Goal: Task Accomplishment & Management: Use online tool/utility

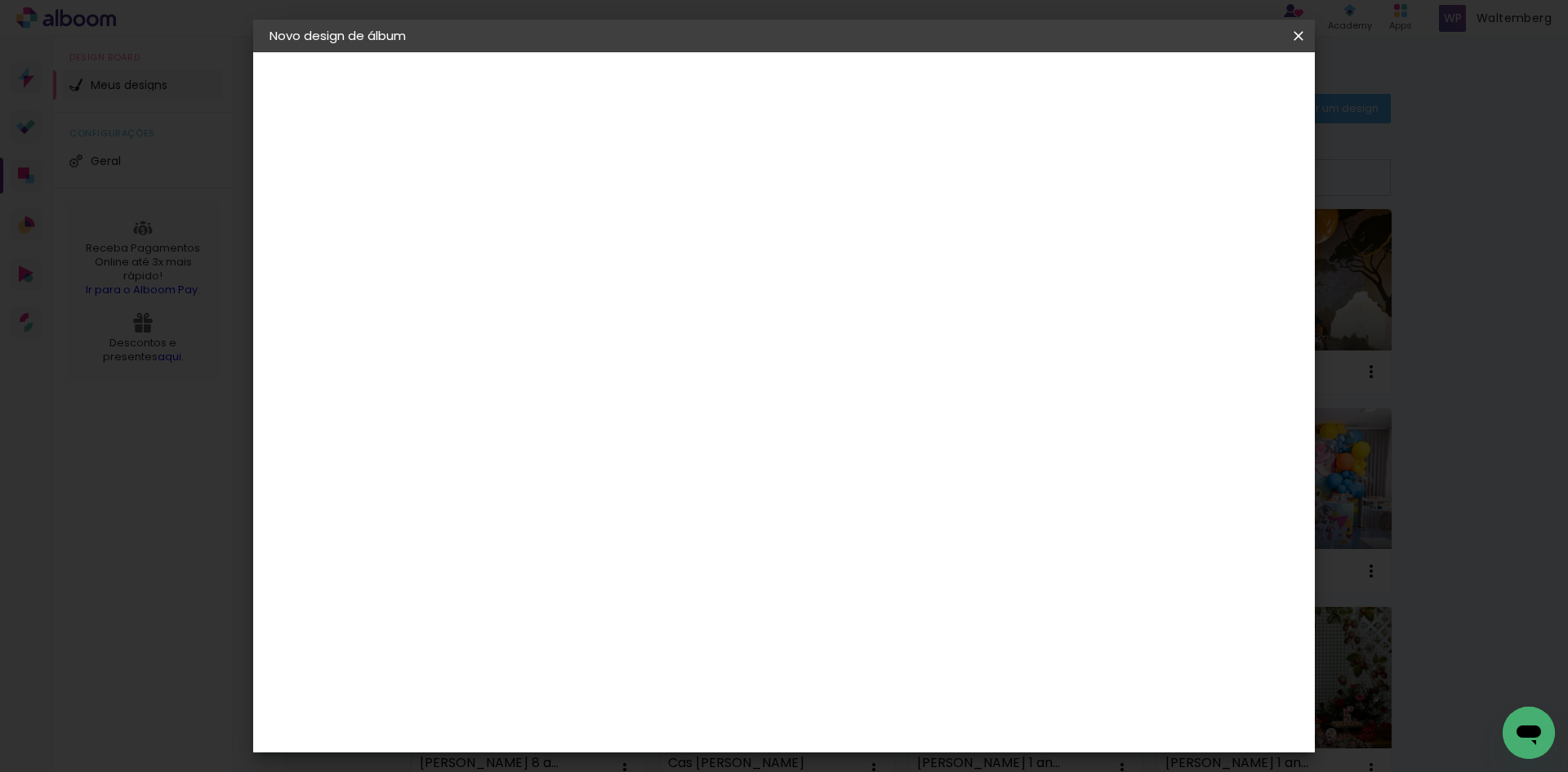
click at [536, 221] on input at bounding box center [536, 219] width 0 height 25
type input "h3"
type paper-input "h3"
click at [0, 0] on slot "Avançar" at bounding box center [0, 0] width 0 height 0
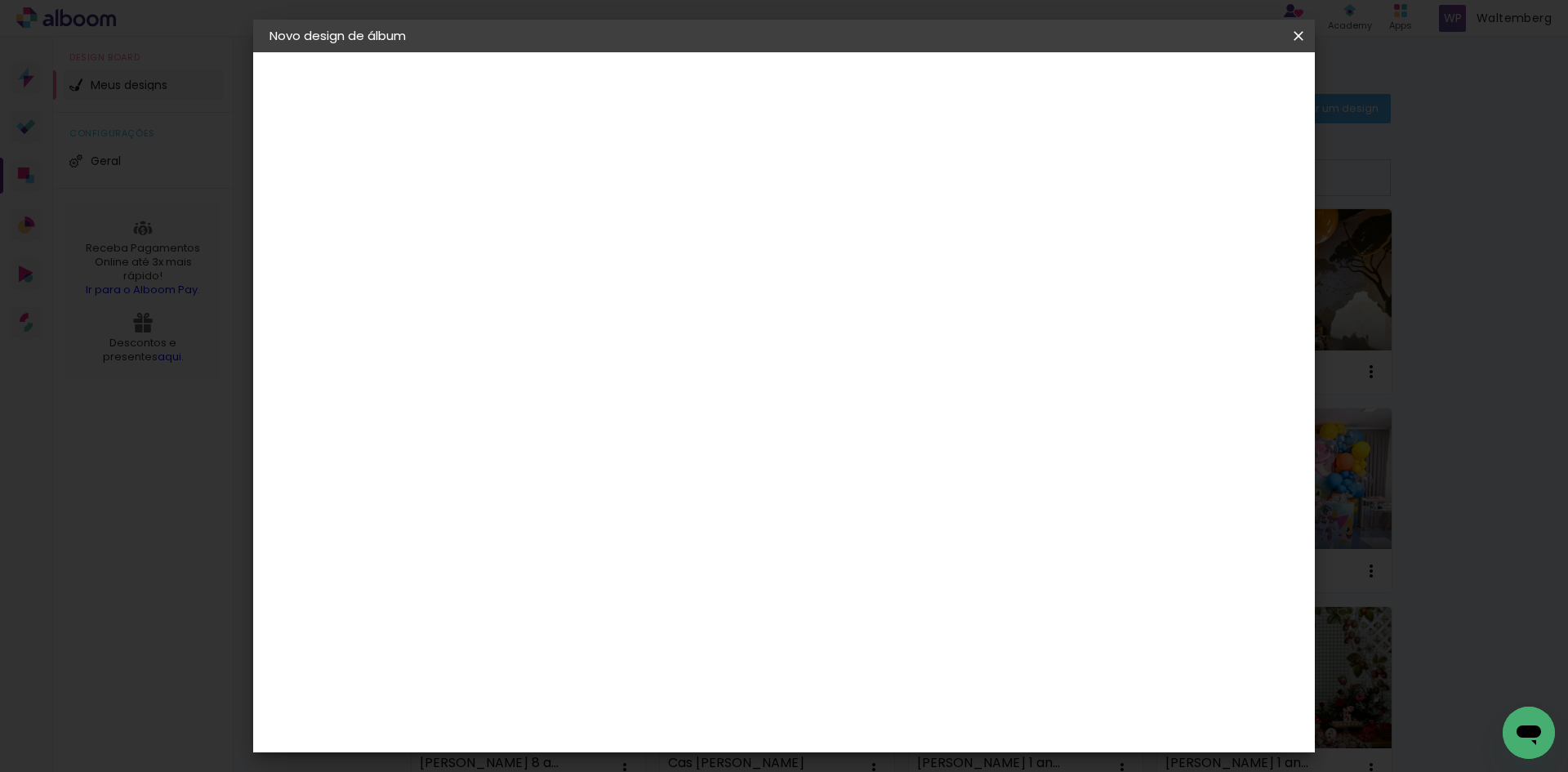
click at [580, 520] on div "Book Imagem" at bounding box center [552, 533] width 54 height 26
click at [842, 76] on paper-button "Avançar" at bounding box center [802, 87] width 80 height 28
click at [647, 653] on span "20 × 20" at bounding box center [609, 674] width 76 height 43
click at [803, 74] on paper-button "Avançar" at bounding box center [762, 87] width 80 height 28
click at [1105, 177] on div at bounding box center [1097, 176] width 15 height 15
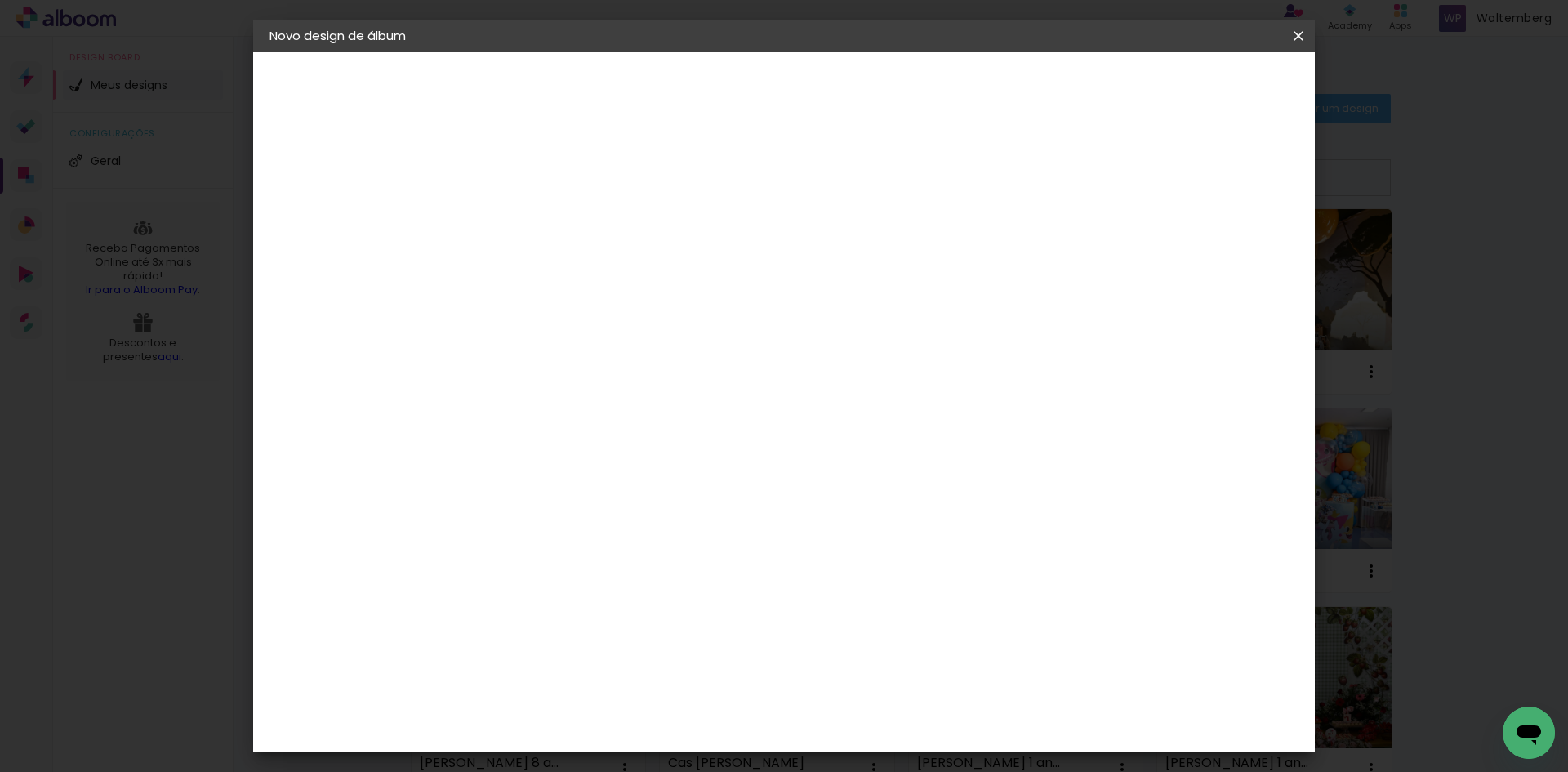
type paper-checkbox "on"
click at [1197, 91] on span "Iniciar design" at bounding box center [1159, 86] width 75 height 11
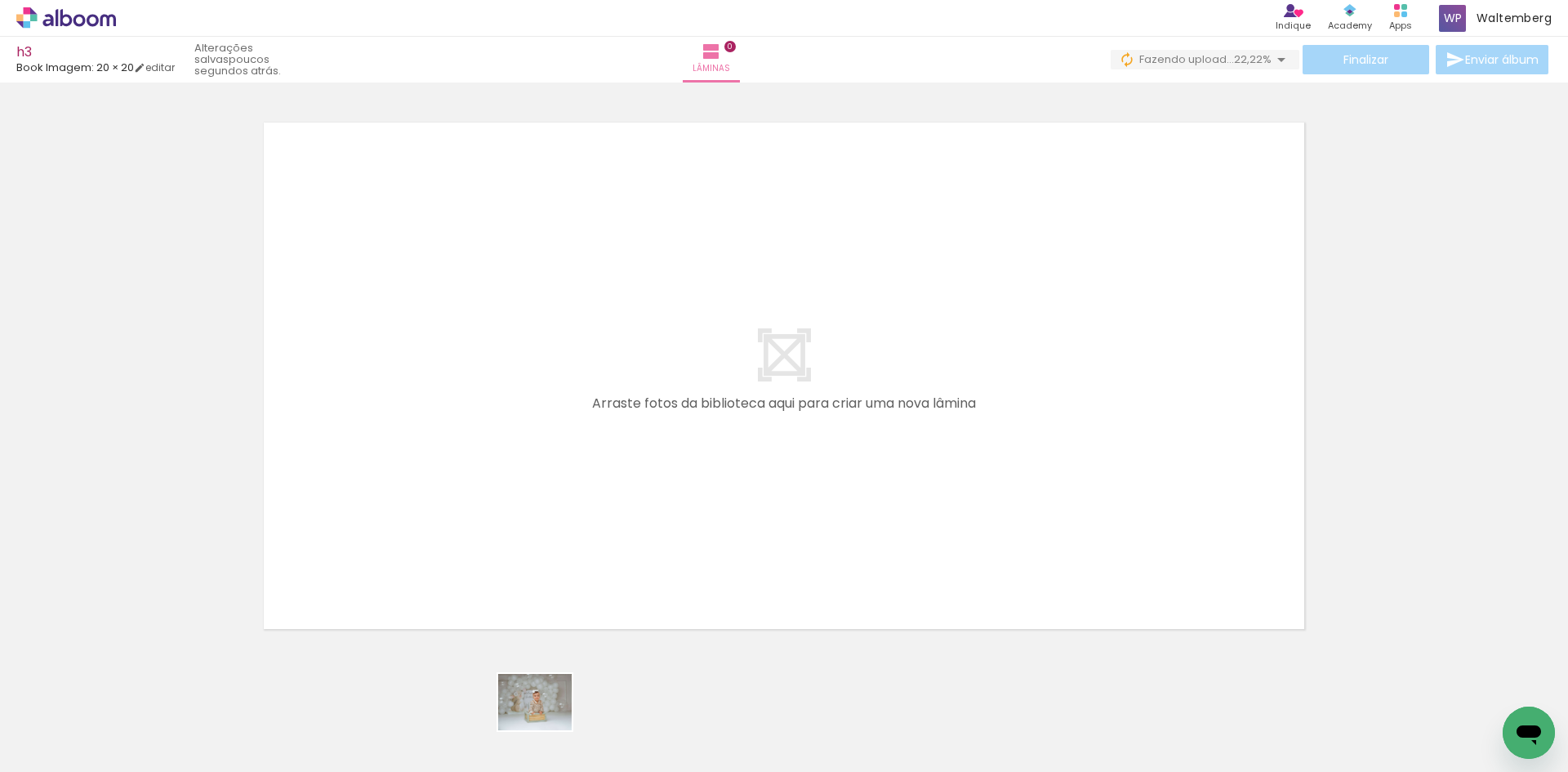
drag, startPoint x: 527, startPoint y: 721, endPoint x: 546, endPoint y: 724, distance: 19.2
click at [548, 723] on div at bounding box center [529, 716] width 81 height 62
drag, startPoint x: 740, startPoint y: 696, endPoint x: 890, endPoint y: 495, distance: 250.8
click at [834, 550] on quentale-workspace at bounding box center [784, 386] width 1568 height 772
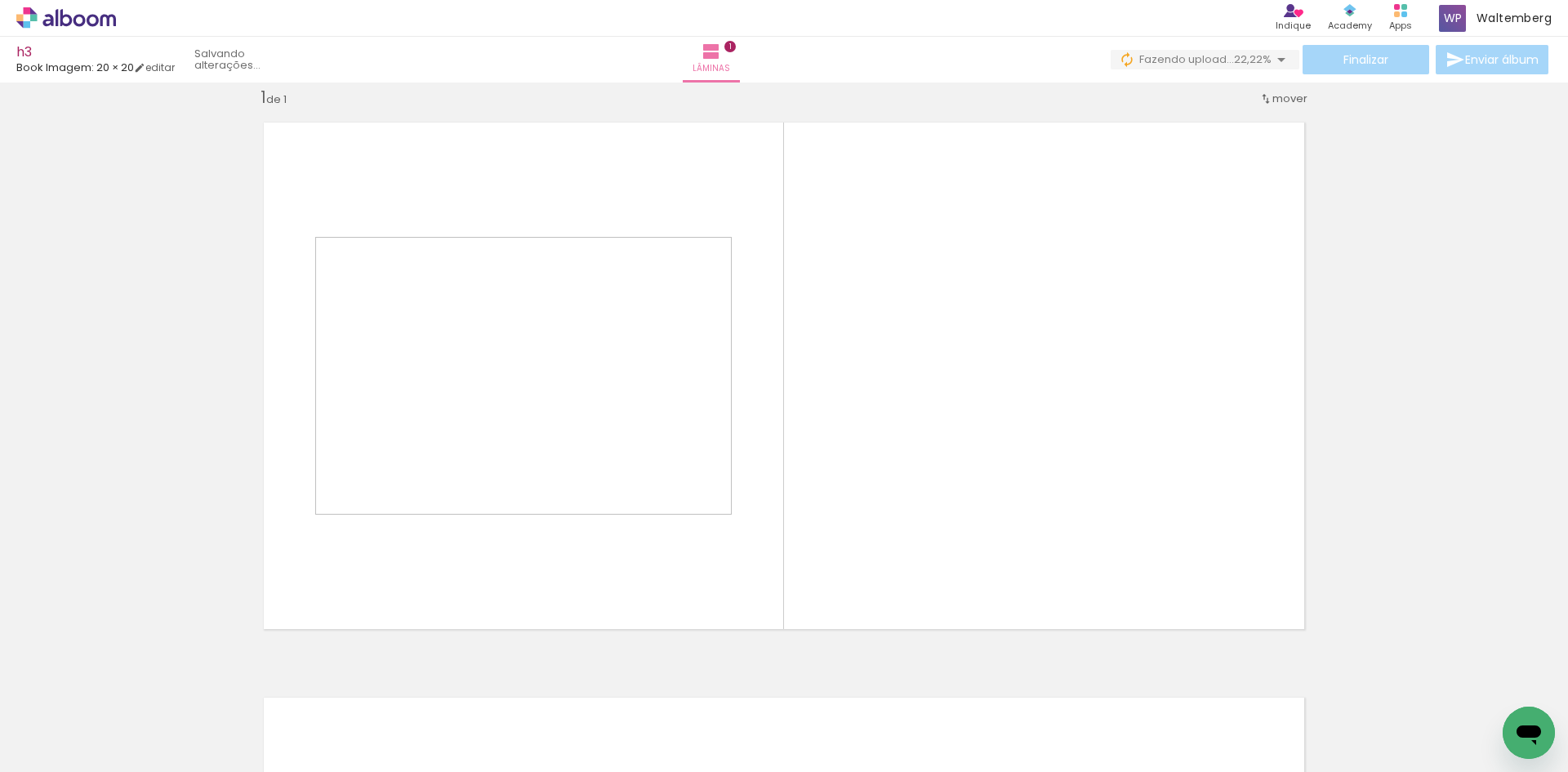
scroll to position [21, 0]
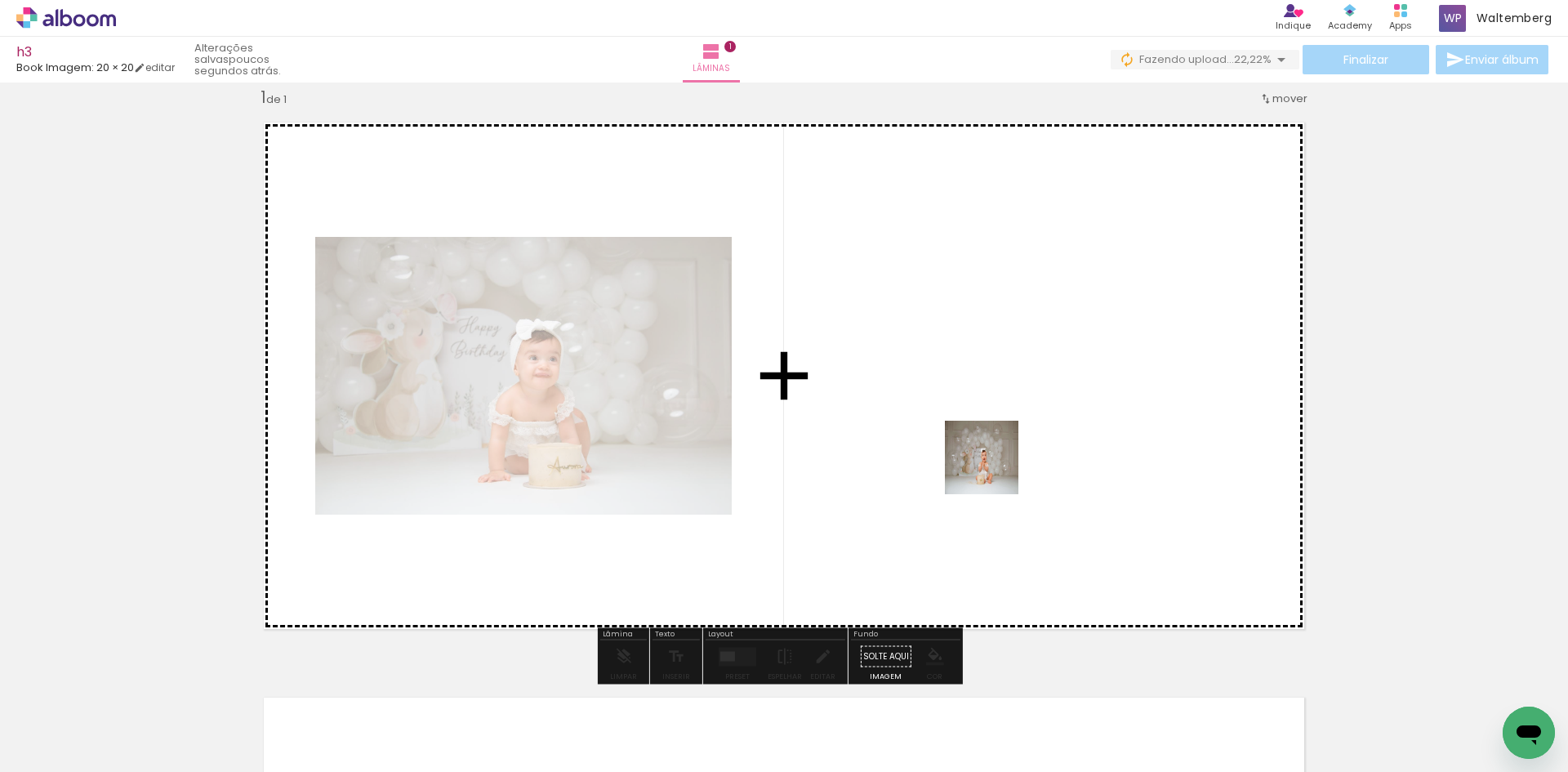
drag, startPoint x: 802, startPoint y: 716, endPoint x: 994, endPoint y: 470, distance: 312.1
click at [994, 470] on quentale-workspace at bounding box center [784, 386] width 1568 height 772
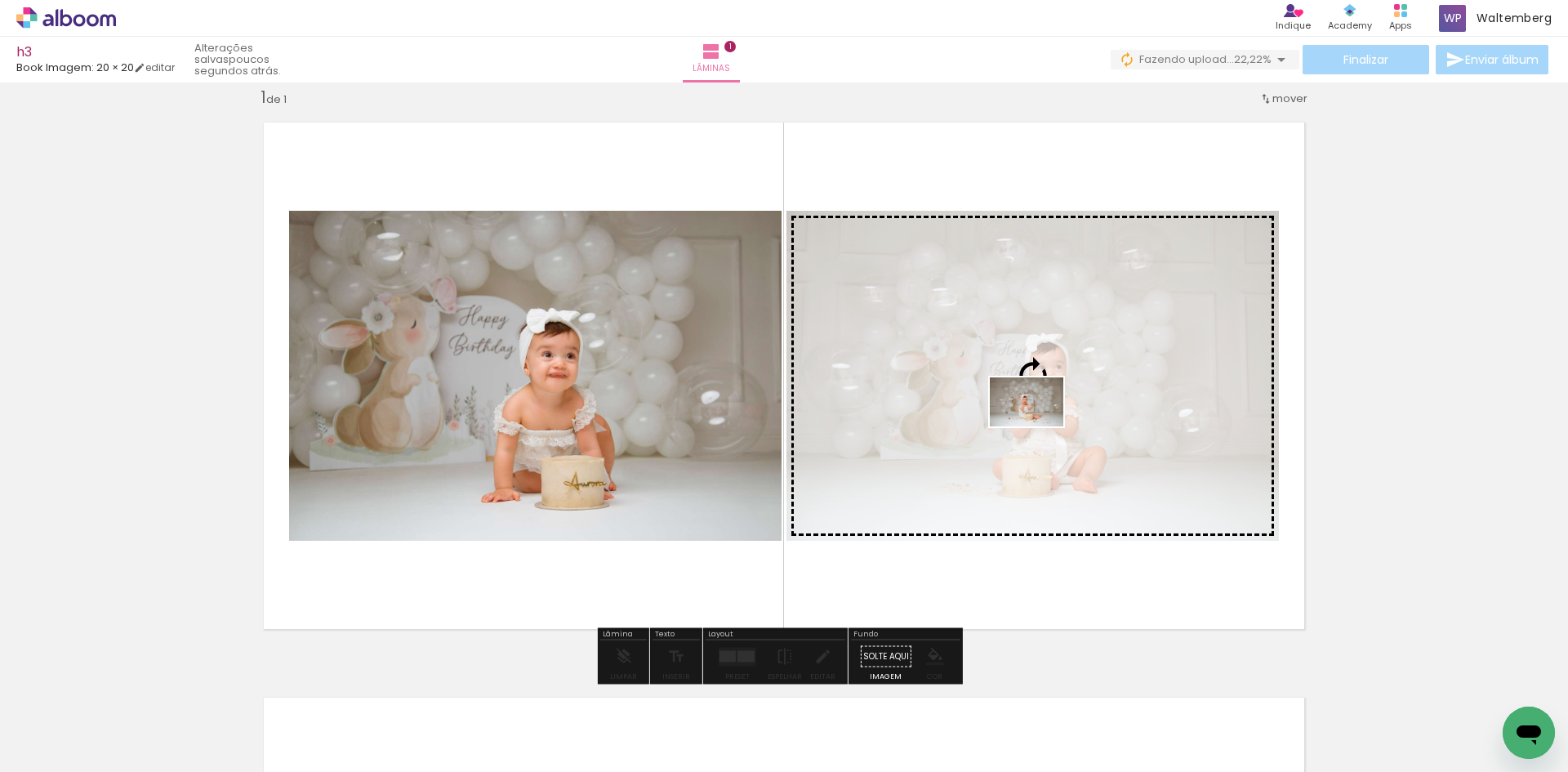
drag, startPoint x: 932, startPoint y: 717, endPoint x: 1039, endPoint y: 426, distance: 310.0
click at [1039, 426] on quentale-workspace at bounding box center [784, 386] width 1568 height 772
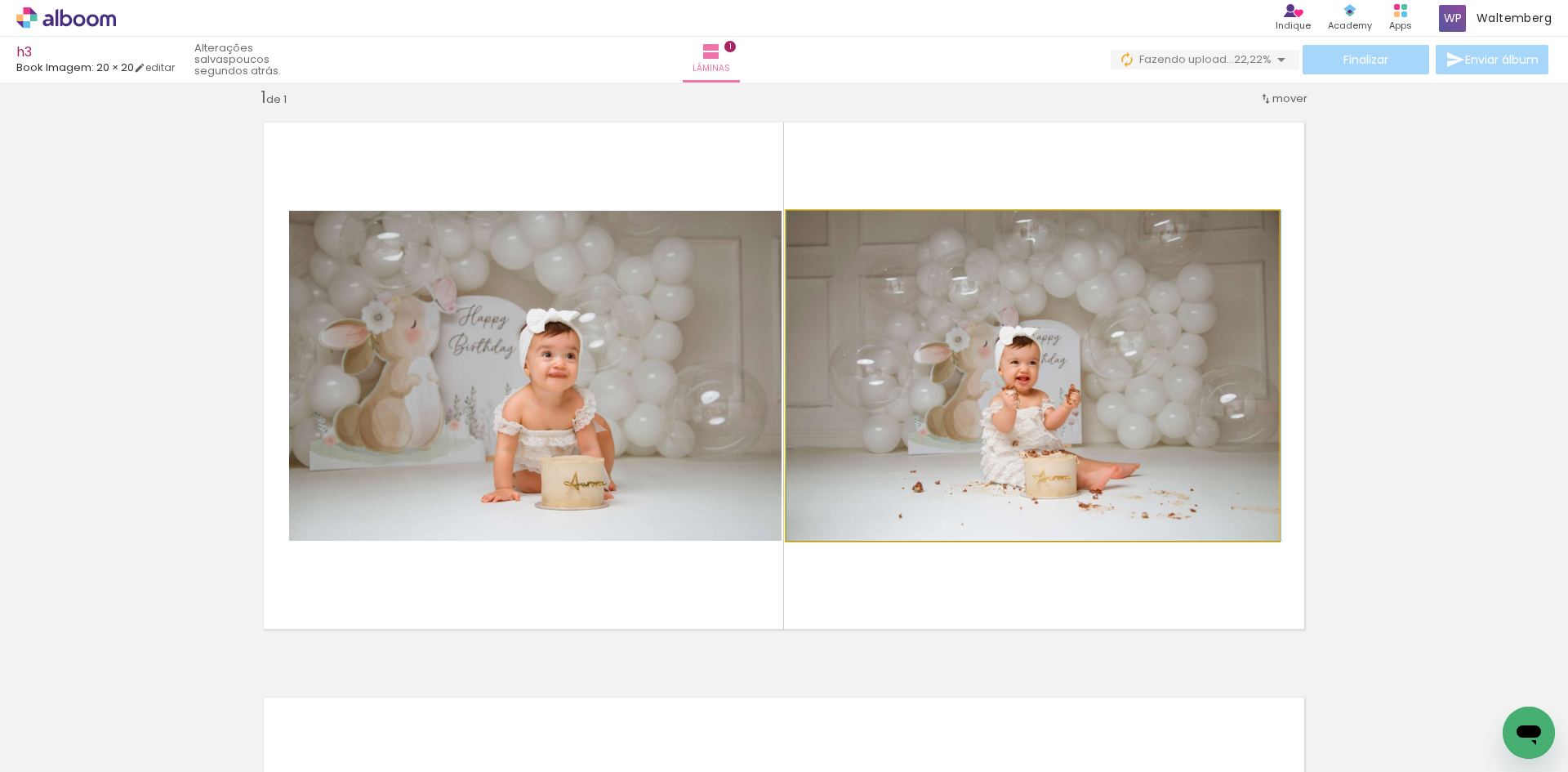
drag, startPoint x: 990, startPoint y: 503, endPoint x: 1568, endPoint y: 402, distance: 586.8
click at [1566, 403] on div "Inserir lâmina 1 de 1 Confirmar Cancelar" at bounding box center [784, 427] width 1568 height 689
drag, startPoint x: 975, startPoint y: 391, endPoint x: 1237, endPoint y: 375, distance: 262.5
click at [1276, 378] on quentale-layouter at bounding box center [784, 375] width 1068 height 534
drag, startPoint x: 1028, startPoint y: 389, endPoint x: 1098, endPoint y: 385, distance: 70.1
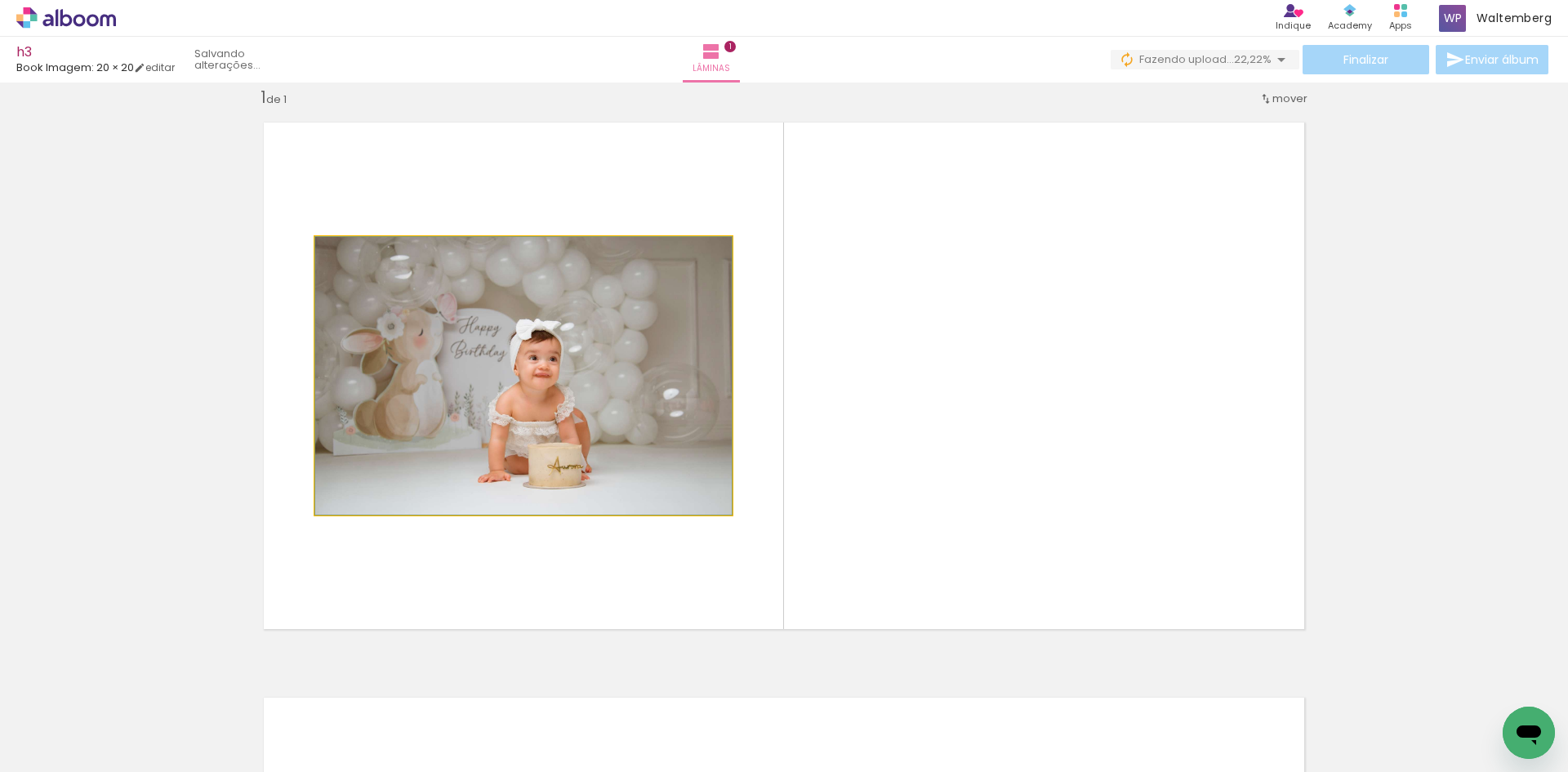
drag, startPoint x: 634, startPoint y: 416, endPoint x: 1308, endPoint y: 361, distance: 676.2
click at [1308, 361] on quentale-layouter at bounding box center [784, 375] width 1068 height 534
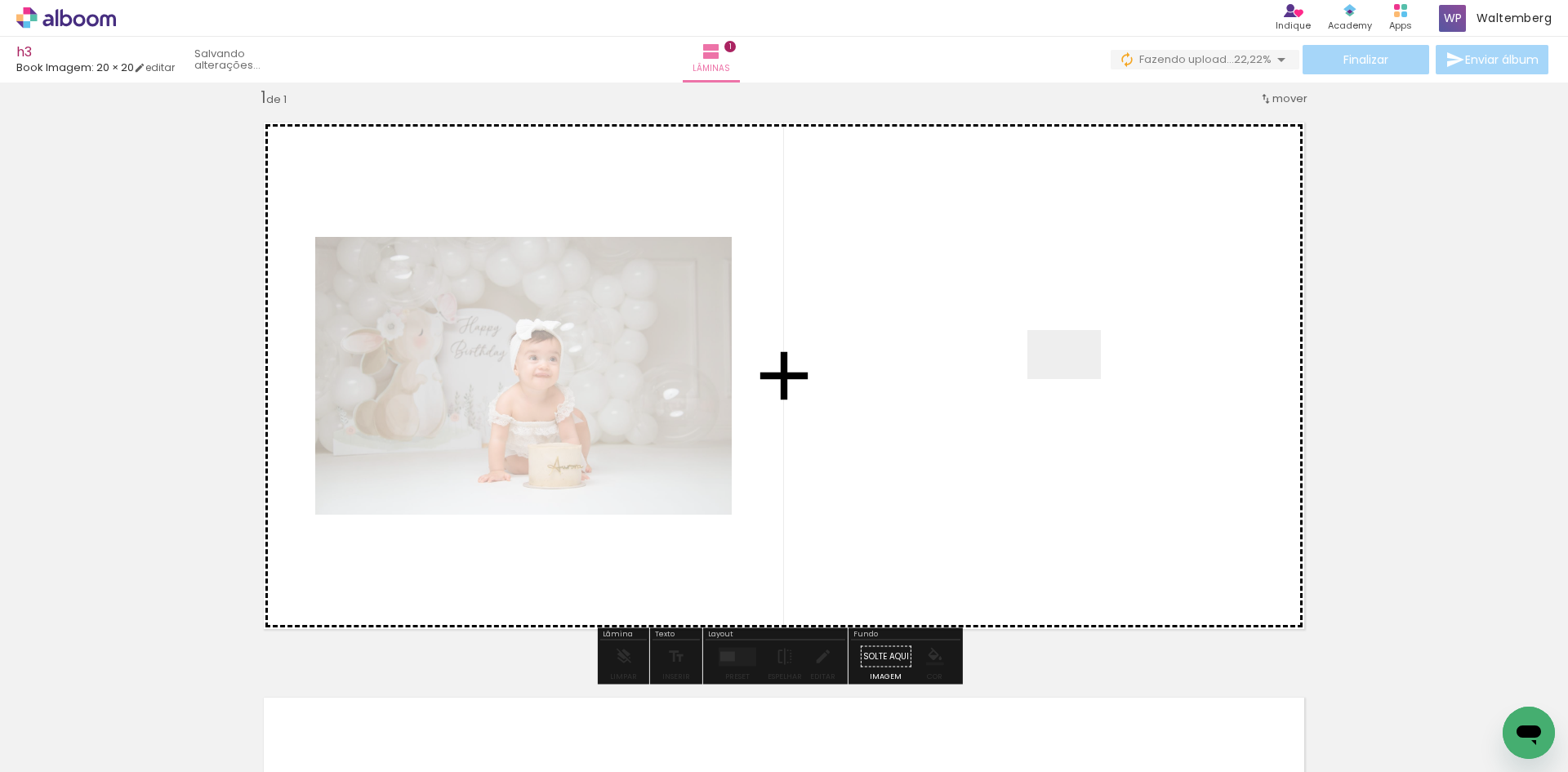
drag, startPoint x: 624, startPoint y: 717, endPoint x: 1085, endPoint y: 369, distance: 577.6
click at [1085, 369] on quentale-workspace at bounding box center [784, 386] width 1568 height 772
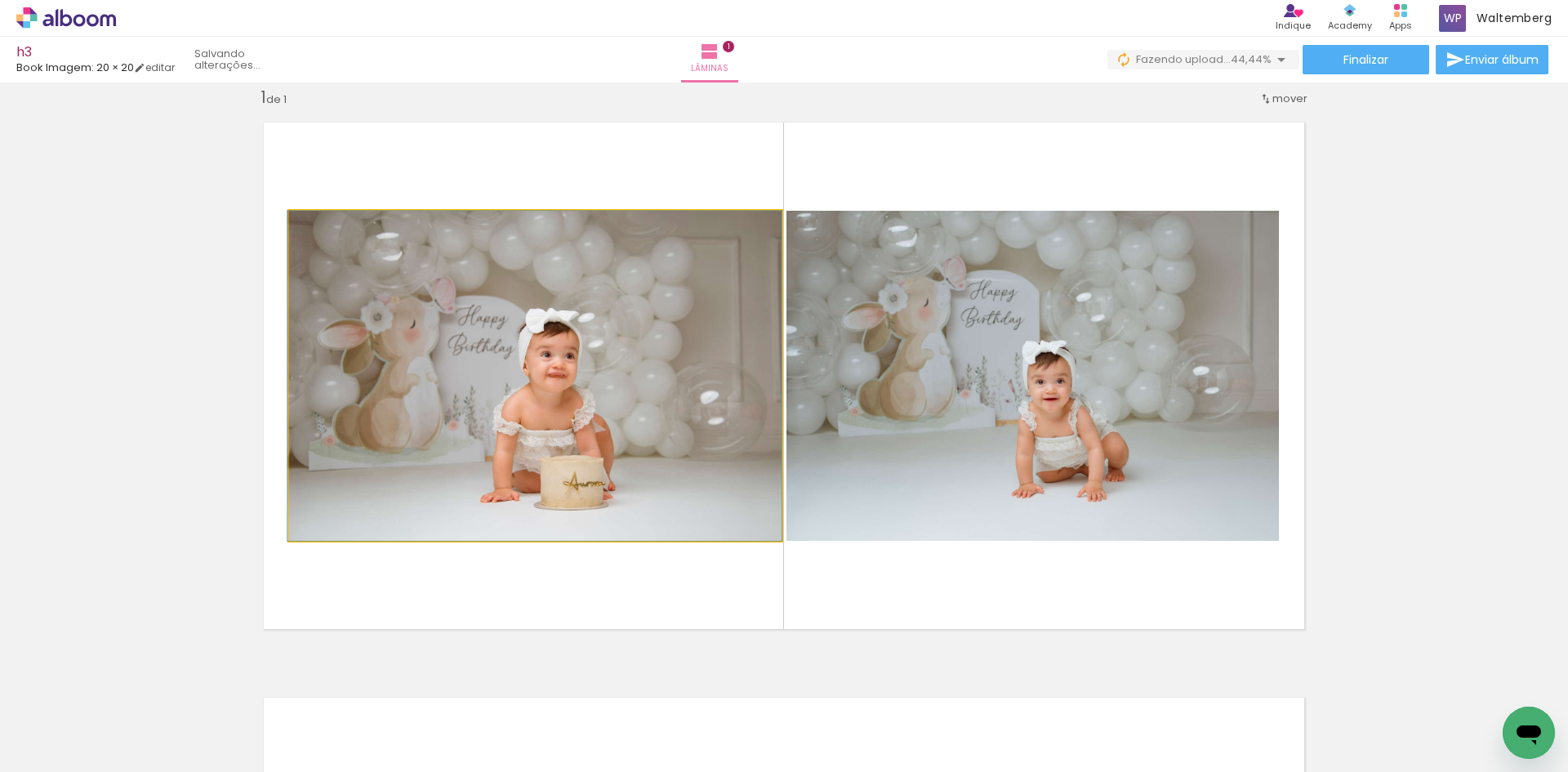
drag, startPoint x: 624, startPoint y: 408, endPoint x: 218, endPoint y: 409, distance: 406.0
click at [218, 409] on div "Inserir lâmina 1 de 1" at bounding box center [784, 642] width 1568 height 1151
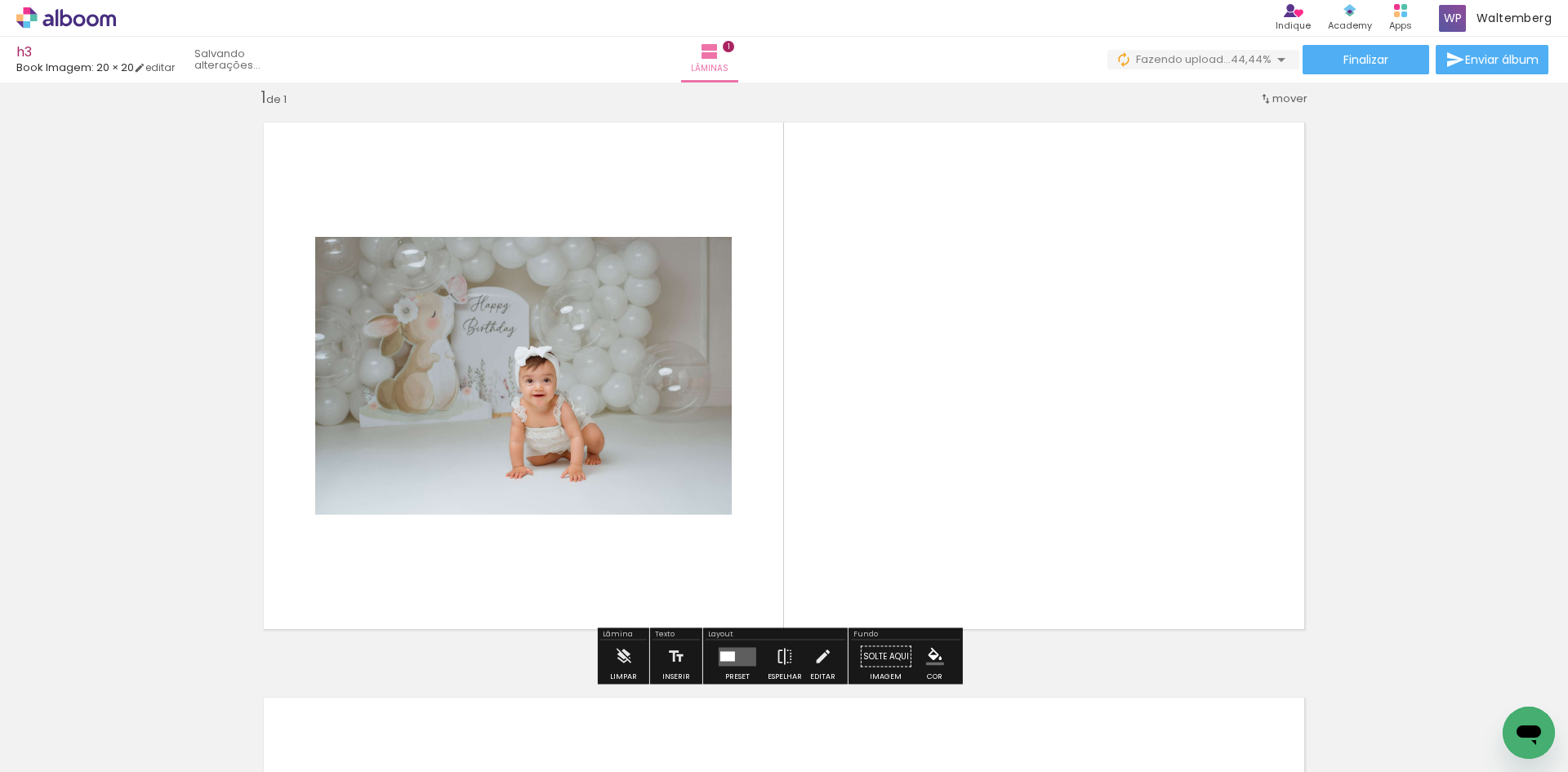
click at [726, 651] on div at bounding box center [727, 655] width 15 height 10
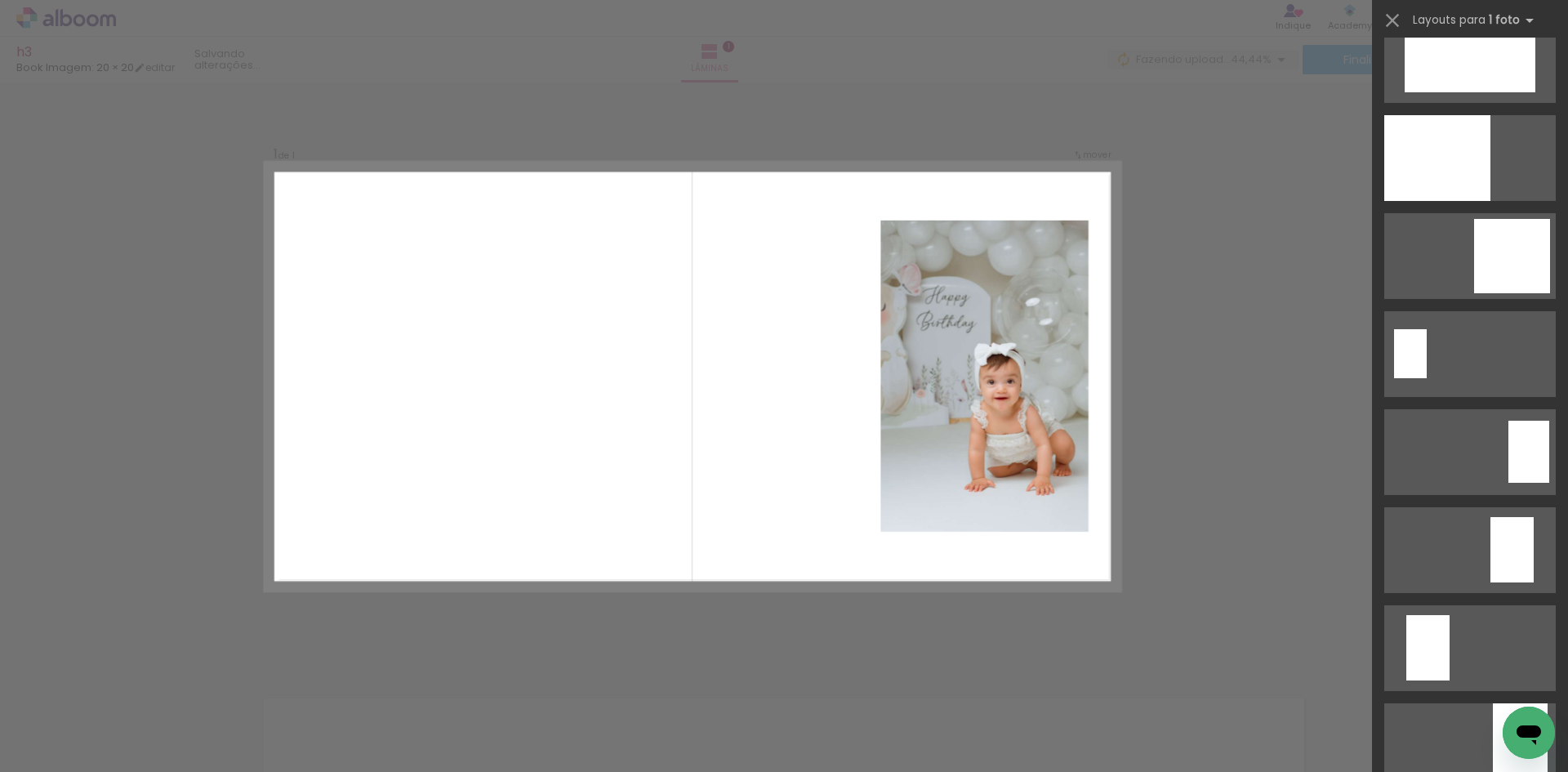
scroll to position [2859, 0]
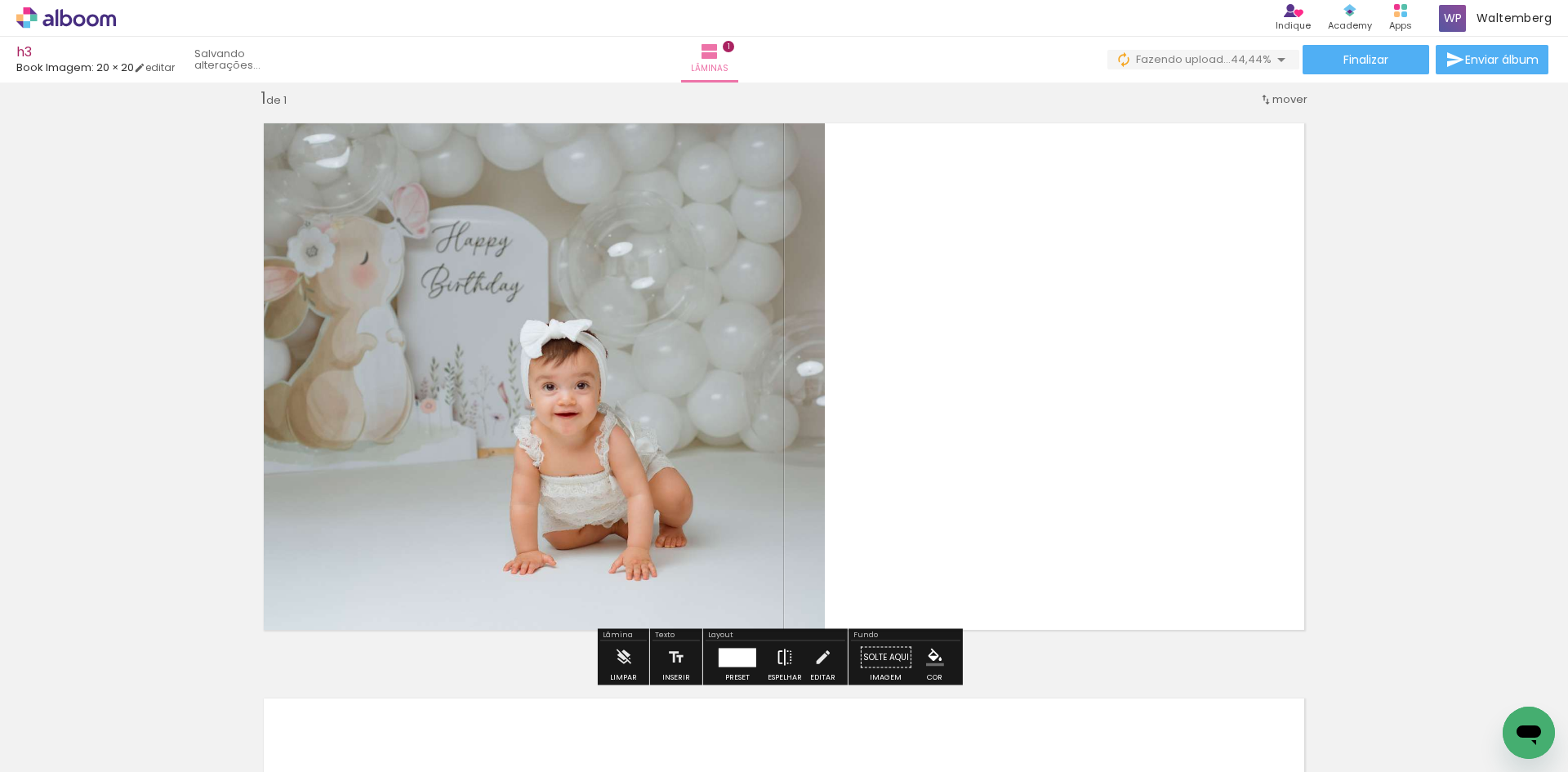
click at [783, 652] on iron-icon at bounding box center [784, 657] width 18 height 33
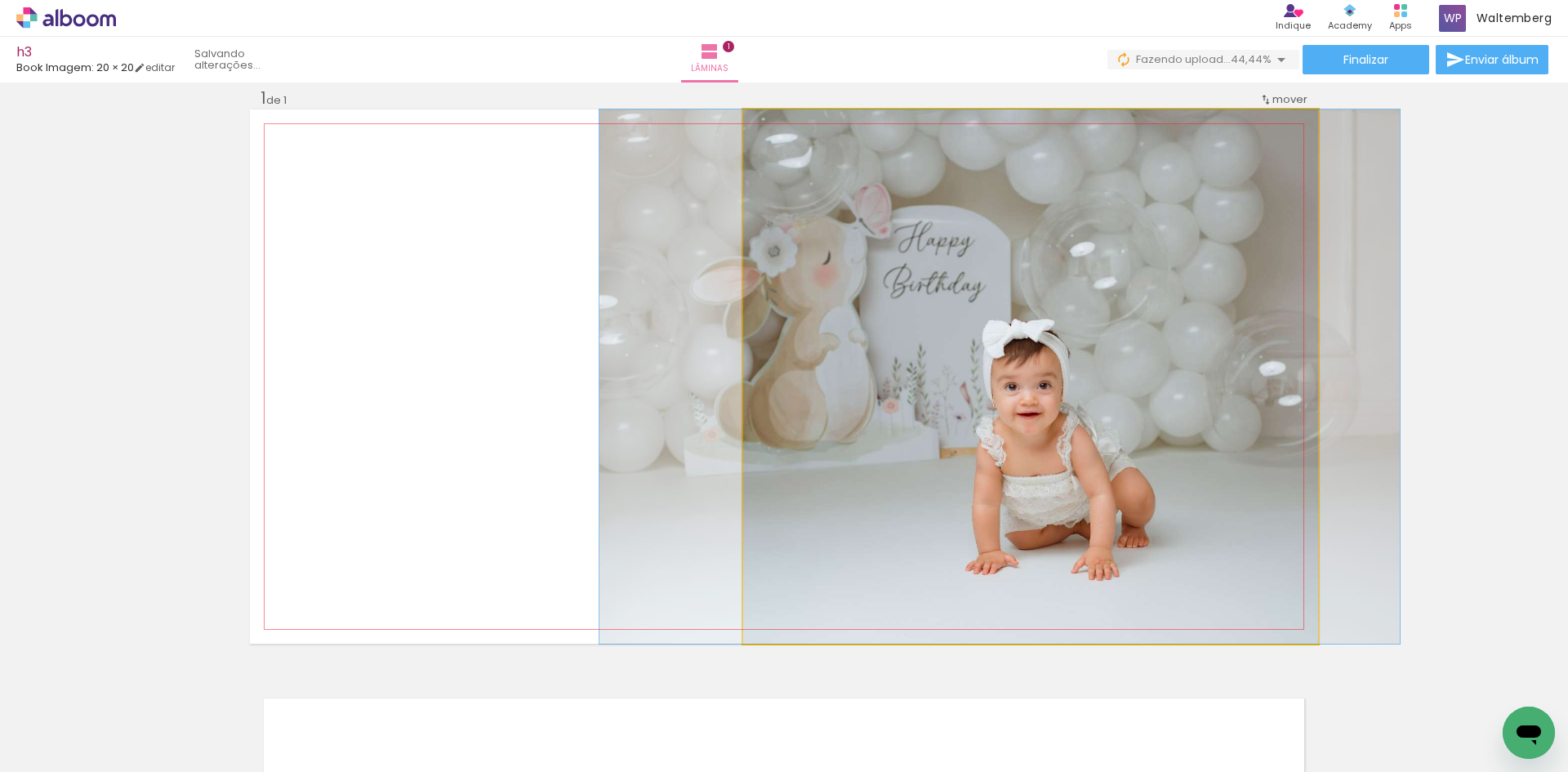
drag, startPoint x: 1013, startPoint y: 349, endPoint x: 982, endPoint y: 355, distance: 31.6
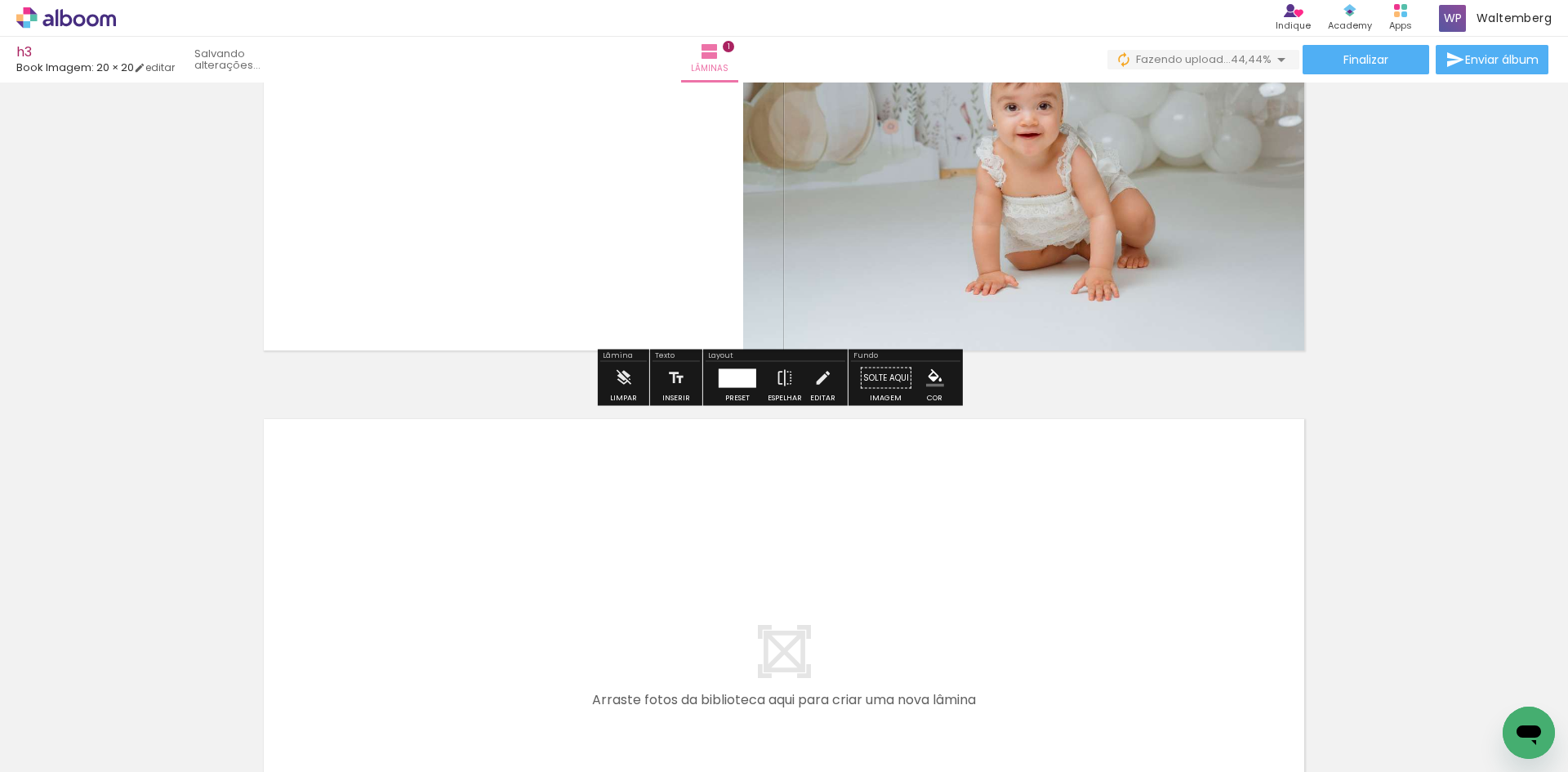
scroll to position [626, 0]
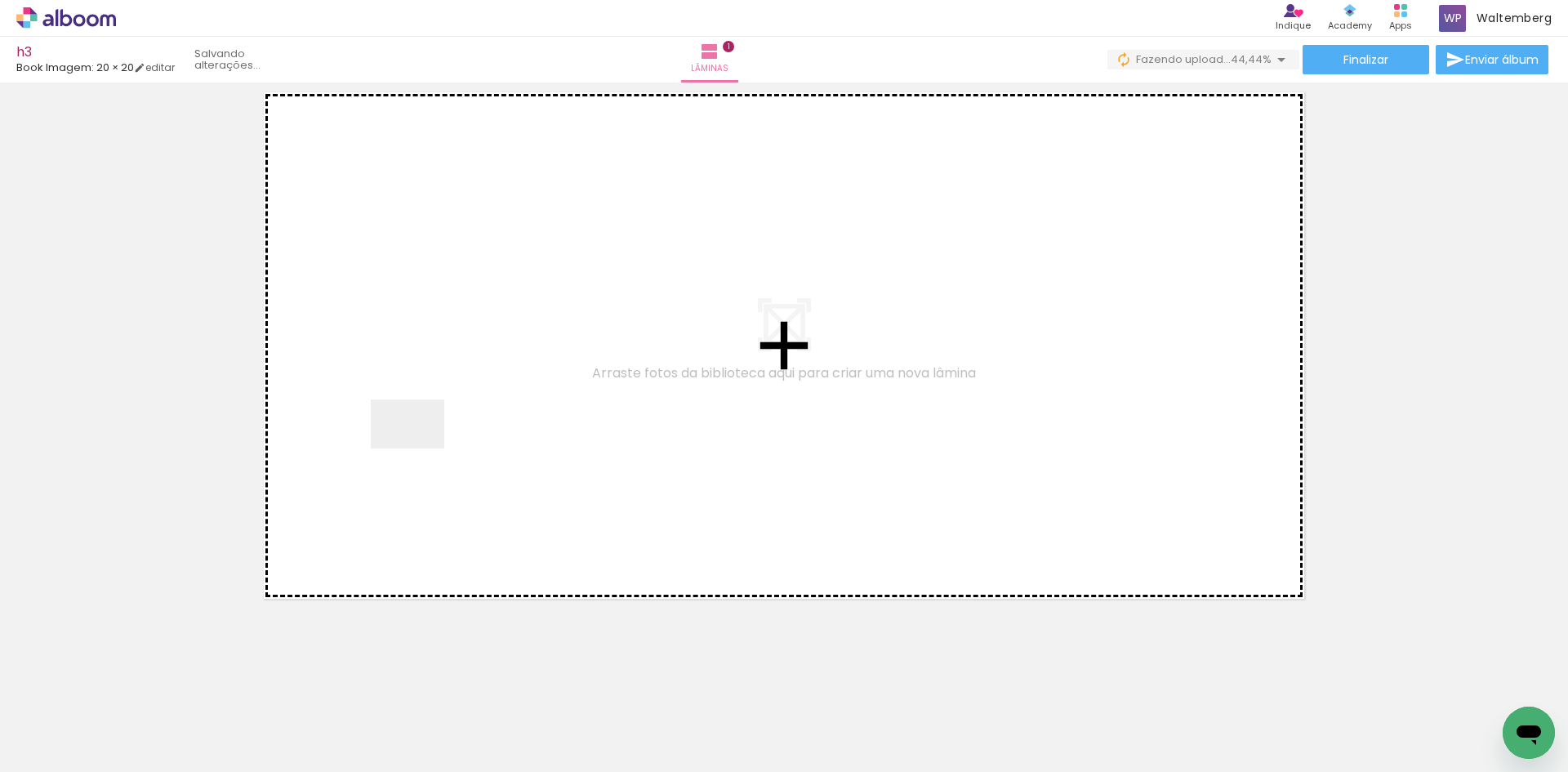
drag, startPoint x: 241, startPoint y: 645, endPoint x: 441, endPoint y: 417, distance: 303.3
click at [441, 418] on quentale-workspace at bounding box center [784, 386] width 1568 height 772
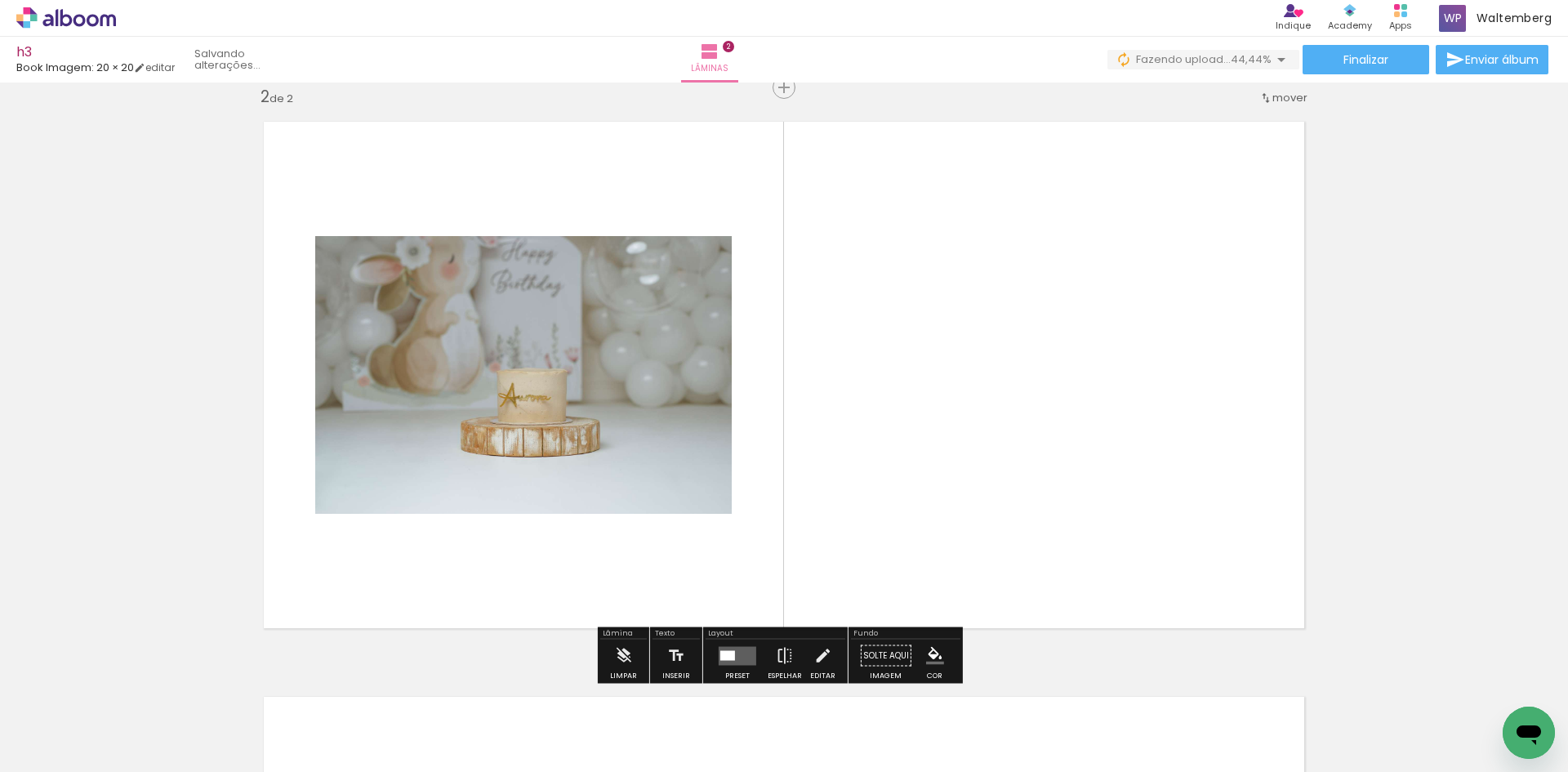
scroll to position [596, 0]
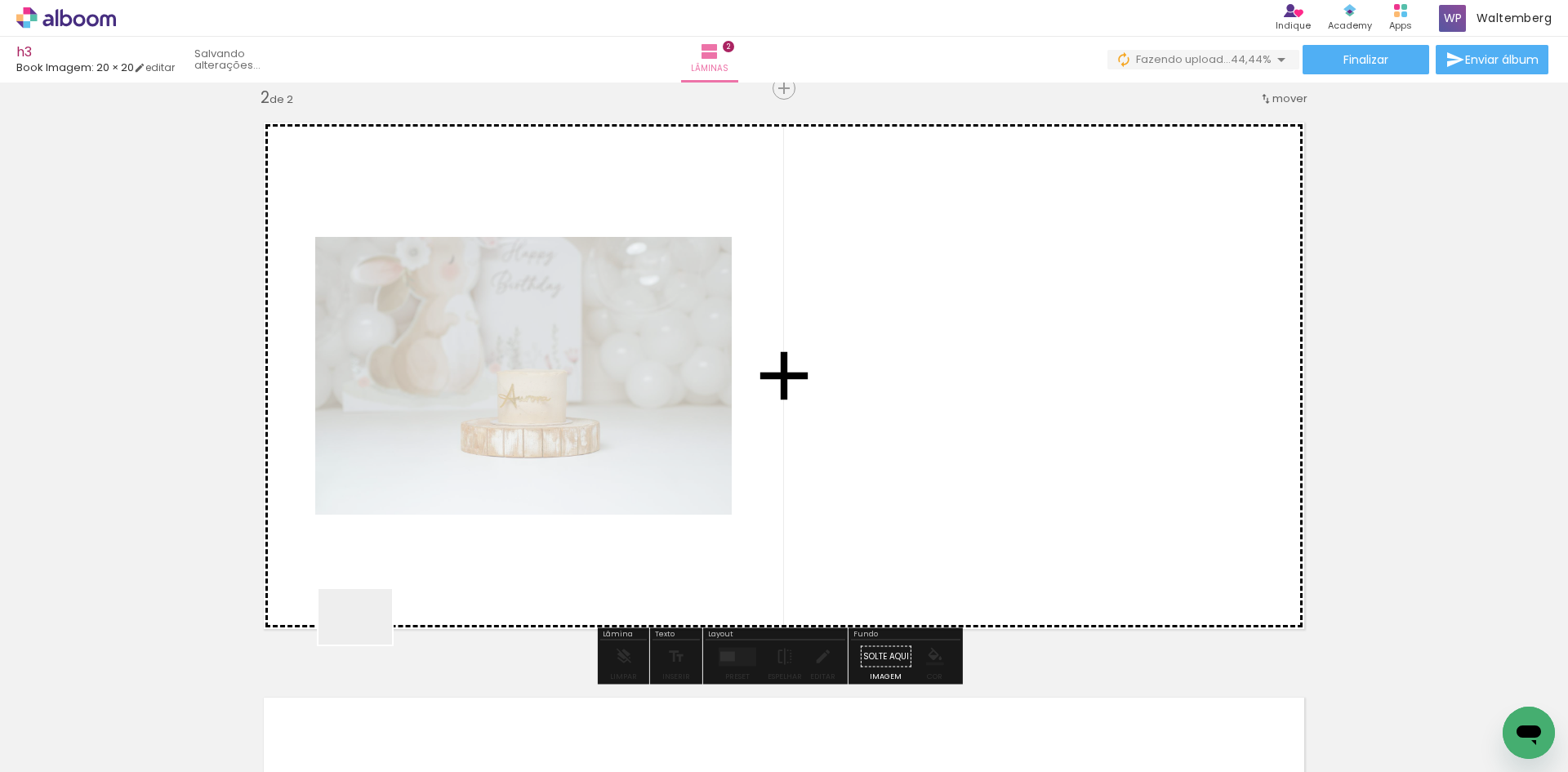
drag, startPoint x: 286, startPoint y: 710, endPoint x: 934, endPoint y: 320, distance: 756.3
click at [934, 320] on quentale-workspace at bounding box center [784, 386] width 1568 height 772
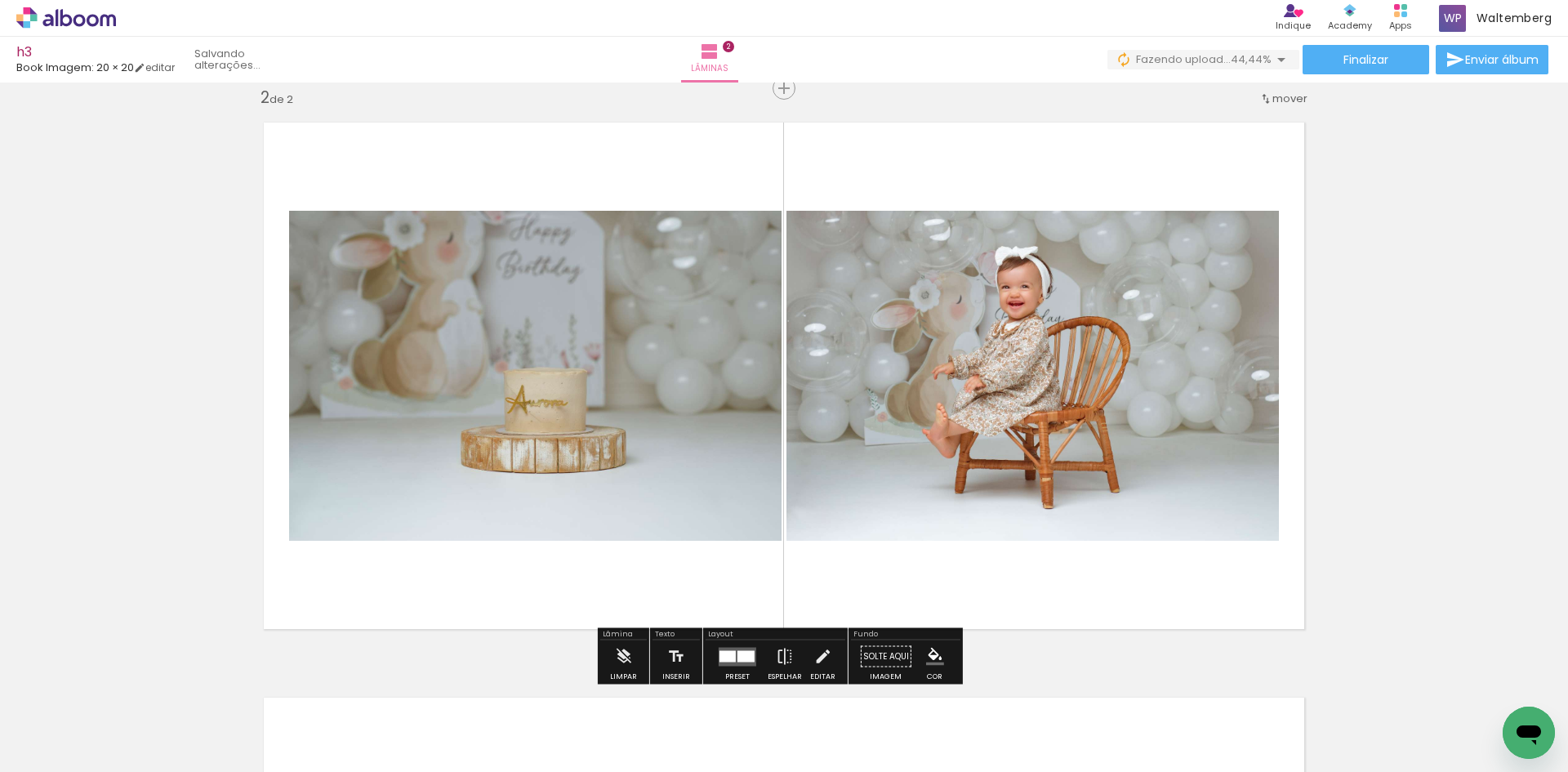
click at [739, 650] on quentale-layouter at bounding box center [737, 656] width 38 height 18
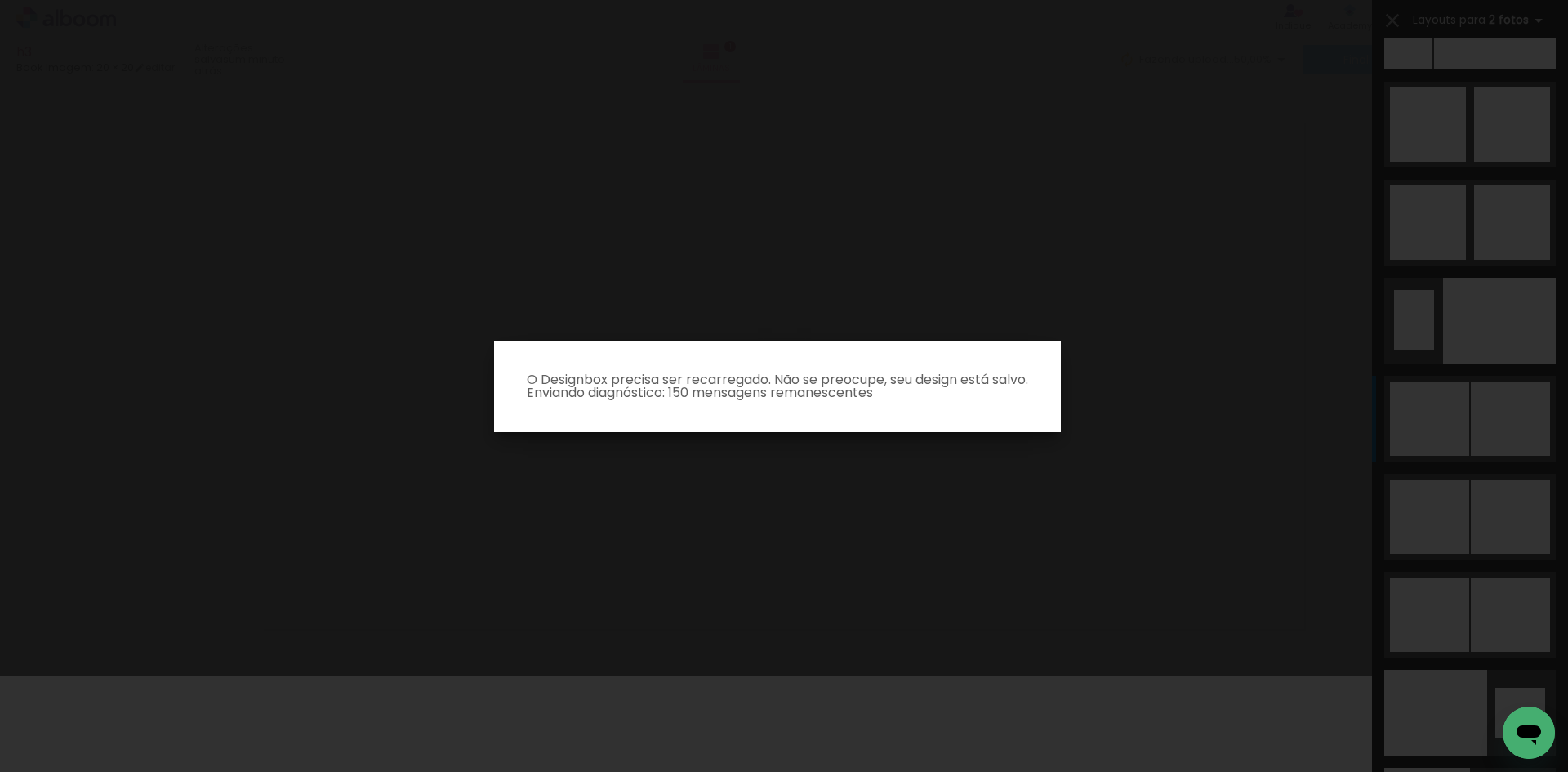
scroll to position [21, 0]
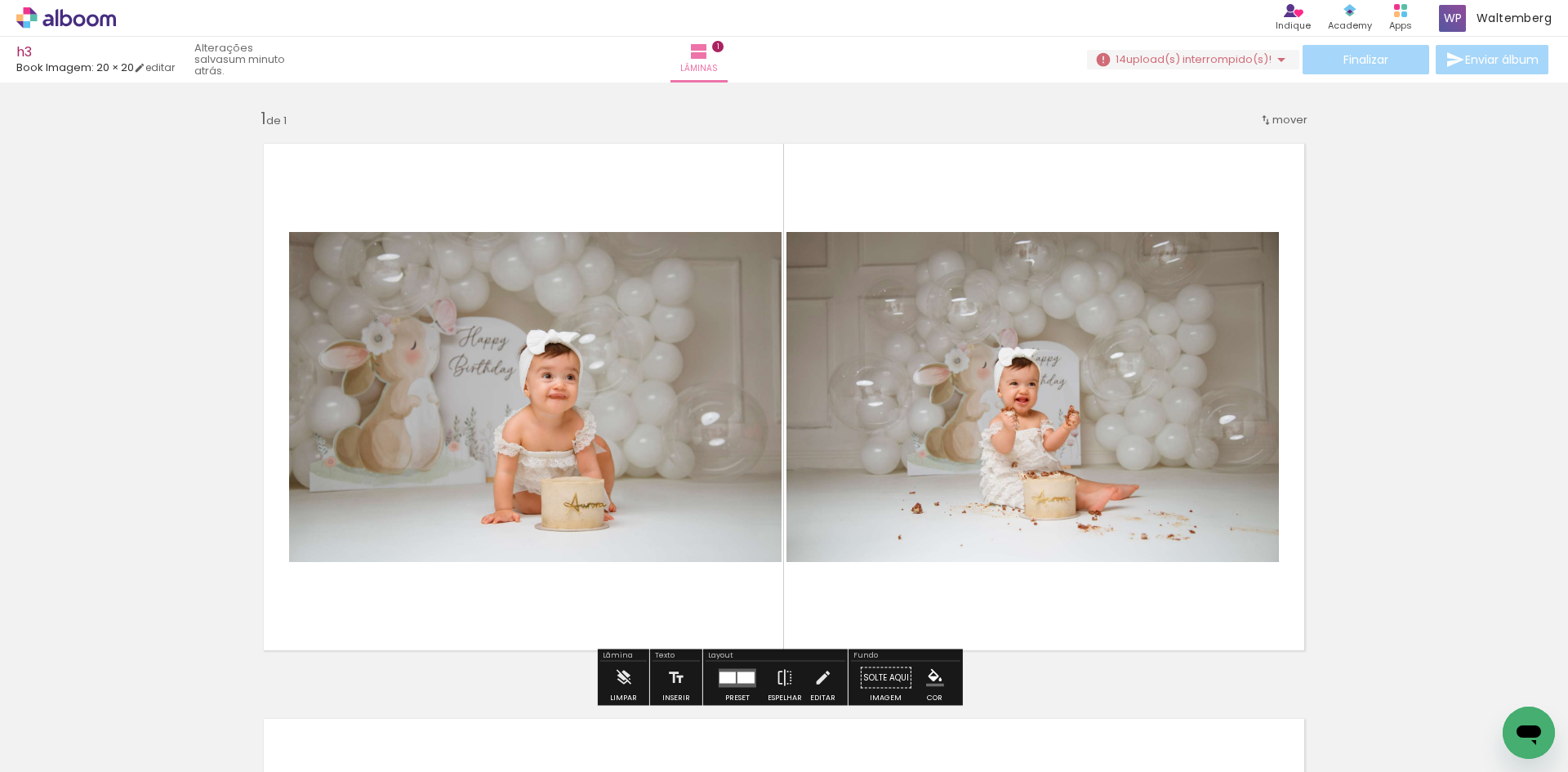
click at [1160, 66] on span "upload(s) interrompido(s)!" at bounding box center [1199, 60] width 145 height 16
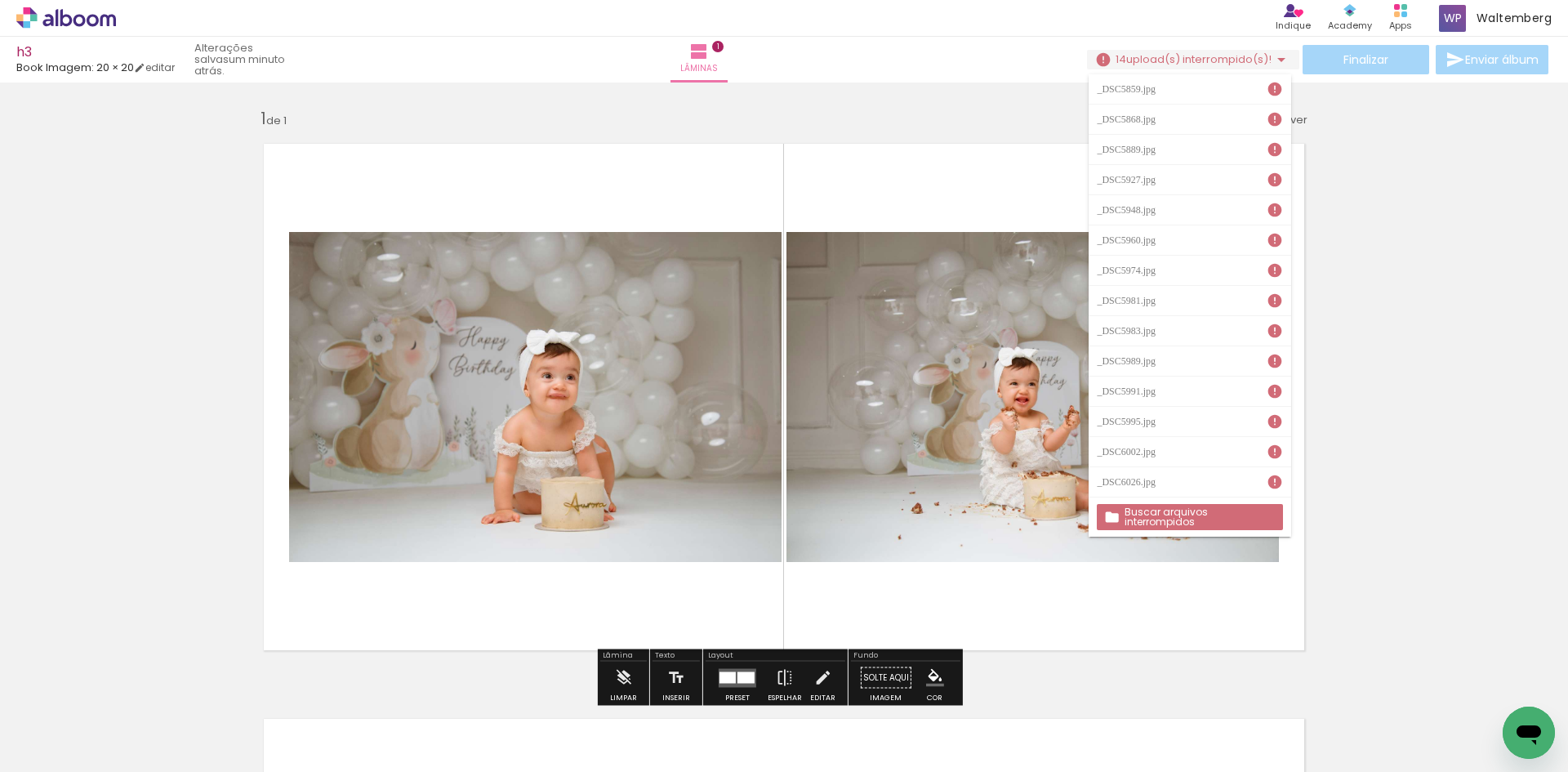
click at [0, 0] on slot "Buscar arquivos interrompidos" at bounding box center [0, 0] width 0 height 0
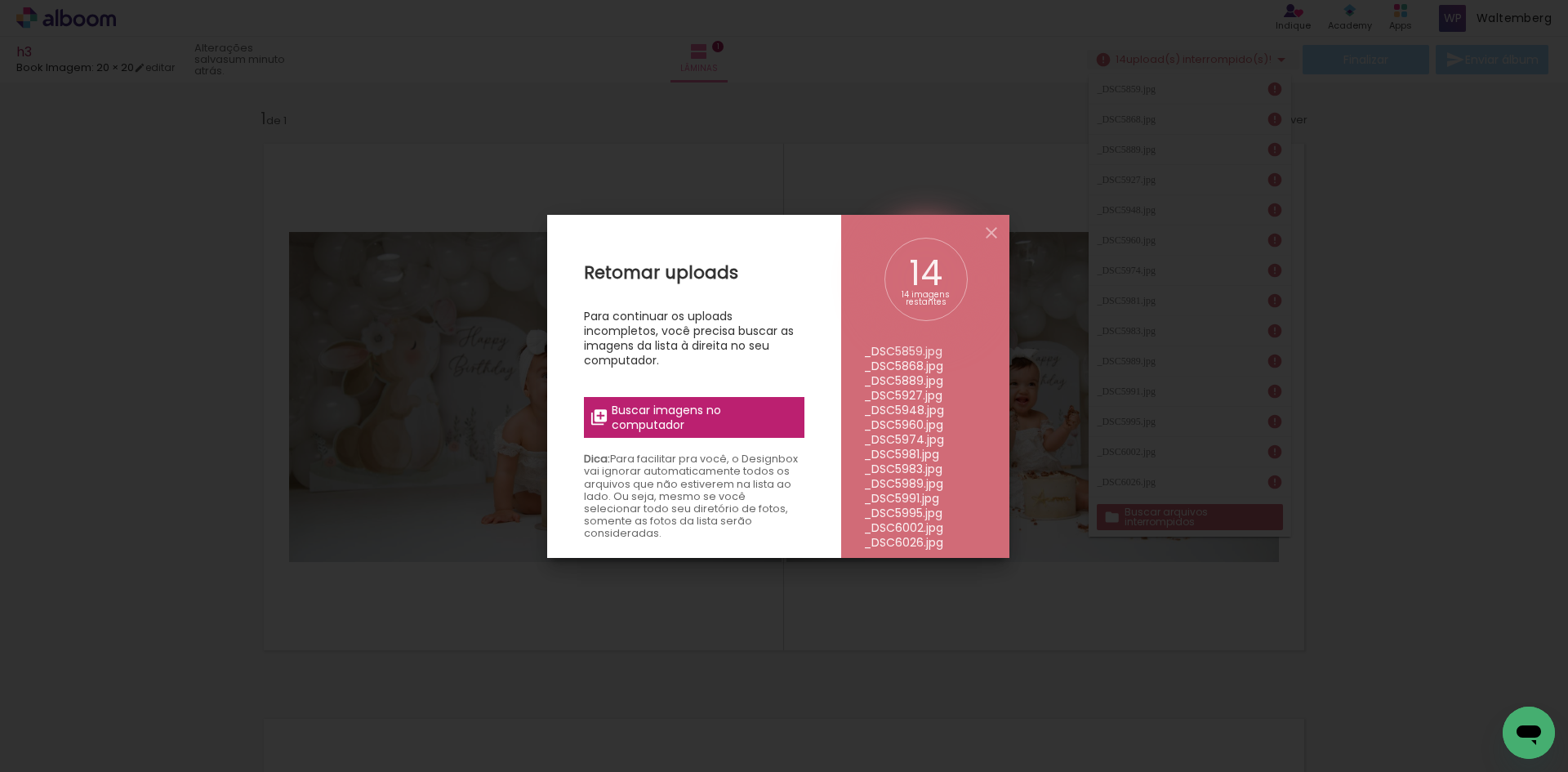
click at [702, 412] on span "Buscar imagens no computador" at bounding box center [703, 417] width 182 height 29
click at [0, 0] on input "file" at bounding box center [0, 0] width 0 height 0
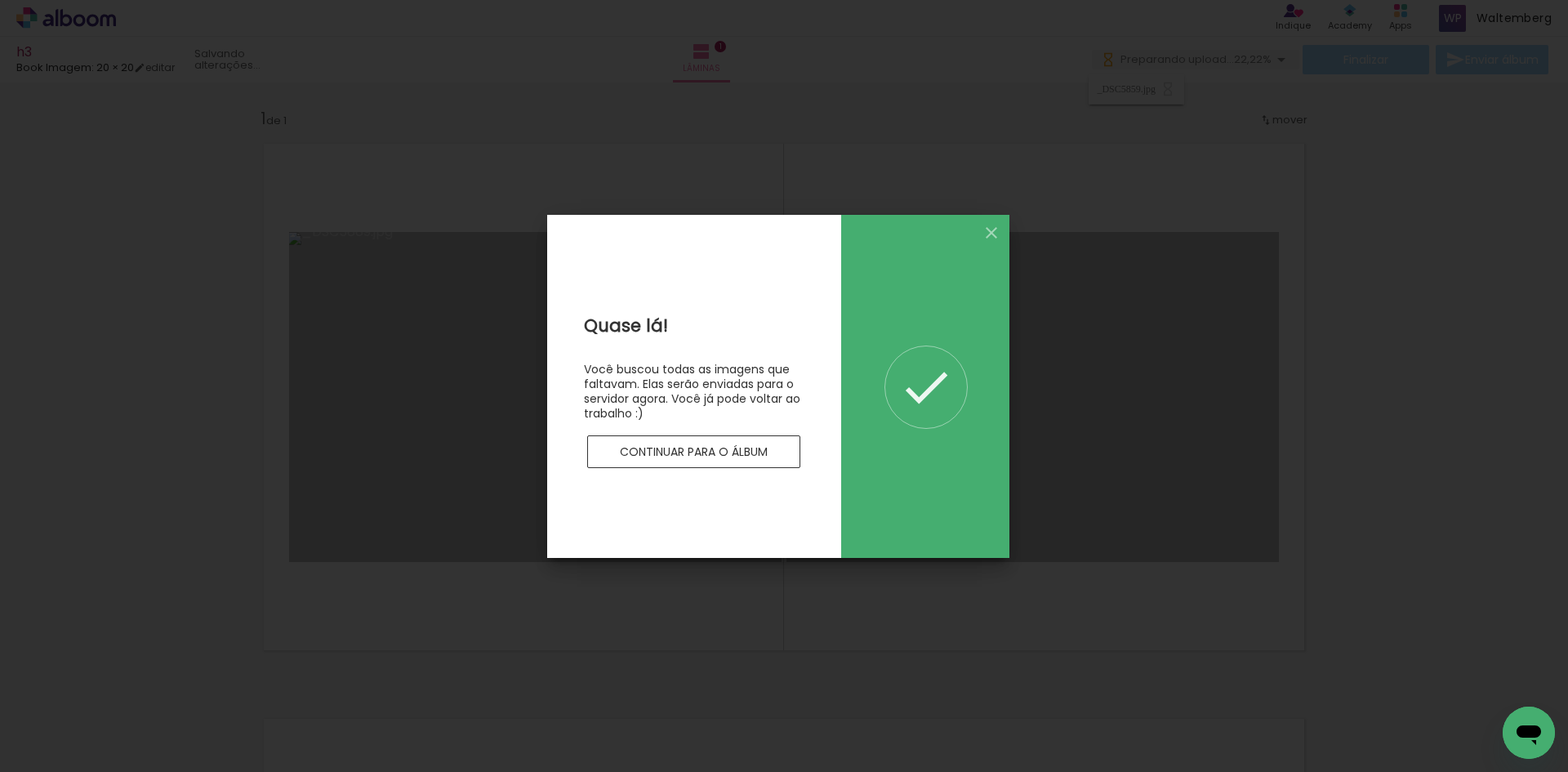
click at [0, 0] on slot "Continuar para o álbum" at bounding box center [0, 0] width 0 height 0
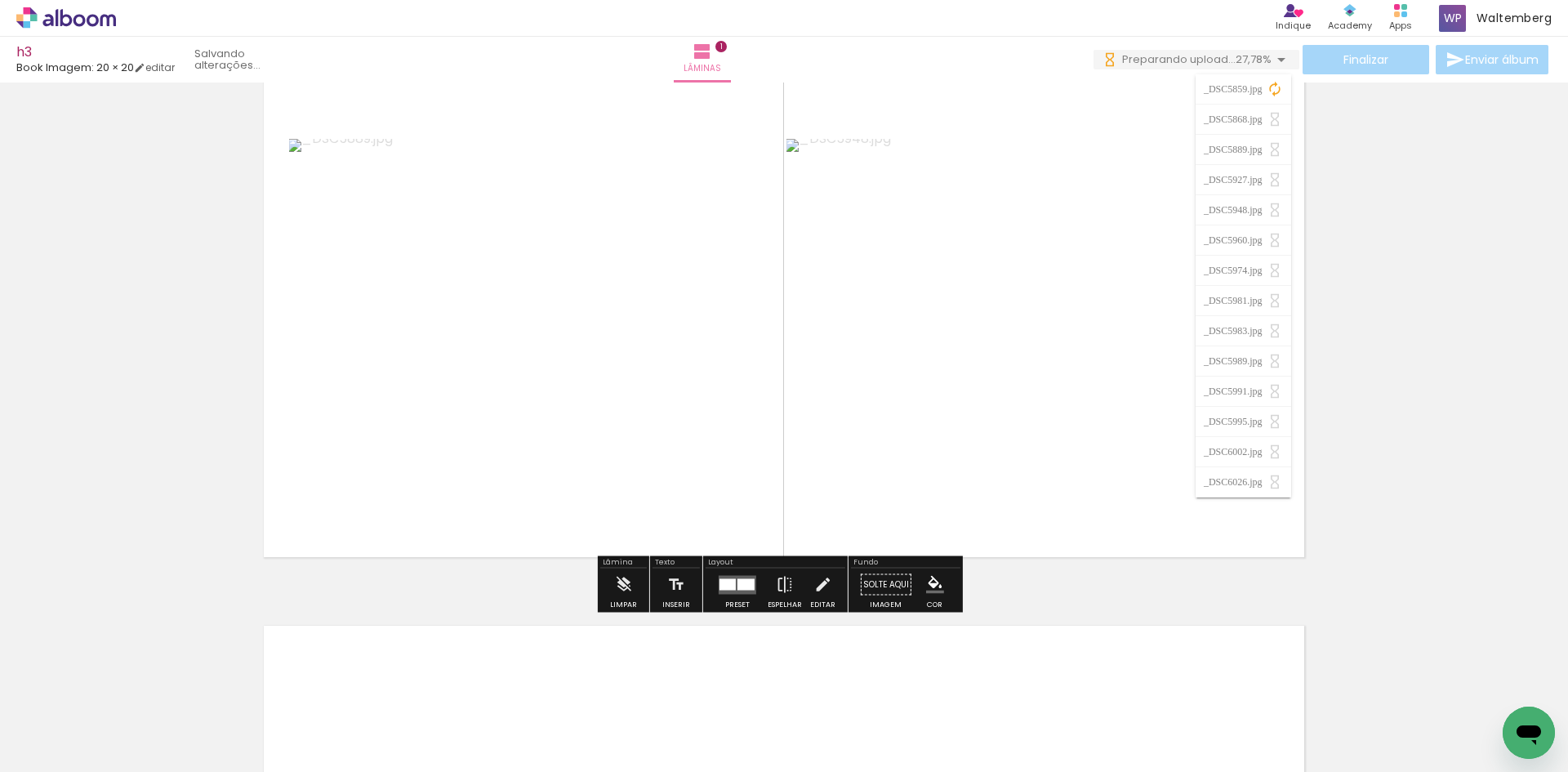
scroll to position [82, 0]
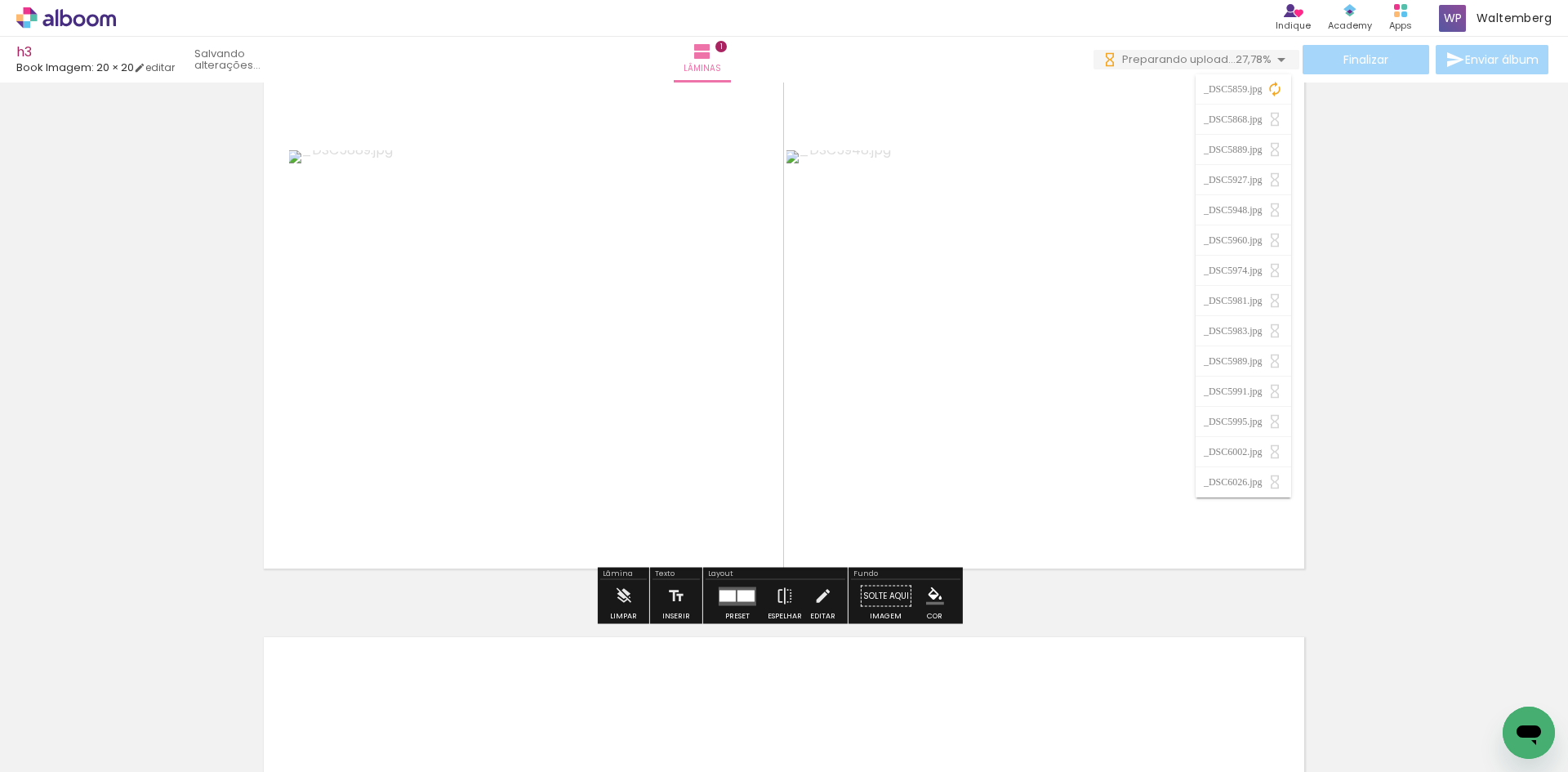
drag, startPoint x: 637, startPoint y: 392, endPoint x: 151, endPoint y: 346, distance: 488.2
click at [179, 349] on div "Inserir lâmina 1 de 1" at bounding box center [784, 581] width 1568 height 1151
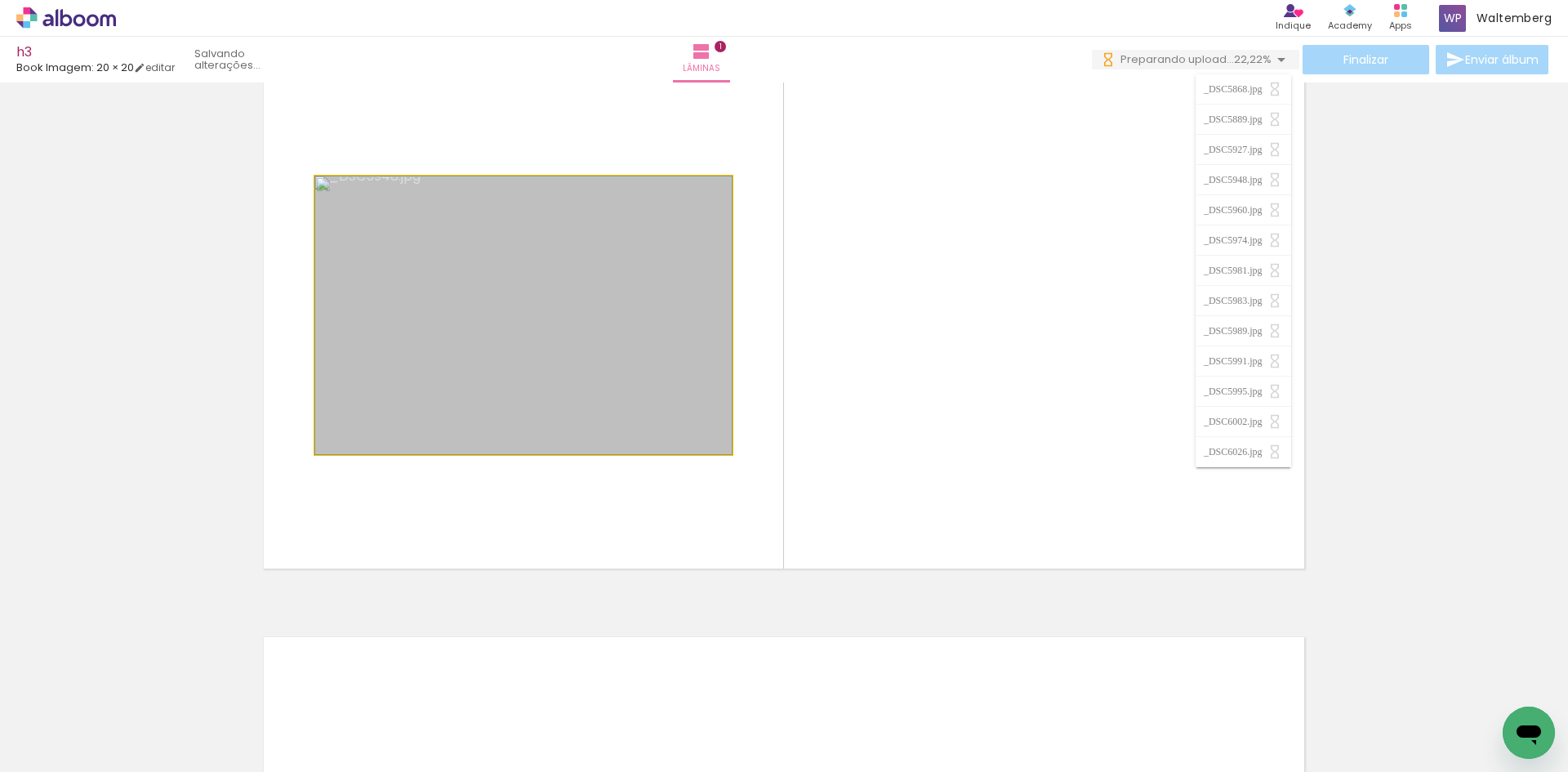
drag, startPoint x: 553, startPoint y: 400, endPoint x: 79, endPoint y: 368, distance: 475.1
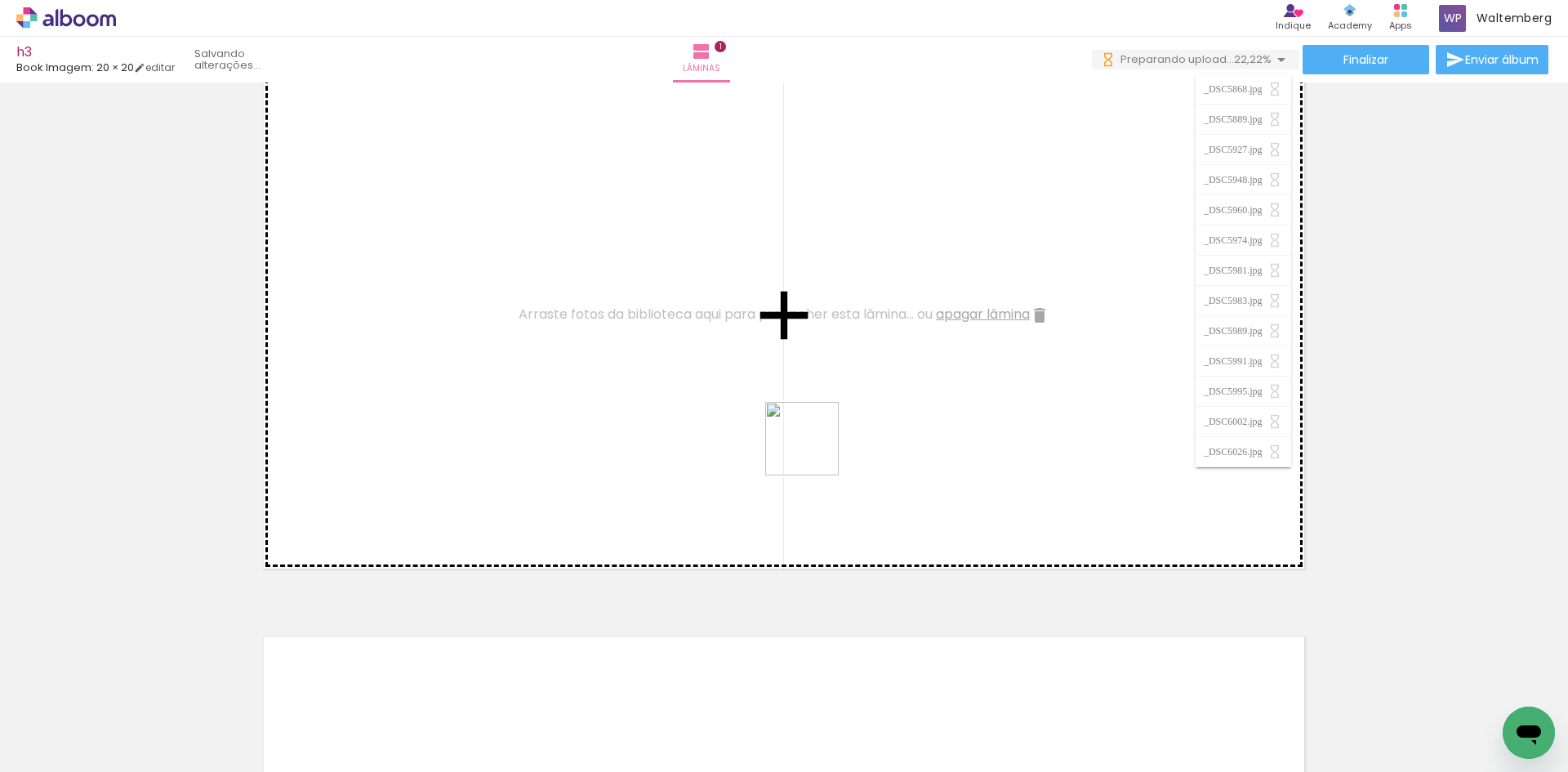
drag, startPoint x: 631, startPoint y: 725, endPoint x: 814, endPoint y: 451, distance: 329.5
click at [814, 451] on quentale-workspace at bounding box center [784, 386] width 1568 height 772
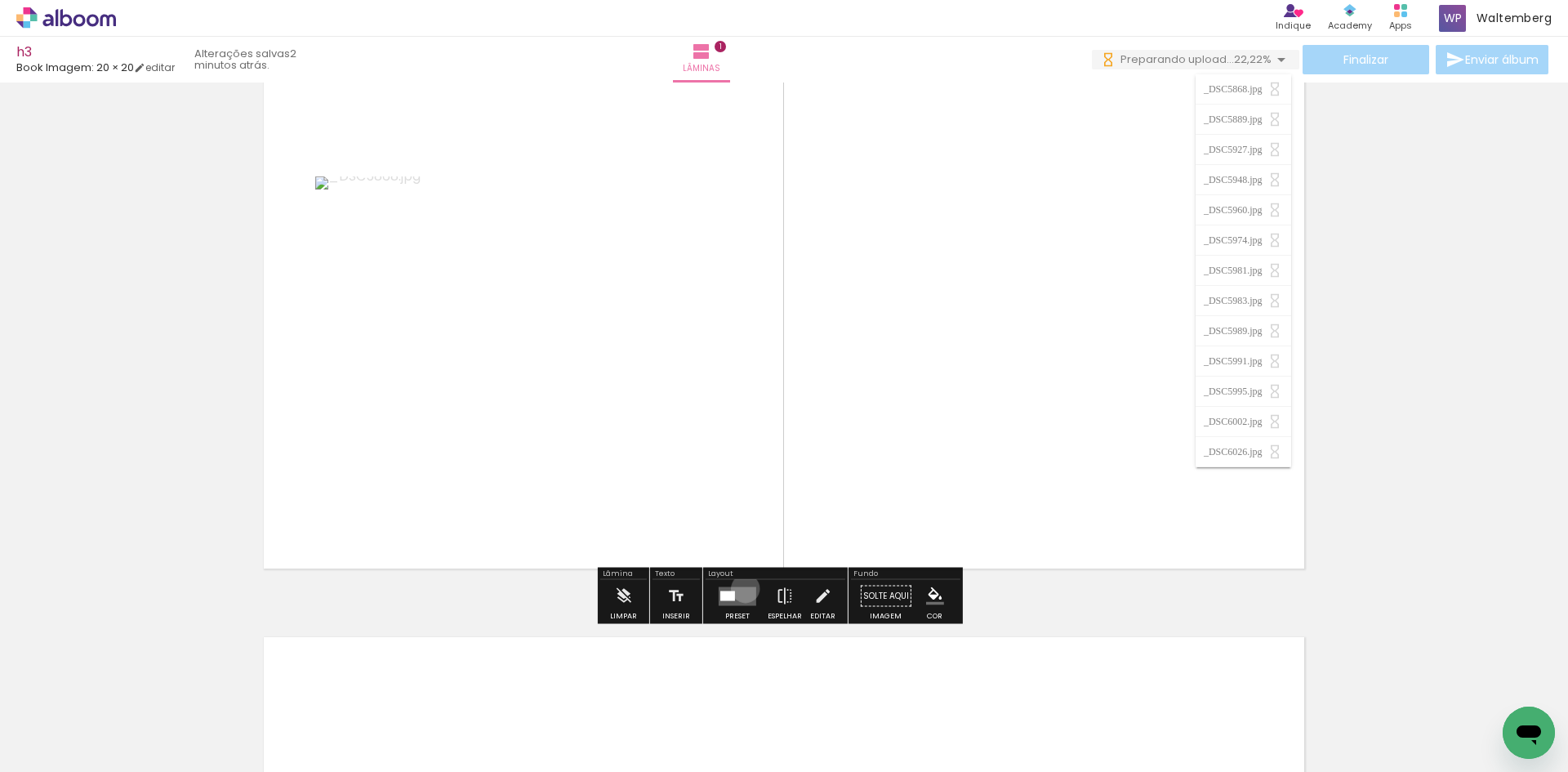
click at [740, 588] on quentale-layouter at bounding box center [737, 595] width 38 height 18
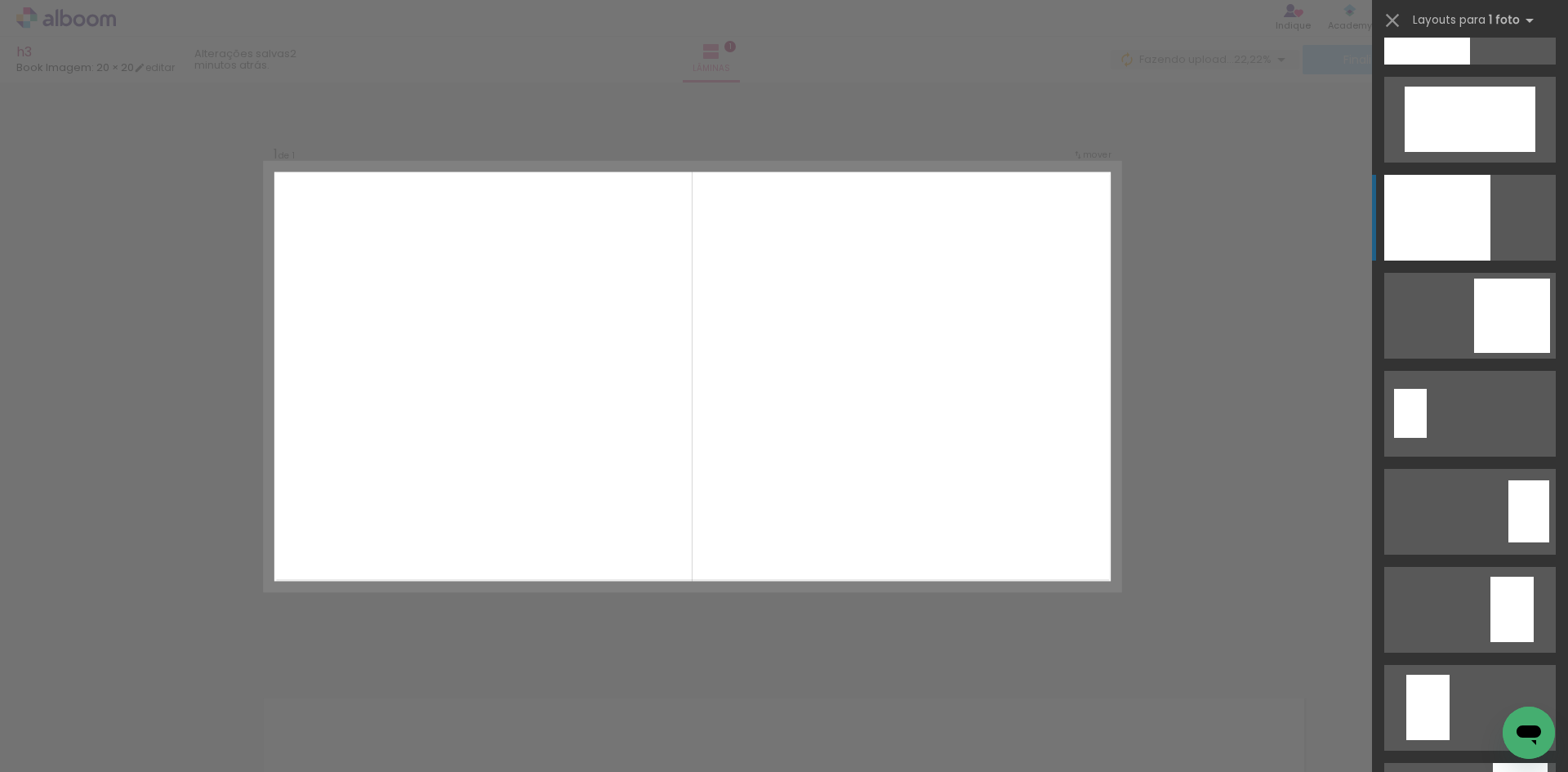
scroll to position [2777, 0]
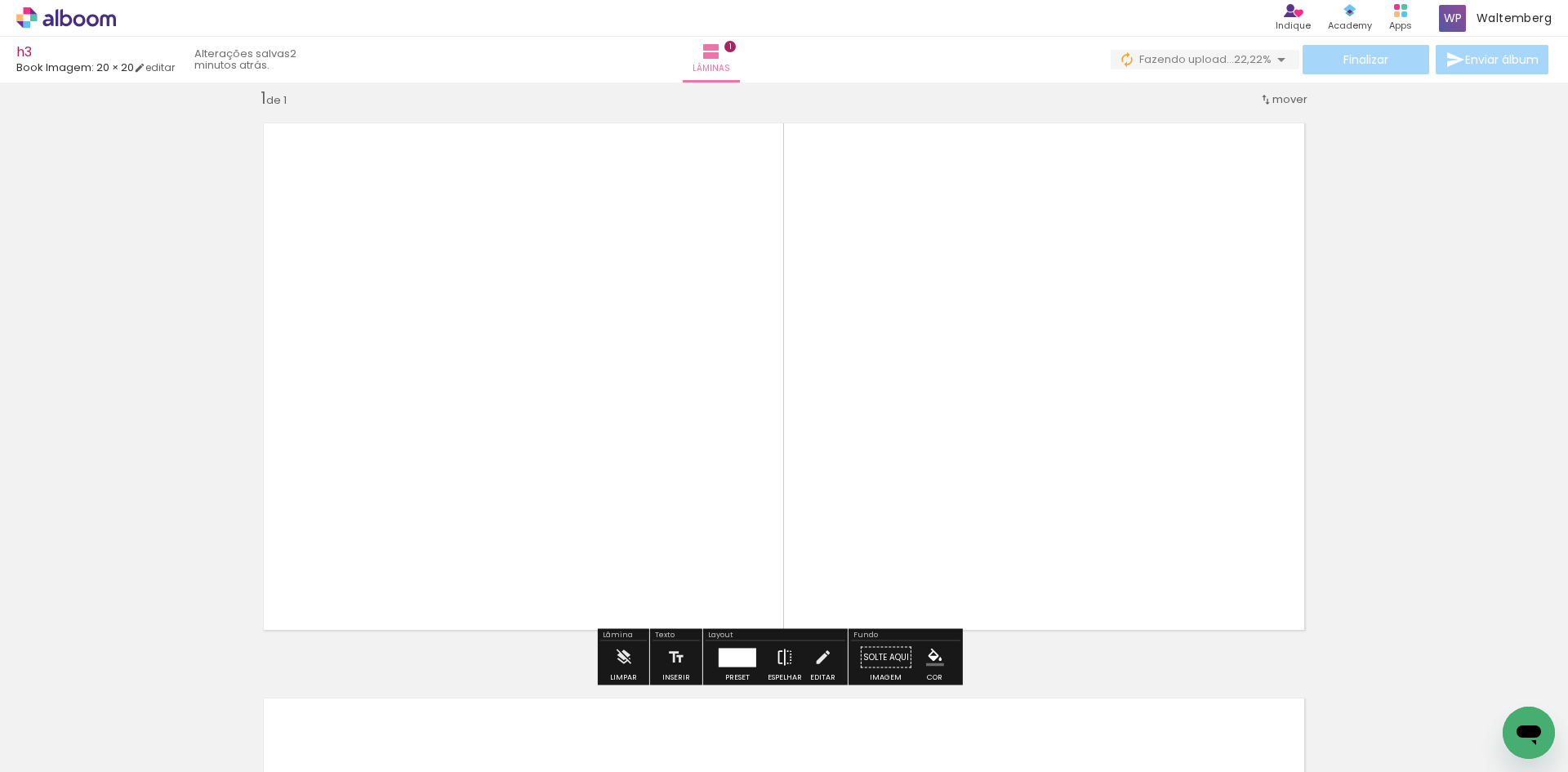
click at [772, 647] on paper-button "Espelhar" at bounding box center [785, 661] width 42 height 41
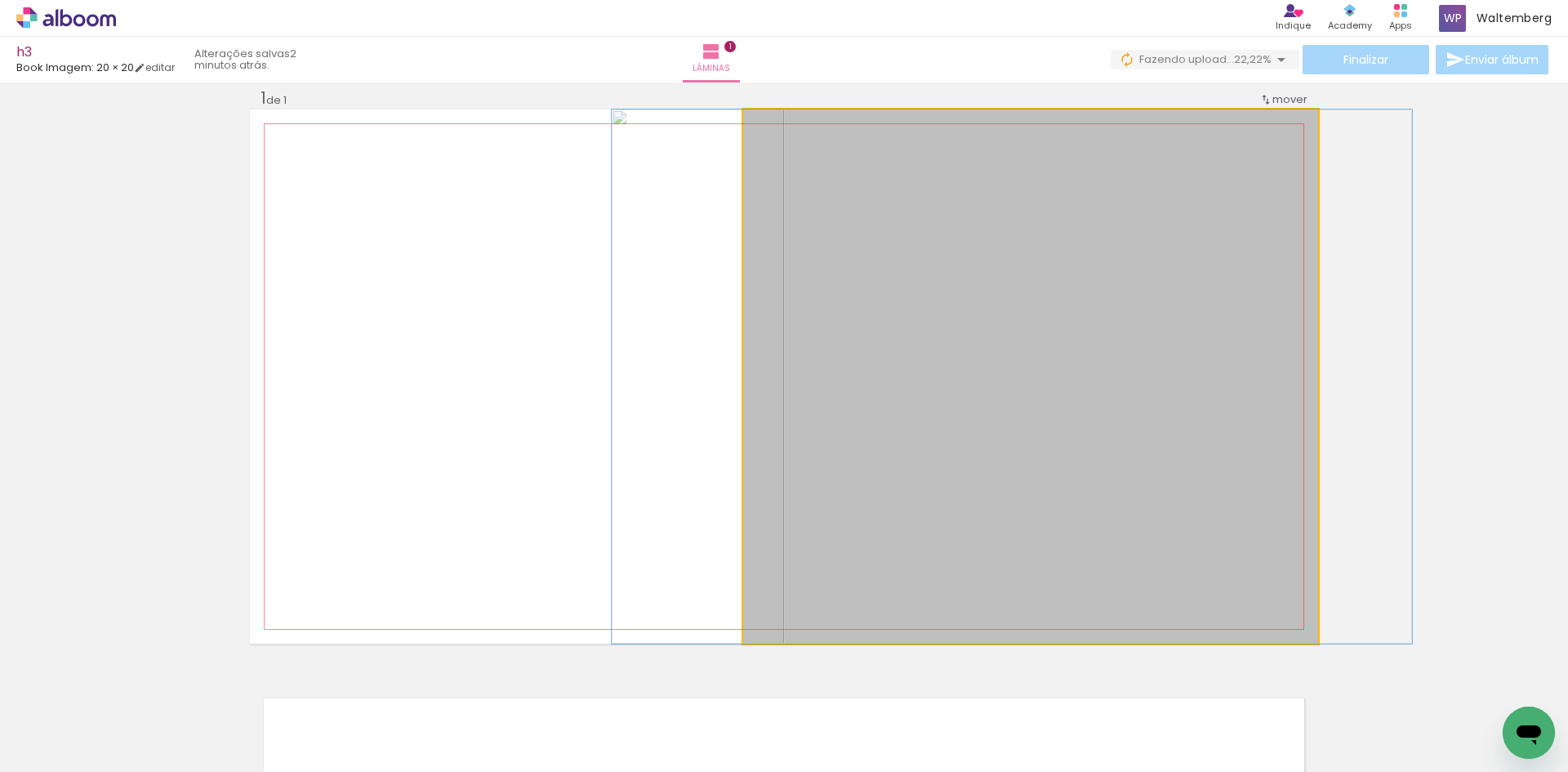
drag, startPoint x: 1061, startPoint y: 386, endPoint x: 1039, endPoint y: 387, distance: 22.0
drag, startPoint x: 1132, startPoint y: 381, endPoint x: 1118, endPoint y: 384, distance: 14.3
drag, startPoint x: 1119, startPoint y: 383, endPoint x: 1127, endPoint y: 382, distance: 8.1
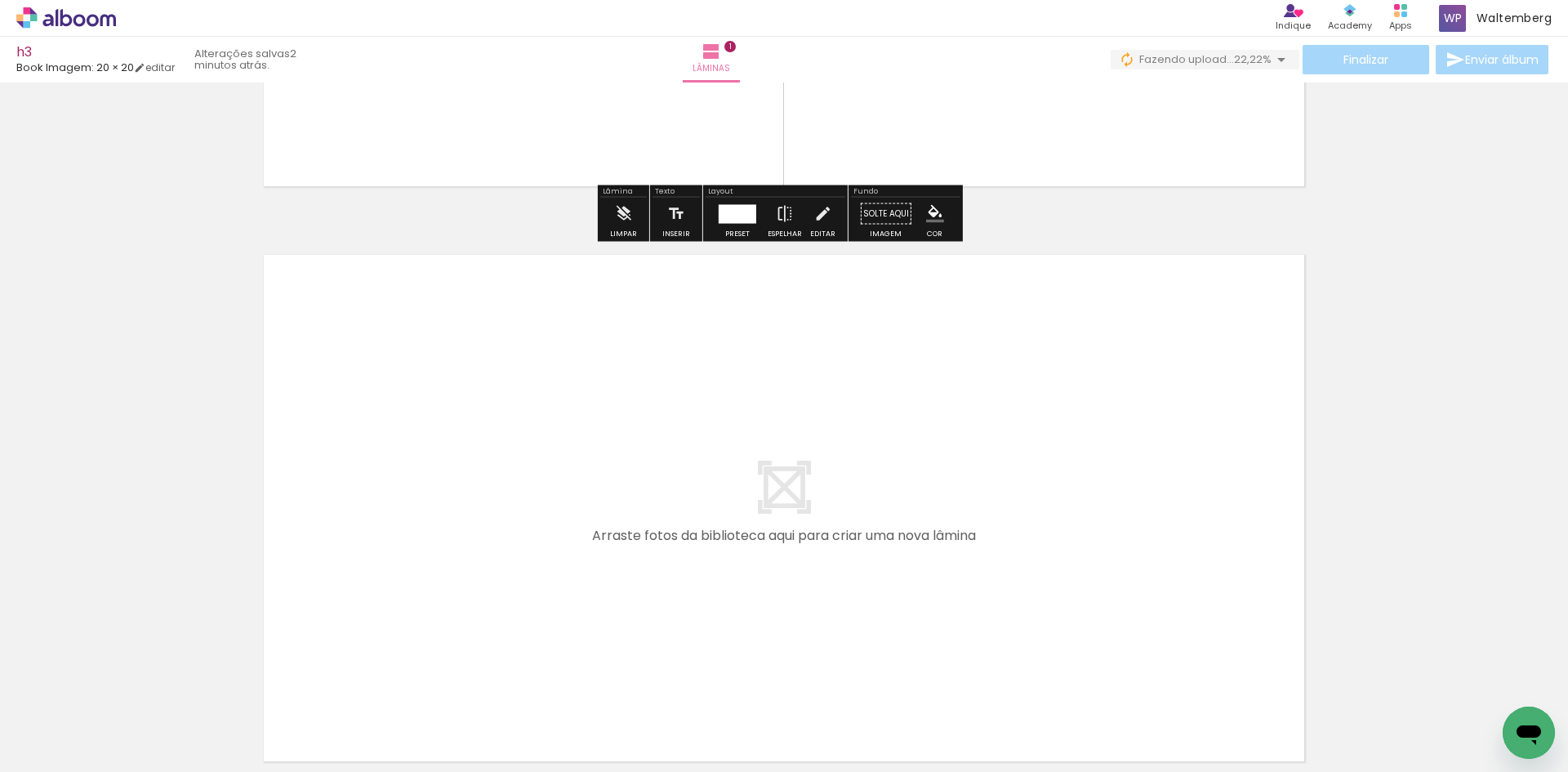
scroll to position [626, 0]
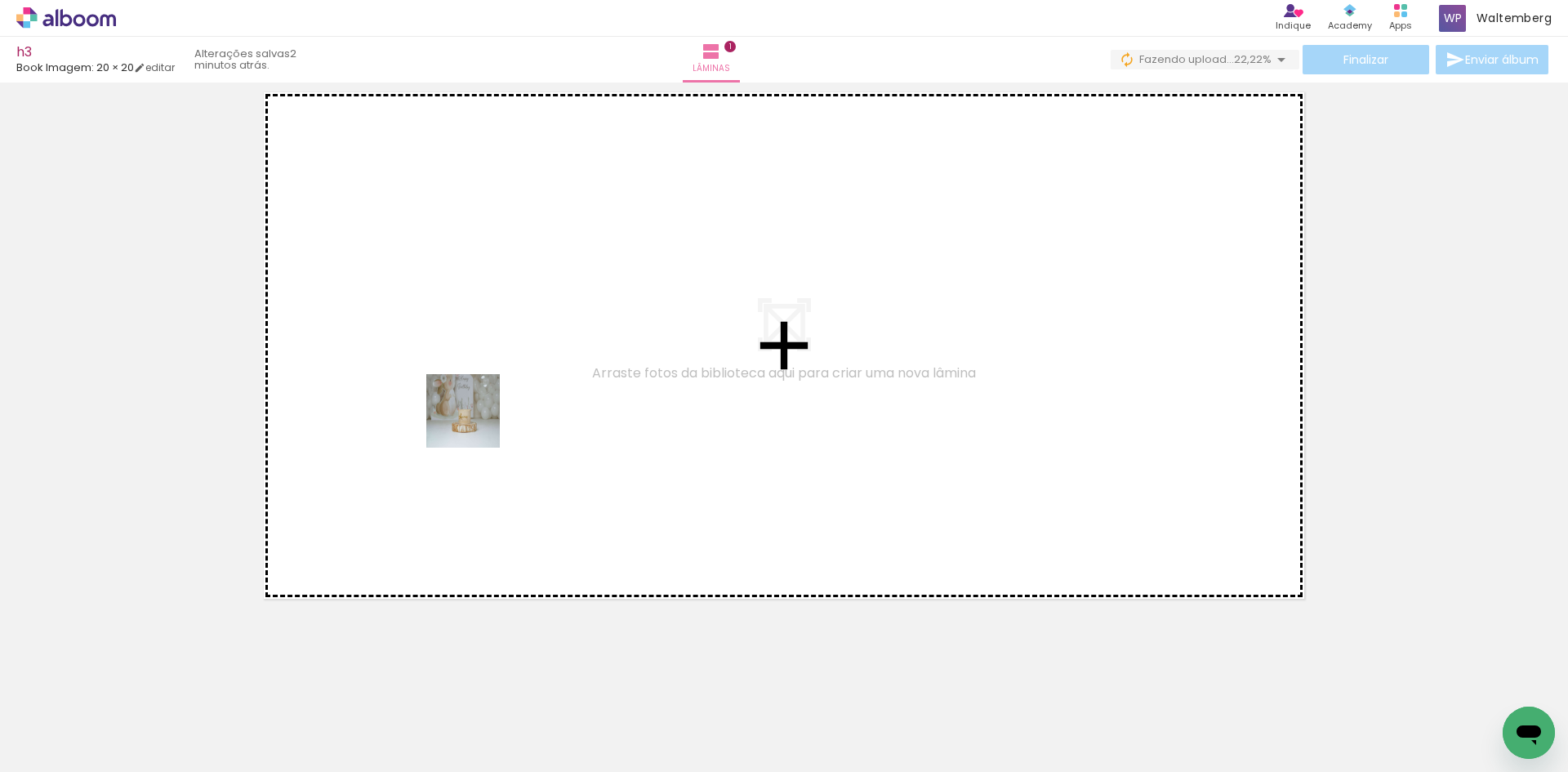
drag, startPoint x: 176, startPoint y: 717, endPoint x: 374, endPoint y: 568, distance: 247.8
click at [483, 411] on quentale-workspace at bounding box center [784, 386] width 1568 height 772
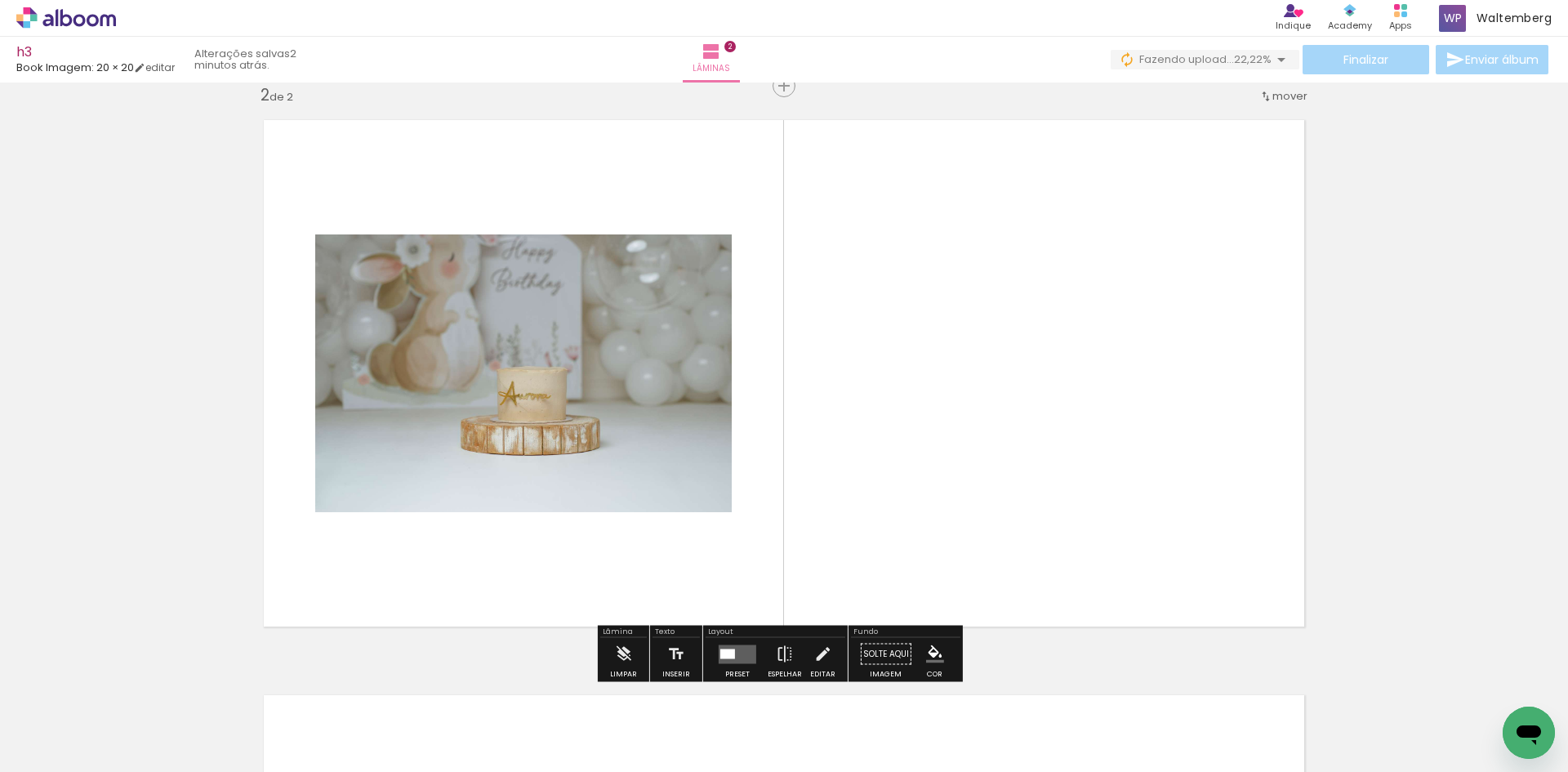
scroll to position [596, 0]
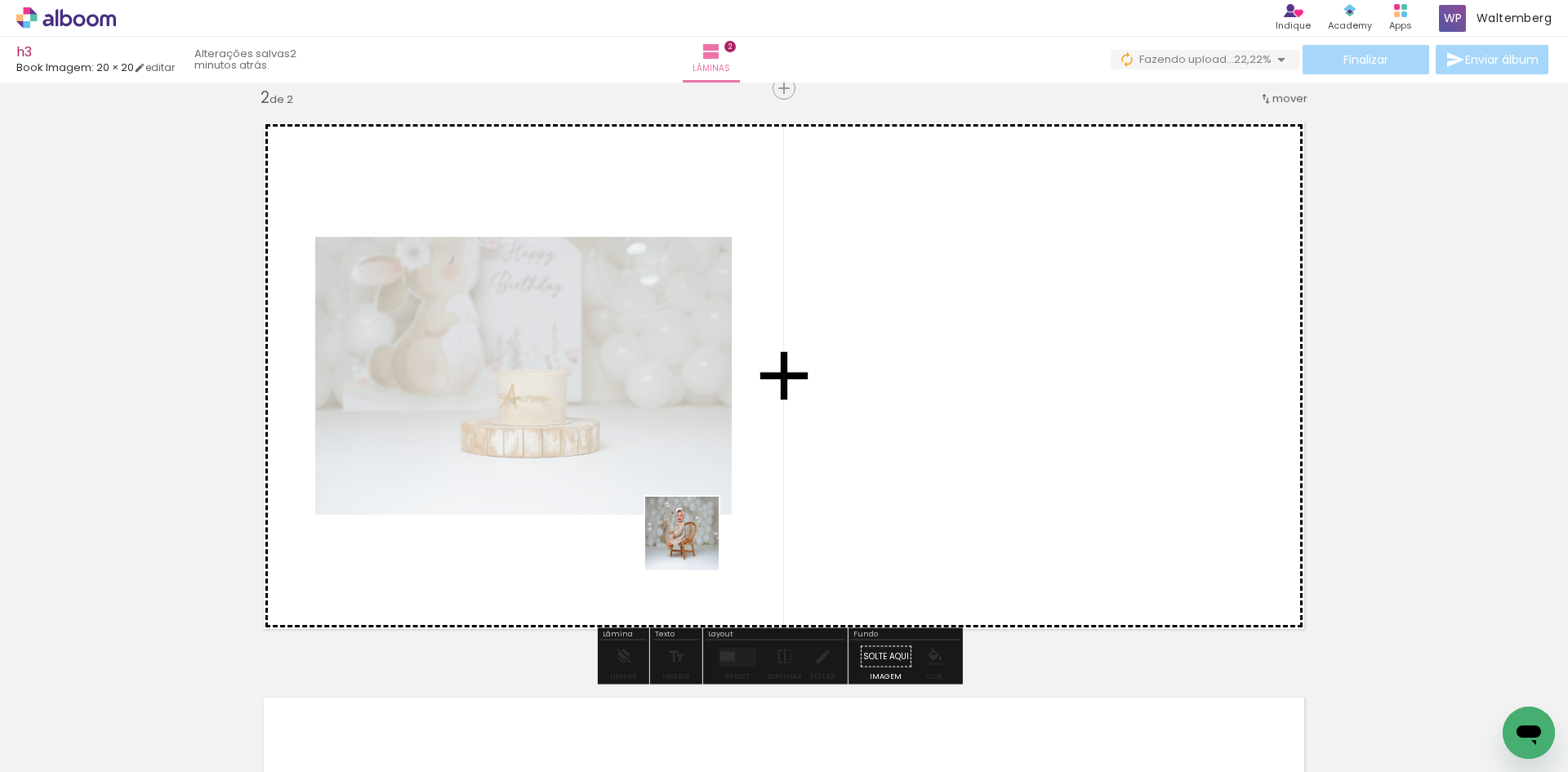
drag, startPoint x: 419, startPoint y: 645, endPoint x: 971, endPoint y: 441, distance: 588.5
click at [971, 441] on quentale-workspace at bounding box center [784, 386] width 1568 height 772
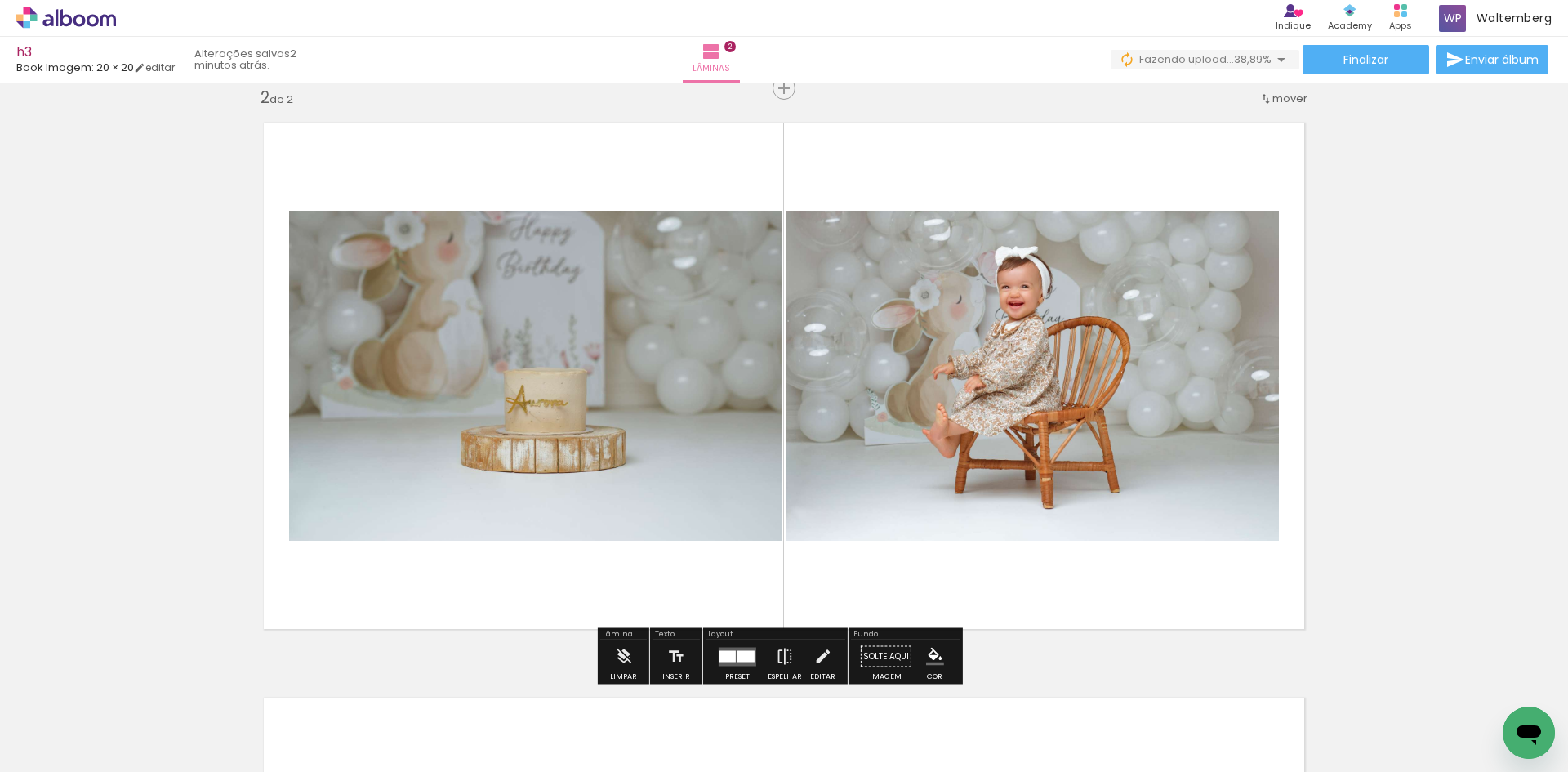
click at [738, 652] on div at bounding box center [747, 655] width 18 height 11
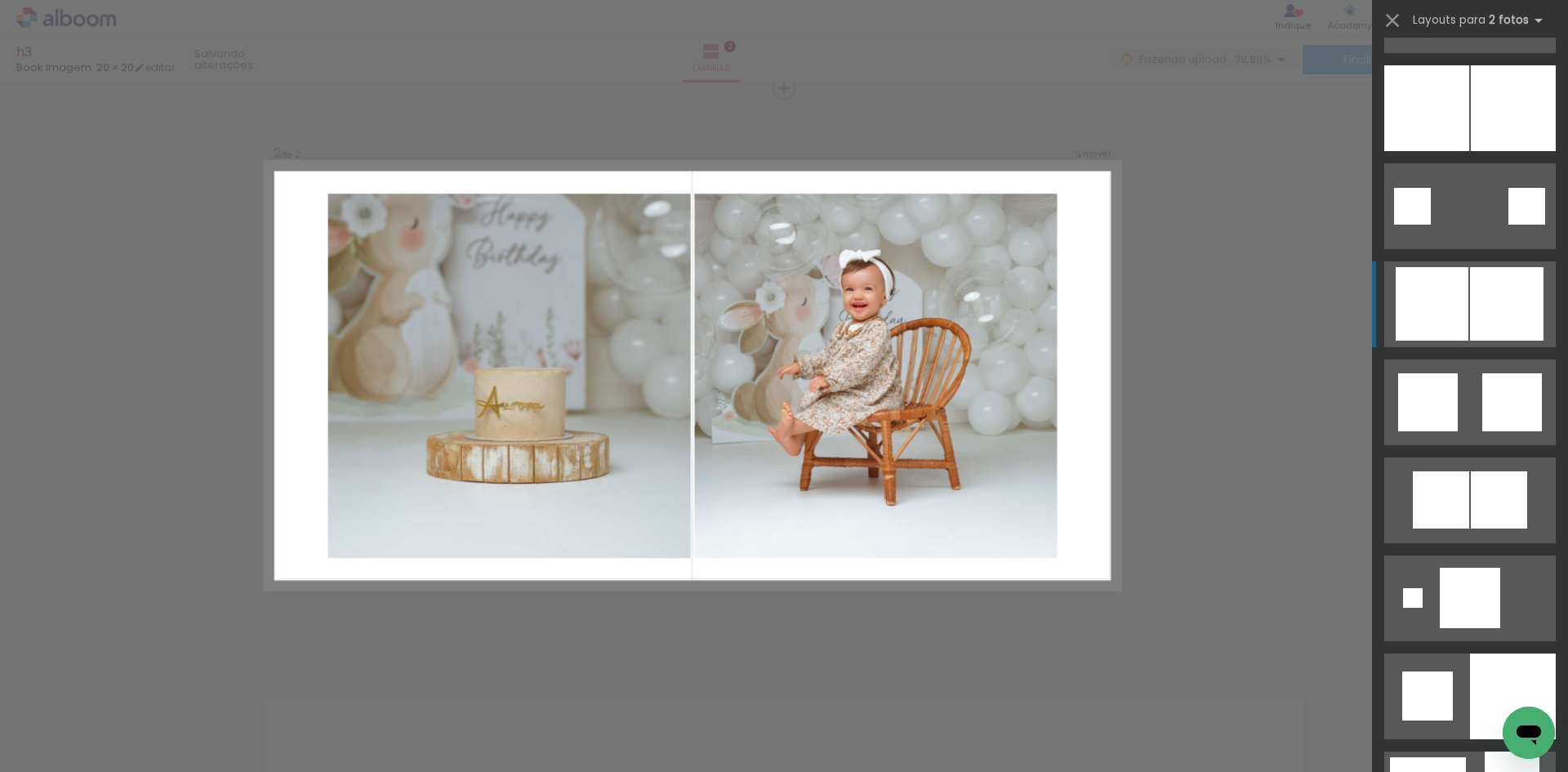
scroll to position [4329, 0]
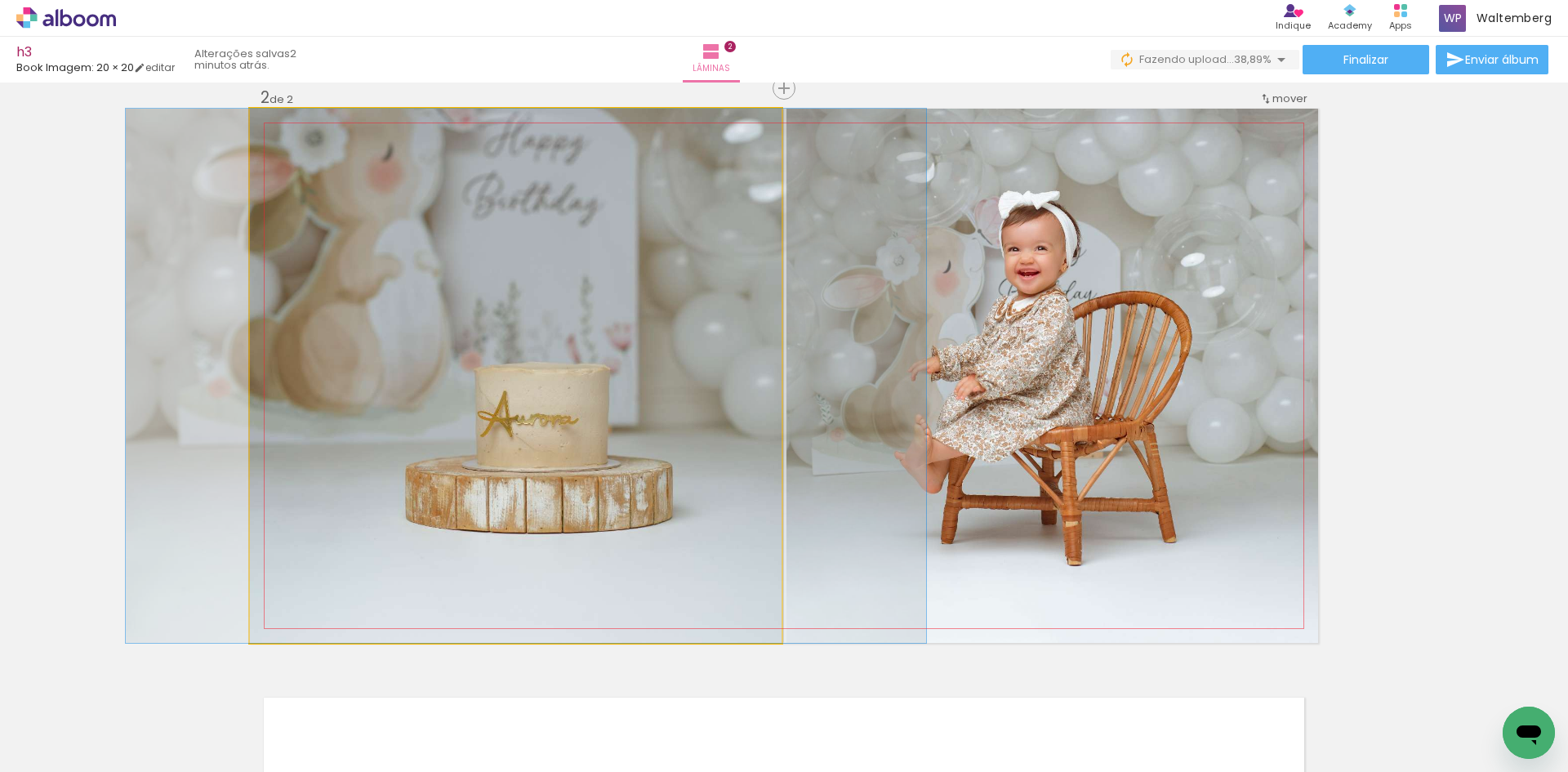
drag, startPoint x: 442, startPoint y: 257, endPoint x: 453, endPoint y: 308, distance: 52.2
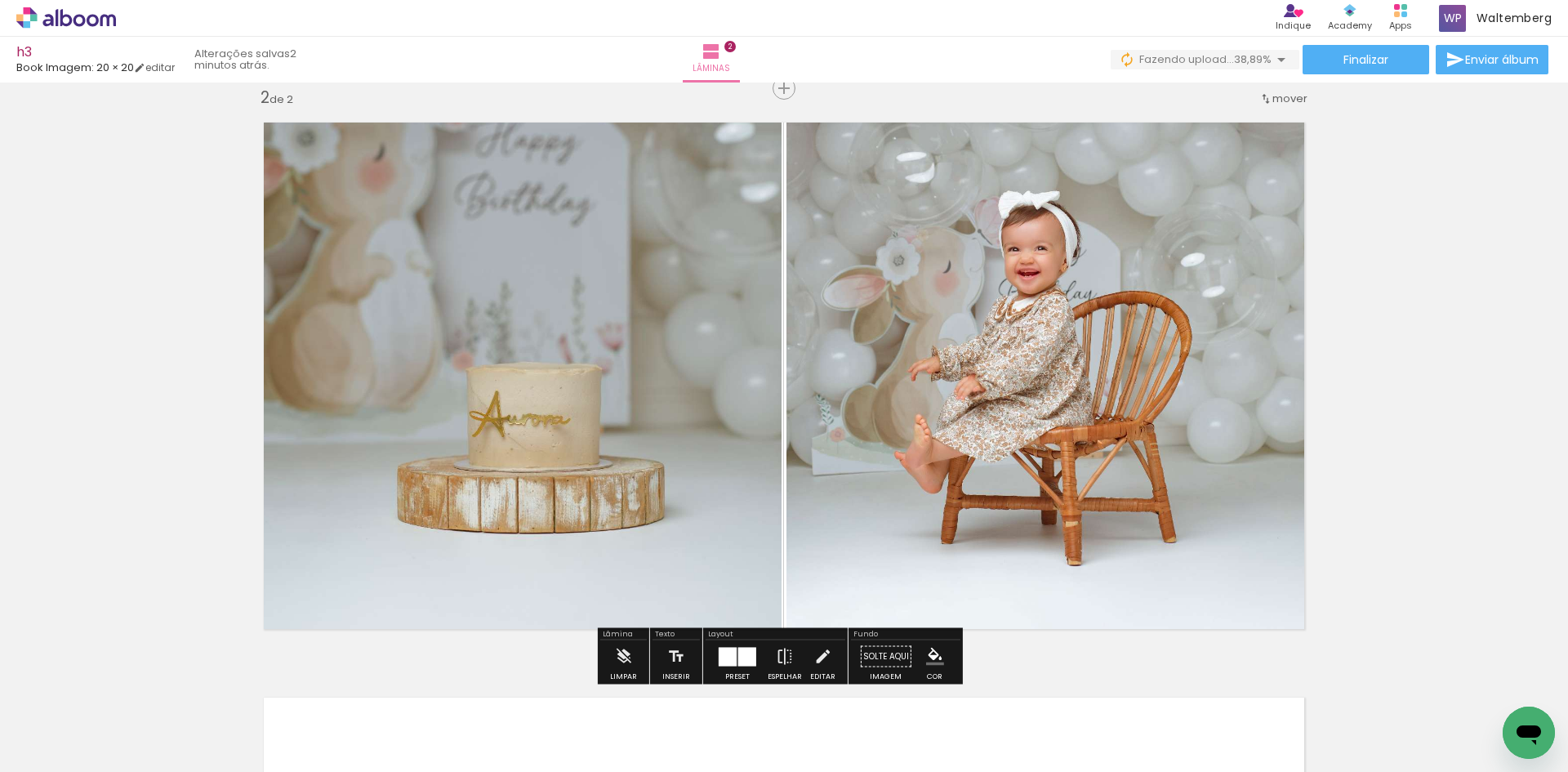
click at [731, 648] on div at bounding box center [727, 656] width 18 height 18
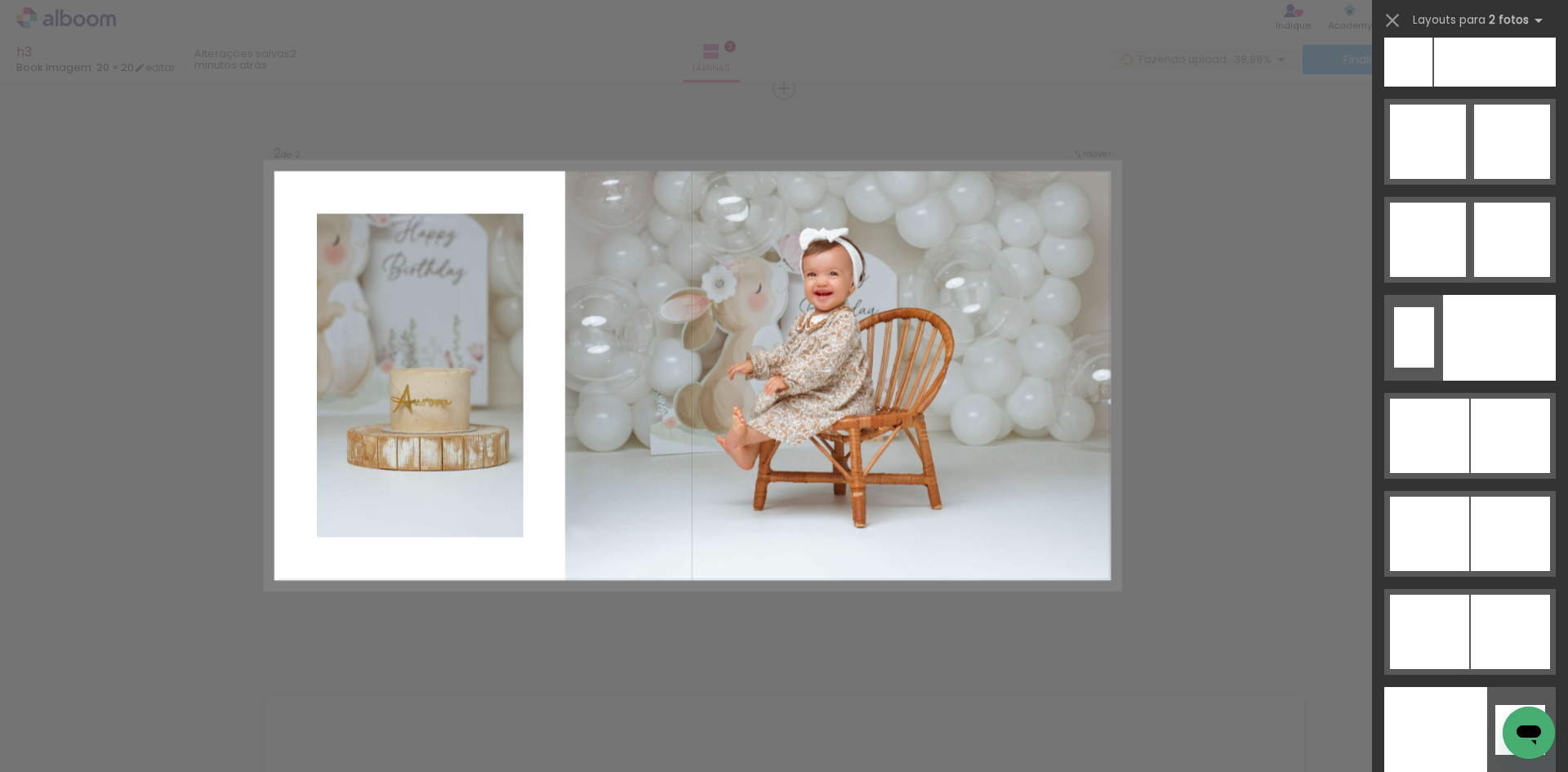
scroll to position [8478, 0]
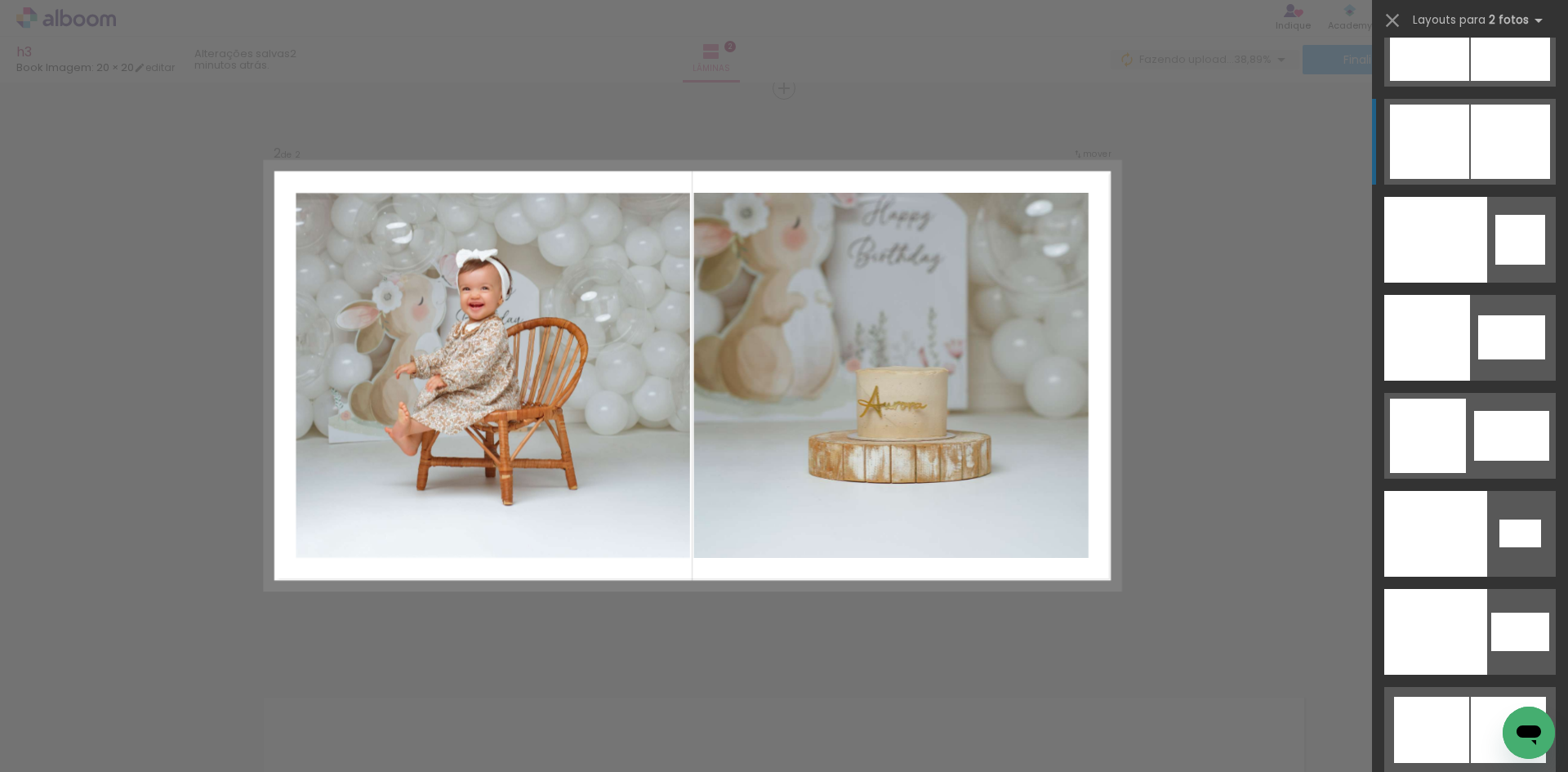
click at [1488, 491] on div at bounding box center [1435, 534] width 103 height 86
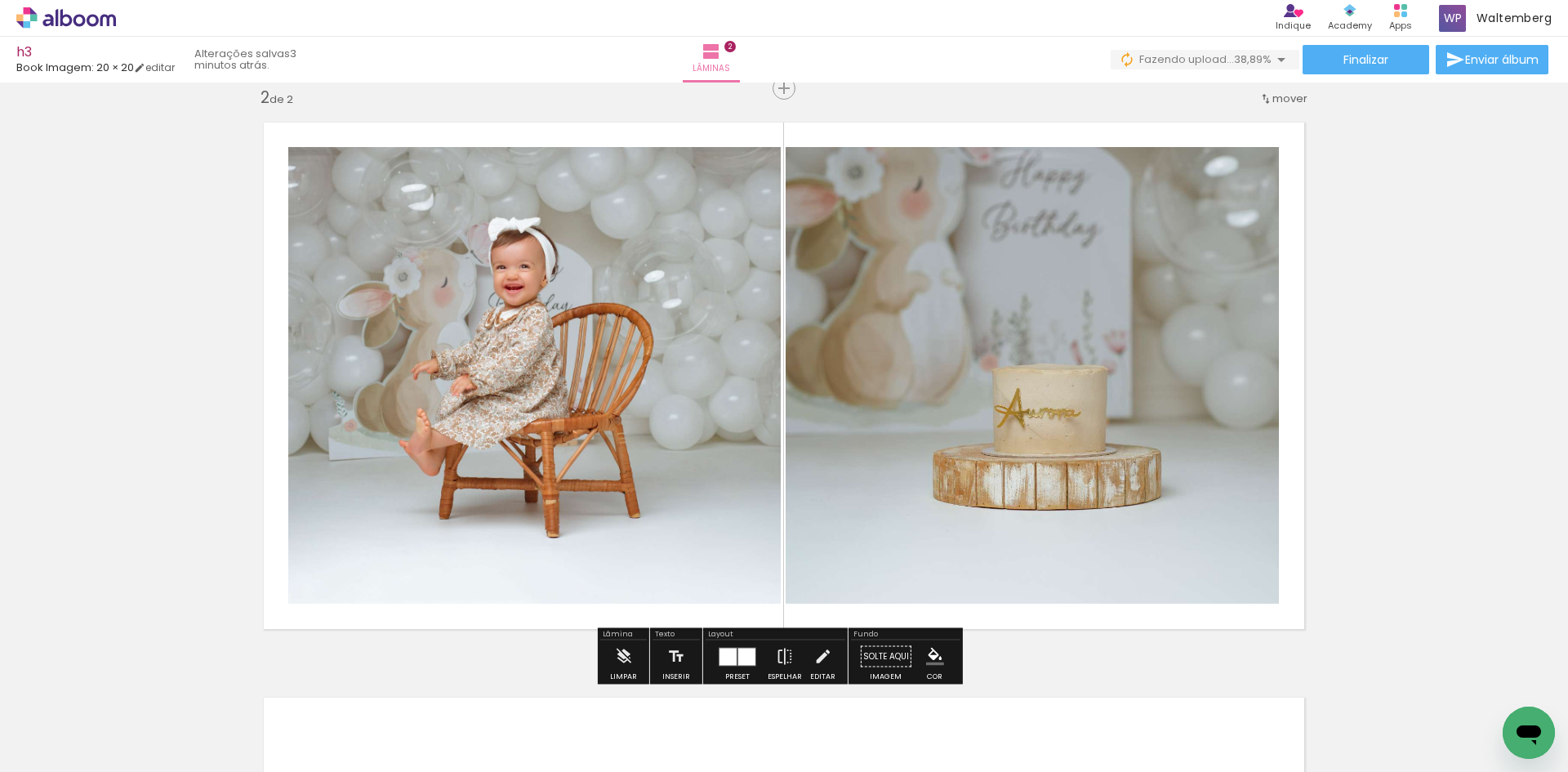
click at [733, 648] on div at bounding box center [728, 657] width 18 height 18
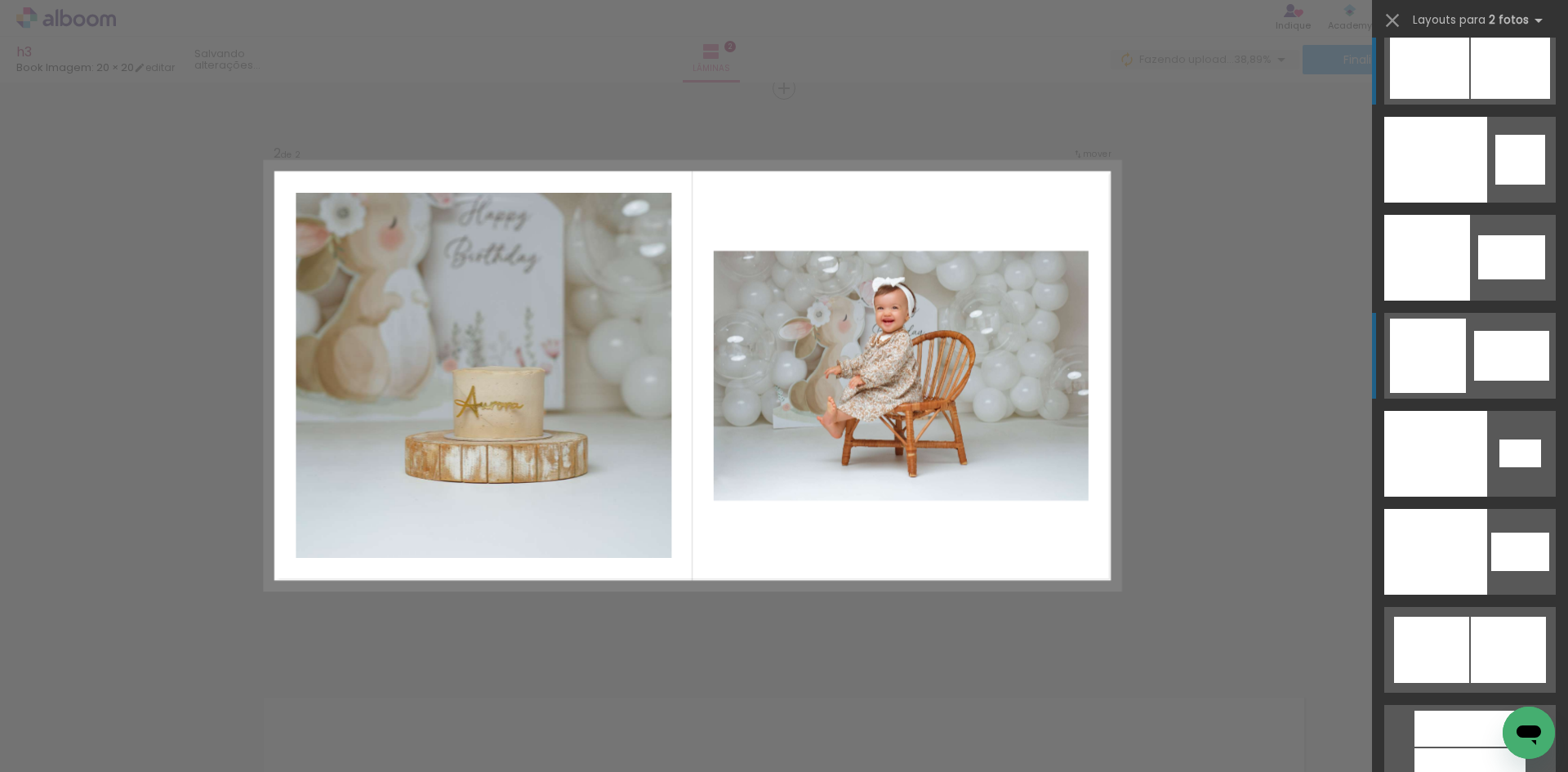
scroll to position [8576, 0]
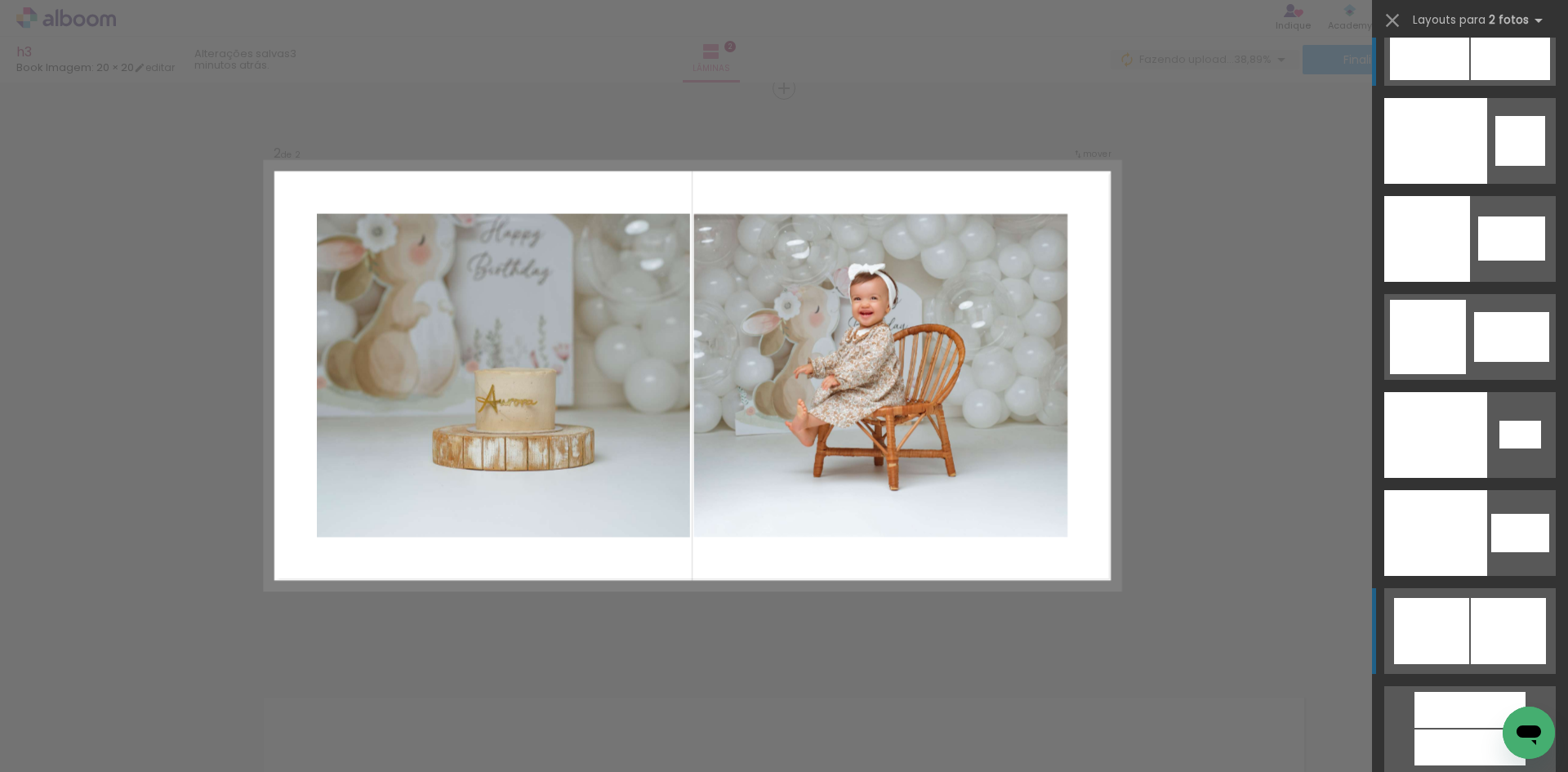
click at [1456, 477] on div at bounding box center [1435, 435] width 103 height 86
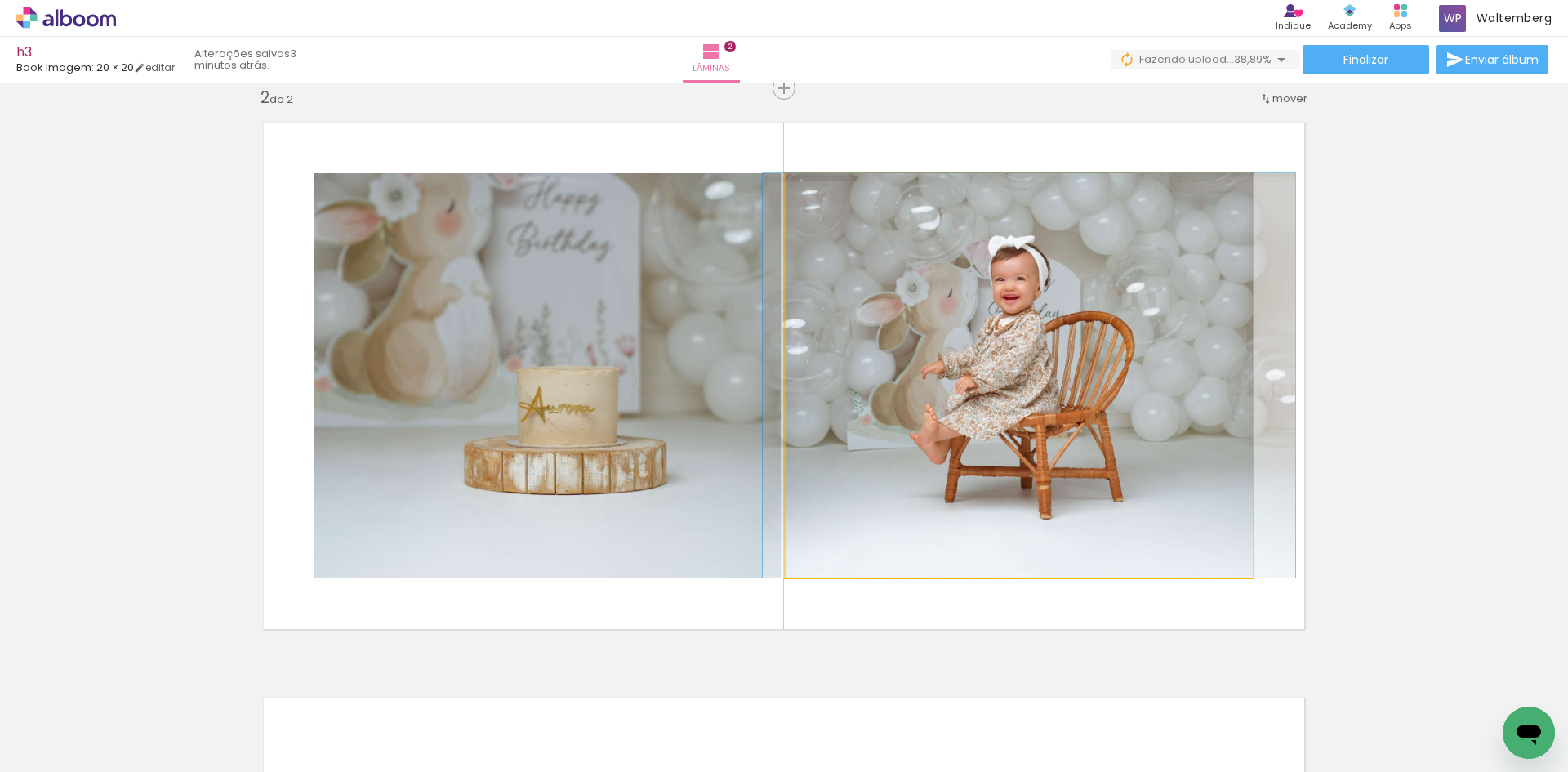
drag, startPoint x: 1074, startPoint y: 282, endPoint x: 1084, endPoint y: 283, distance: 10.0
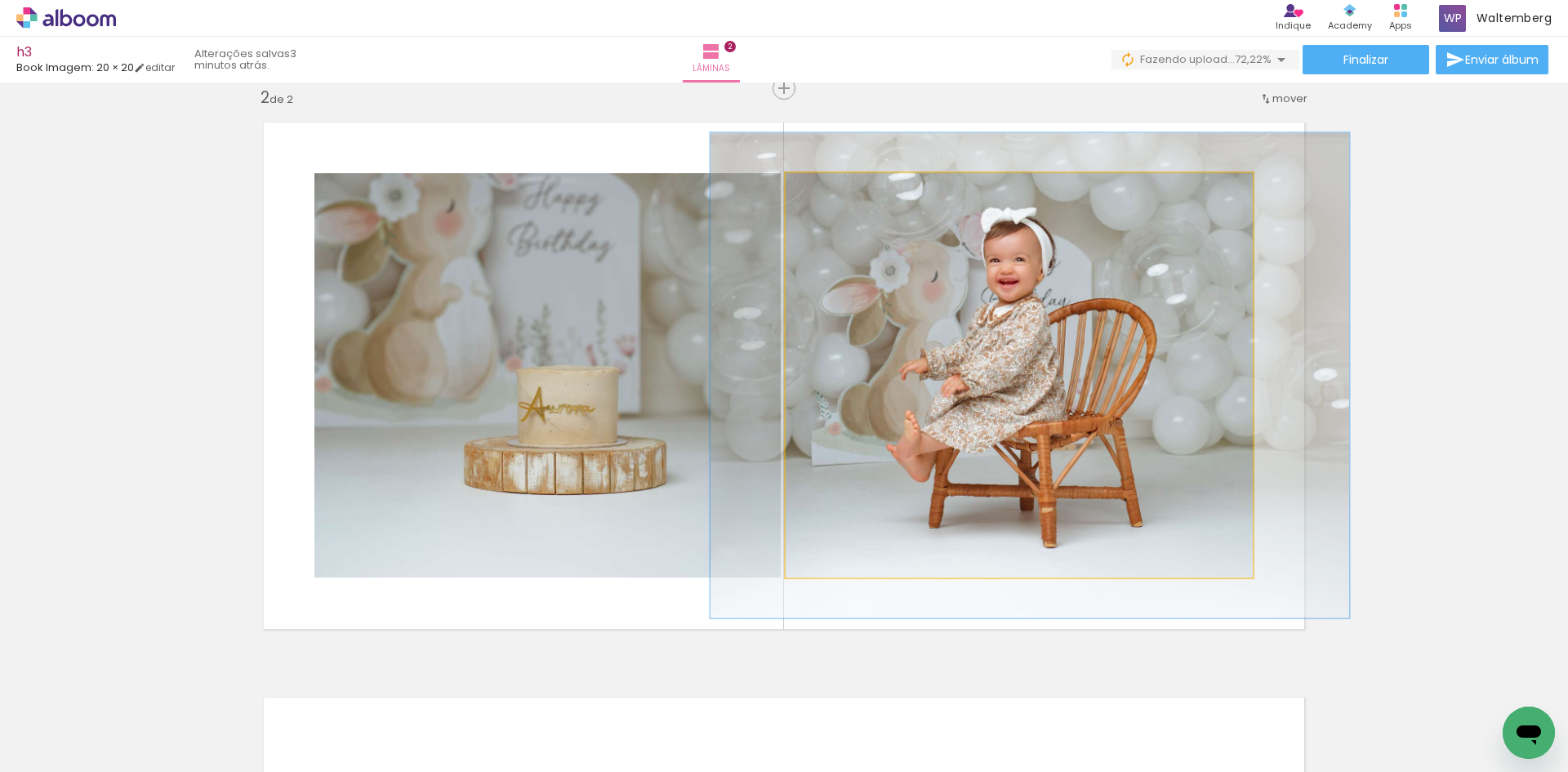
drag, startPoint x: 821, startPoint y: 193, endPoint x: 833, endPoint y: 193, distance: 12.0
type paper-slider "120"
click at [833, 193] on div at bounding box center [835, 190] width 15 height 15
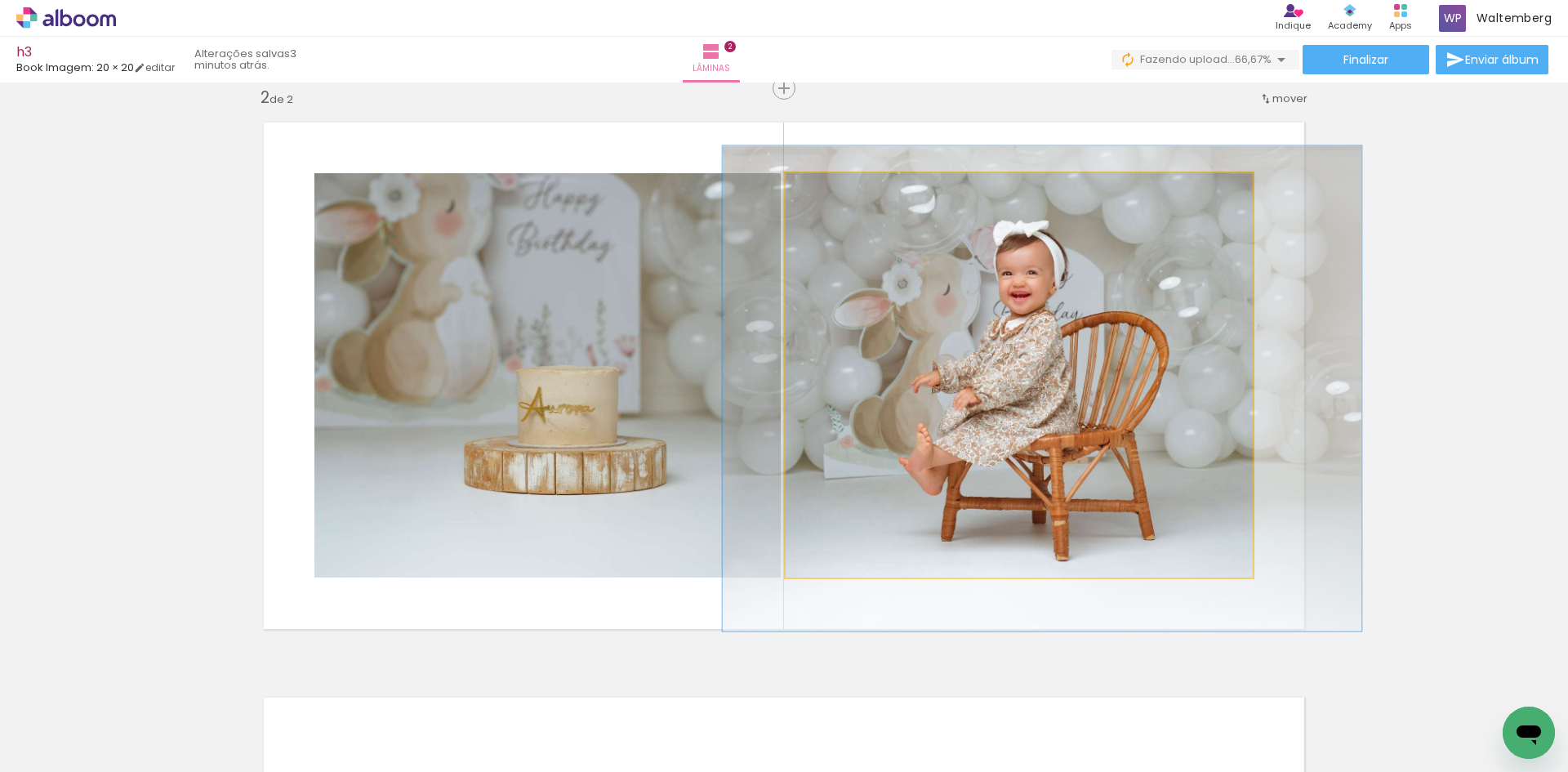
drag, startPoint x: 982, startPoint y: 272, endPoint x: 993, endPoint y: 281, distance: 14.2
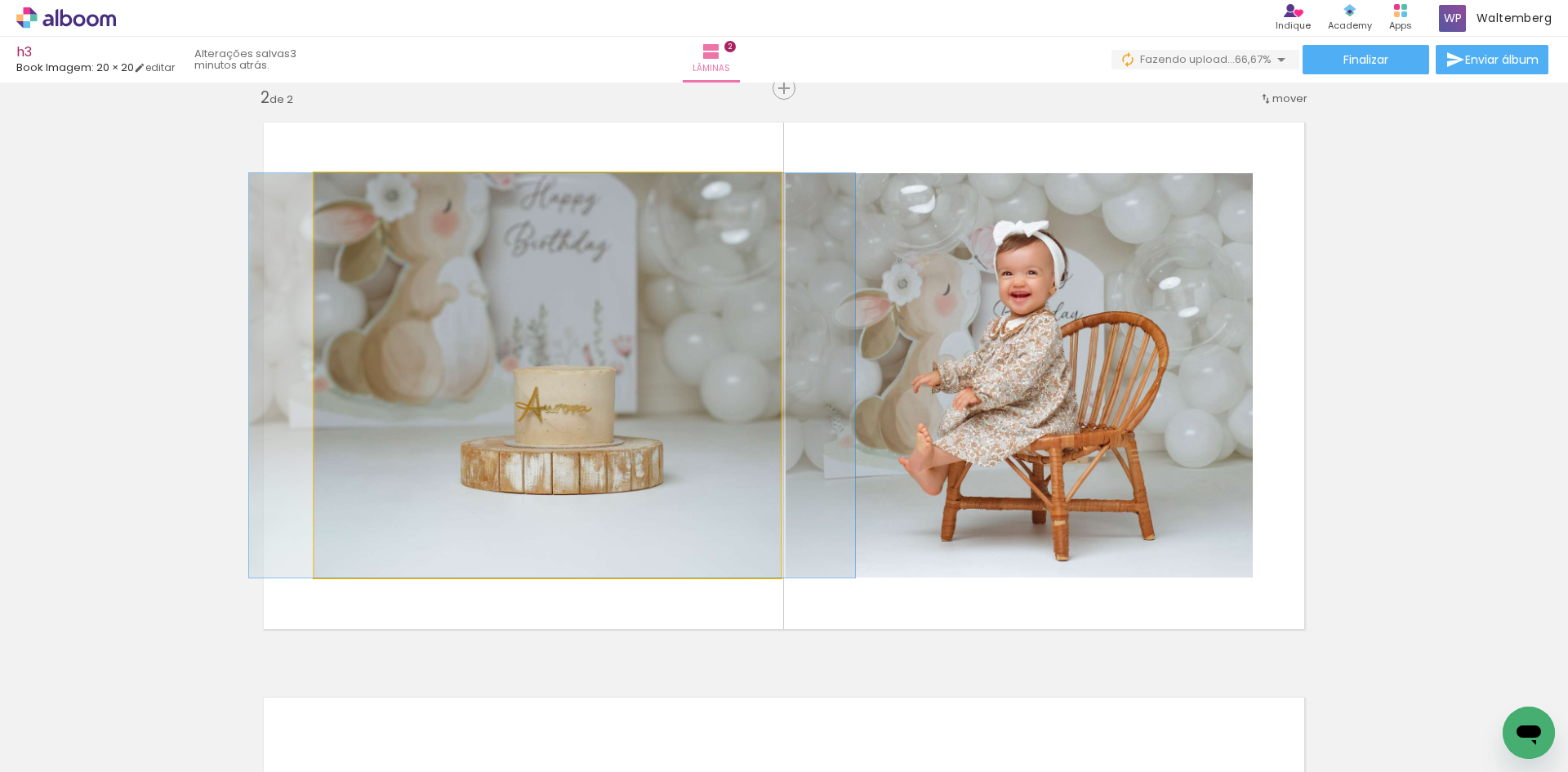
drag, startPoint x: 584, startPoint y: 315, endPoint x: 580, endPoint y: 329, distance: 14.6
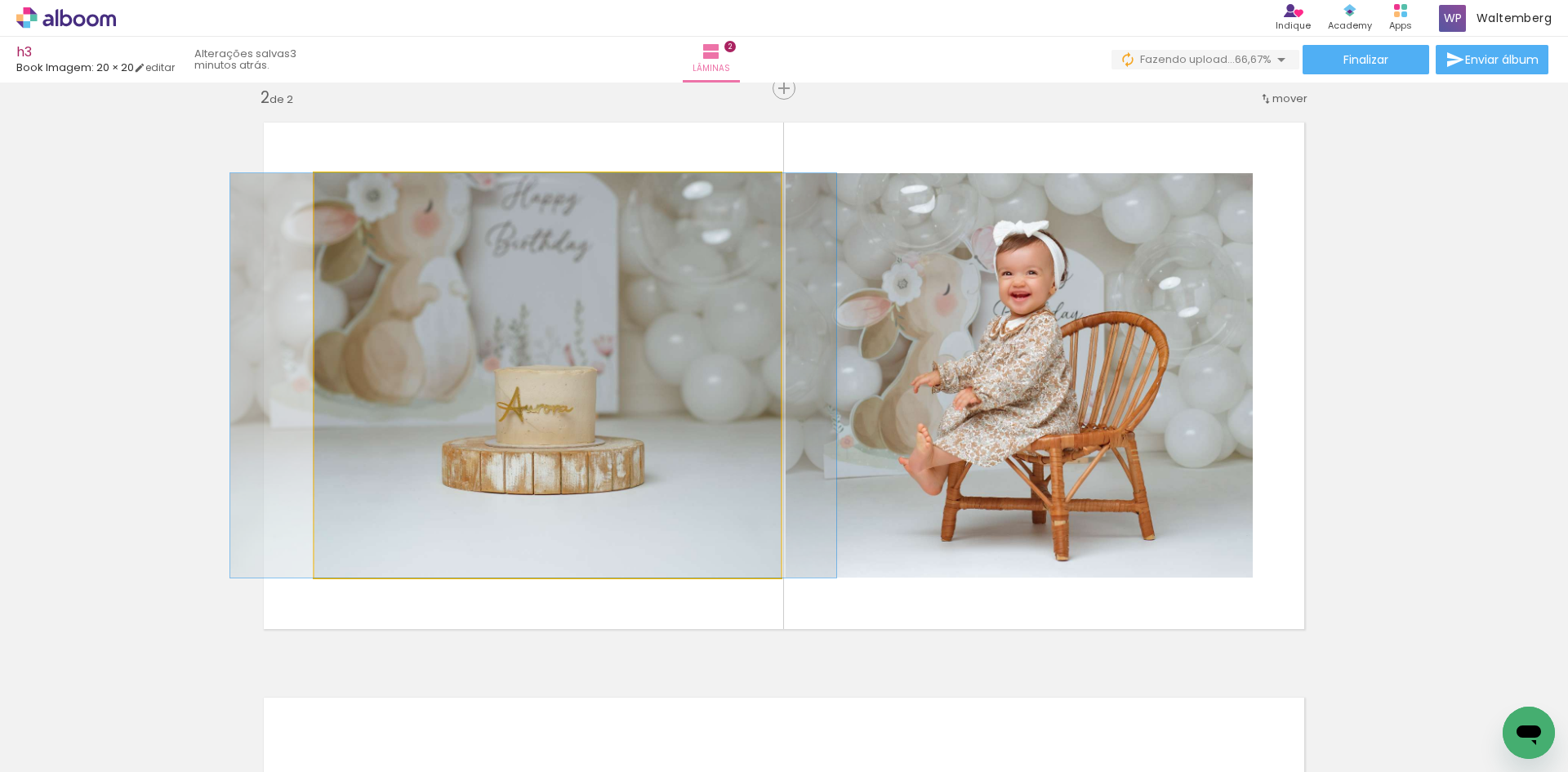
drag, startPoint x: 500, startPoint y: 274, endPoint x: 487, endPoint y: 276, distance: 13.2
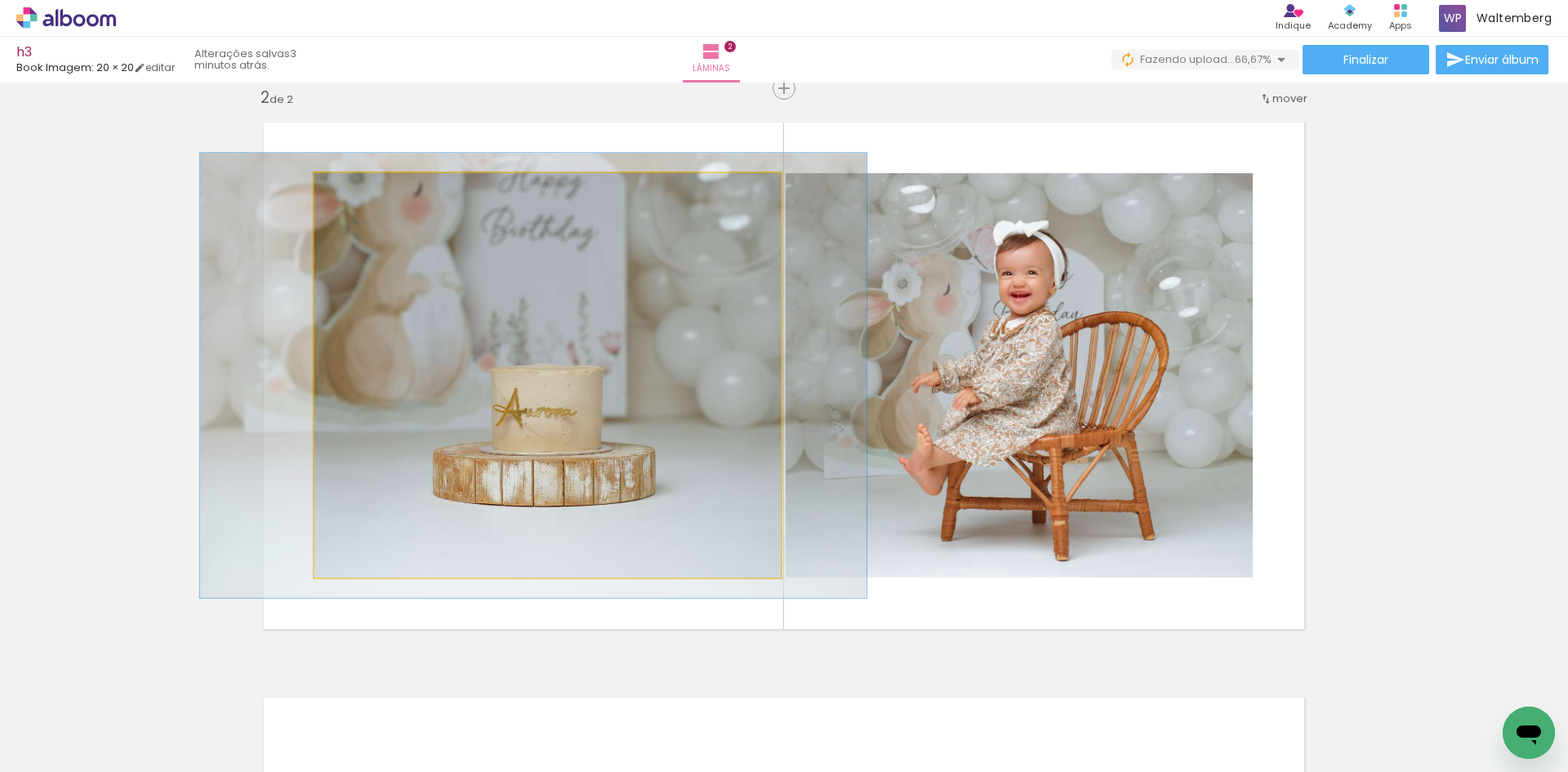
type paper-slider "110"
click at [352, 196] on div at bounding box center [358, 190] width 15 height 15
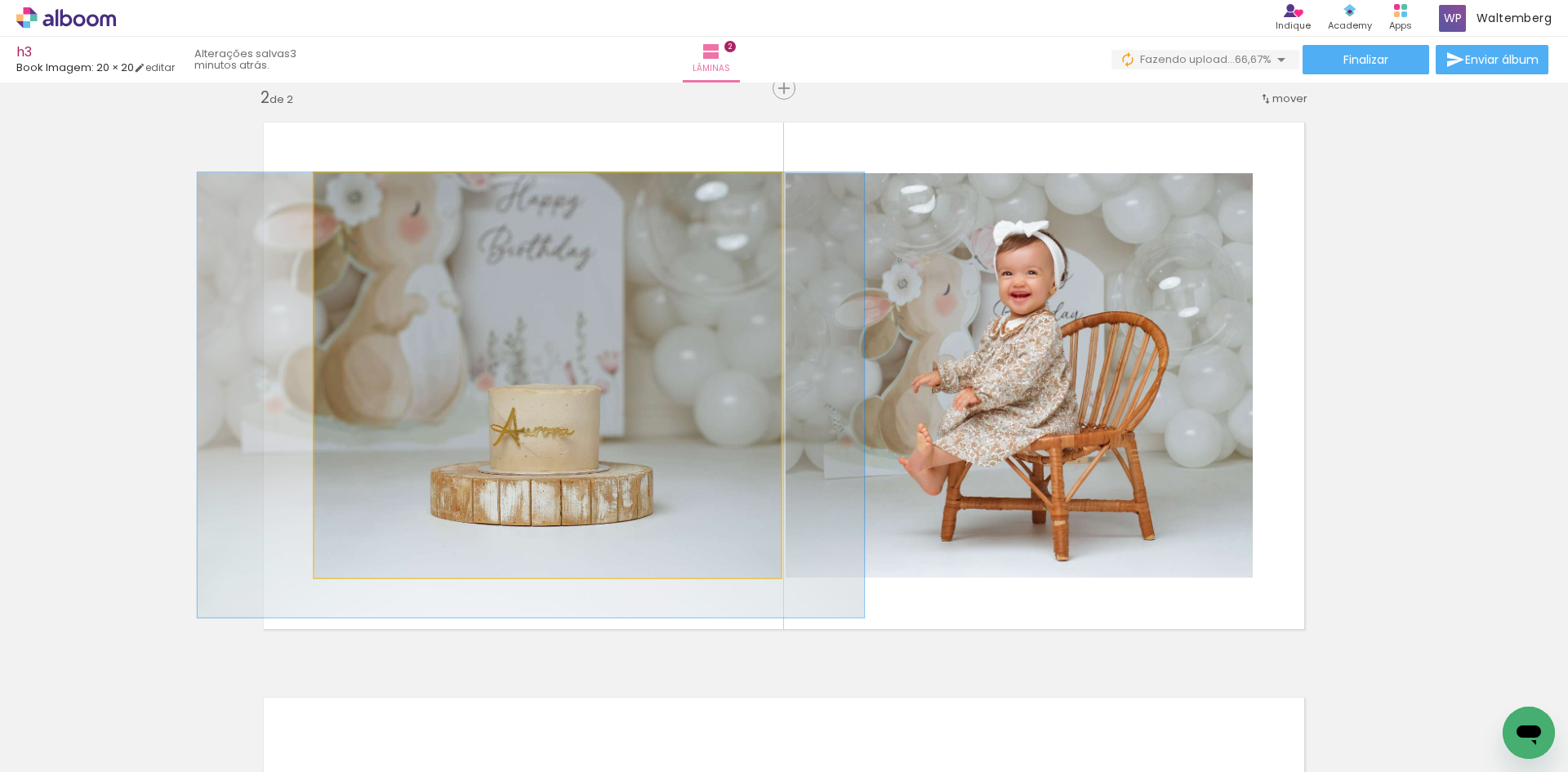
drag, startPoint x: 466, startPoint y: 258, endPoint x: 464, endPoint y: 315, distance: 57.0
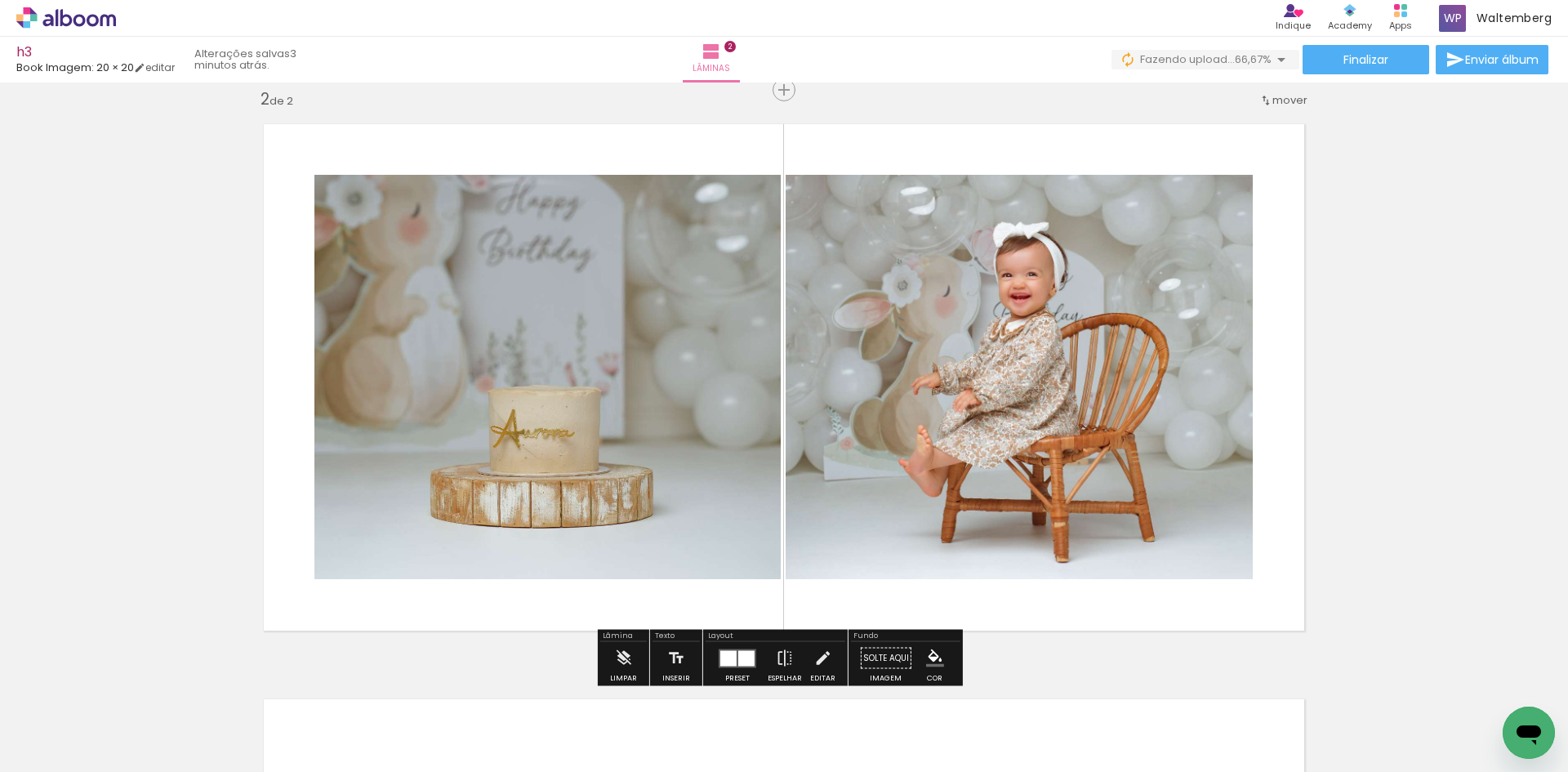
scroll to position [678, 0]
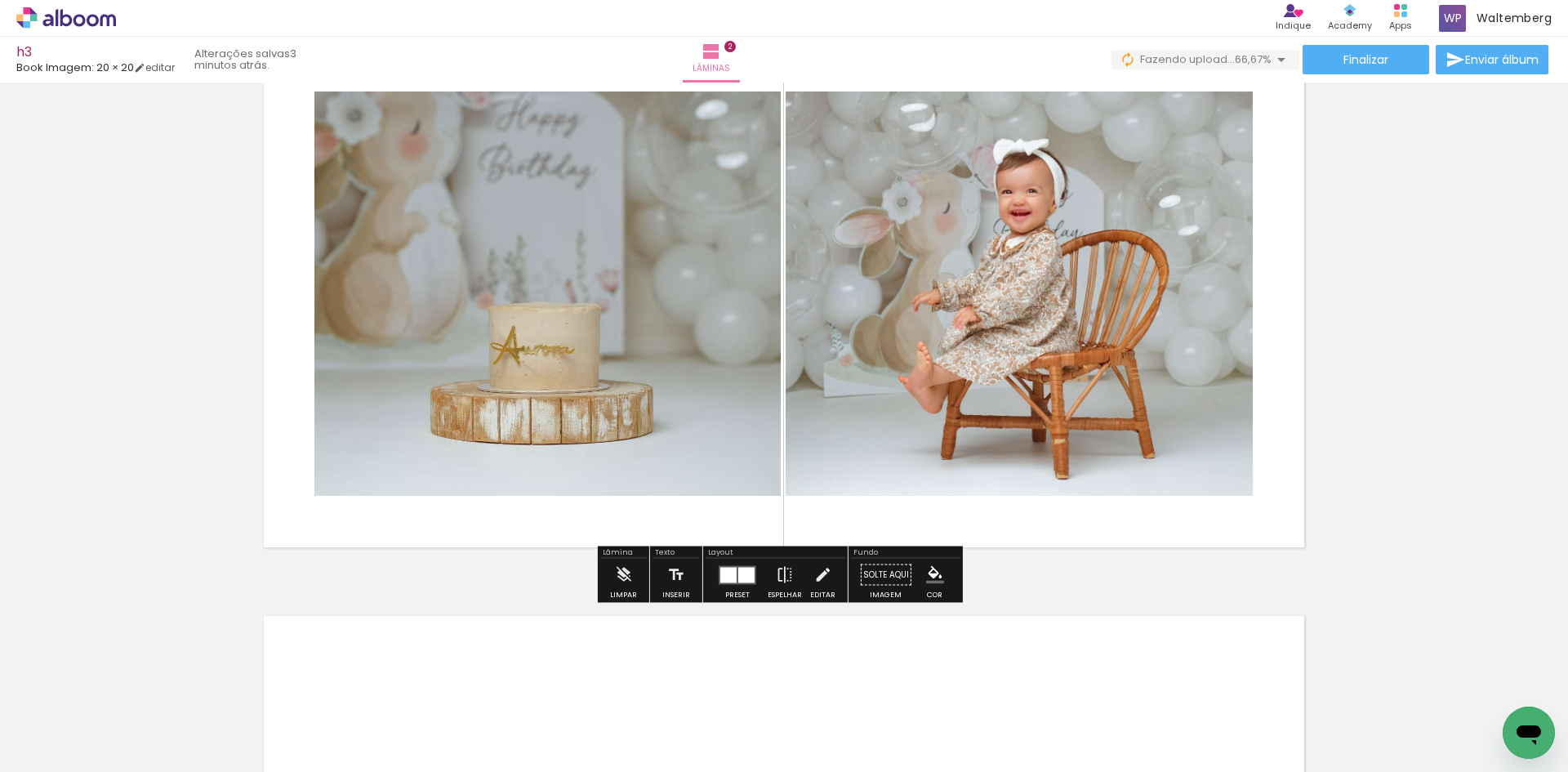
click at [723, 570] on div at bounding box center [728, 575] width 17 height 16
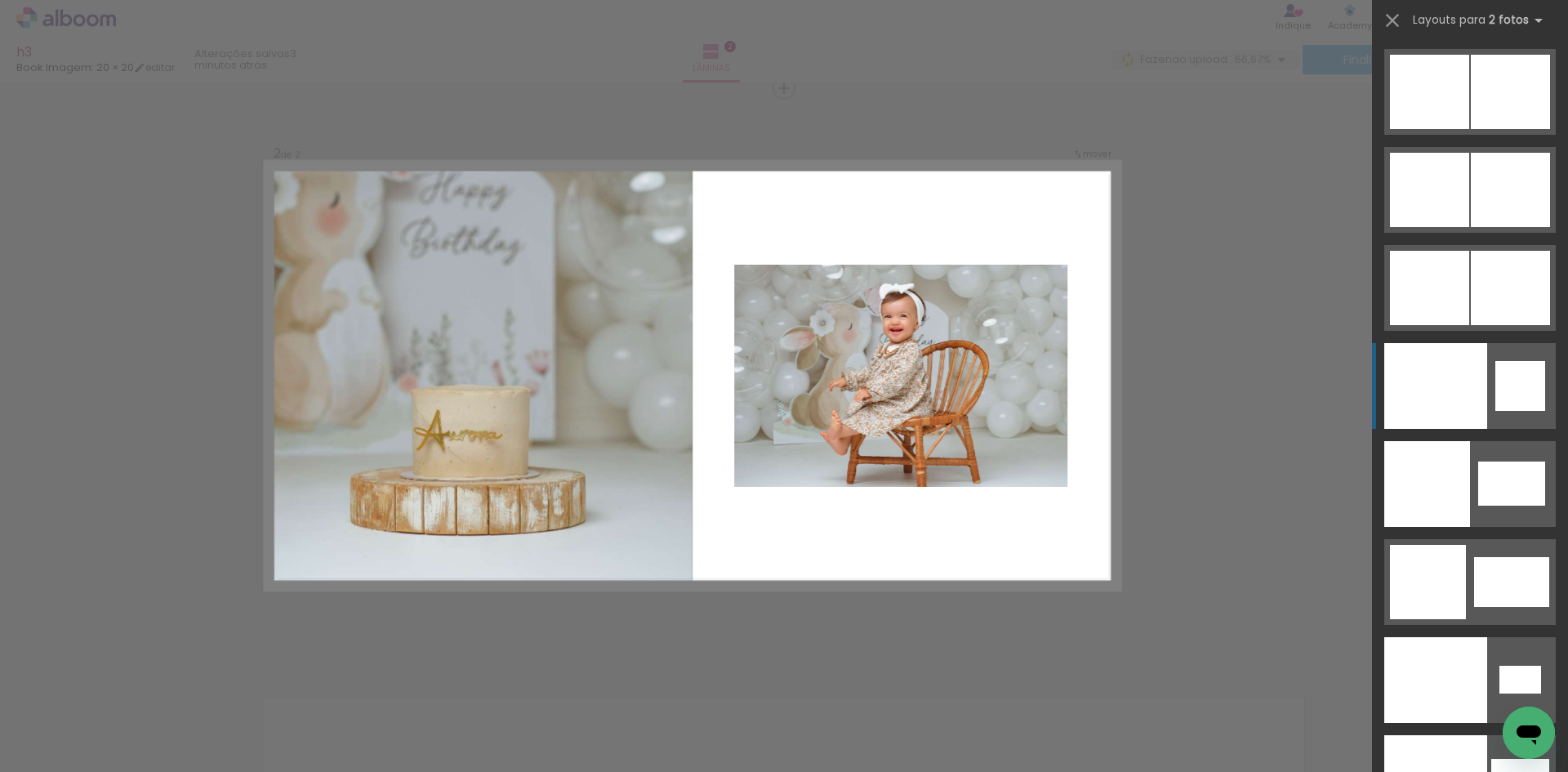
scroll to position [8087, 0]
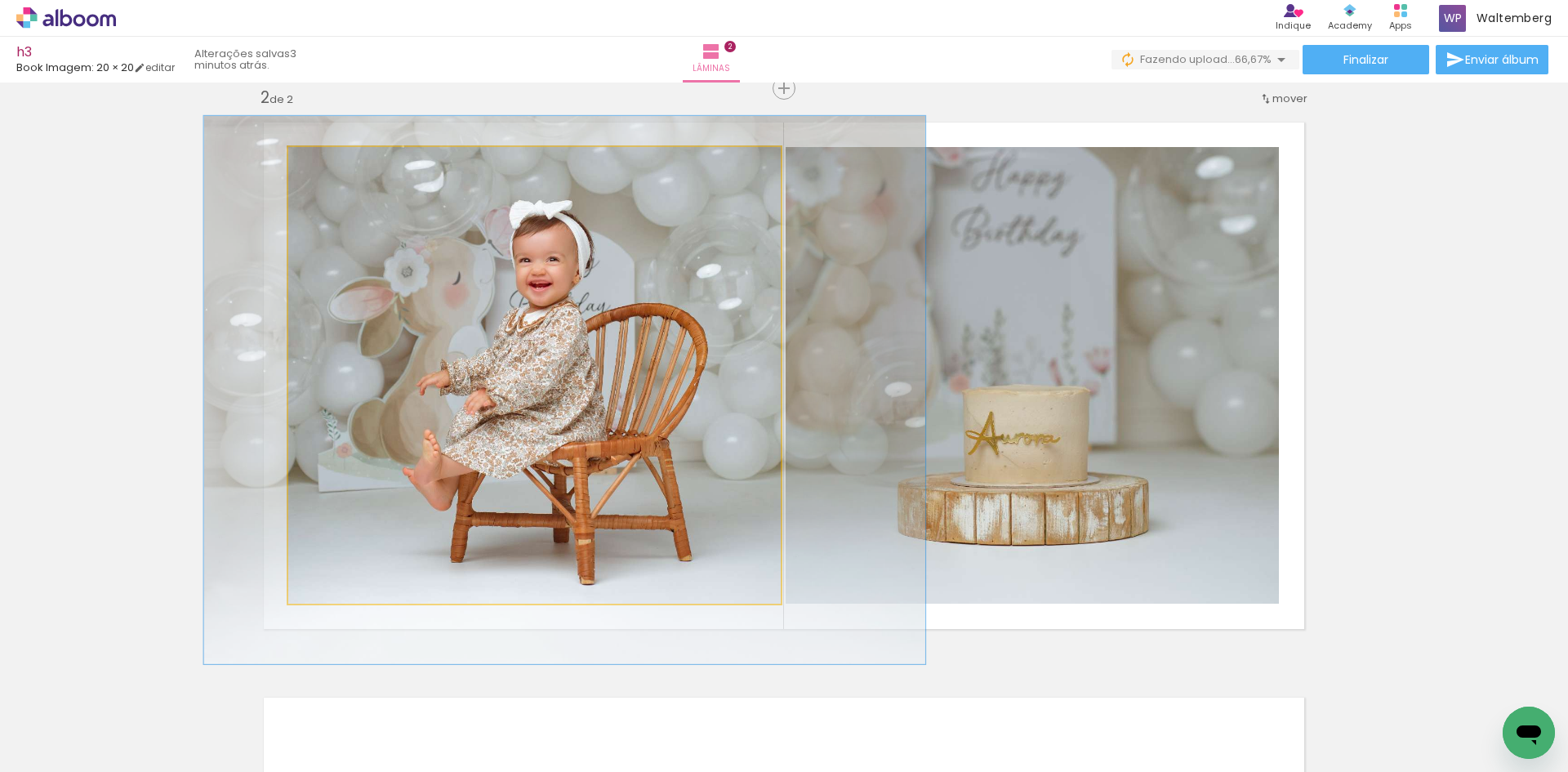
drag, startPoint x: 506, startPoint y: 348, endPoint x: 890, endPoint y: 344, distance: 384.0
click at [0, 0] on slot at bounding box center [0, 0] width 0 height 0
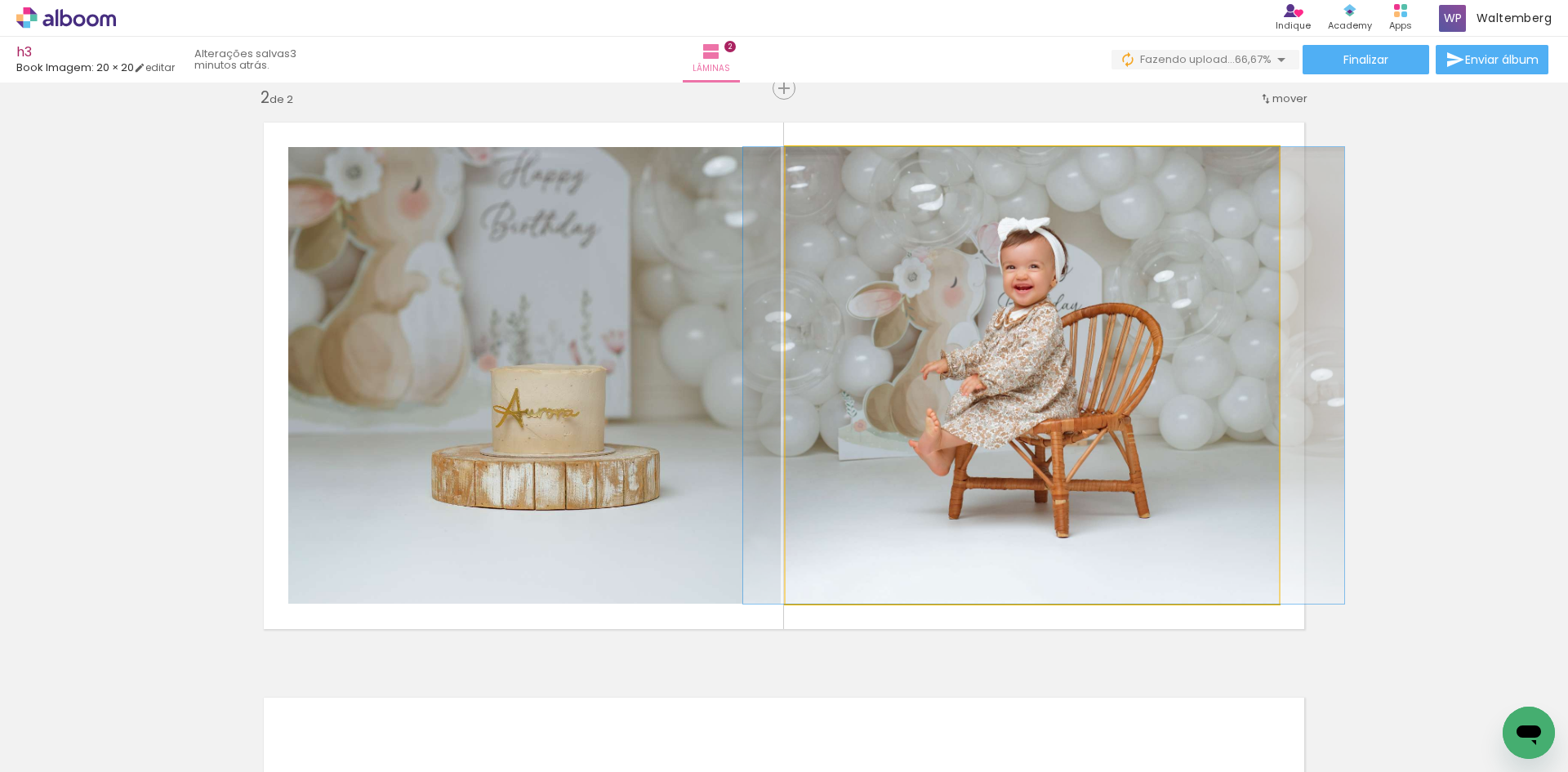
drag, startPoint x: 987, startPoint y: 318, endPoint x: 989, endPoint y: 389, distance: 71.0
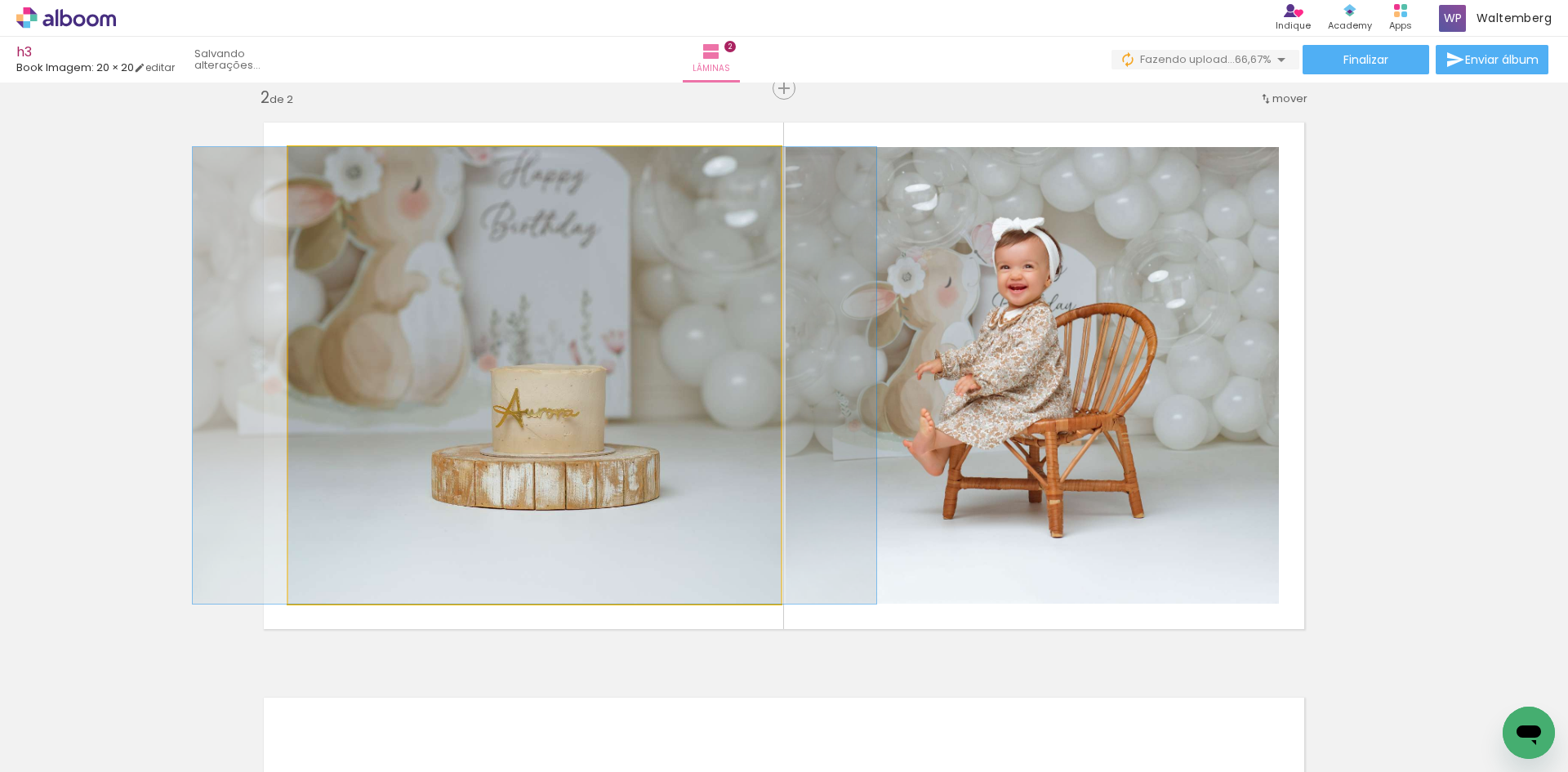
drag, startPoint x: 440, startPoint y: 304, endPoint x: 441, endPoint y: 315, distance: 11.0
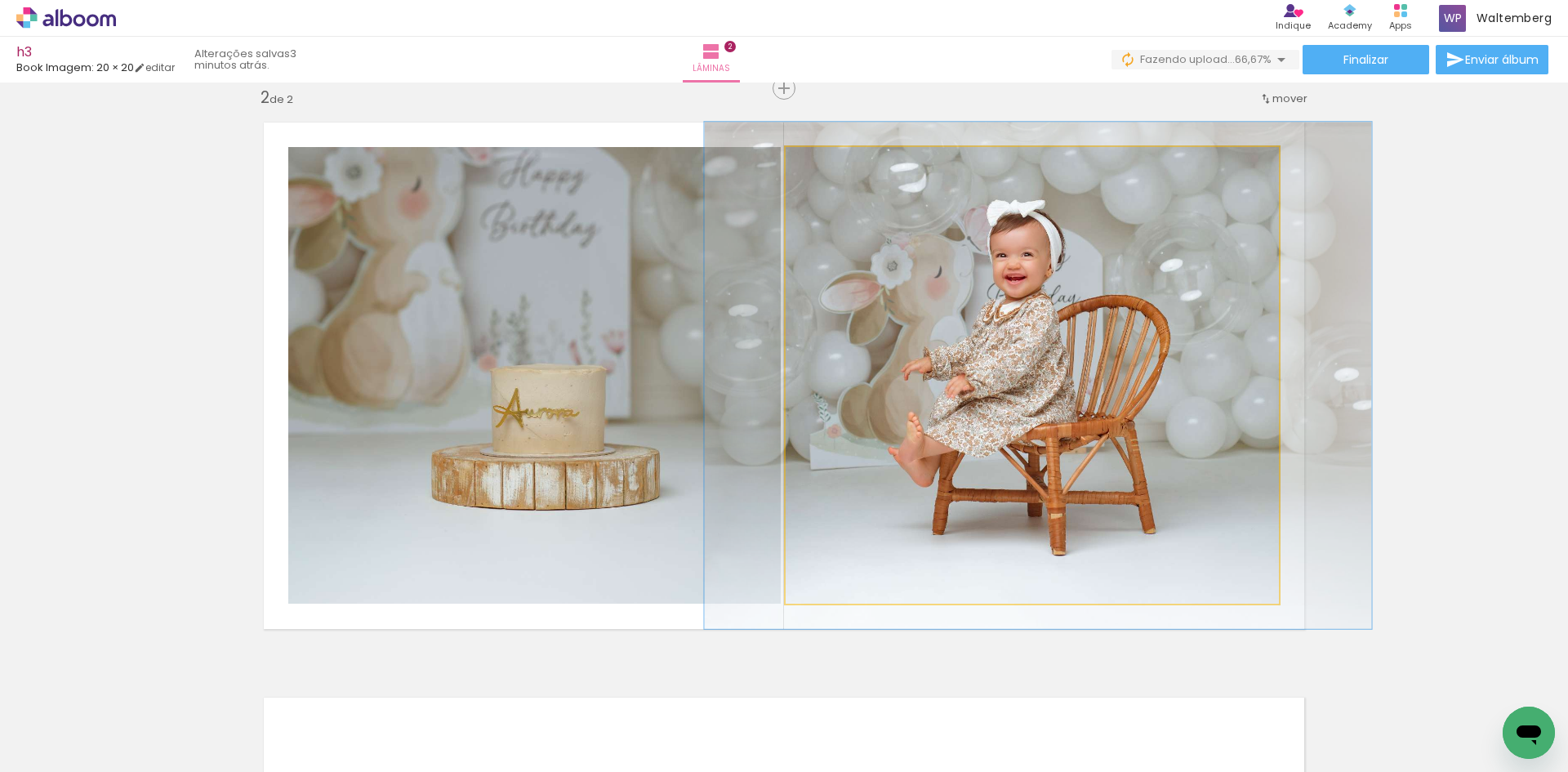
type paper-slider "116"
click at [828, 164] on div at bounding box center [831, 164] width 26 height 26
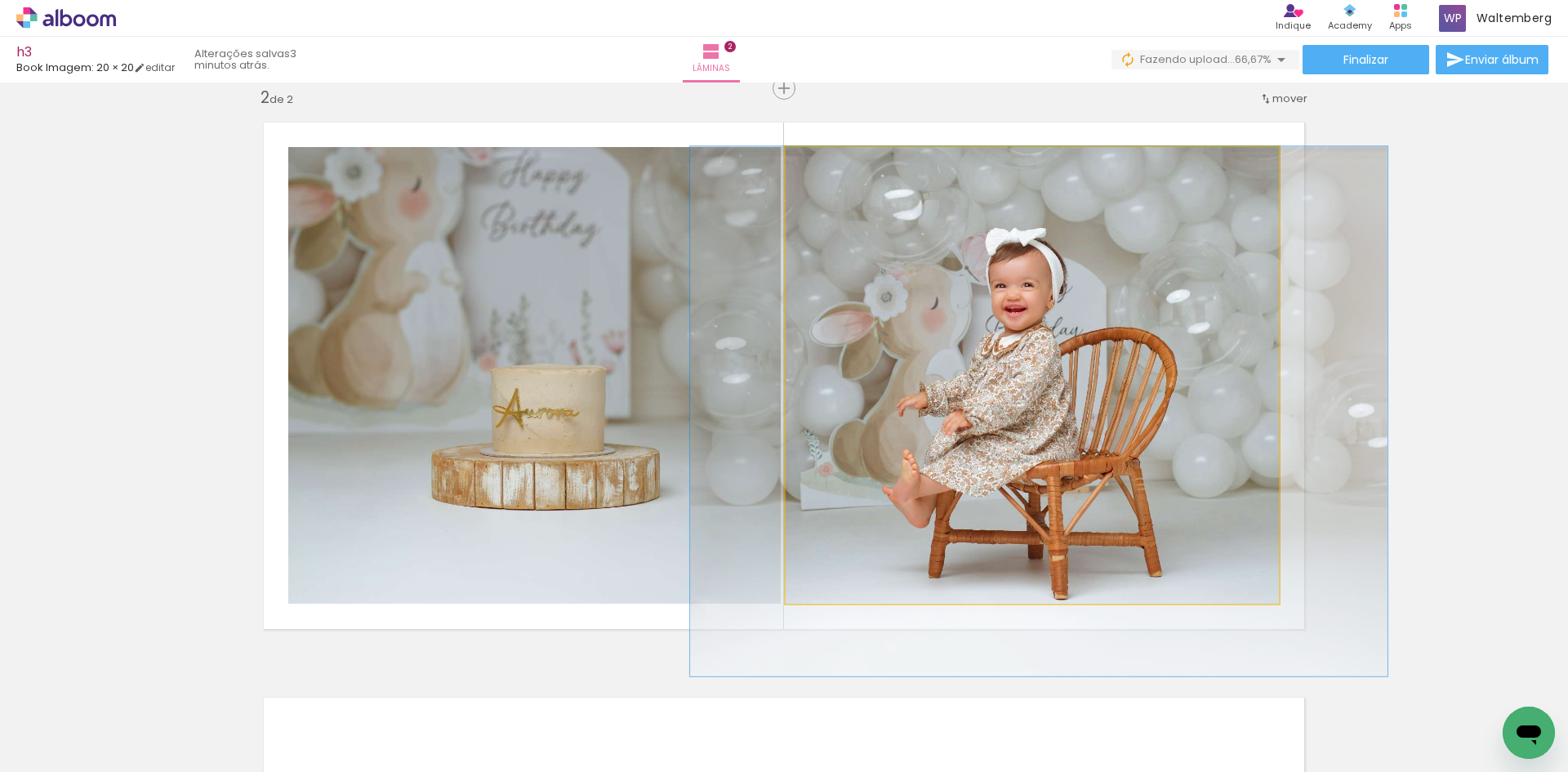
drag, startPoint x: 1004, startPoint y: 279, endPoint x: 1005, endPoint y: 334, distance: 55.0
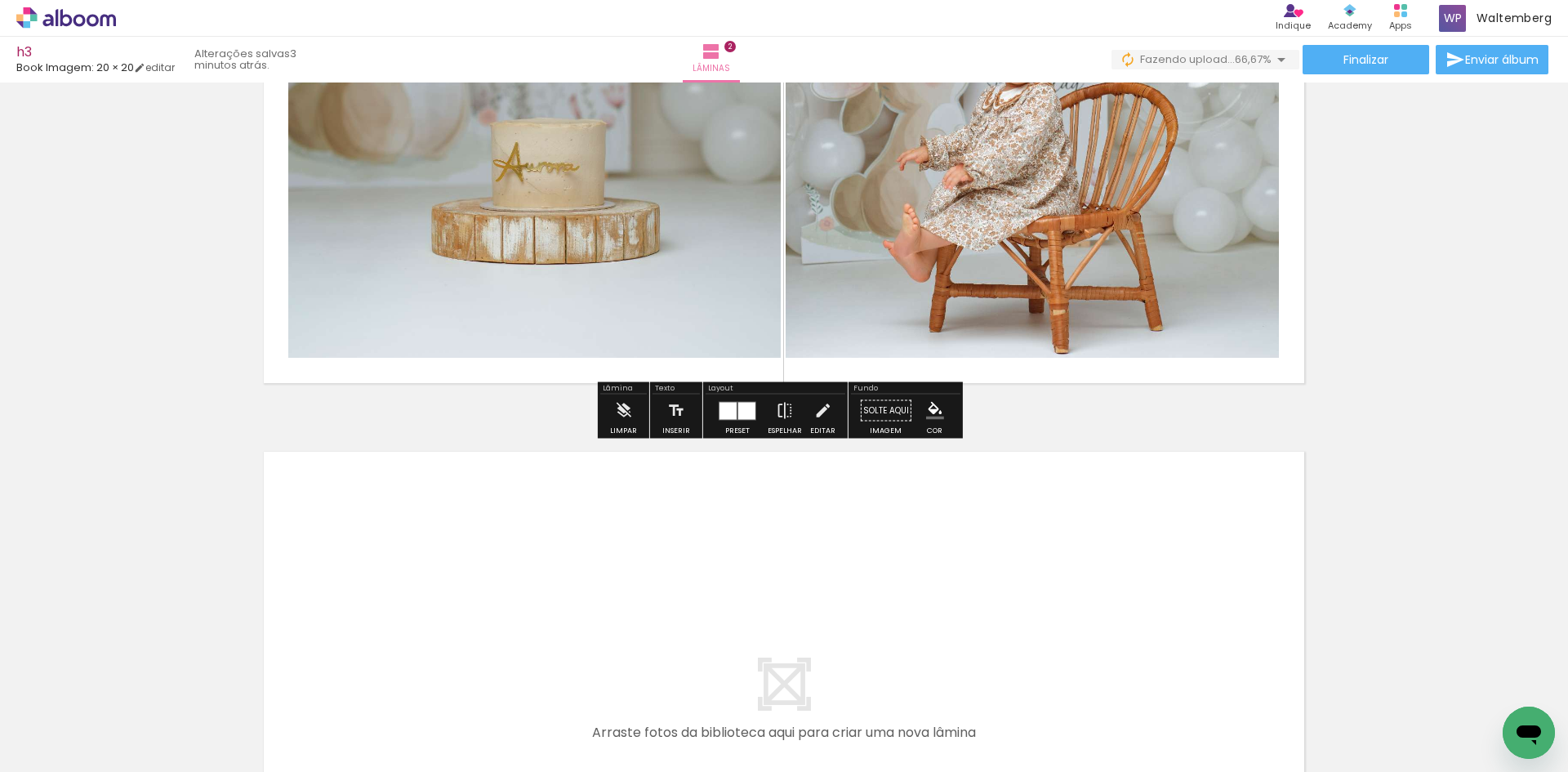
scroll to position [1086, 0]
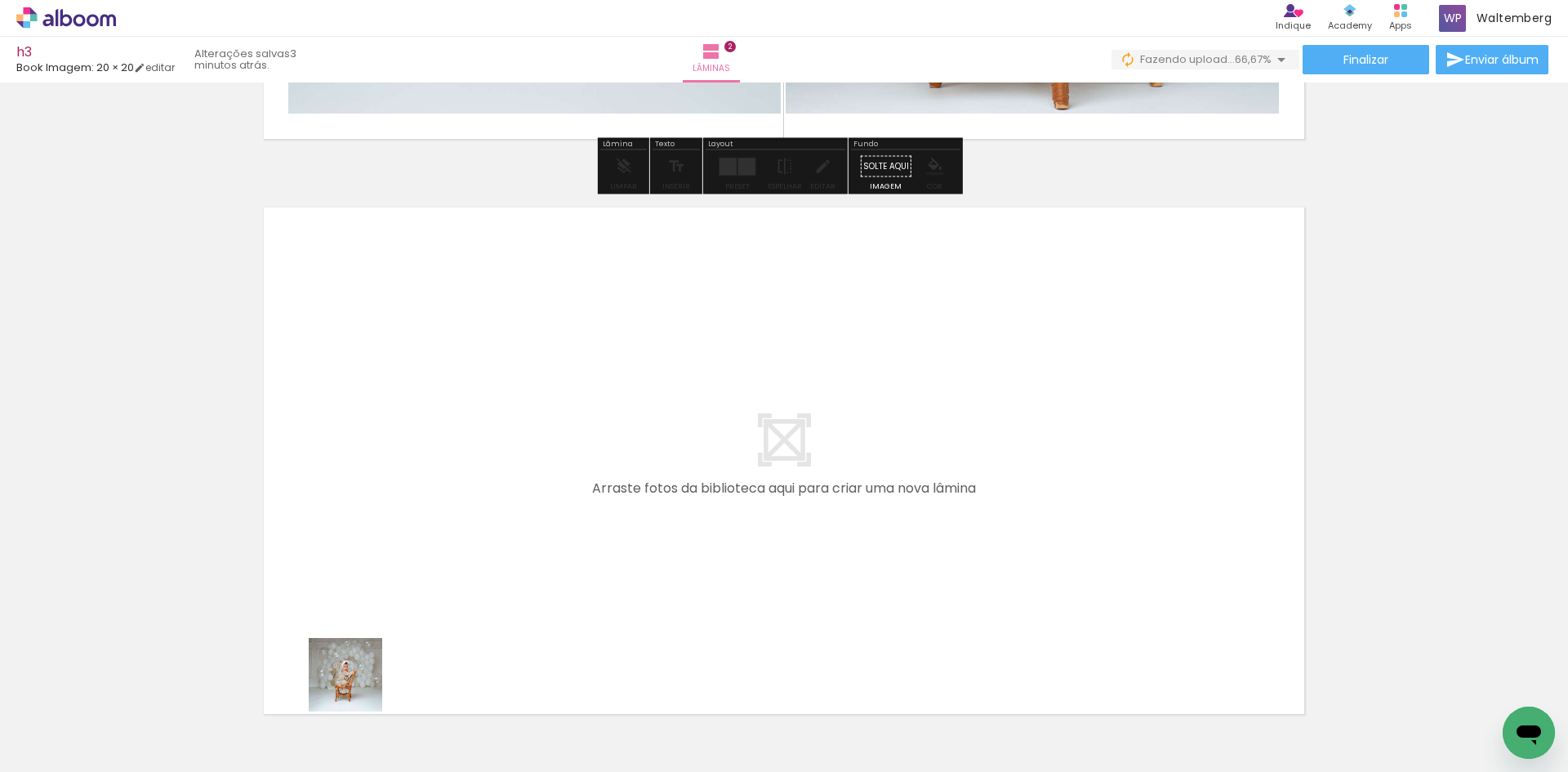
drag, startPoint x: 355, startPoint y: 695, endPoint x: 397, endPoint y: 559, distance: 142.3
click at [397, 559] on quentale-workspace at bounding box center [784, 386] width 1568 height 772
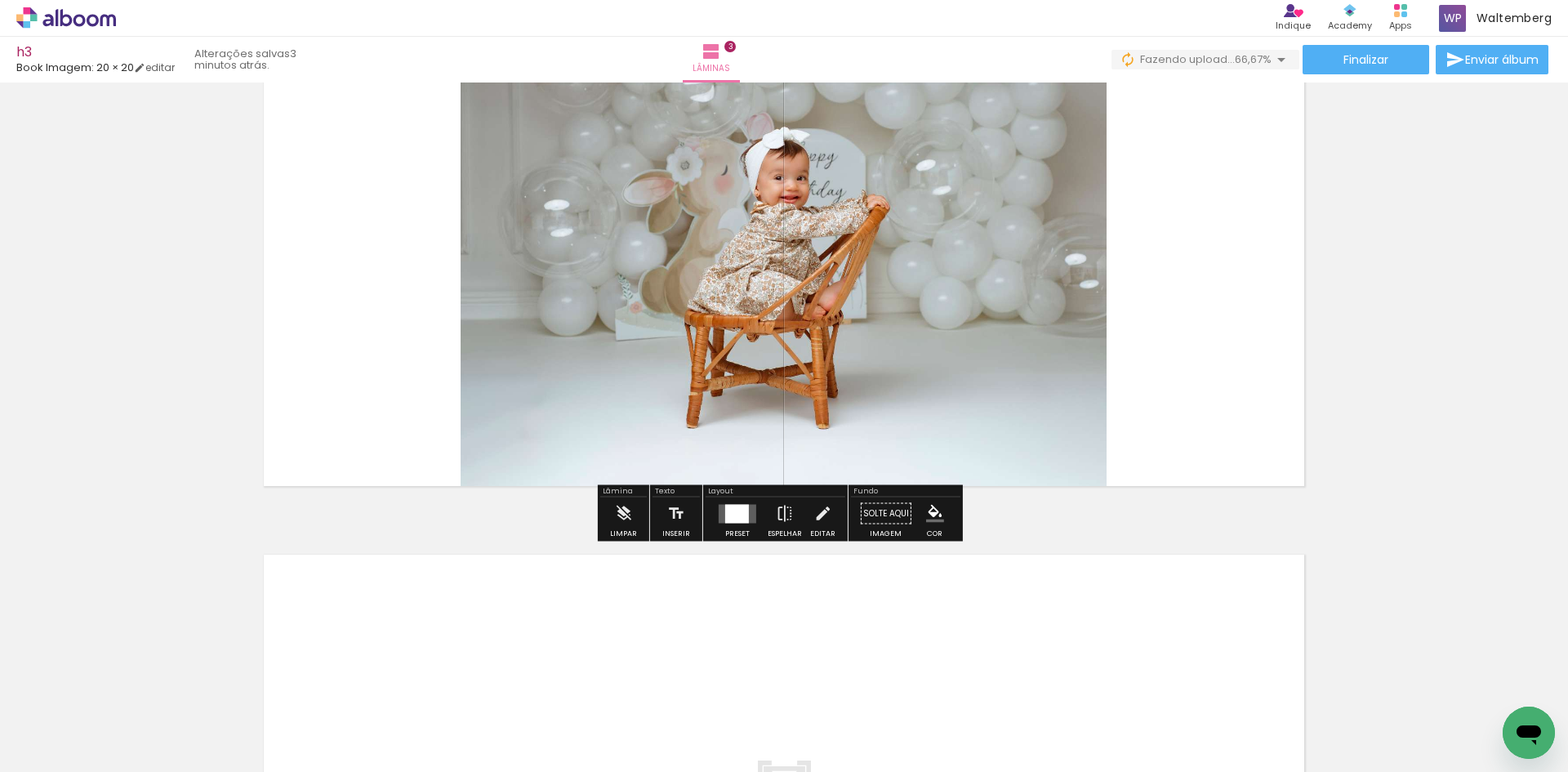
scroll to position [1335, 0]
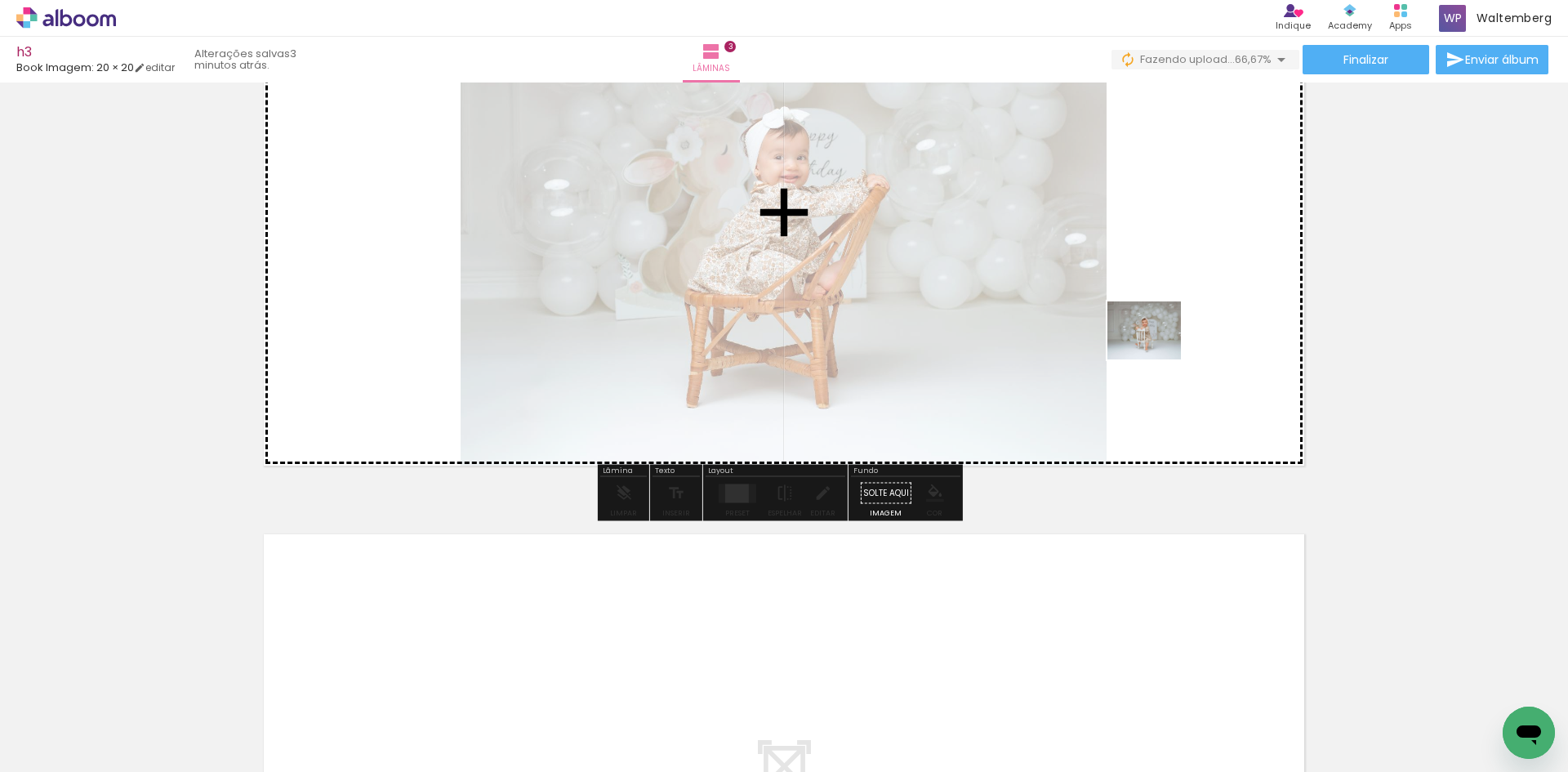
drag, startPoint x: 434, startPoint y: 706, endPoint x: 1156, endPoint y: 350, distance: 805.0
click at [1156, 350] on quentale-workspace at bounding box center [784, 386] width 1568 height 772
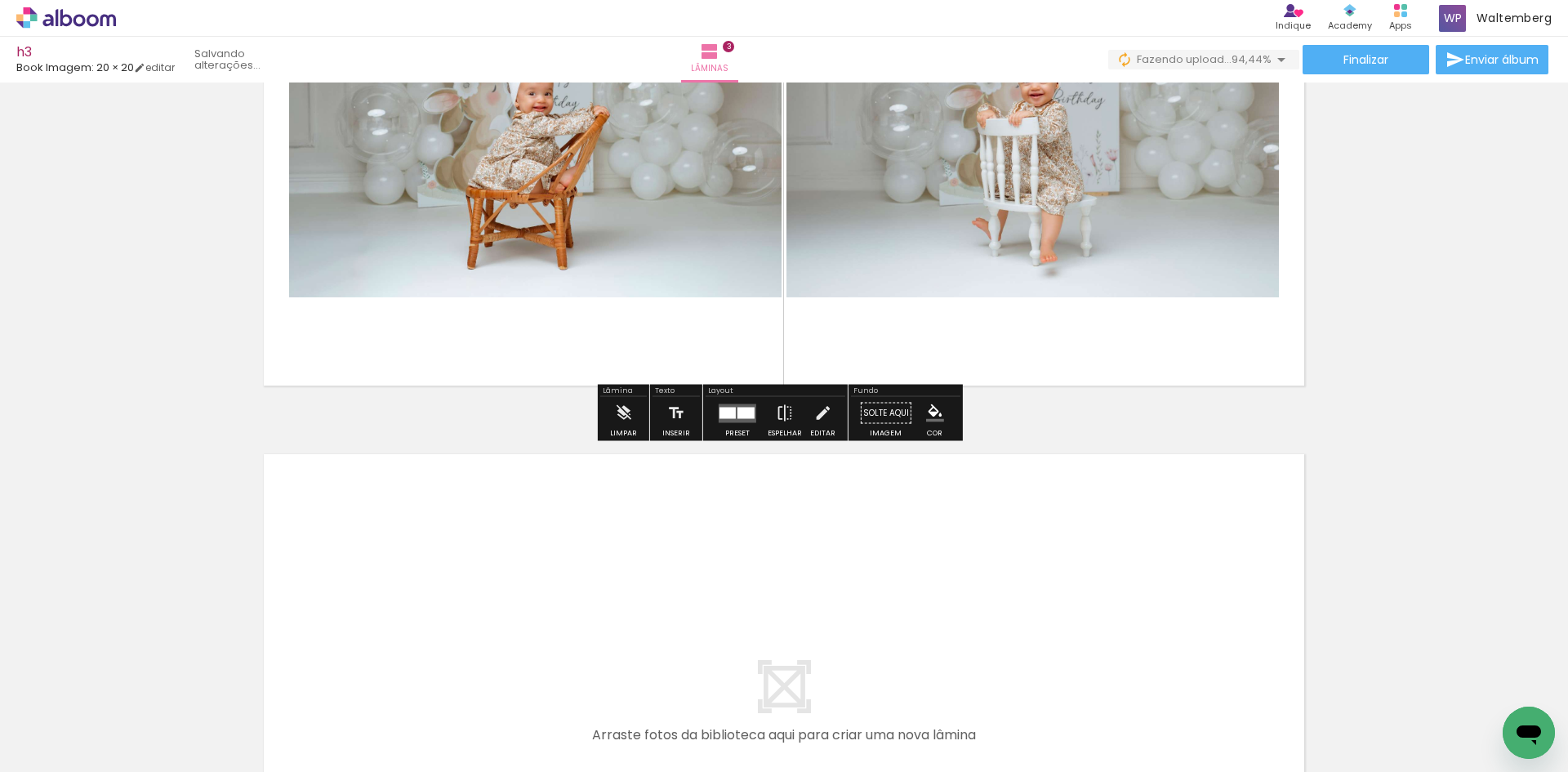
scroll to position [1417, 0]
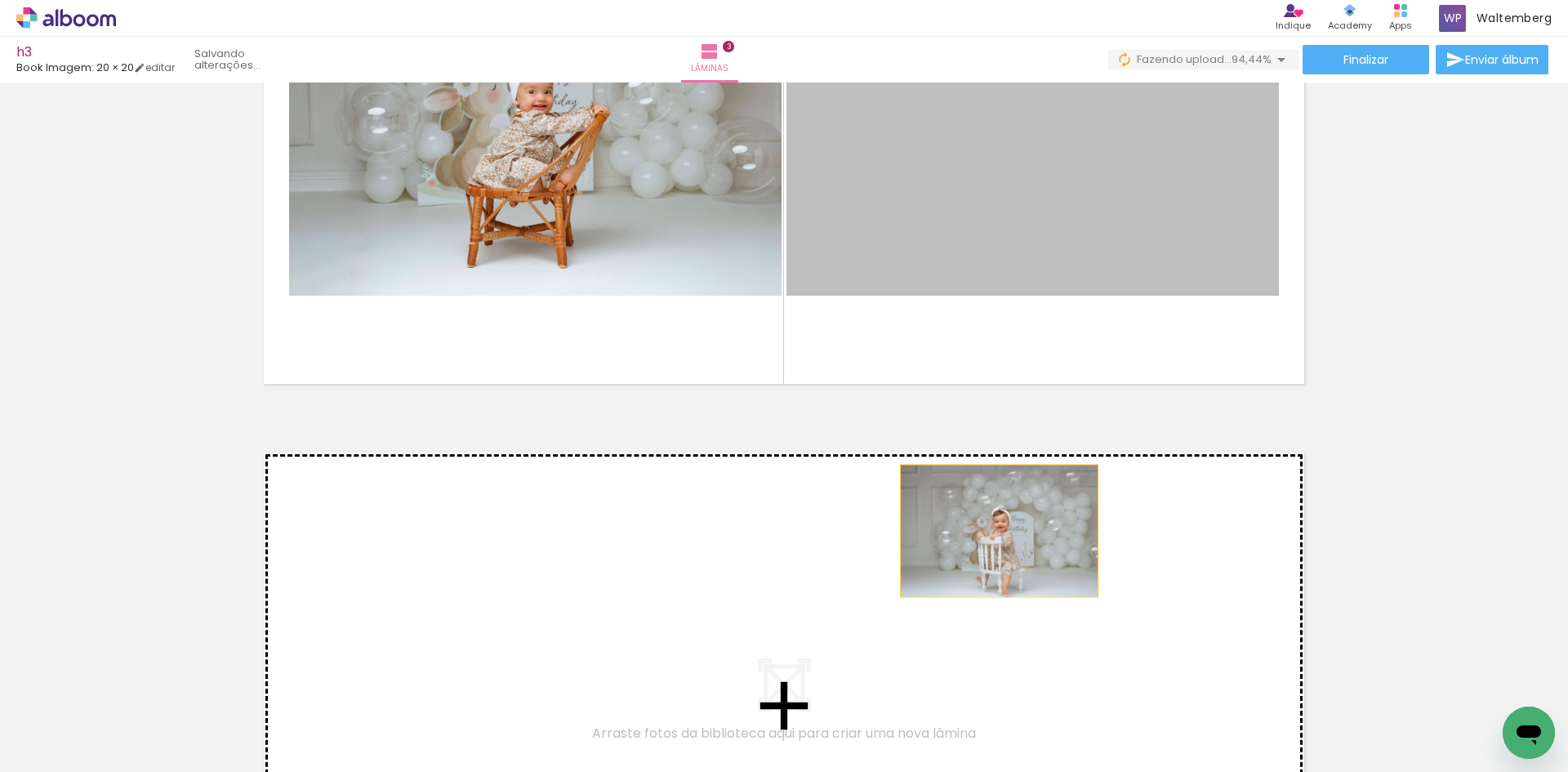
drag, startPoint x: 1008, startPoint y: 248, endPoint x: 986, endPoint y: 549, distance: 301.8
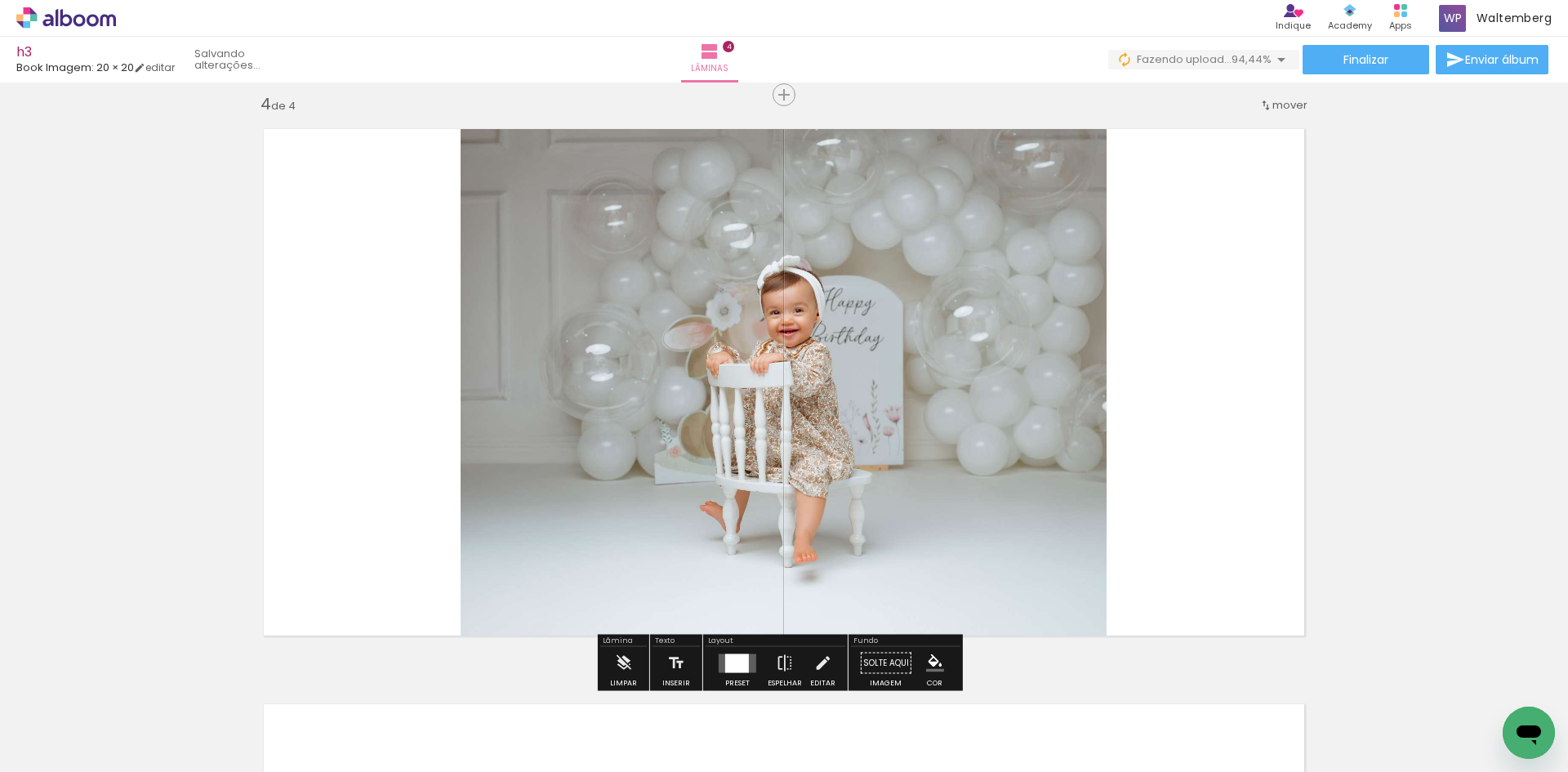
scroll to position [1746, 0]
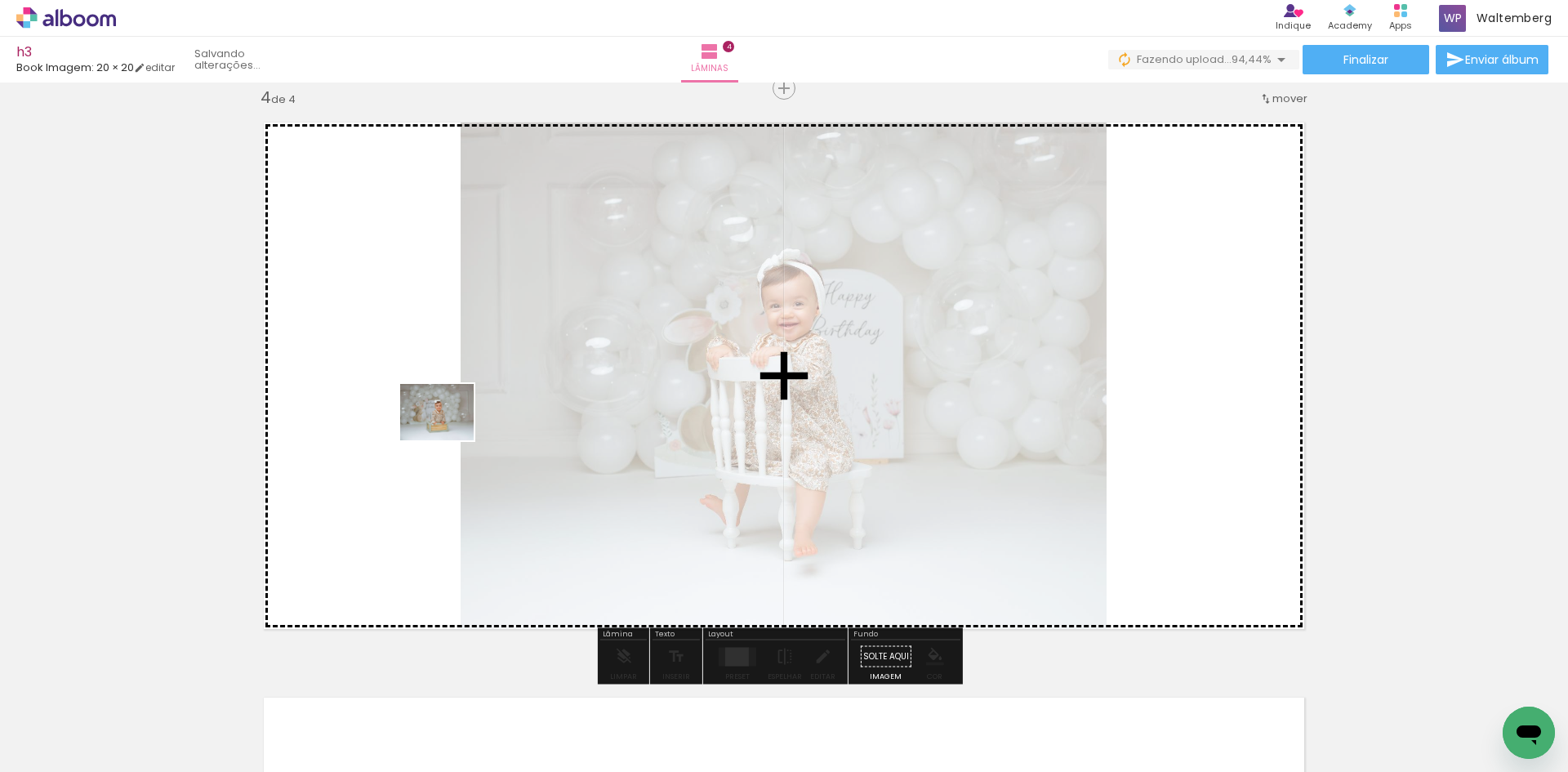
drag, startPoint x: 483, startPoint y: 587, endPoint x: 448, endPoint y: 428, distance: 162.8
click at [448, 428] on quentale-workspace at bounding box center [784, 386] width 1568 height 772
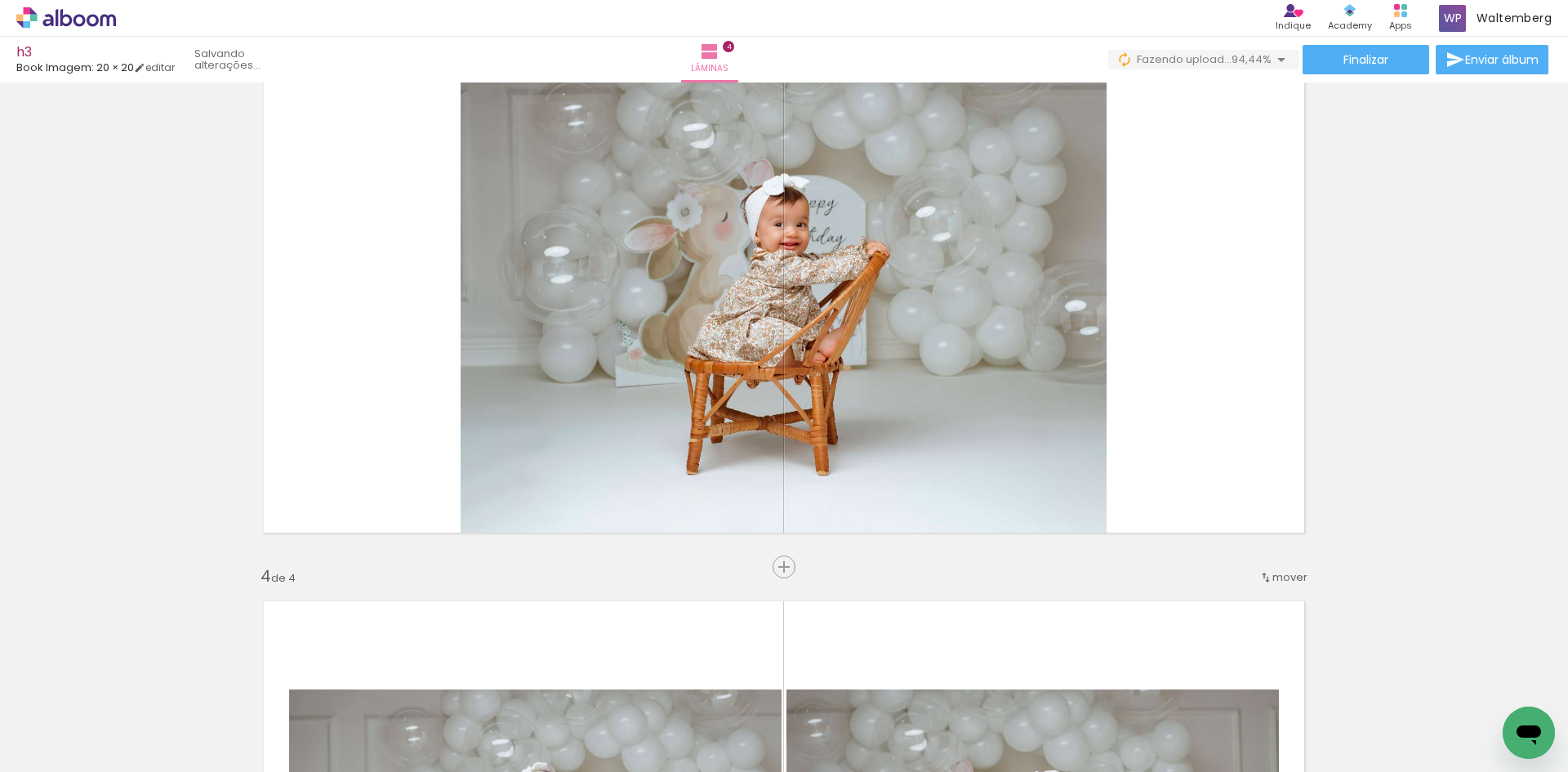
scroll to position [1256, 0]
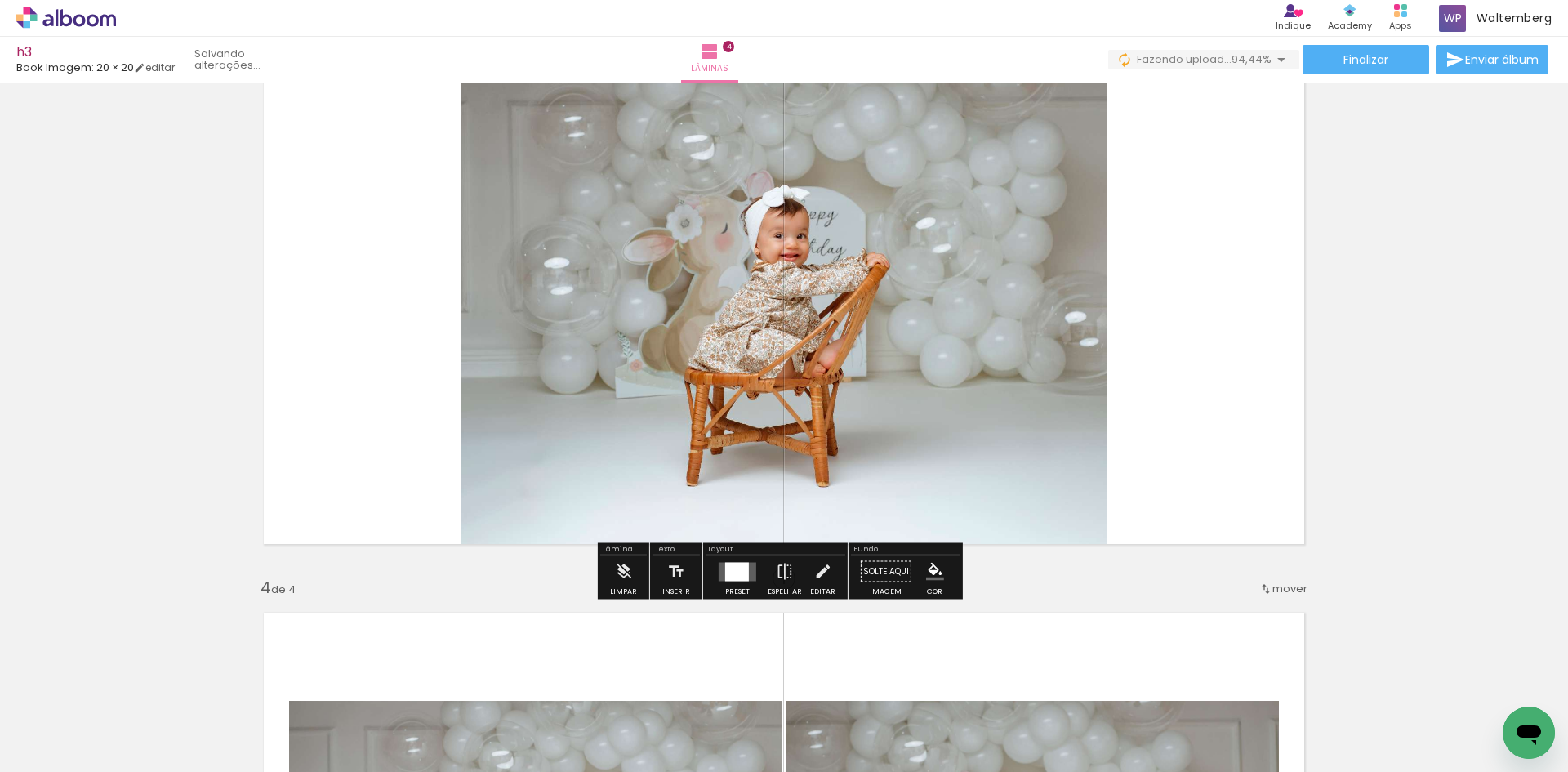
click at [726, 591] on div "Preset" at bounding box center [738, 592] width 25 height 7
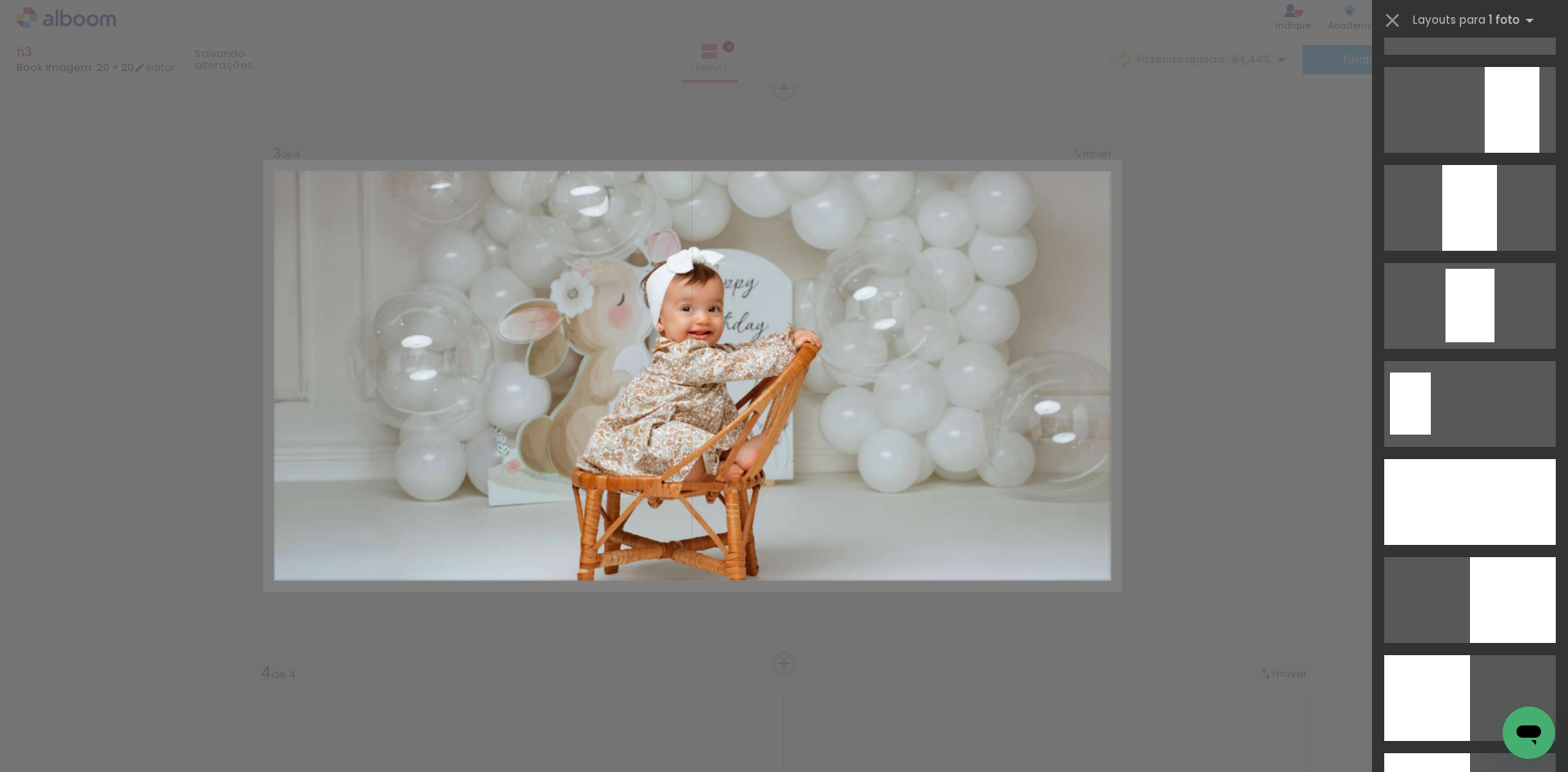
scroll to position [3104, 0]
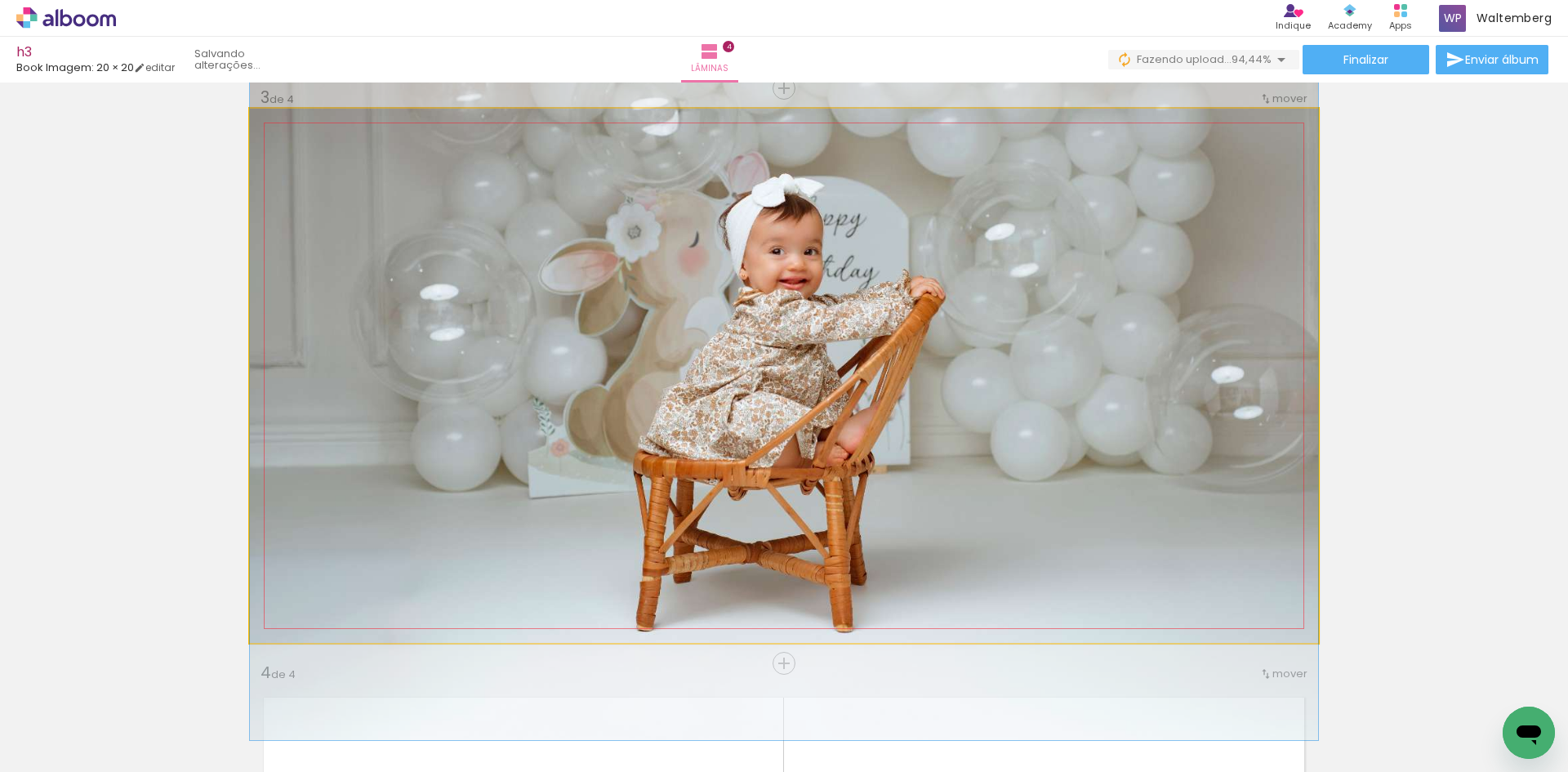
drag, startPoint x: 954, startPoint y: 346, endPoint x: 813, endPoint y: 305, distance: 146.8
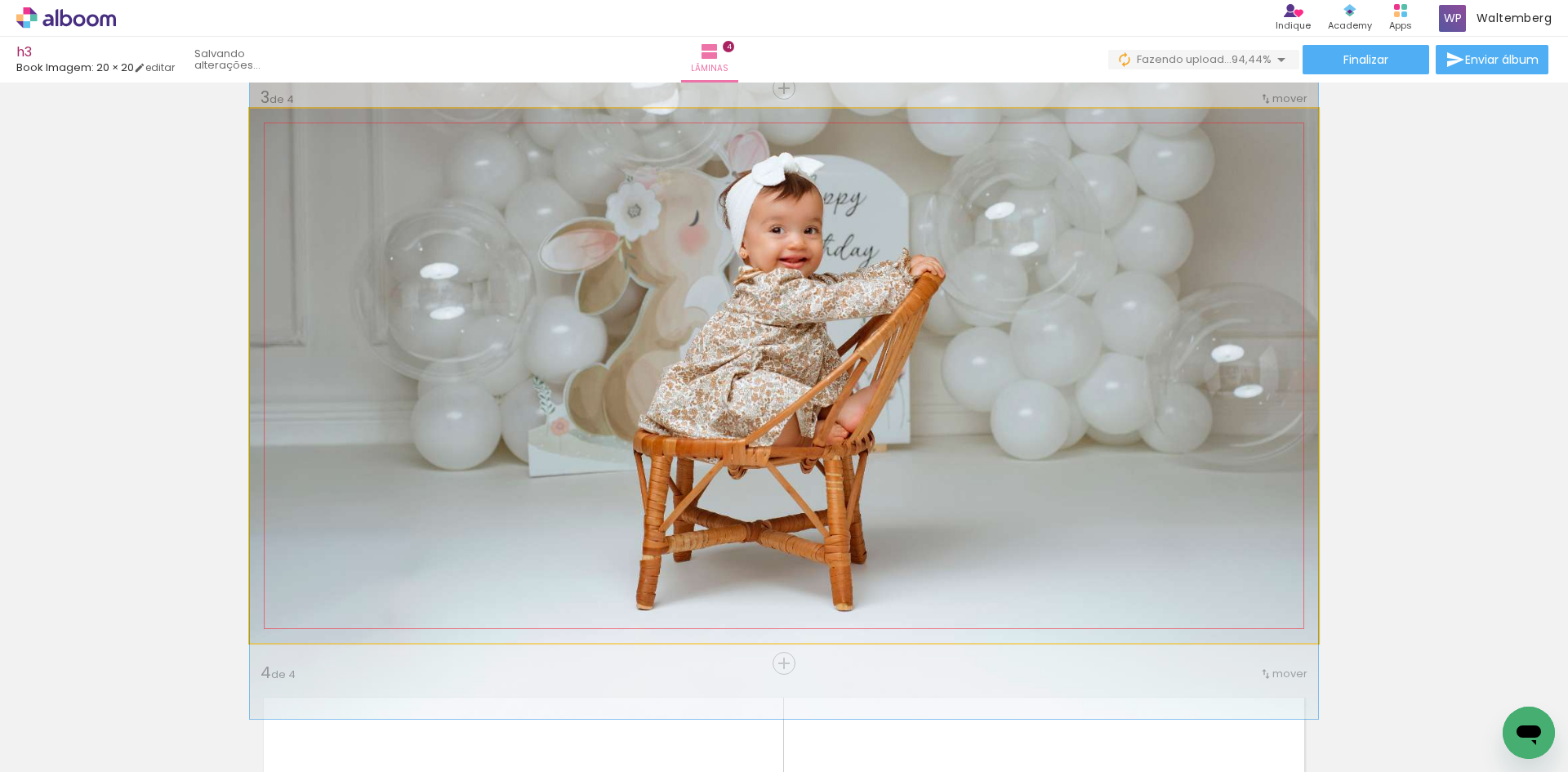
drag, startPoint x: 937, startPoint y: 236, endPoint x: 937, endPoint y: 215, distance: 21.0
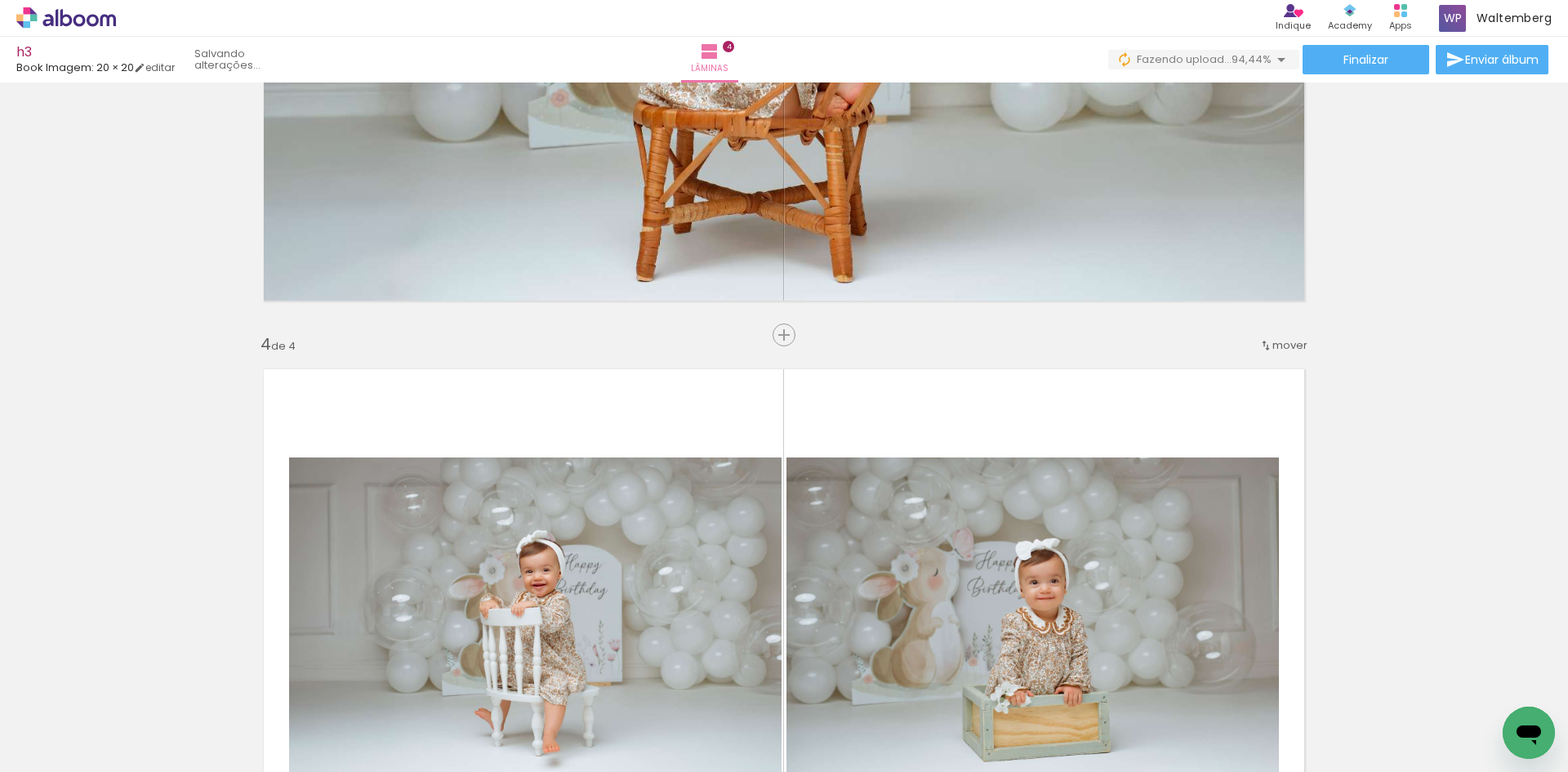
scroll to position [1498, 0]
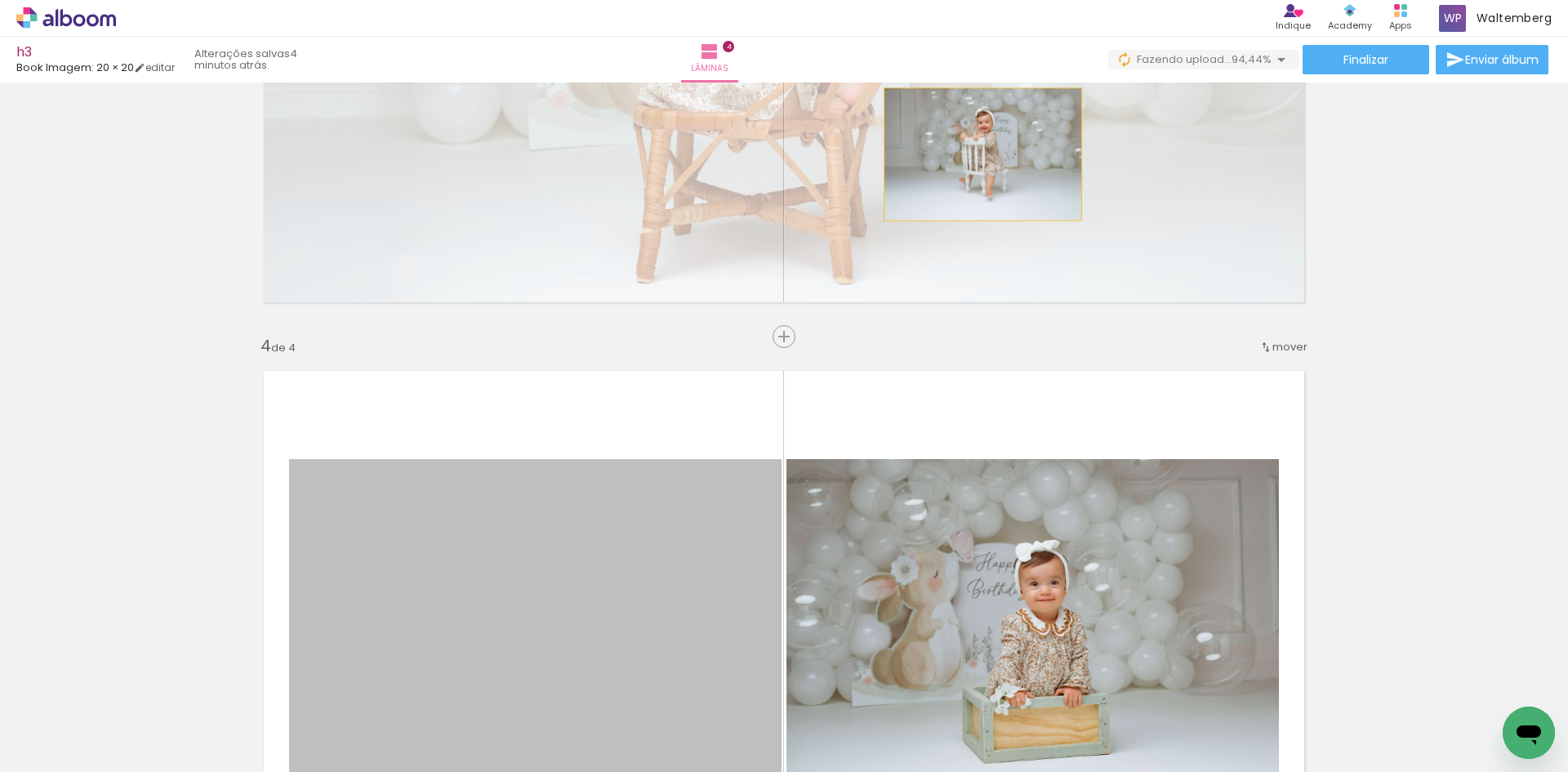
drag, startPoint x: 632, startPoint y: 525, endPoint x: 977, endPoint y: 155, distance: 505.9
click at [977, 155] on div "Inserir lâmina 1 de 4 Inserir lâmina 2 de 4 Inserir lâmina 3 de 4 Inserir lâmin…" at bounding box center [784, 28] width 1568 height 2876
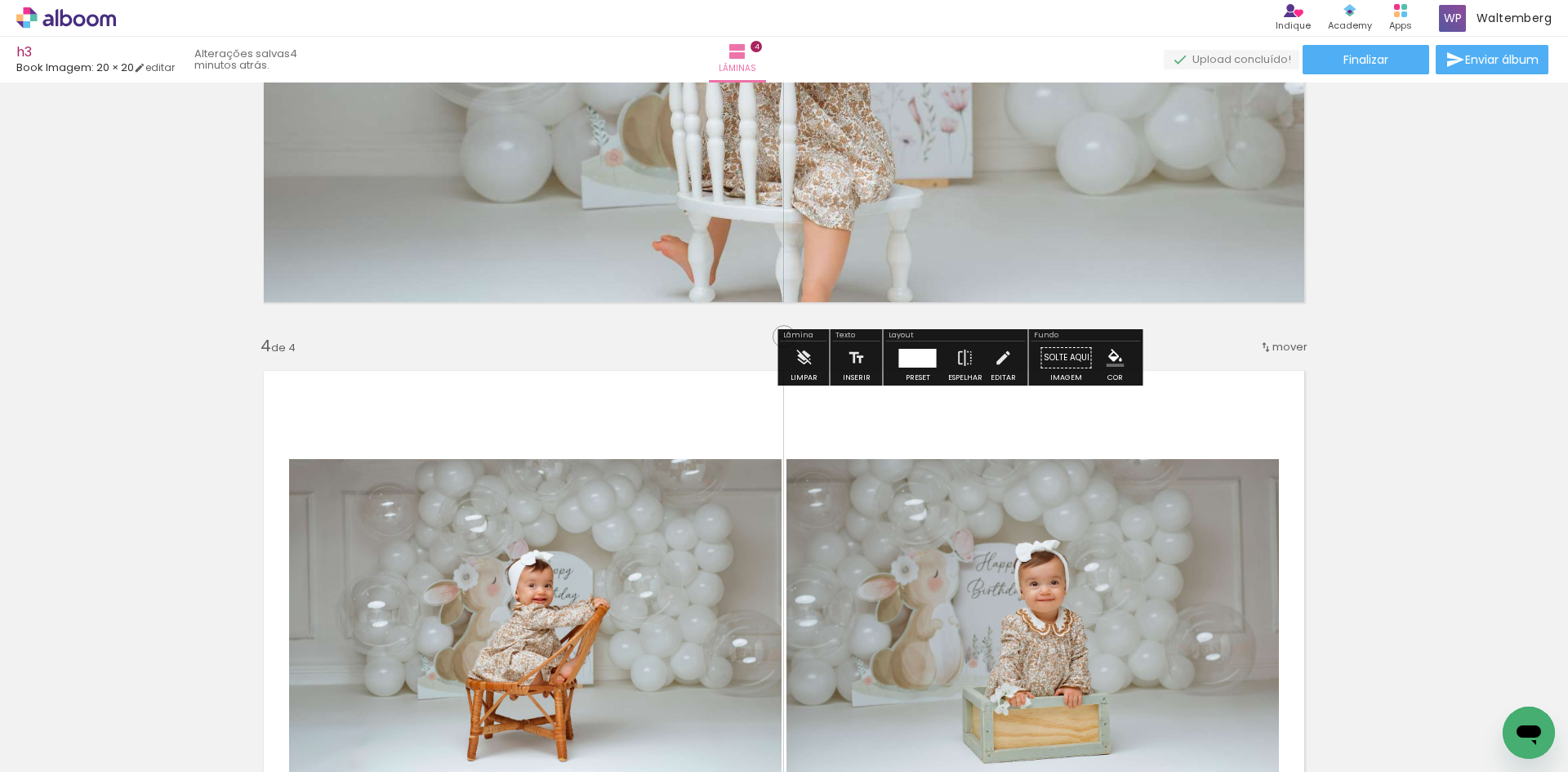
scroll to position [1089, 0]
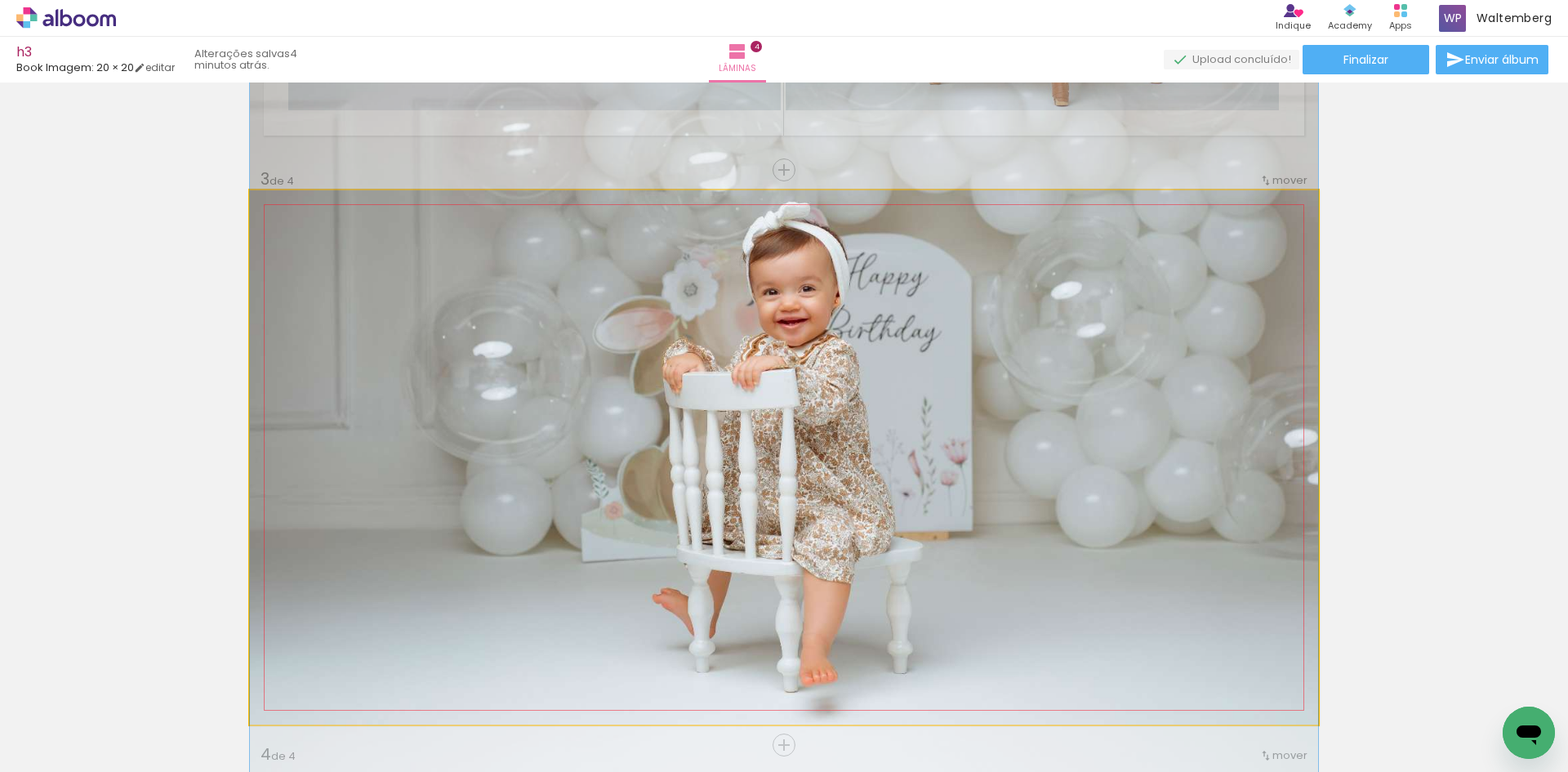
drag, startPoint x: 896, startPoint y: 394, endPoint x: 939, endPoint y: 337, distance: 71.4
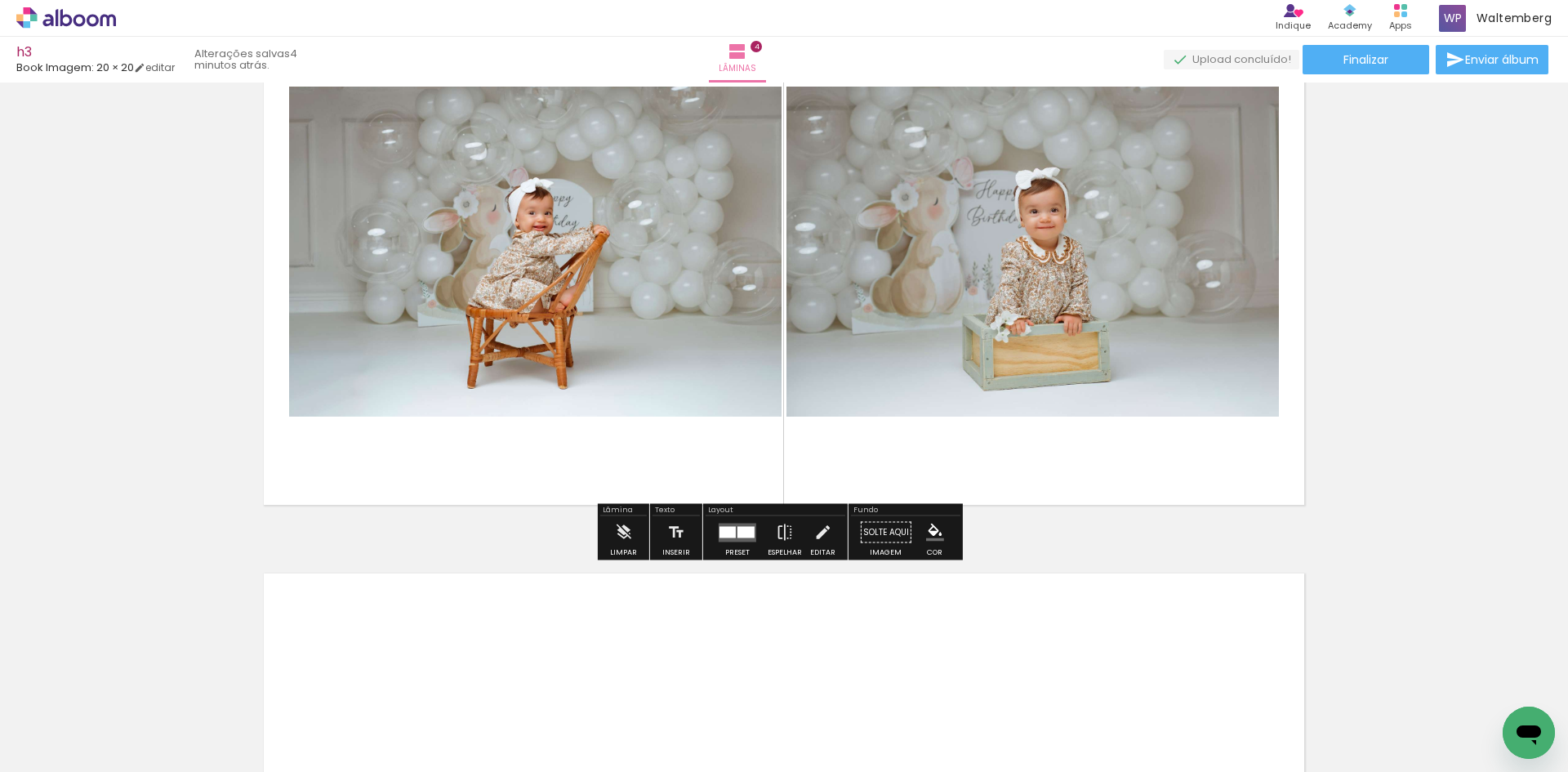
scroll to position [1906, 0]
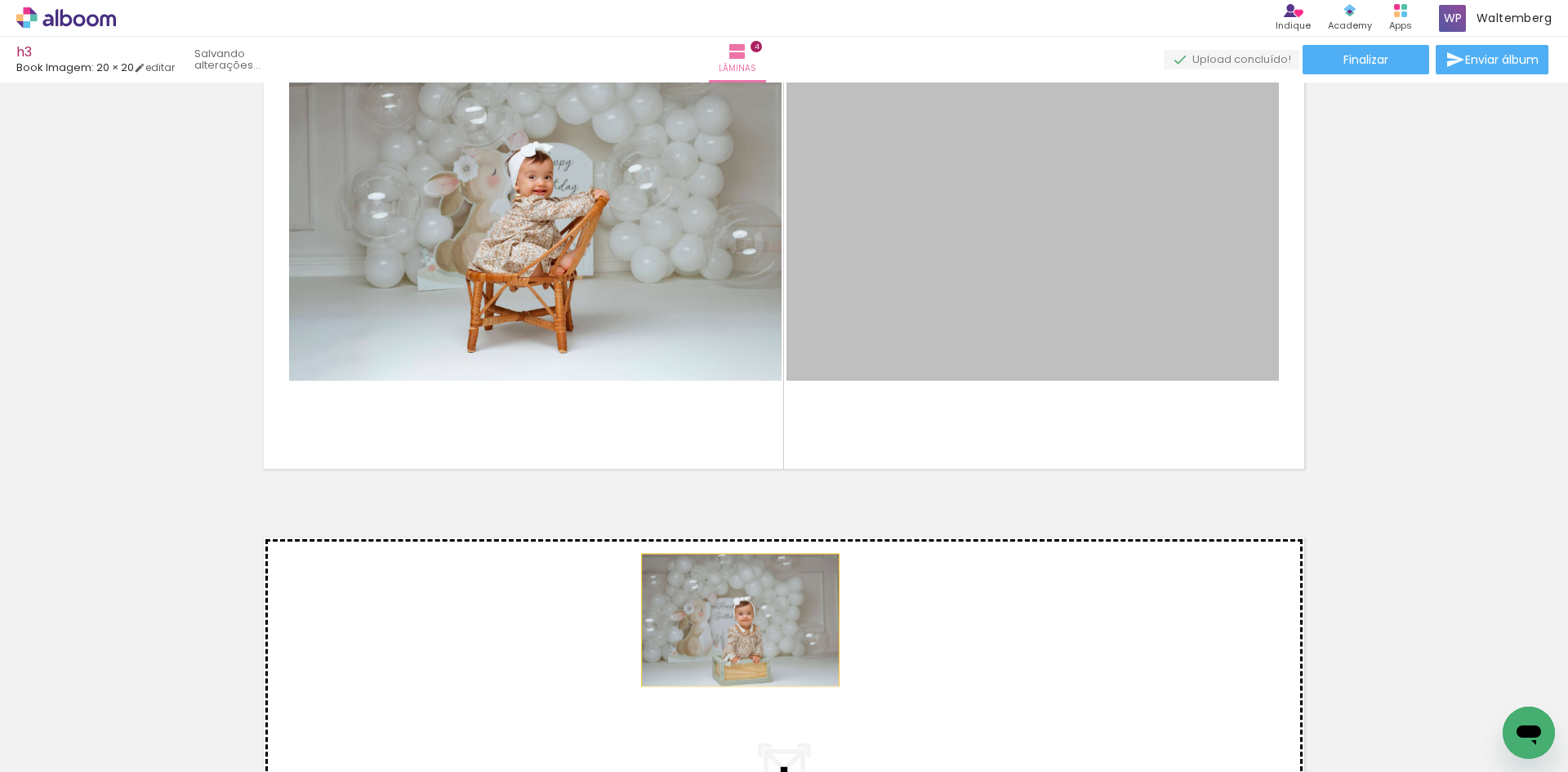
drag, startPoint x: 1032, startPoint y: 259, endPoint x: 733, endPoint y: 622, distance: 470.3
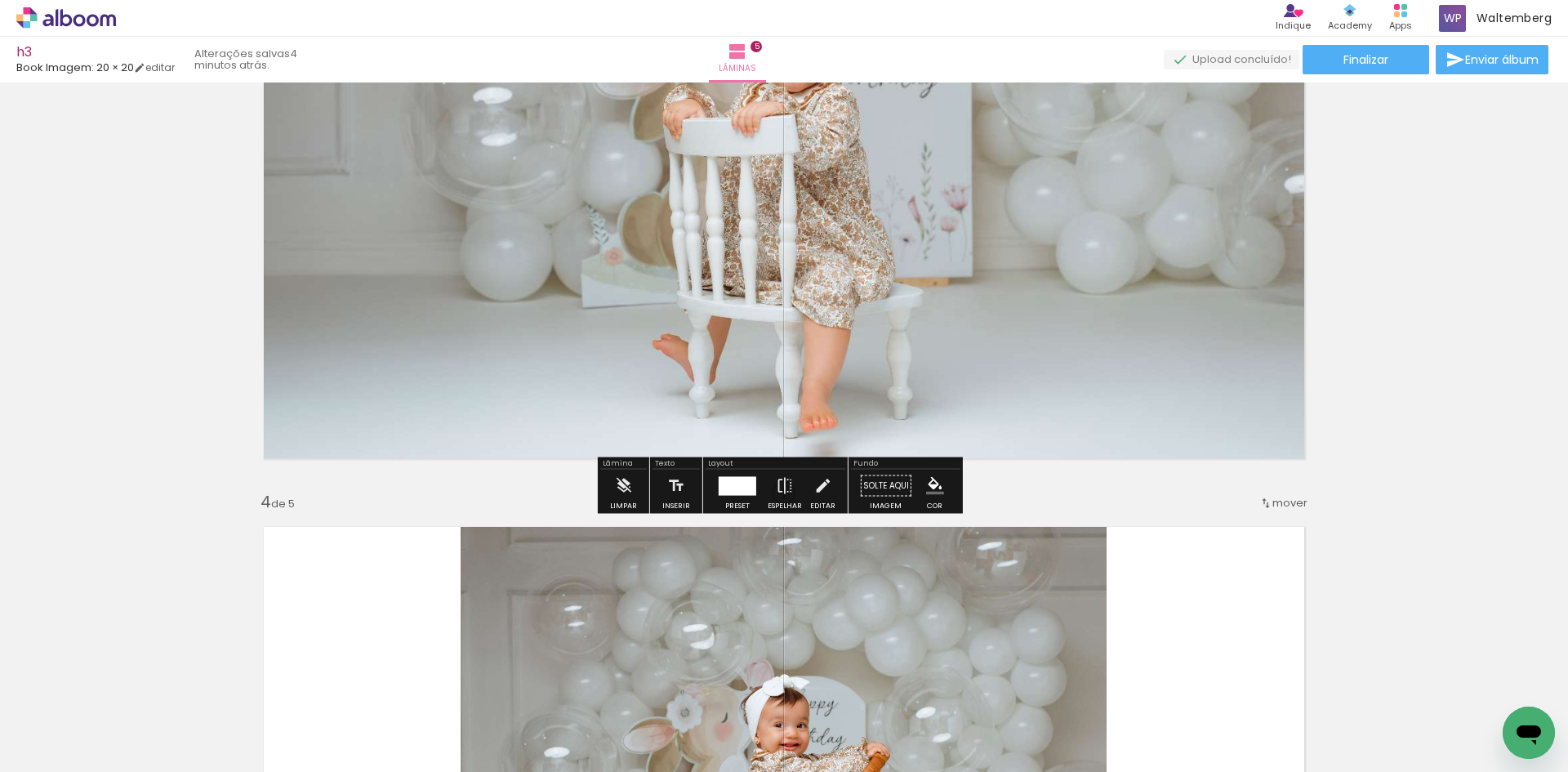
scroll to position [1341, 0]
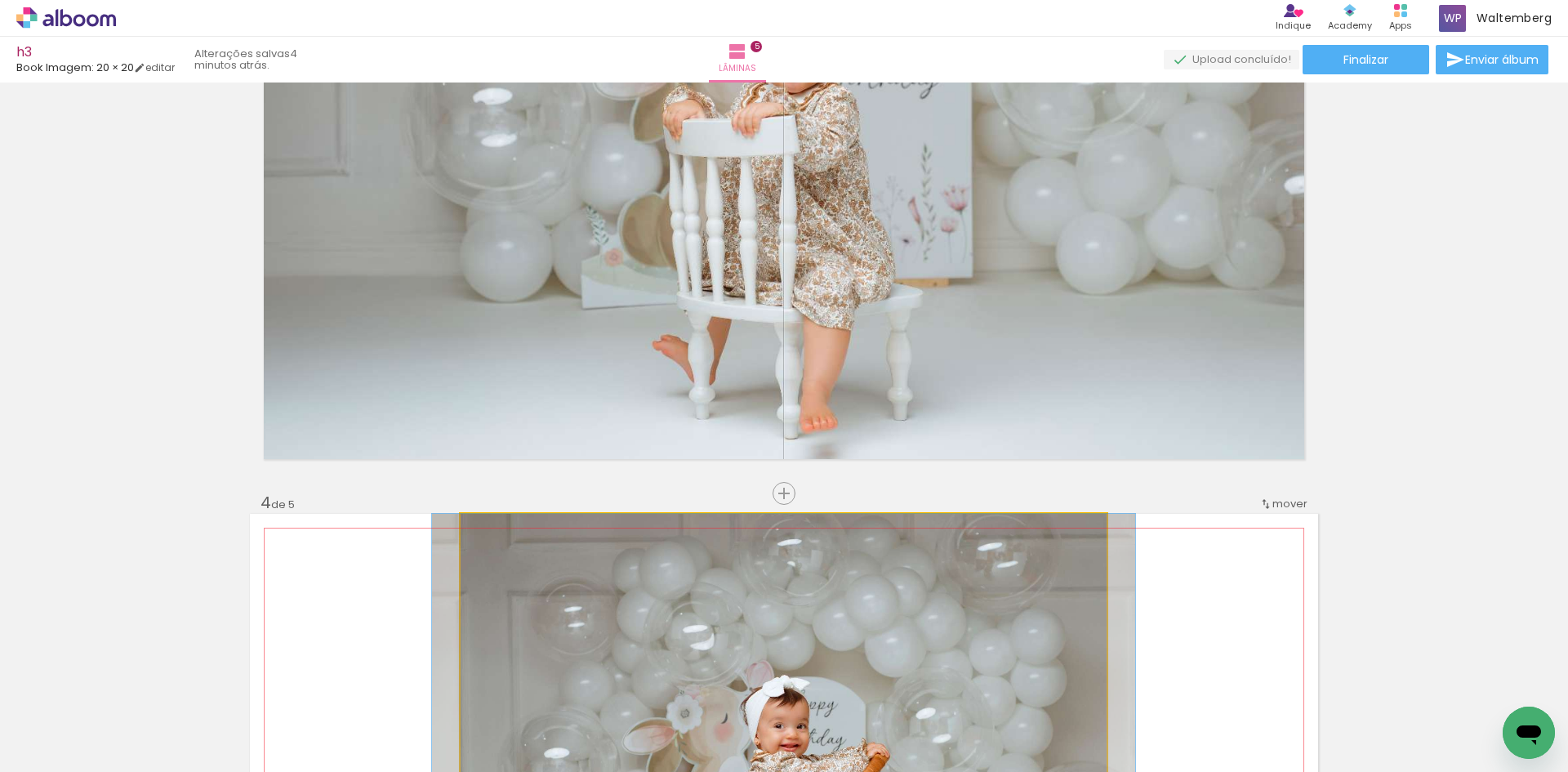
drag, startPoint x: 926, startPoint y: 655, endPoint x: 1097, endPoint y: 264, distance: 426.8
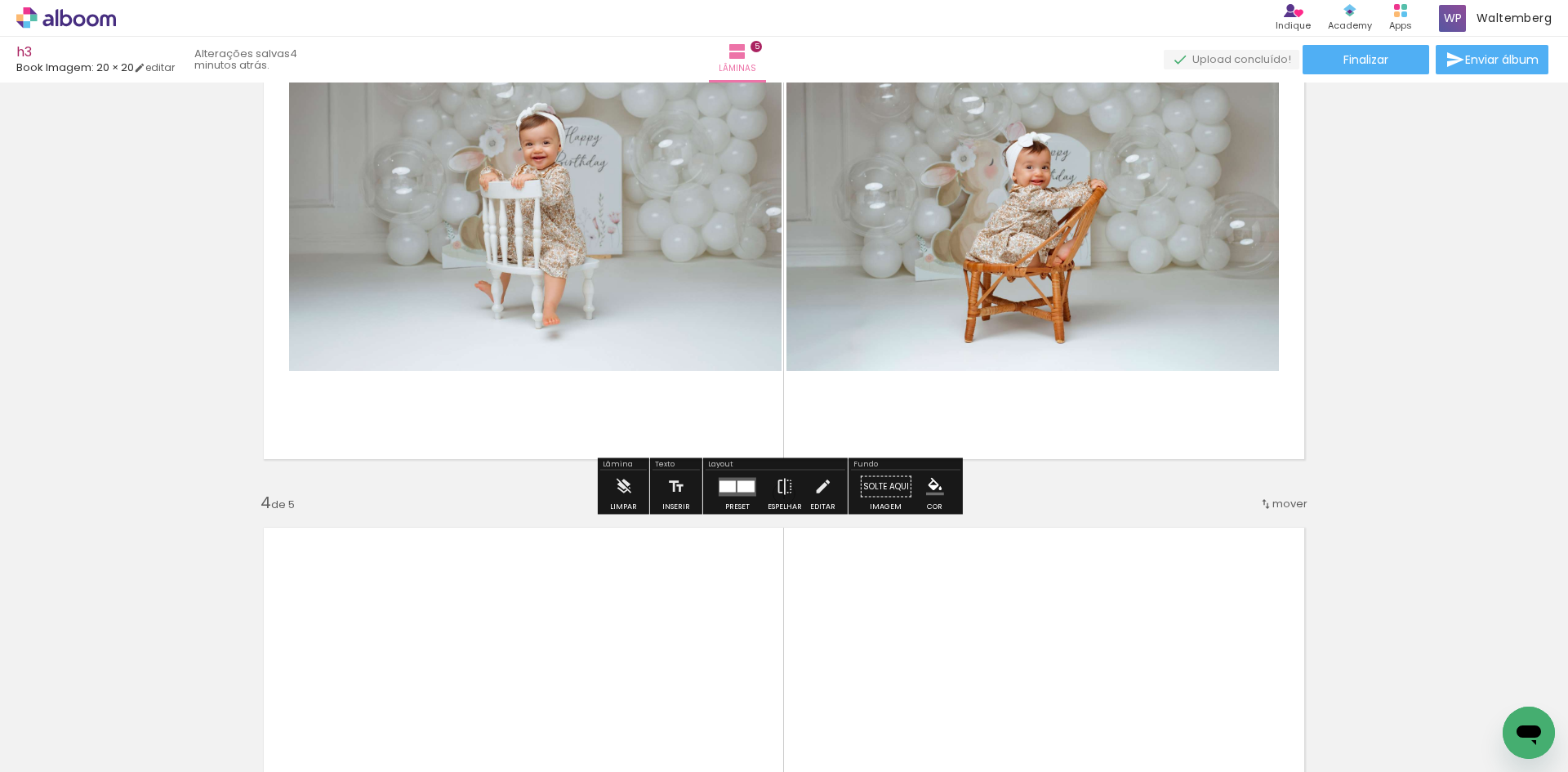
click at [730, 488] on div at bounding box center [727, 485] width 17 height 11
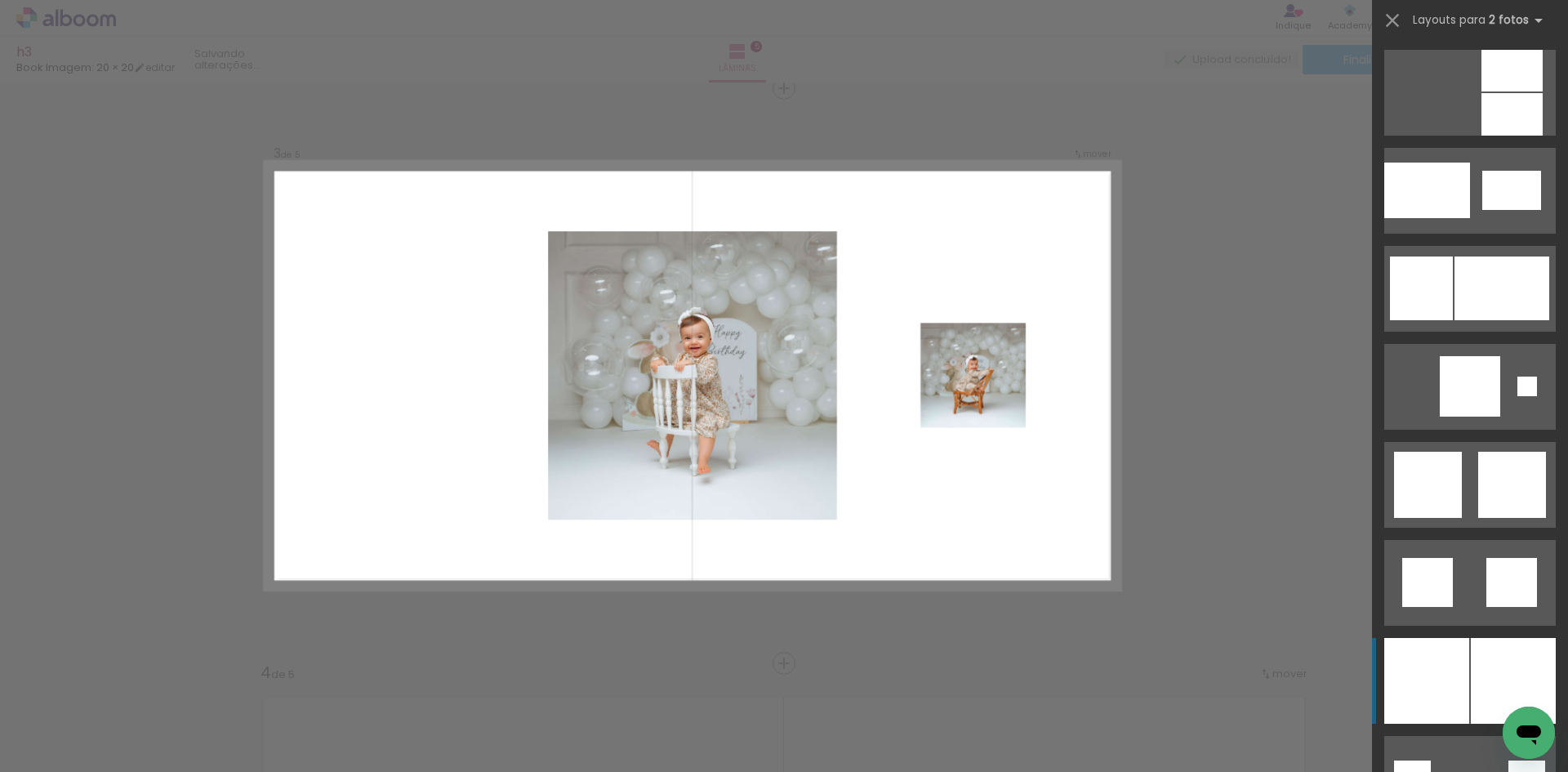
scroll to position [2369, 0]
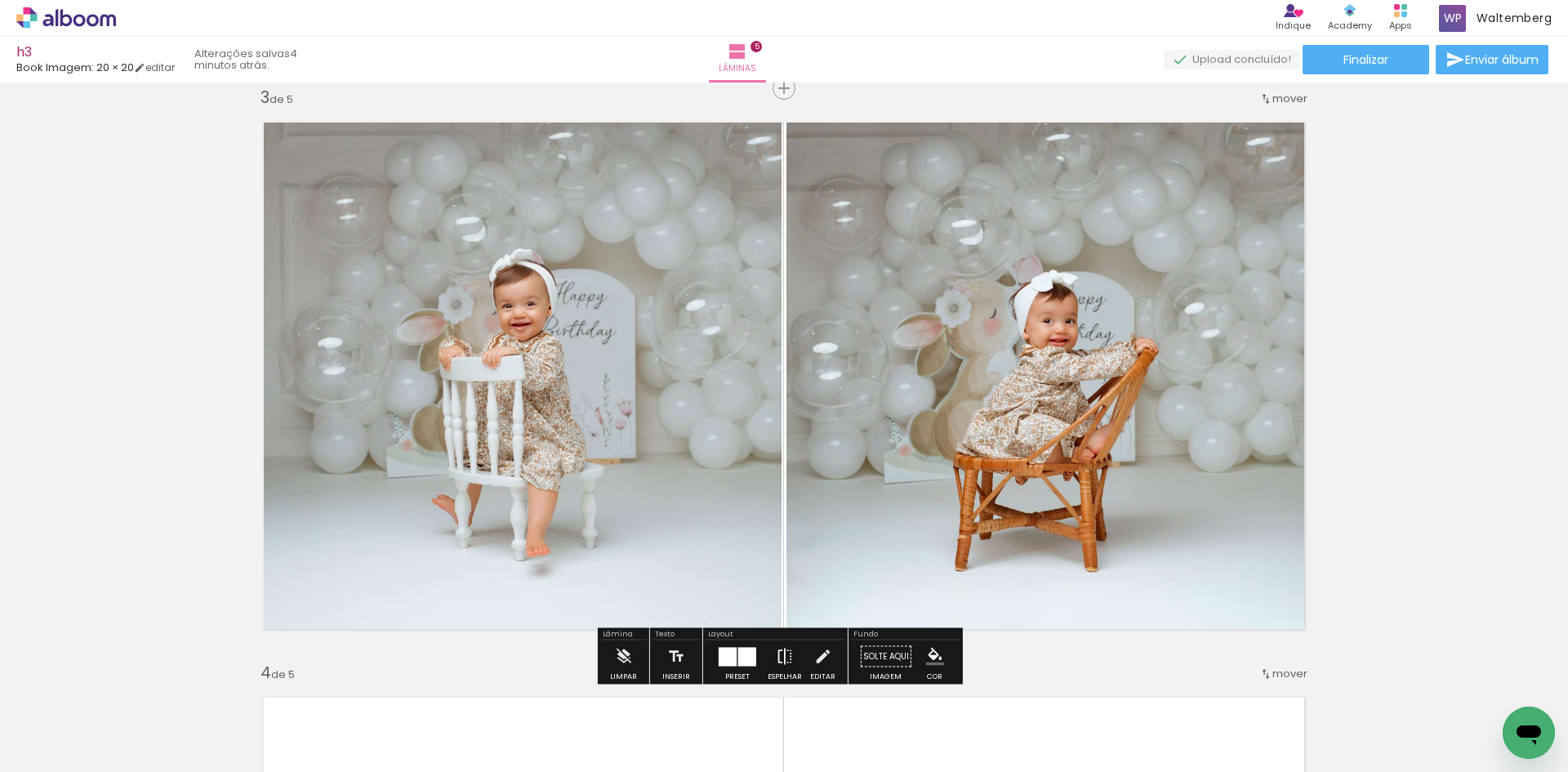
click at [781, 650] on iron-icon at bounding box center [784, 656] width 18 height 33
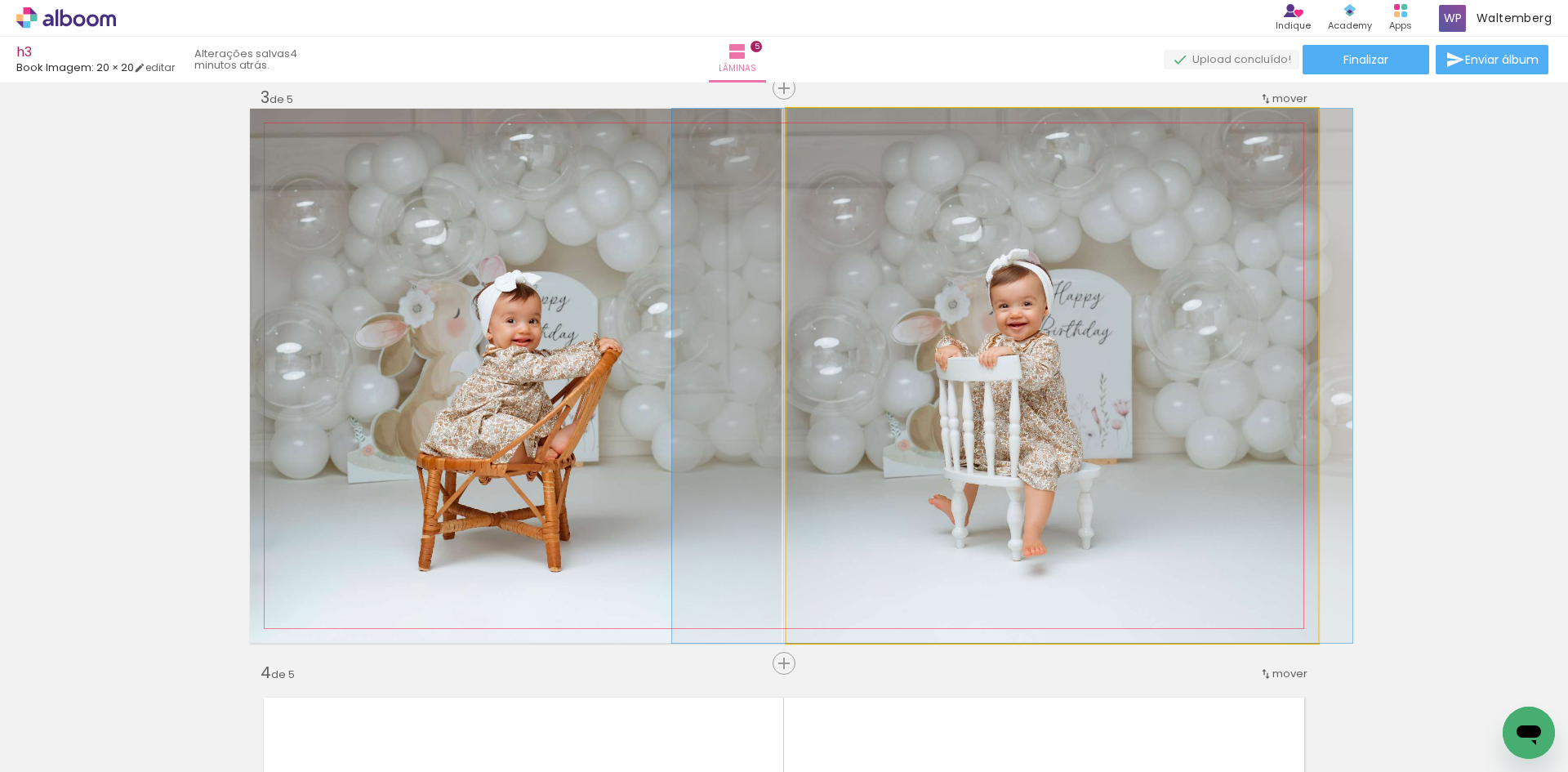
drag, startPoint x: 992, startPoint y: 317, endPoint x: 952, endPoint y: 322, distance: 40.3
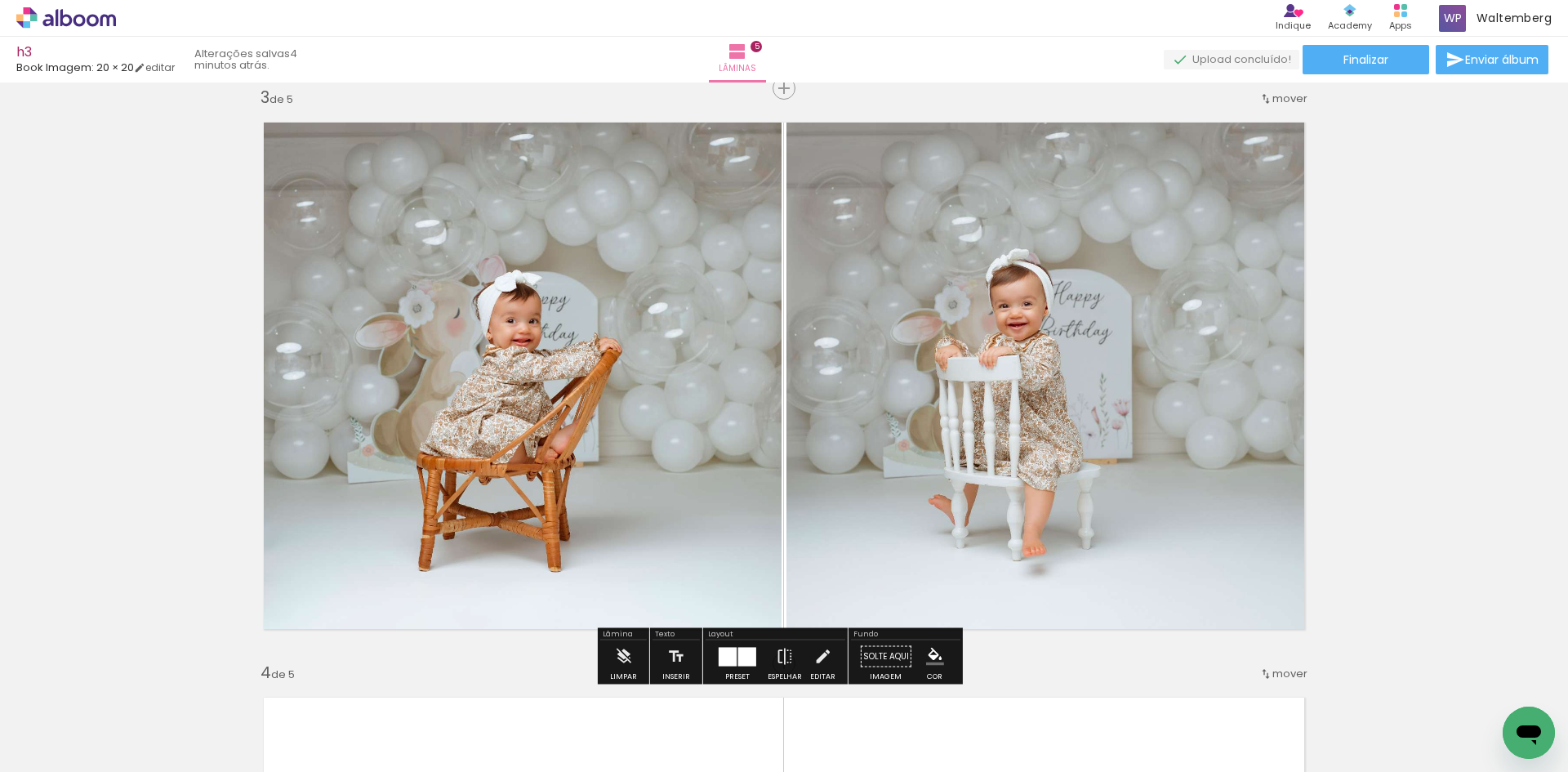
click at [1057, 327] on quentale-photo at bounding box center [1053, 375] width 532 height 534
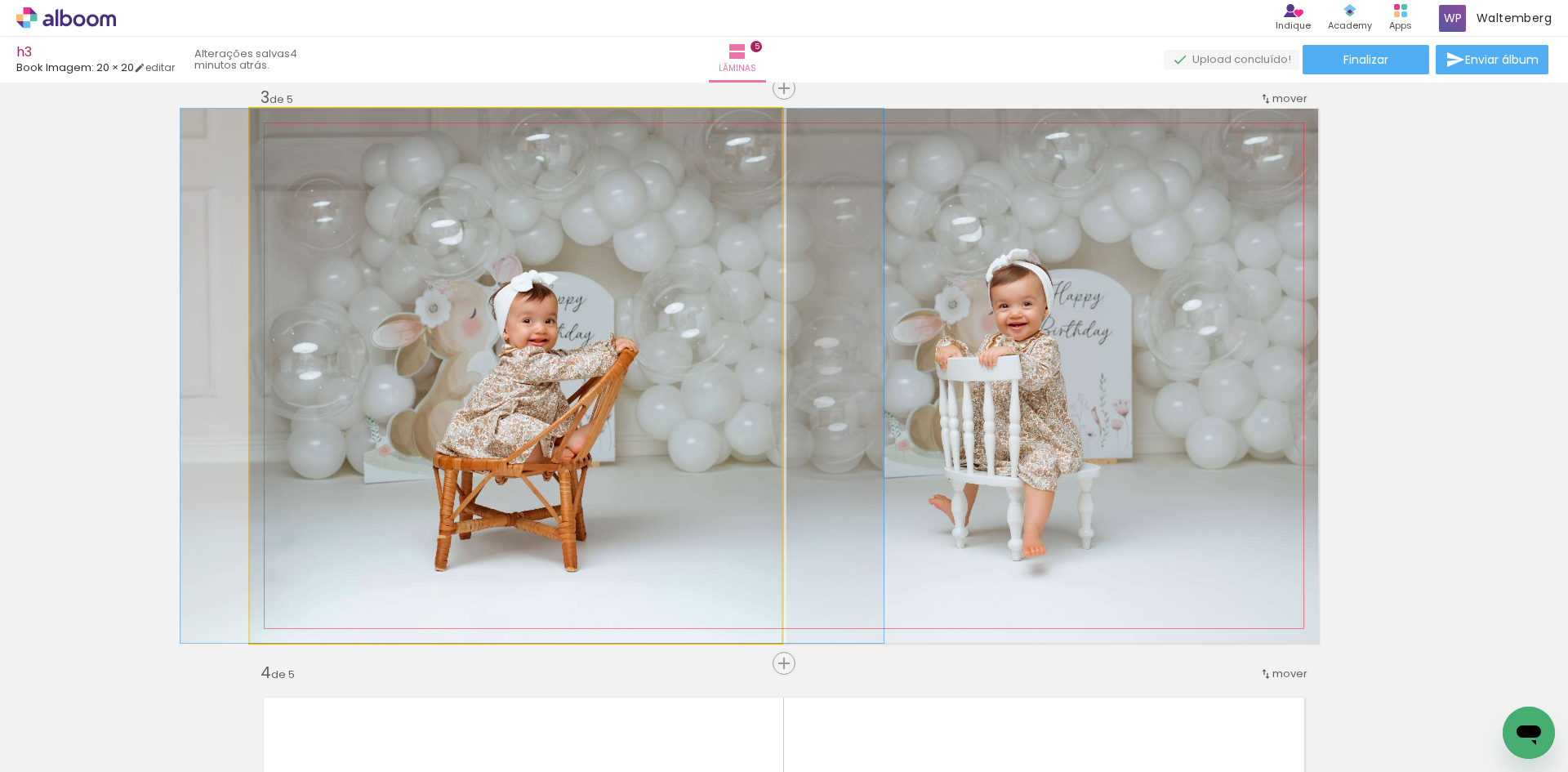
drag, startPoint x: 456, startPoint y: 327, endPoint x: 473, endPoint y: 329, distance: 17.1
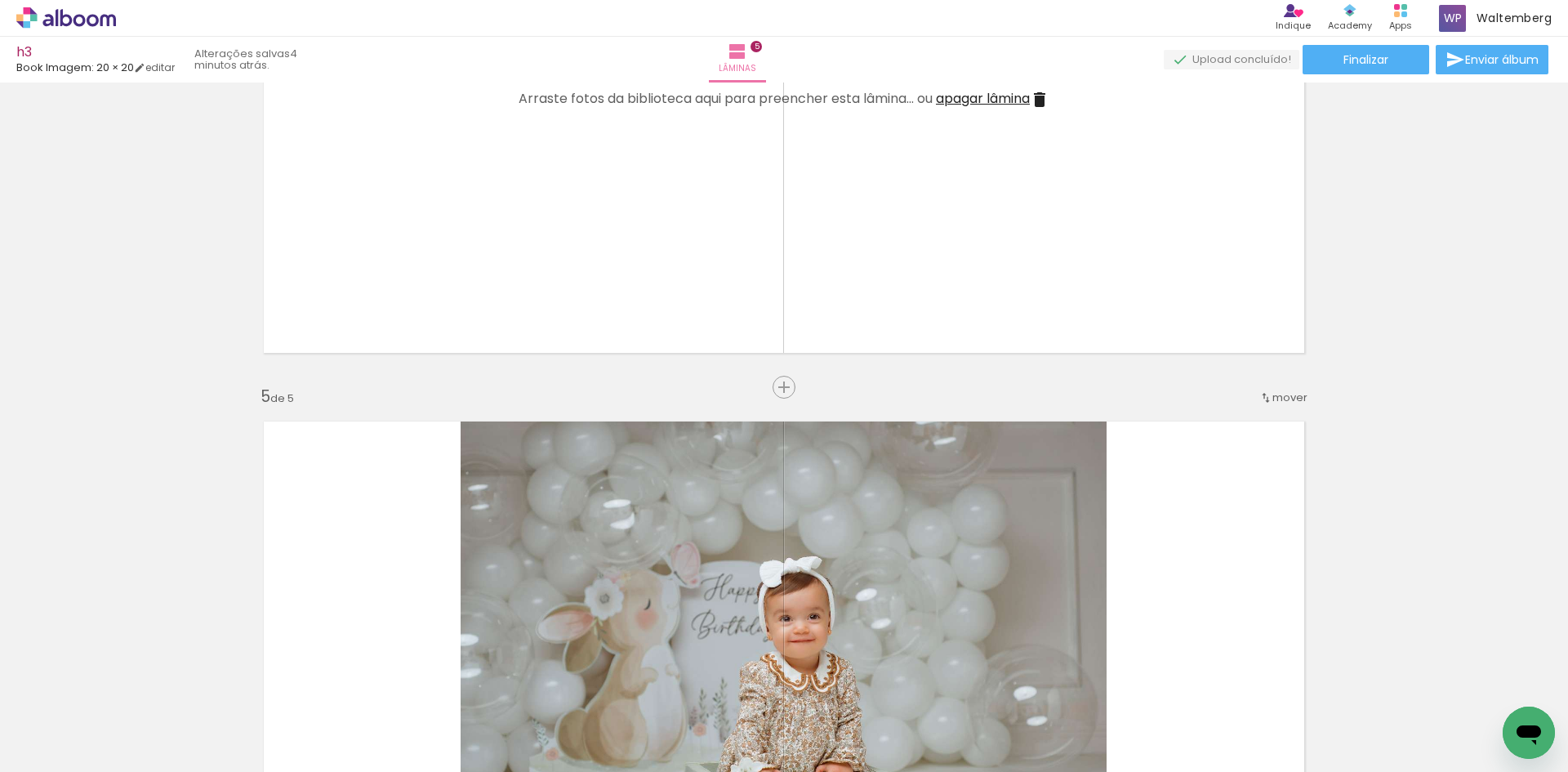
scroll to position [2152, 0]
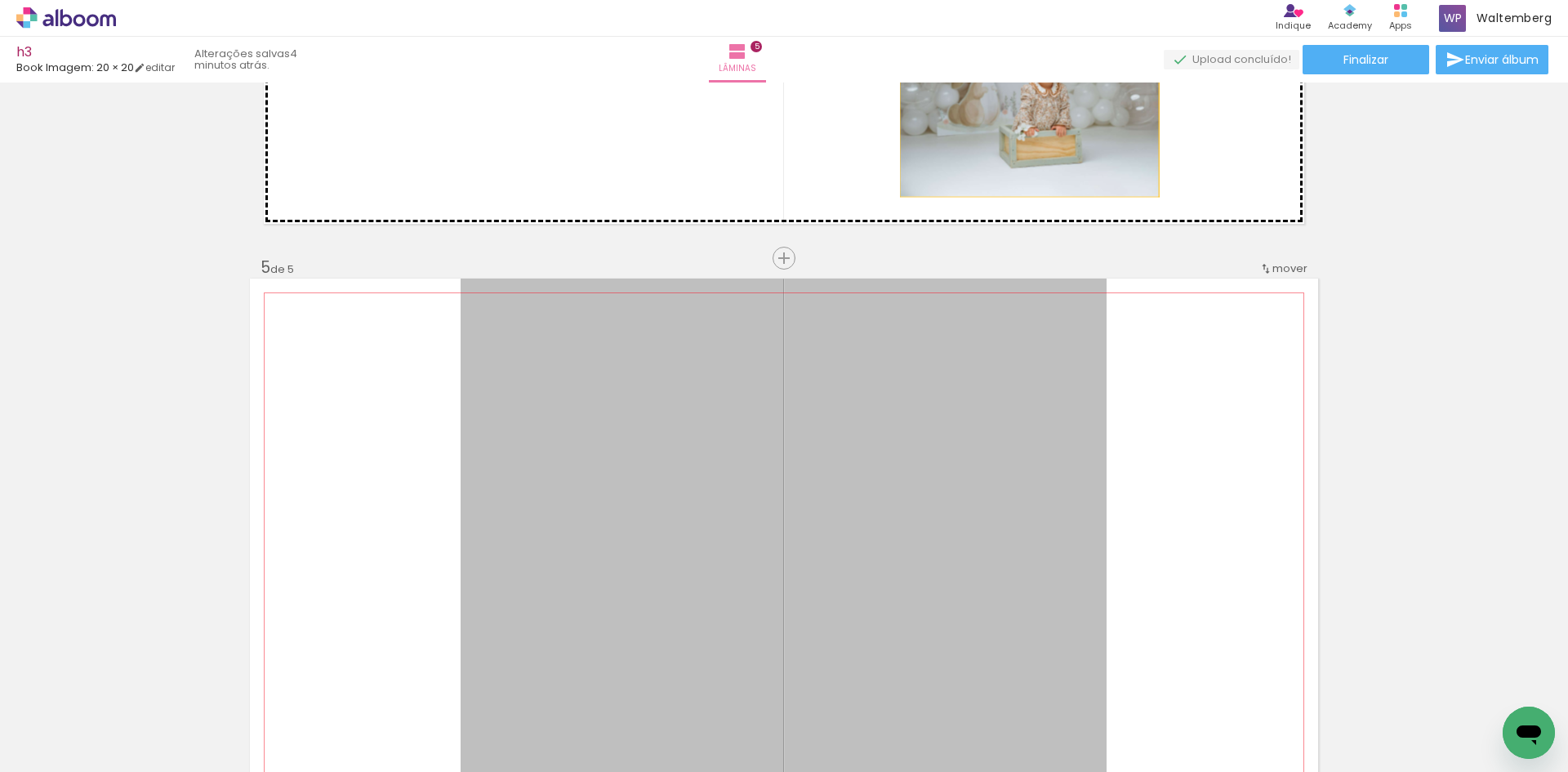
drag, startPoint x: 945, startPoint y: 451, endPoint x: 1024, endPoint y: 88, distance: 371.5
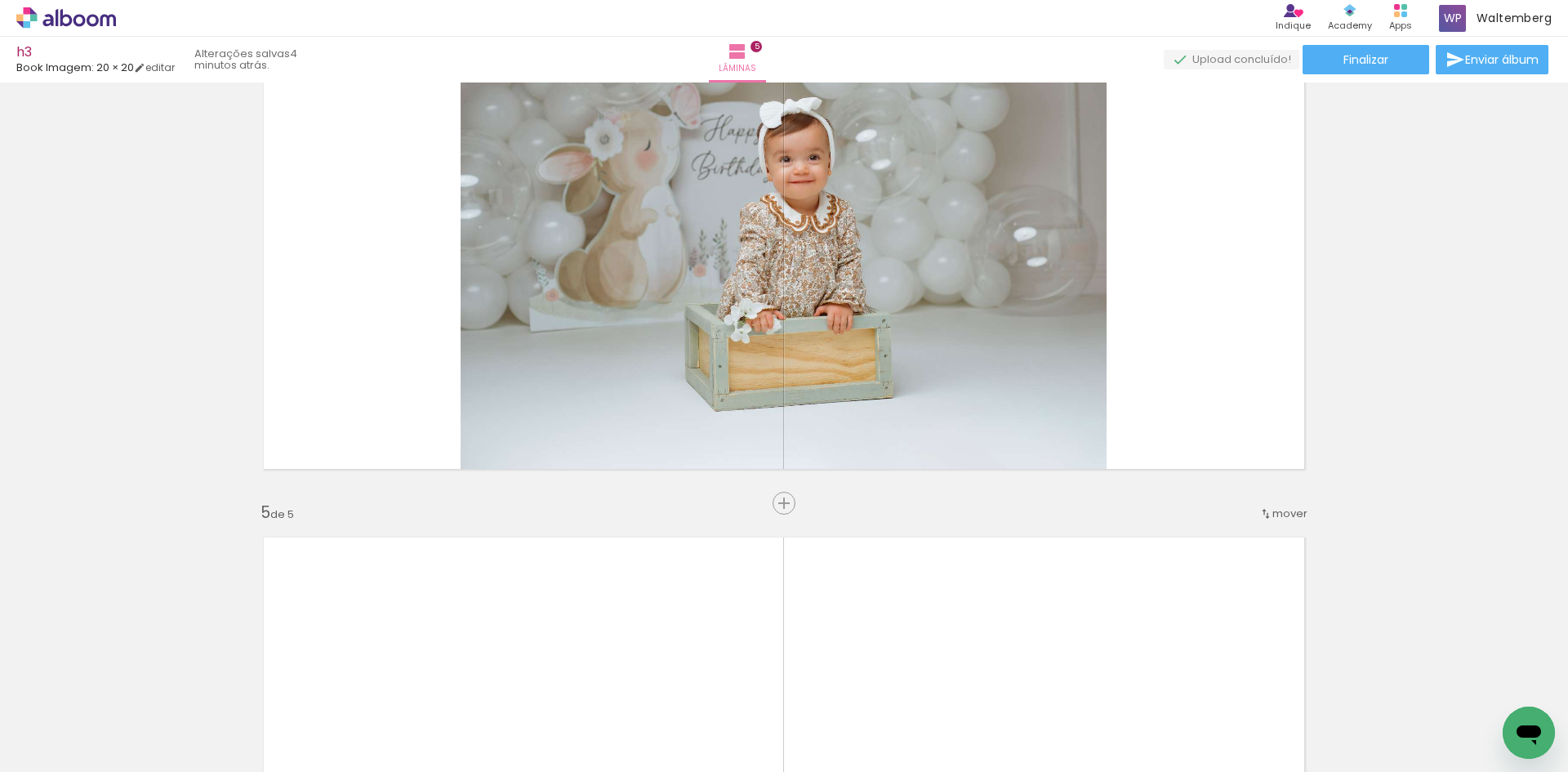
scroll to position [0, 35]
drag, startPoint x: 681, startPoint y: 717, endPoint x: 1151, endPoint y: 382, distance: 577.2
click at [988, 546] on quentale-workspace at bounding box center [784, 386] width 1568 height 772
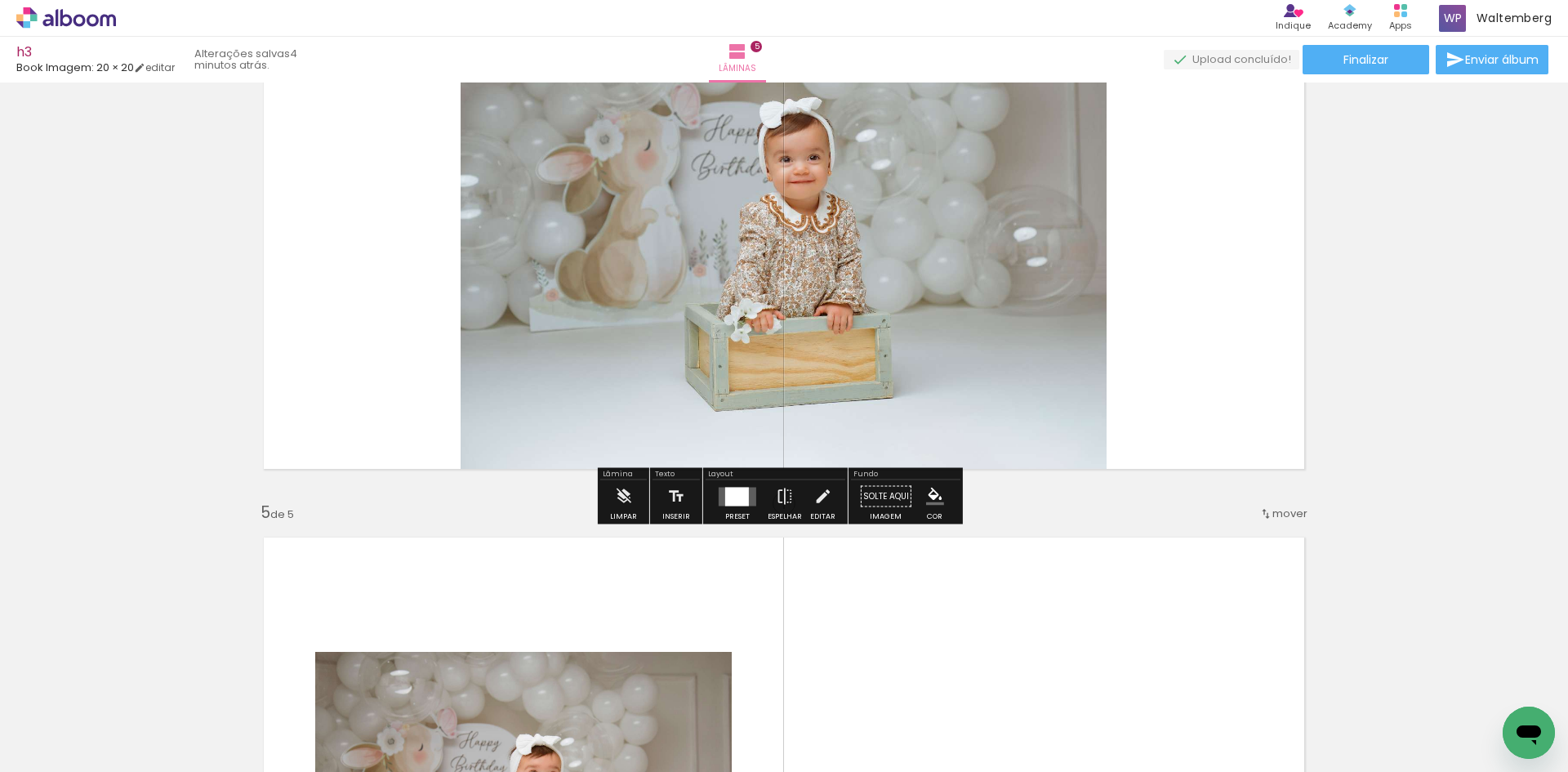
drag, startPoint x: 1151, startPoint y: 382, endPoint x: 1210, endPoint y: 314, distance: 90.0
click at [1210, 314] on quentale-layouter at bounding box center [784, 215] width 1068 height 534
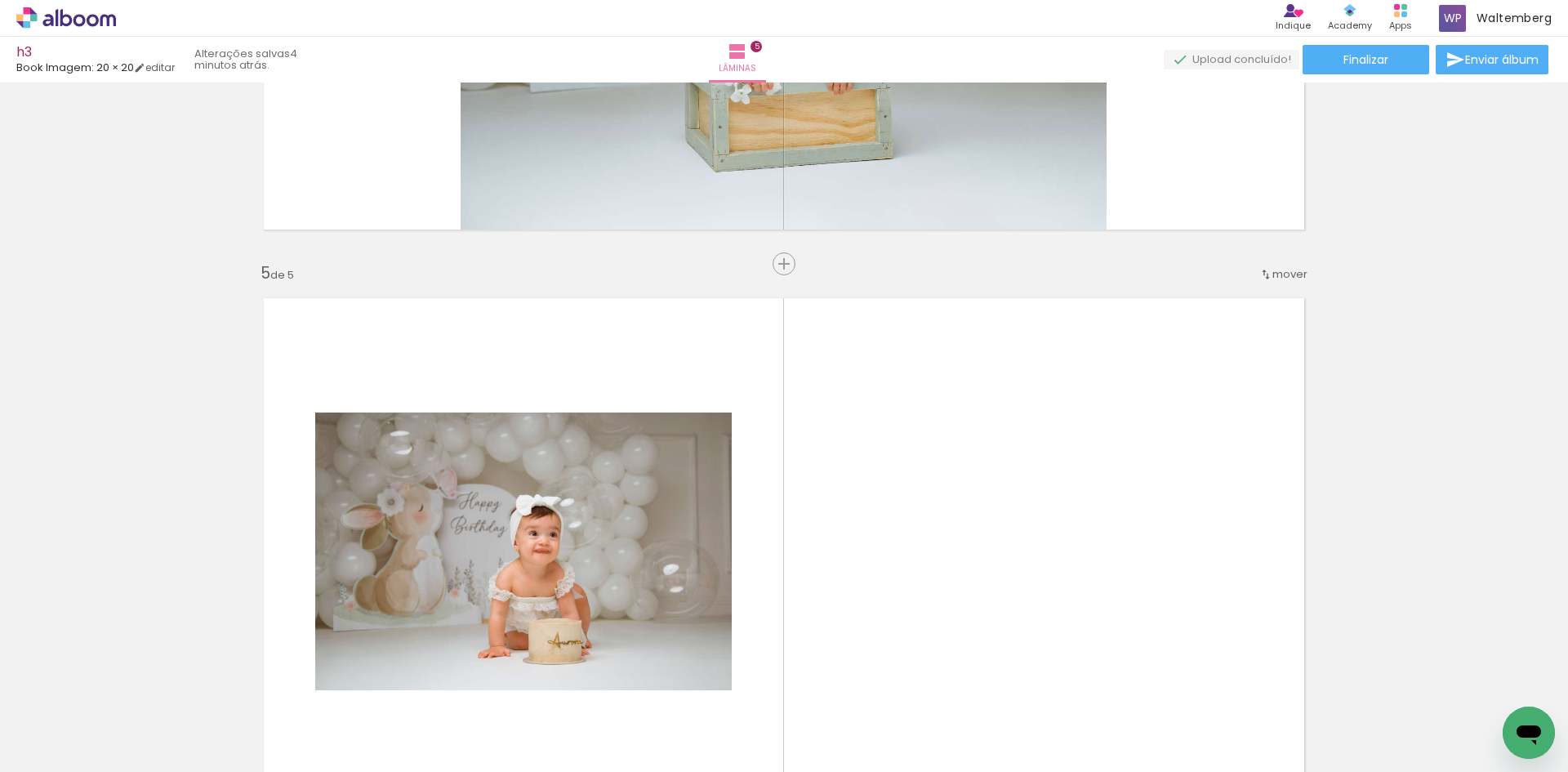
scroll to position [2070, 0]
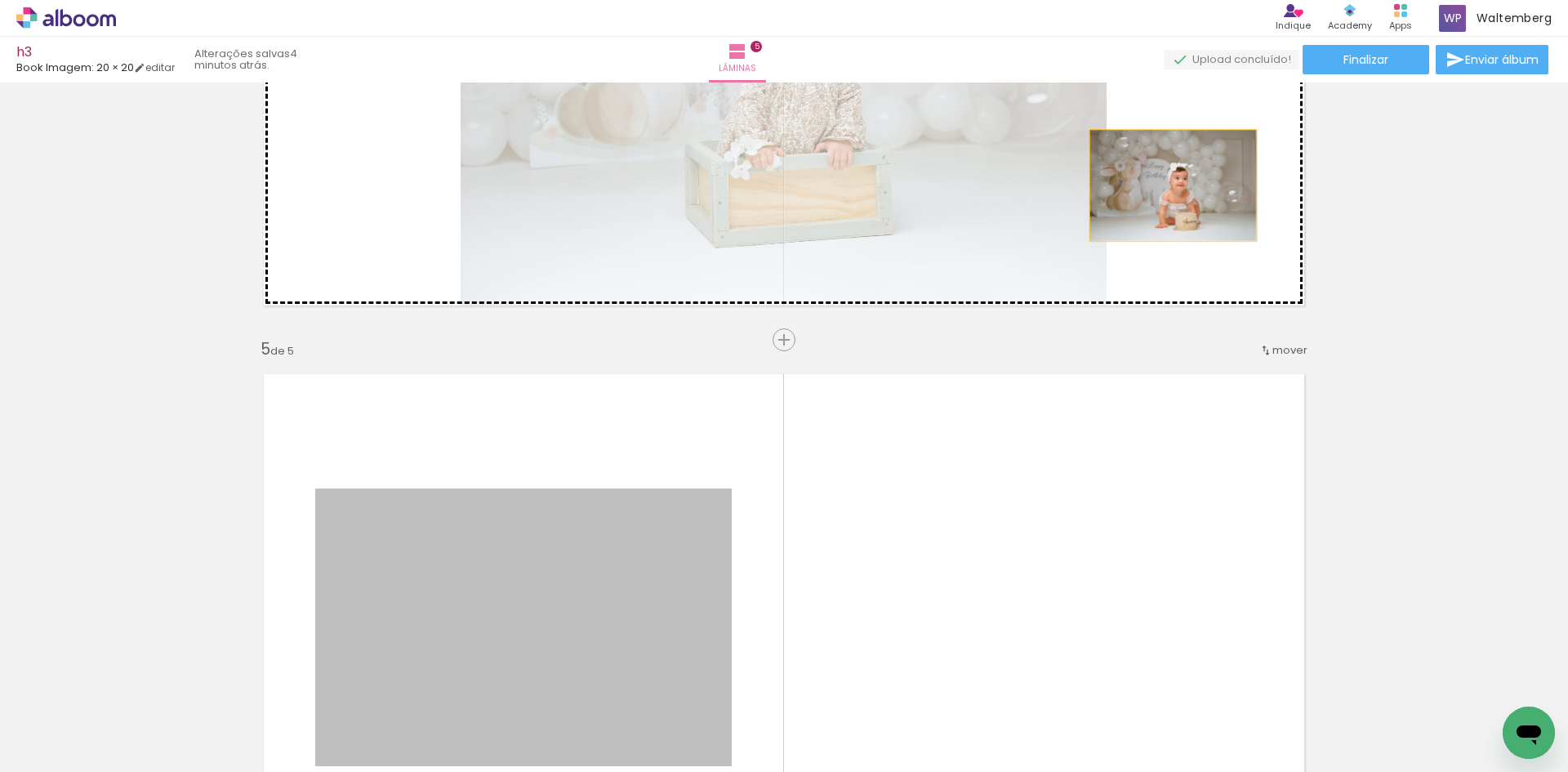
drag, startPoint x: 609, startPoint y: 542, endPoint x: 1171, endPoint y: 185, distance: 665.8
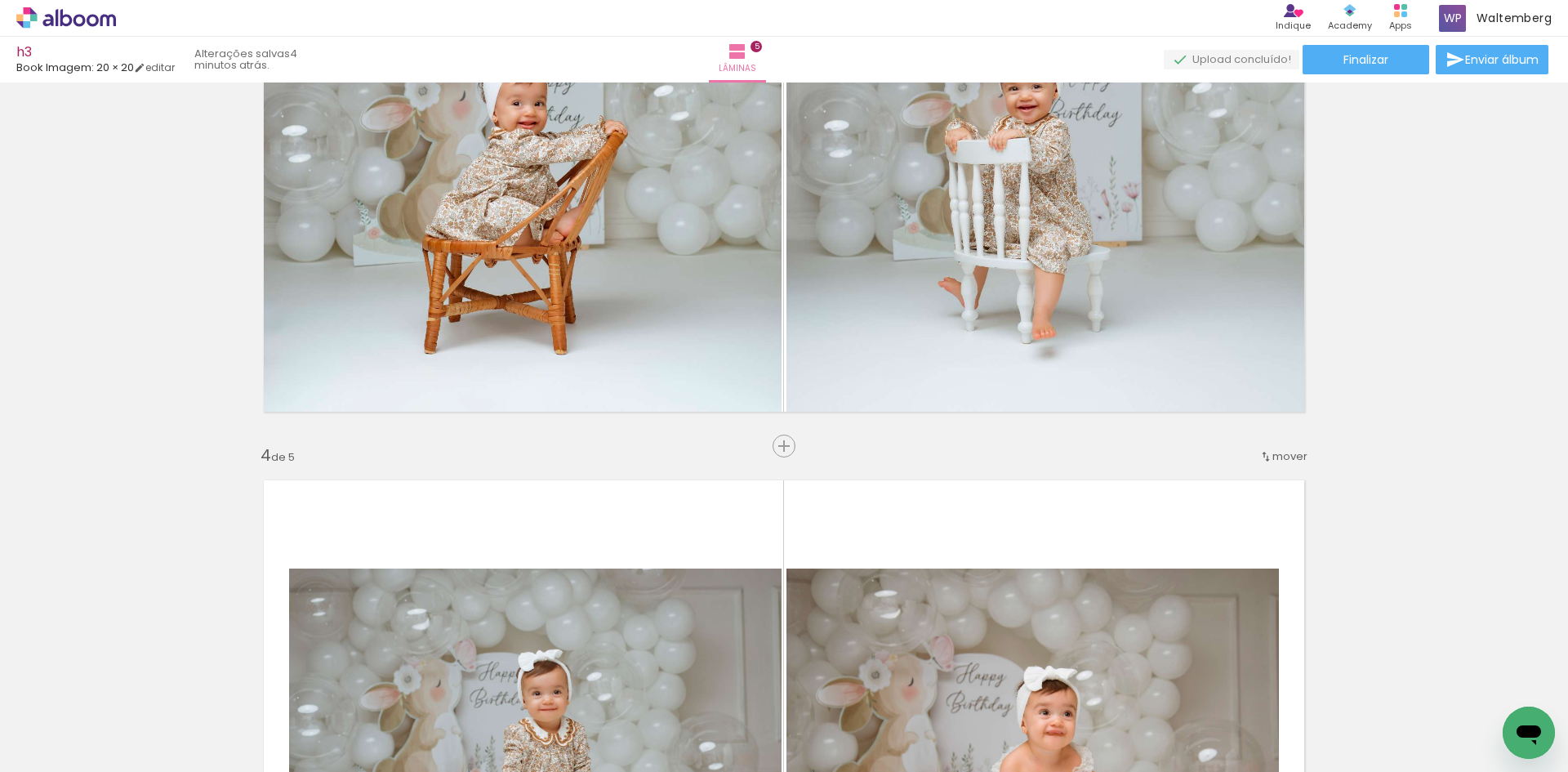
scroll to position [1797, 0]
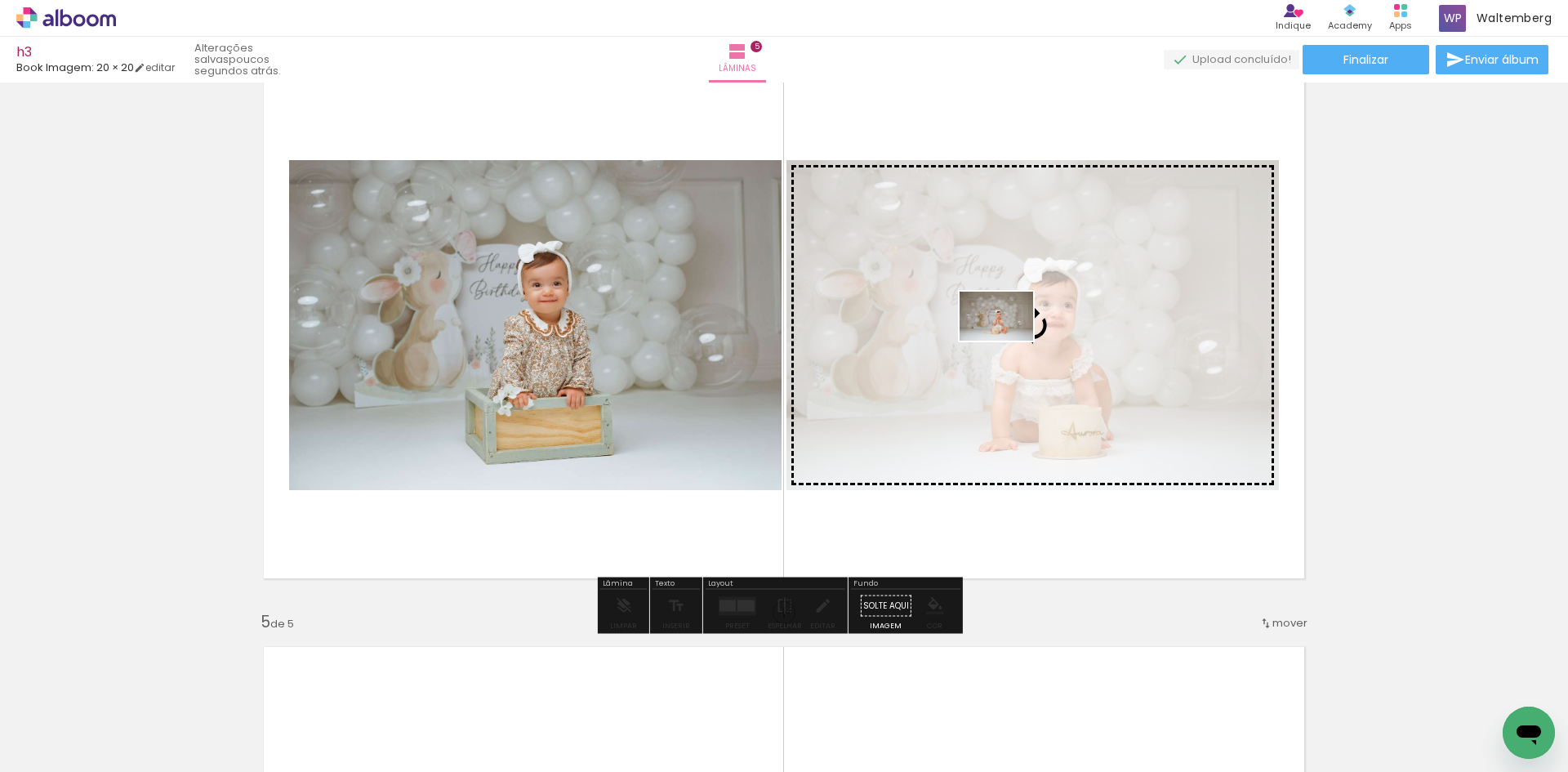
drag, startPoint x: 762, startPoint y: 705, endPoint x: 1009, endPoint y: 340, distance: 440.7
click at [1009, 340] on quentale-workspace at bounding box center [784, 386] width 1568 height 772
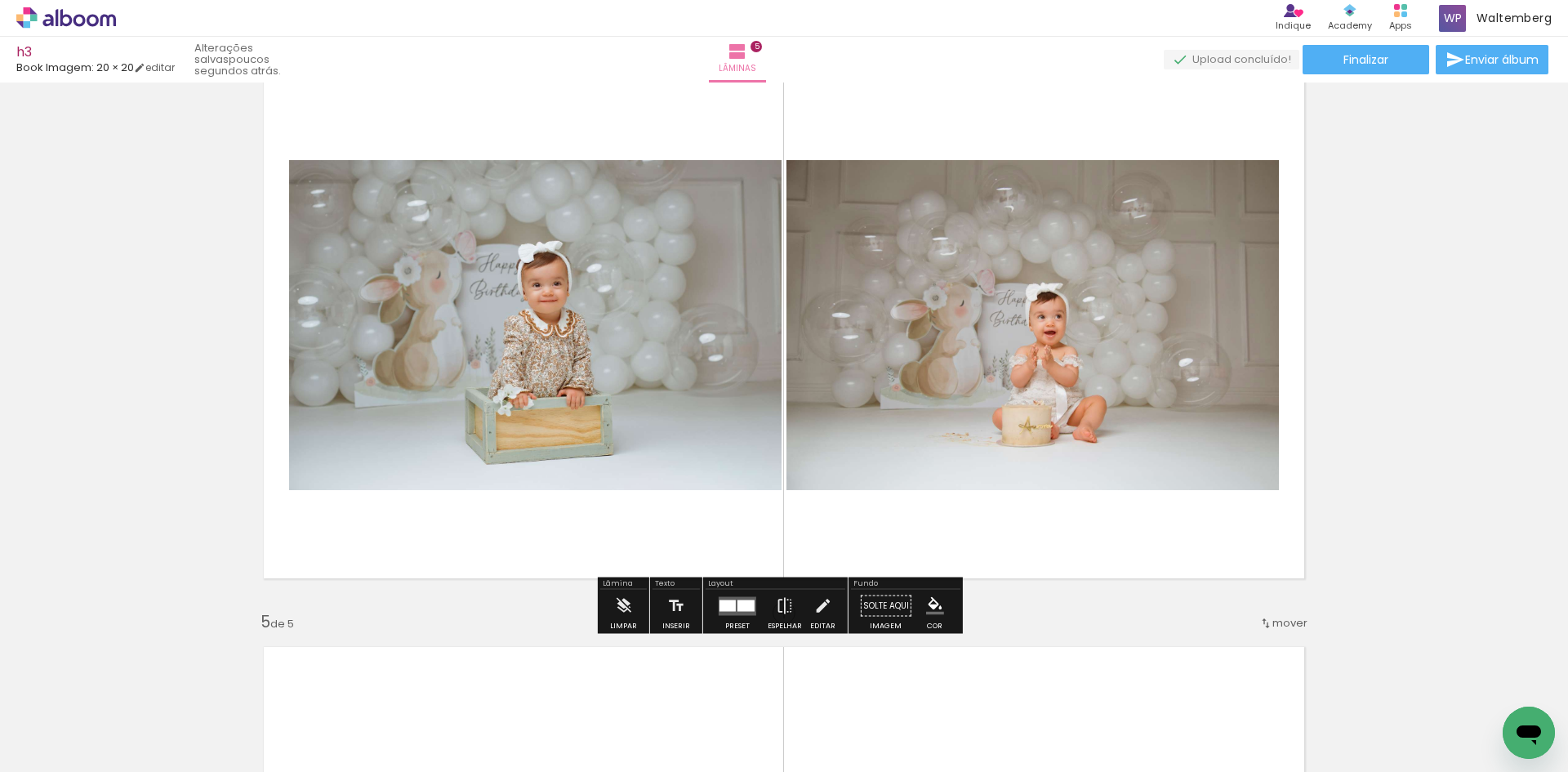
click at [729, 605] on div at bounding box center [727, 605] width 17 height 11
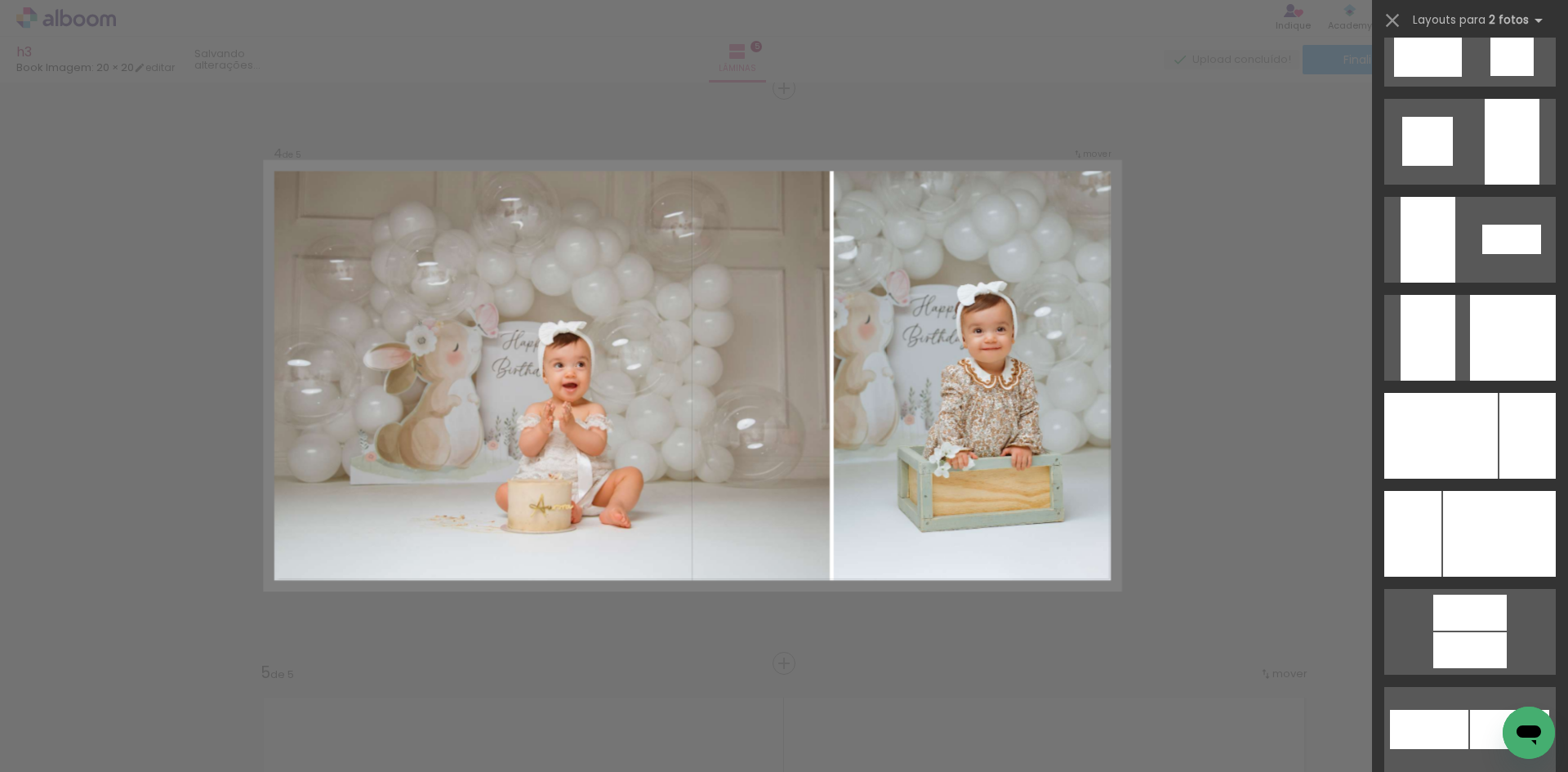
scroll to position [5473, 0]
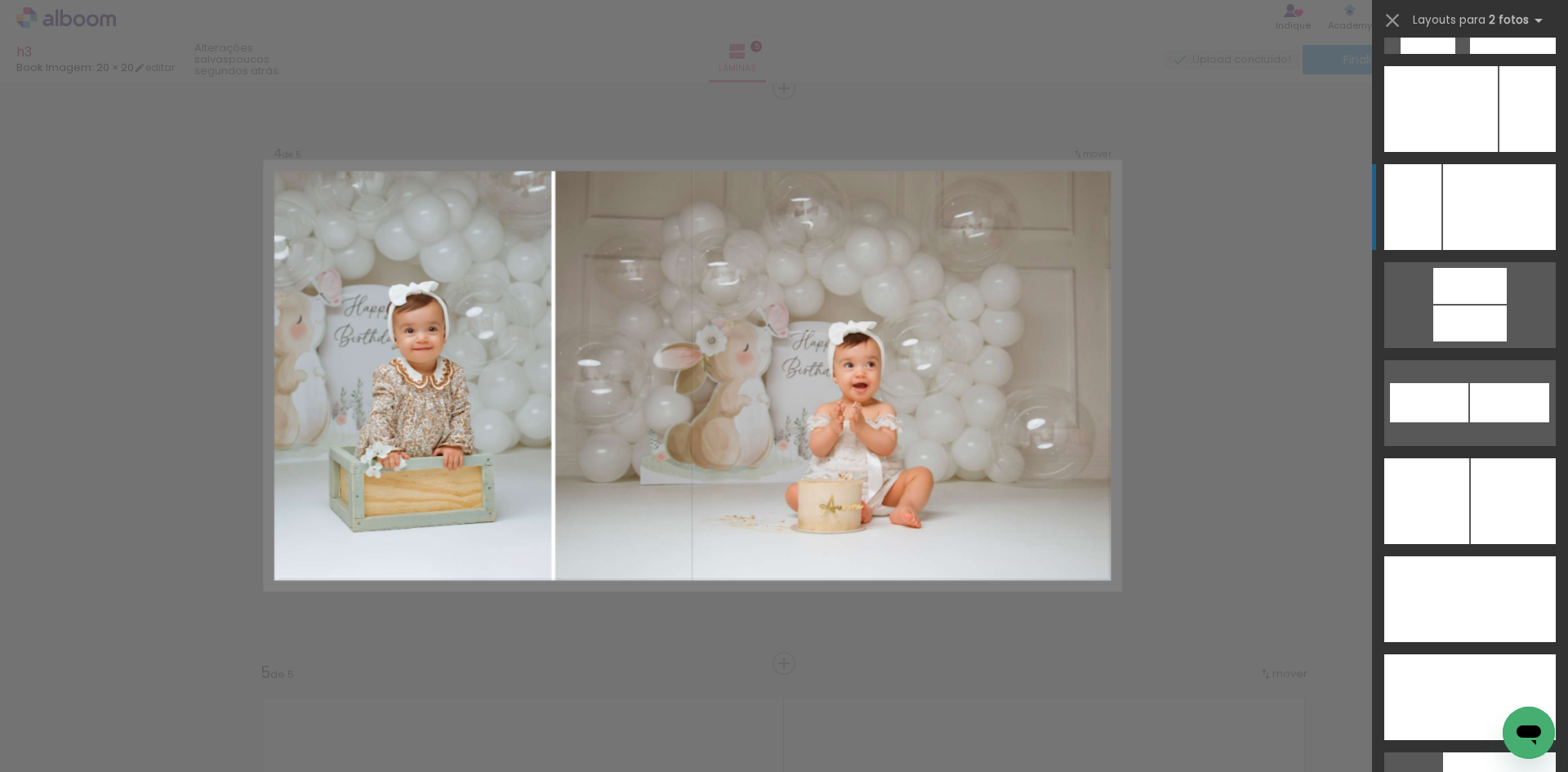
click at [1479, 190] on div at bounding box center [1499, 208] width 113 height 86
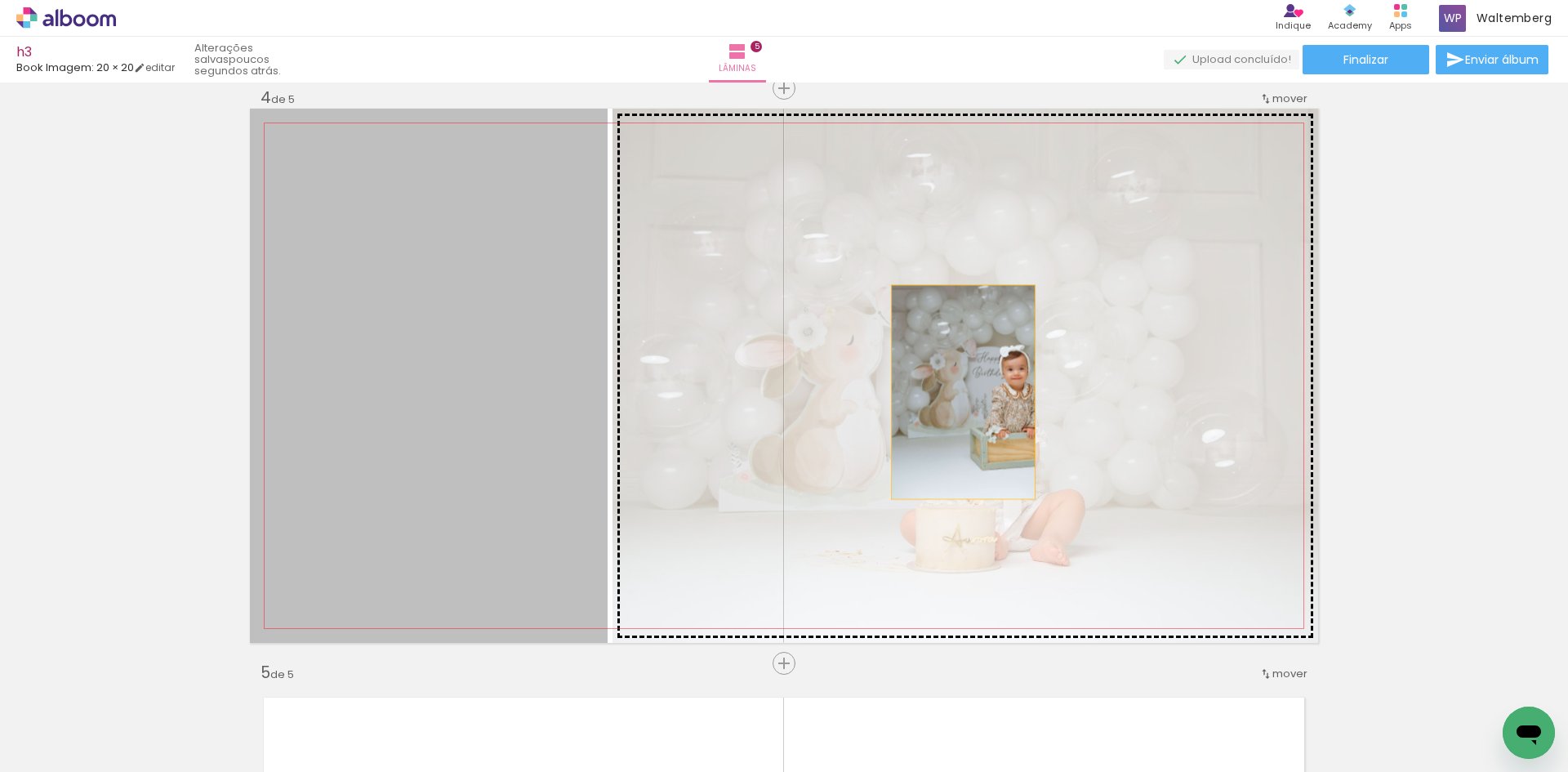
drag, startPoint x: 429, startPoint y: 383, endPoint x: 969, endPoint y: 390, distance: 540.0
click at [0, 0] on slot at bounding box center [0, 0] width 0 height 0
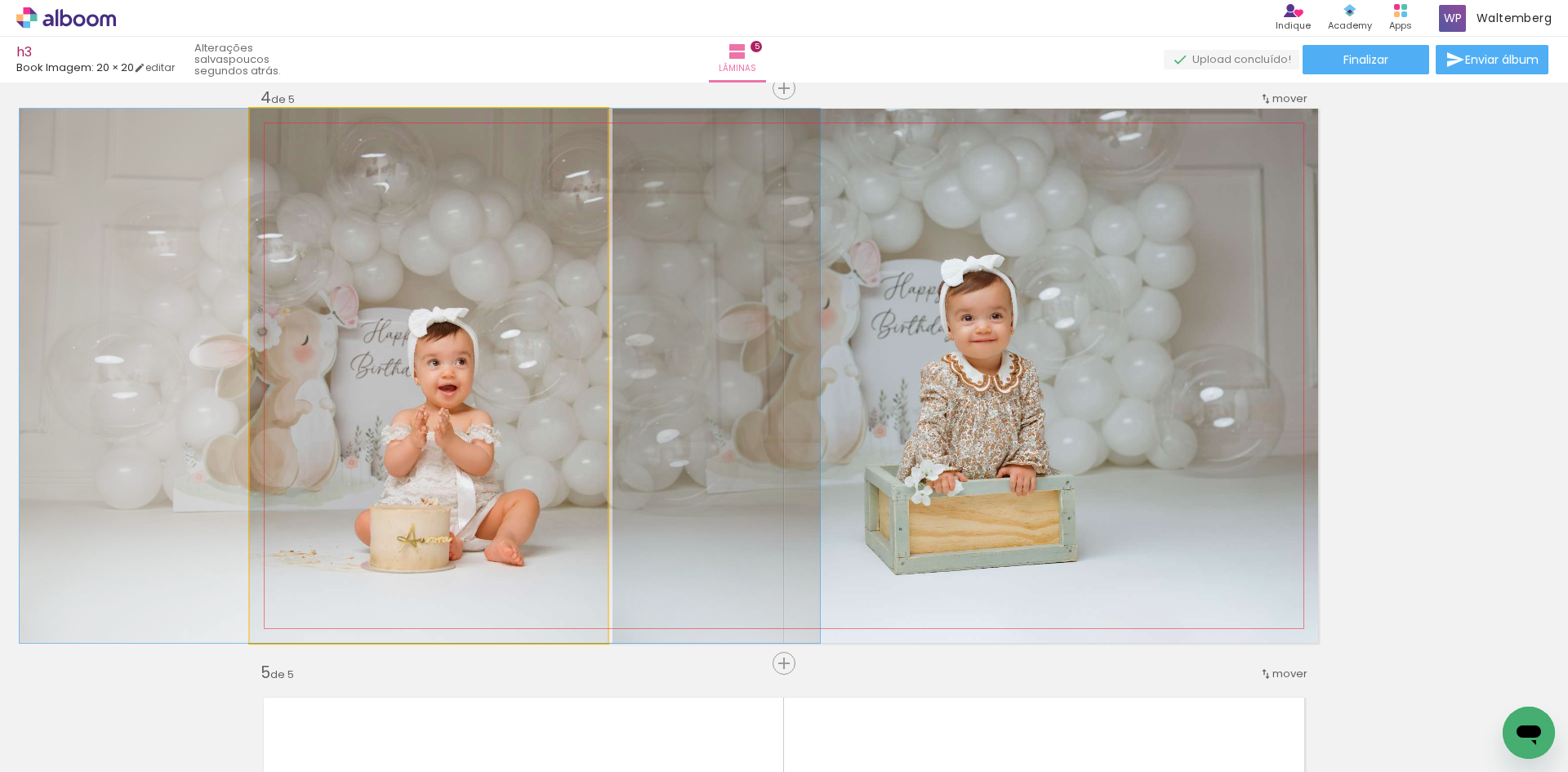
drag, startPoint x: 506, startPoint y: 368, endPoint x: 496, endPoint y: 368, distance: 10.0
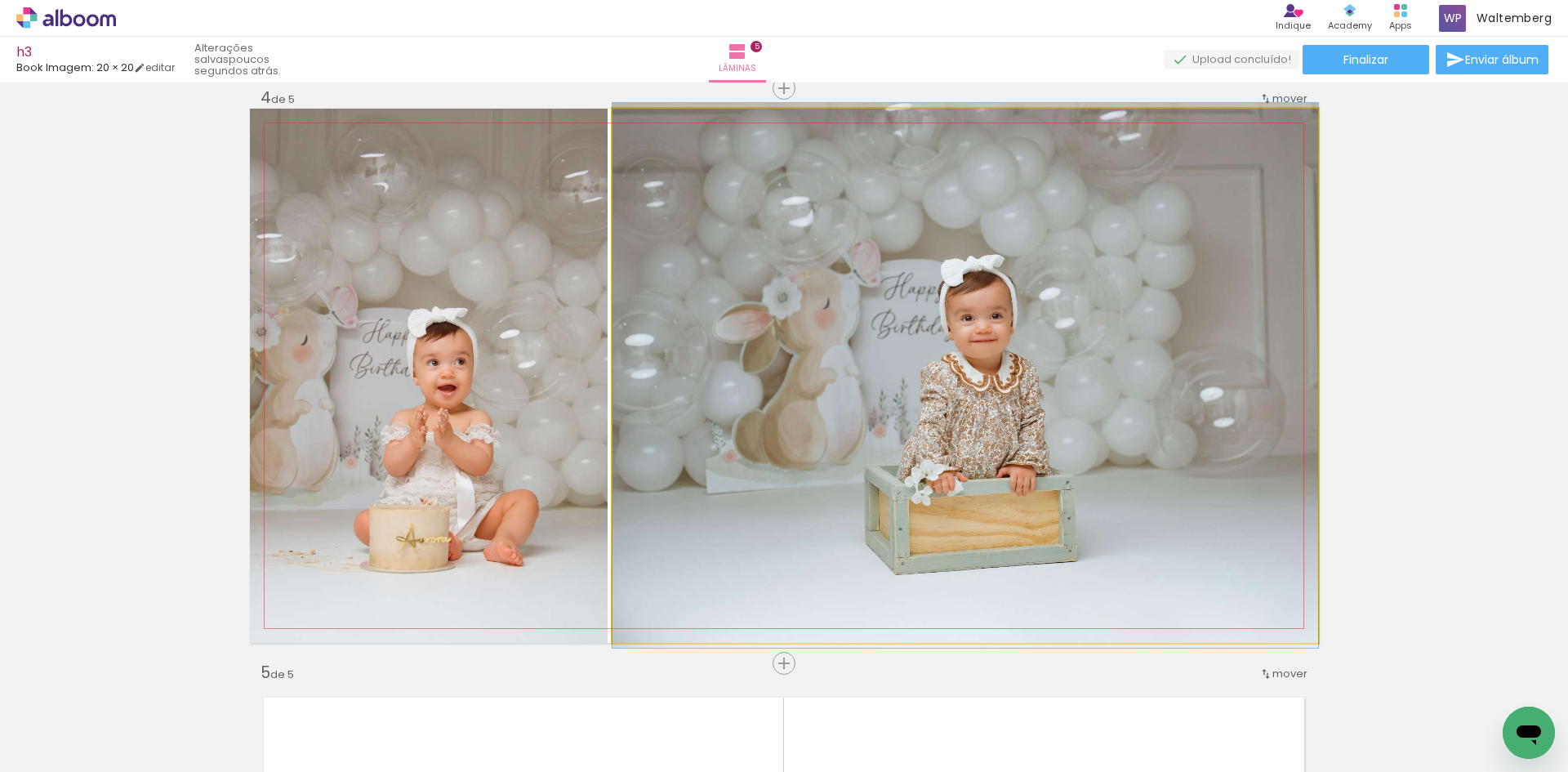
drag, startPoint x: 1078, startPoint y: 352, endPoint x: 971, endPoint y: 357, distance: 107.1
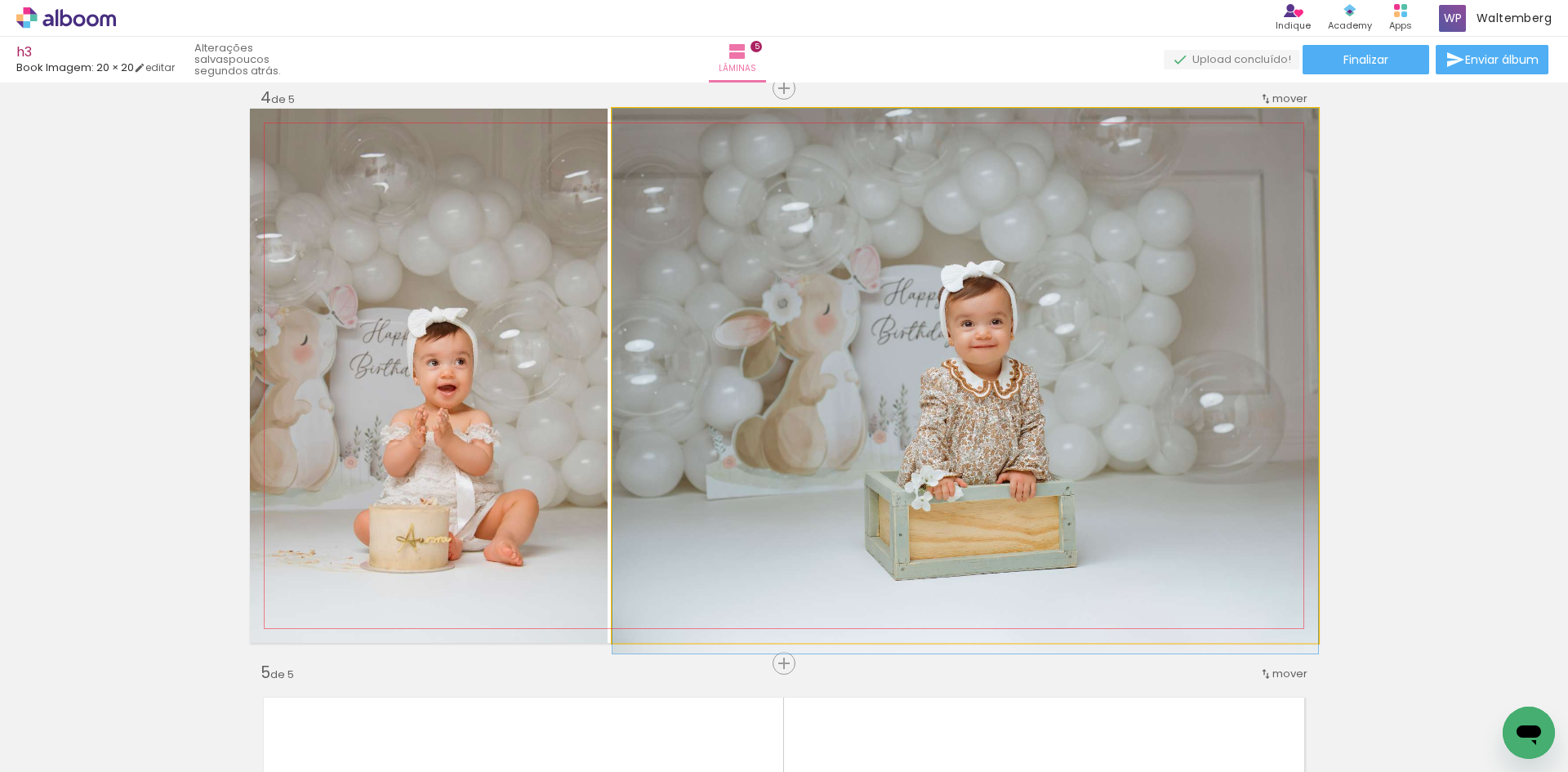
drag, startPoint x: 1004, startPoint y: 378, endPoint x: 994, endPoint y: 412, distance: 35.4
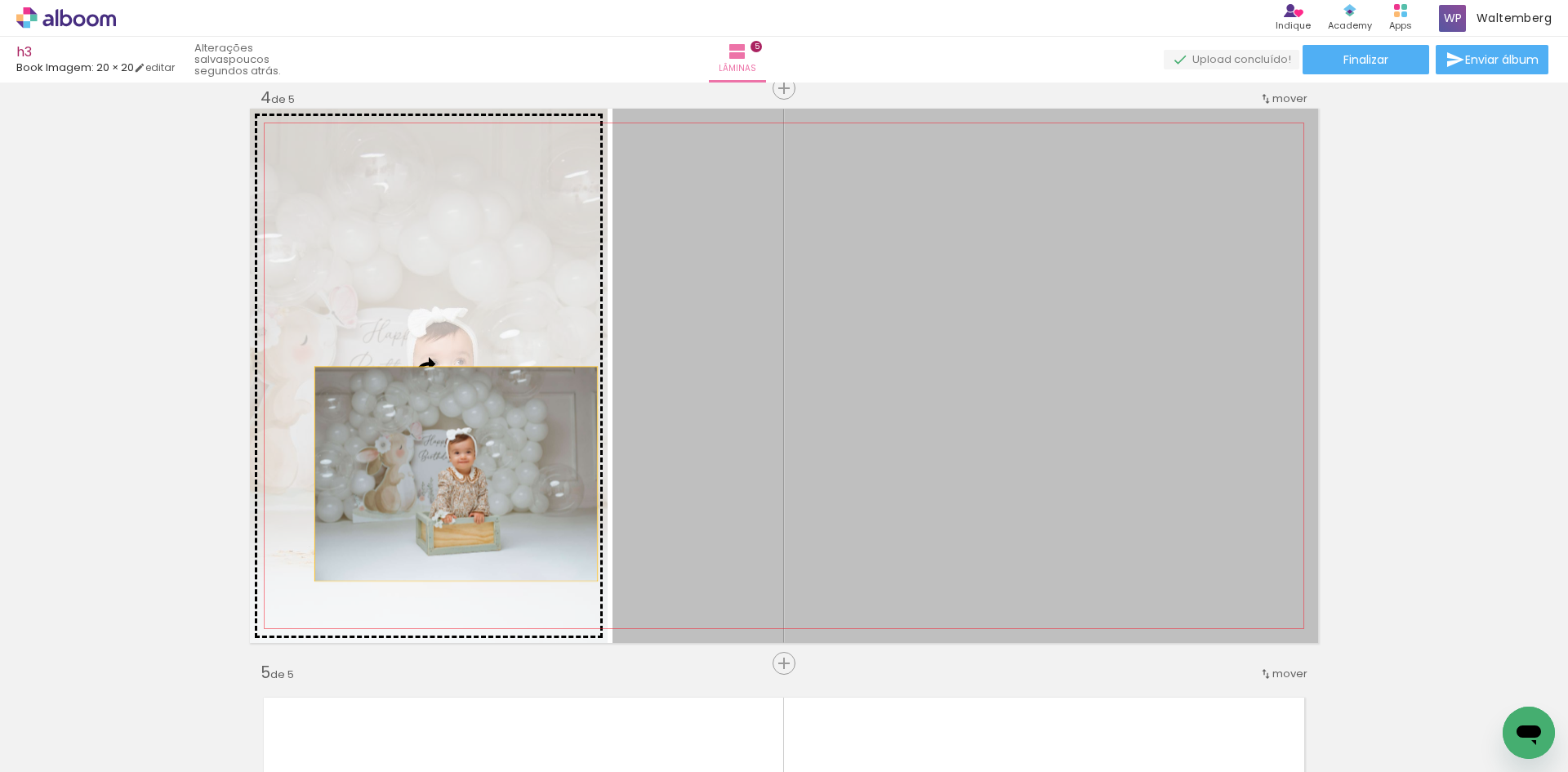
drag, startPoint x: 942, startPoint y: 480, endPoint x: 450, endPoint y: 474, distance: 492.0
click at [0, 0] on slot at bounding box center [0, 0] width 0 height 0
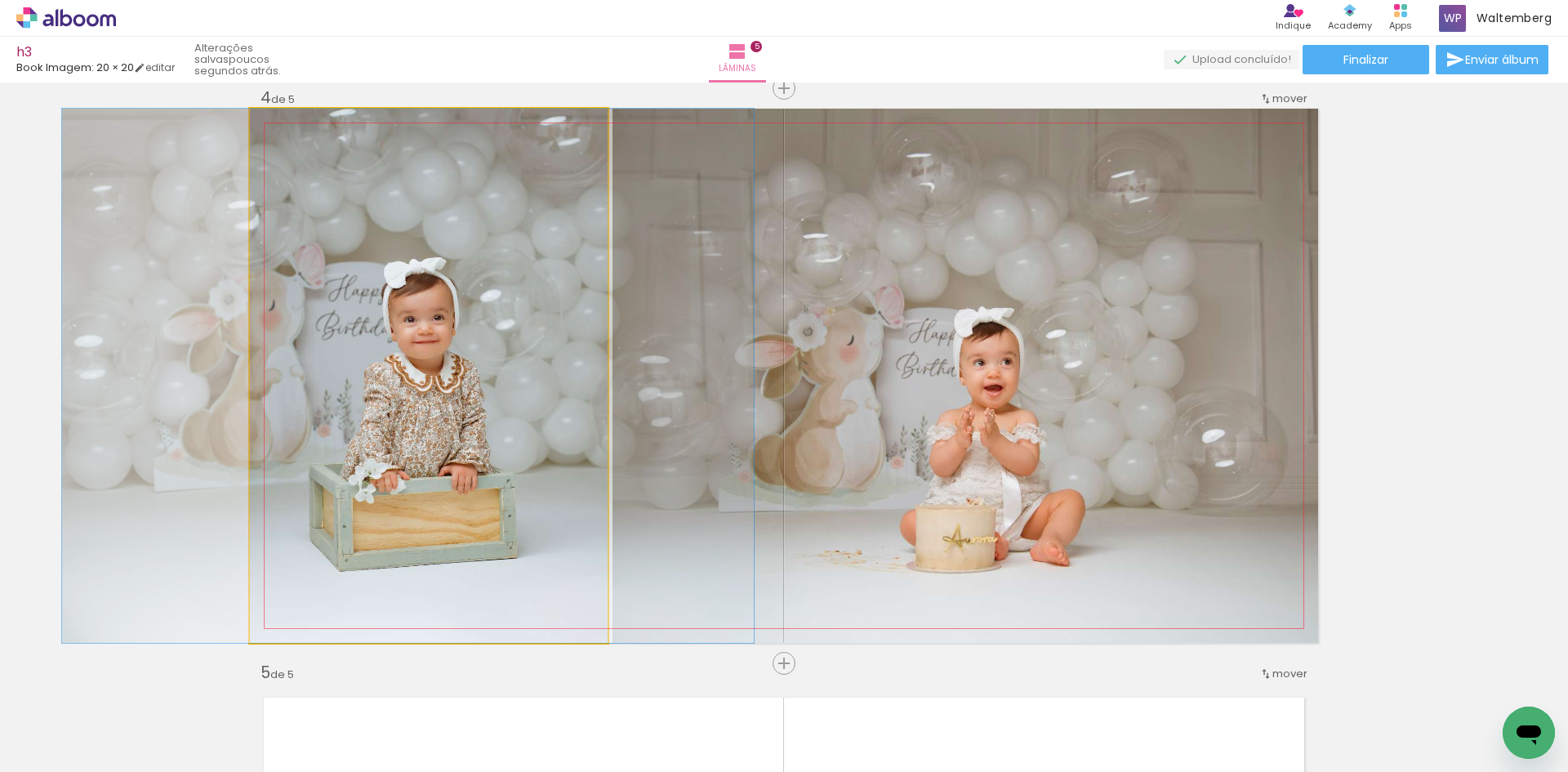
drag, startPoint x: 460, startPoint y: 379, endPoint x: 439, endPoint y: 381, distance: 21.1
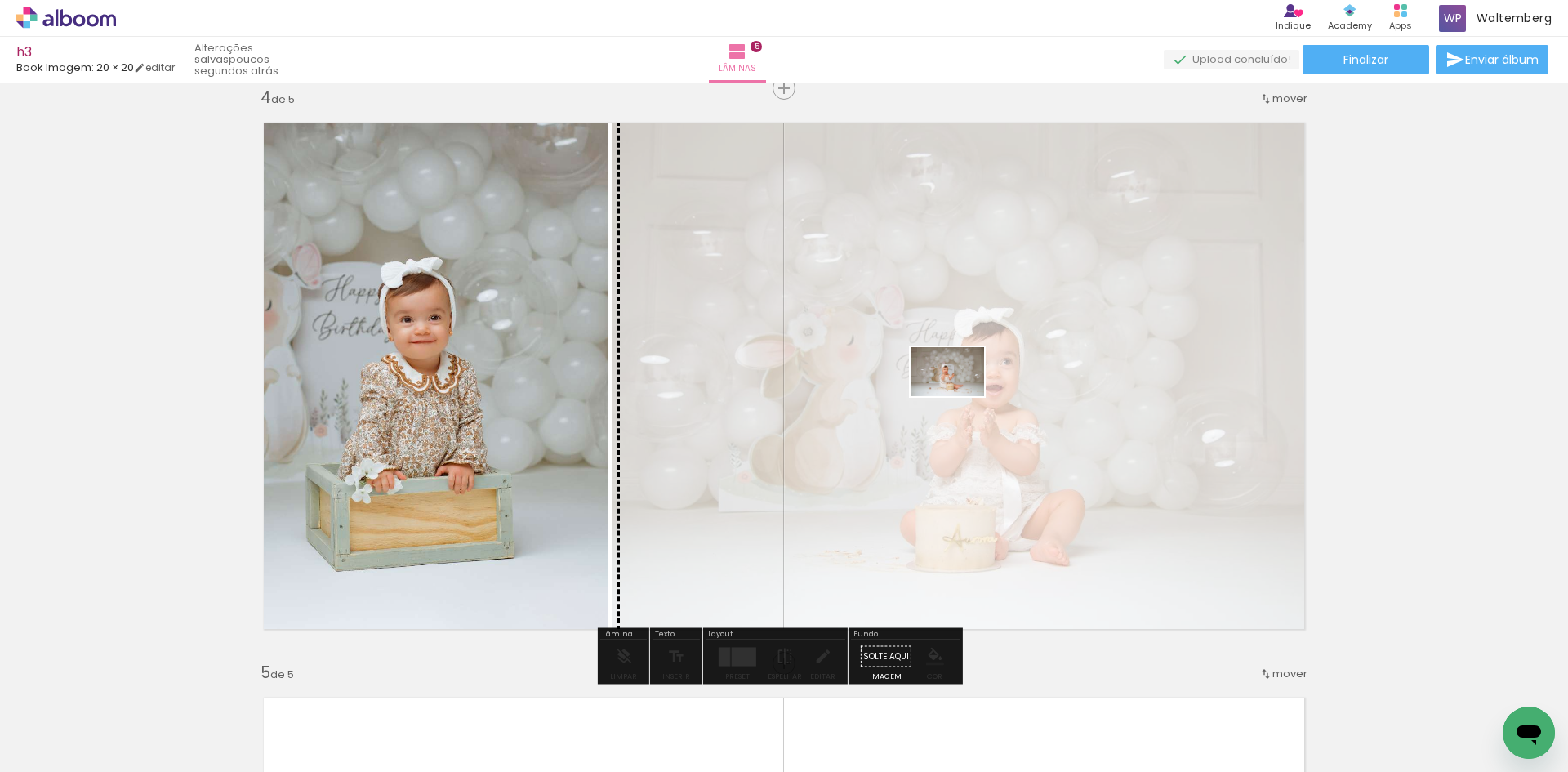
drag, startPoint x: 896, startPoint y: 652, endPoint x: 959, endPoint y: 397, distance: 262.7
click at [959, 397] on quentale-workspace at bounding box center [784, 386] width 1568 height 772
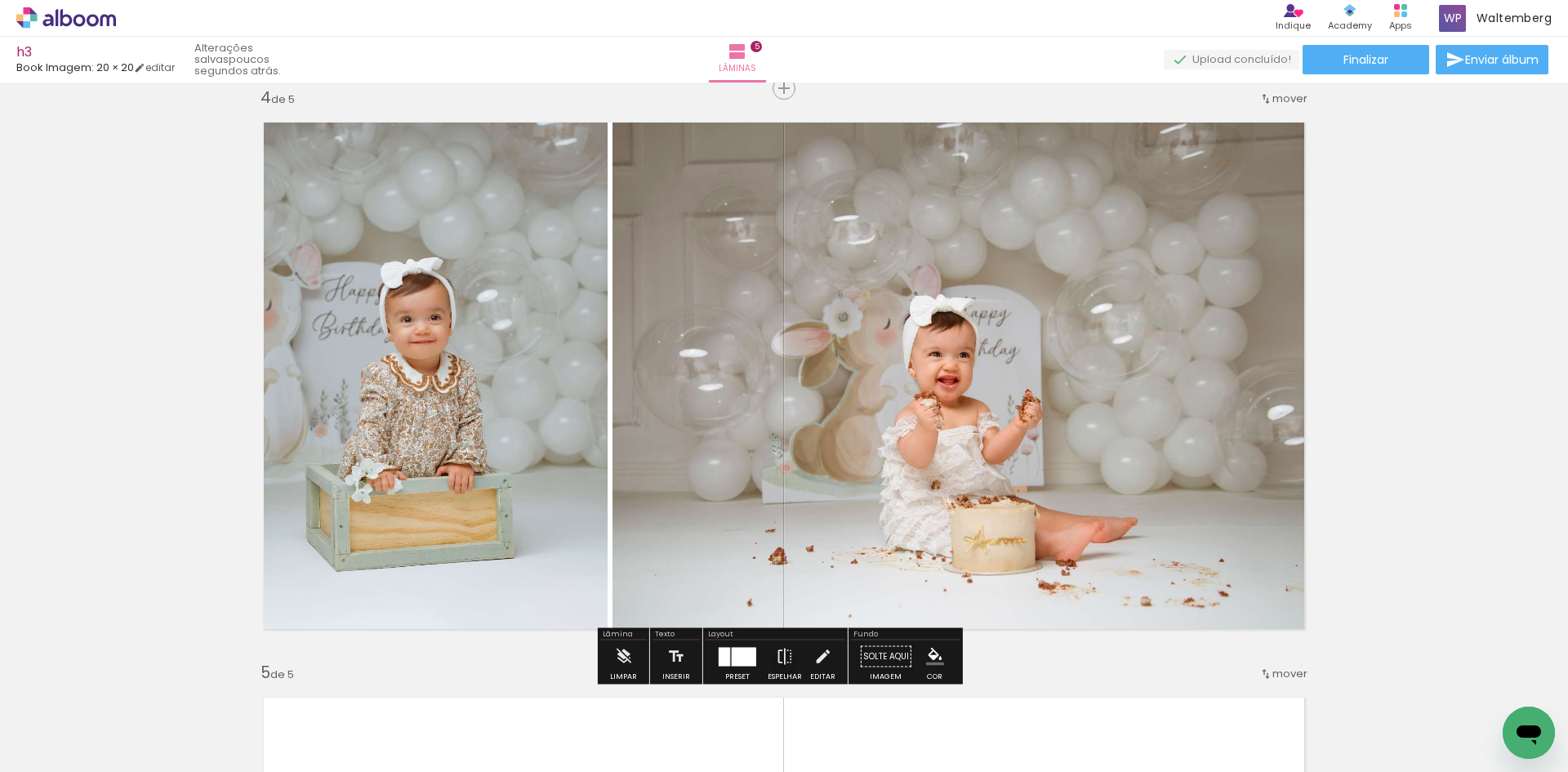
scroll to position [0, 217]
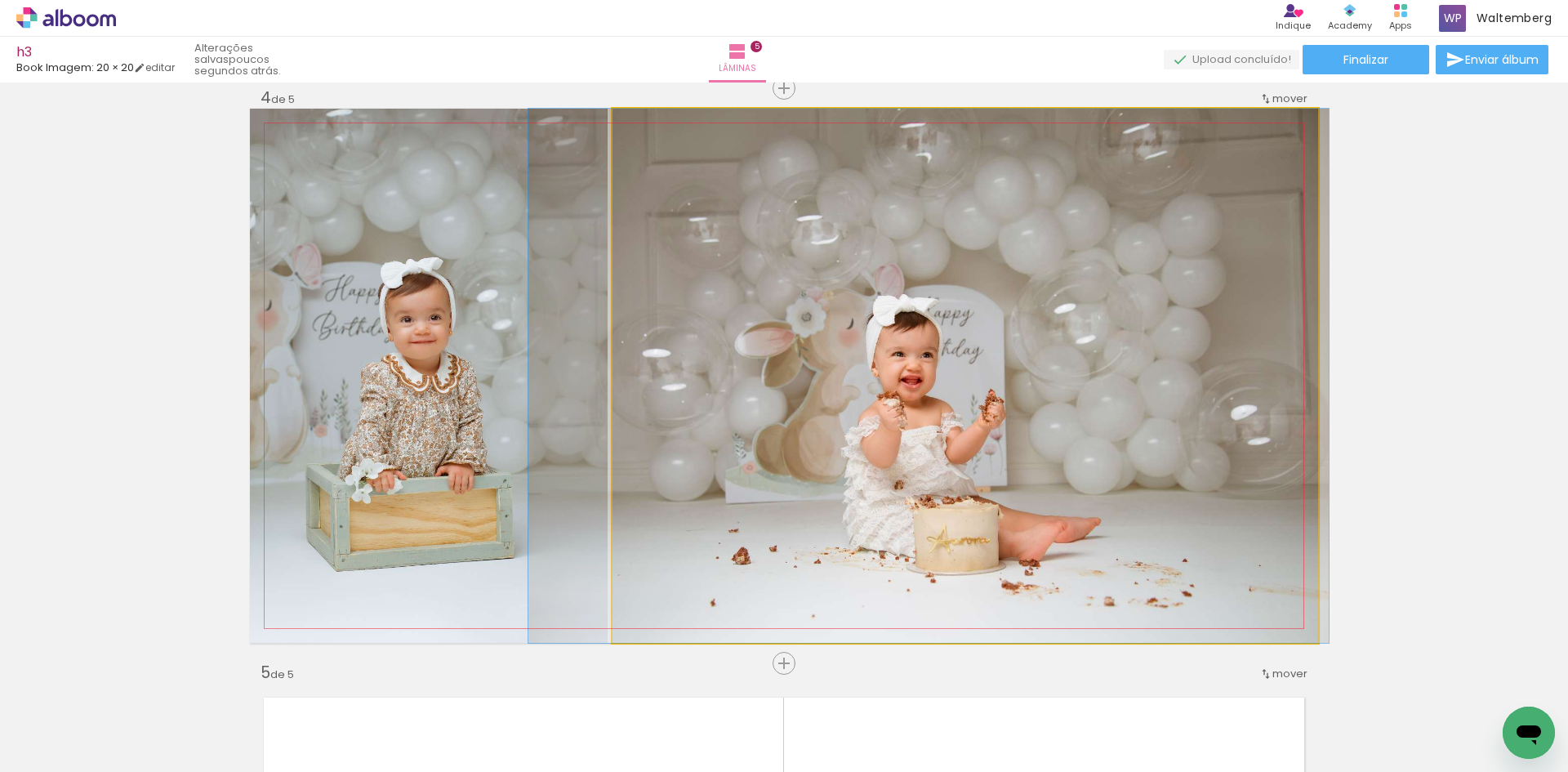
drag, startPoint x: 1020, startPoint y: 321, endPoint x: 988, endPoint y: 324, distance: 32.1
click at [988, 324] on quentale-photo at bounding box center [966, 375] width 706 height 534
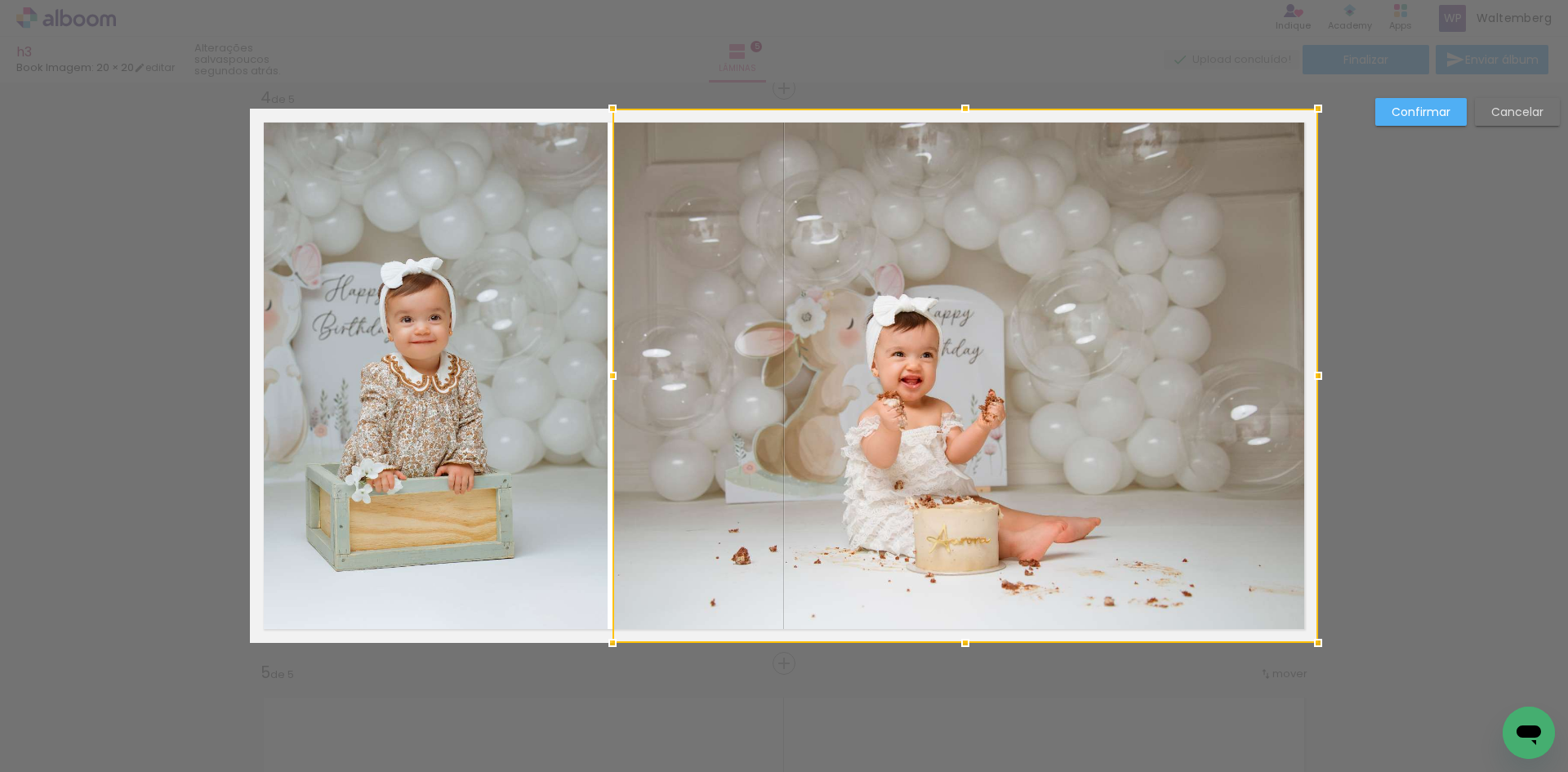
click at [0, 0] on slot "Cancelar" at bounding box center [0, 0] width 0 height 0
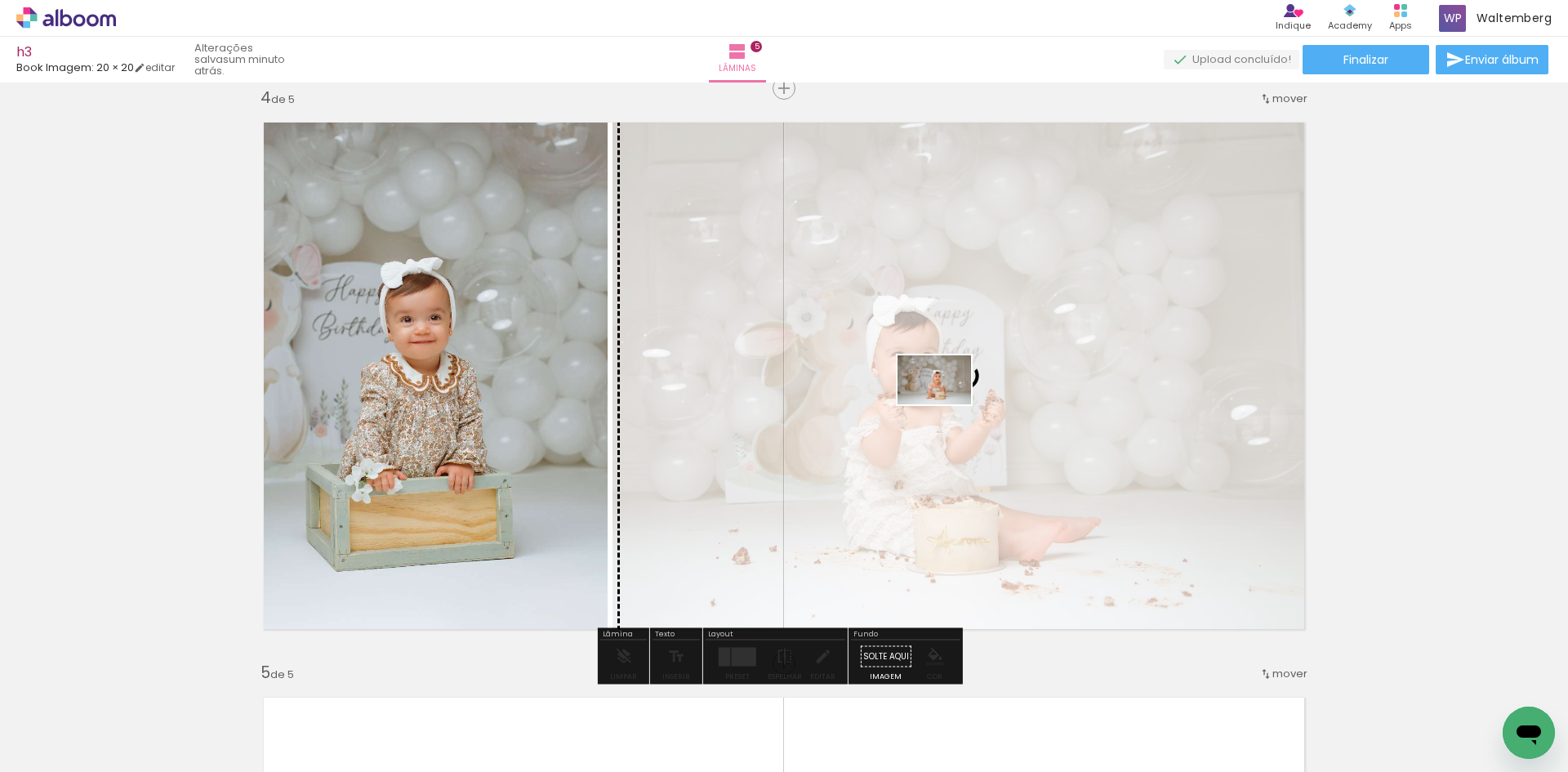
drag, startPoint x: 521, startPoint y: 719, endPoint x: 947, endPoint y: 404, distance: 529.8
click at [947, 404] on quentale-workspace at bounding box center [784, 386] width 1568 height 772
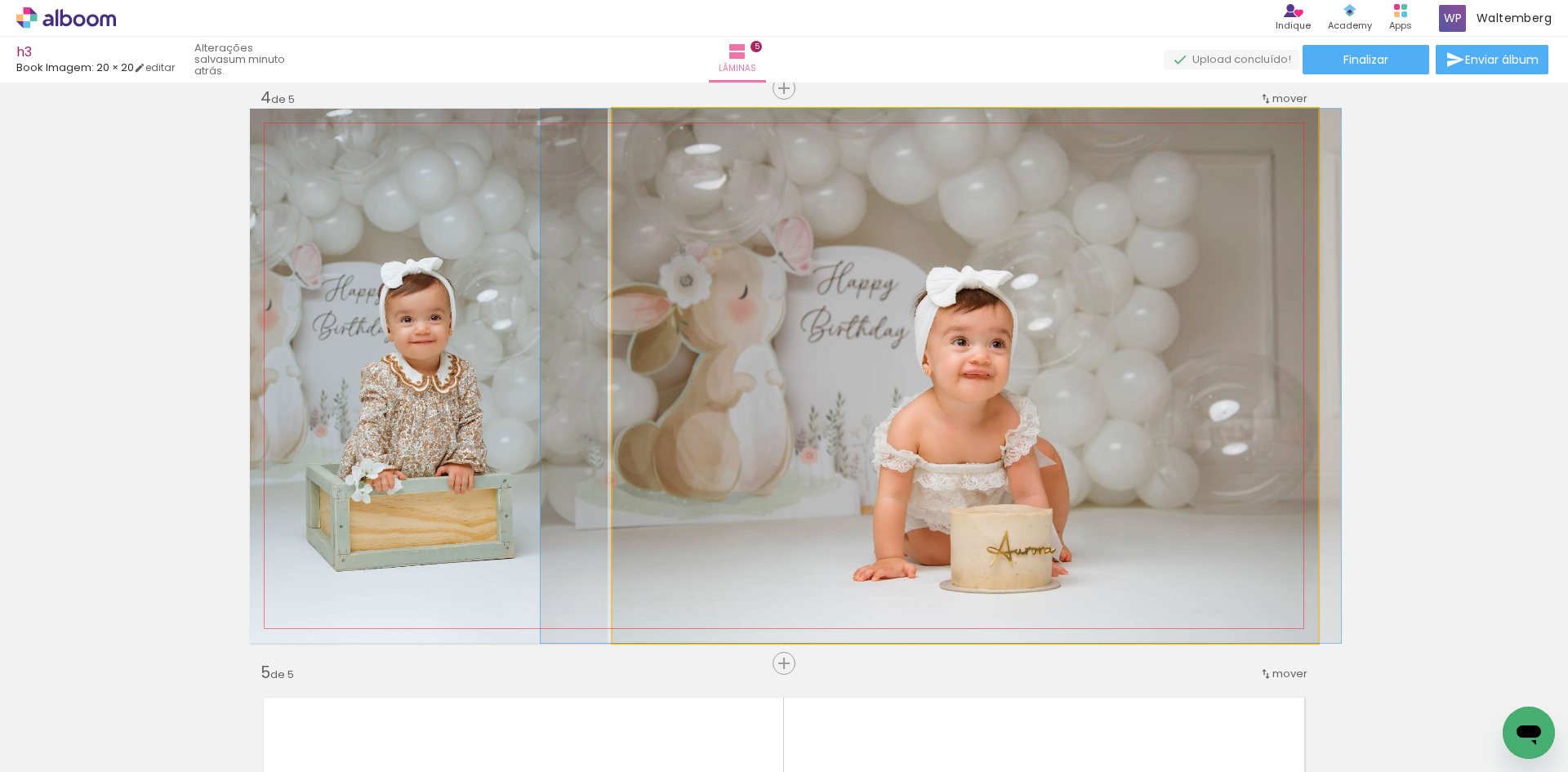
drag, startPoint x: 1016, startPoint y: 395, endPoint x: 990, endPoint y: 397, distance: 26.1
click at [988, 395] on quentale-photo at bounding box center [966, 375] width 706 height 534
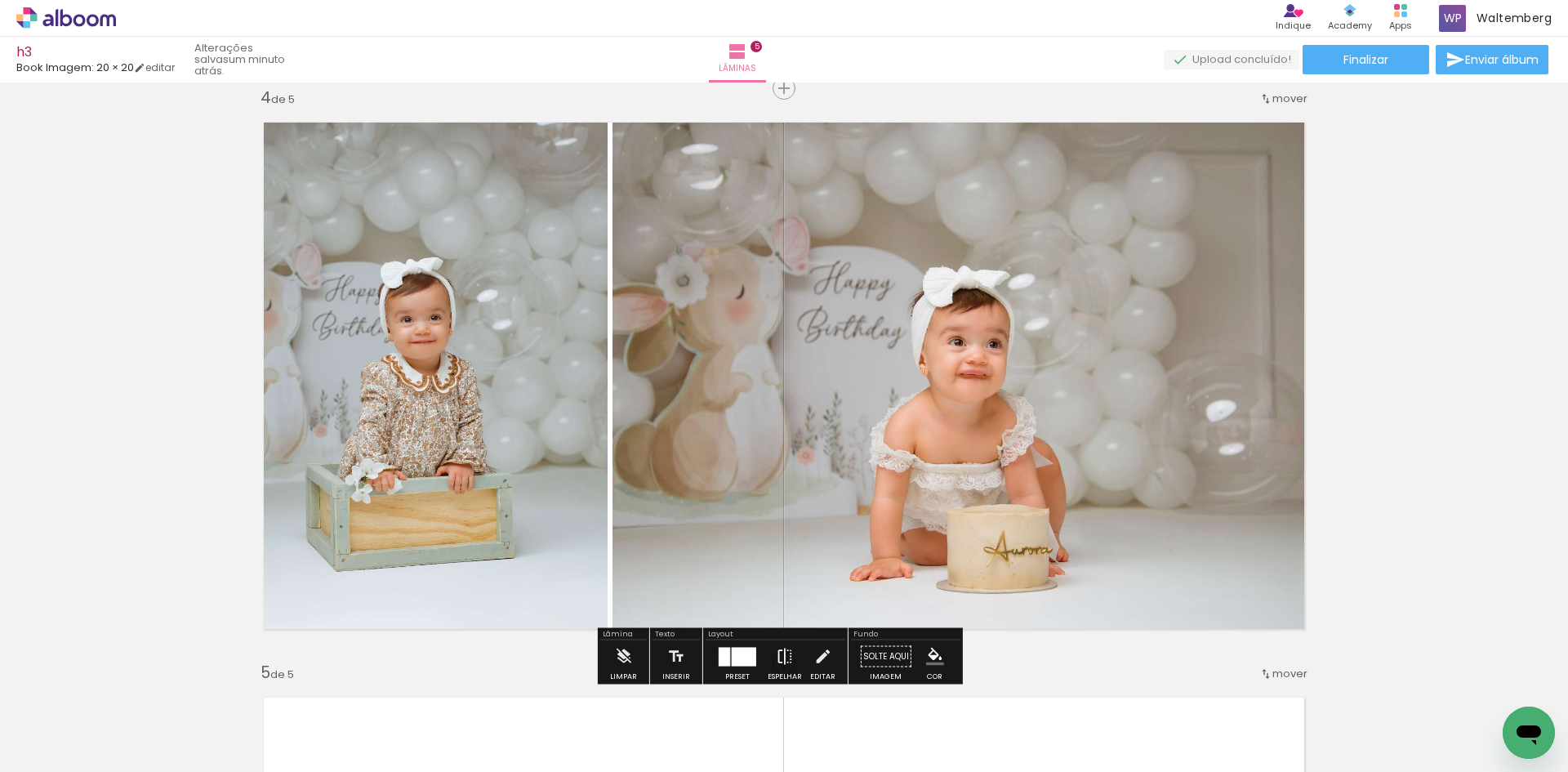
click at [780, 664] on iron-icon at bounding box center [784, 656] width 18 height 33
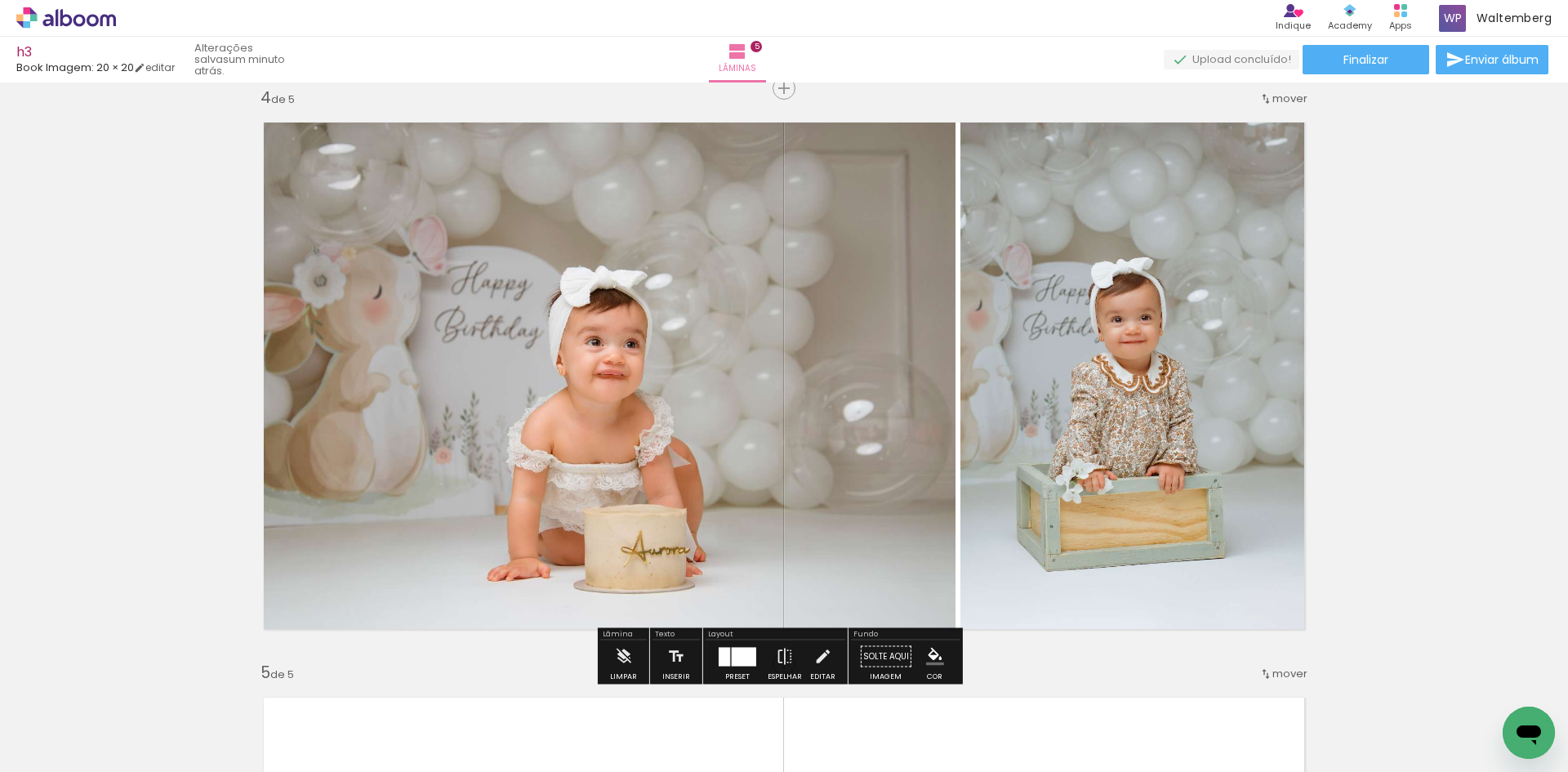
click at [744, 655] on div at bounding box center [744, 656] width 25 height 18
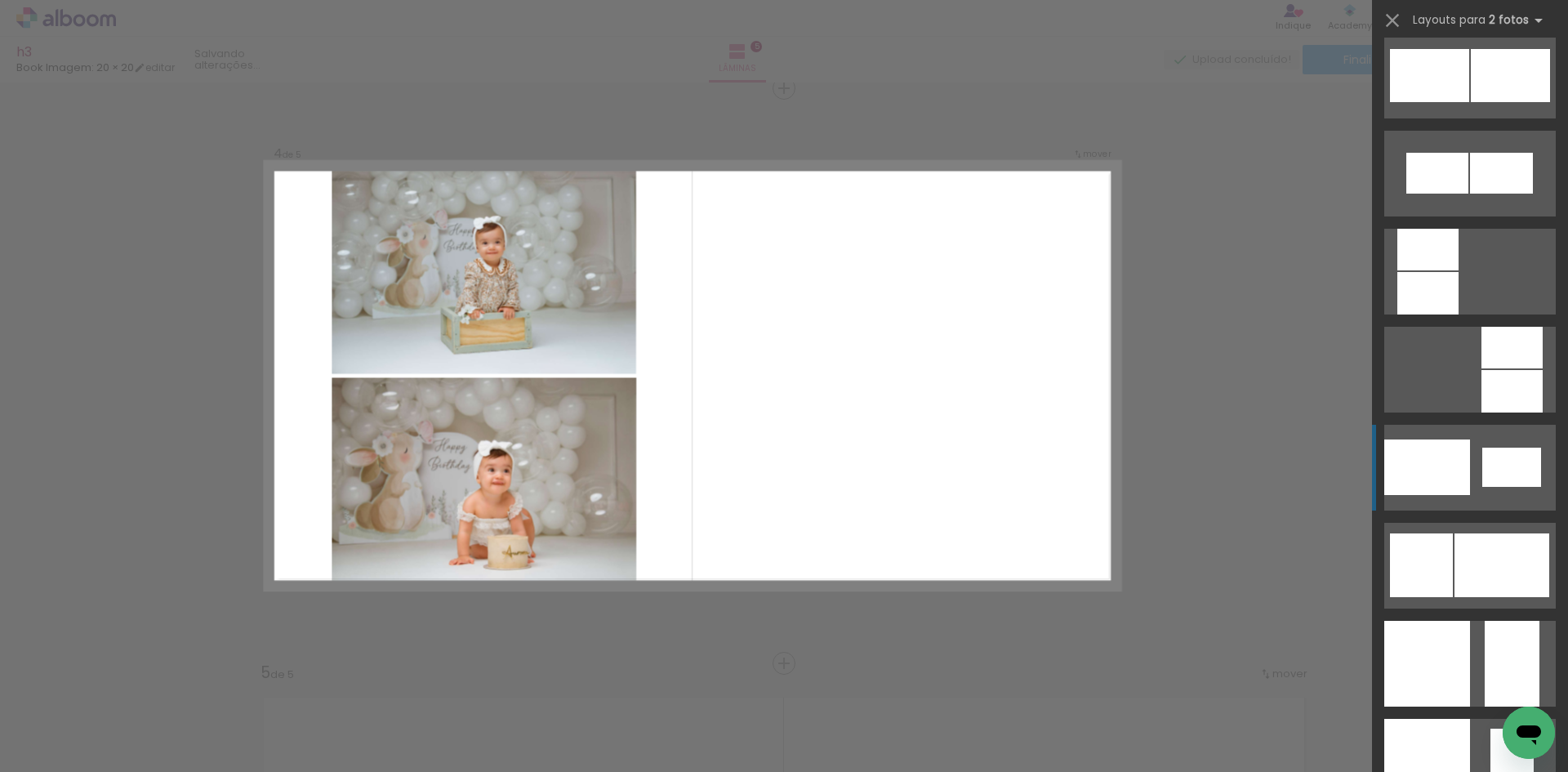
scroll to position [1666, 0]
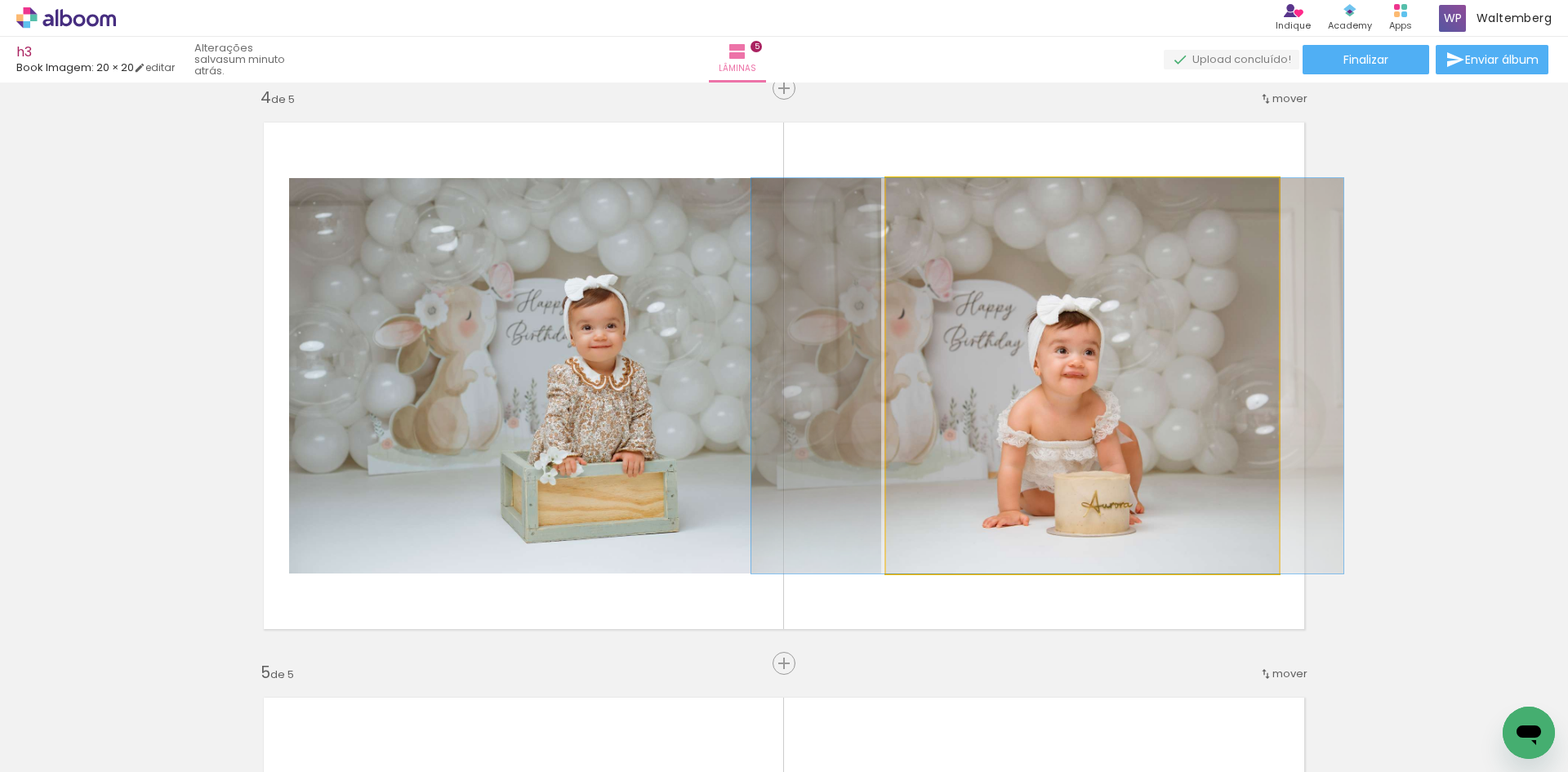
drag, startPoint x: 1105, startPoint y: 339, endPoint x: 1069, endPoint y: 339, distance: 36.0
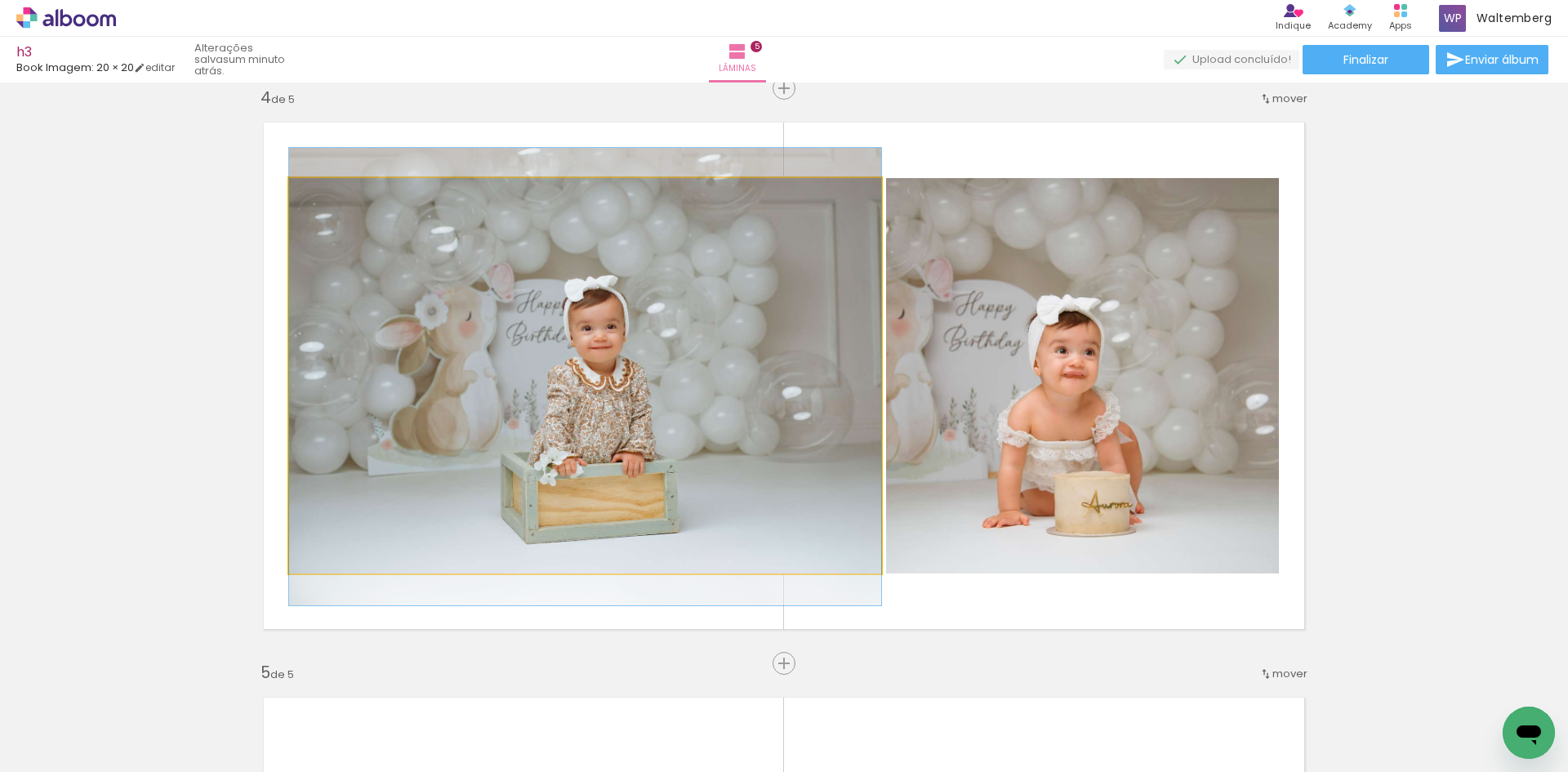
drag, startPoint x: 751, startPoint y: 339, endPoint x: 730, endPoint y: 340, distance: 21.0
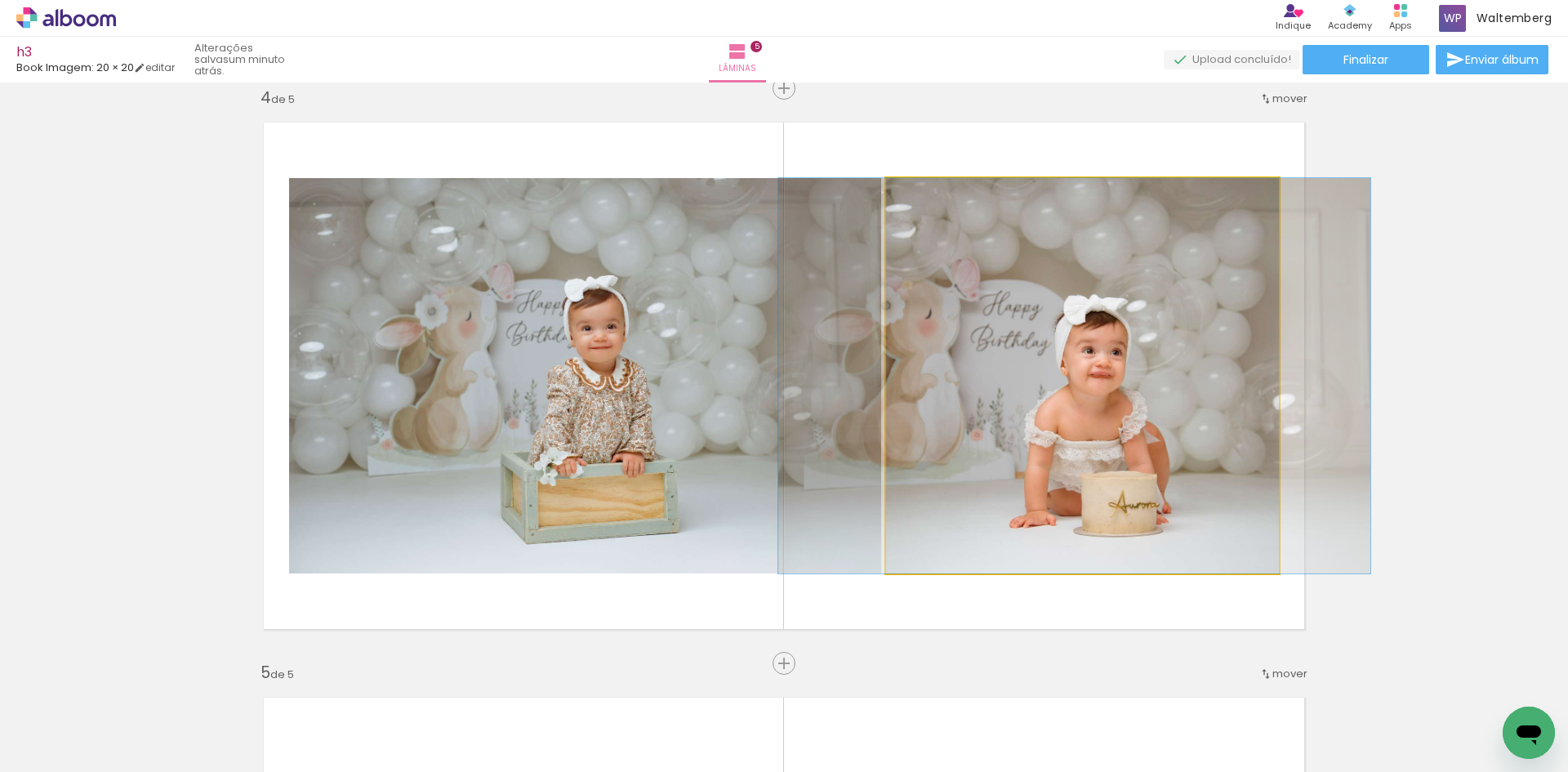
drag, startPoint x: 1143, startPoint y: 325, endPoint x: 1170, endPoint y: 324, distance: 27.0
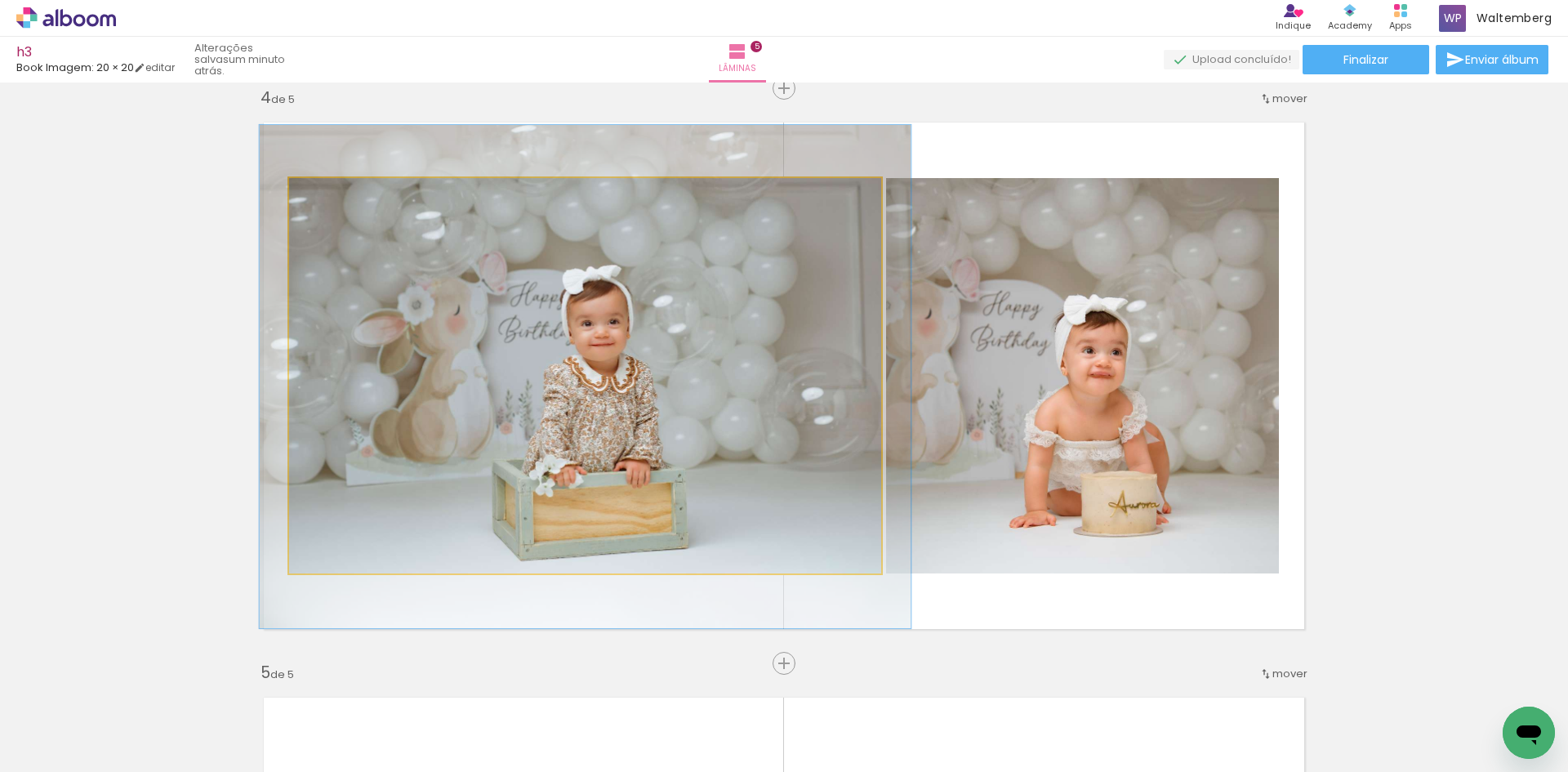
type paper-slider "106"
click at [323, 205] on div at bounding box center [333, 195] width 26 height 26
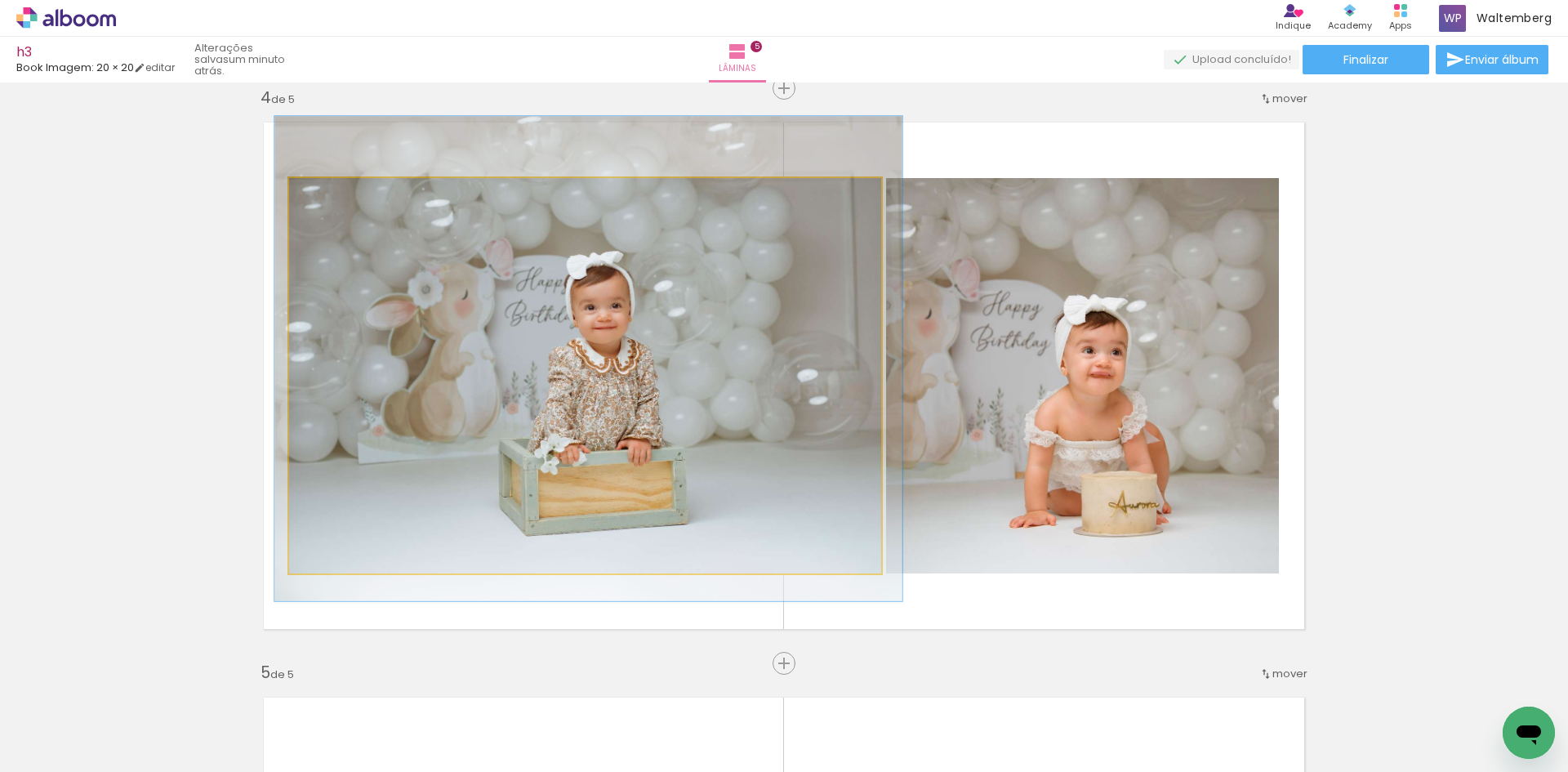
drag, startPoint x: 458, startPoint y: 284, endPoint x: 459, endPoint y: 266, distance: 18.0
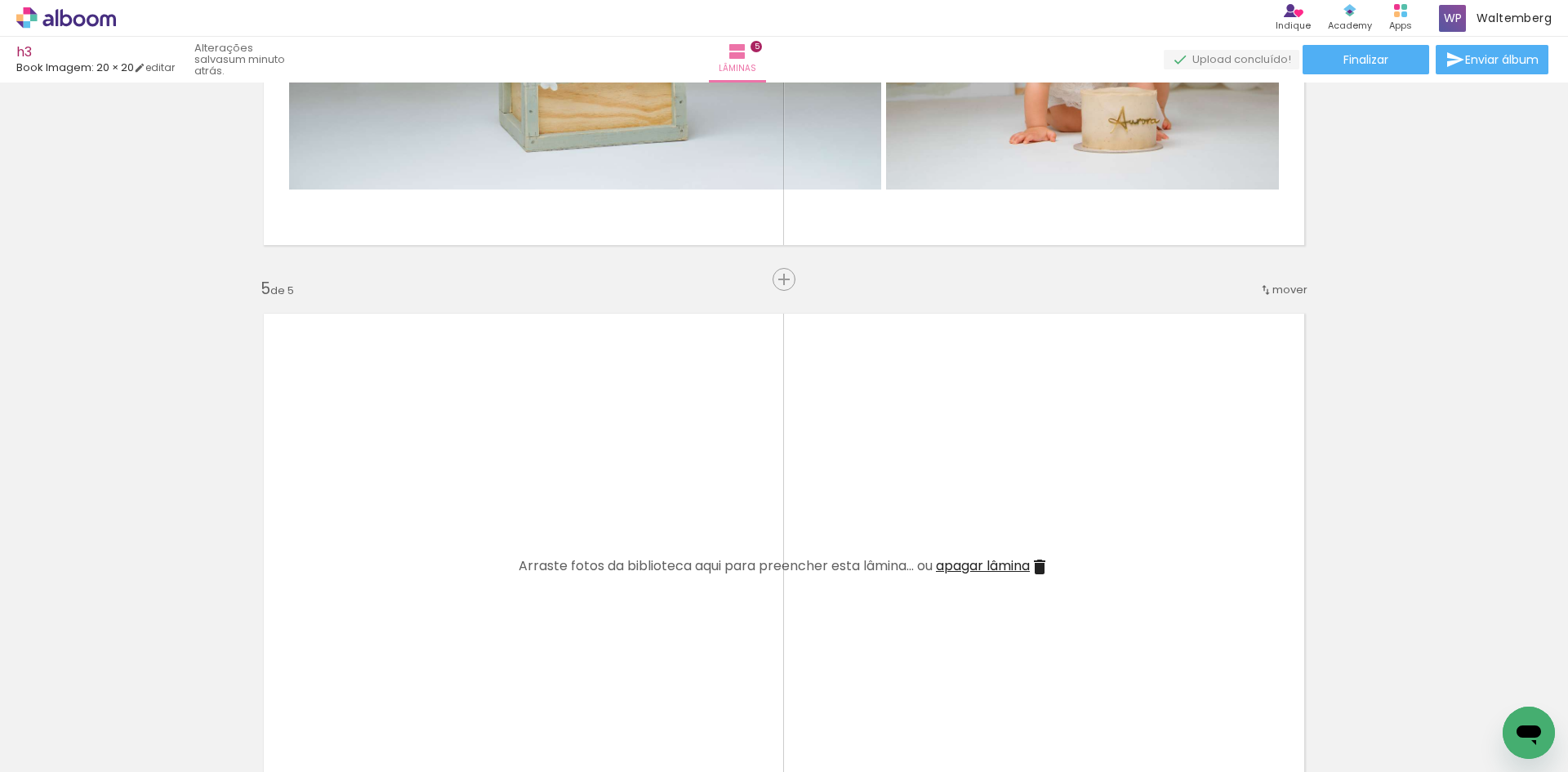
scroll to position [2154, 0]
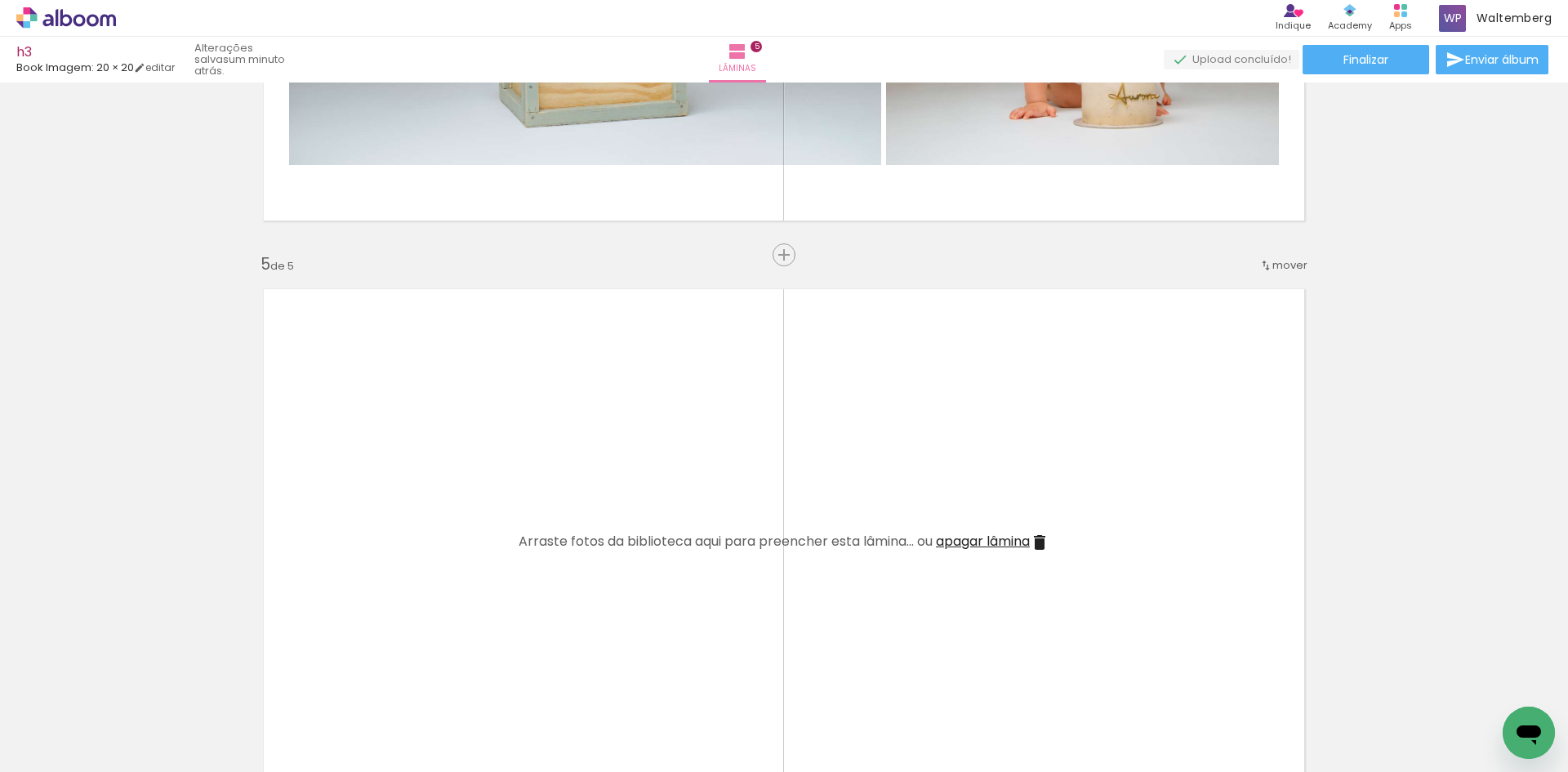
drag, startPoint x: 603, startPoint y: 702, endPoint x: 537, endPoint y: 543, distance: 172.2
click at [537, 543] on quentale-workspace at bounding box center [784, 386] width 1568 height 772
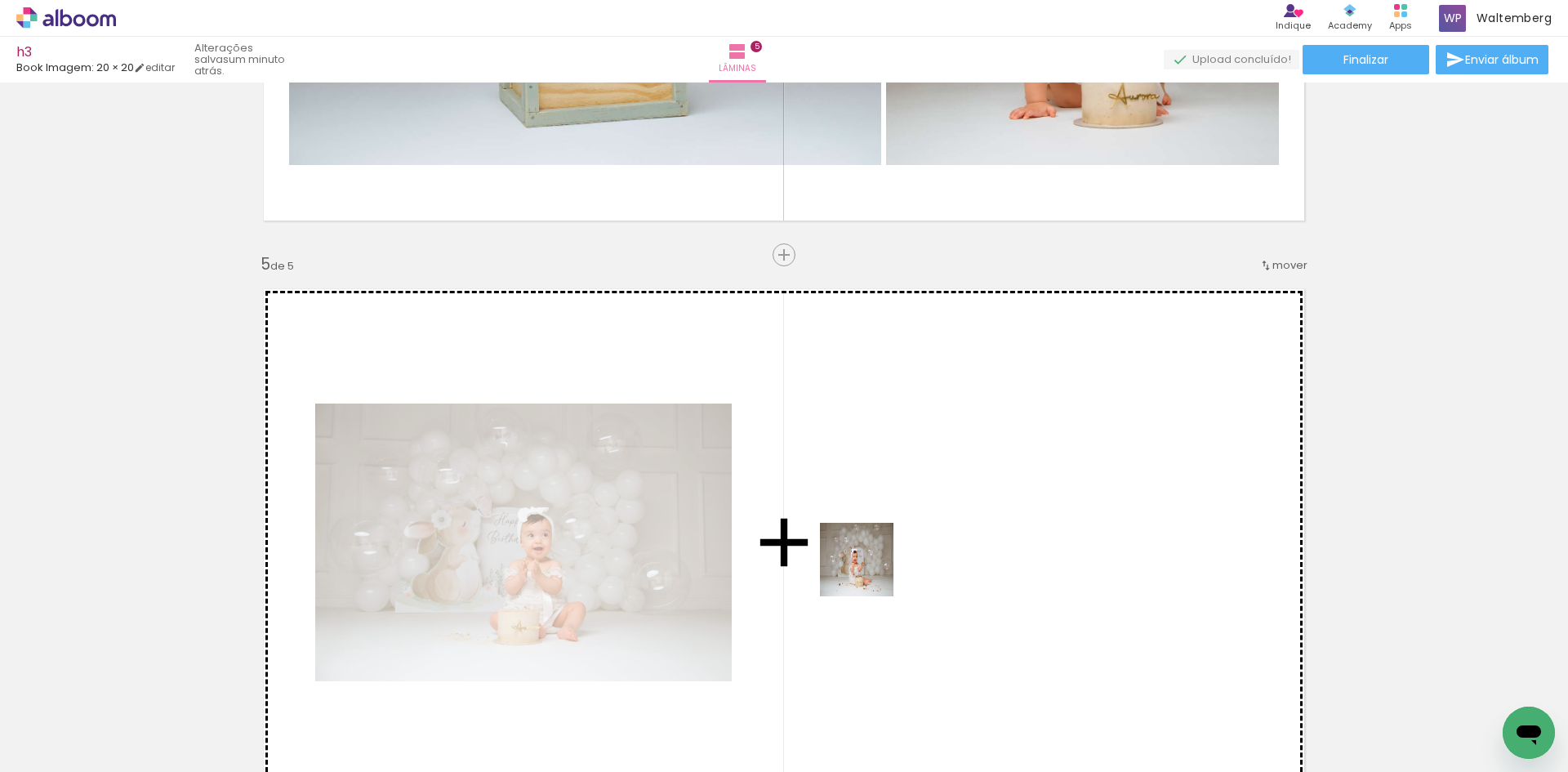
drag, startPoint x: 704, startPoint y: 741, endPoint x: 869, endPoint y: 572, distance: 236.2
click at [869, 572] on quentale-workspace at bounding box center [784, 386] width 1568 height 772
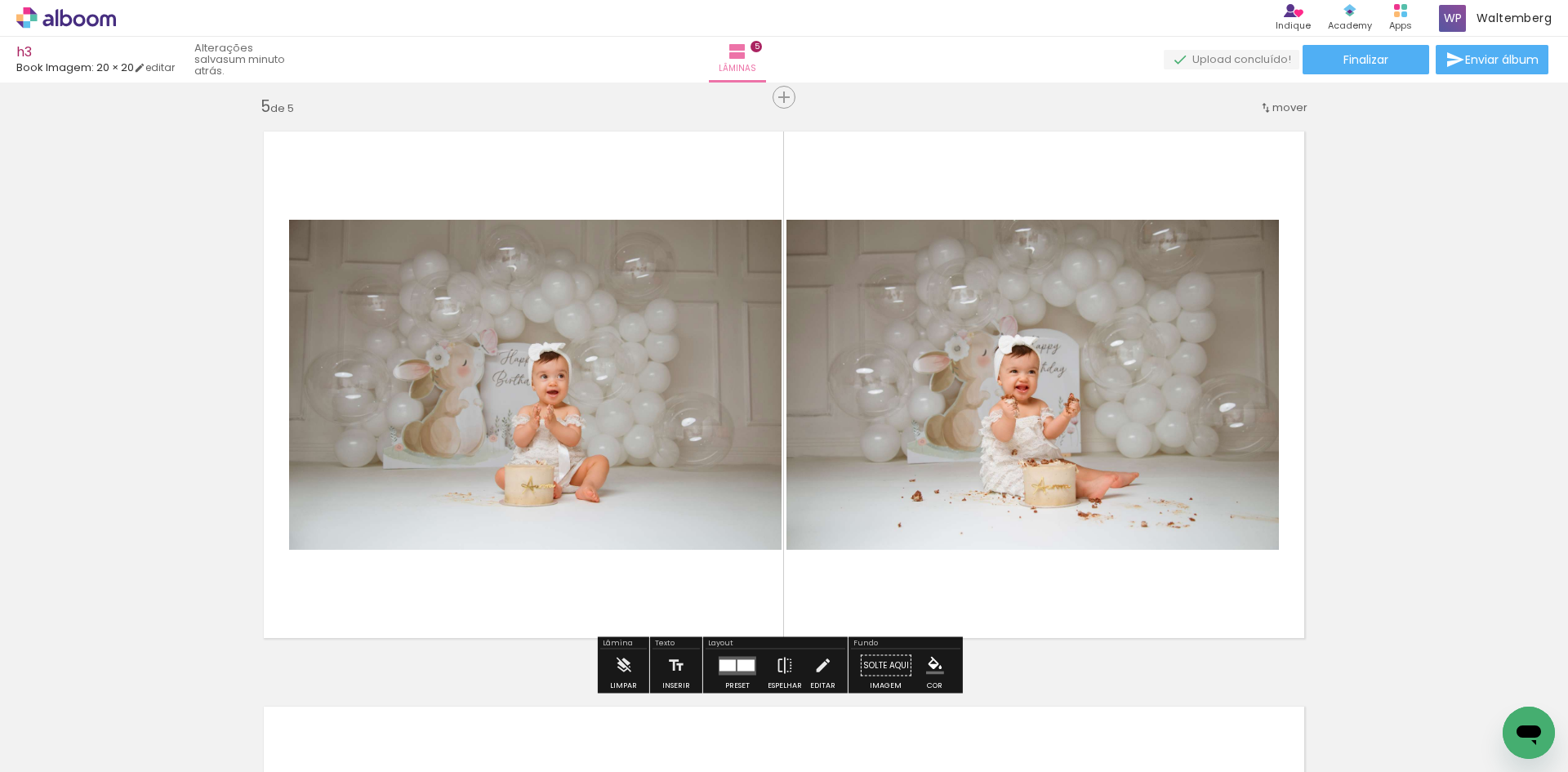
scroll to position [2318, 0]
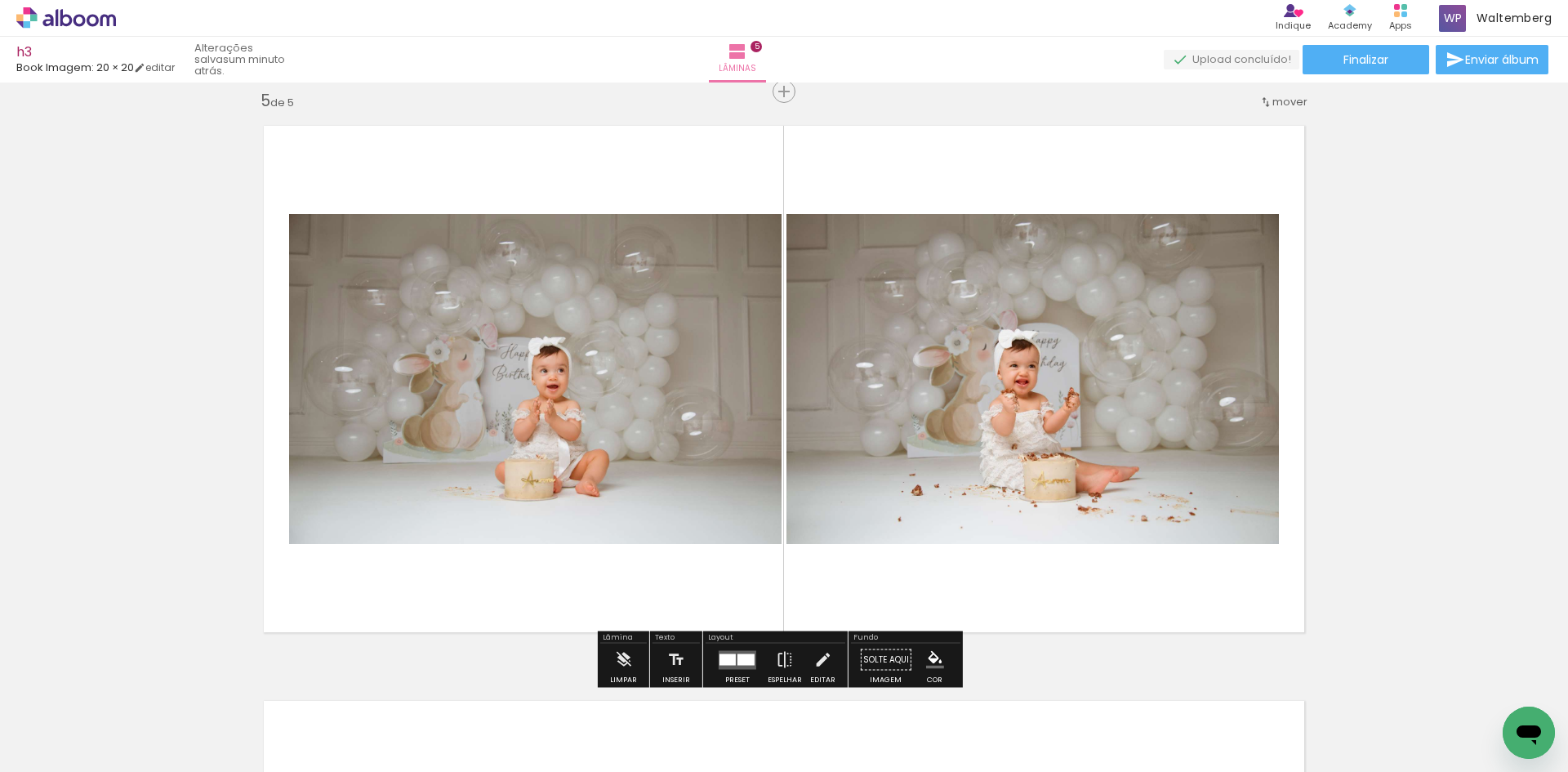
click at [728, 649] on div at bounding box center [738, 659] width 44 height 33
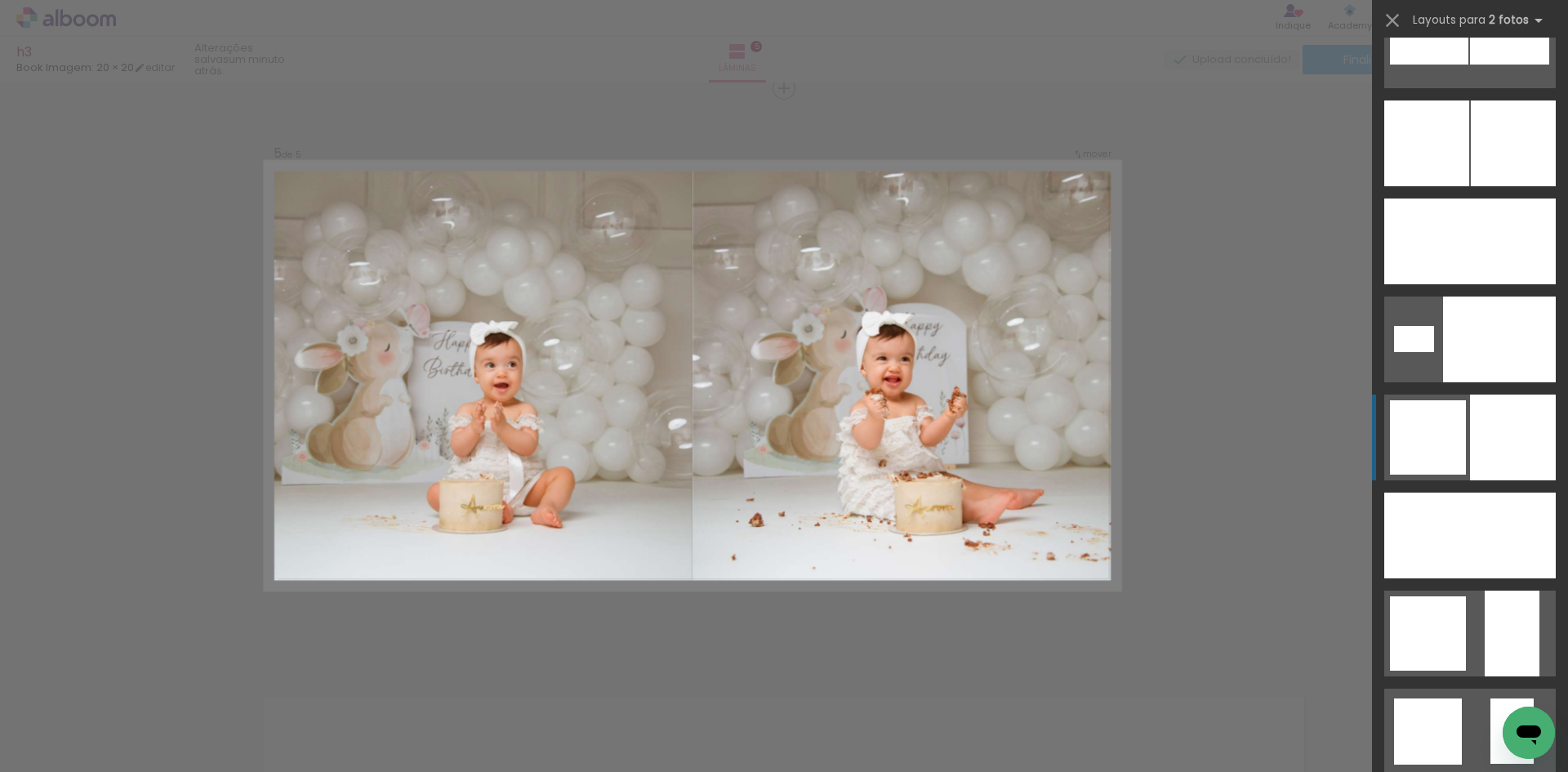
scroll to position [5145, 0]
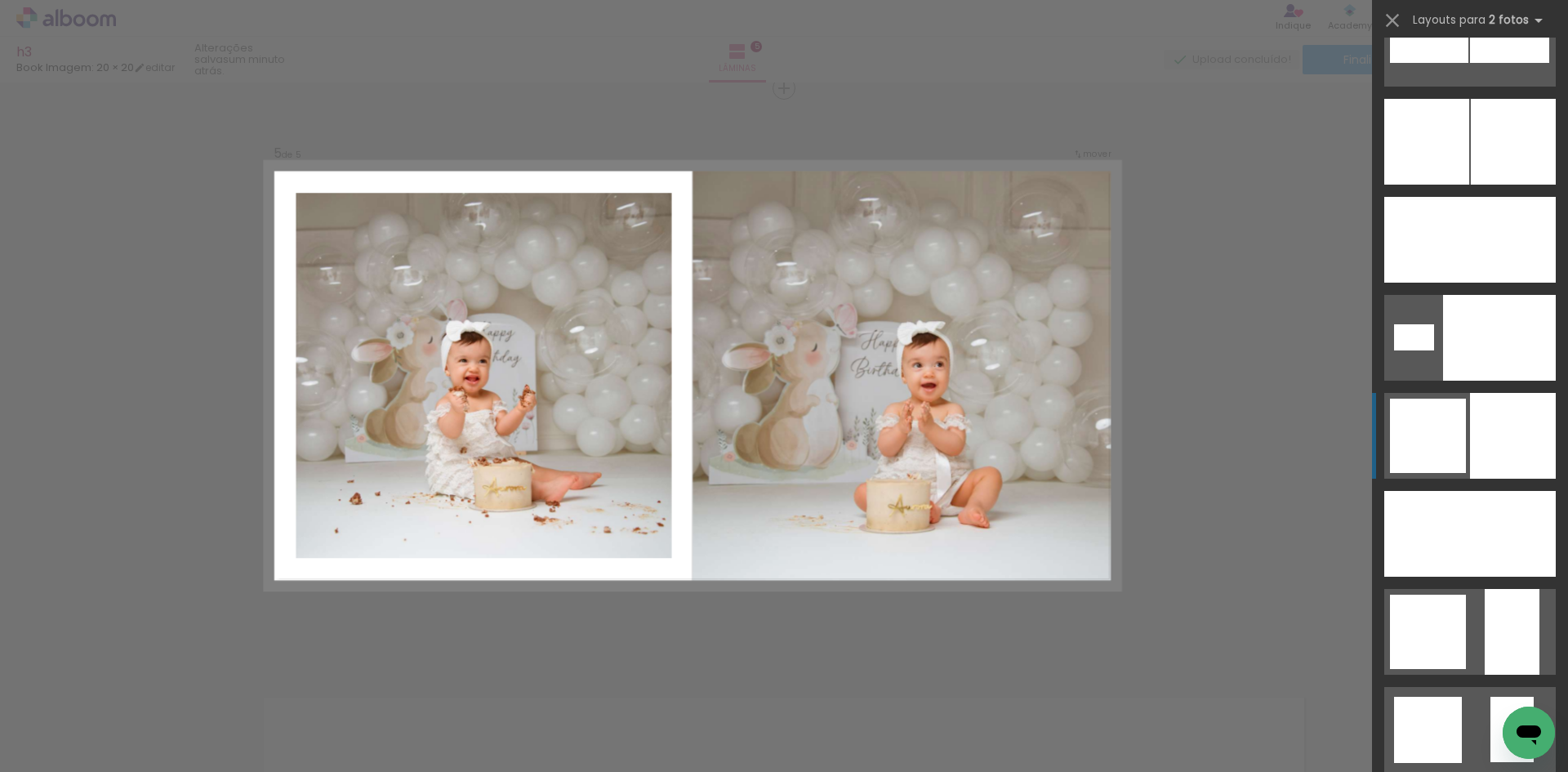
click at [1488, 381] on div at bounding box center [1499, 338] width 113 height 86
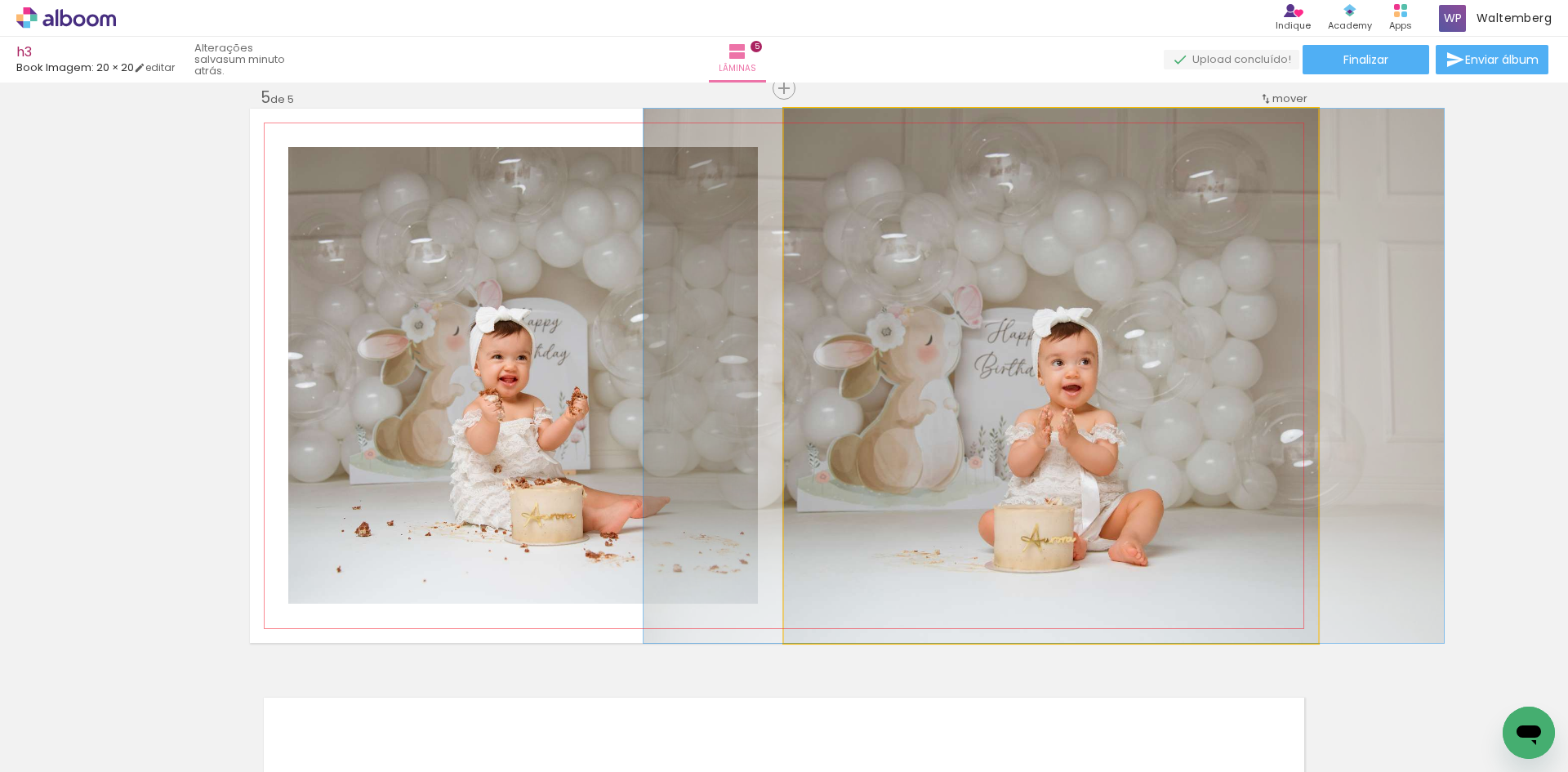
drag, startPoint x: 1087, startPoint y: 339, endPoint x: 1070, endPoint y: 340, distance: 17.0
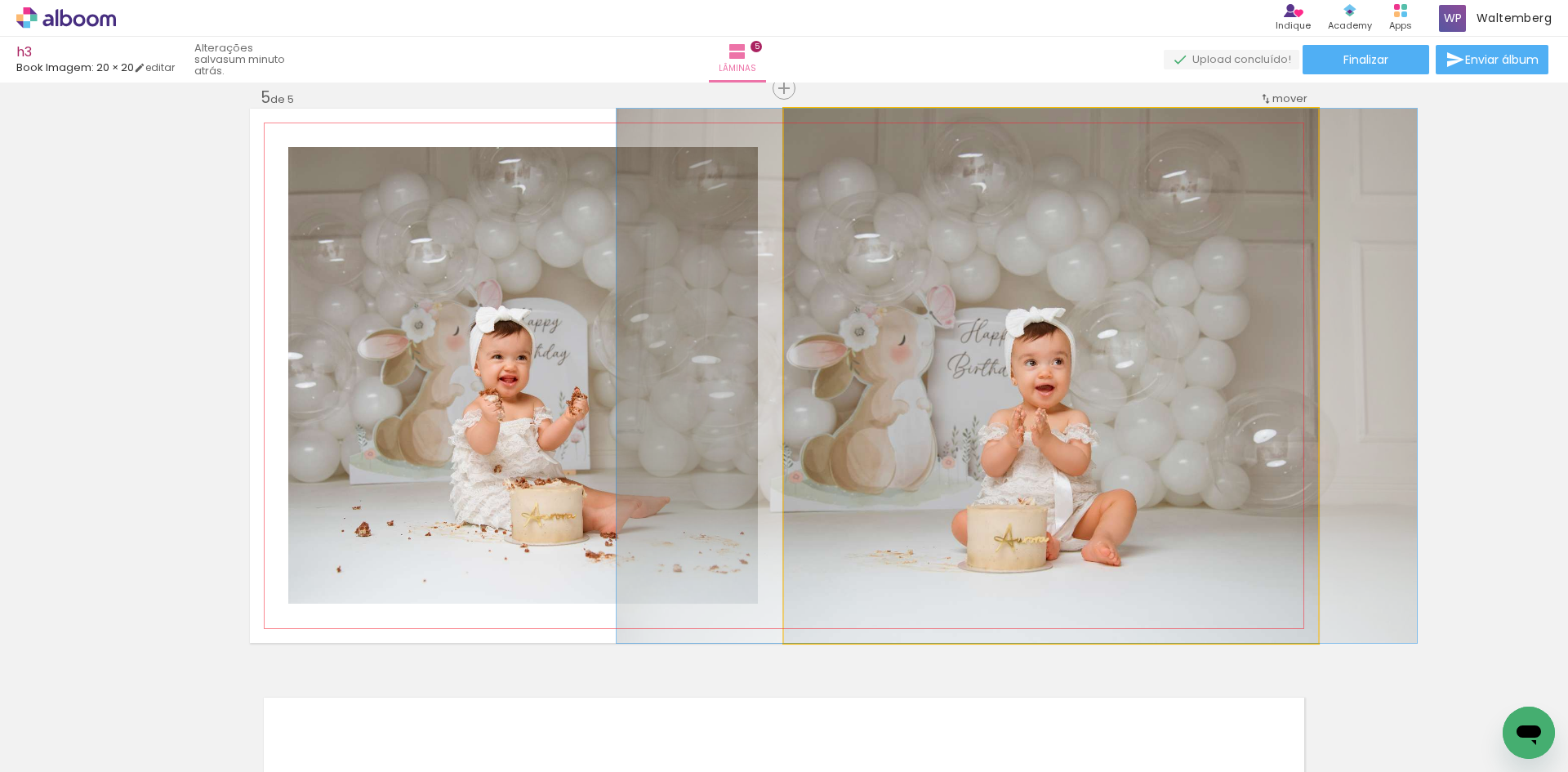
drag, startPoint x: 1115, startPoint y: 331, endPoint x: 1098, endPoint y: 339, distance: 18.8
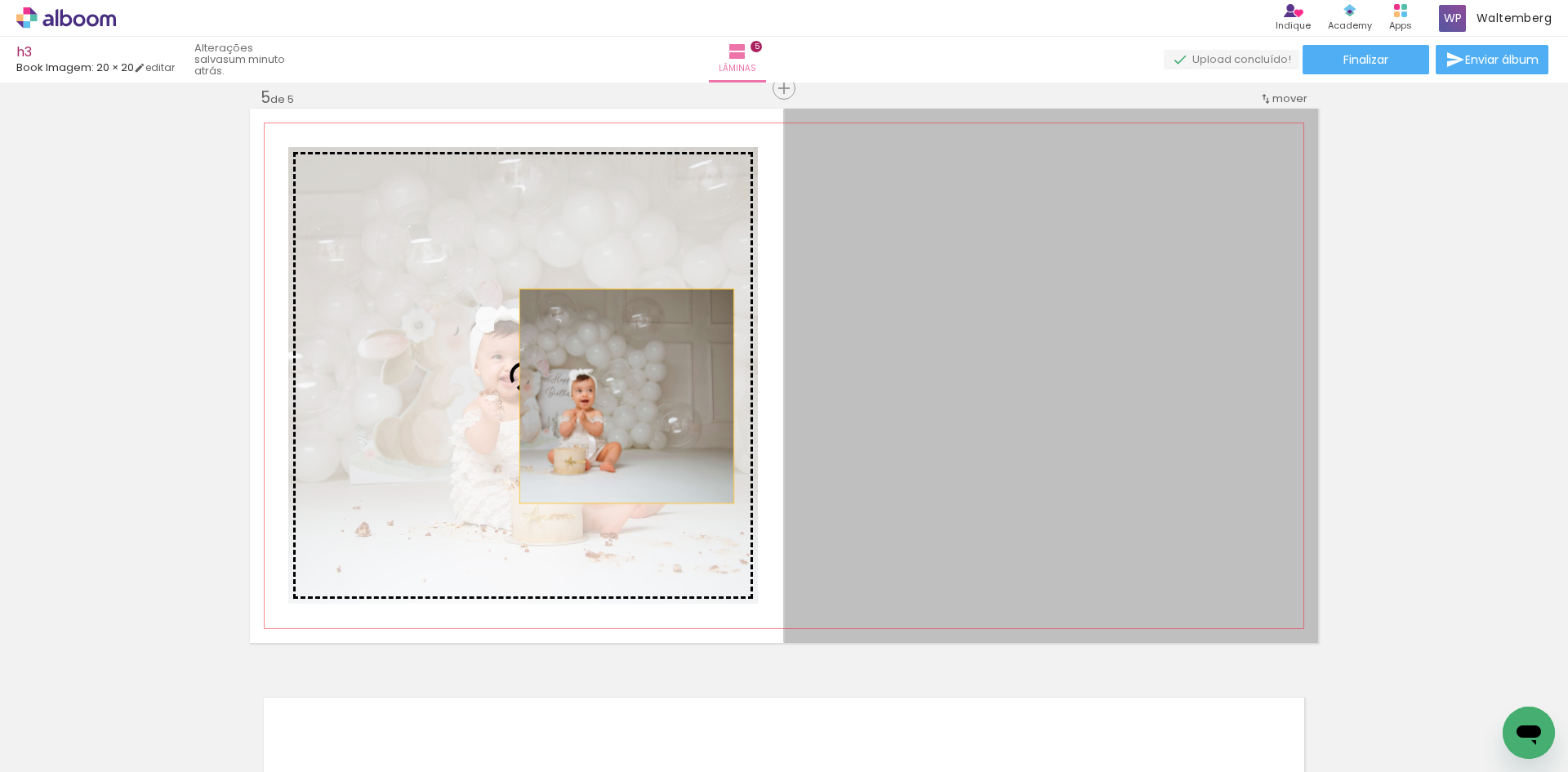
drag, startPoint x: 1051, startPoint y: 419, endPoint x: 610, endPoint y: 397, distance: 441.5
click at [0, 0] on slot at bounding box center [0, 0] width 0 height 0
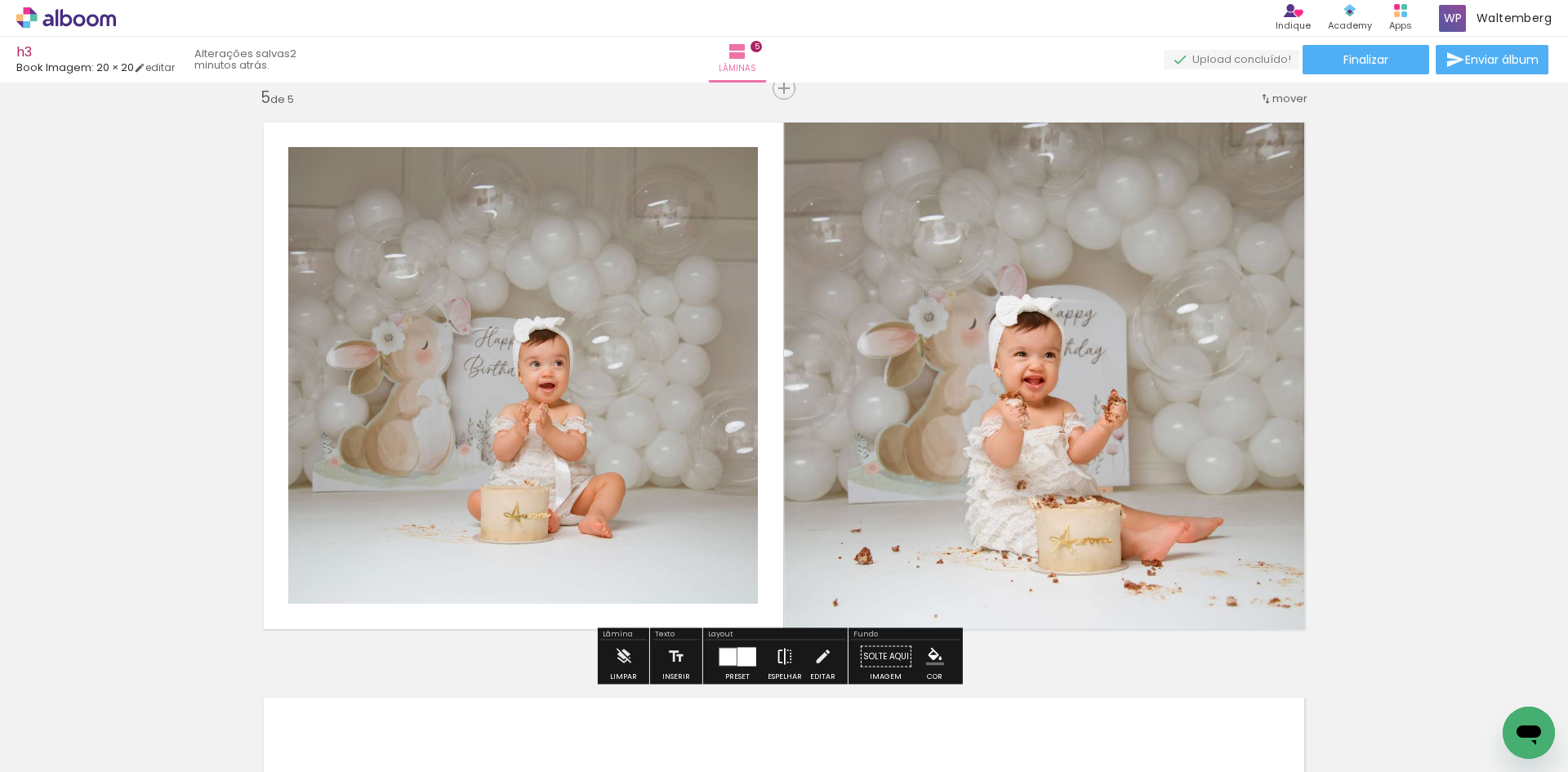
click at [786, 649] on iron-icon at bounding box center [784, 656] width 18 height 33
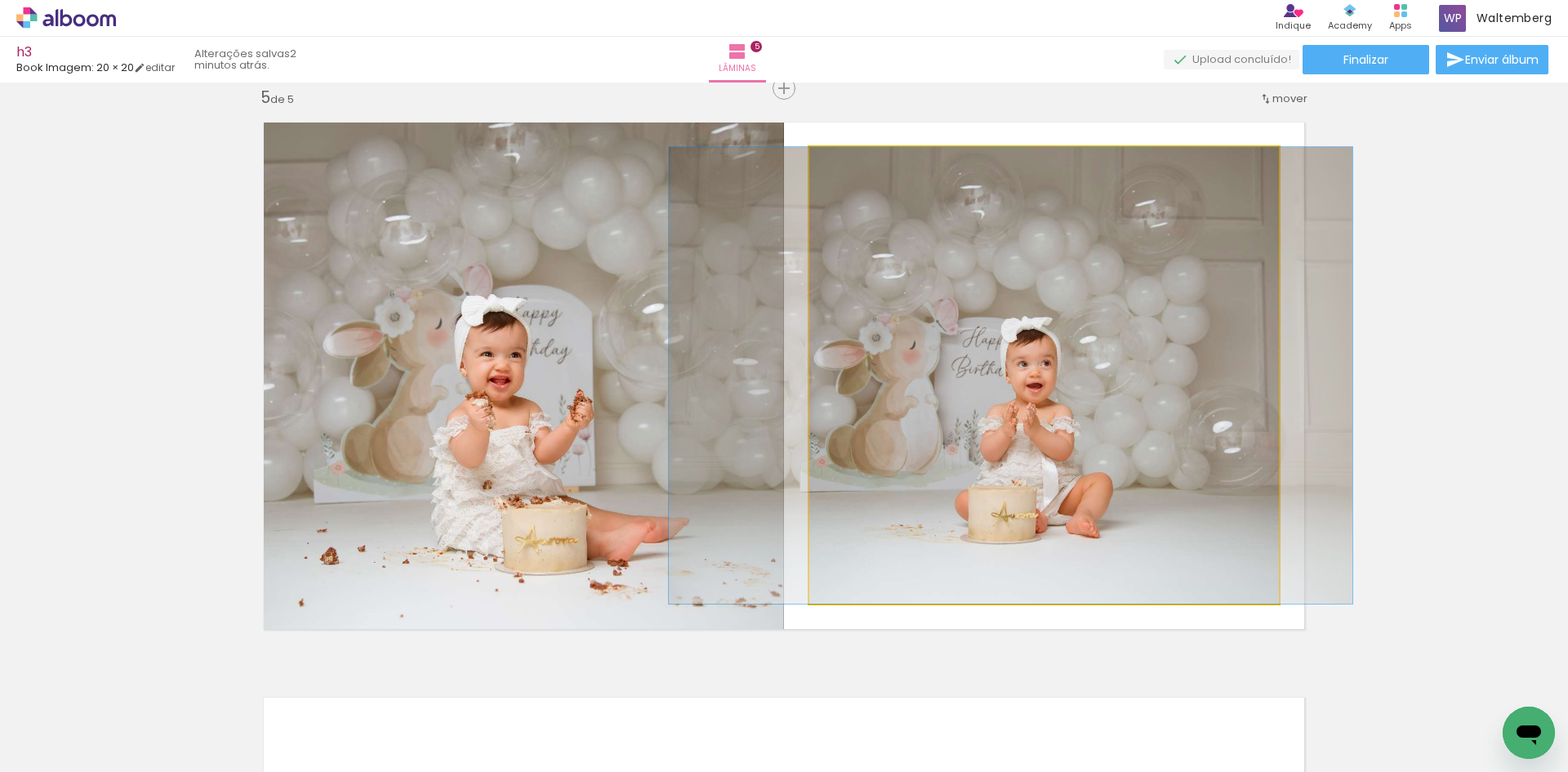
drag, startPoint x: 1054, startPoint y: 347, endPoint x: 1019, endPoint y: 347, distance: 35.0
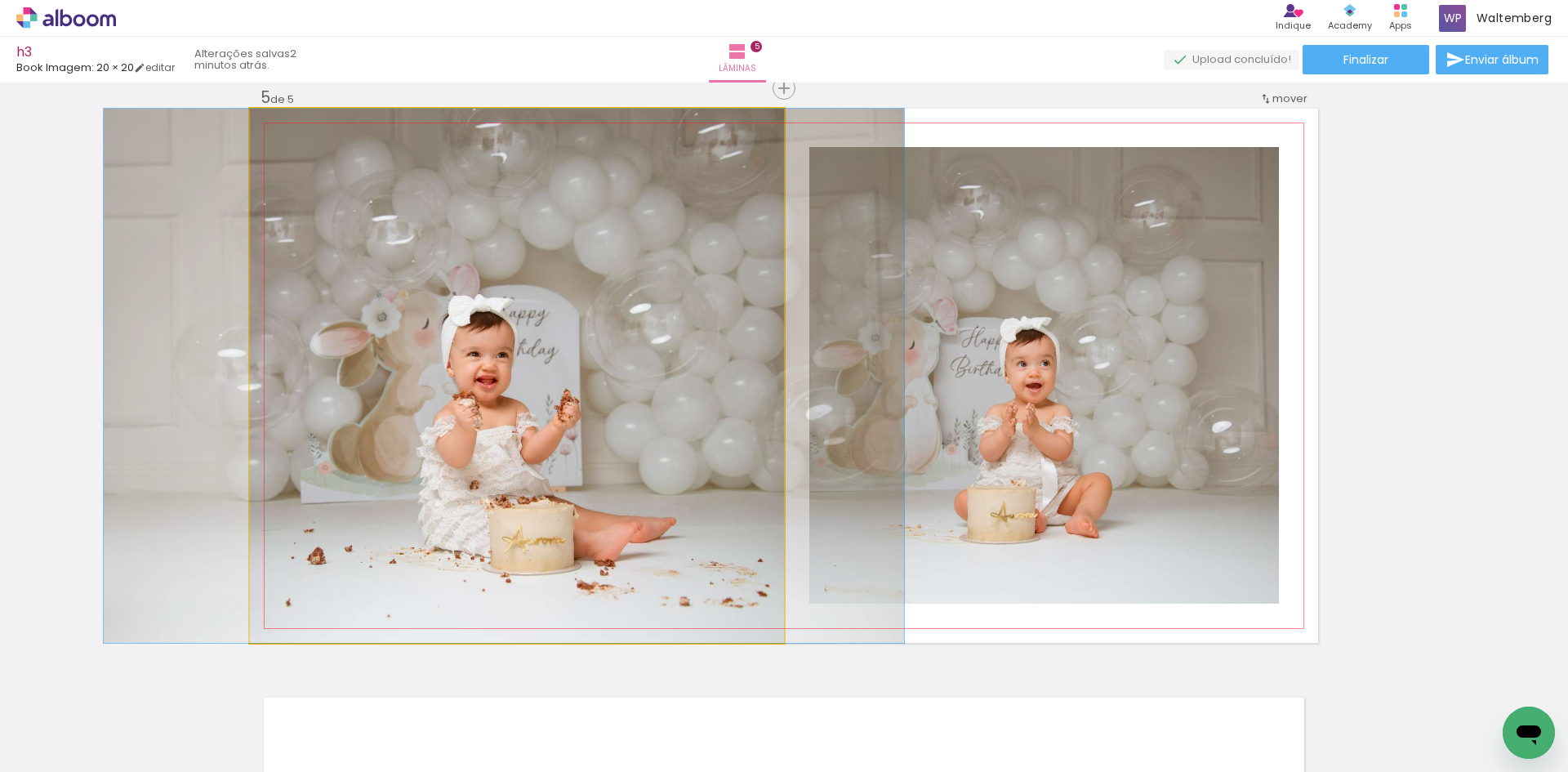
drag, startPoint x: 665, startPoint y: 318, endPoint x: 649, endPoint y: 318, distance: 16.0
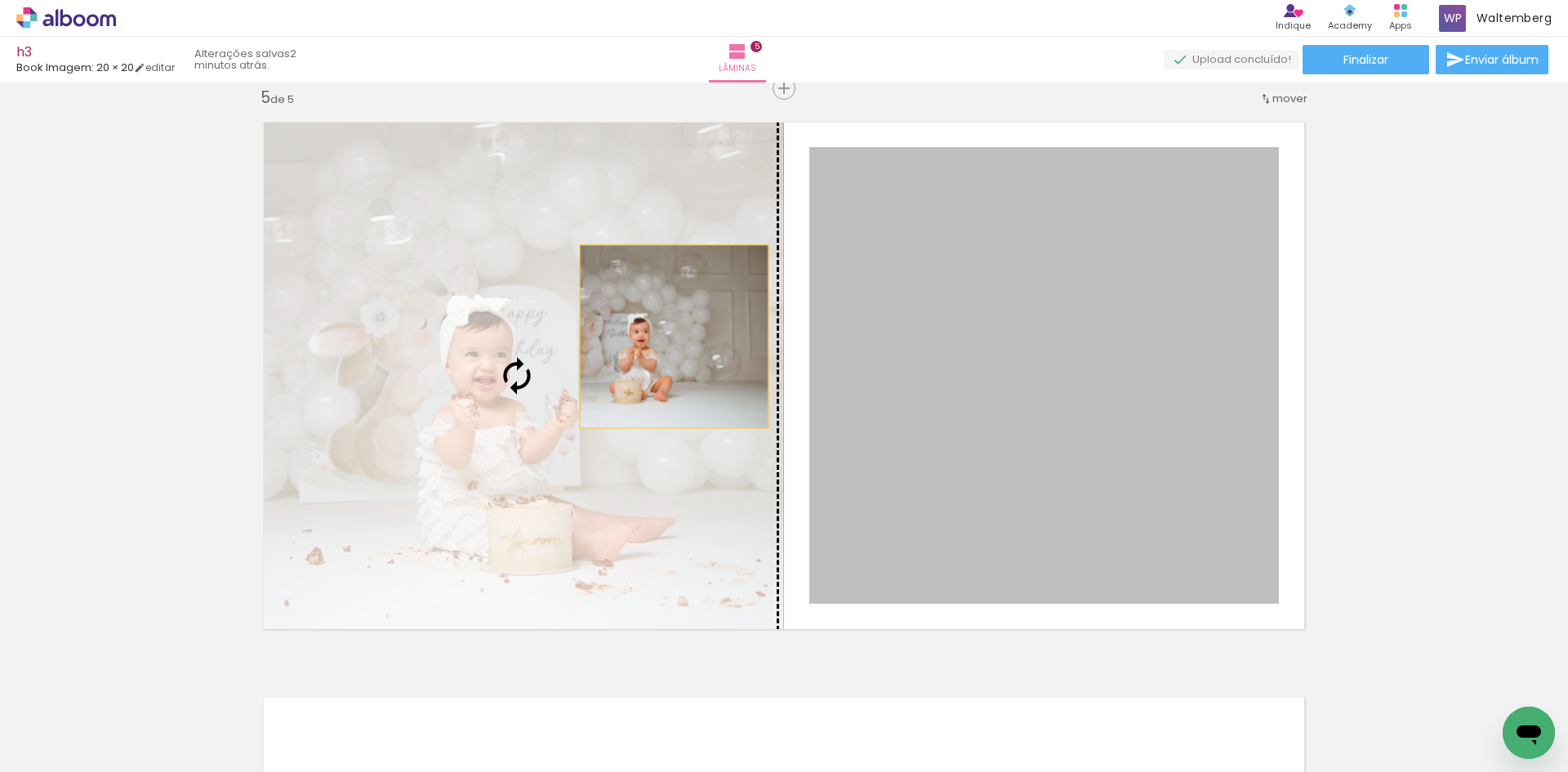
drag, startPoint x: 684, startPoint y: 335, endPoint x: 638, endPoint y: 339, distance: 46.2
click at [0, 0] on slot at bounding box center [0, 0] width 0 height 0
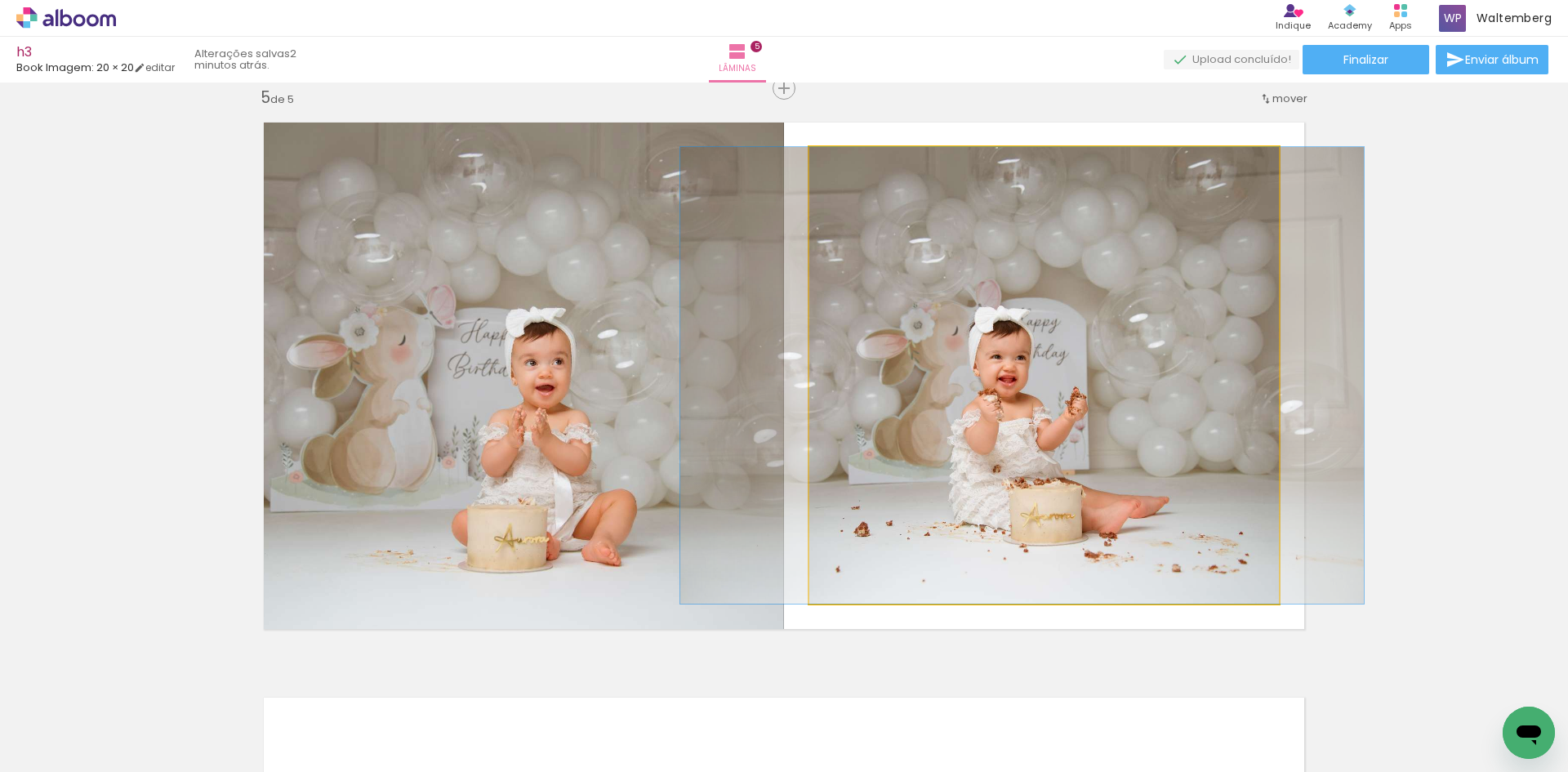
drag, startPoint x: 1112, startPoint y: 339, endPoint x: 1098, endPoint y: 339, distance: 14.0
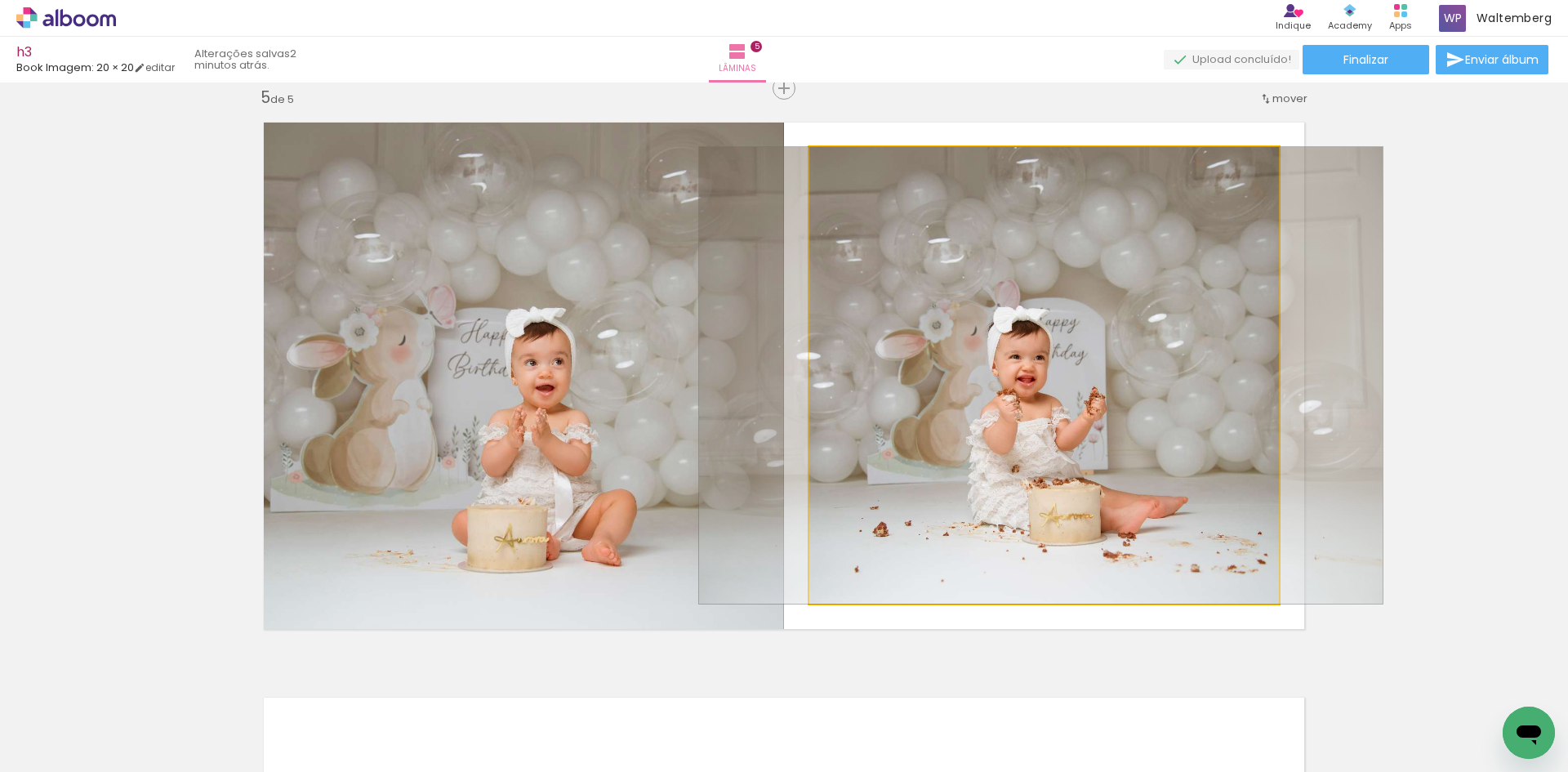
drag, startPoint x: 1054, startPoint y: 357, endPoint x: 1064, endPoint y: 357, distance: 10.0
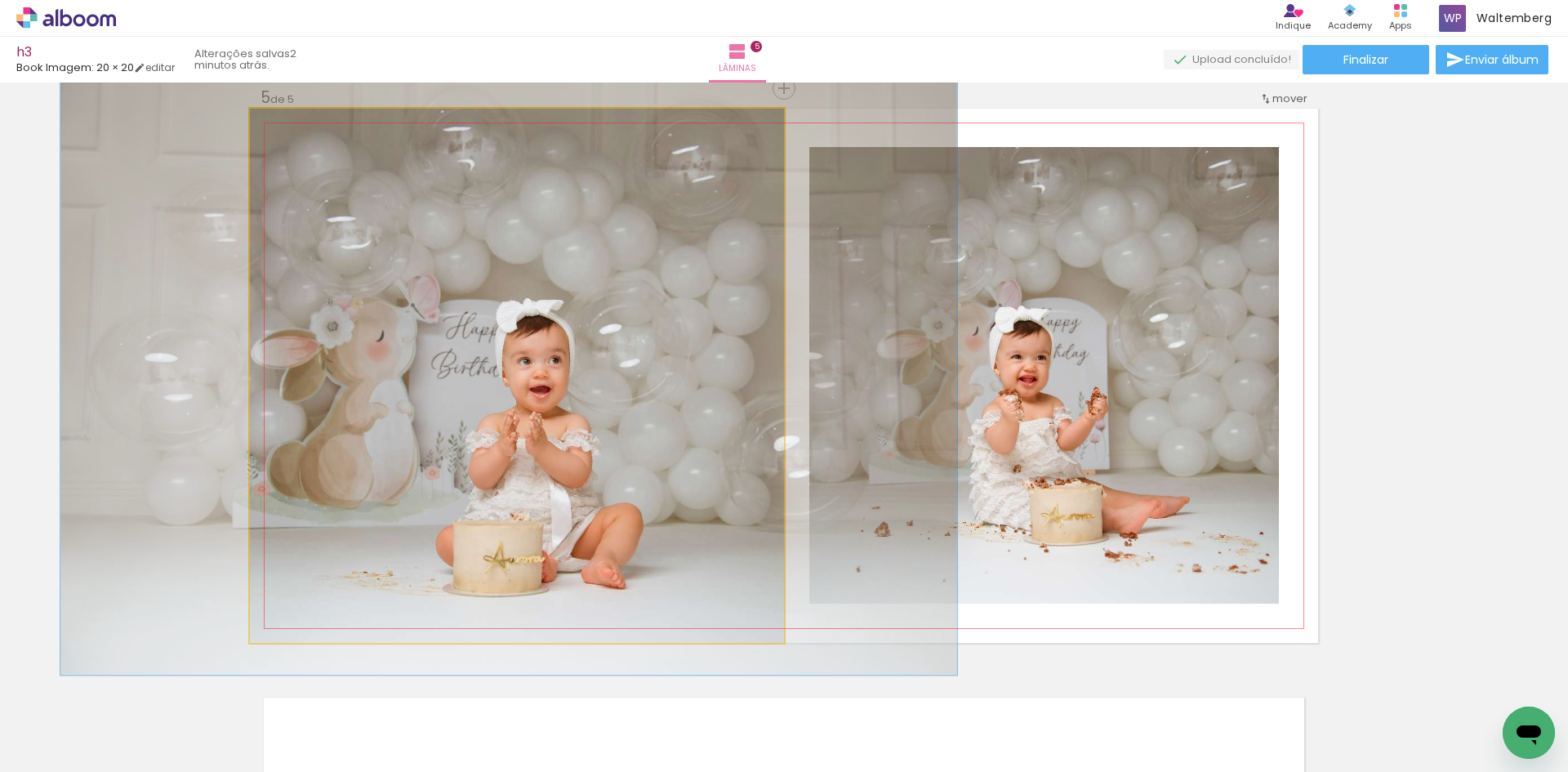
type paper-slider "112"
click at [294, 132] on div at bounding box center [295, 126] width 26 height 26
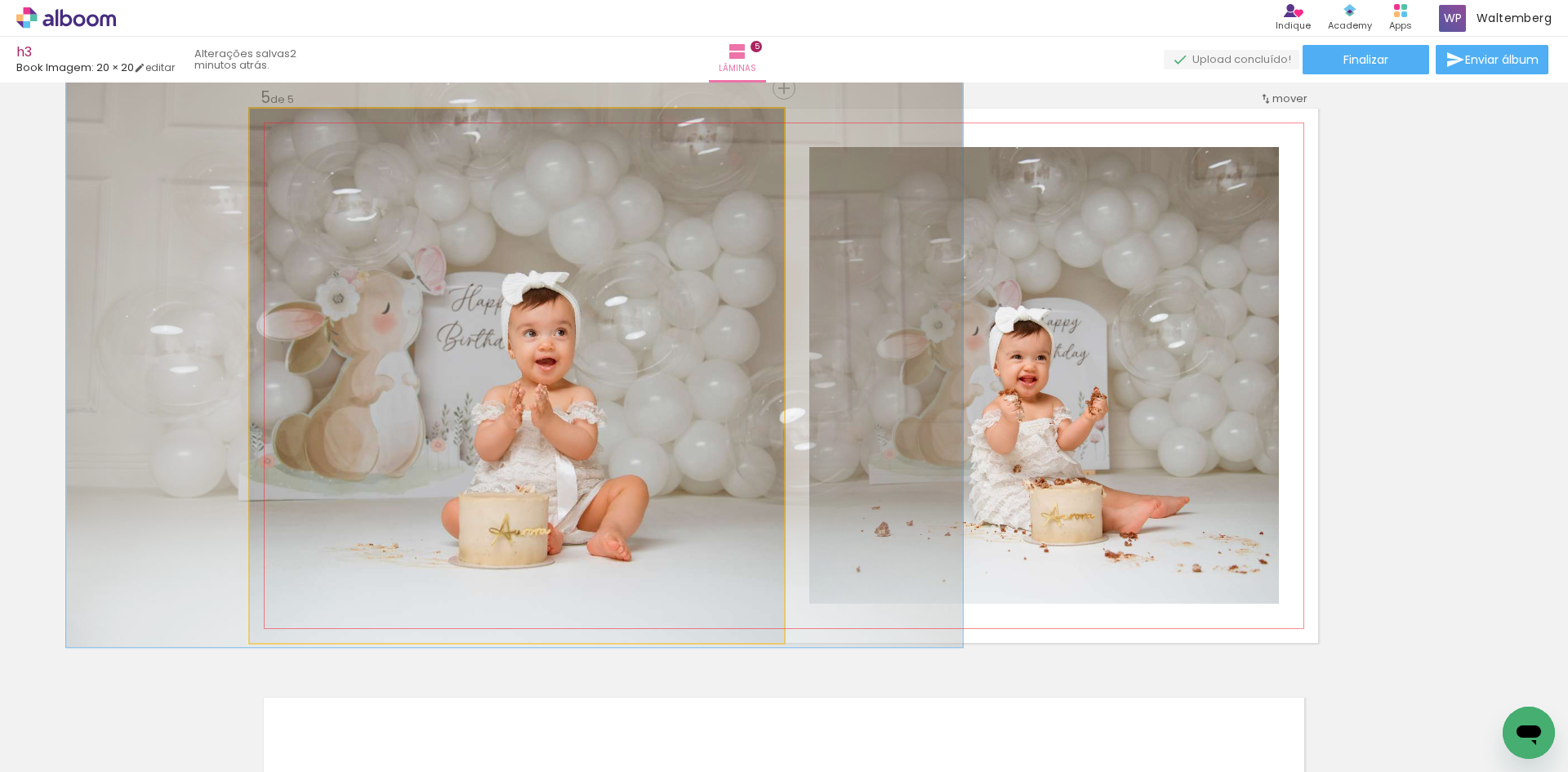
drag, startPoint x: 608, startPoint y: 350, endPoint x: 609, endPoint y: 335, distance: 15.0
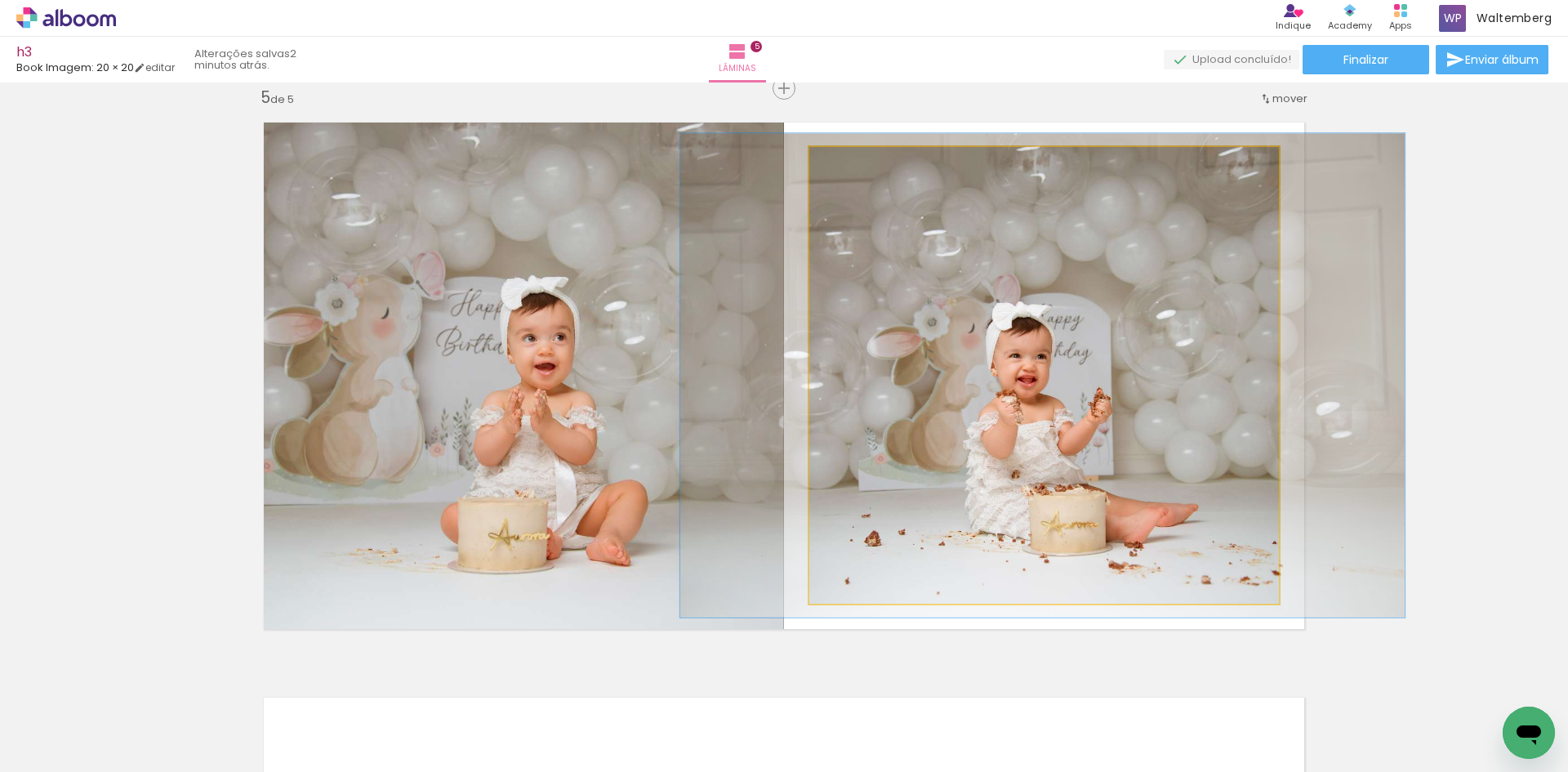
type paper-slider "106"
click at [844, 170] on div at bounding box center [851, 164] width 15 height 15
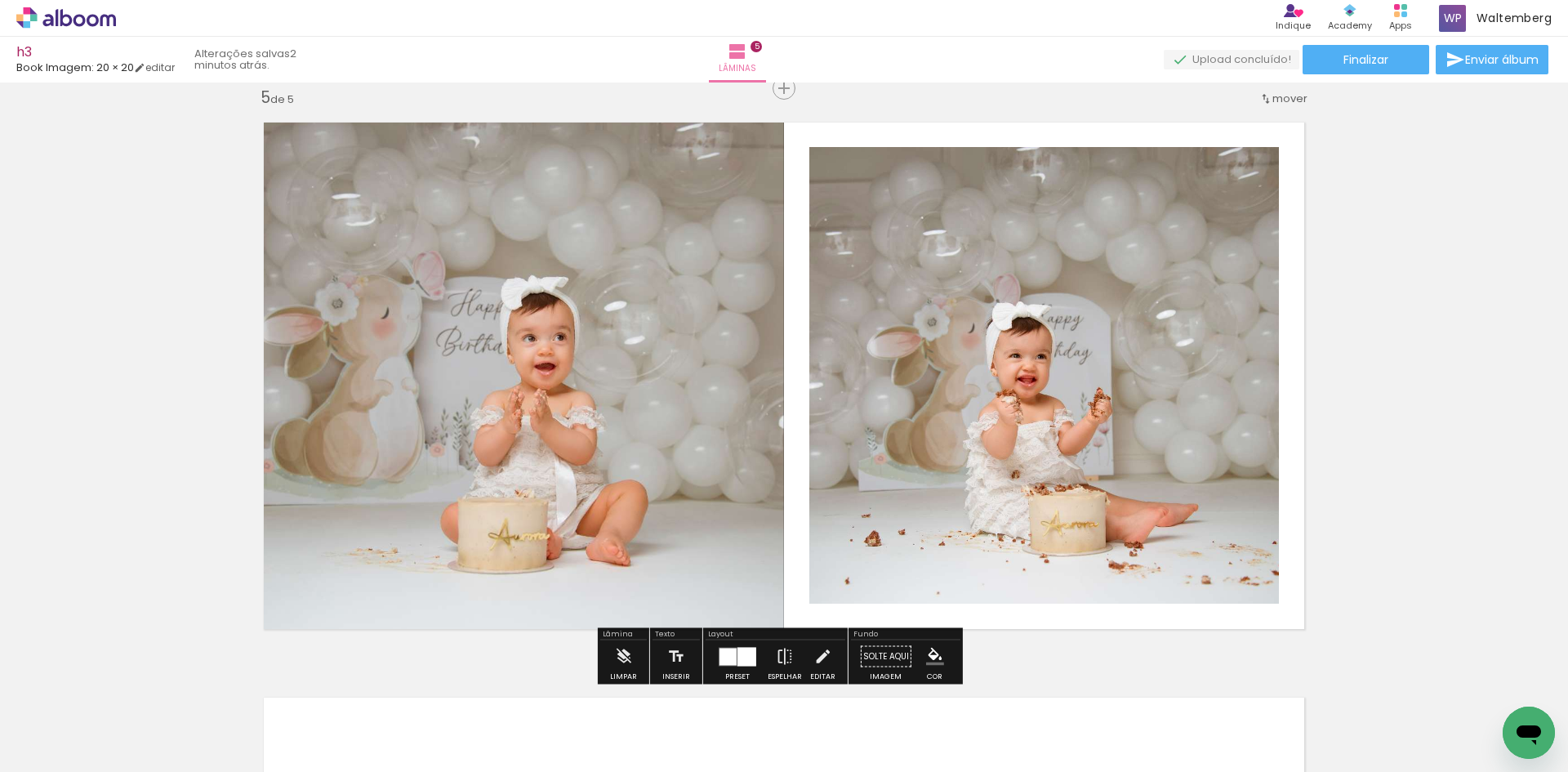
drag, startPoint x: 1287, startPoint y: 262, endPoint x: 1278, endPoint y: 262, distance: 9.0
click at [1278, 262] on quentale-layouter at bounding box center [784, 375] width 1068 height 534
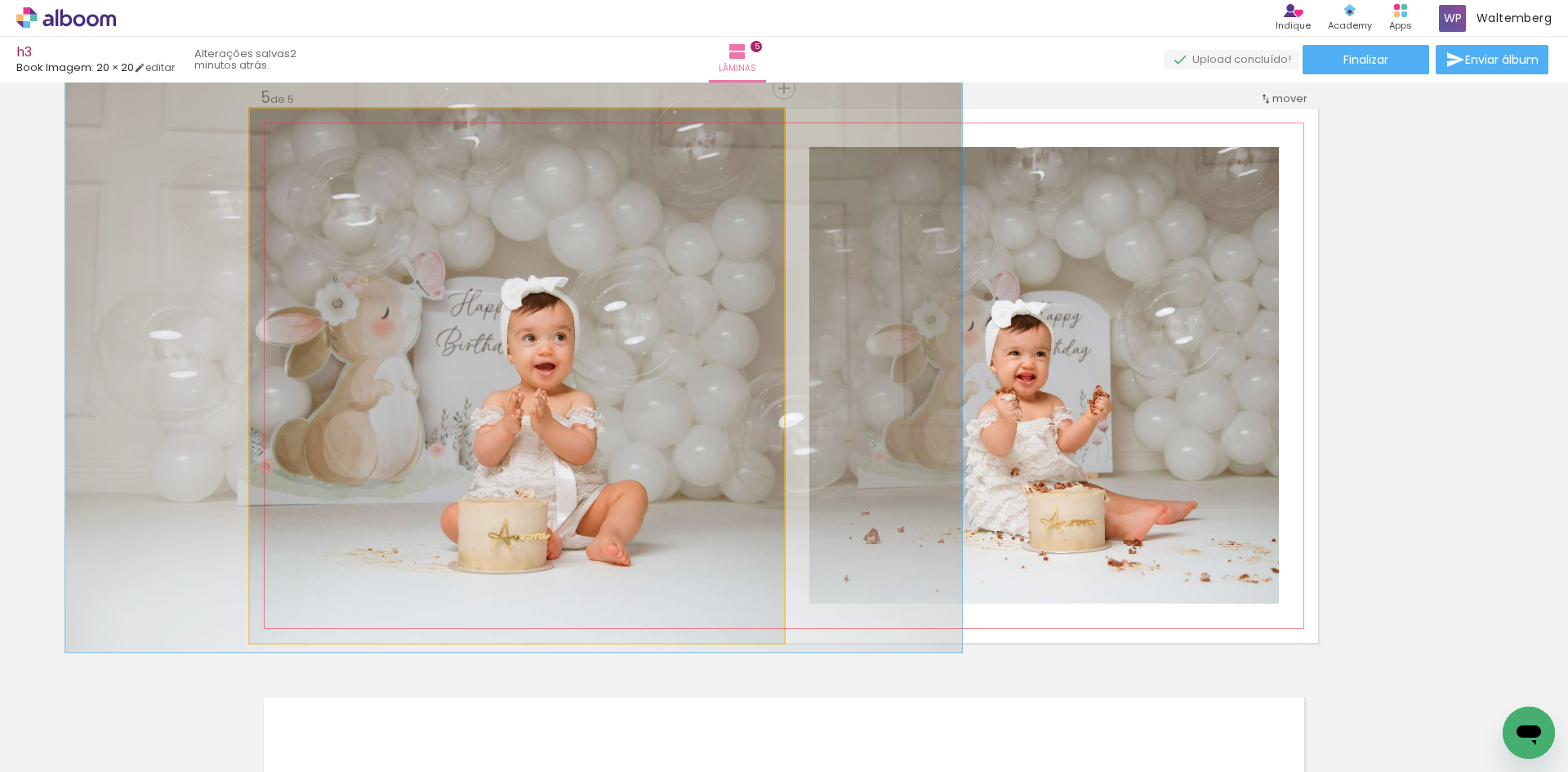
click at [638, 378] on quentale-photo at bounding box center [516, 375] width 534 height 534
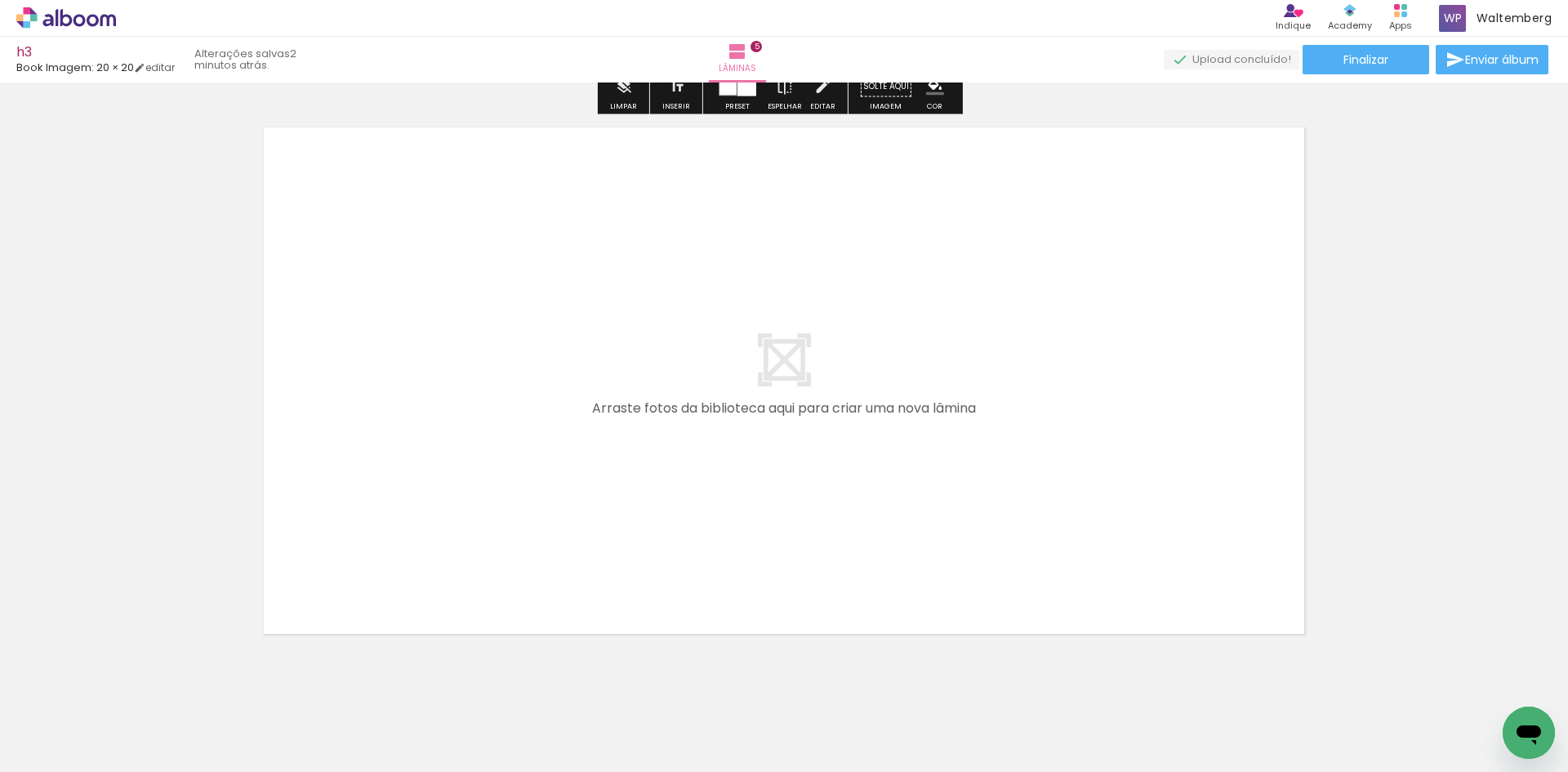
scroll to position [2926, 0]
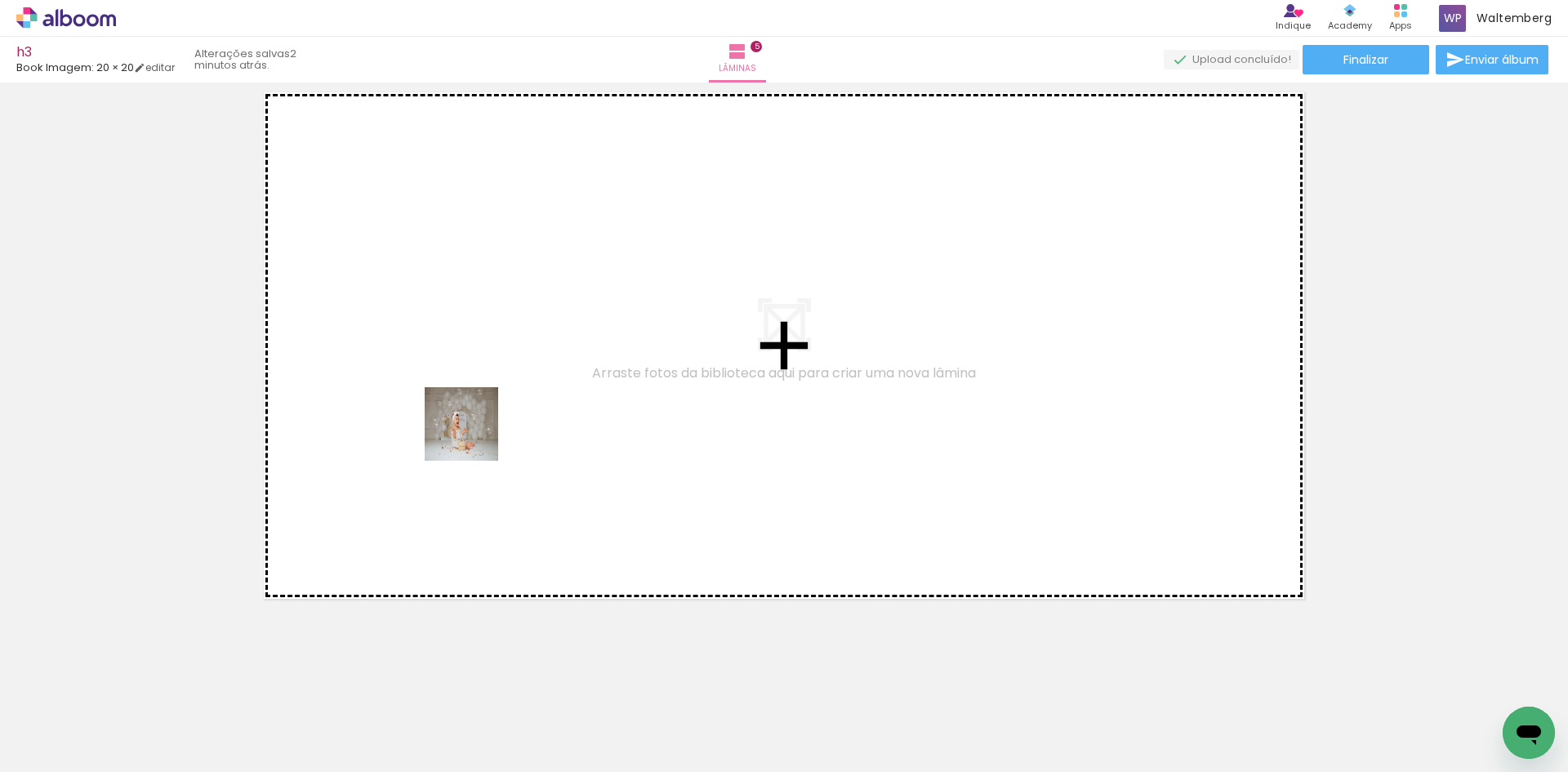
drag, startPoint x: 638, startPoint y: 595, endPoint x: 747, endPoint y: 574, distance: 111.0
click at [459, 426] on quentale-workspace at bounding box center [784, 386] width 1568 height 772
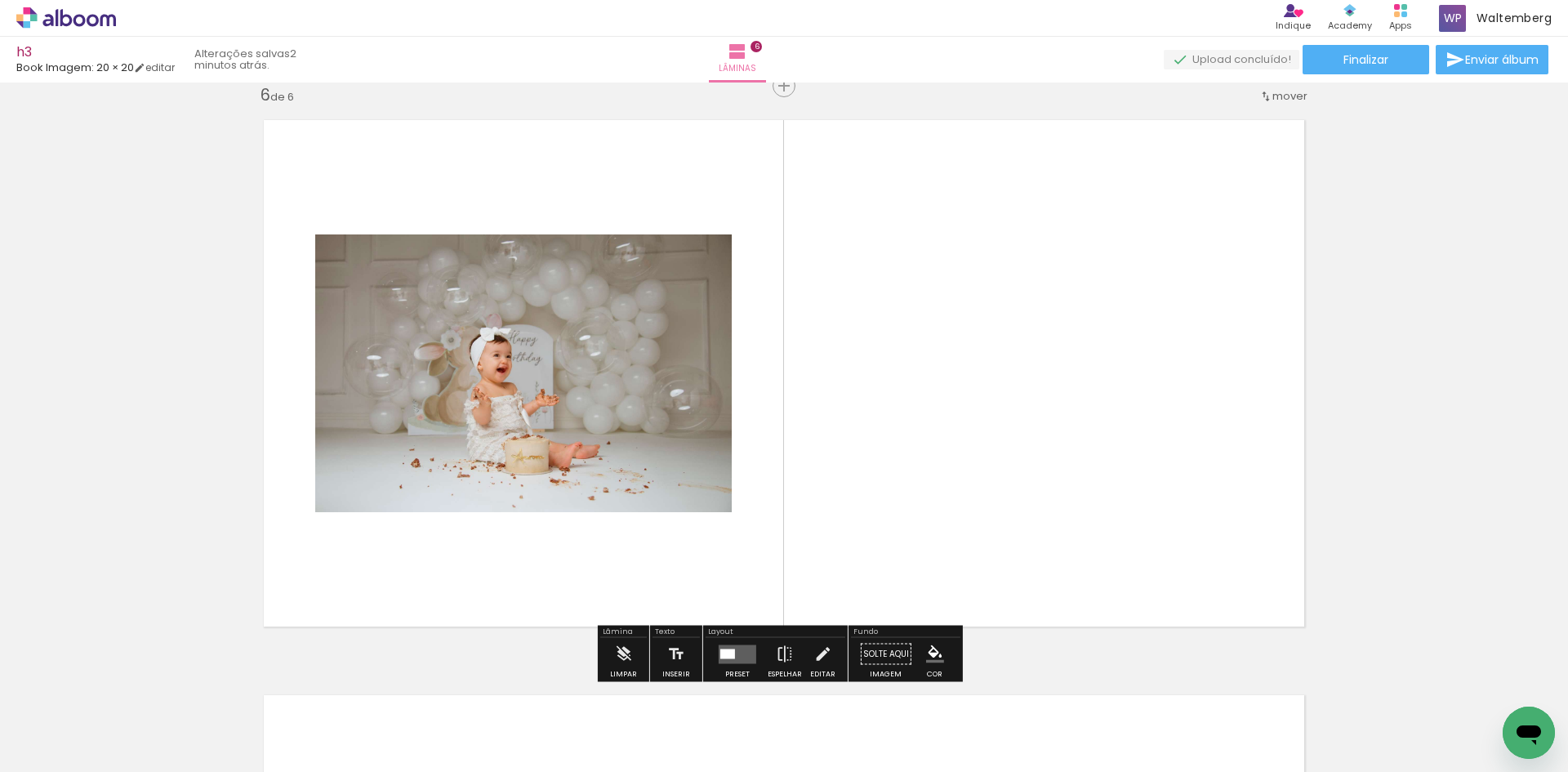
scroll to position [2896, 0]
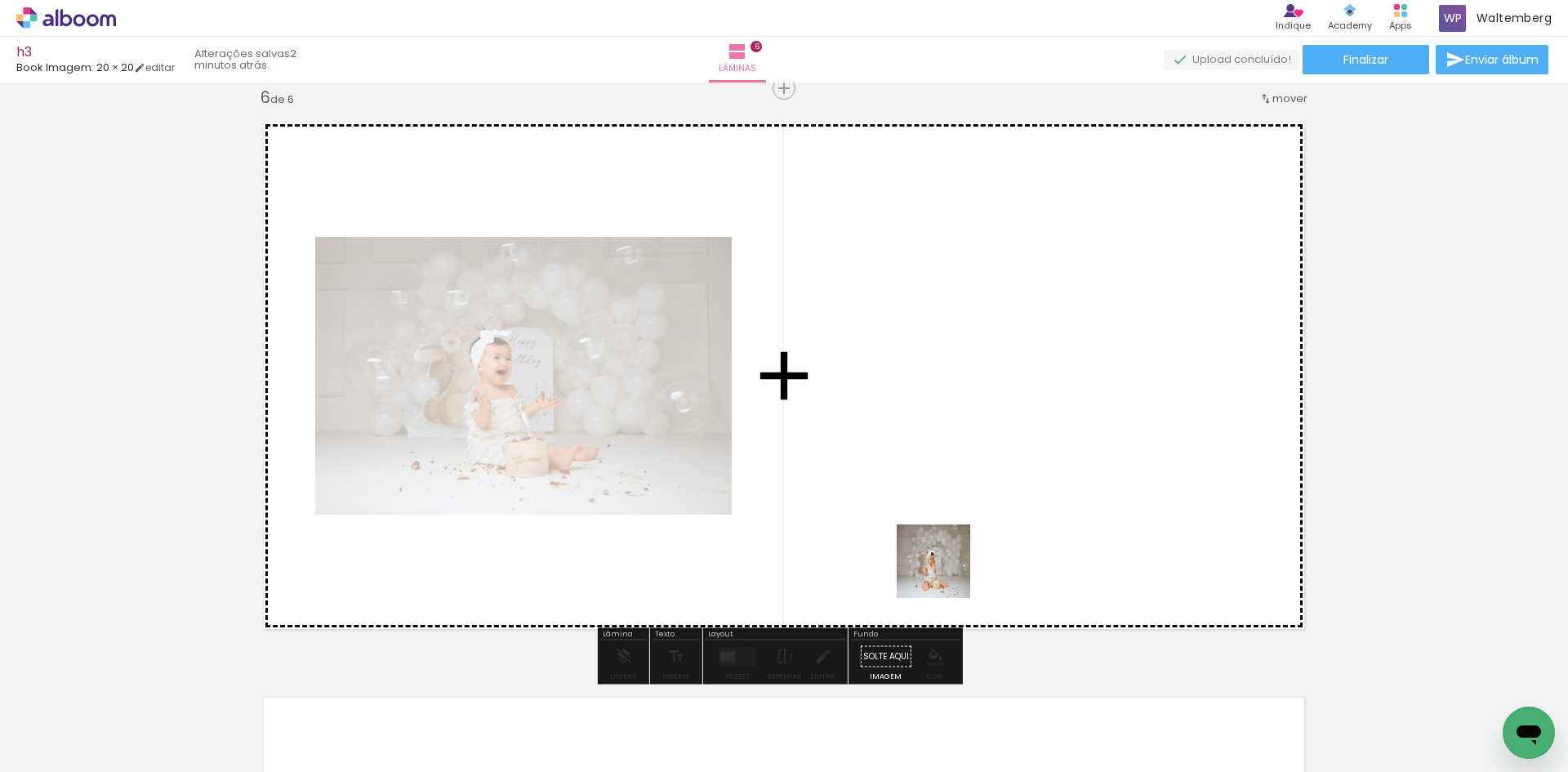
drag, startPoint x: 885, startPoint y: 710, endPoint x: 978, endPoint y: 426, distance: 298.8
click at [978, 426] on quentale-workspace at bounding box center [784, 386] width 1568 height 772
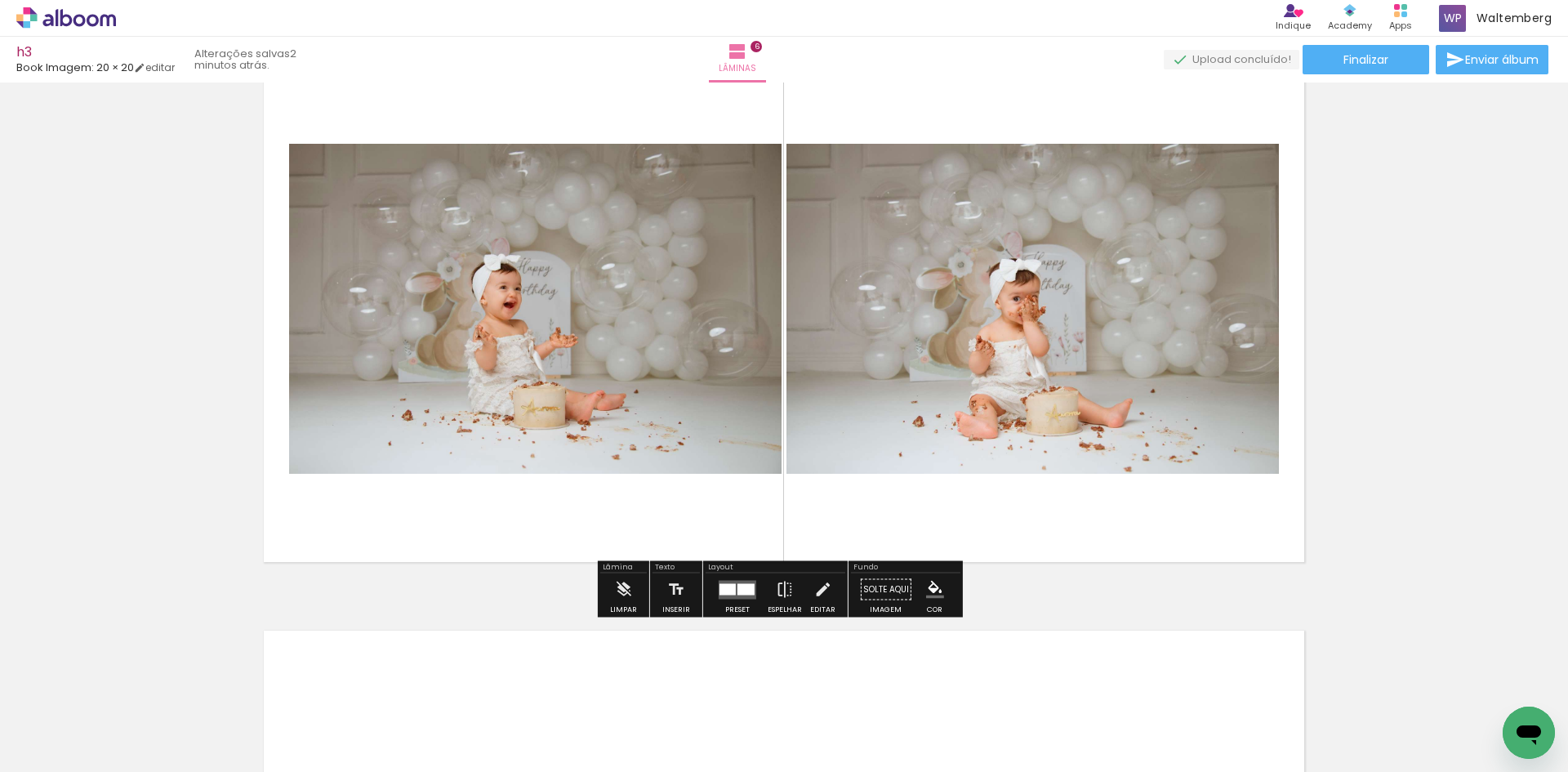
scroll to position [2978, 0]
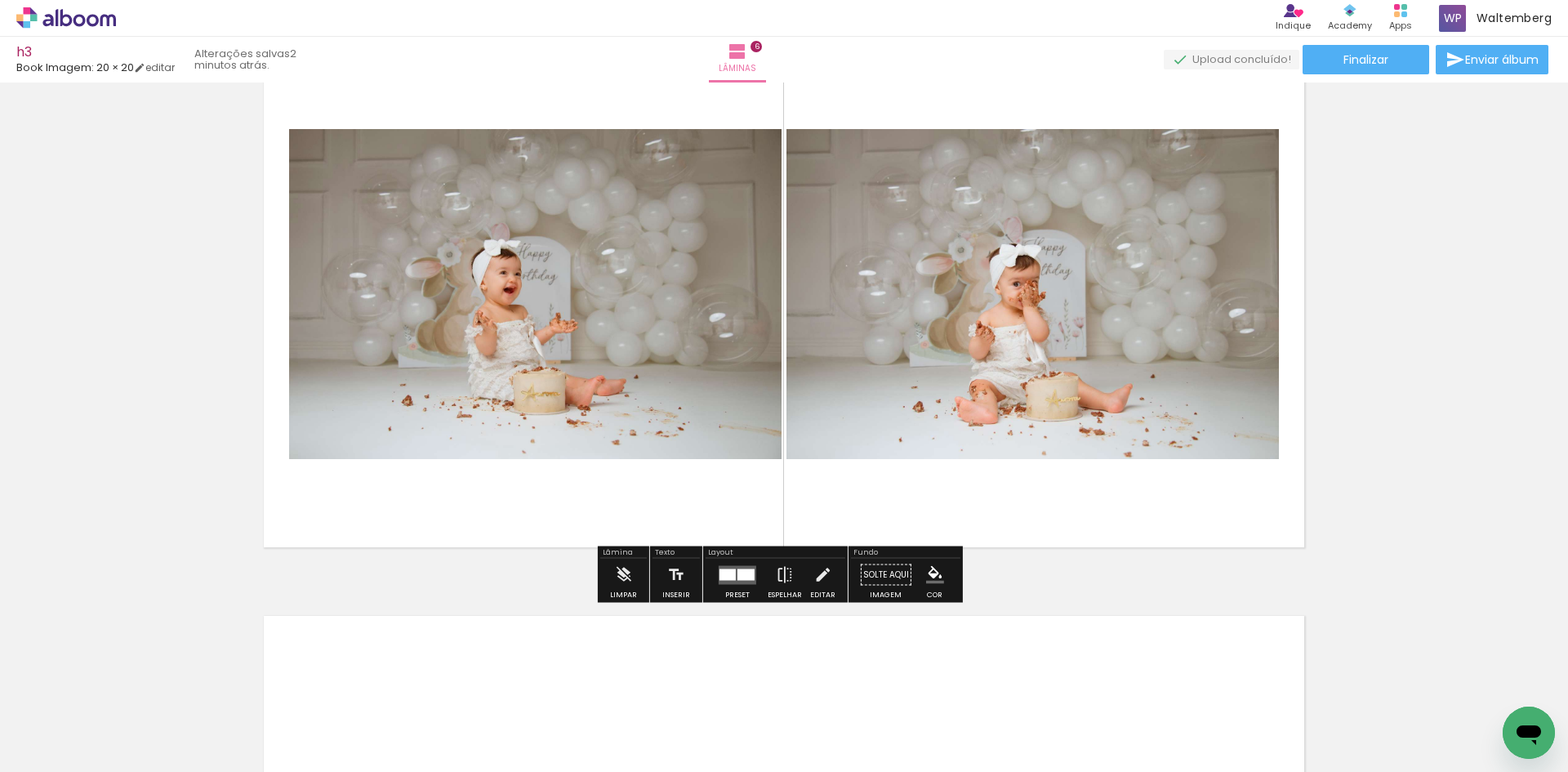
click at [728, 579] on div at bounding box center [727, 574] width 17 height 11
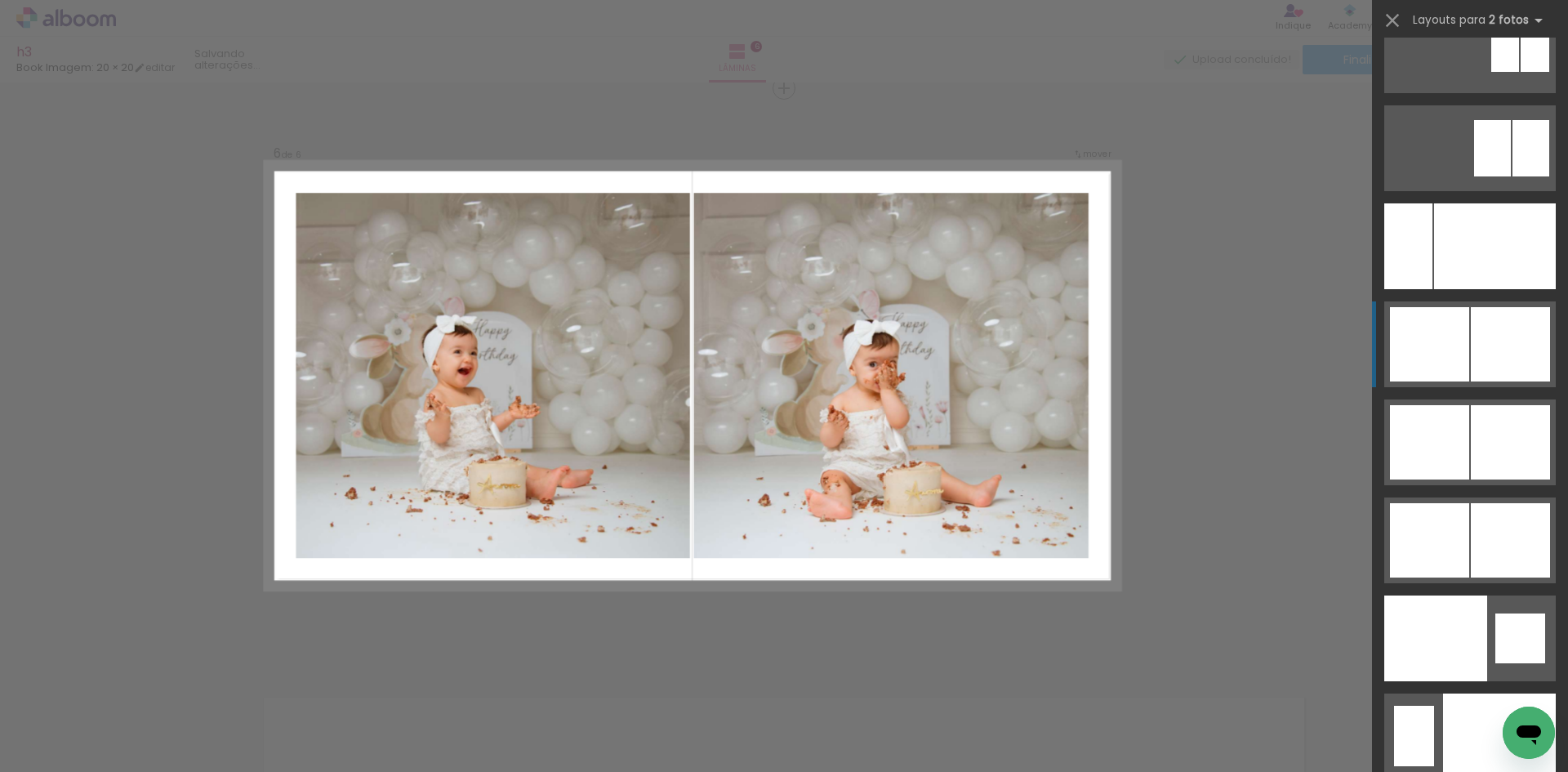
scroll to position [7923, 0]
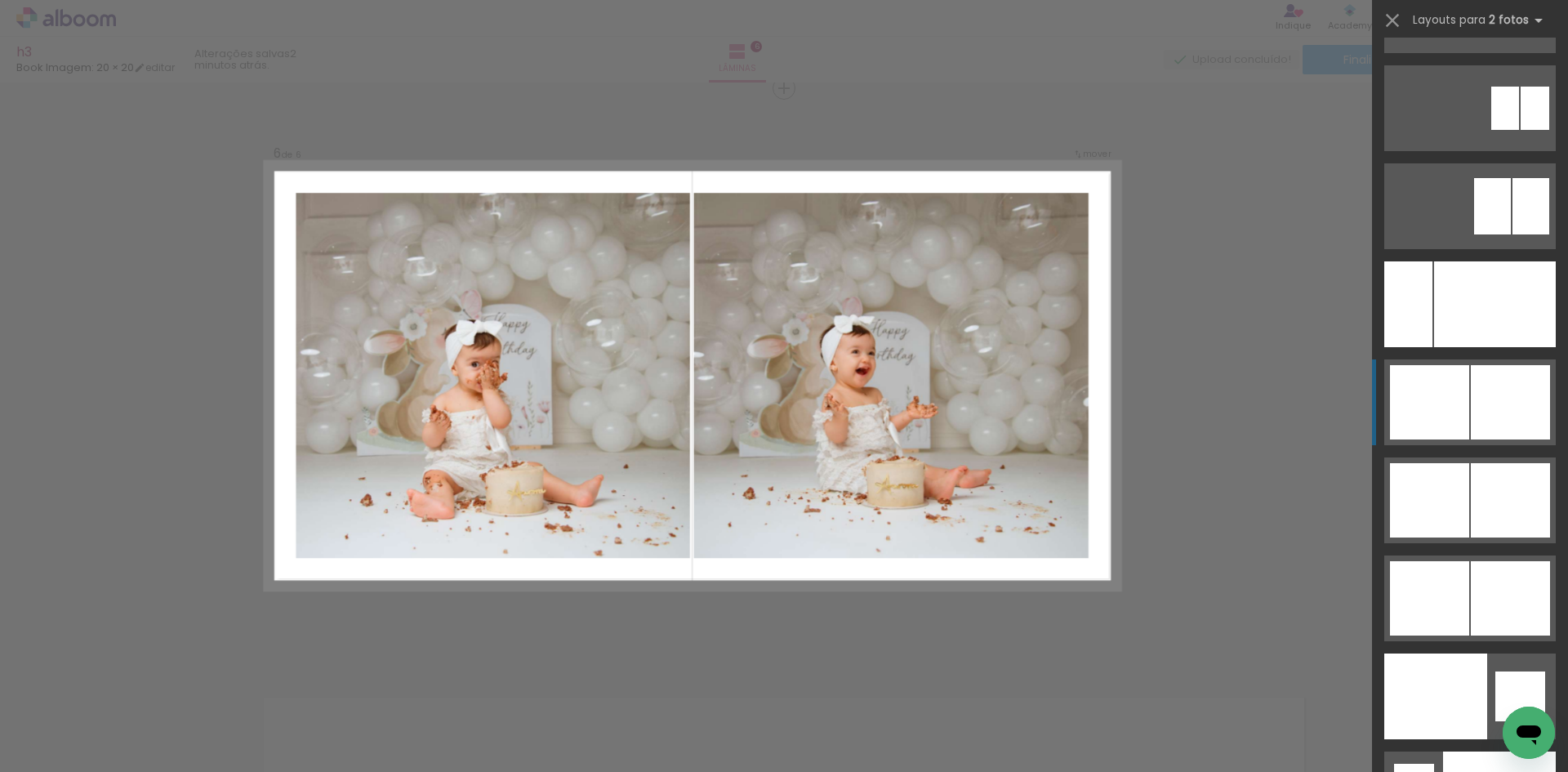
click at [1511, 35] on div at bounding box center [1494, 10] width 33 height 50
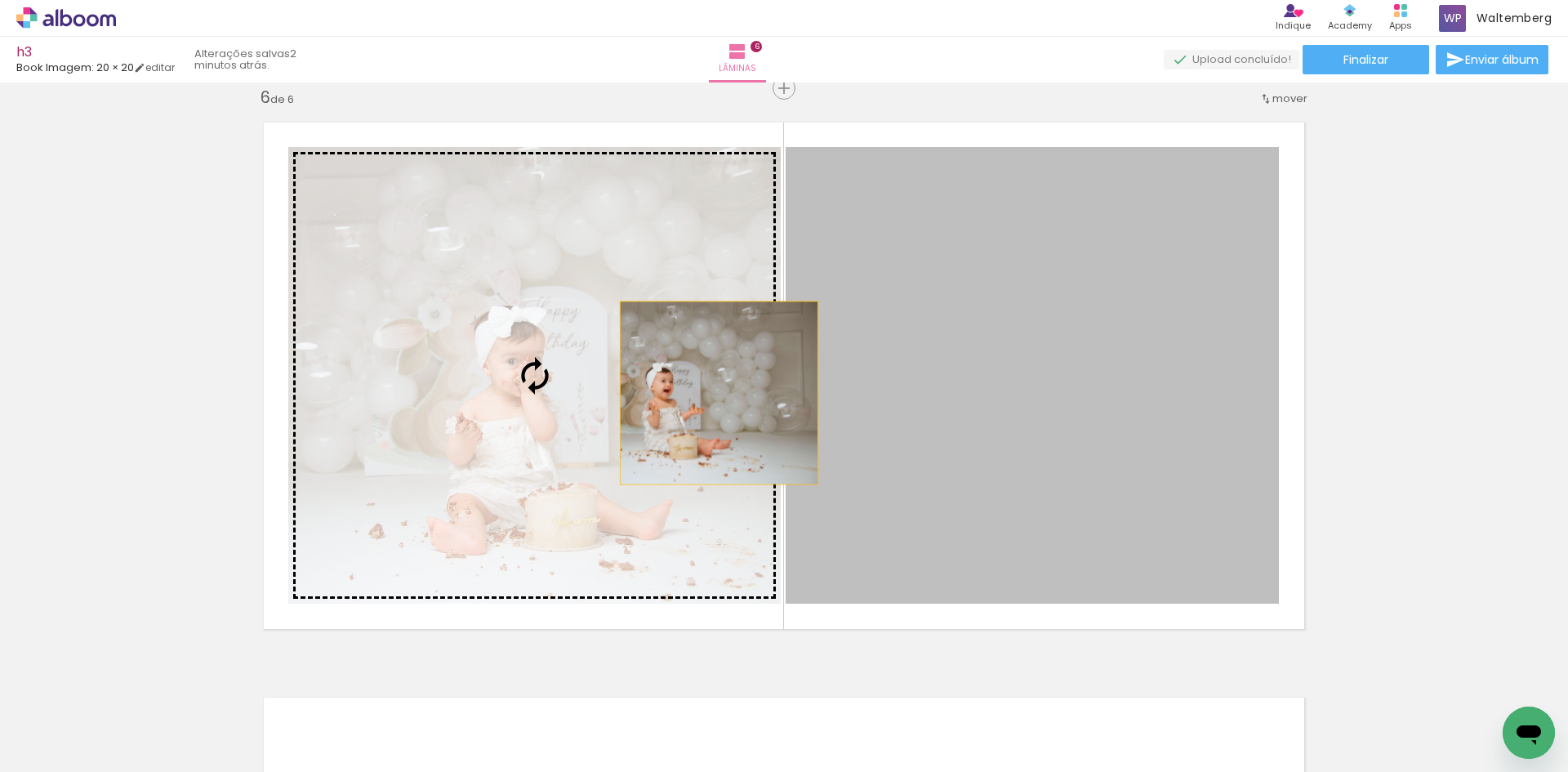
drag, startPoint x: 1126, startPoint y: 390, endPoint x: 553, endPoint y: 393, distance: 573.0
click at [0, 0] on slot at bounding box center [0, 0] width 0 height 0
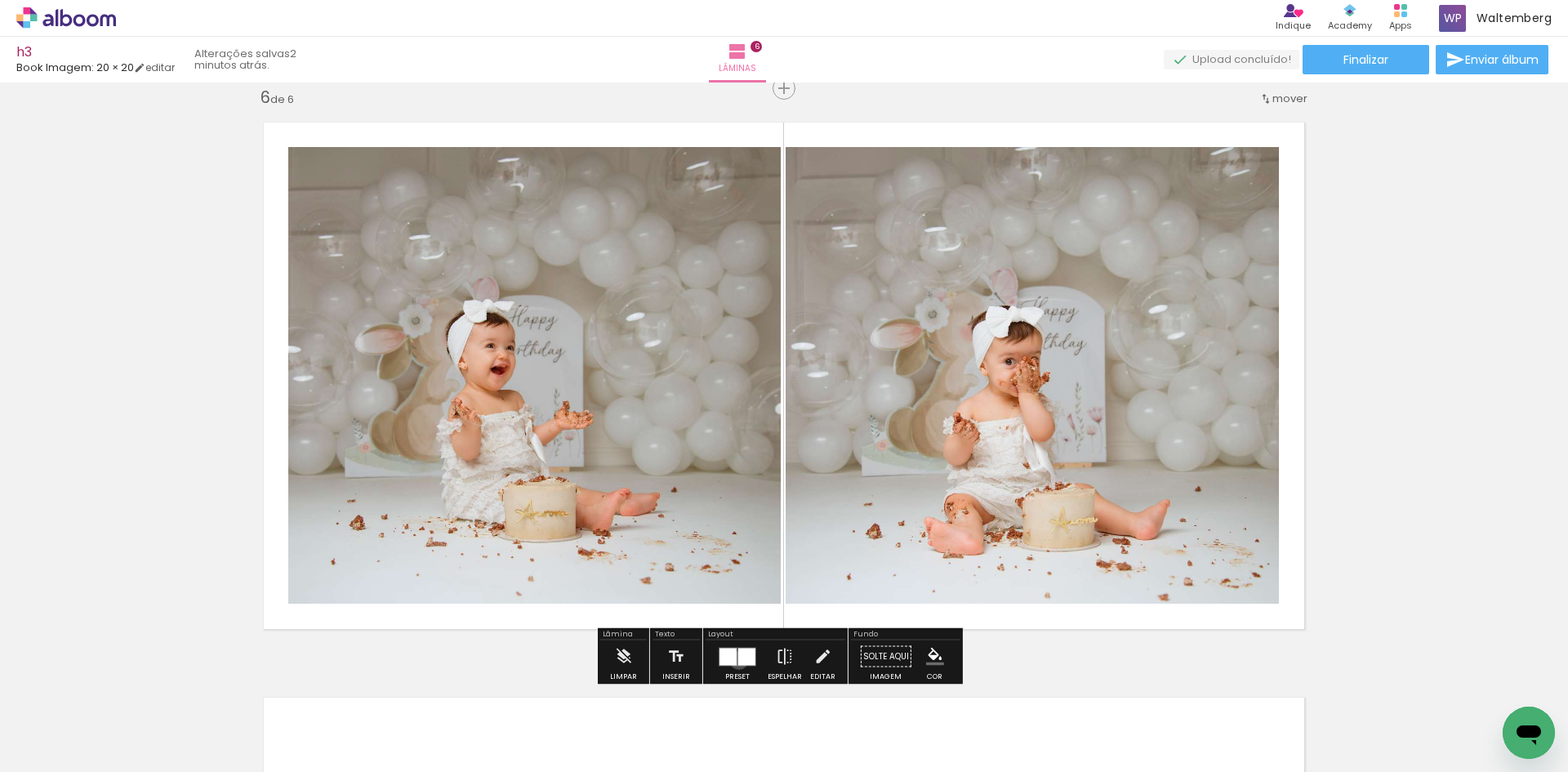
click at [739, 660] on div at bounding box center [748, 657] width 18 height 18
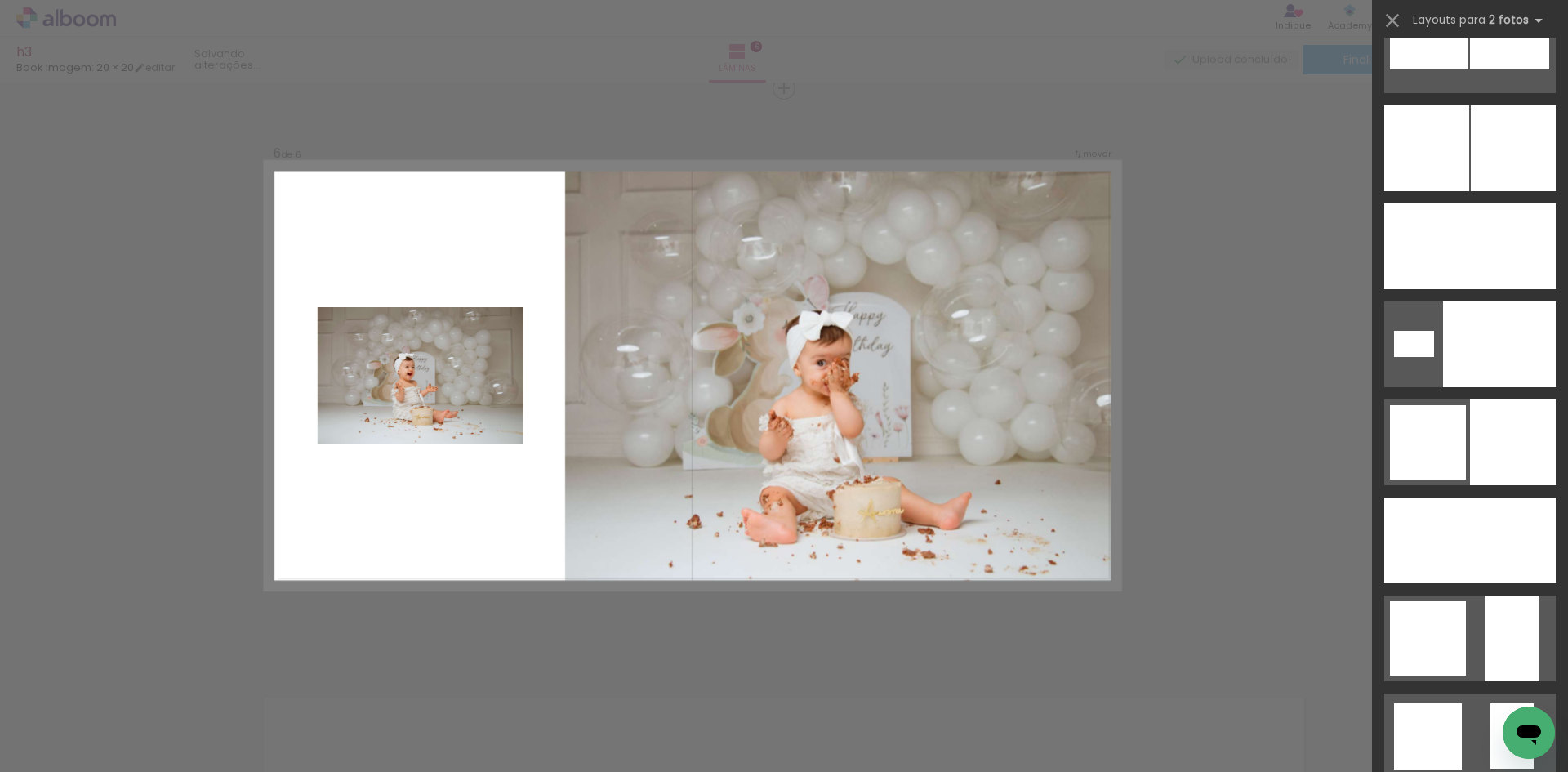
scroll to position [5129, 0]
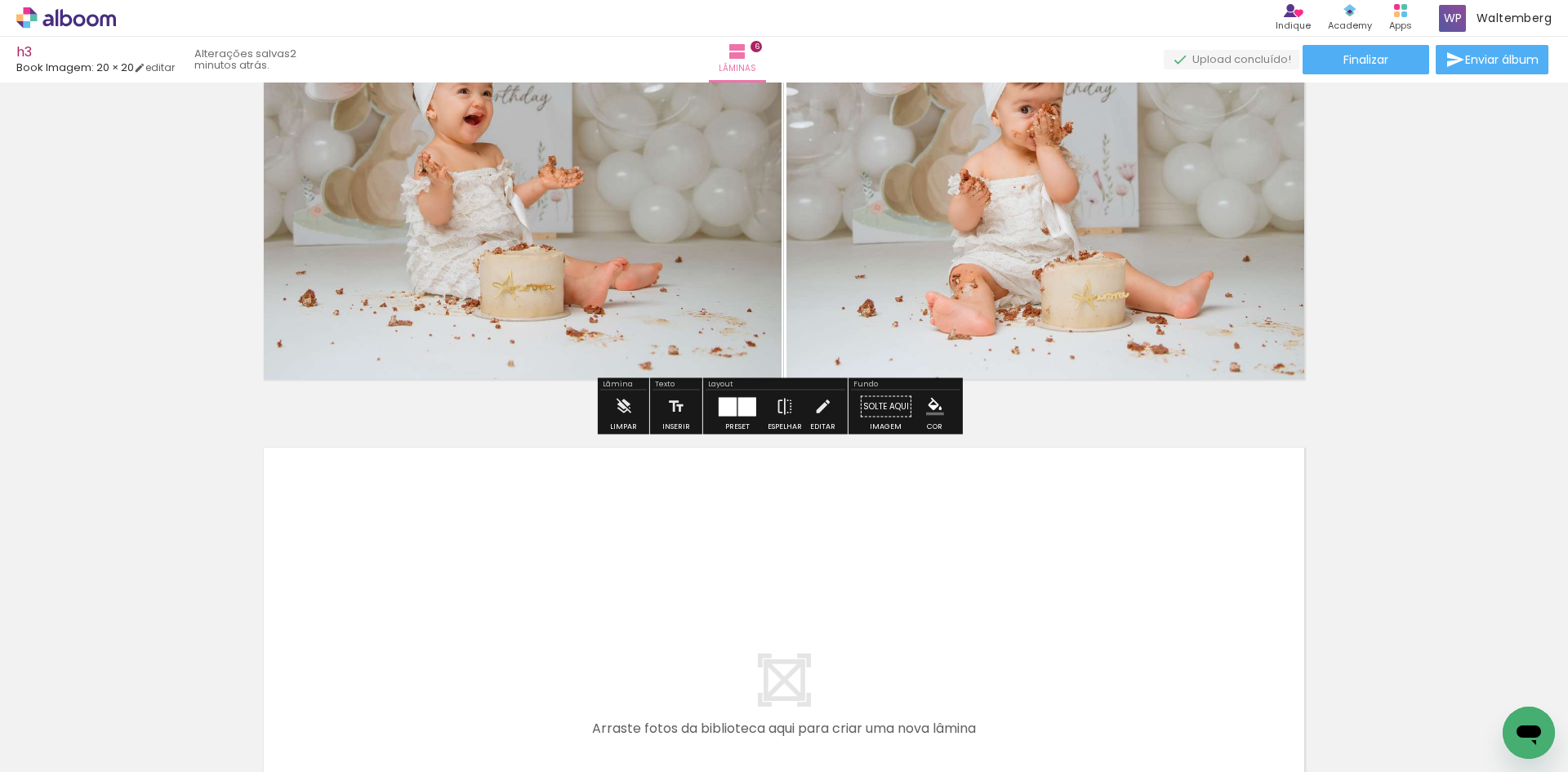
scroll to position [3223, 0]
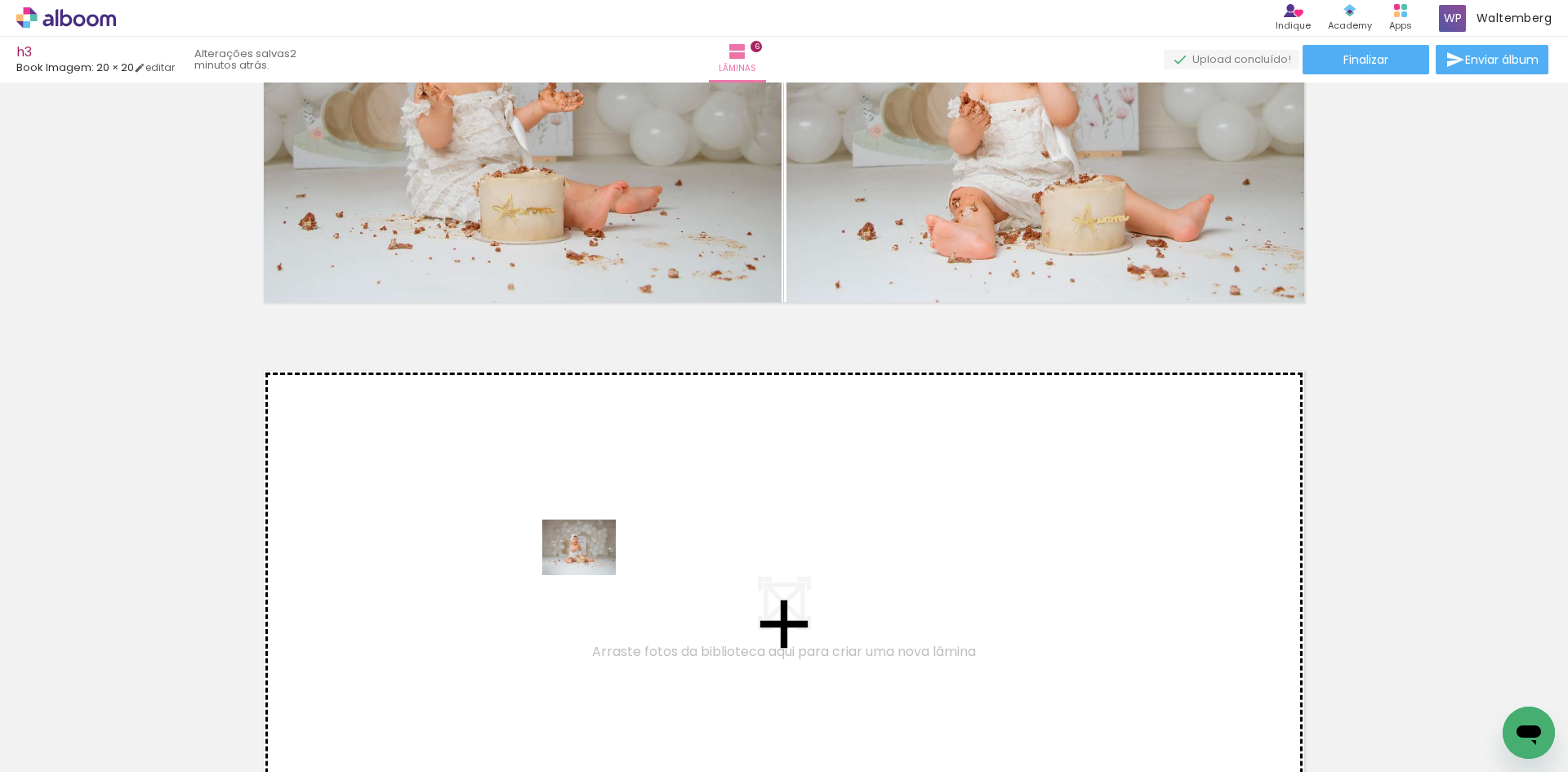
drag, startPoint x: 959, startPoint y: 718, endPoint x: 592, endPoint y: 569, distance: 396.1
click at [592, 569] on quentale-workspace at bounding box center [784, 386] width 1568 height 772
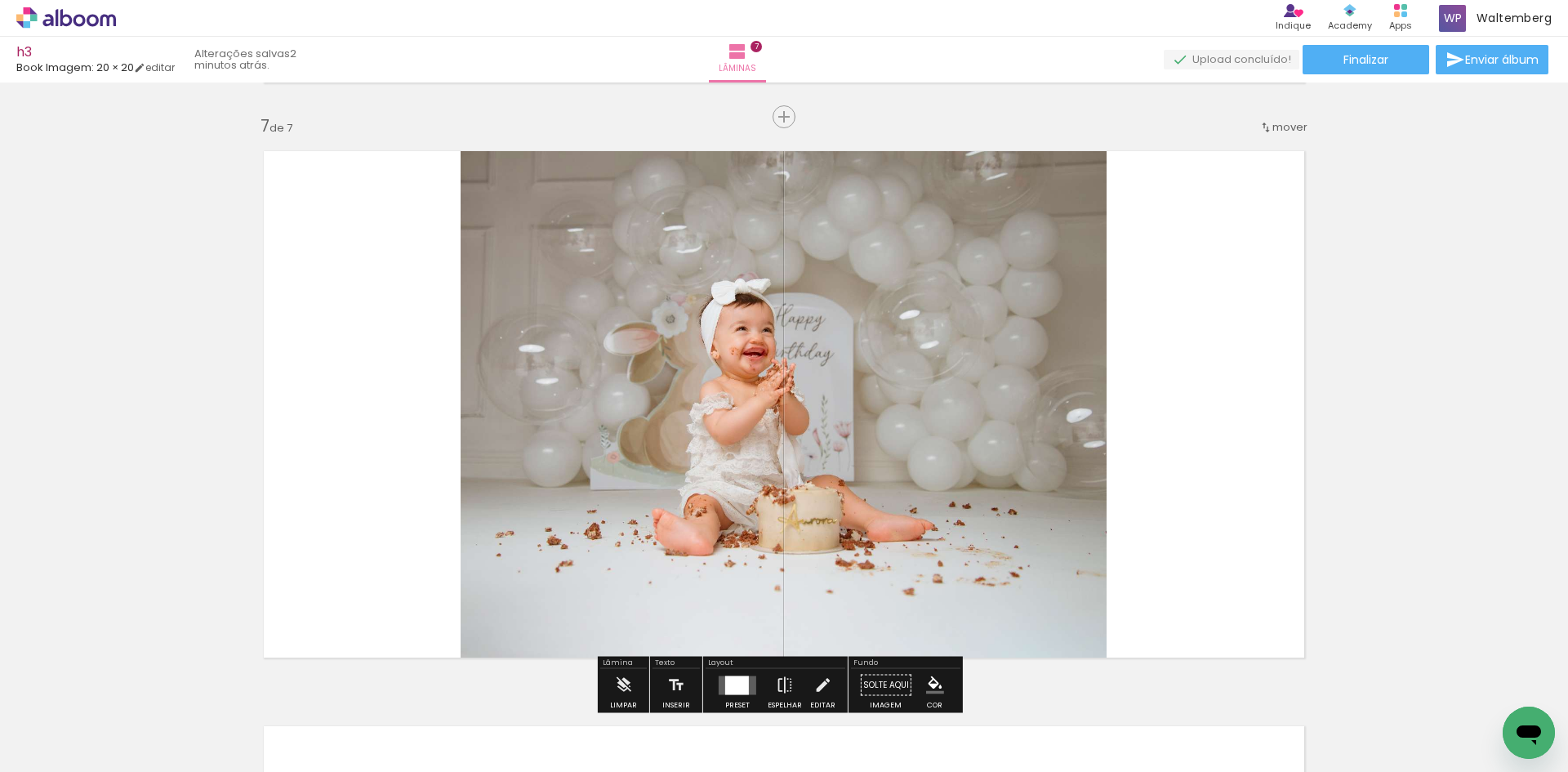
scroll to position [3471, 0]
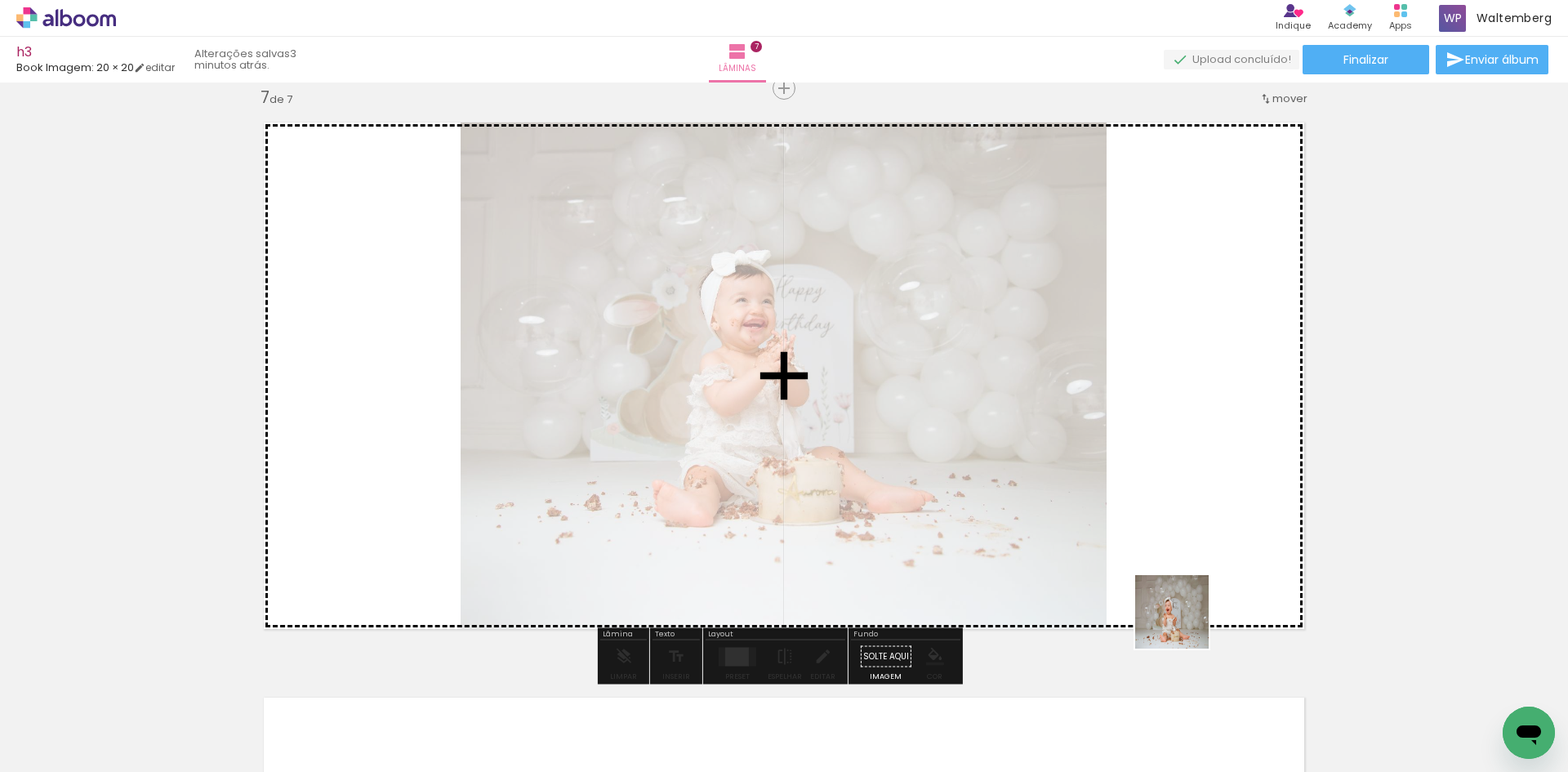
drag, startPoint x: 1142, startPoint y: 726, endPoint x: 1180, endPoint y: 572, distance: 158.6
click at [1180, 572] on quentale-workspace at bounding box center [784, 386] width 1568 height 772
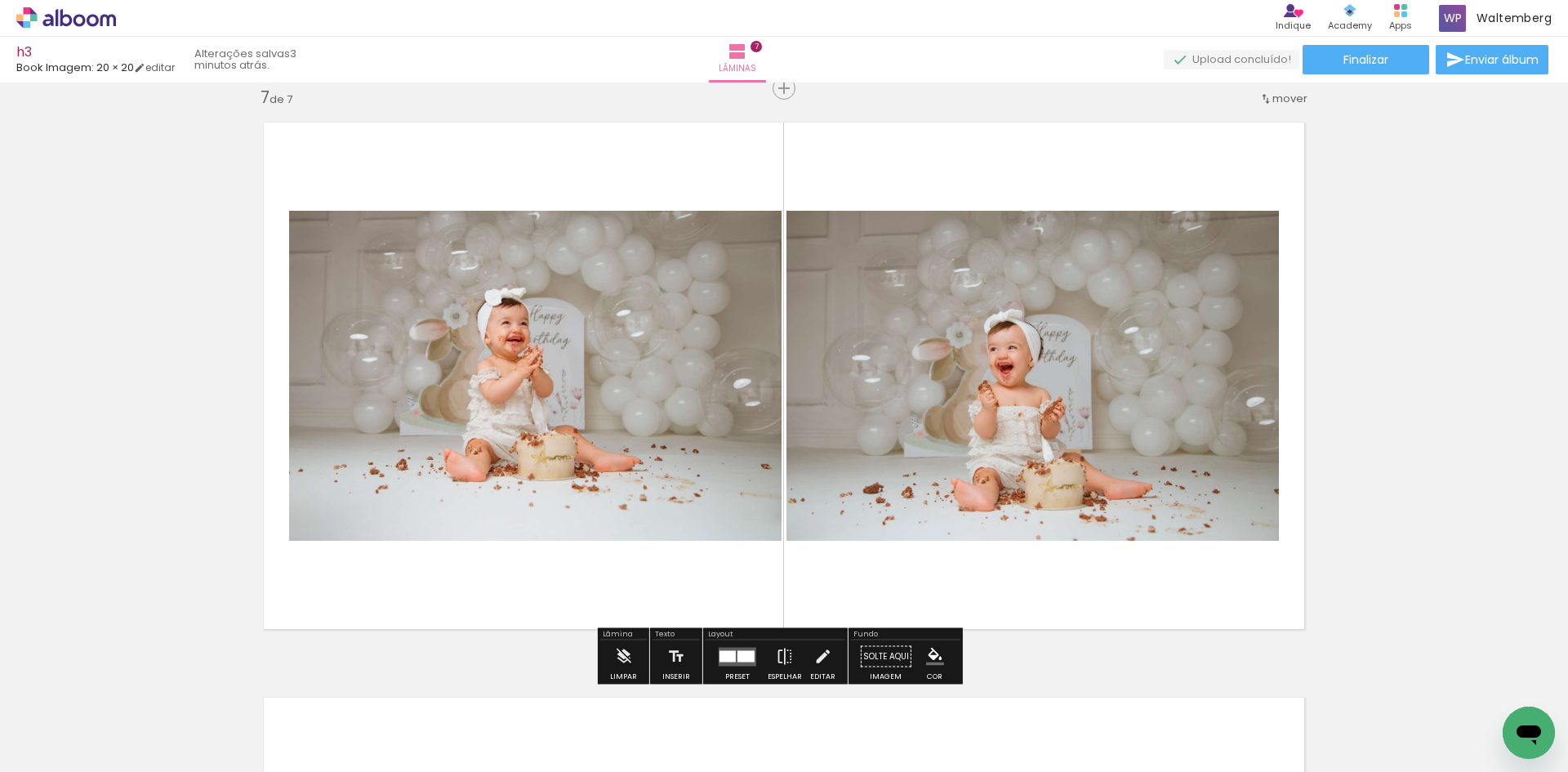
click at [739, 645] on div at bounding box center [738, 656] width 44 height 33
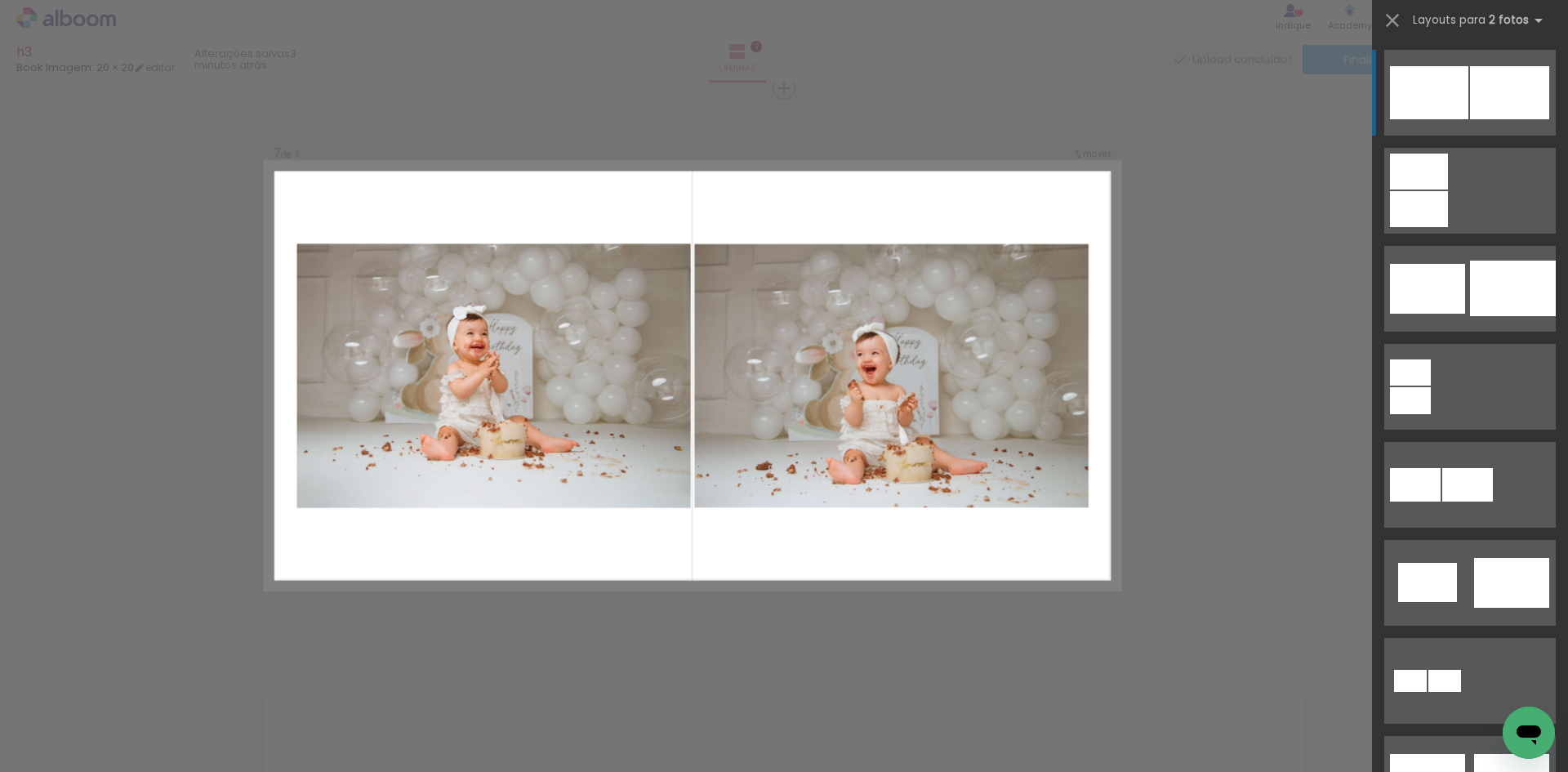
scroll to position [156, 0]
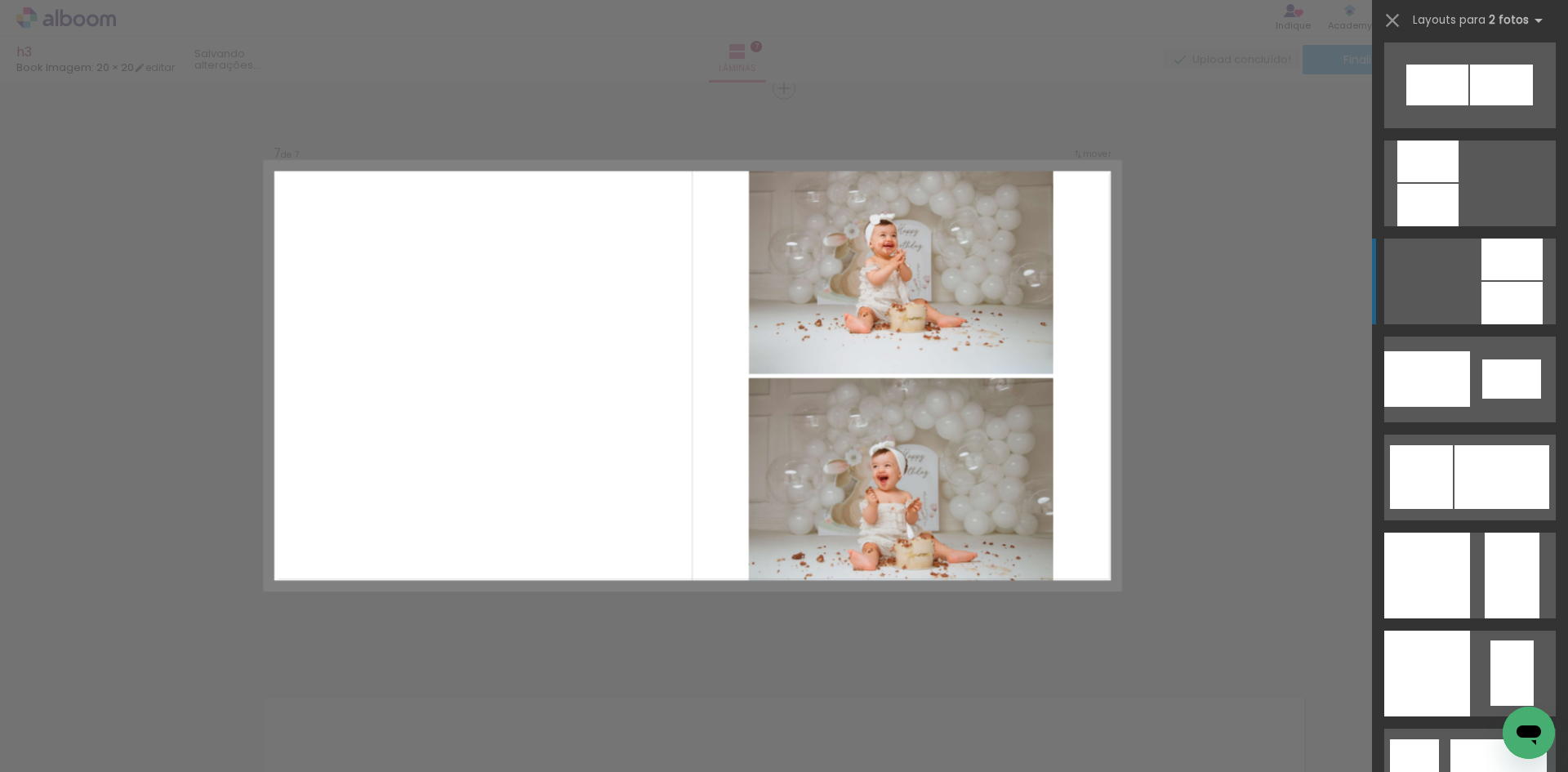
scroll to position [2042, 0]
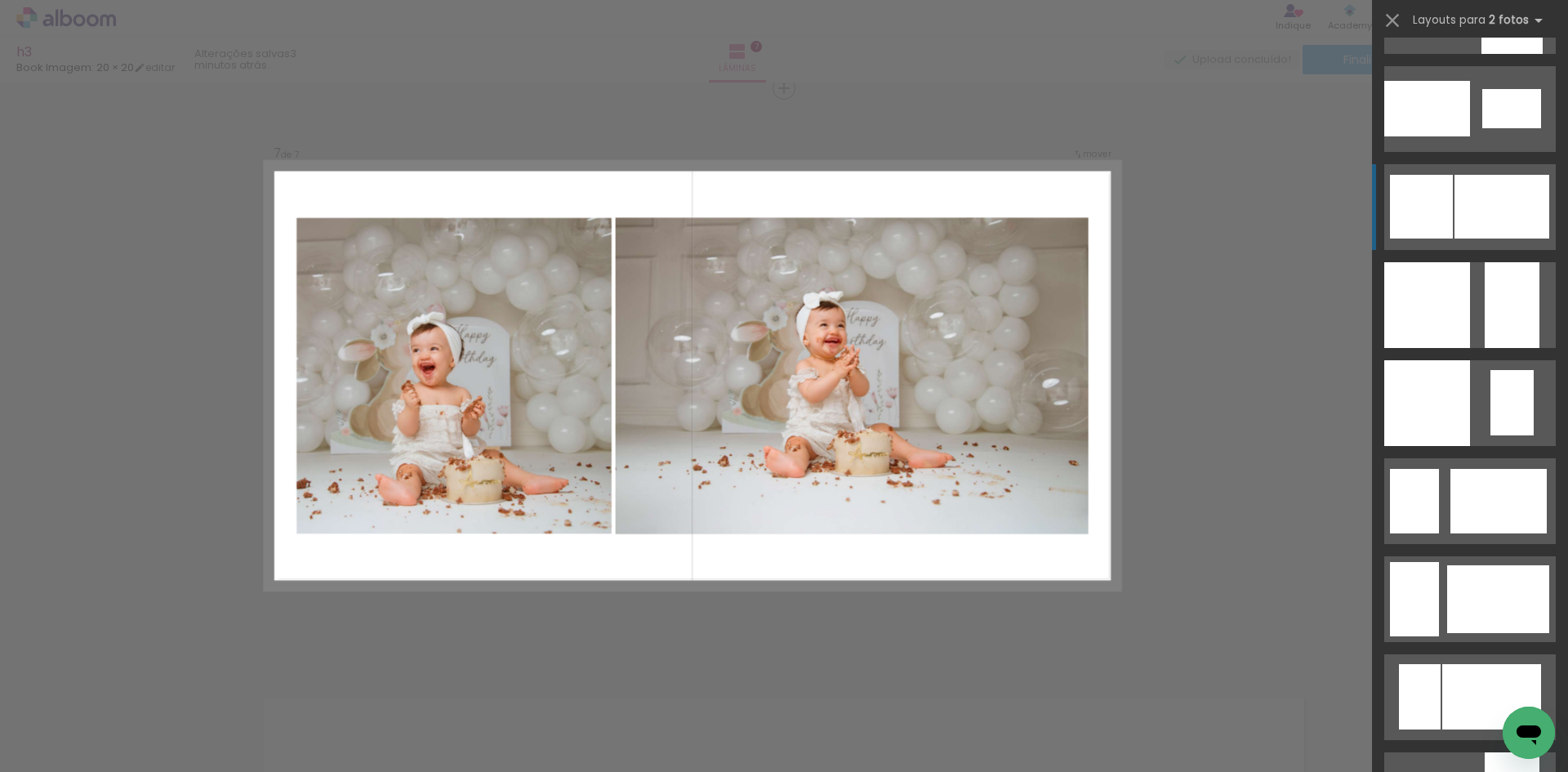
click at [1507, 469] on div at bounding box center [1499, 500] width 97 height 64
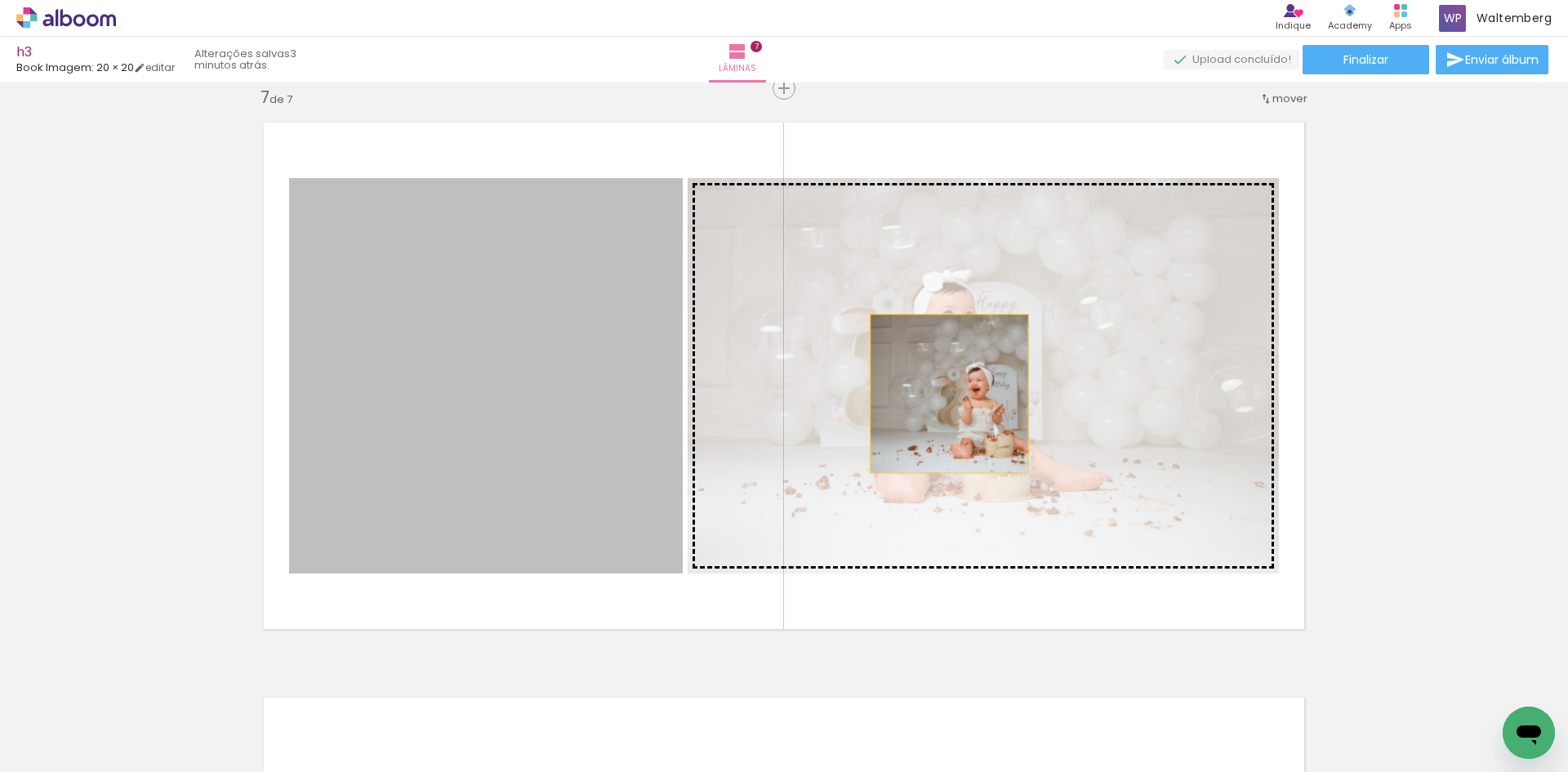
drag, startPoint x: 465, startPoint y: 397, endPoint x: 944, endPoint y: 394, distance: 479.0
click at [0, 0] on slot at bounding box center [0, 0] width 0 height 0
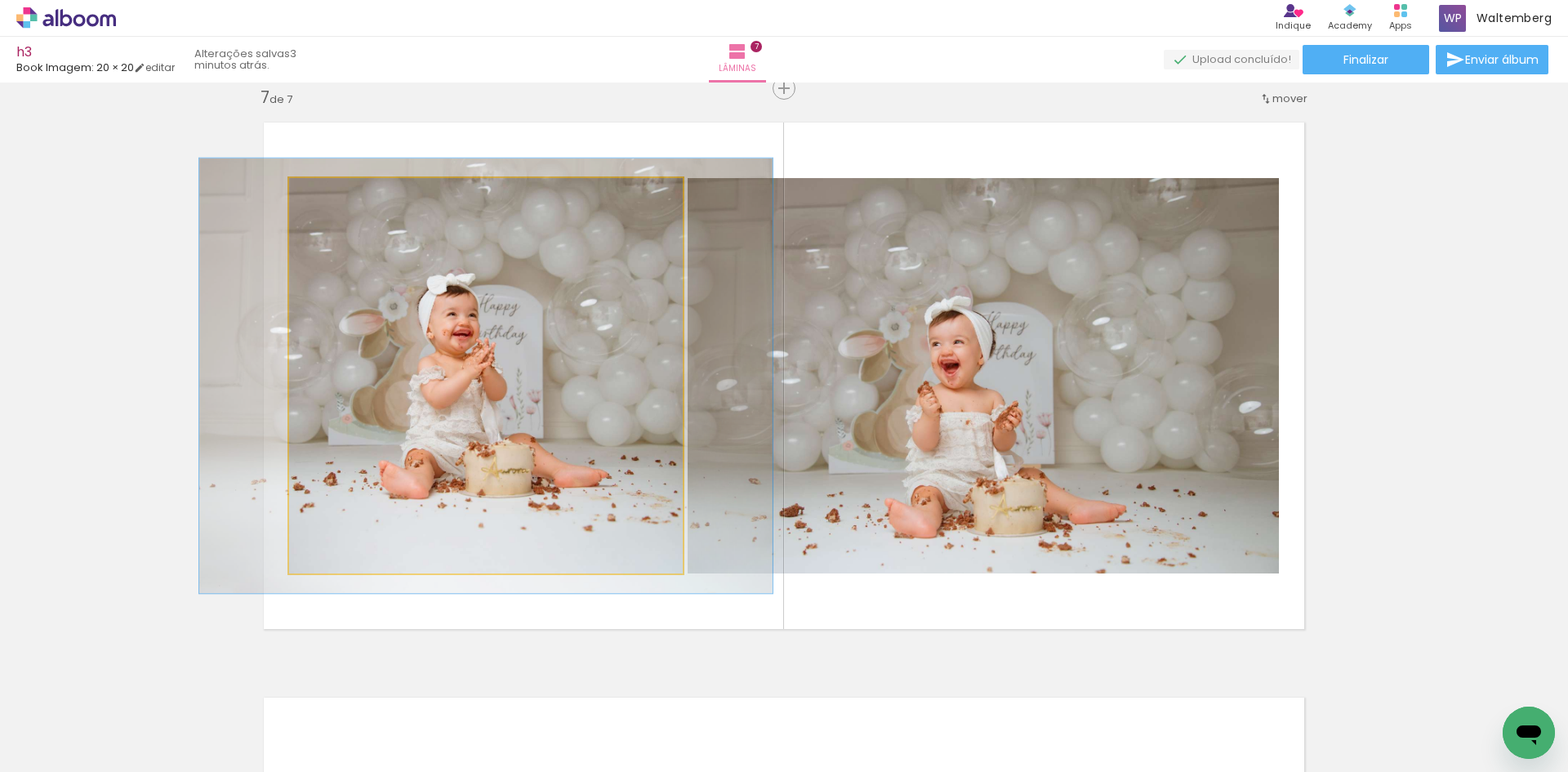
drag, startPoint x: 310, startPoint y: 193, endPoint x: 320, endPoint y: 194, distance: 10.0
type paper-slider "116"
click at [320, 194] on div at bounding box center [333, 195] width 26 height 26
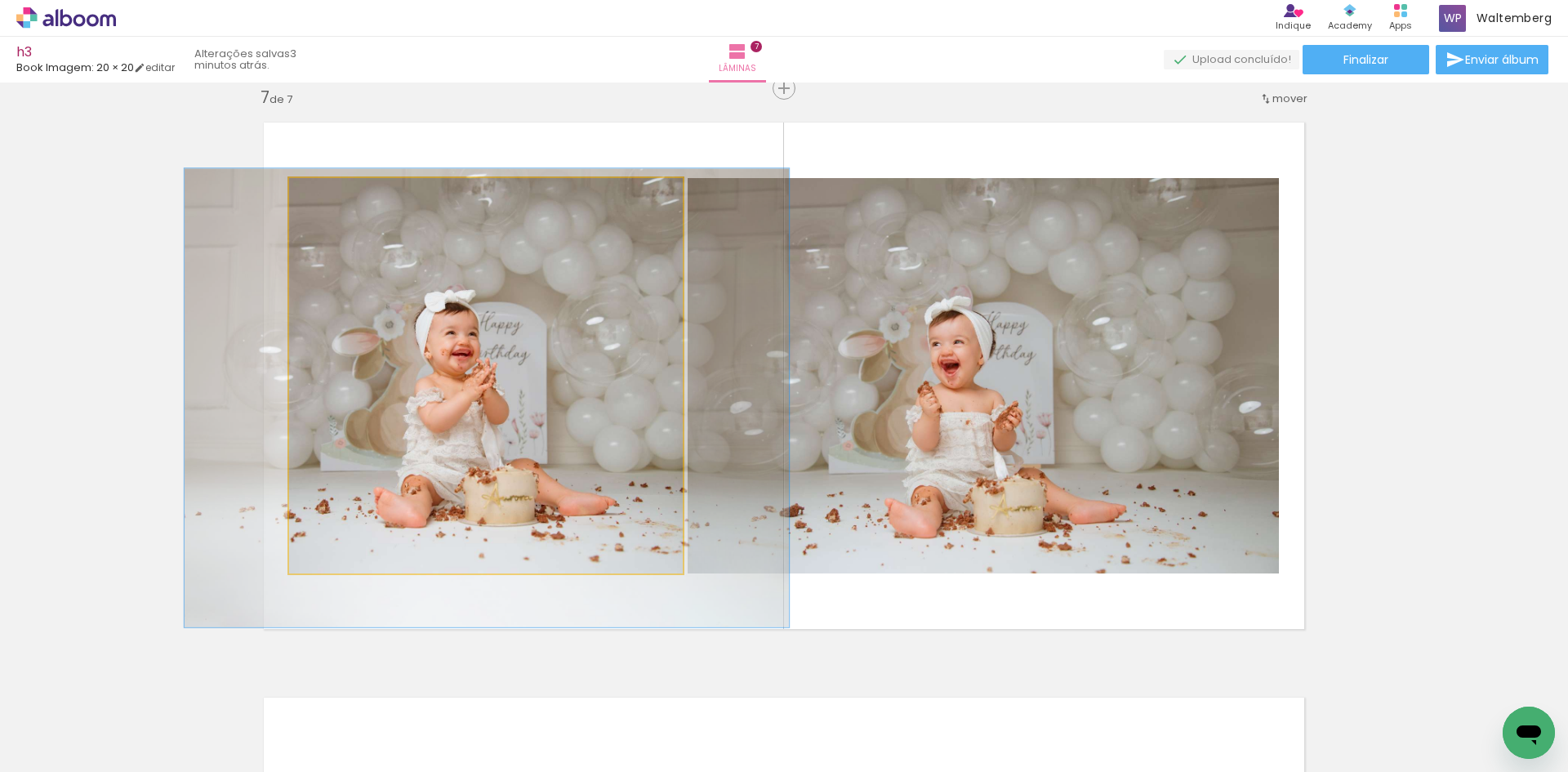
drag, startPoint x: 441, startPoint y: 288, endPoint x: 440, endPoint y: 308, distance: 20.0
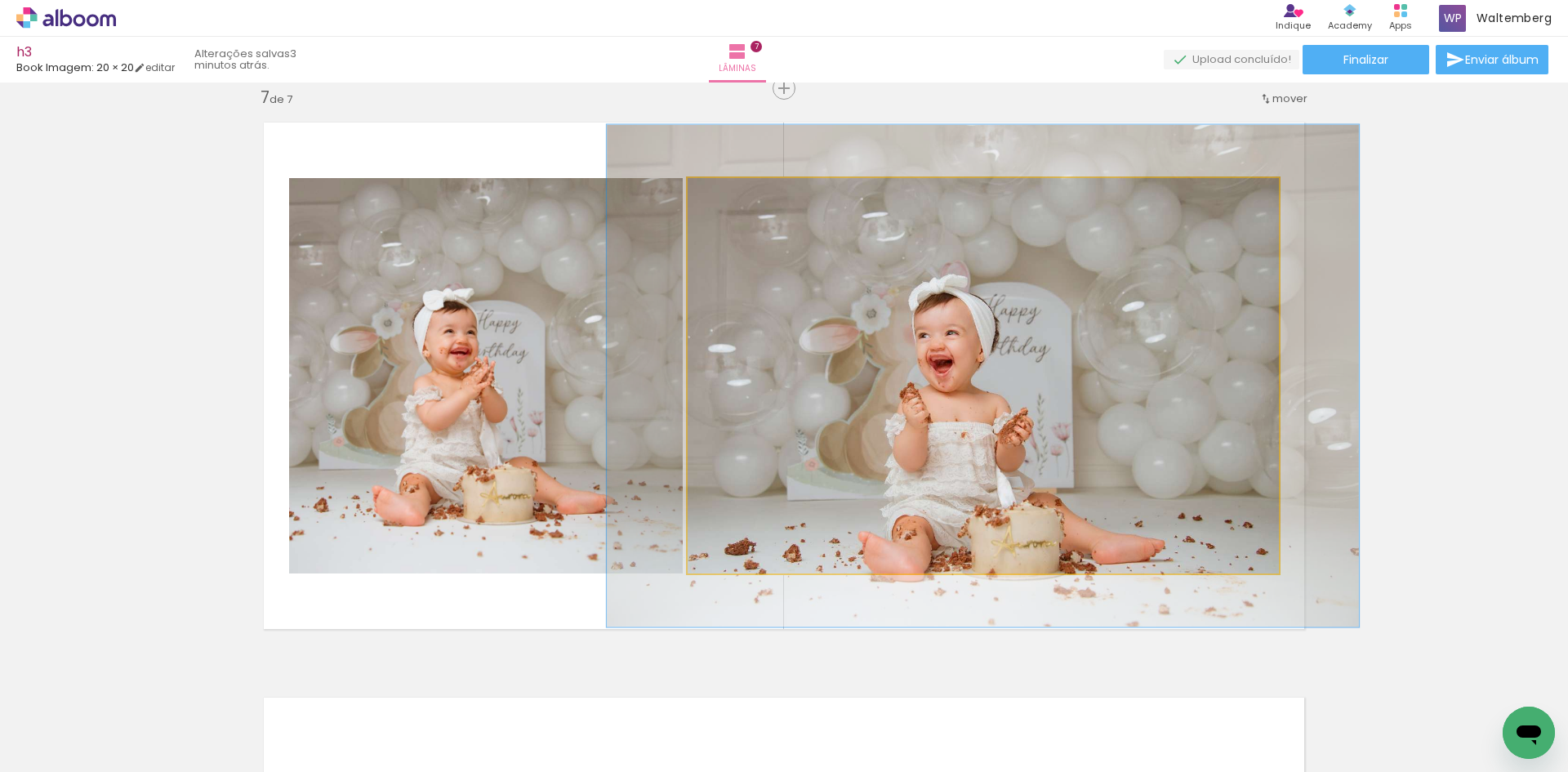
drag, startPoint x: 726, startPoint y: 200, endPoint x: 955, endPoint y: 331, distance: 263.8
type paper-slider "129"
click at [739, 200] on div at bounding box center [741, 195] width 15 height 15
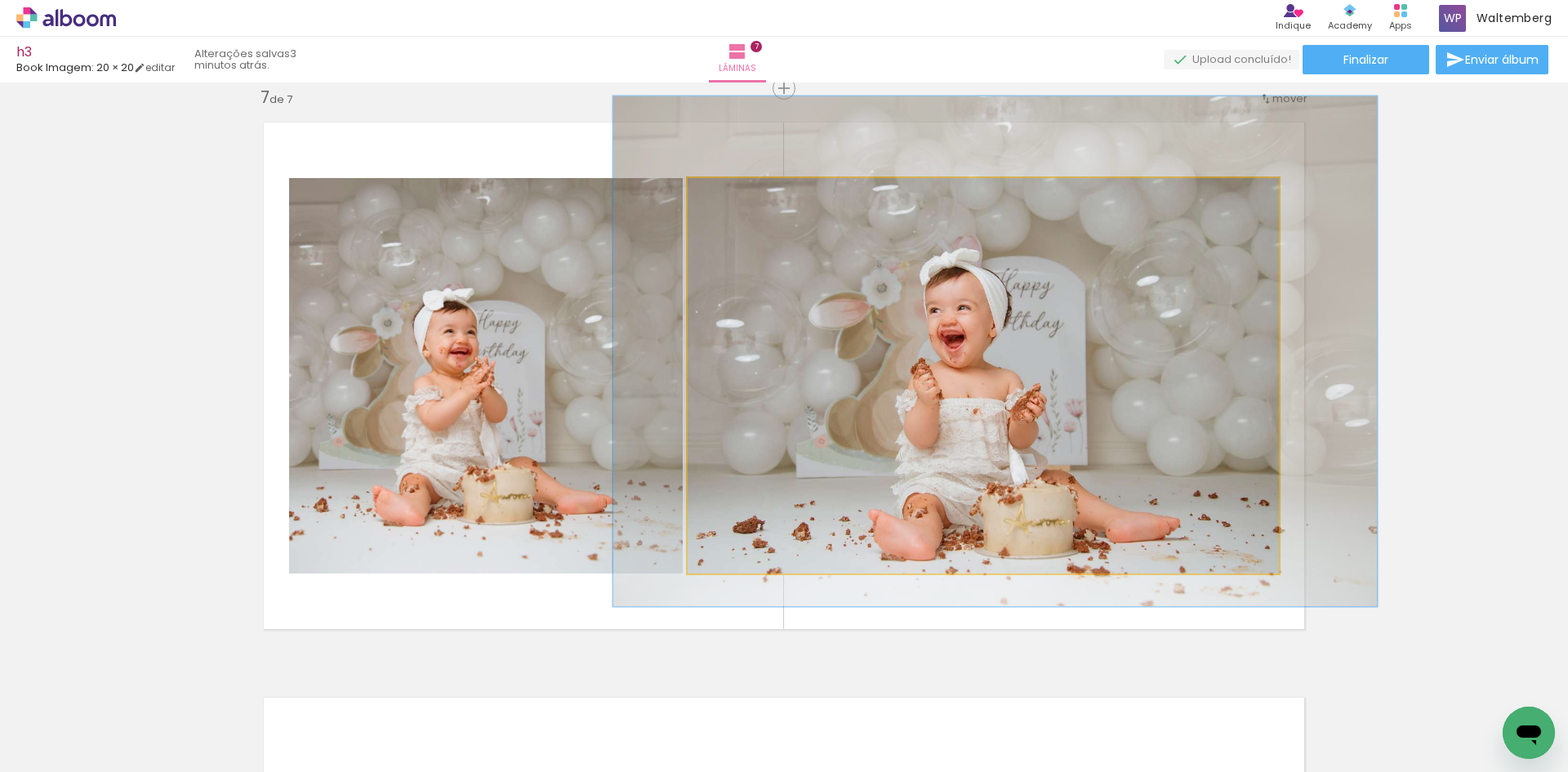
drag, startPoint x: 1058, startPoint y: 361, endPoint x: 1066, endPoint y: 343, distance: 19.7
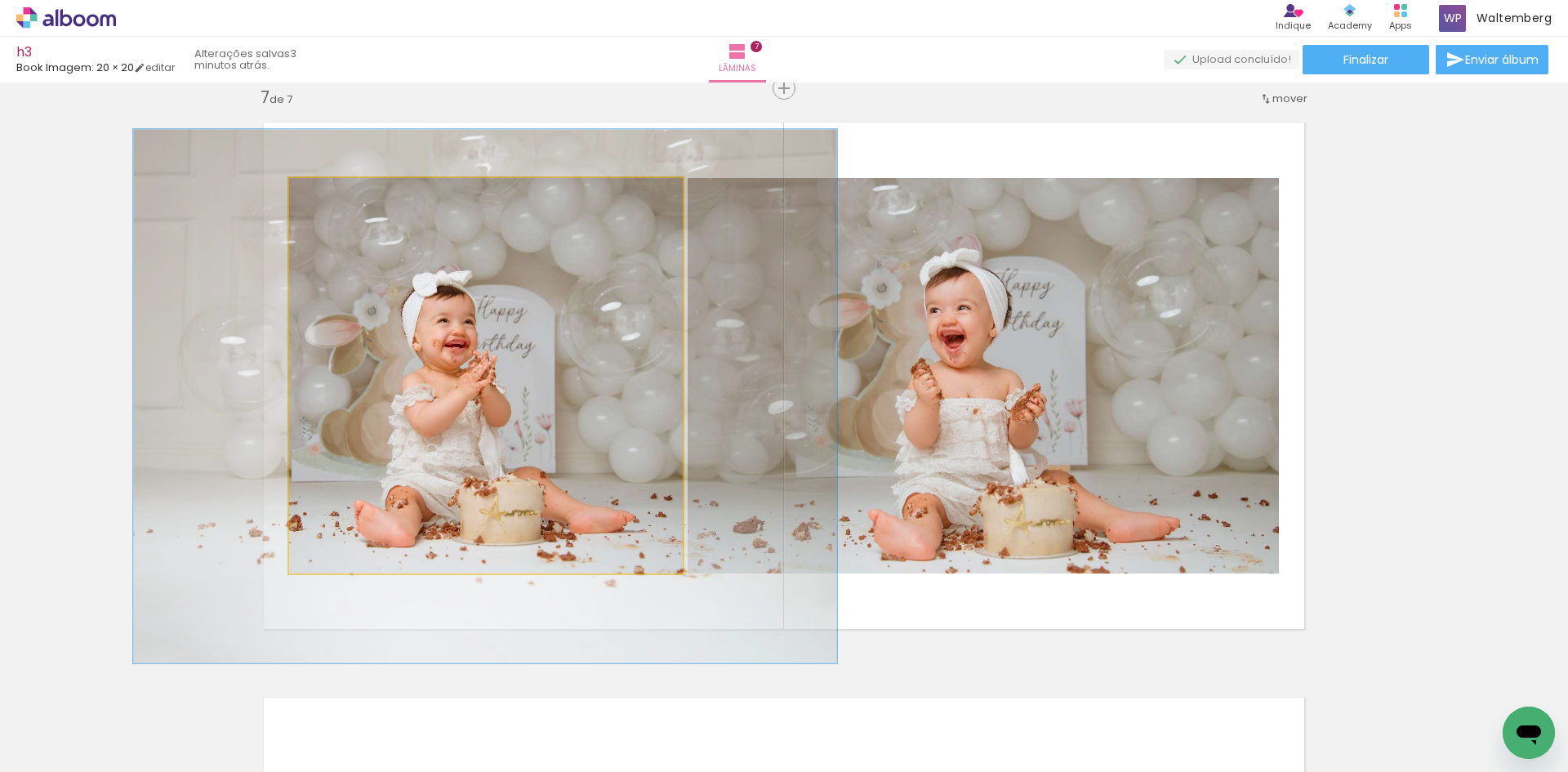
drag, startPoint x: 332, startPoint y: 201, endPoint x: 342, endPoint y: 203, distance: 10.2
click at [342, 203] on div at bounding box center [350, 195] width 26 height 26
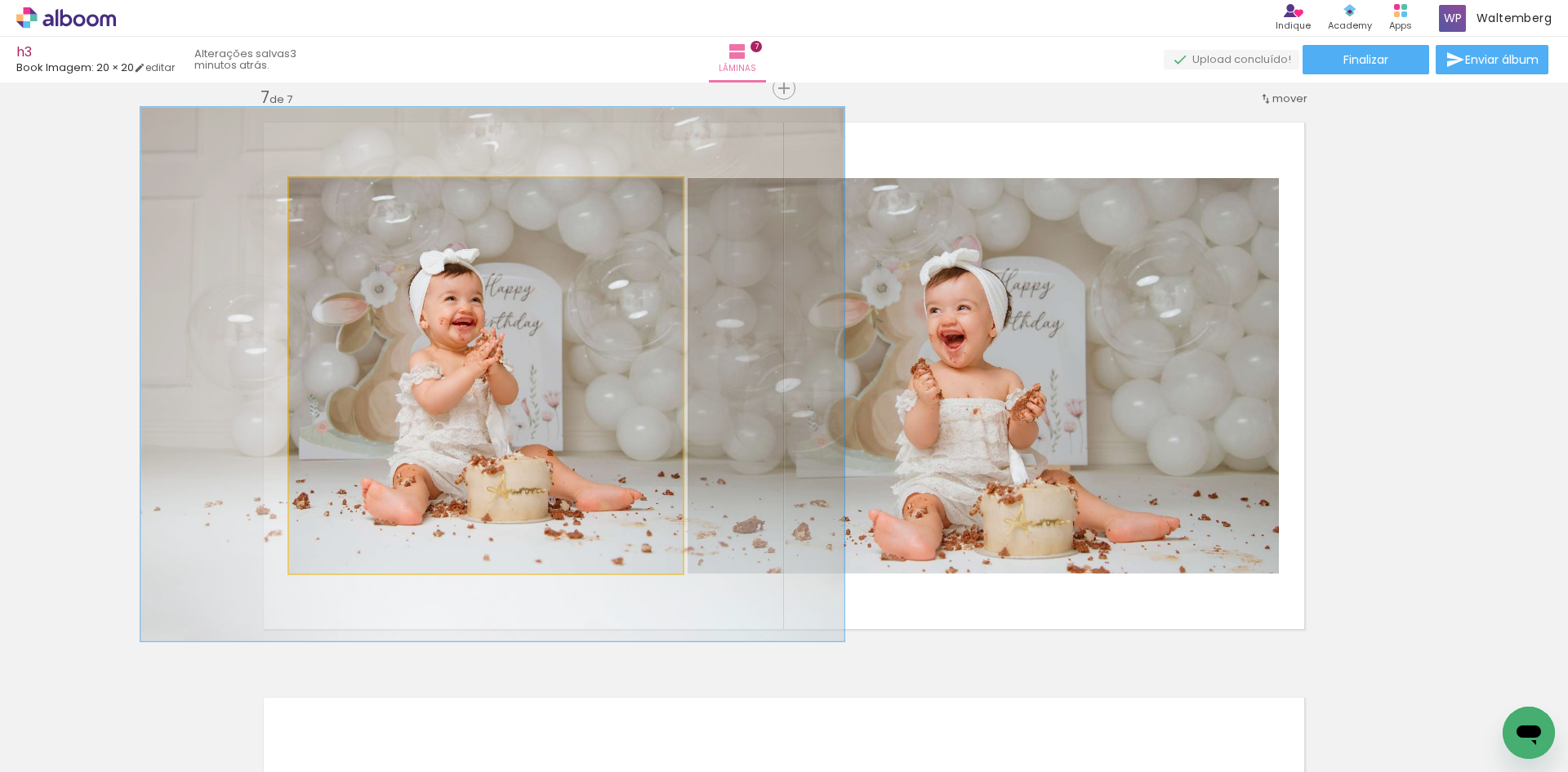
drag, startPoint x: 470, startPoint y: 300, endPoint x: 473, endPoint y: 284, distance: 16.3
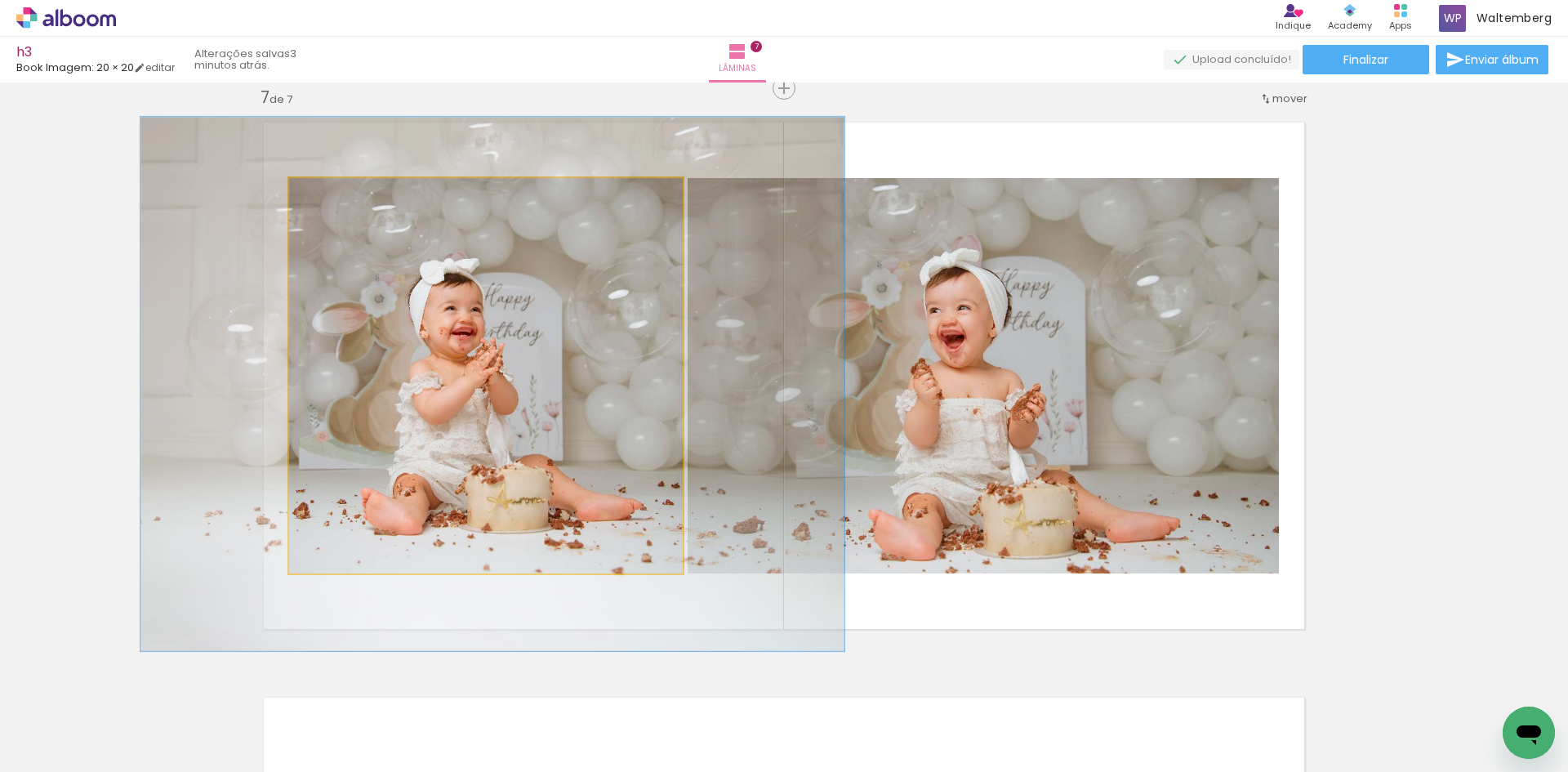
drag, startPoint x: 475, startPoint y: 393, endPoint x: 473, endPoint y: 410, distance: 17.1
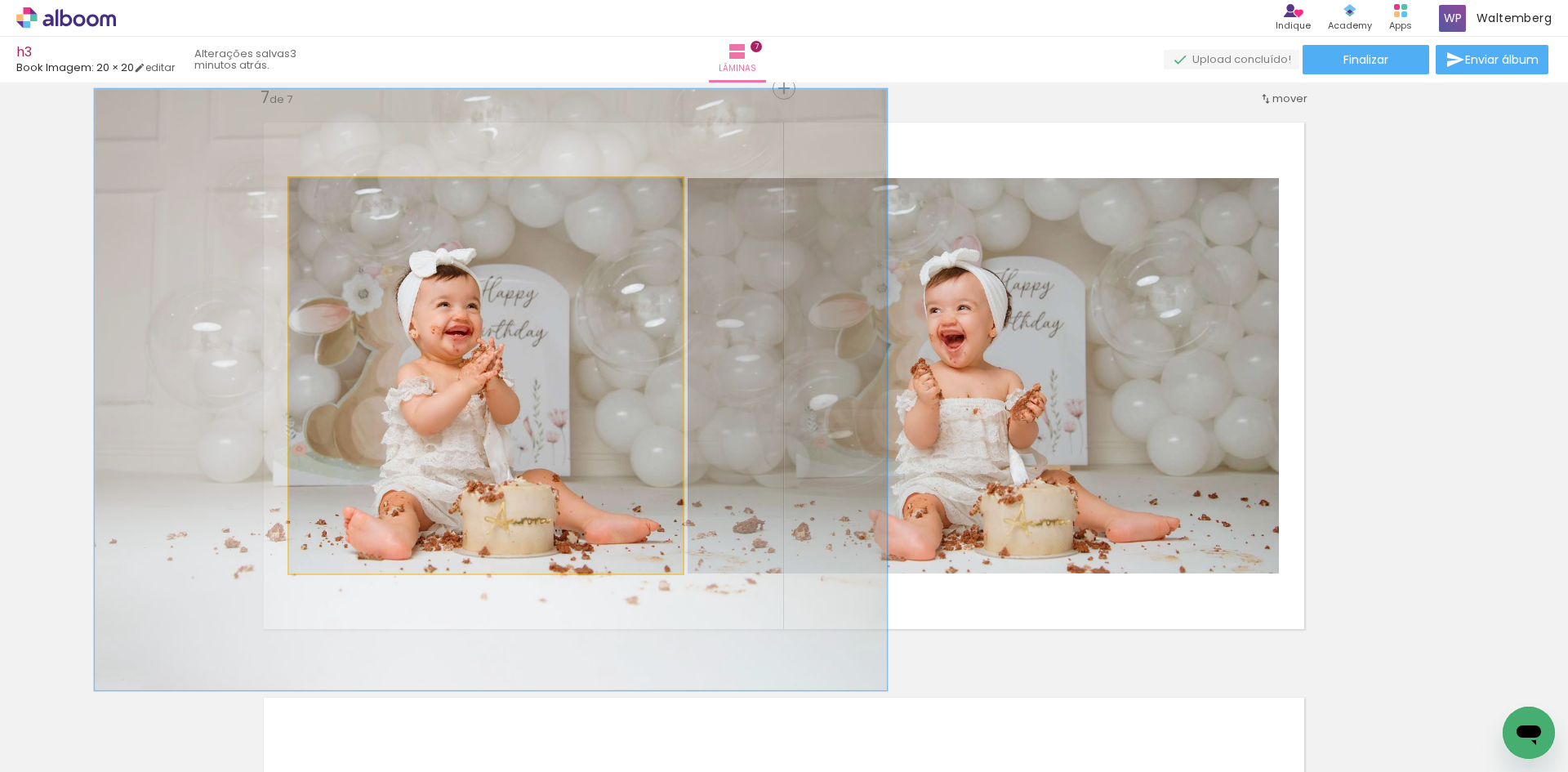
type paper-slider "149"
click at [358, 193] on div at bounding box center [361, 195] width 26 height 26
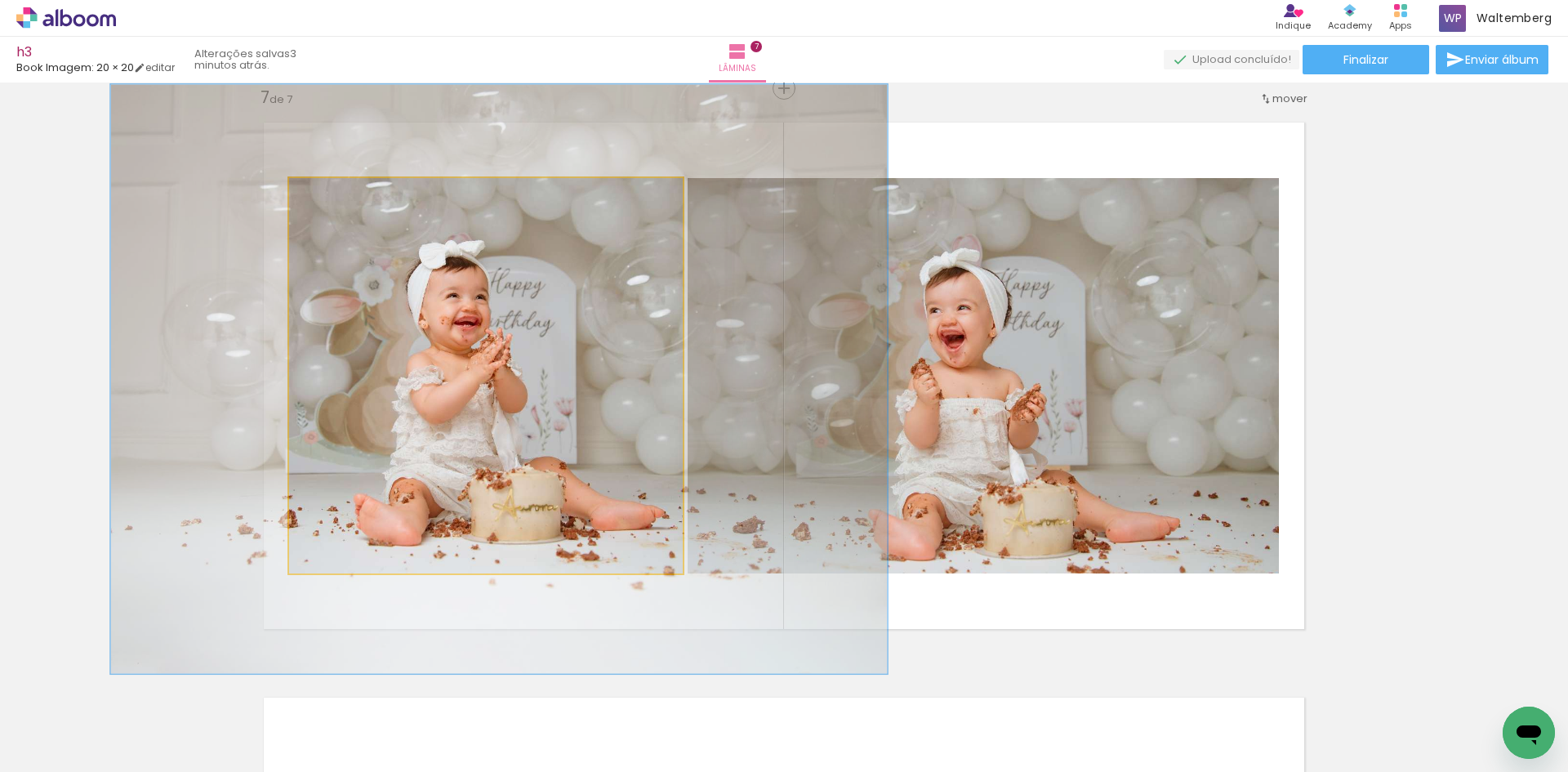
drag, startPoint x: 479, startPoint y: 298, endPoint x: 484, endPoint y: 288, distance: 11.2
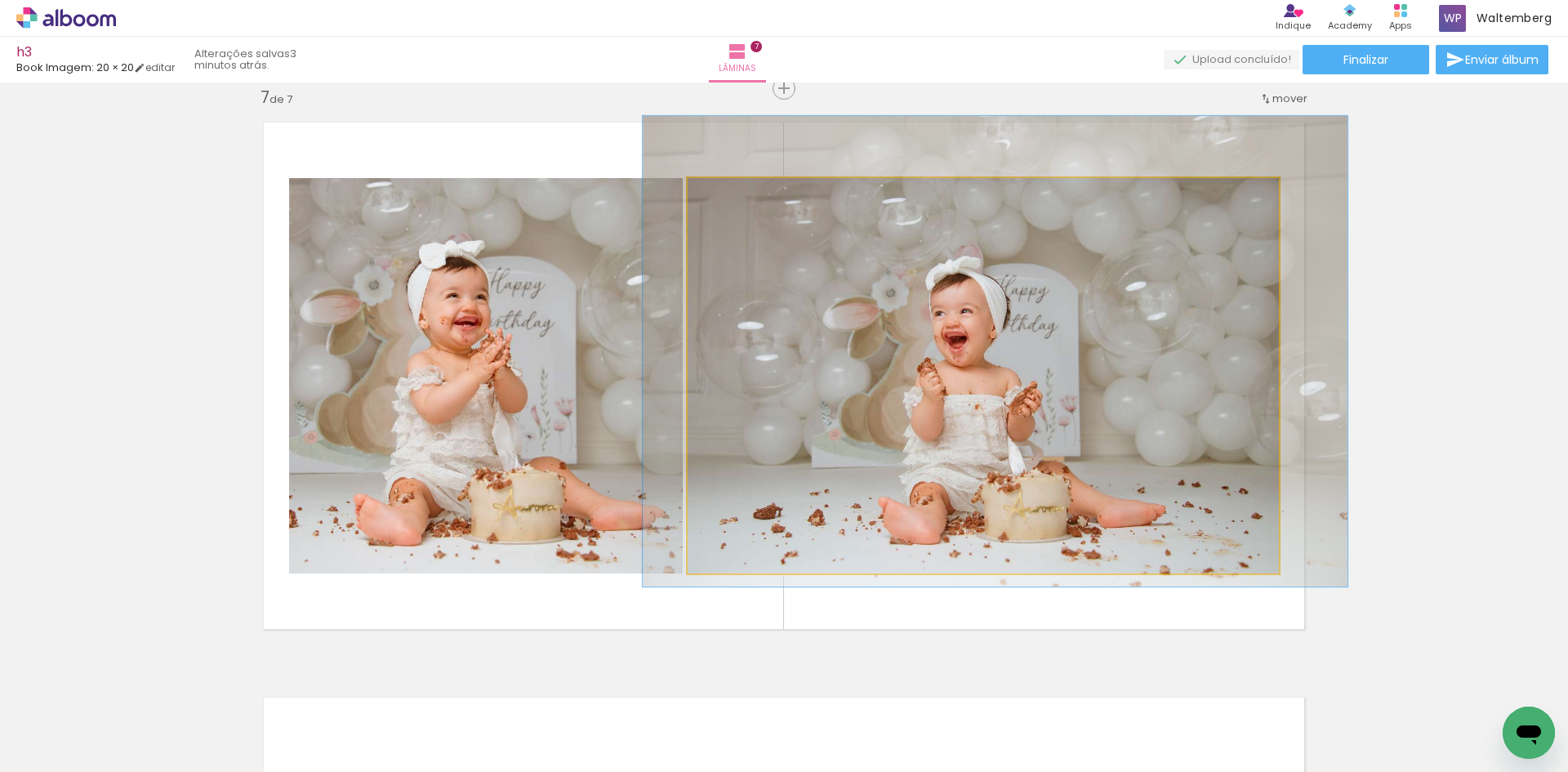
click at [731, 199] on div at bounding box center [738, 195] width 15 height 15
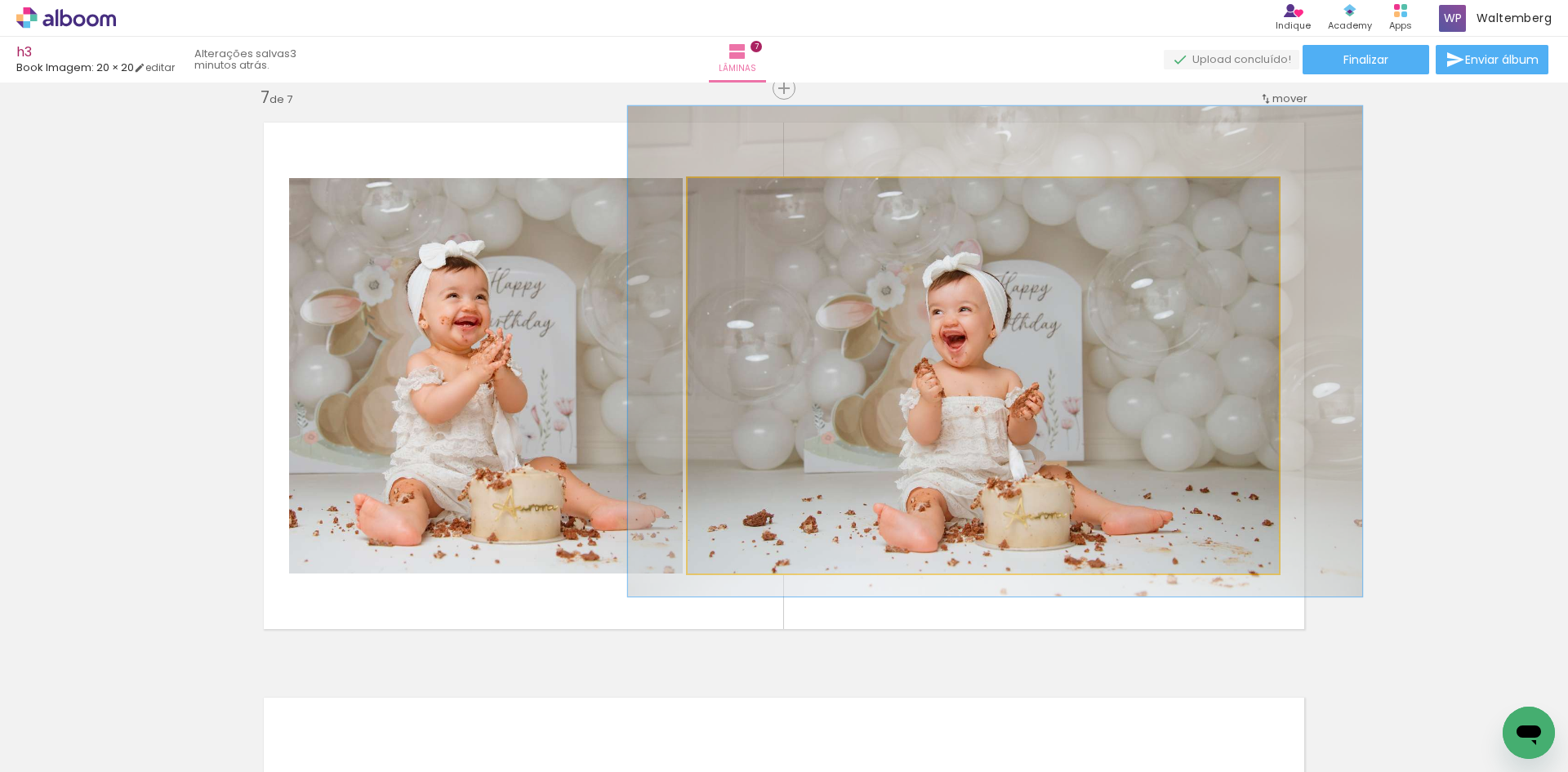
type paper-slider "124"
click at [742, 200] on div at bounding box center [742, 195] width 26 height 26
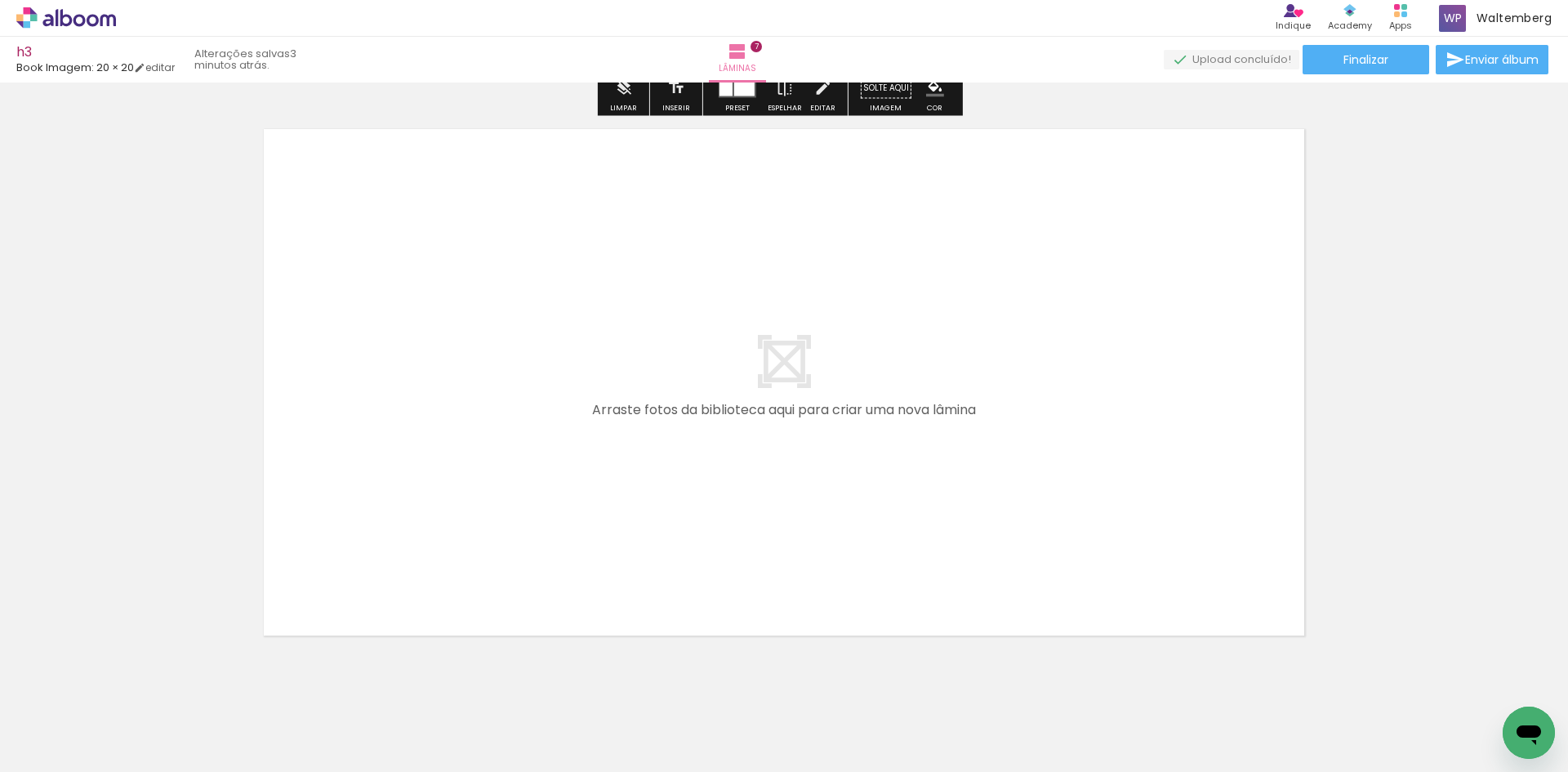
scroll to position [4076, 0]
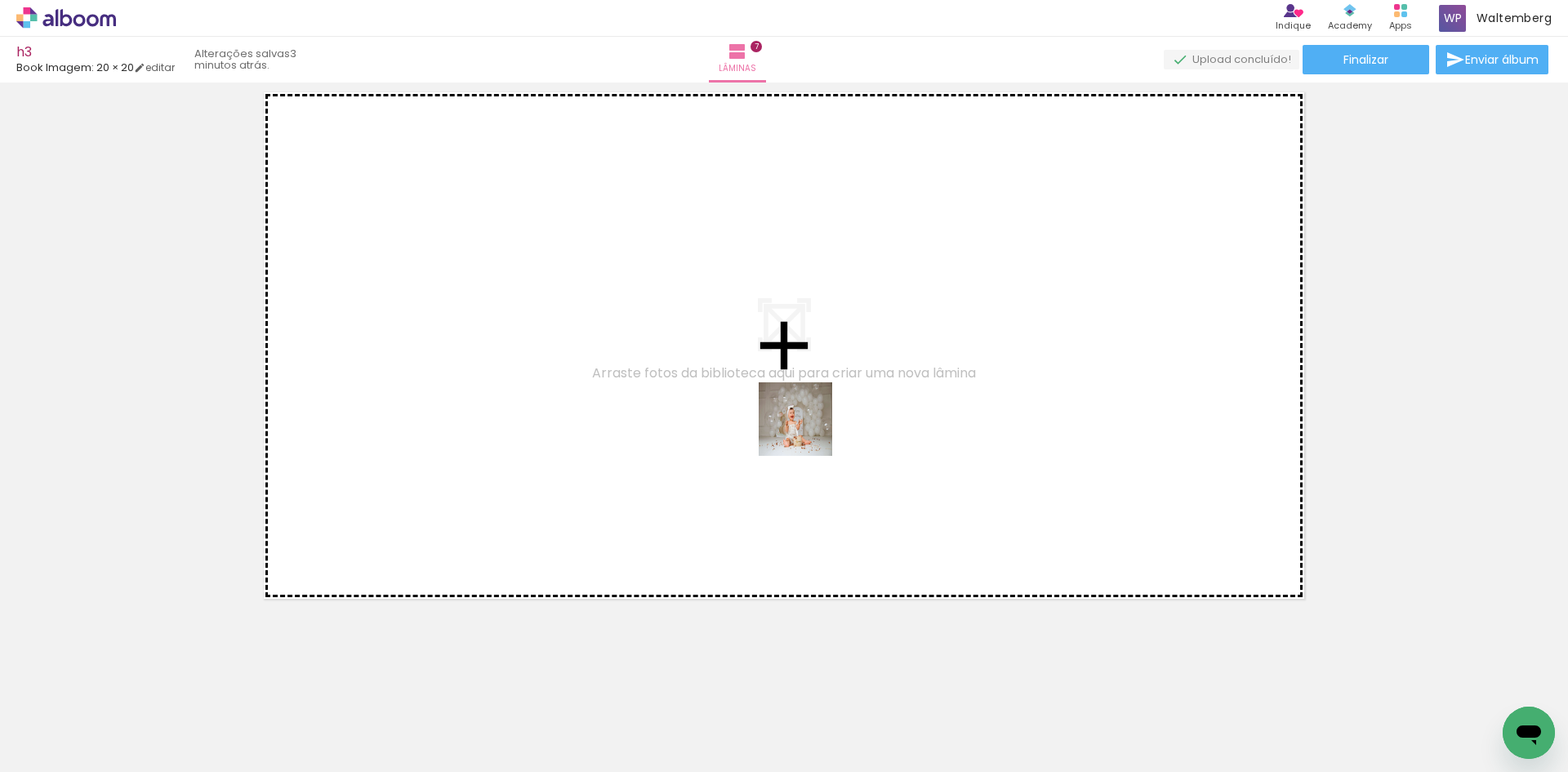
drag, startPoint x: 1056, startPoint y: 729, endPoint x: 683, endPoint y: 302, distance: 567.0
click at [683, 302] on quentale-workspace at bounding box center [784, 386] width 1568 height 772
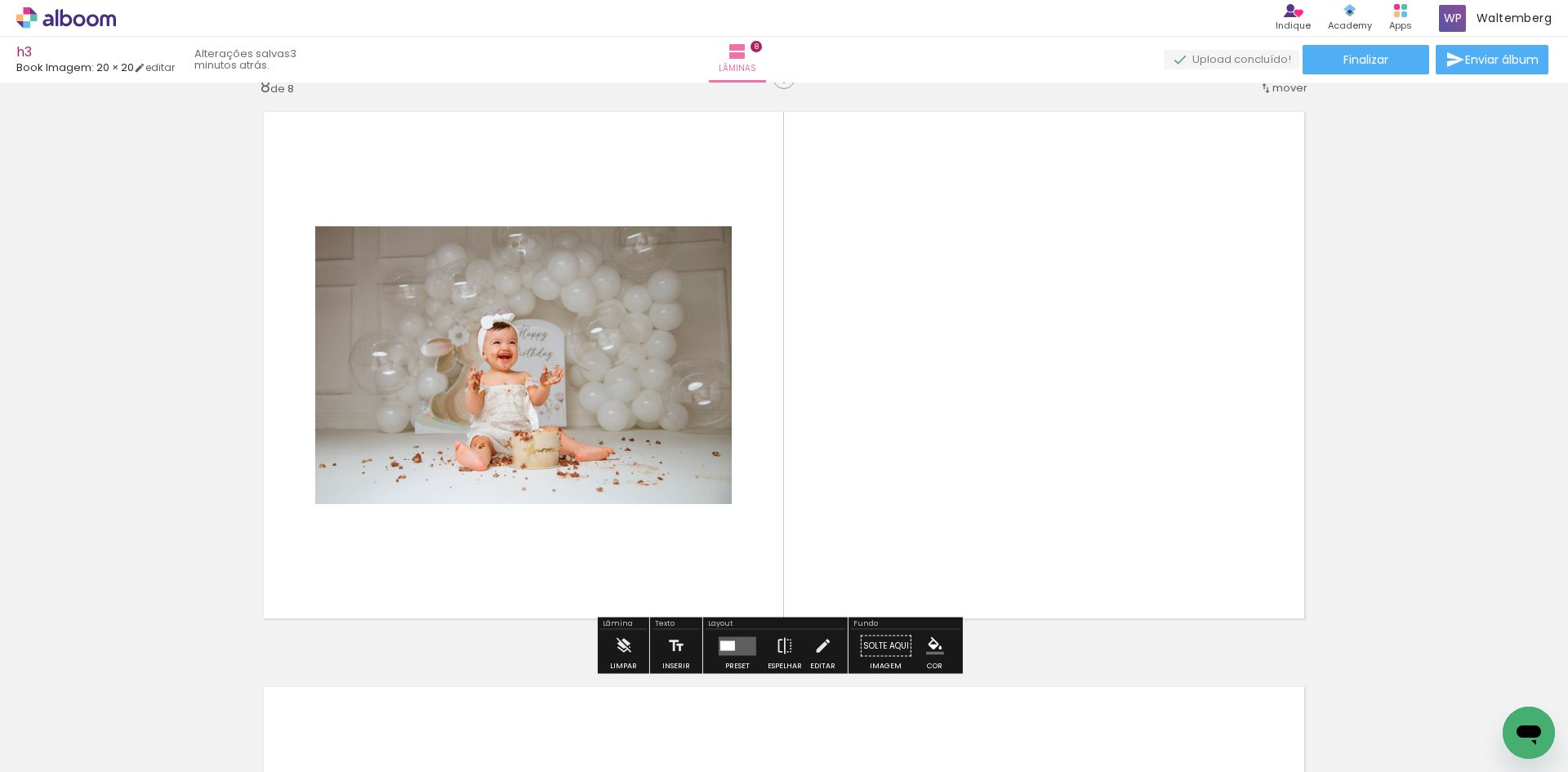
scroll to position [4046, 0]
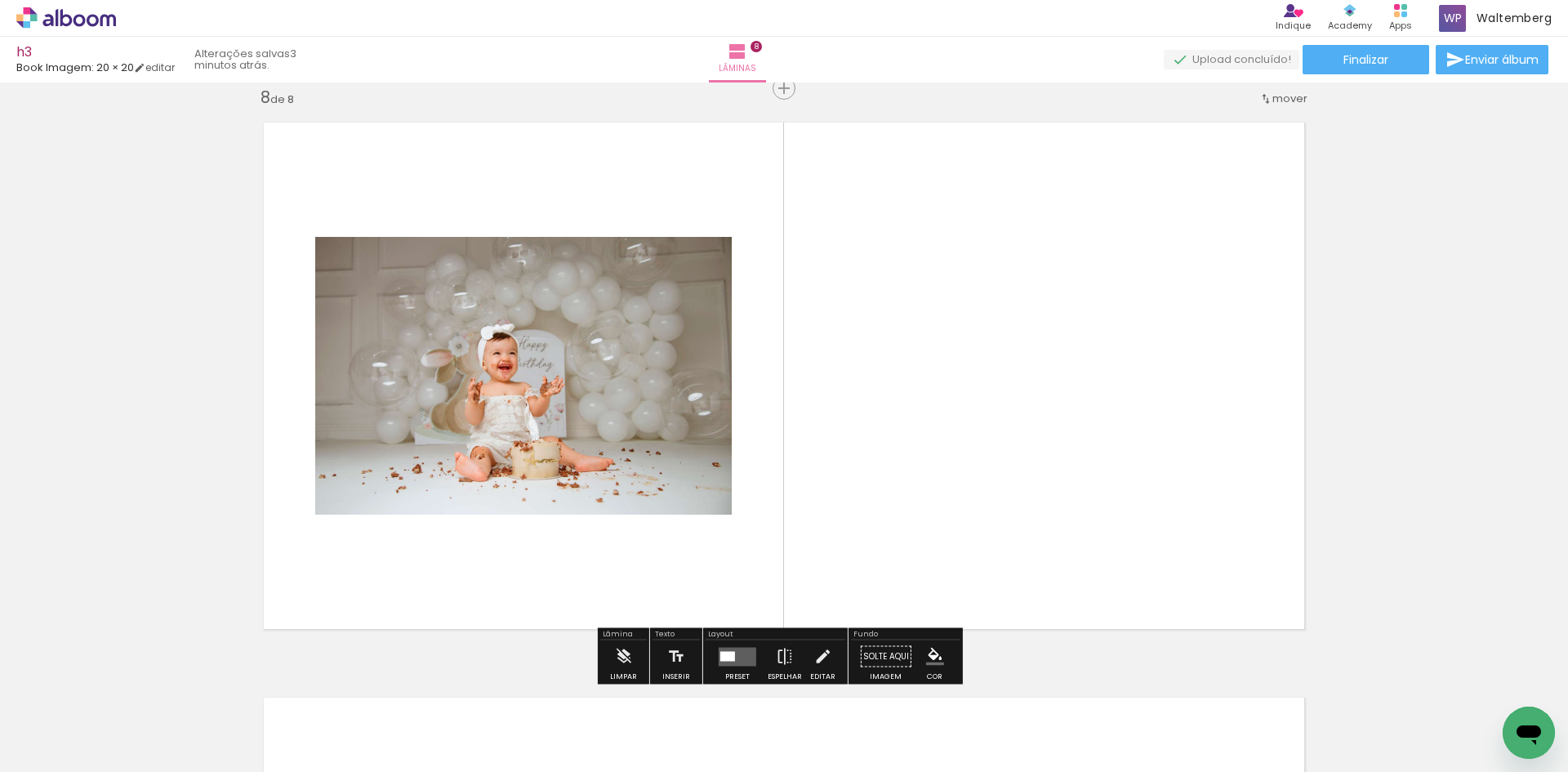
drag, startPoint x: 1149, startPoint y: 579, endPoint x: 1071, endPoint y: 480, distance: 126.0
click at [1071, 480] on quentale-workspace at bounding box center [784, 386] width 1568 height 772
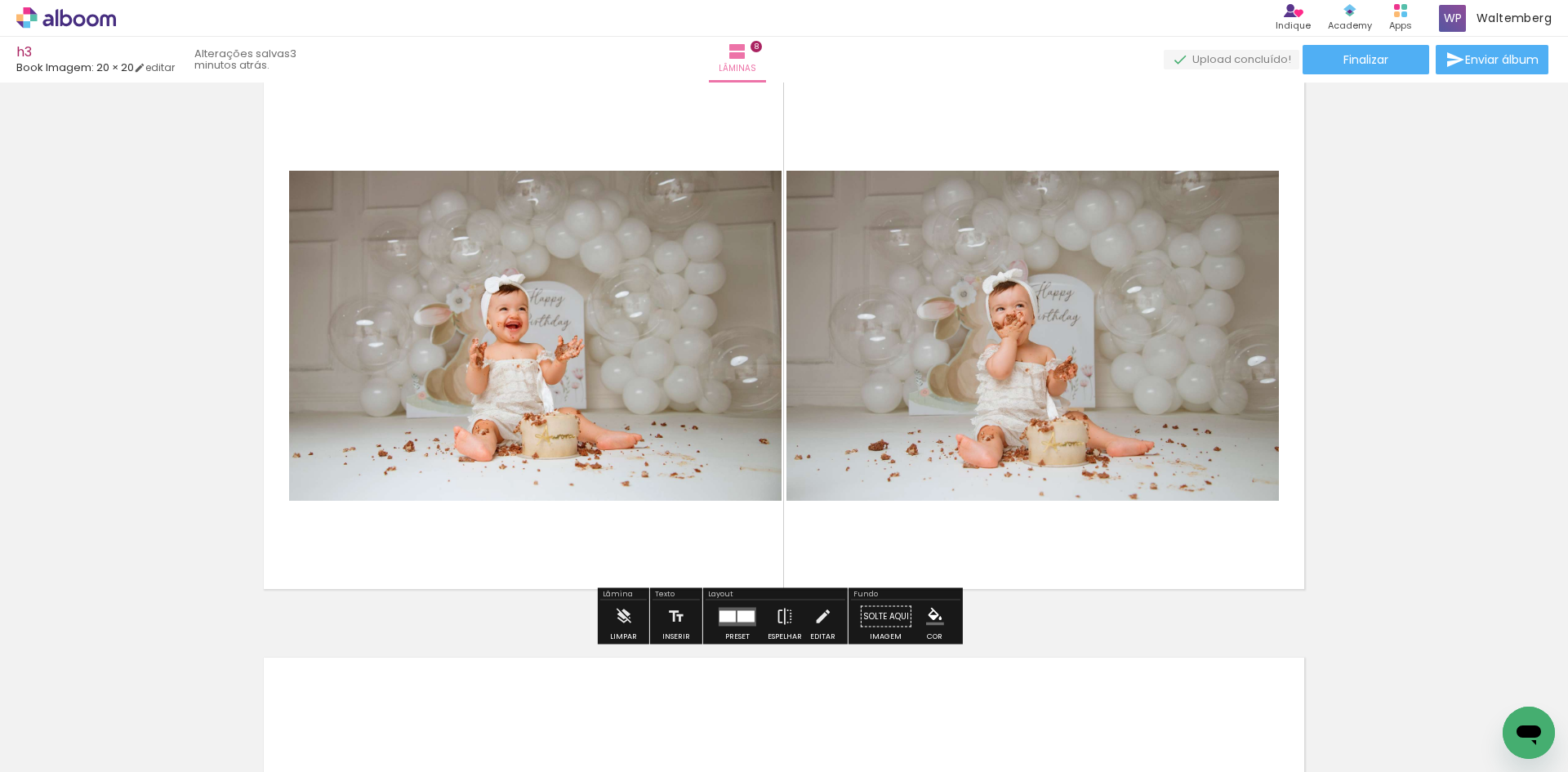
scroll to position [4128, 0]
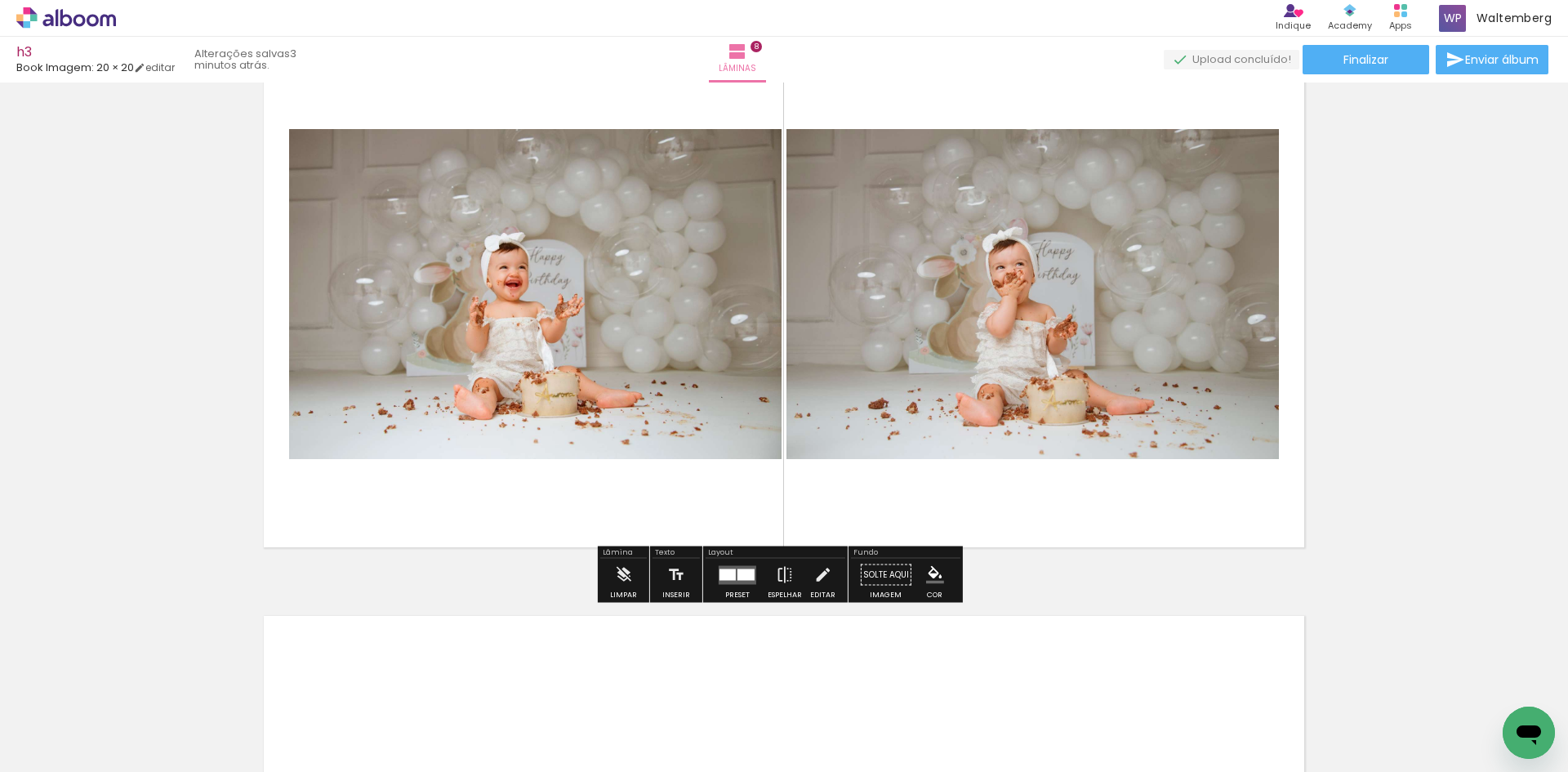
click at [730, 571] on div at bounding box center [727, 574] width 17 height 11
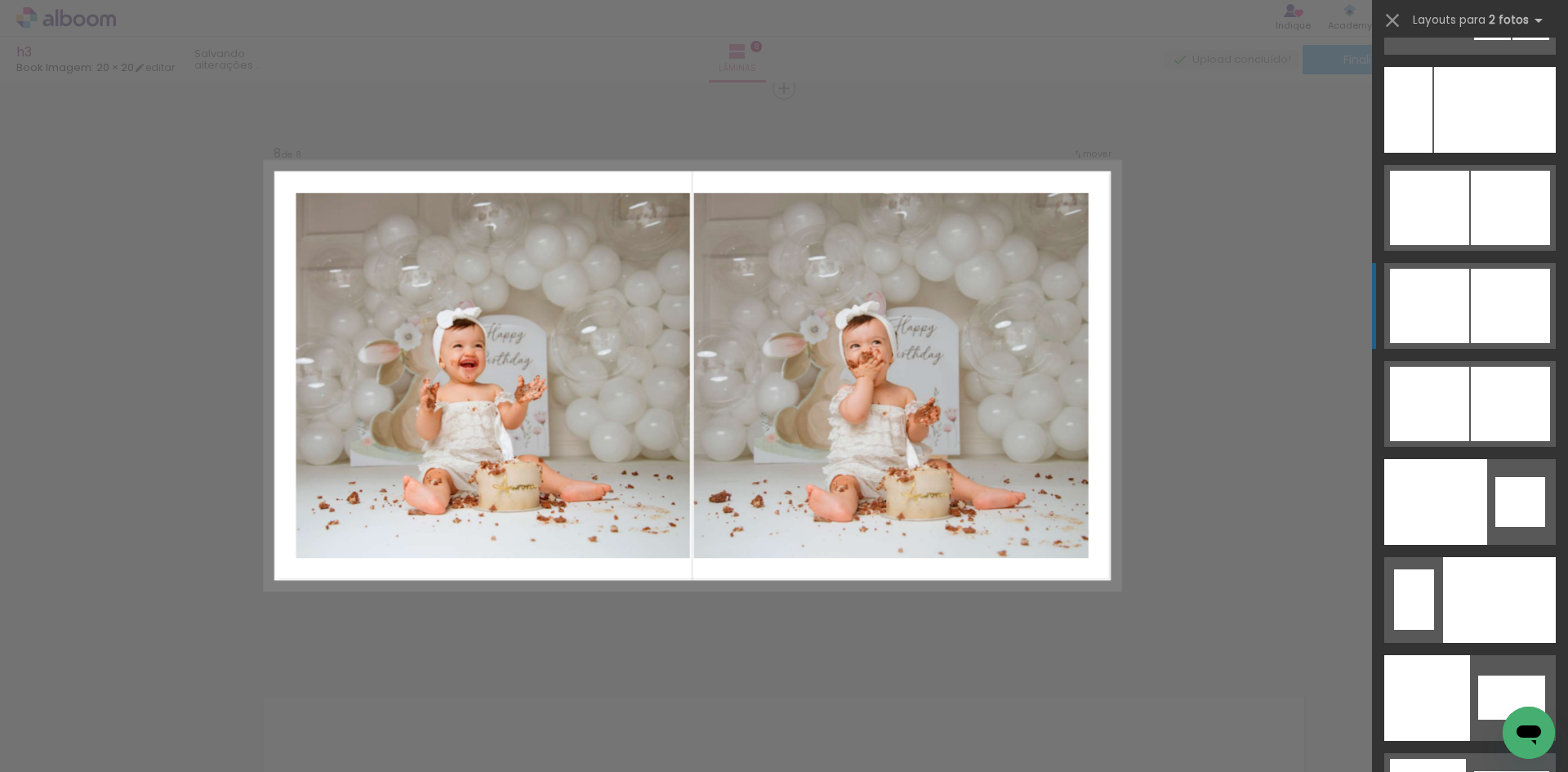
scroll to position [7923, 0]
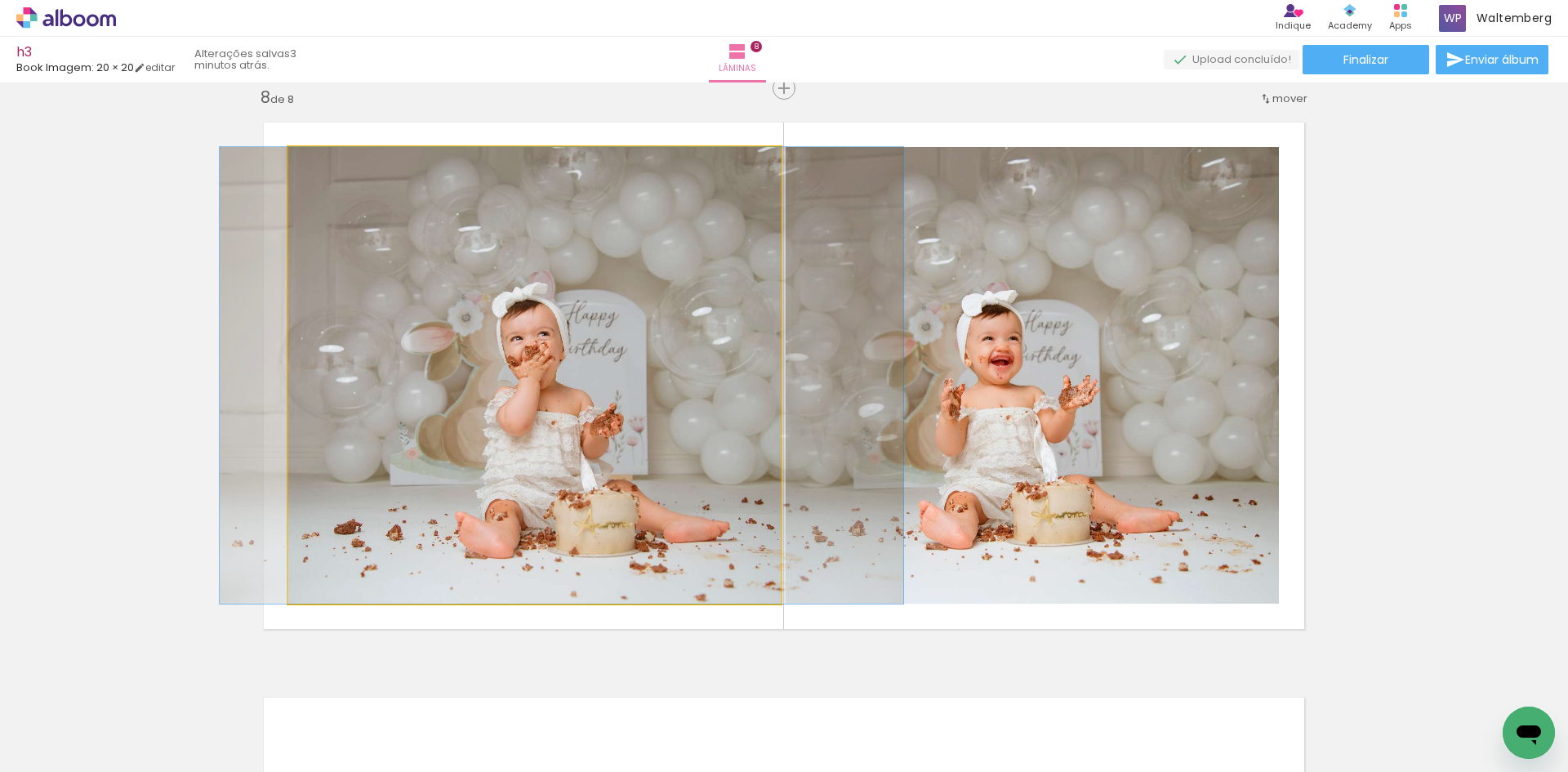
drag, startPoint x: 558, startPoint y: 381, endPoint x: 1017, endPoint y: 379, distance: 459.0
click at [0, 0] on slot at bounding box center [0, 0] width 0 height 0
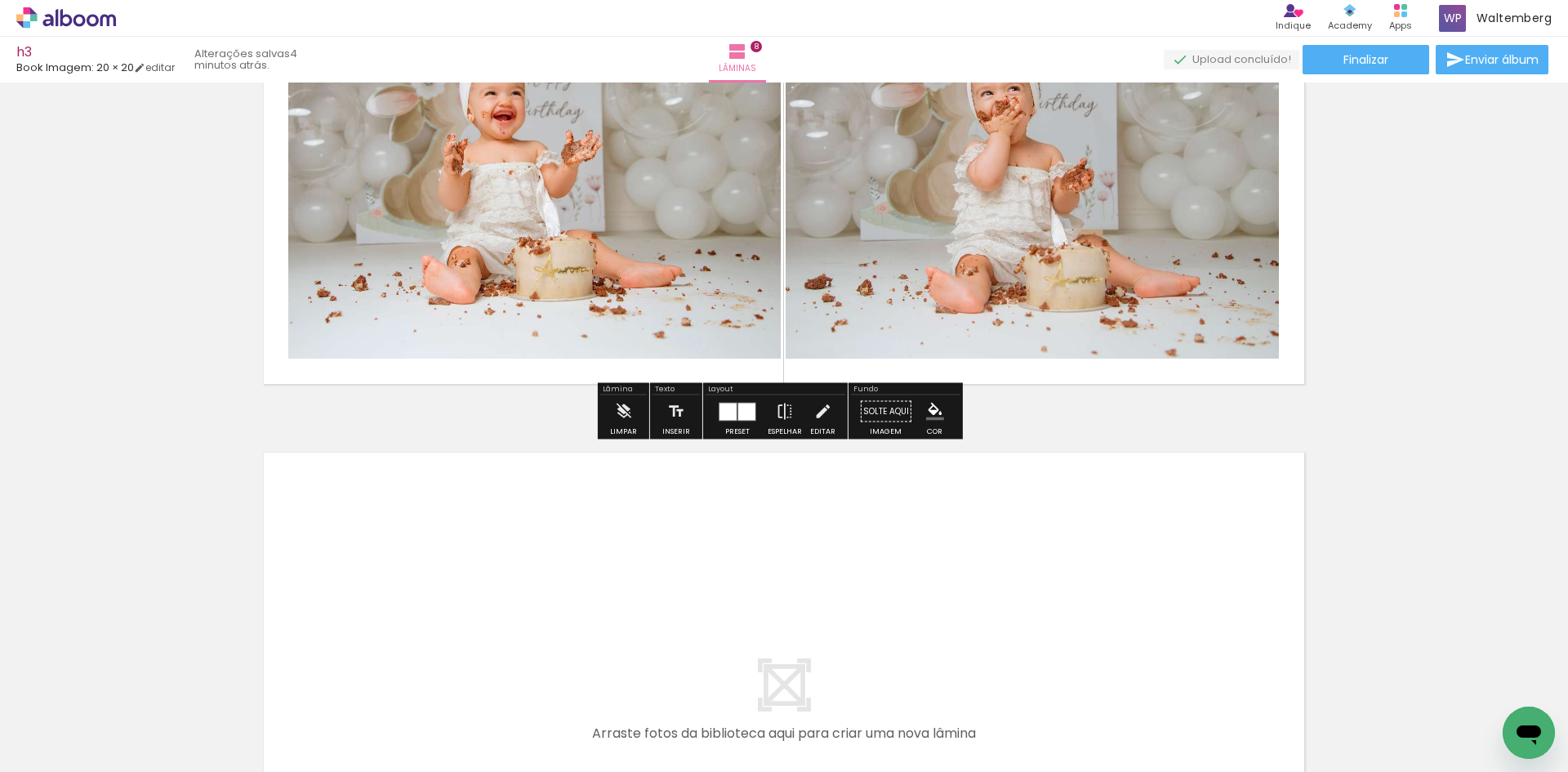
drag, startPoint x: 1321, startPoint y: 717, endPoint x: 1011, endPoint y: 596, distance: 332.8
click at [1011, 596] on quentale-workspace at bounding box center [784, 386] width 1568 height 772
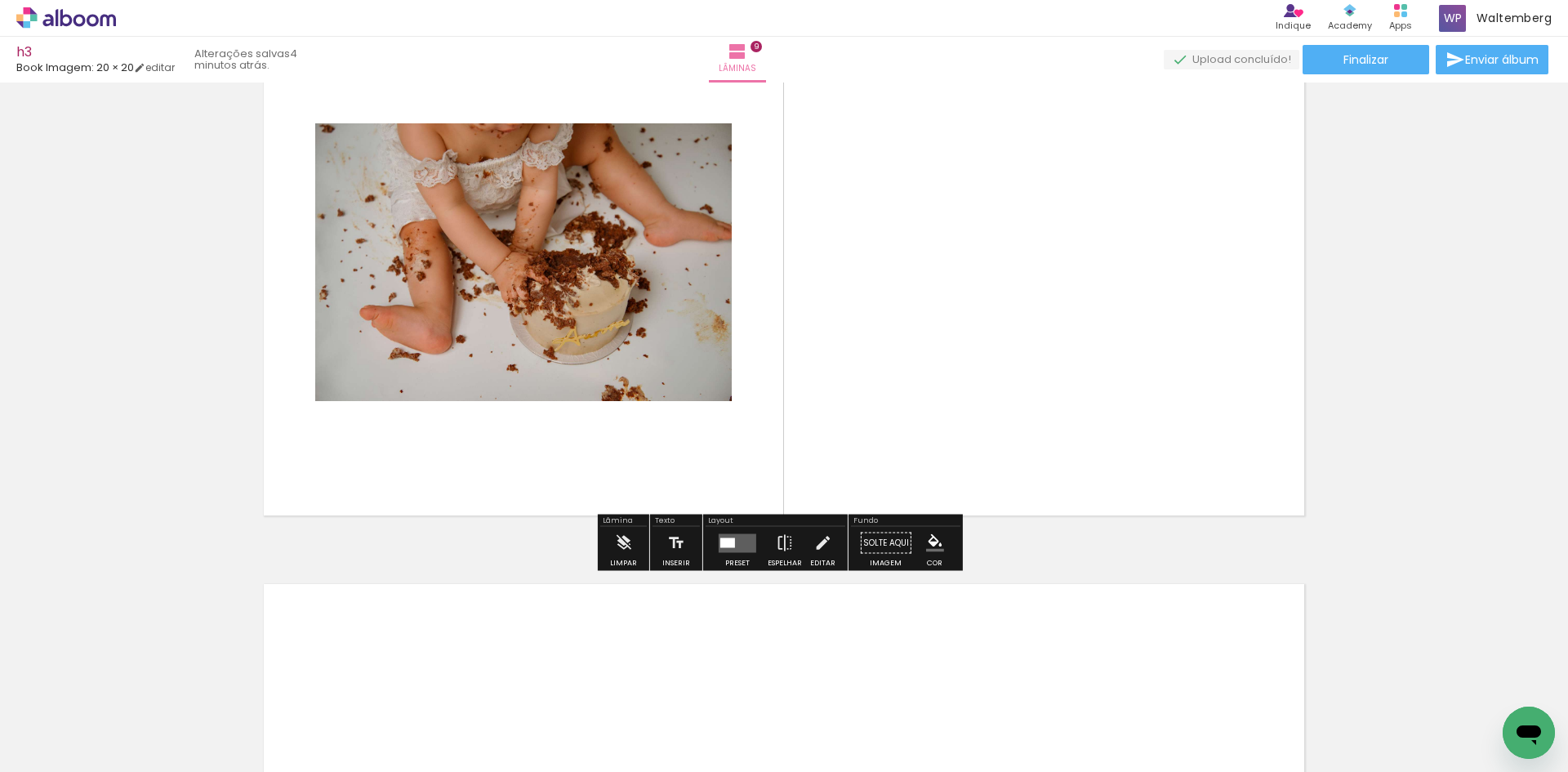
scroll to position [4784, 0]
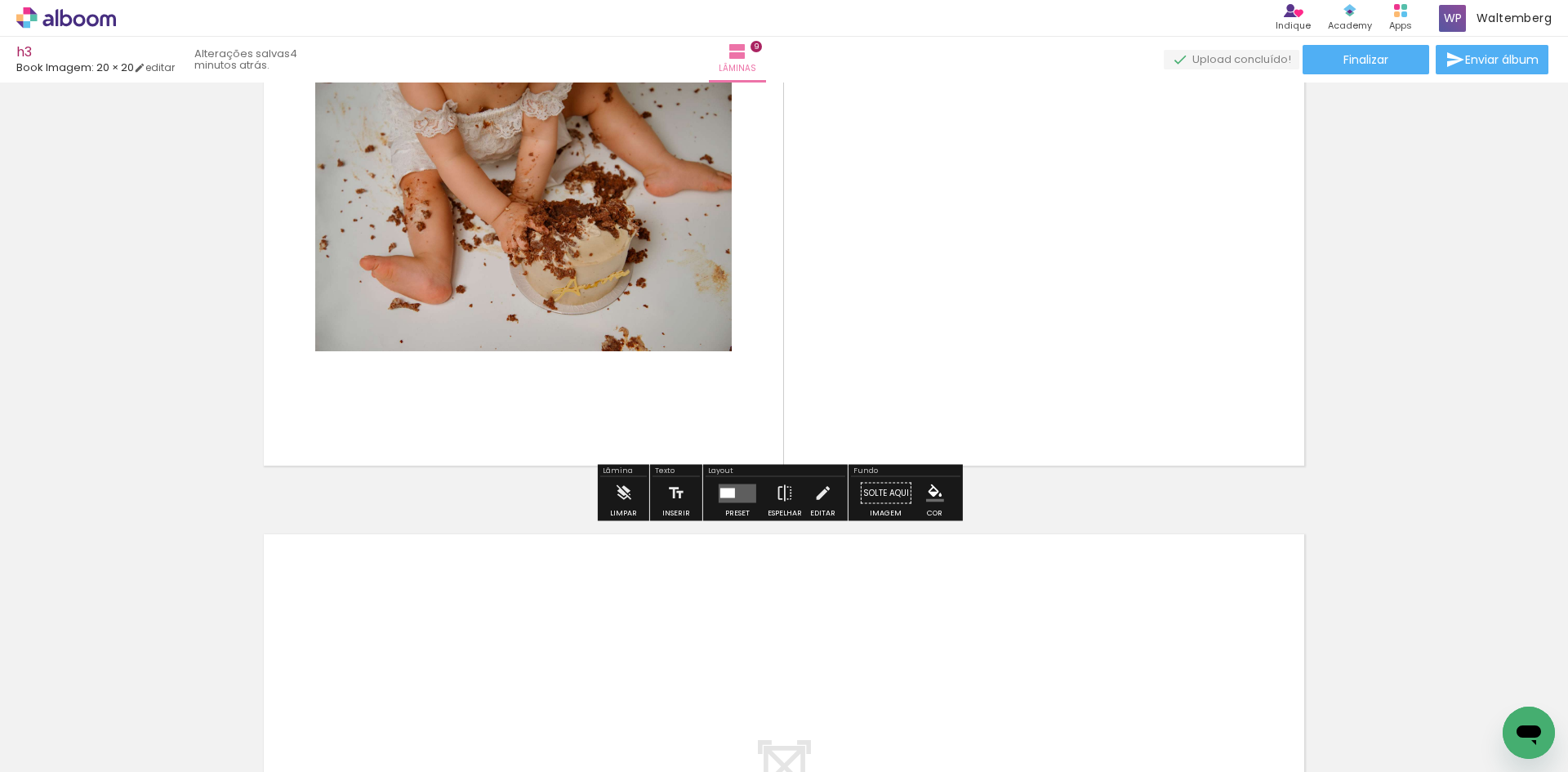
click at [735, 486] on quentale-layouter at bounding box center [737, 492] width 38 height 18
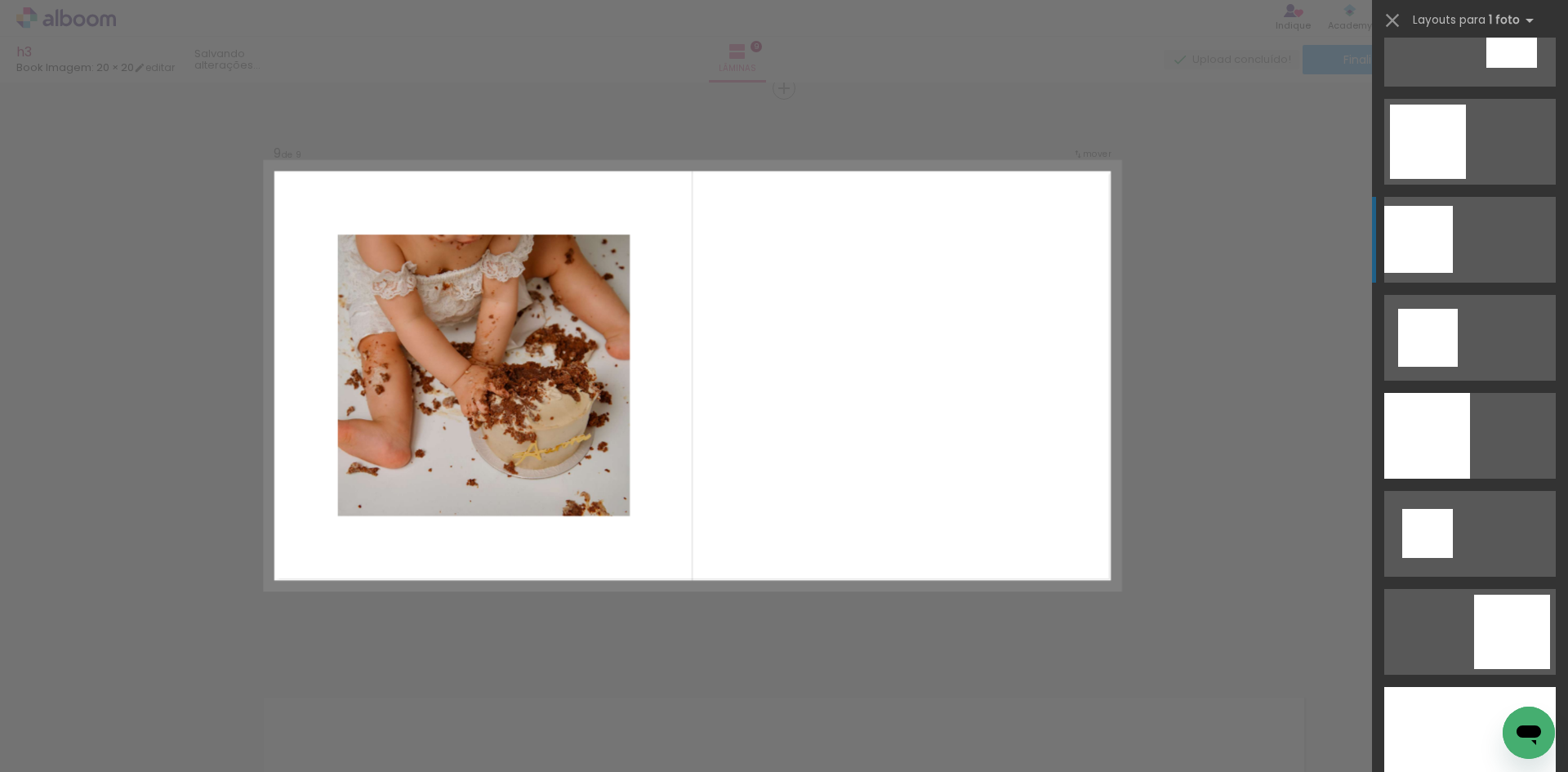
scroll to position [2205, 0]
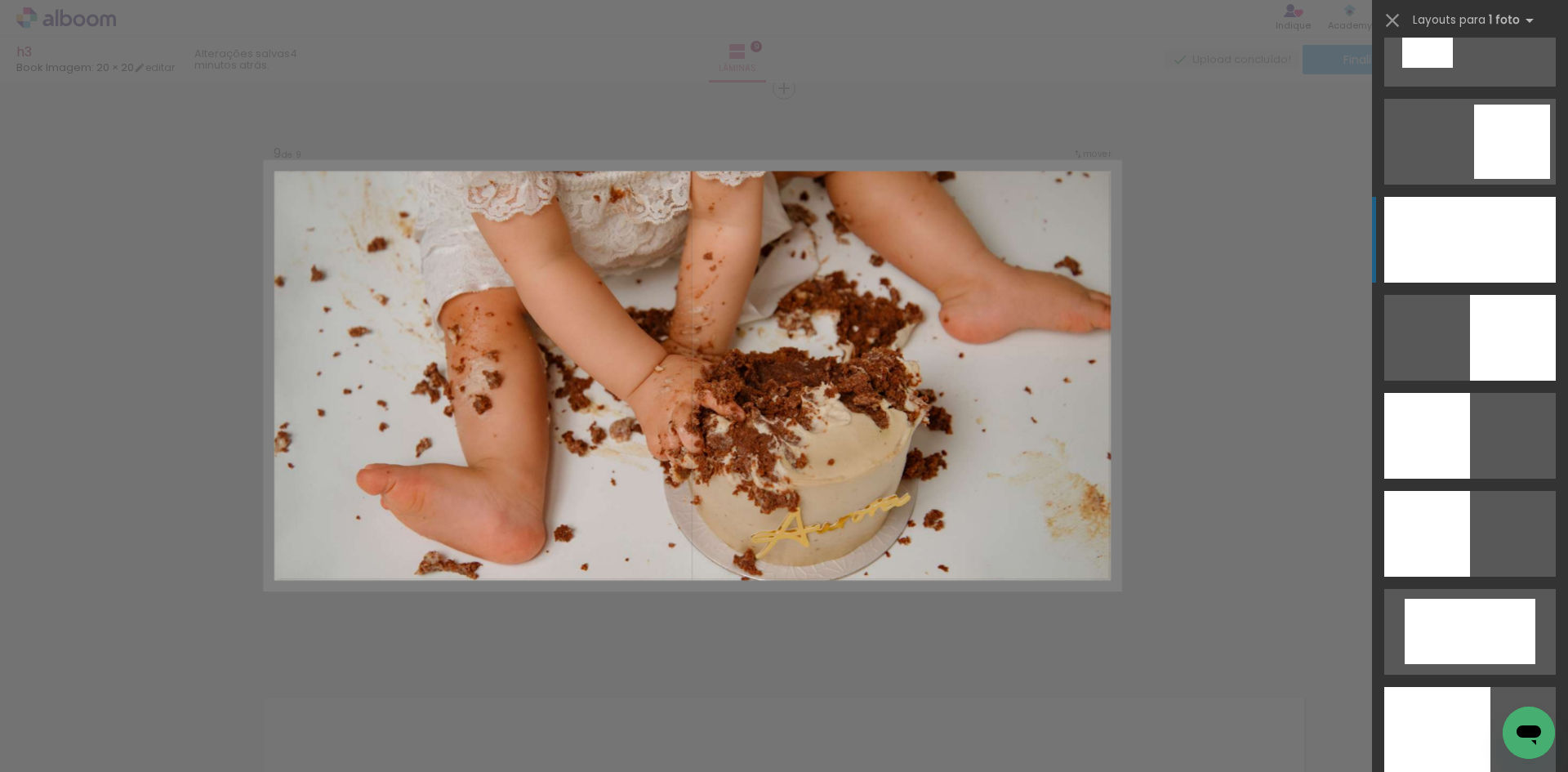
click at [1491, 259] on div at bounding box center [1470, 240] width 171 height 86
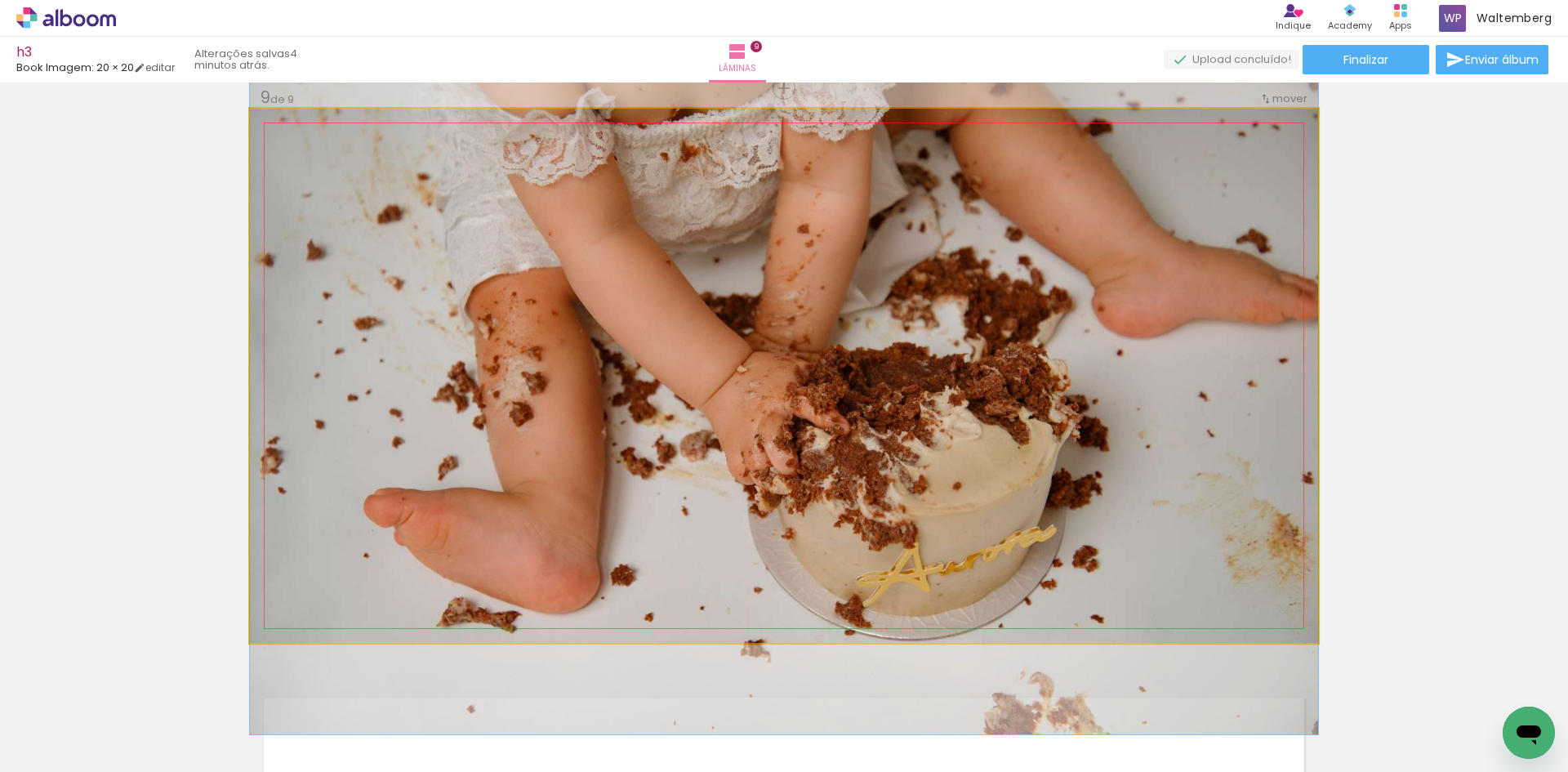
drag, startPoint x: 1117, startPoint y: 327, endPoint x: 1063, endPoint y: 330, distance: 54.1
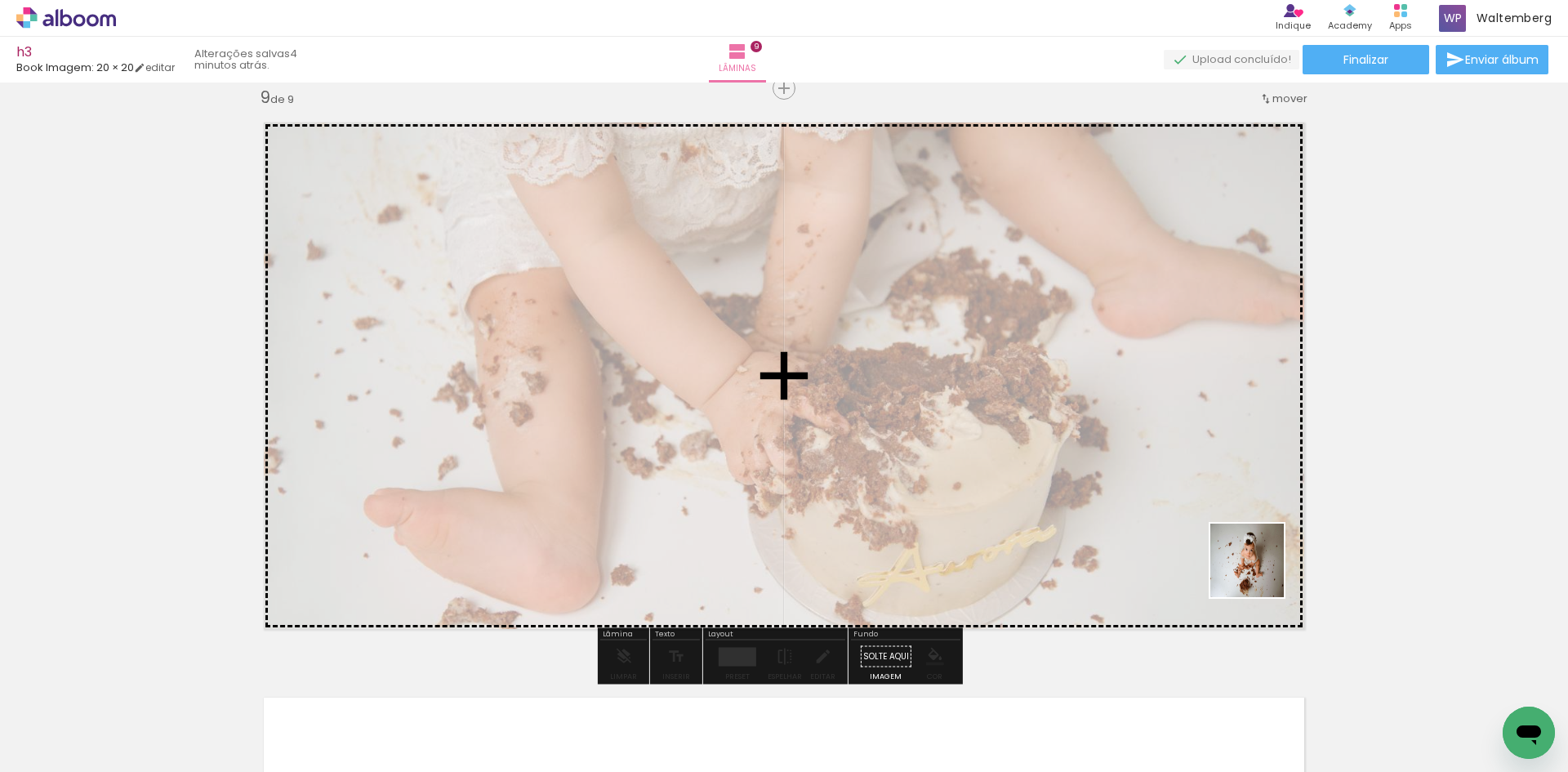
drag, startPoint x: 1416, startPoint y: 703, endPoint x: 1252, endPoint y: 544, distance: 228.4
click at [1255, 561] on quentale-workspace at bounding box center [784, 386] width 1568 height 772
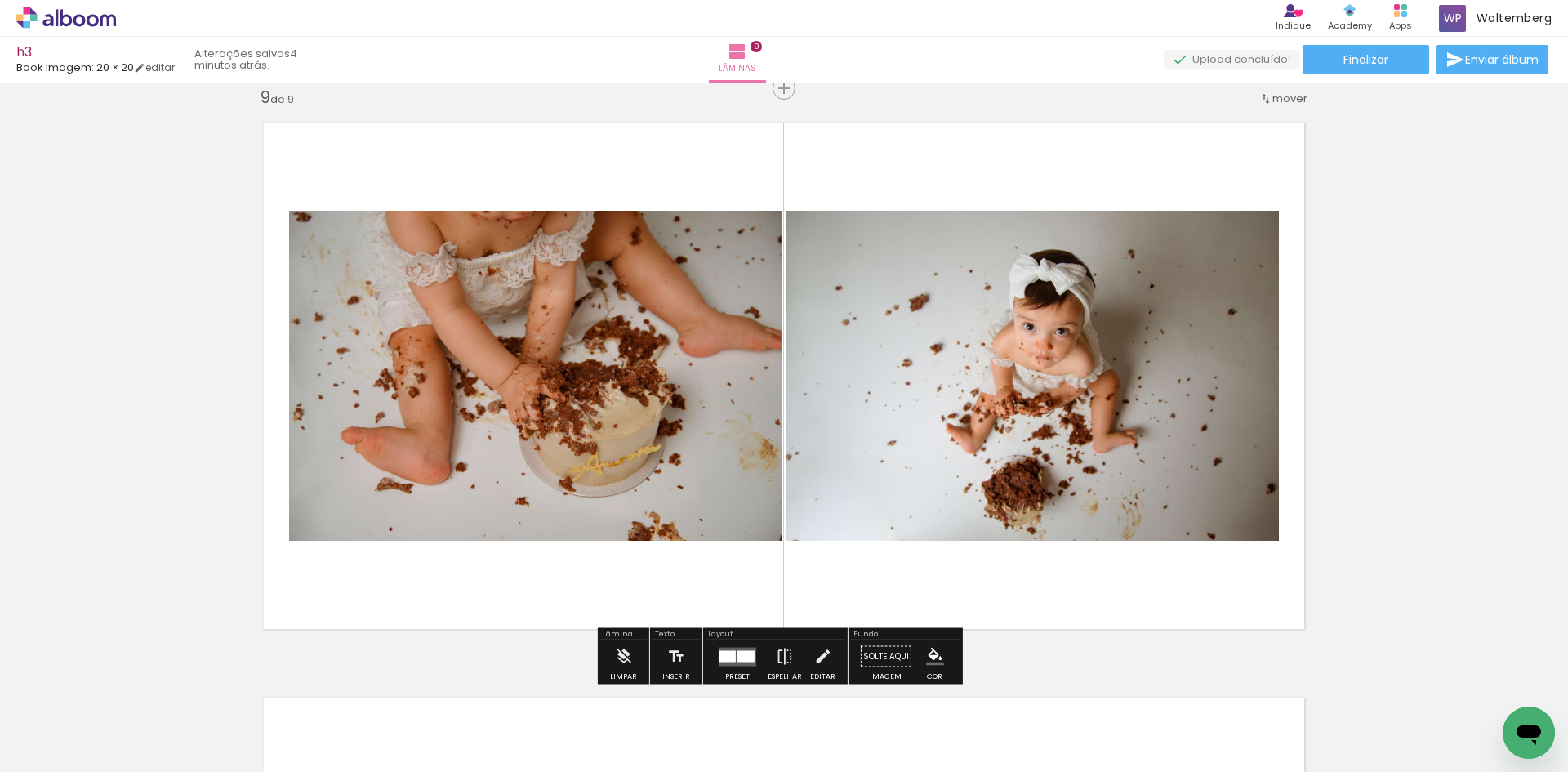
click at [729, 647] on quentale-layouter at bounding box center [737, 656] width 38 height 18
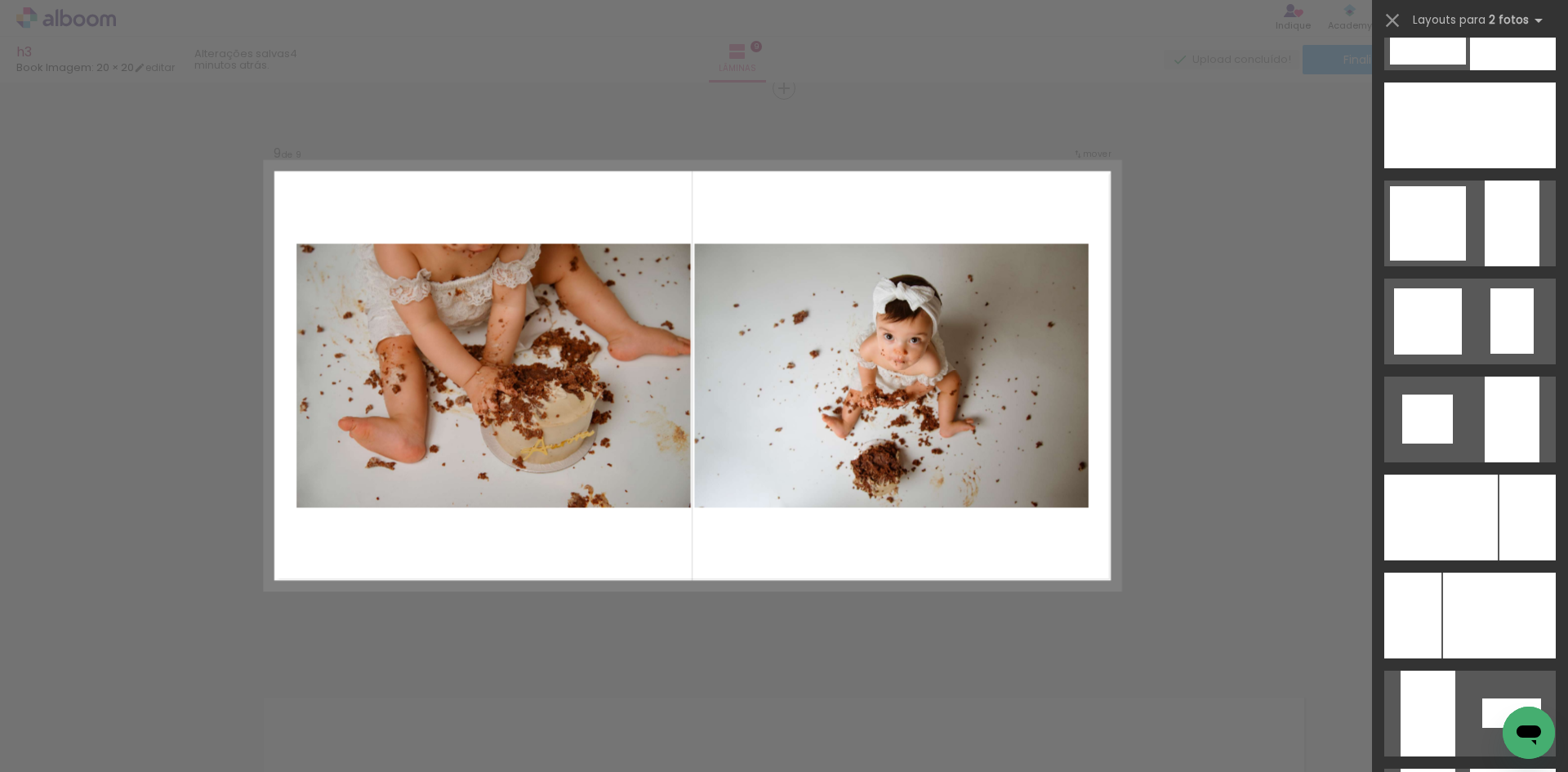
scroll to position [5684, 0]
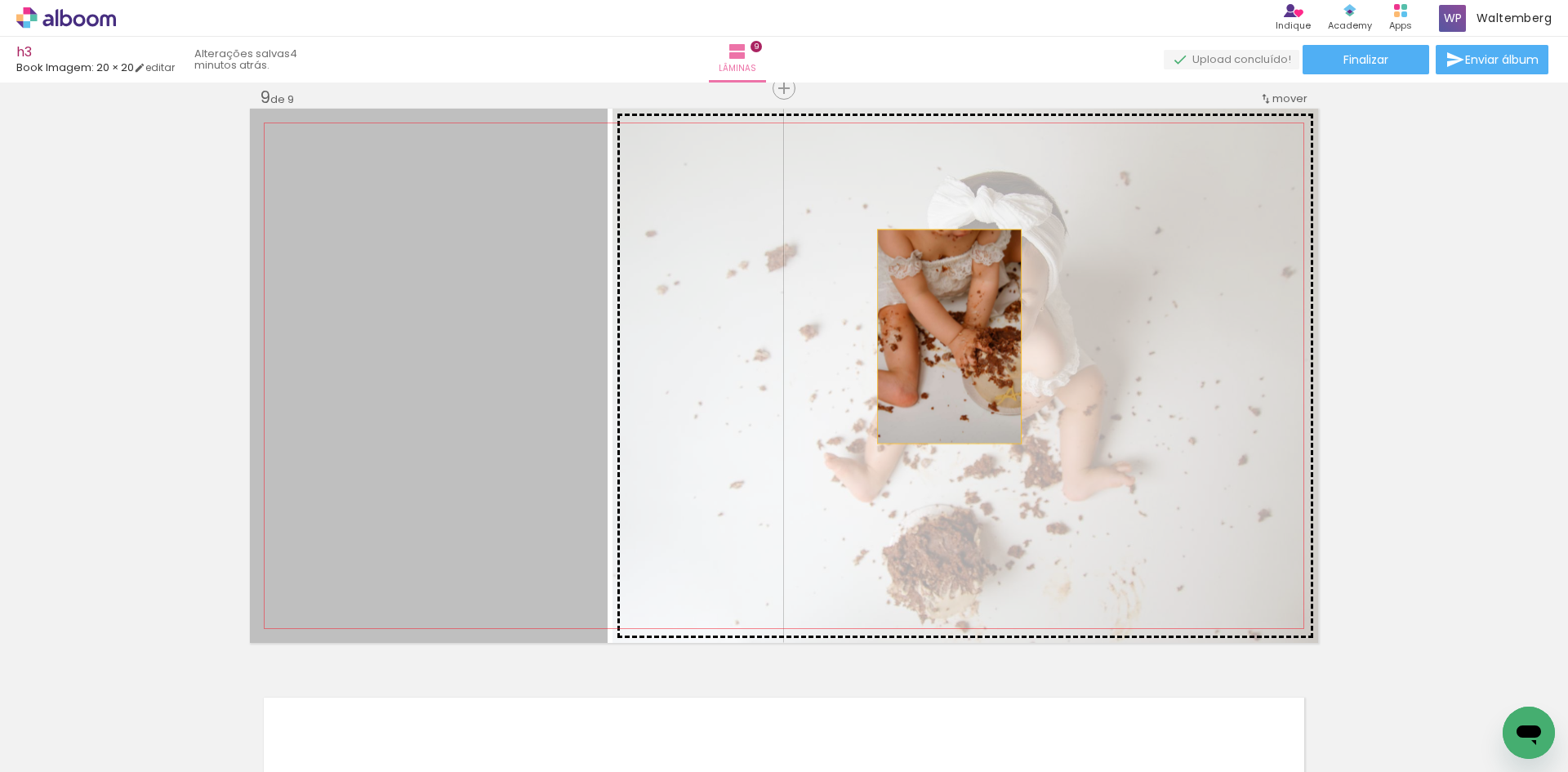
drag, startPoint x: 492, startPoint y: 350, endPoint x: 944, endPoint y: 337, distance: 452.2
click at [0, 0] on slot at bounding box center [0, 0] width 0 height 0
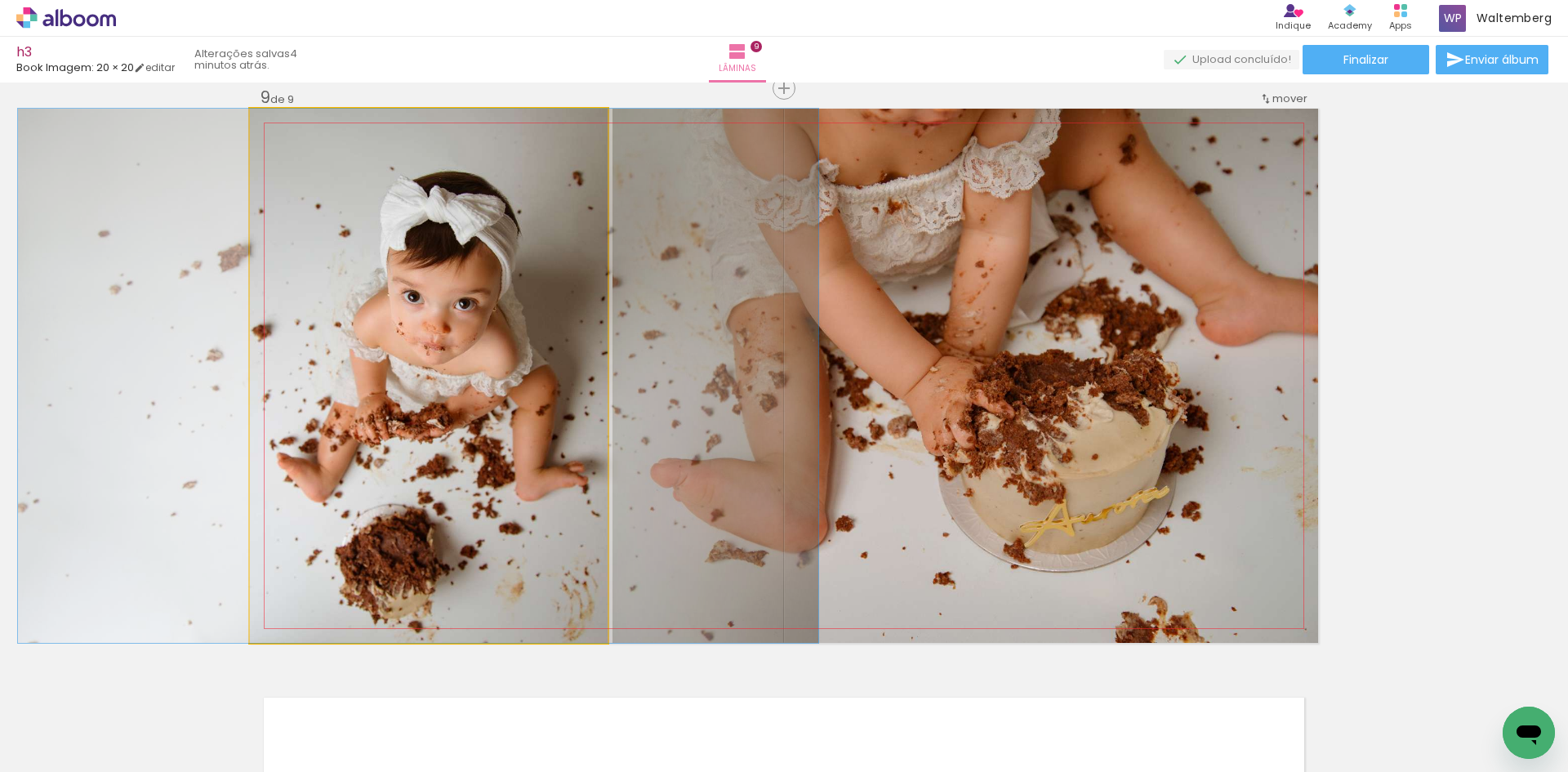
drag, startPoint x: 495, startPoint y: 311, endPoint x: 472, endPoint y: 311, distance: 23.0
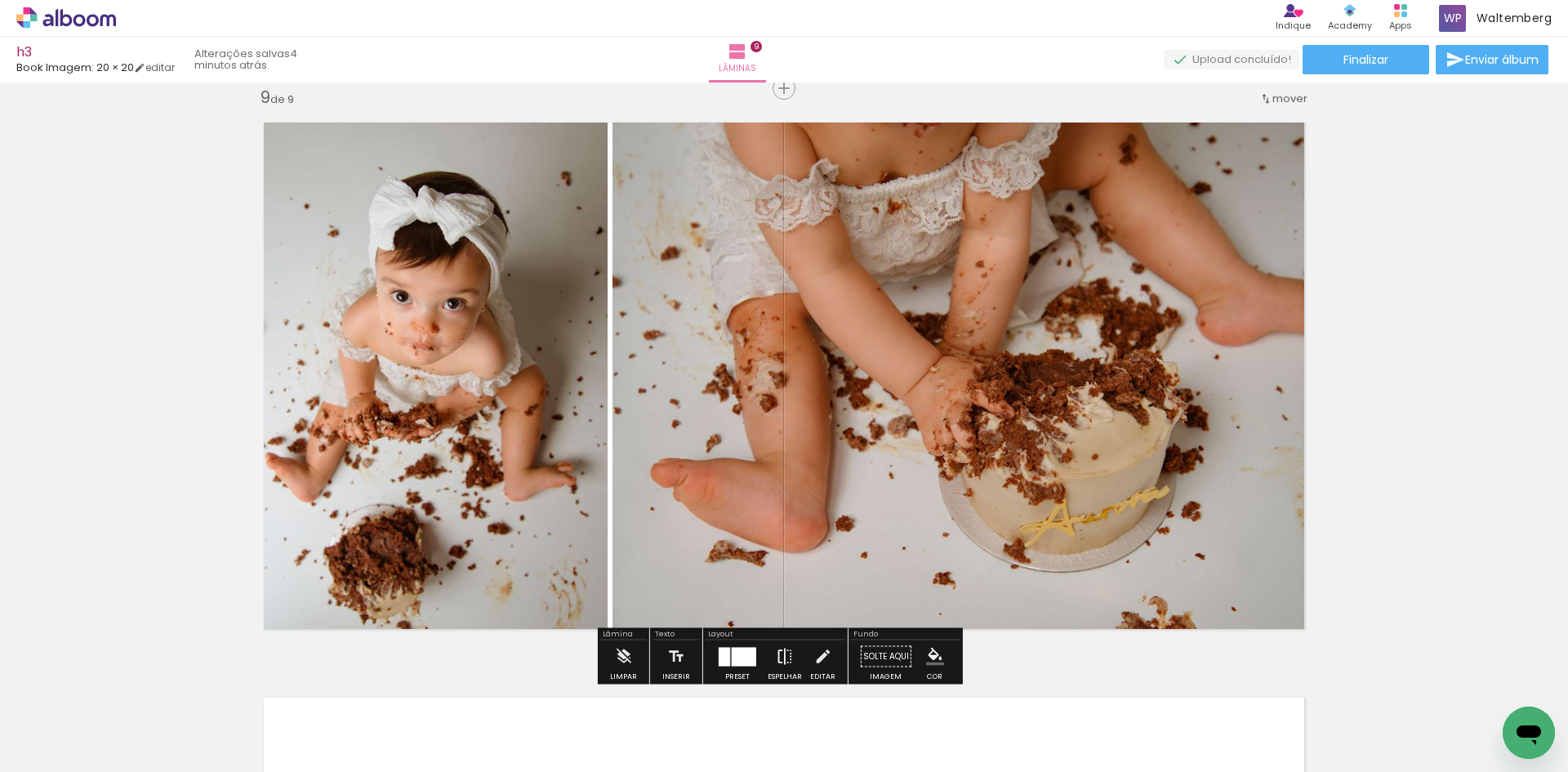
click at [776, 655] on iron-icon at bounding box center [784, 656] width 18 height 33
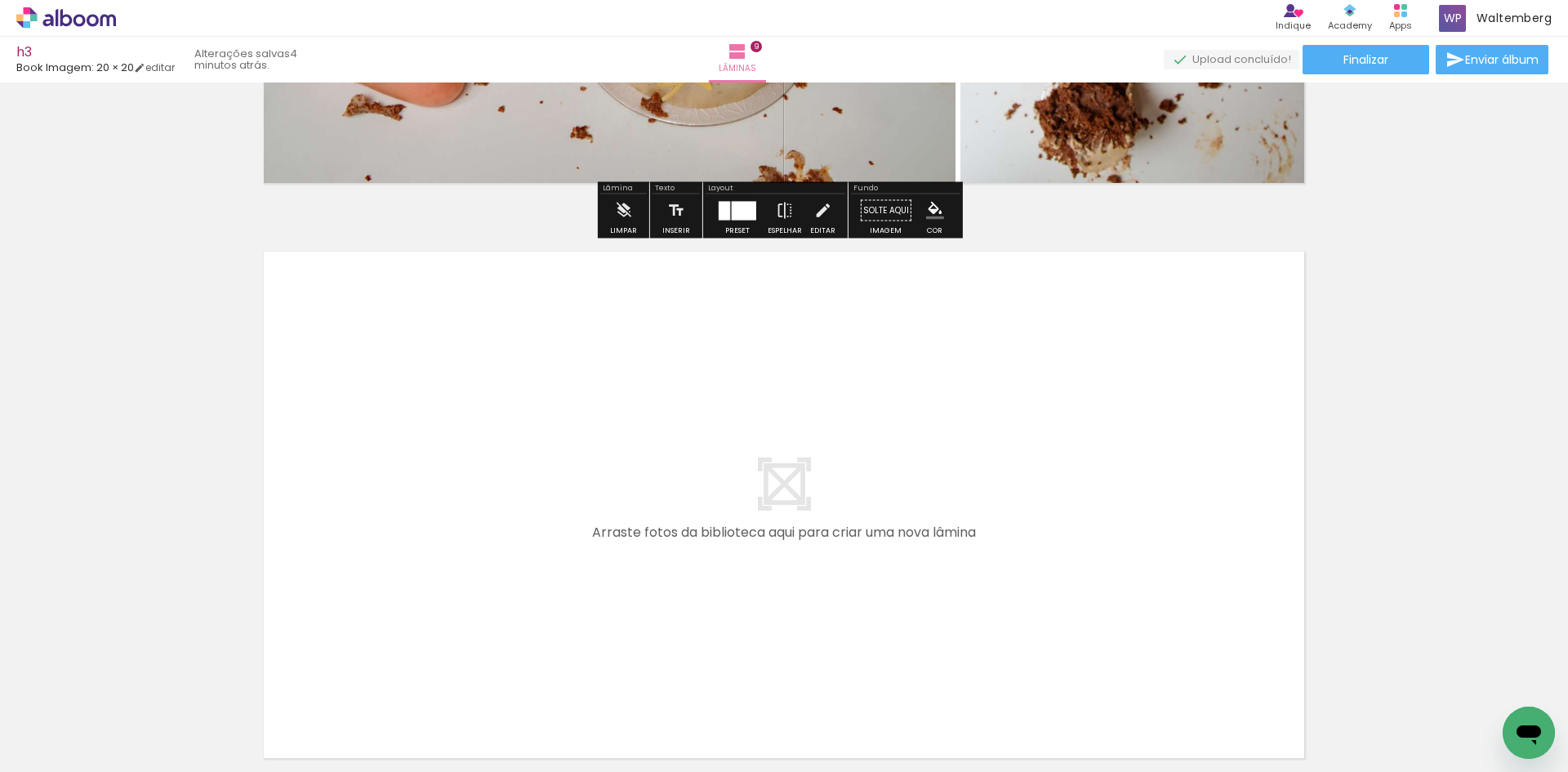
scroll to position [5111, 0]
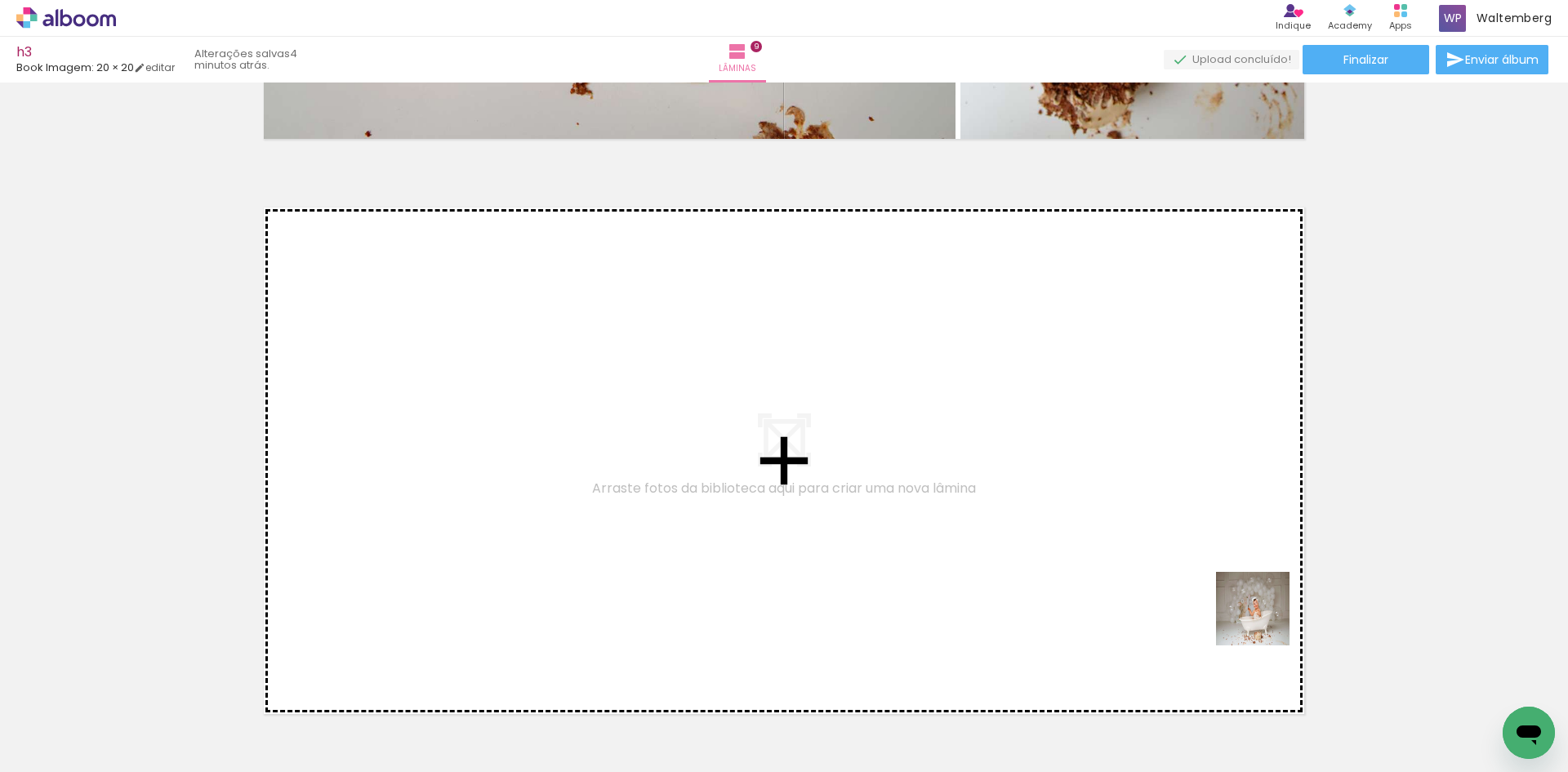
drag, startPoint x: 1490, startPoint y: 699, endPoint x: 1158, endPoint y: 572, distance: 355.5
click at [1158, 572] on quentale-workspace at bounding box center [784, 386] width 1568 height 772
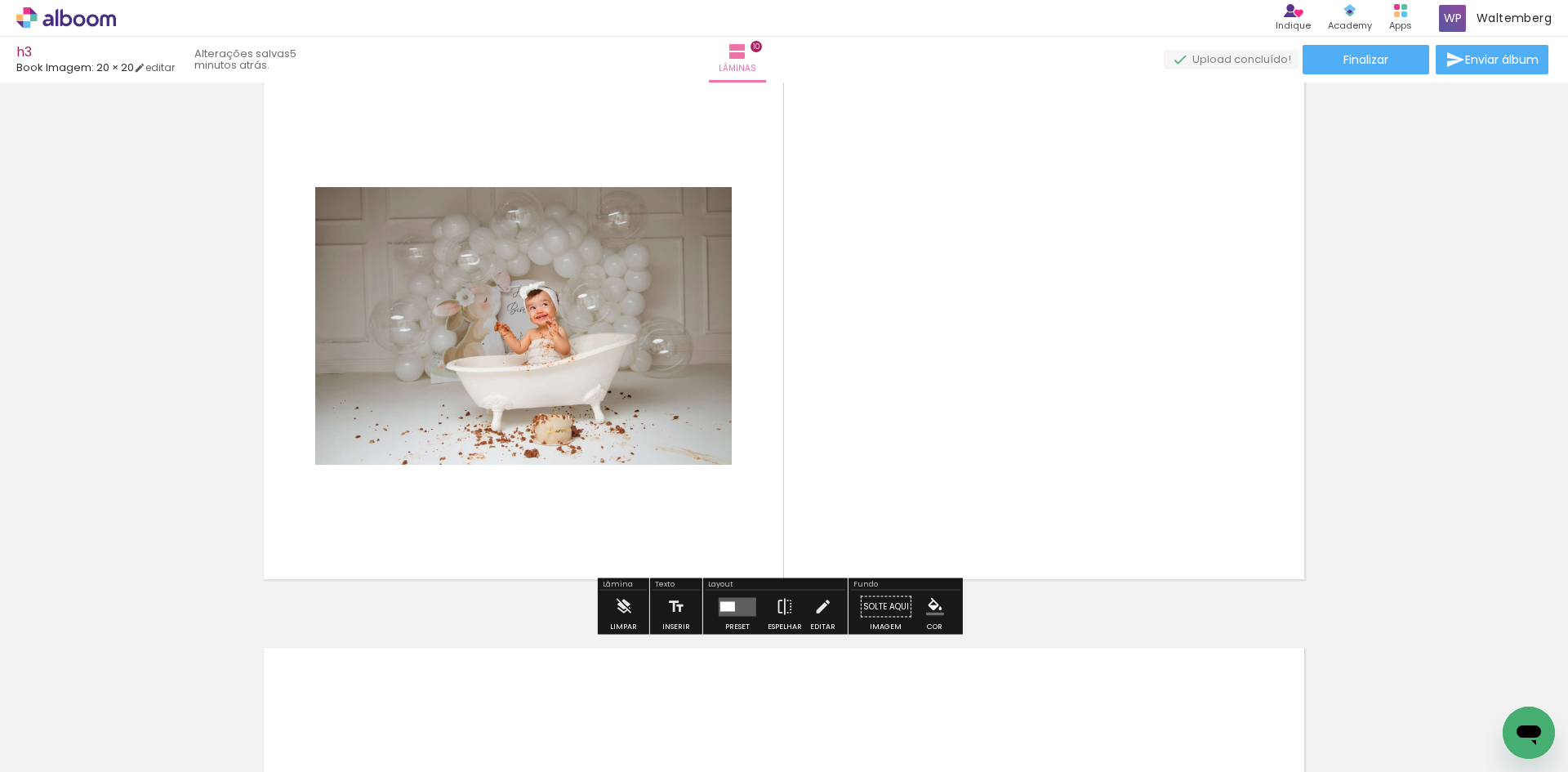
scroll to position [5278, 0]
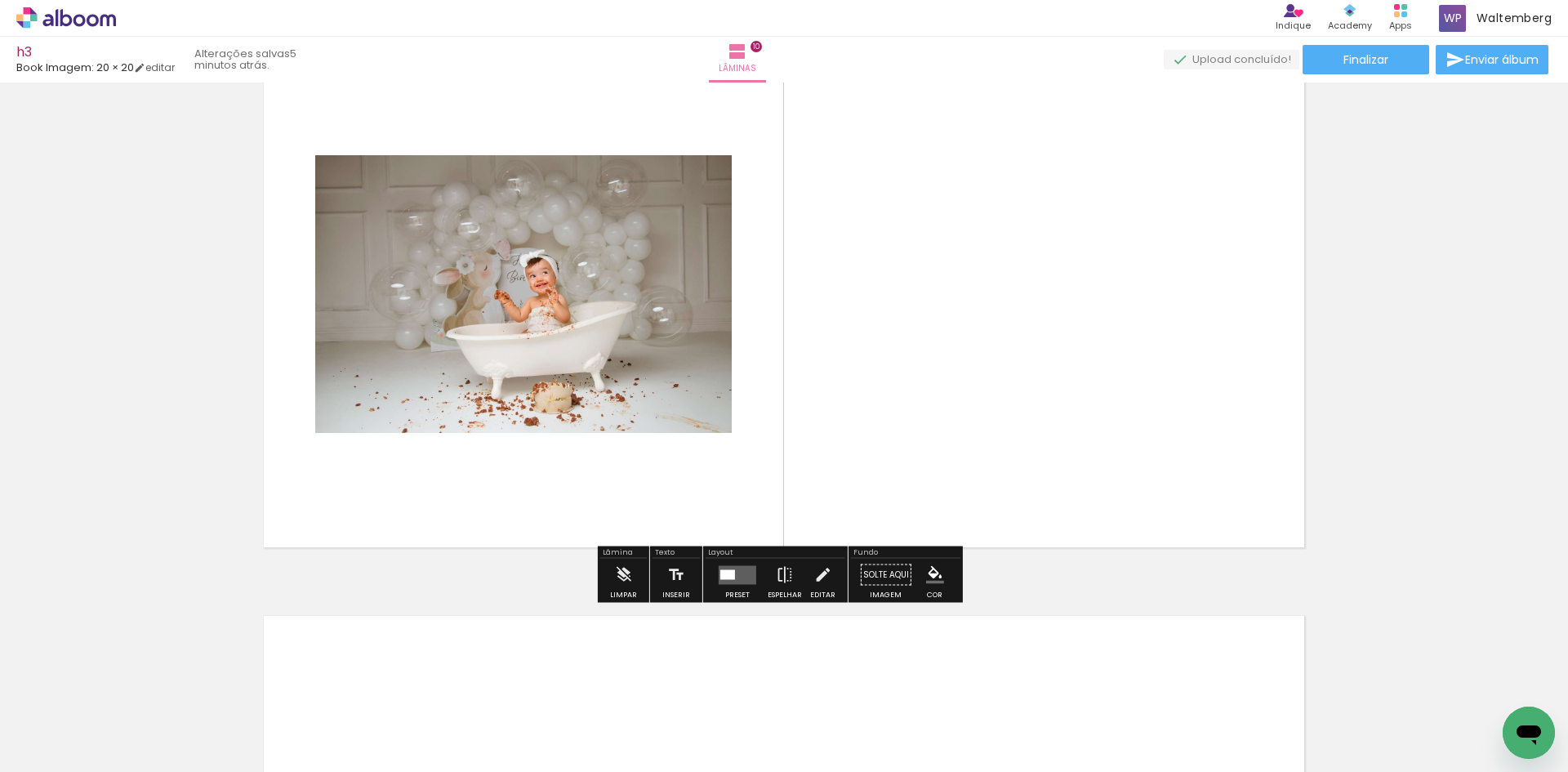
click at [733, 569] on quentale-layouter at bounding box center [737, 574] width 38 height 18
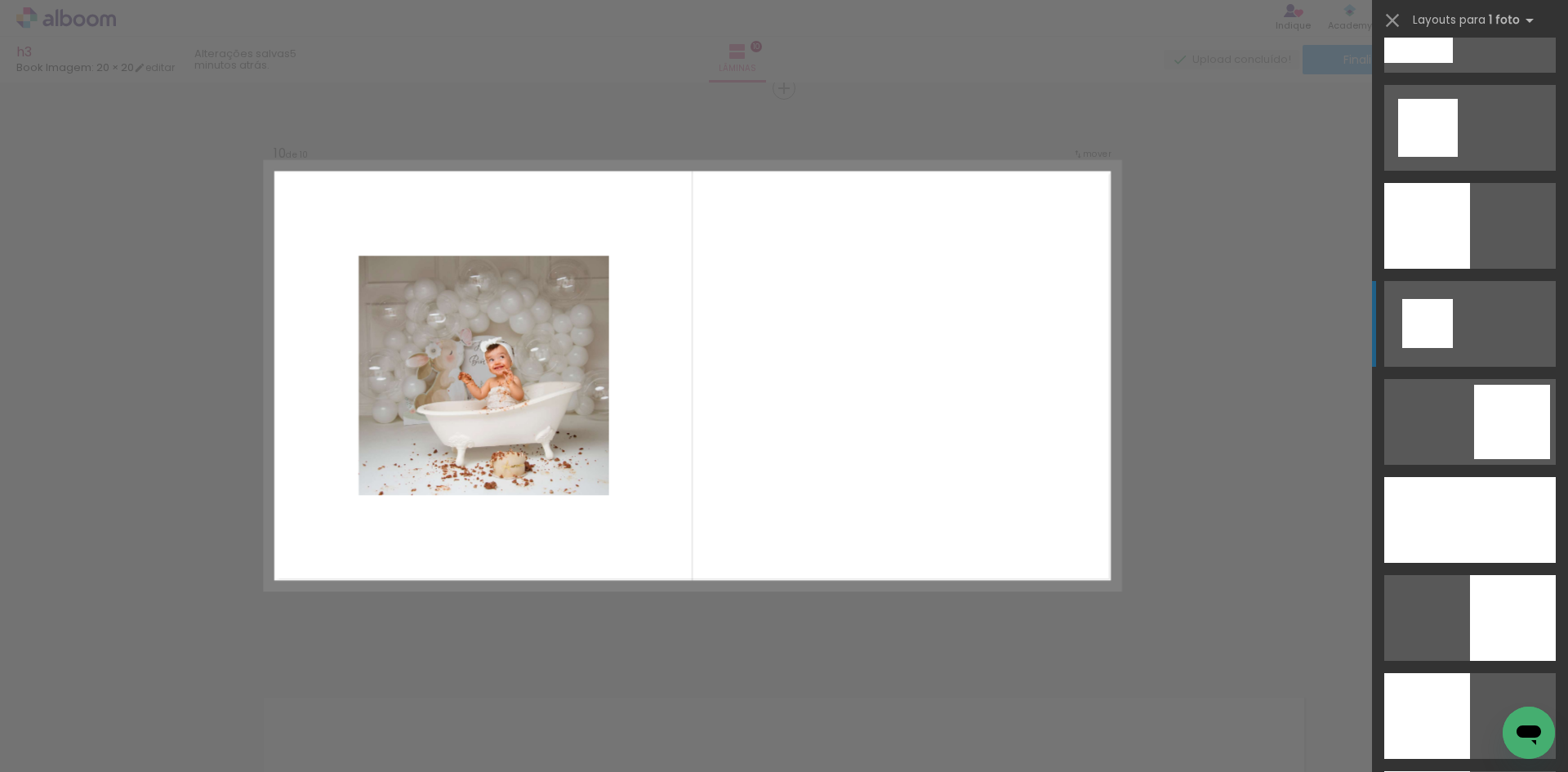
scroll to position [2205, 0]
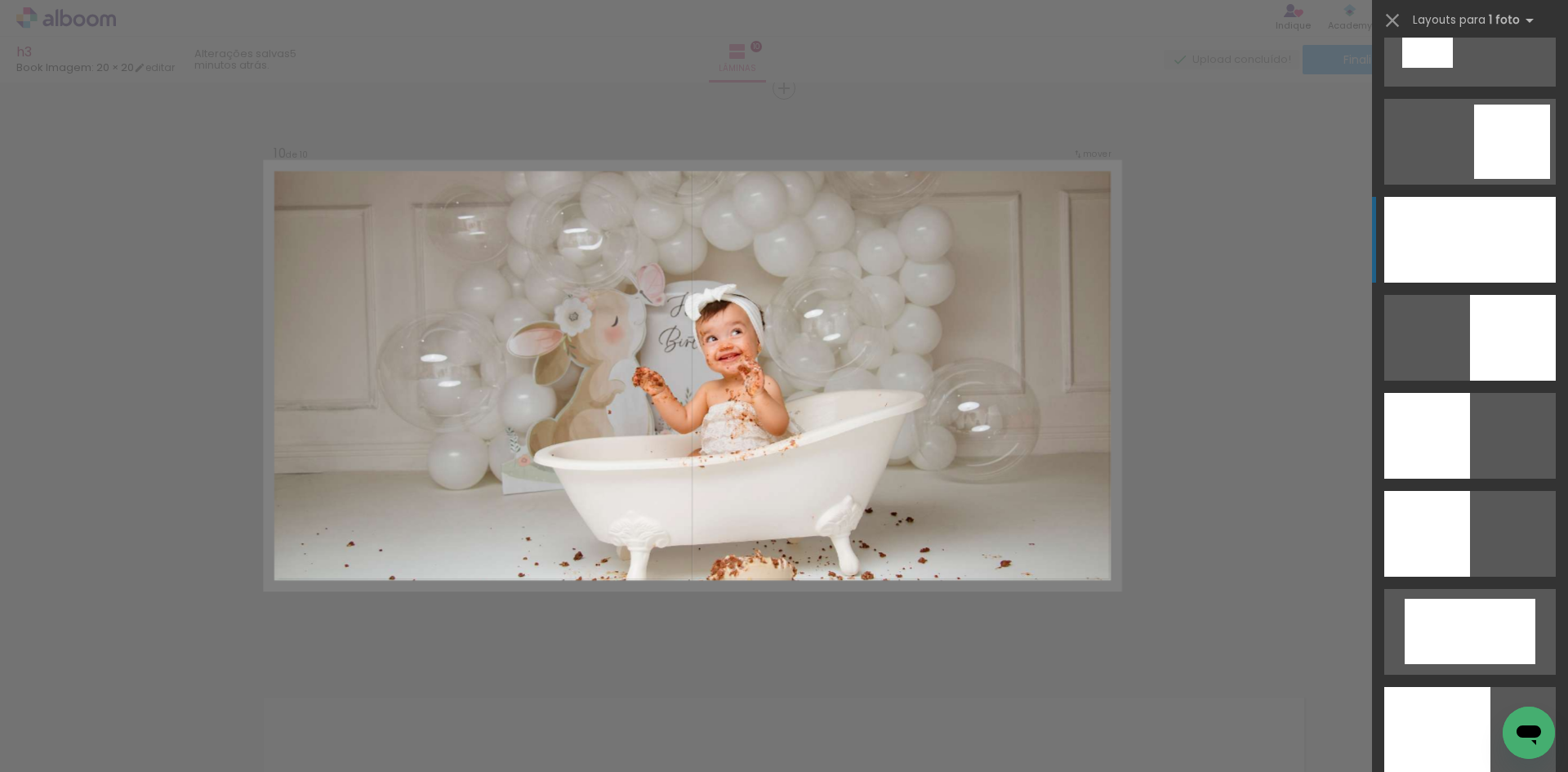
drag, startPoint x: 1499, startPoint y: 236, endPoint x: 1488, endPoint y: 231, distance: 12.1
click at [1498, 236] on div at bounding box center [1470, 240] width 171 height 86
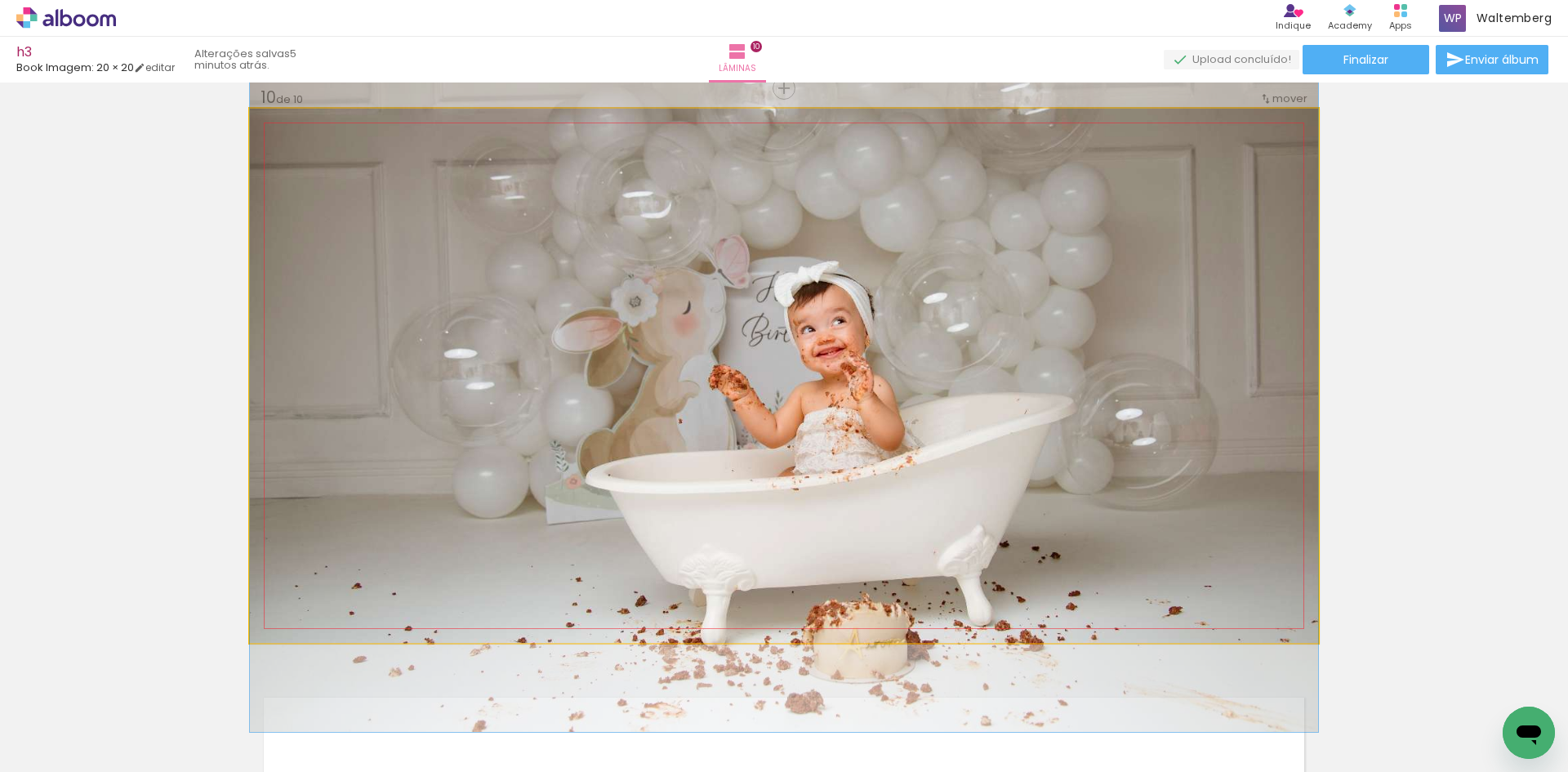
click at [291, 132] on div at bounding box center [288, 126] width 26 height 26
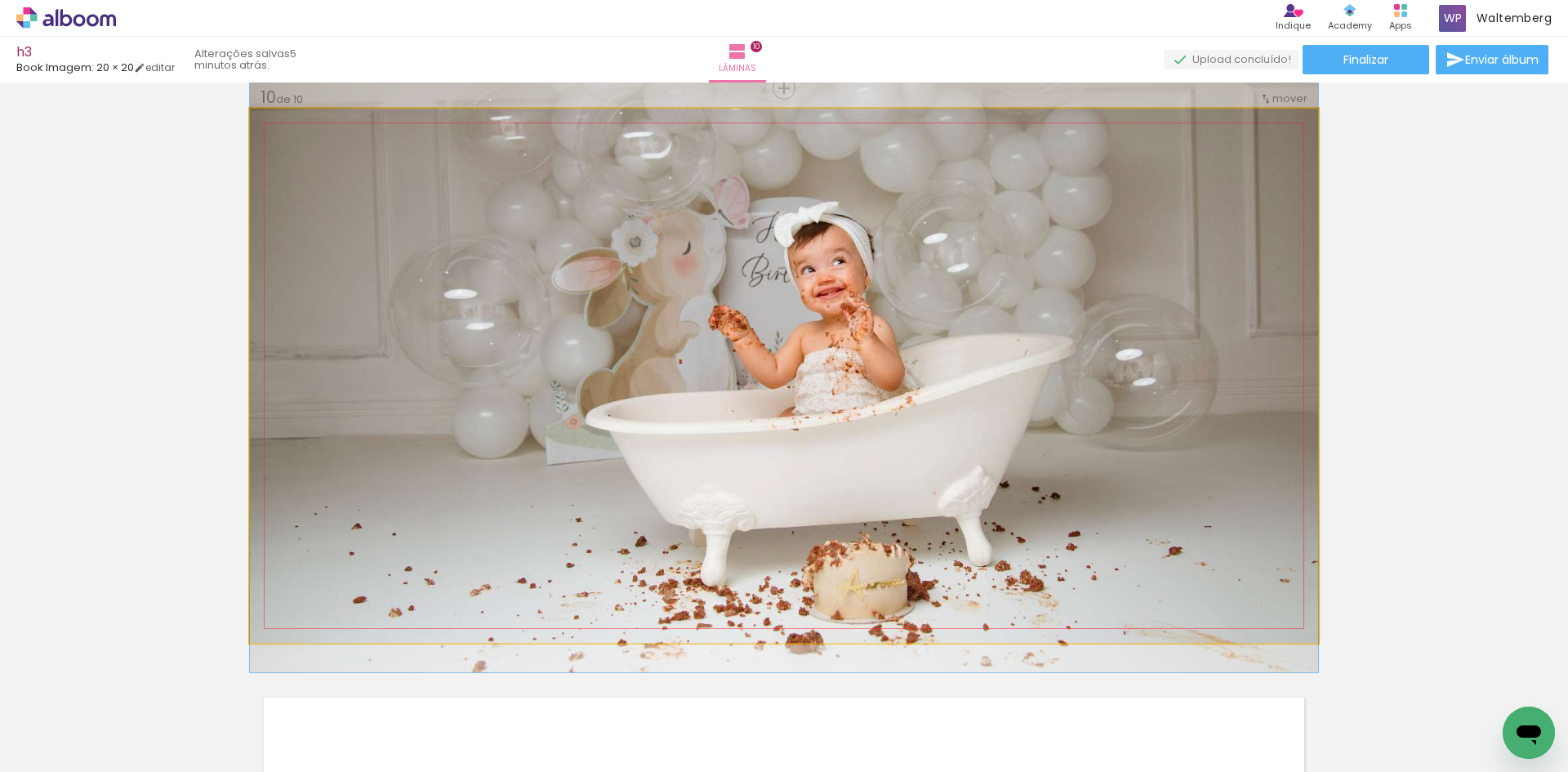
drag, startPoint x: 842, startPoint y: 273, endPoint x: 864, endPoint y: 214, distance: 63.0
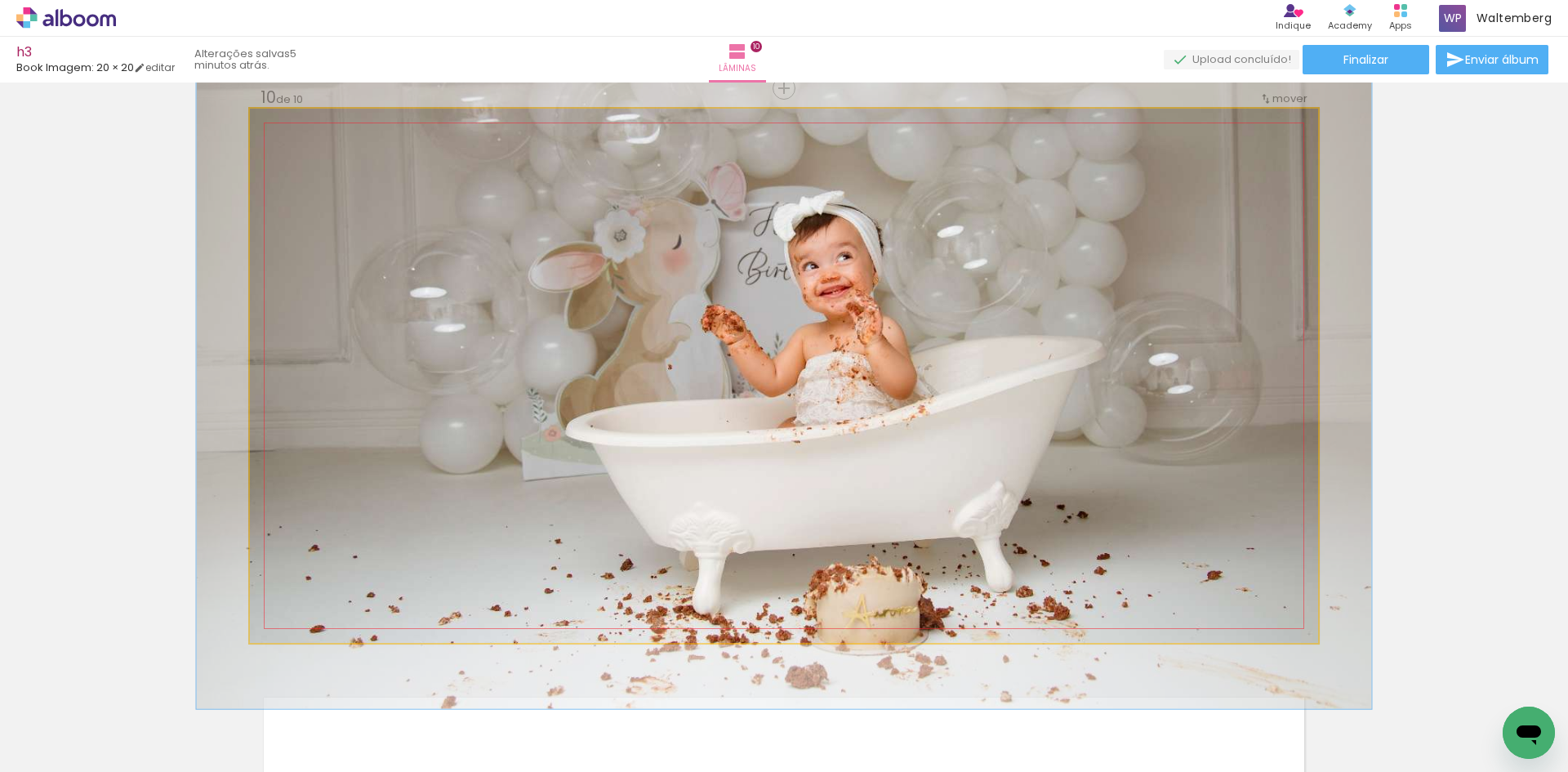
type paper-slider "110"
click at [288, 128] on div at bounding box center [294, 126] width 15 height 15
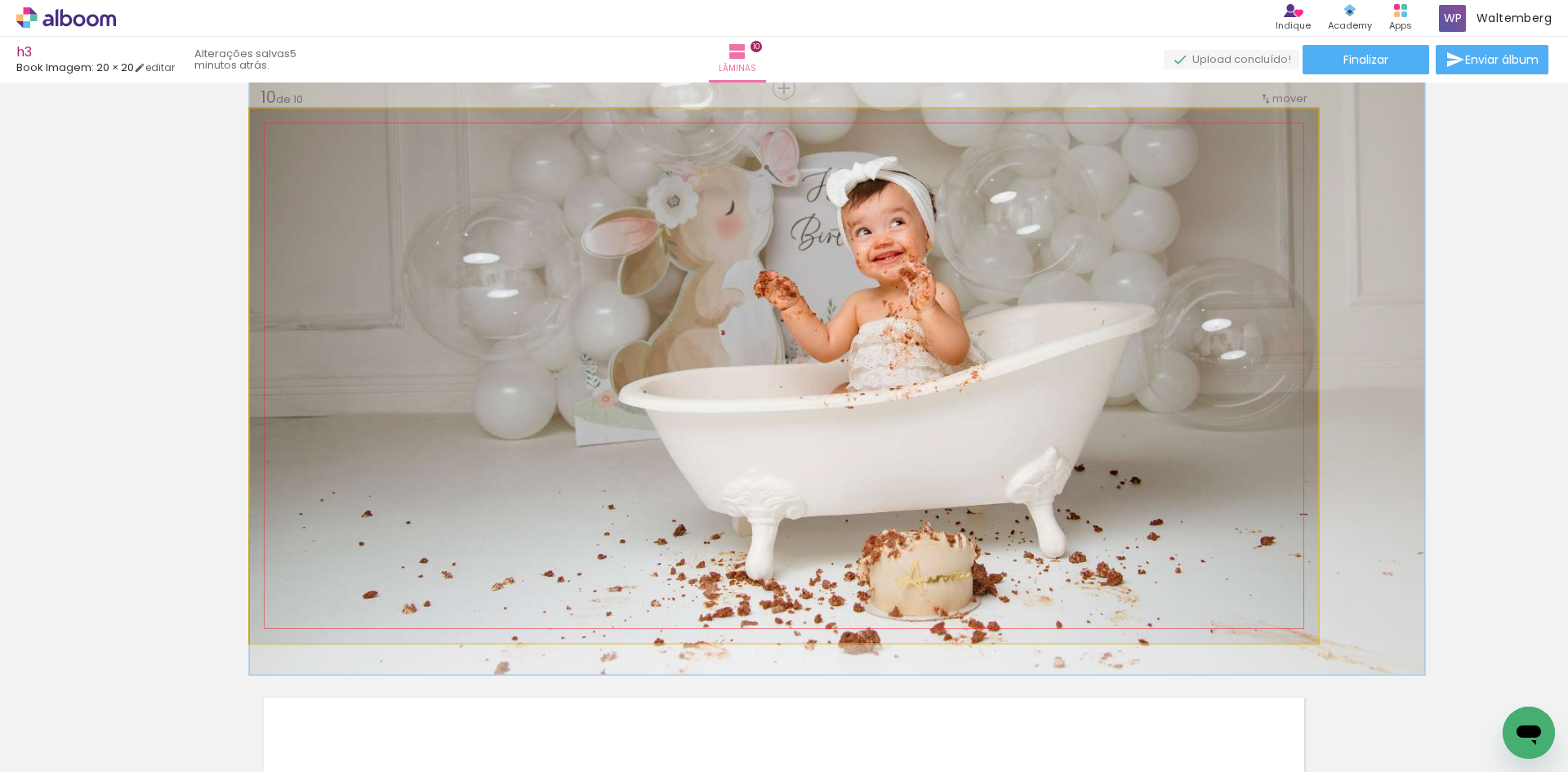
drag, startPoint x: 872, startPoint y: 304, endPoint x: 982, endPoint y: 270, distance: 115.1
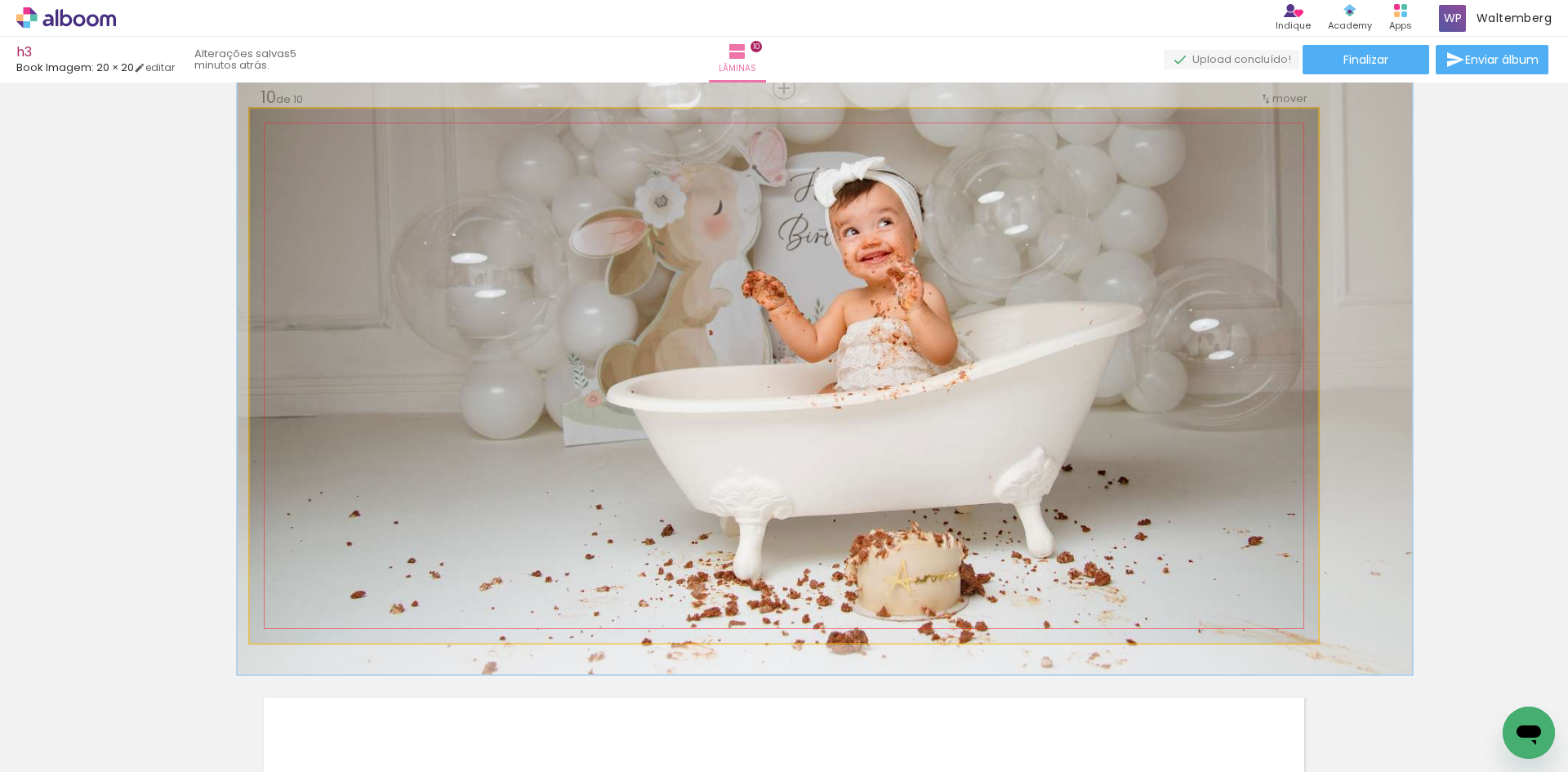
drag, startPoint x: 893, startPoint y: 238, endPoint x: 880, endPoint y: 238, distance: 13.0
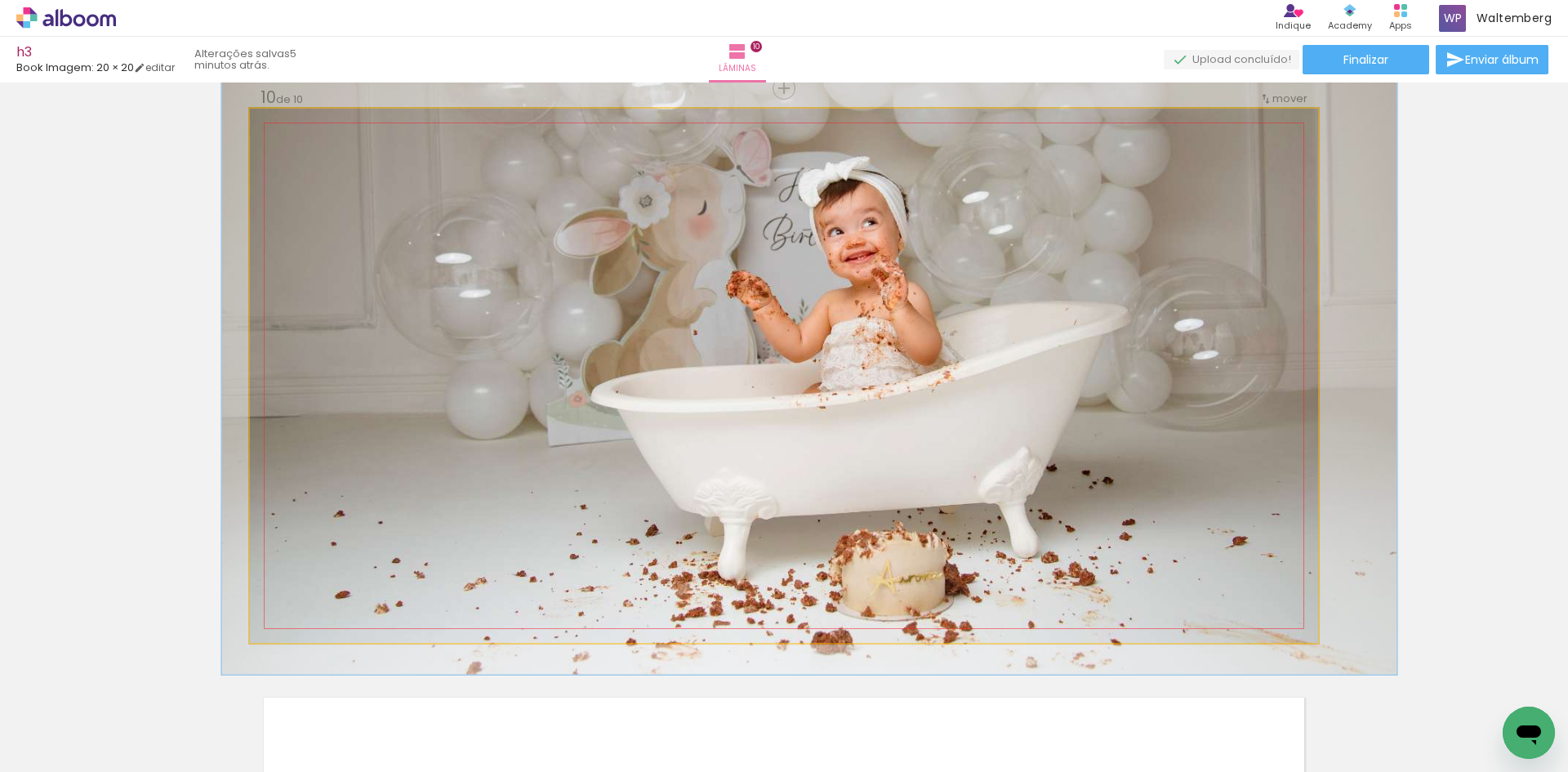
drag, startPoint x: 881, startPoint y: 237, endPoint x: 866, endPoint y: 237, distance: 15.0
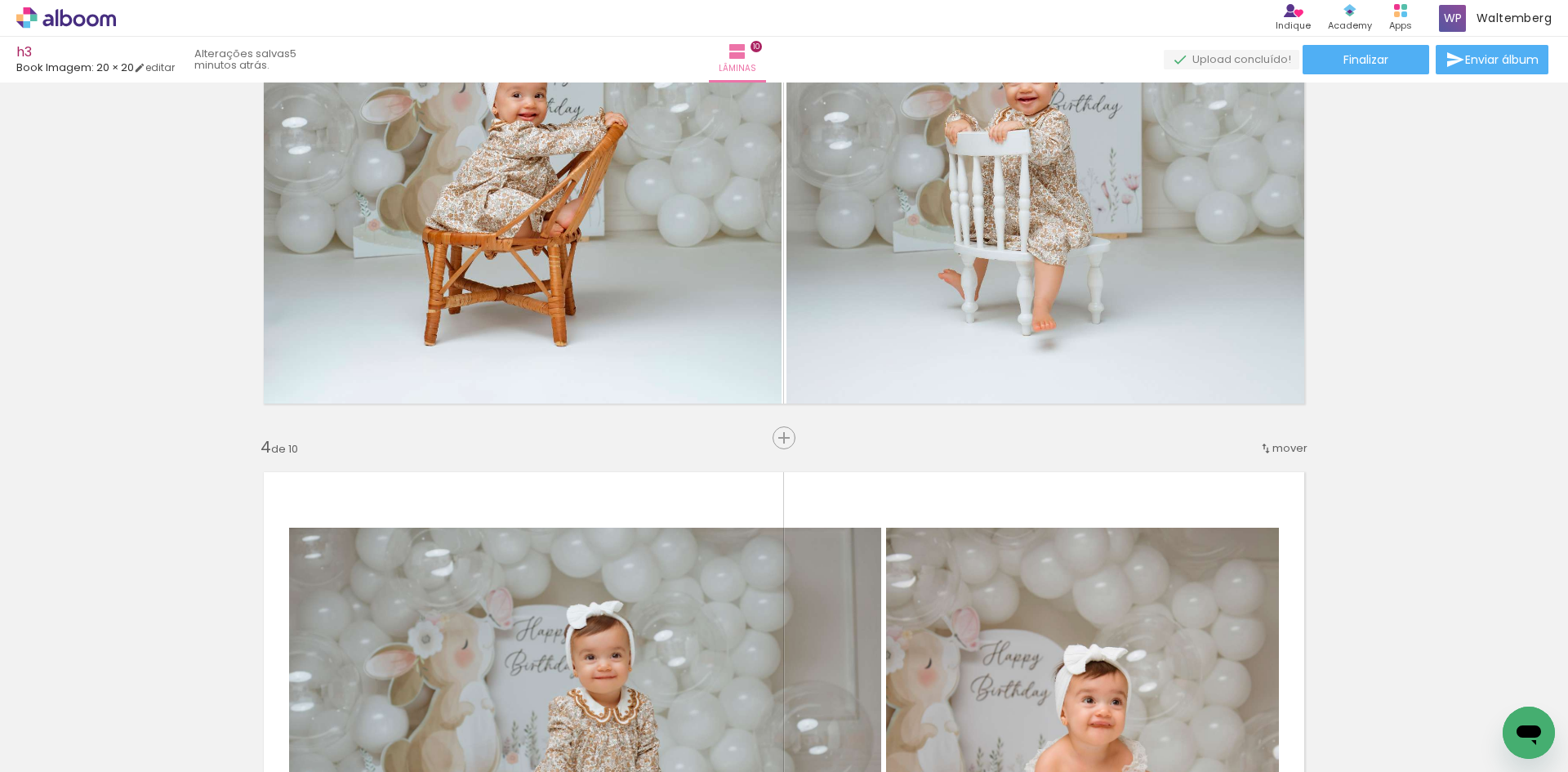
scroll to position [1439, 0]
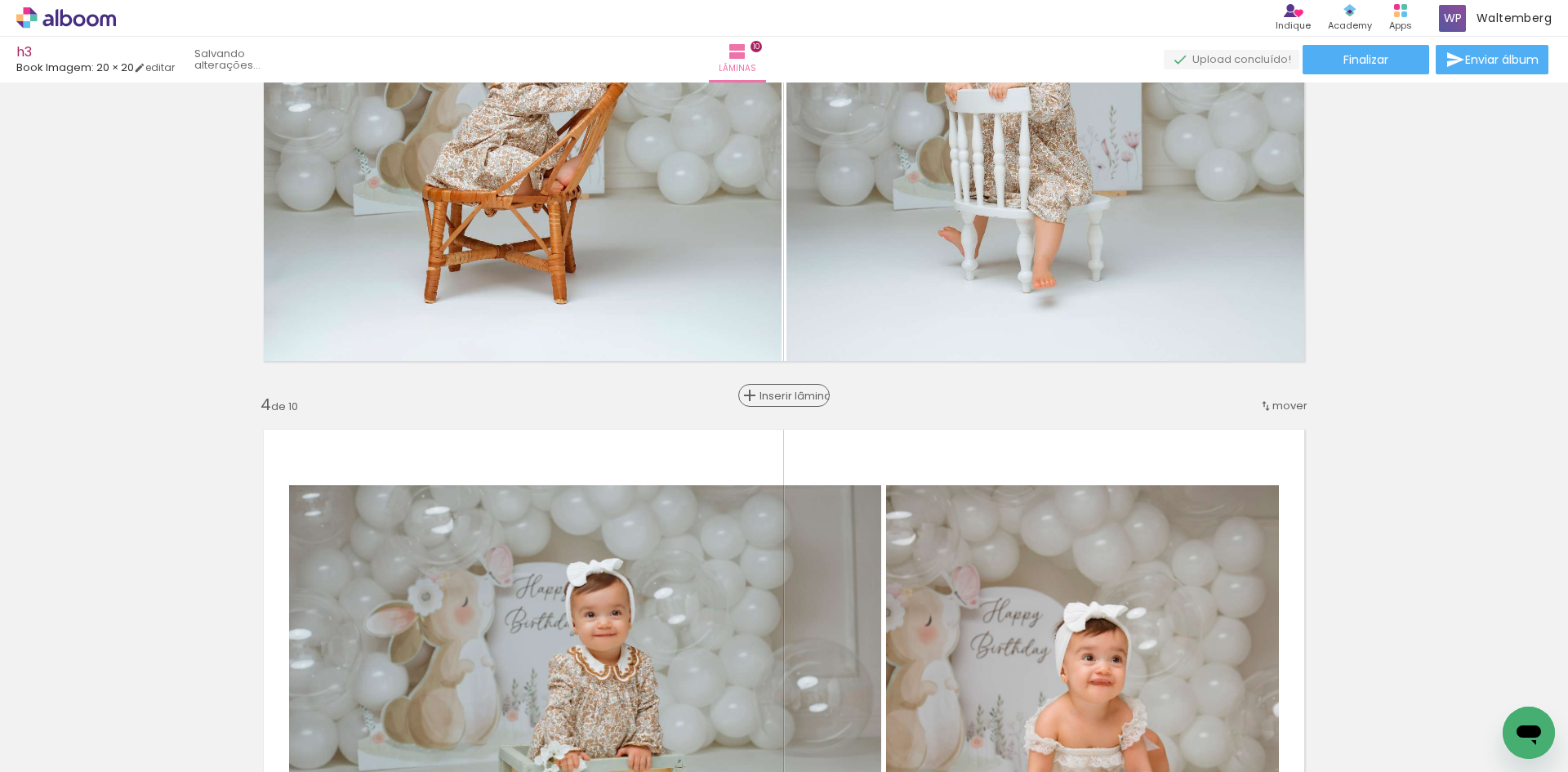
click at [784, 399] on span "Inserir lâmina" at bounding box center [791, 396] width 63 height 11
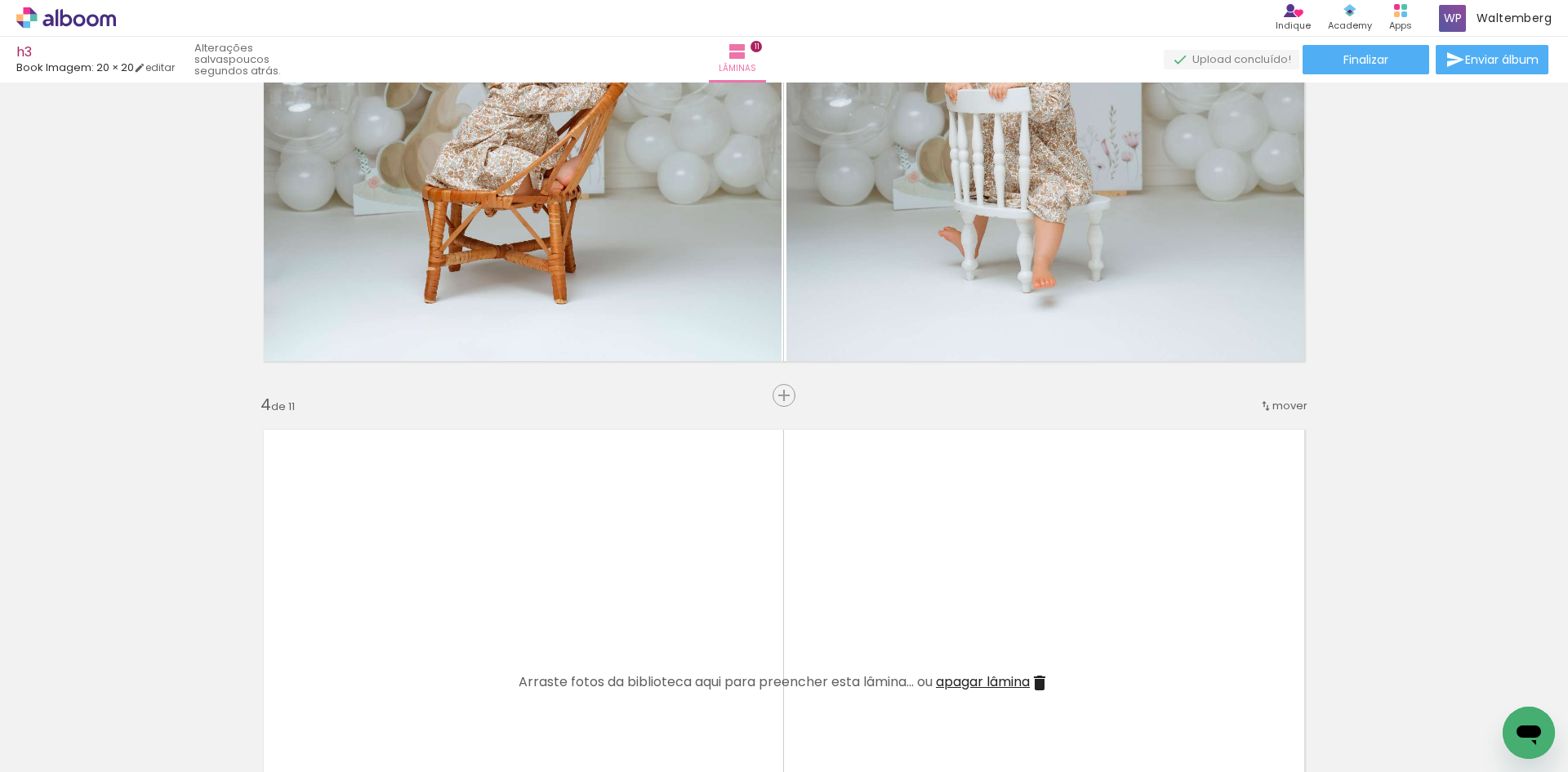
scroll to position [0, 0]
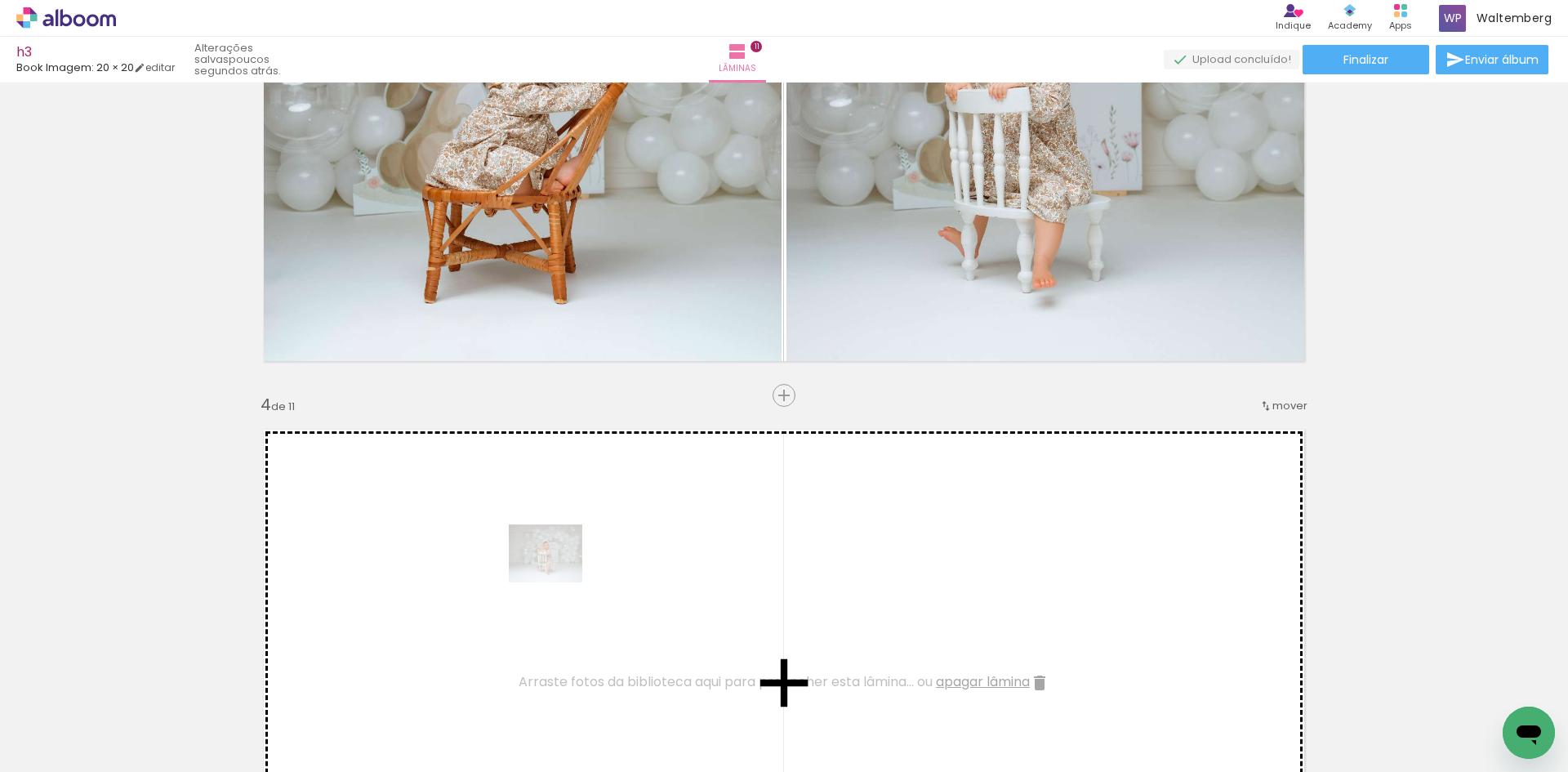
drag, startPoint x: 466, startPoint y: 725, endPoint x: 558, endPoint y: 573, distance: 177.7
click at [558, 573] on quentale-workspace at bounding box center [784, 386] width 1568 height 772
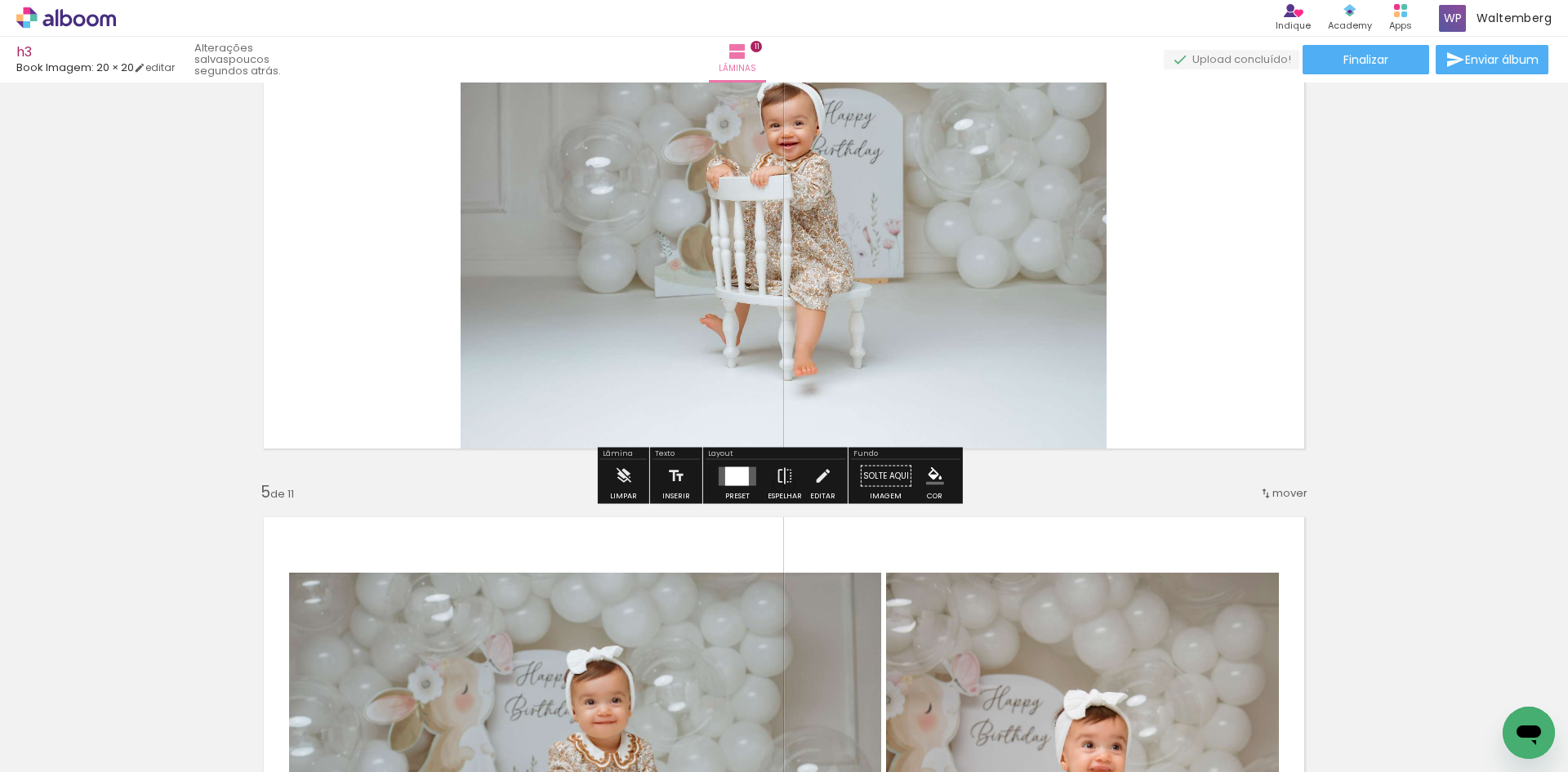
scroll to position [1929, 0]
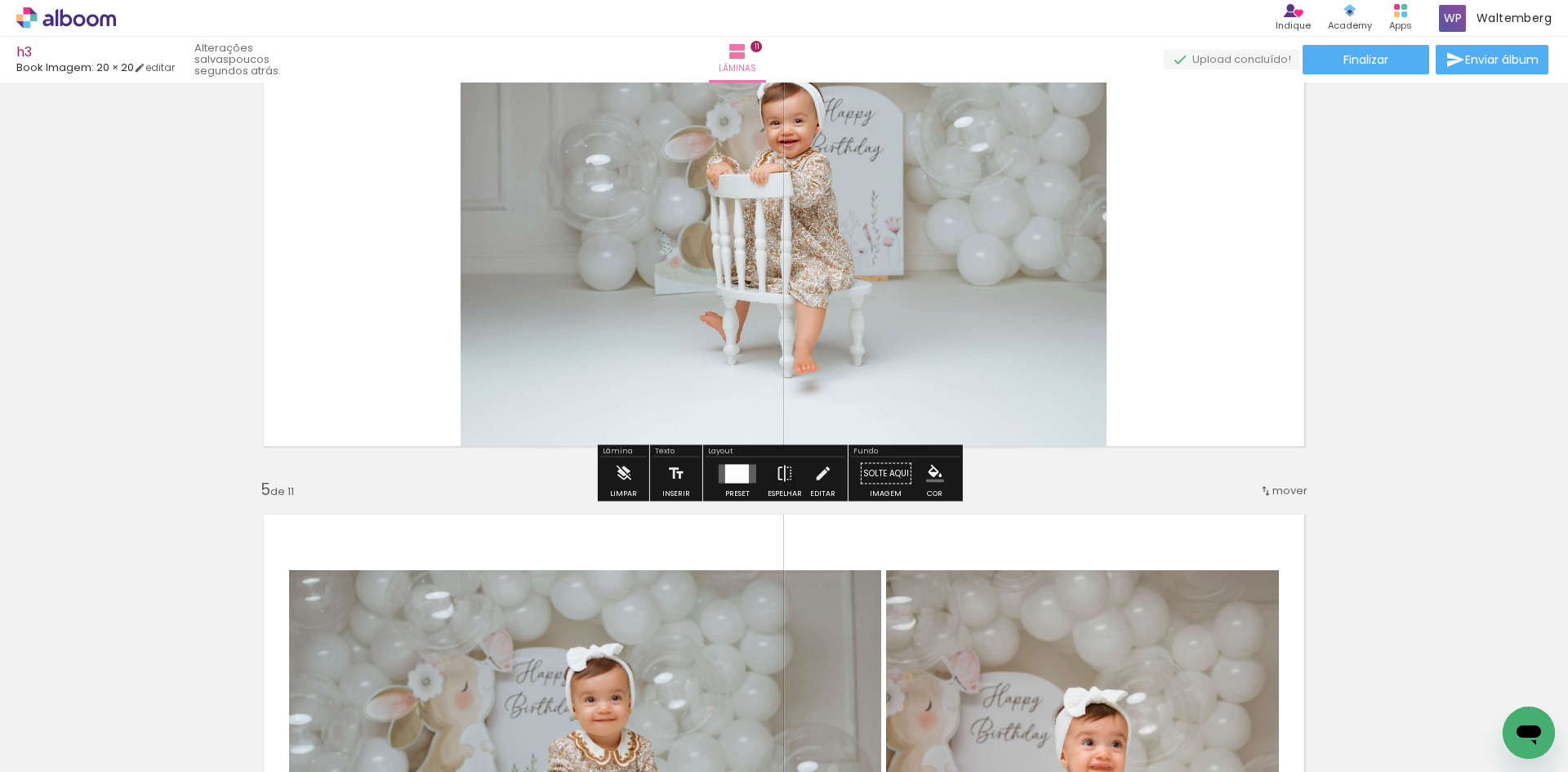
click at [728, 477] on div at bounding box center [737, 473] width 24 height 18
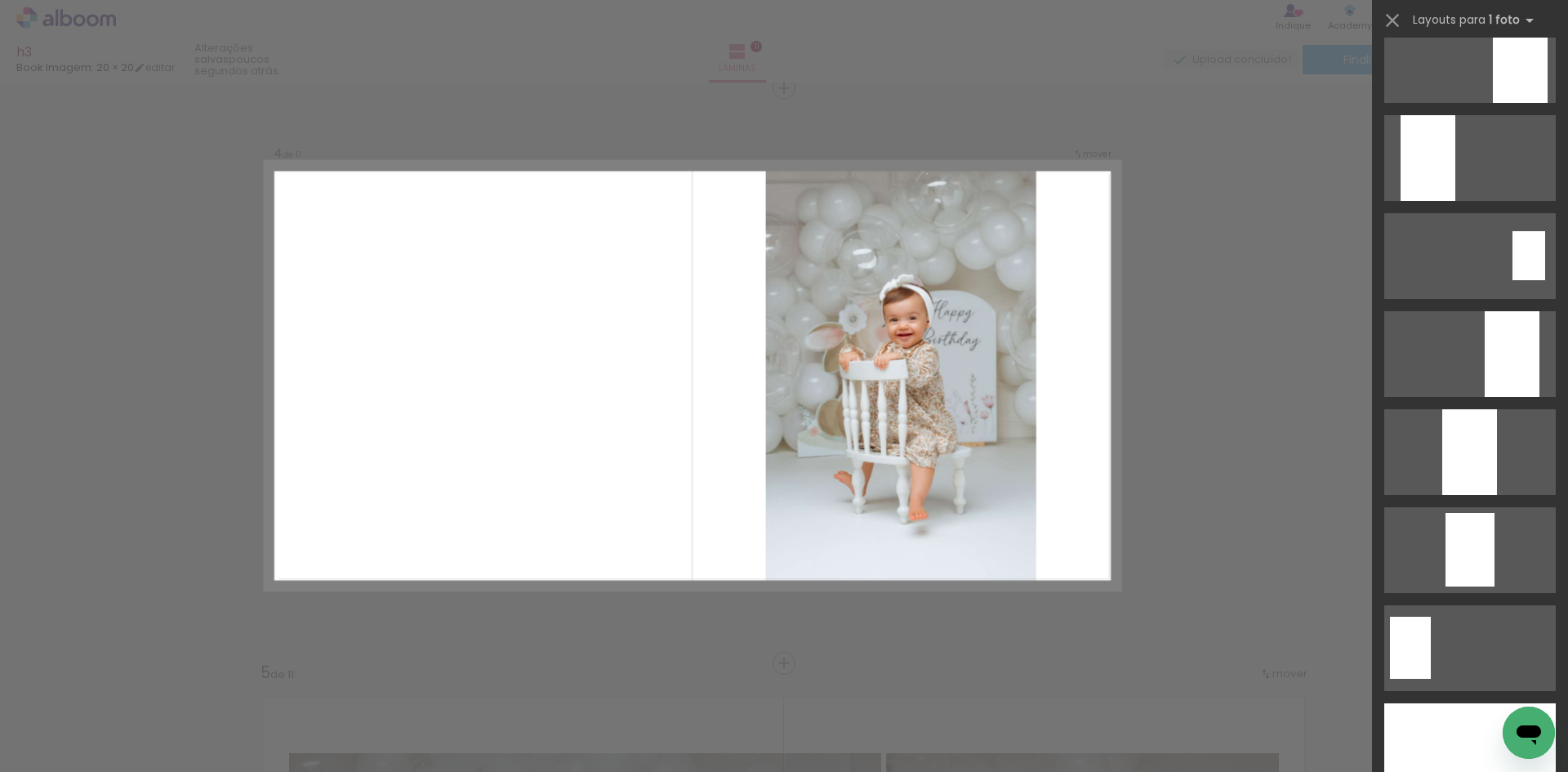
scroll to position [3267, 0]
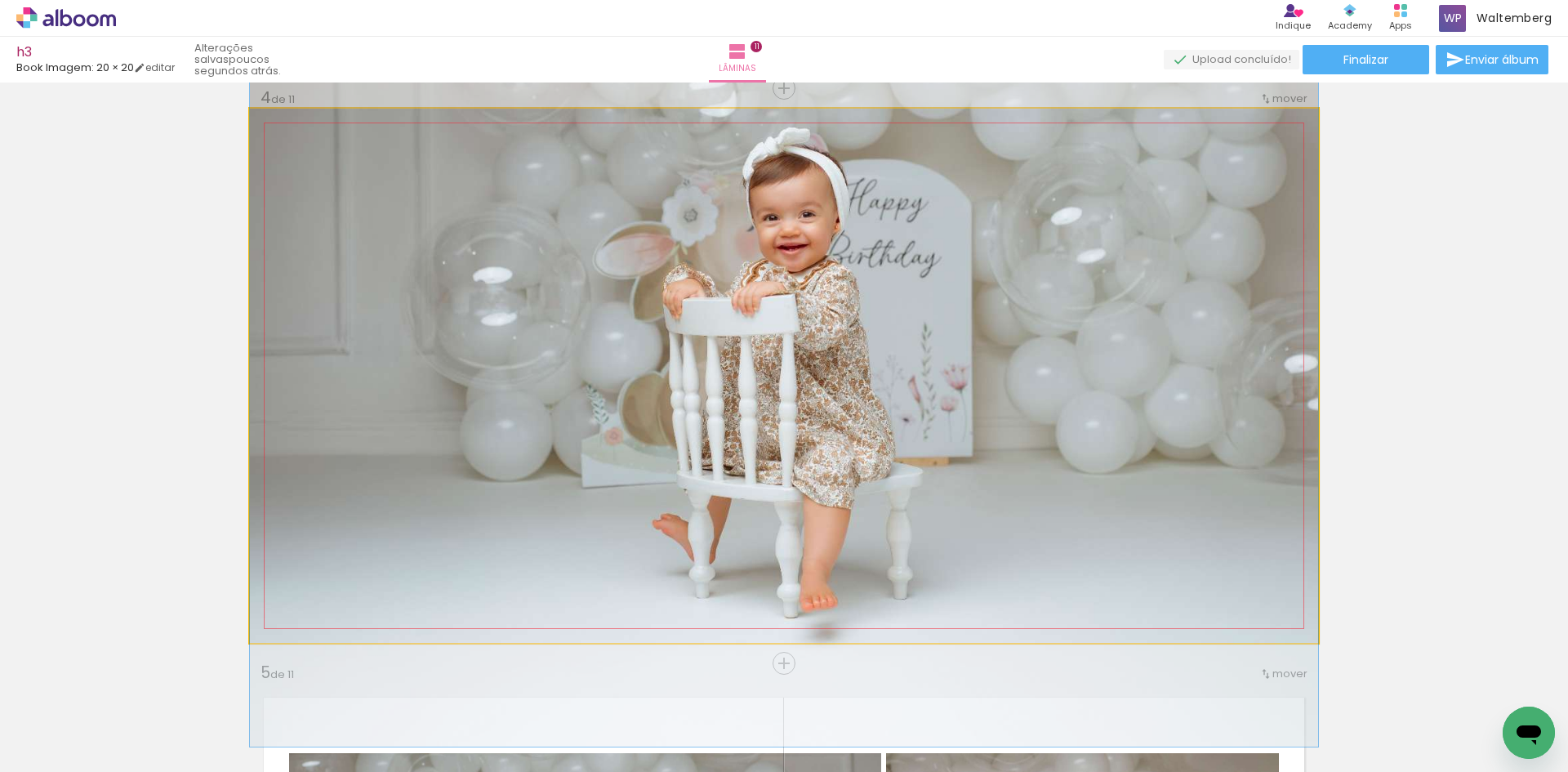
drag, startPoint x: 831, startPoint y: 336, endPoint x: 909, endPoint y: 288, distance: 91.6
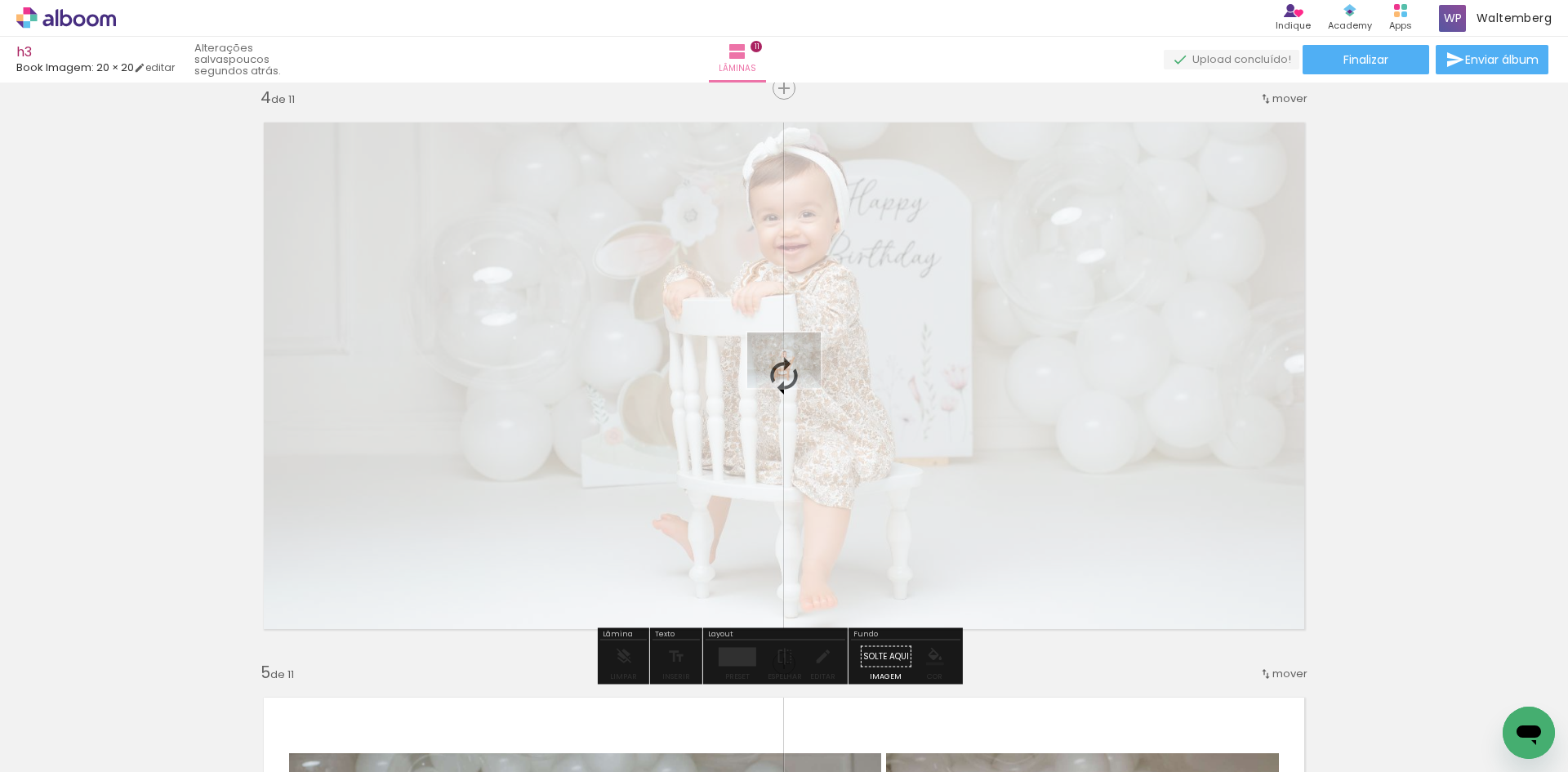
drag, startPoint x: 379, startPoint y: 677, endPoint x: 794, endPoint y: 384, distance: 508.0
click at [794, 384] on quentale-workspace at bounding box center [784, 386] width 1568 height 772
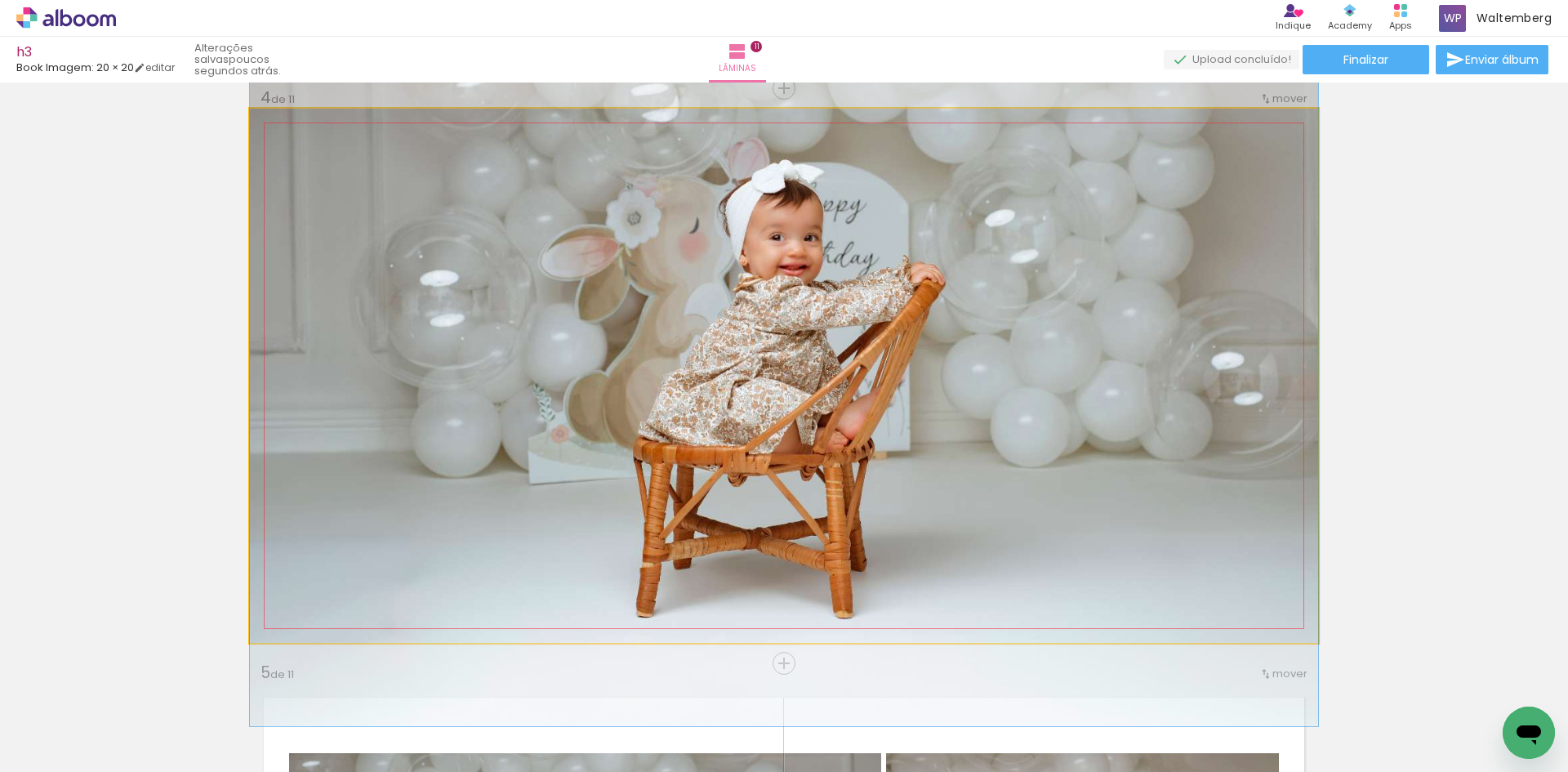
drag, startPoint x: 763, startPoint y: 355, endPoint x: 742, endPoint y: 301, distance: 57.9
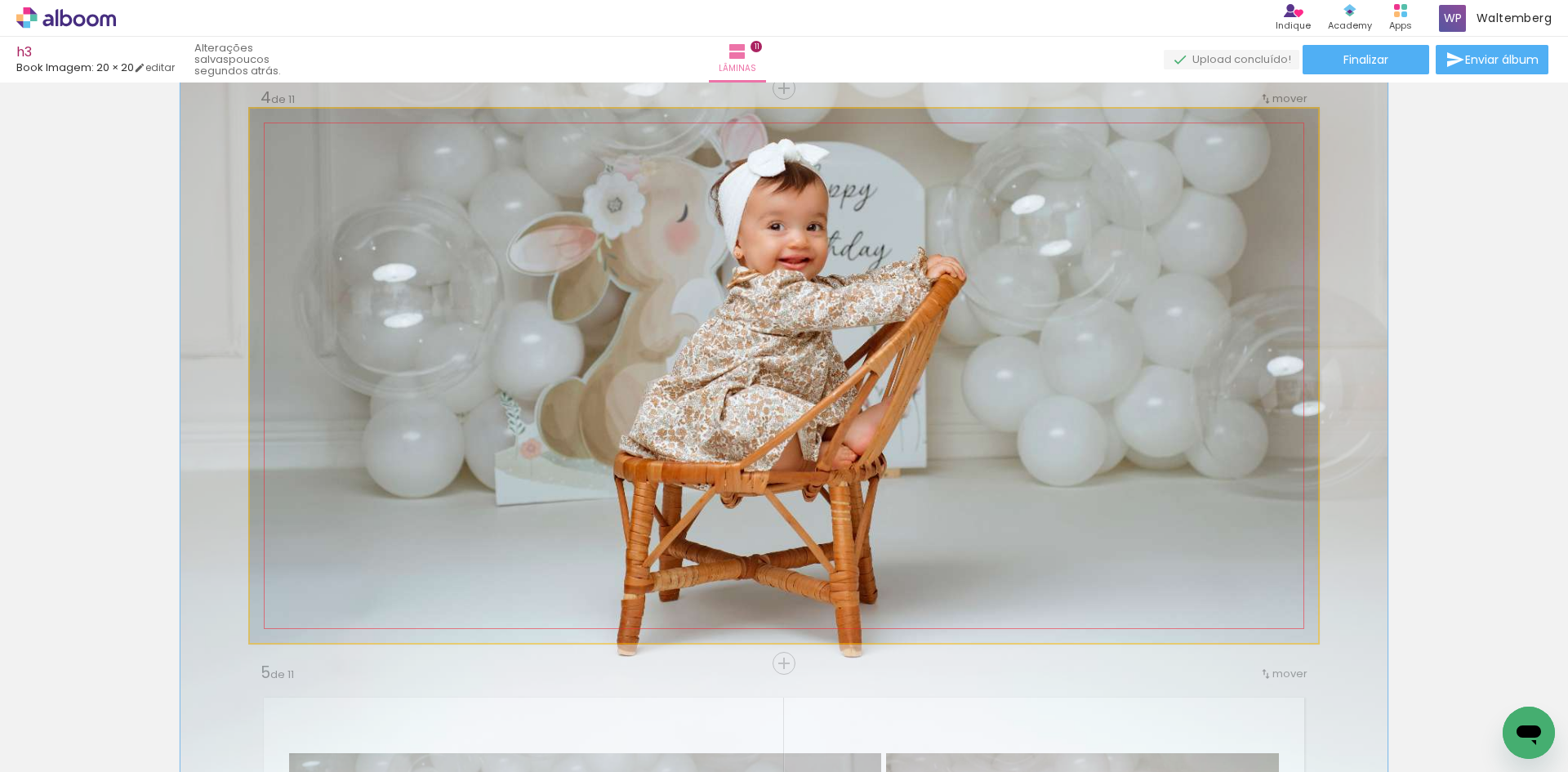
drag, startPoint x: 285, startPoint y: 122, endPoint x: 293, endPoint y: 126, distance: 8.9
click at [293, 126] on div at bounding box center [295, 126] width 15 height 15
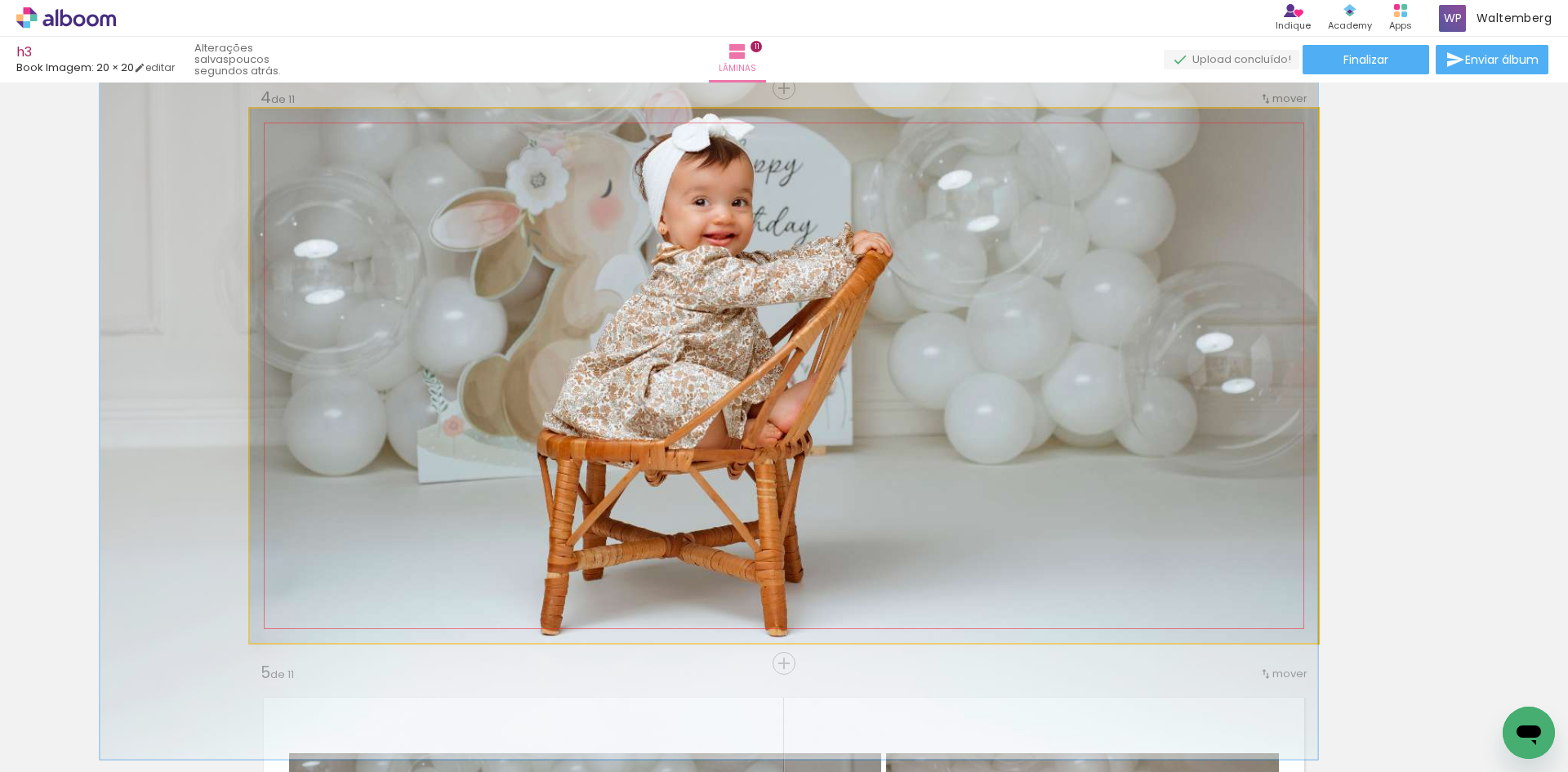
drag, startPoint x: 655, startPoint y: 247, endPoint x: 490, endPoint y: 227, distance: 166.2
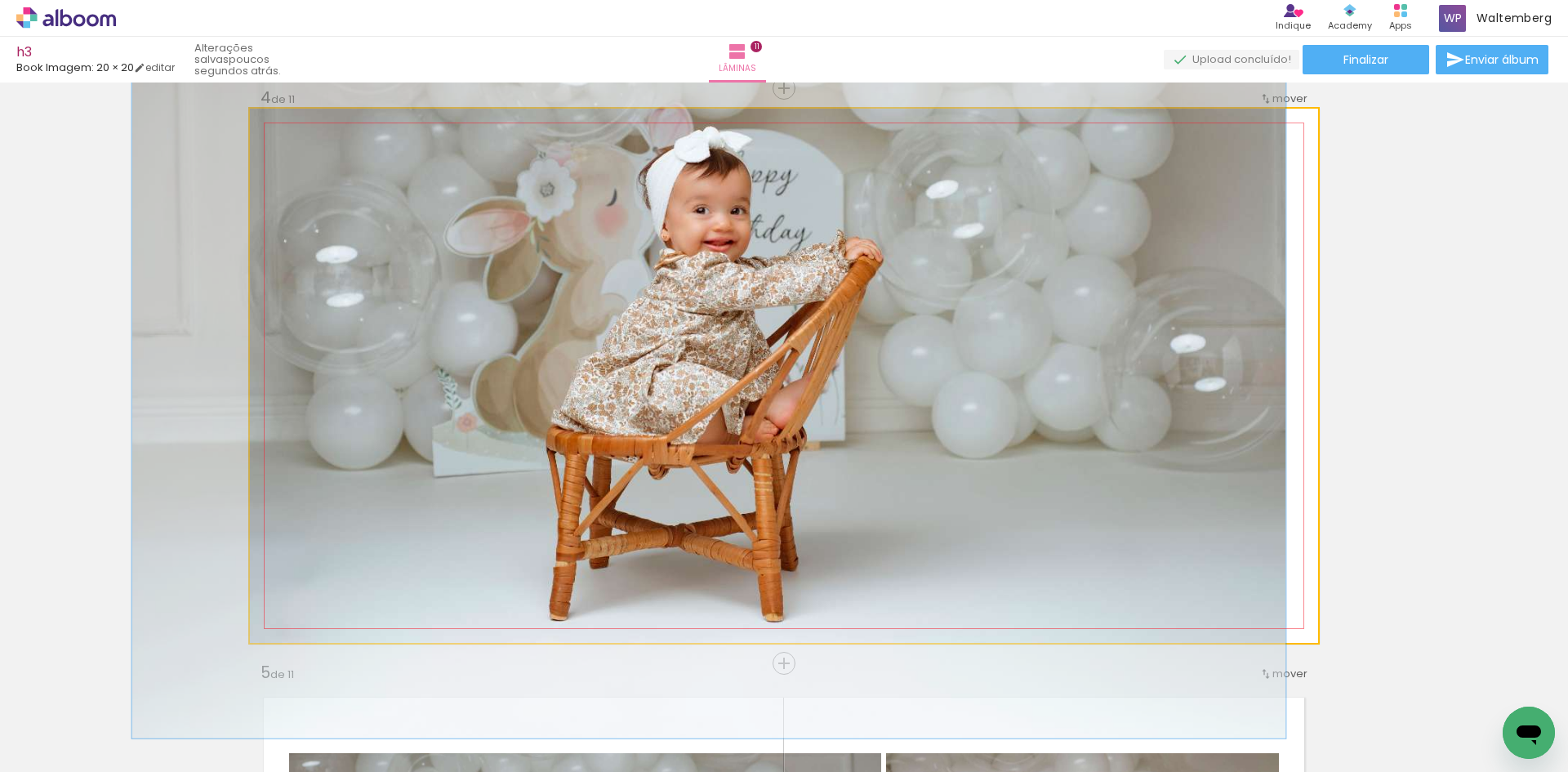
type paper-slider "108"
click at [286, 130] on div at bounding box center [293, 126] width 15 height 15
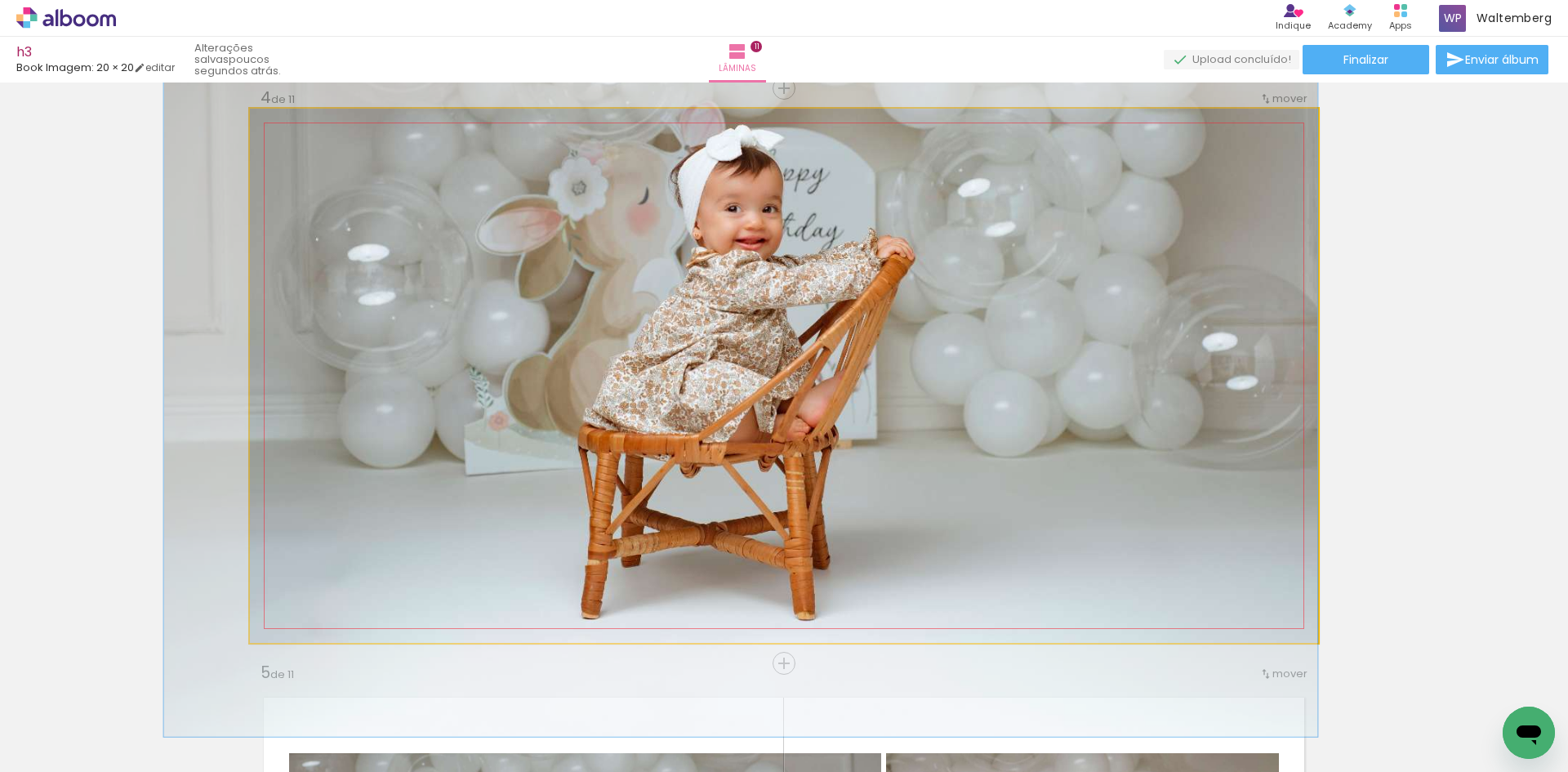
drag, startPoint x: 727, startPoint y: 257, endPoint x: 645, endPoint y: 256, distance: 82.0
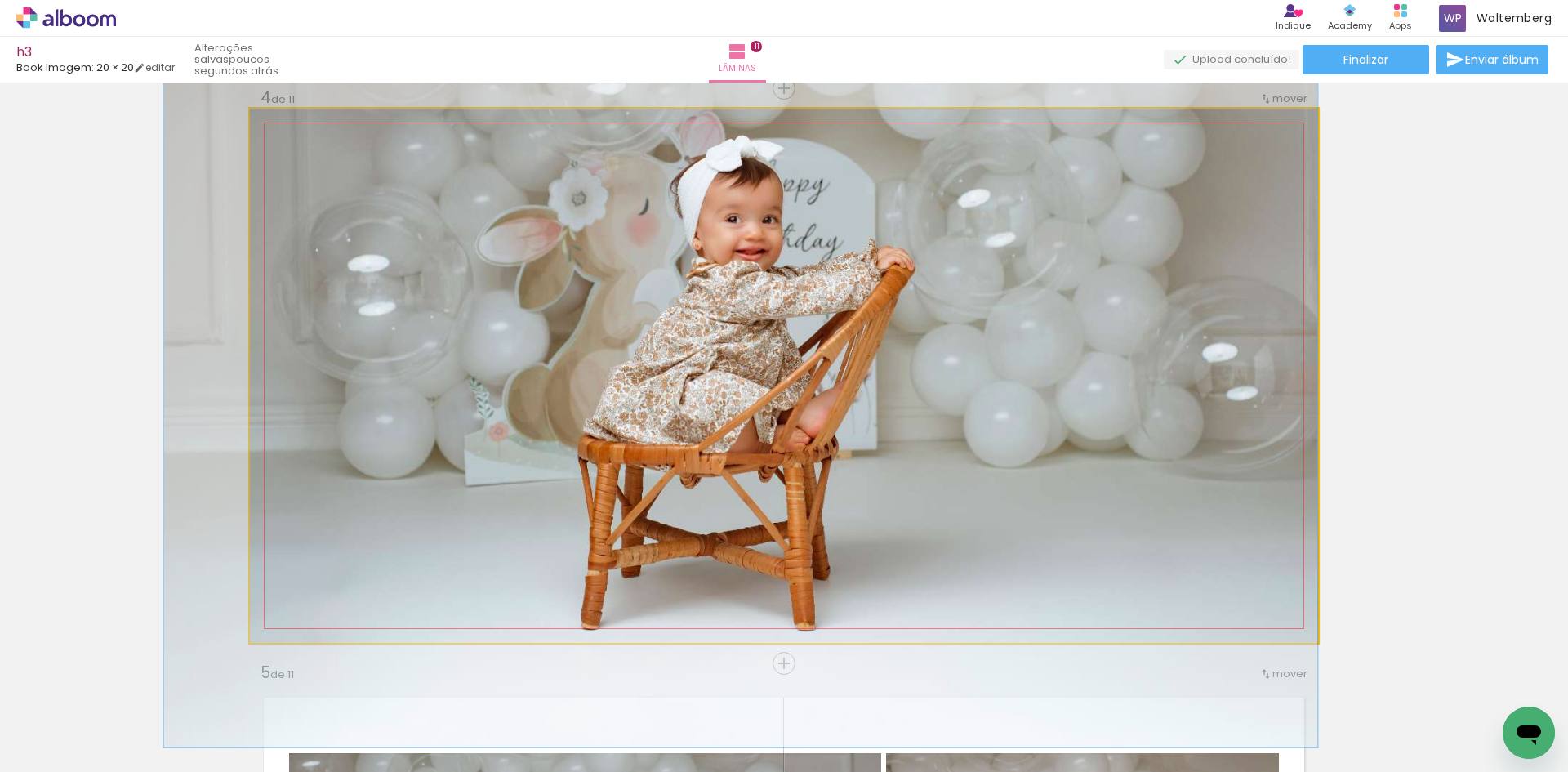
drag, startPoint x: 645, startPoint y: 256, endPoint x: 638, endPoint y: 266, distance: 12.2
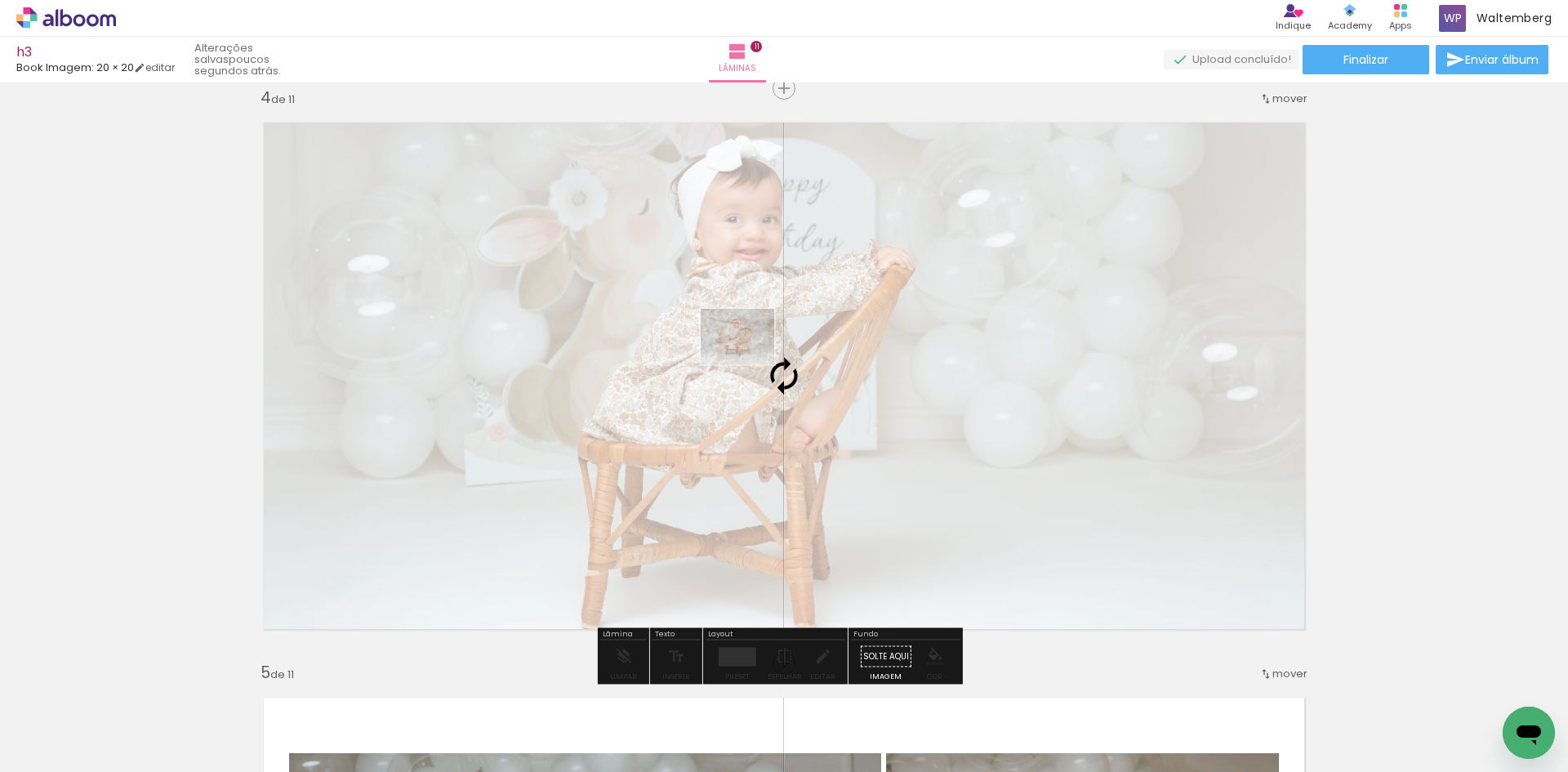
drag, startPoint x: 292, startPoint y: 698, endPoint x: 750, endPoint y: 358, distance: 570.4
click at [750, 358] on quentale-workspace at bounding box center [784, 386] width 1568 height 772
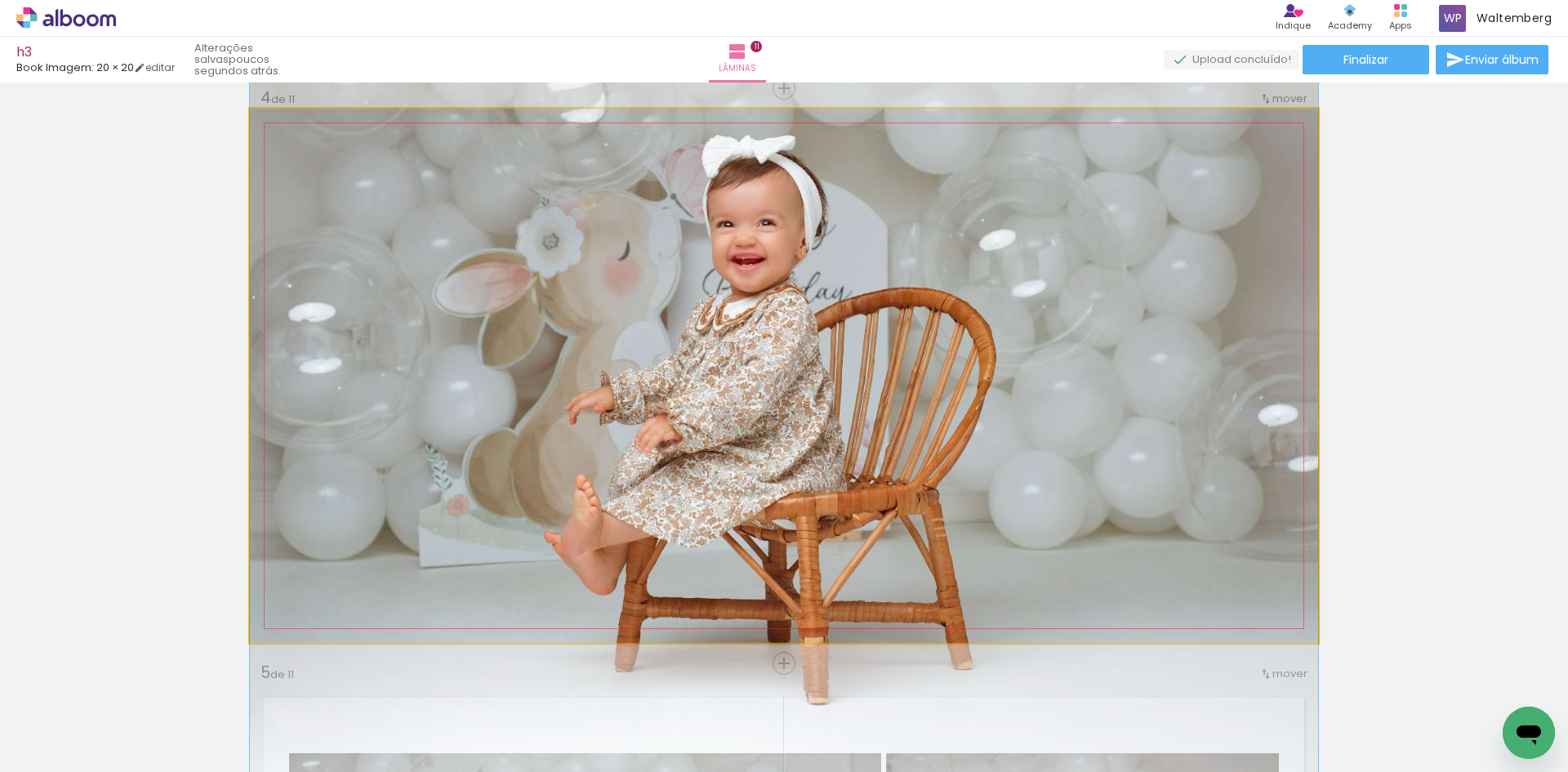
drag, startPoint x: 730, startPoint y: 328, endPoint x: 727, endPoint y: 363, distance: 35.1
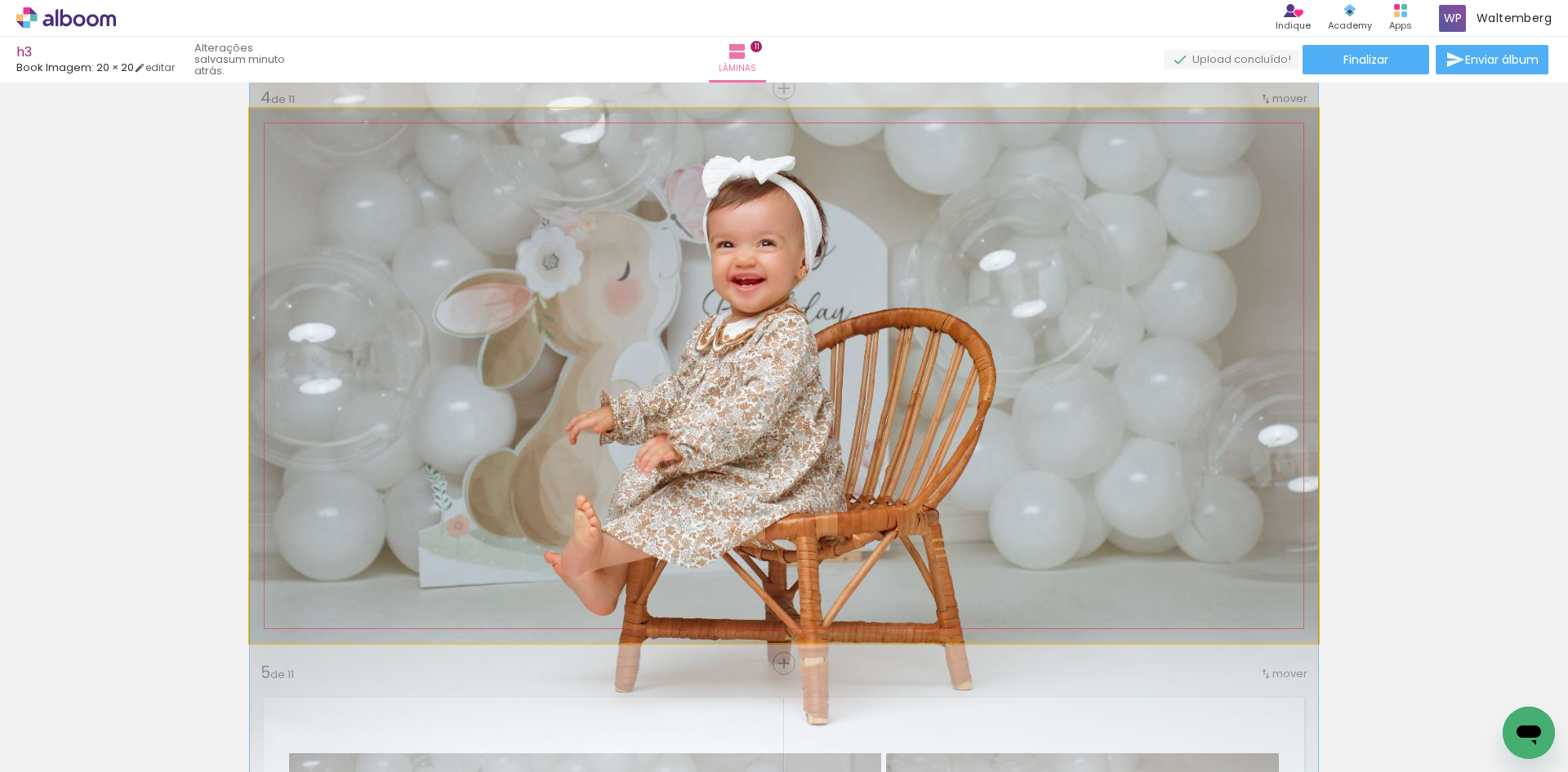
drag, startPoint x: 704, startPoint y: 293, endPoint x: 700, endPoint y: 319, distance: 26.3
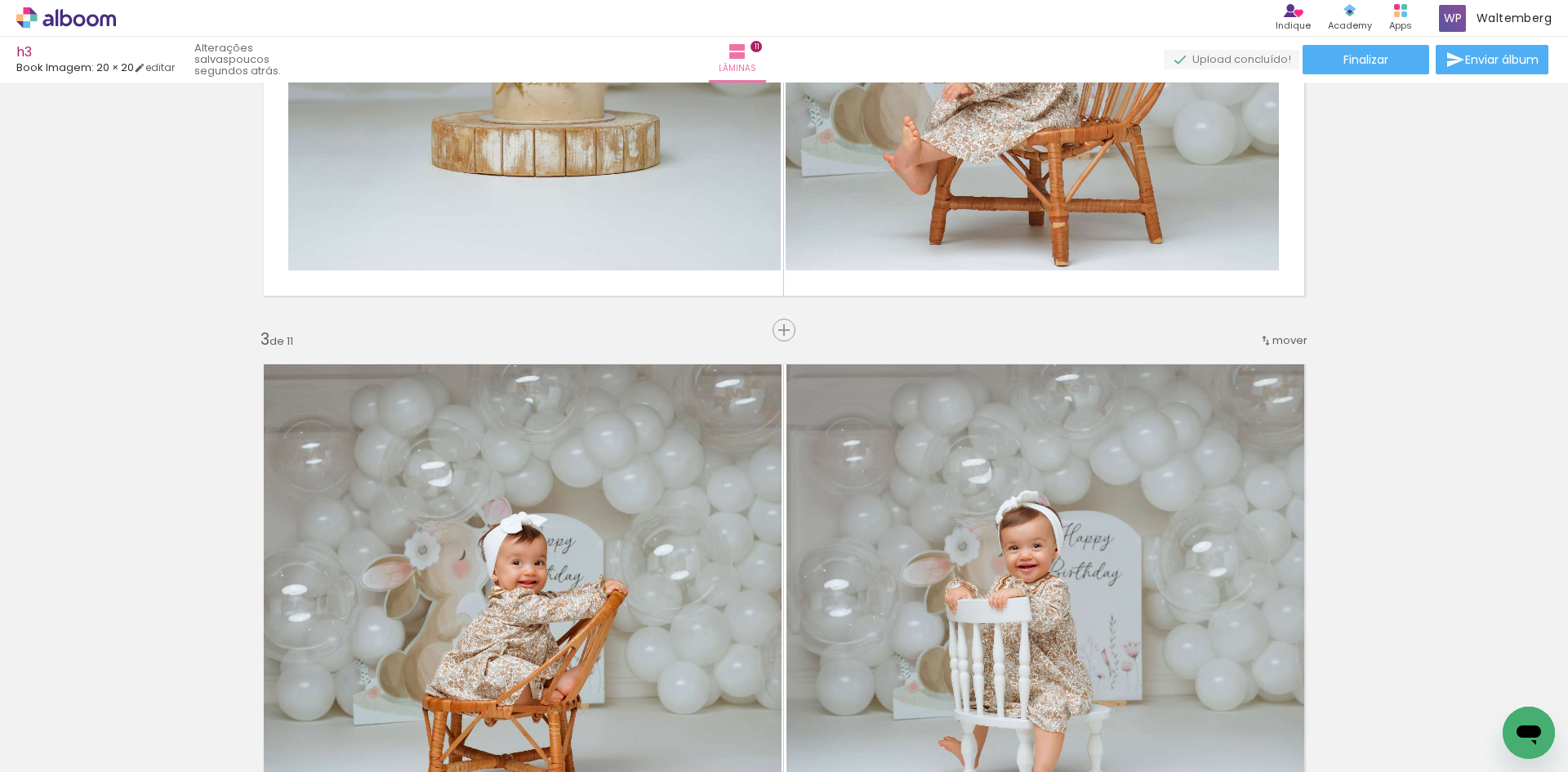
scroll to position [766, 0]
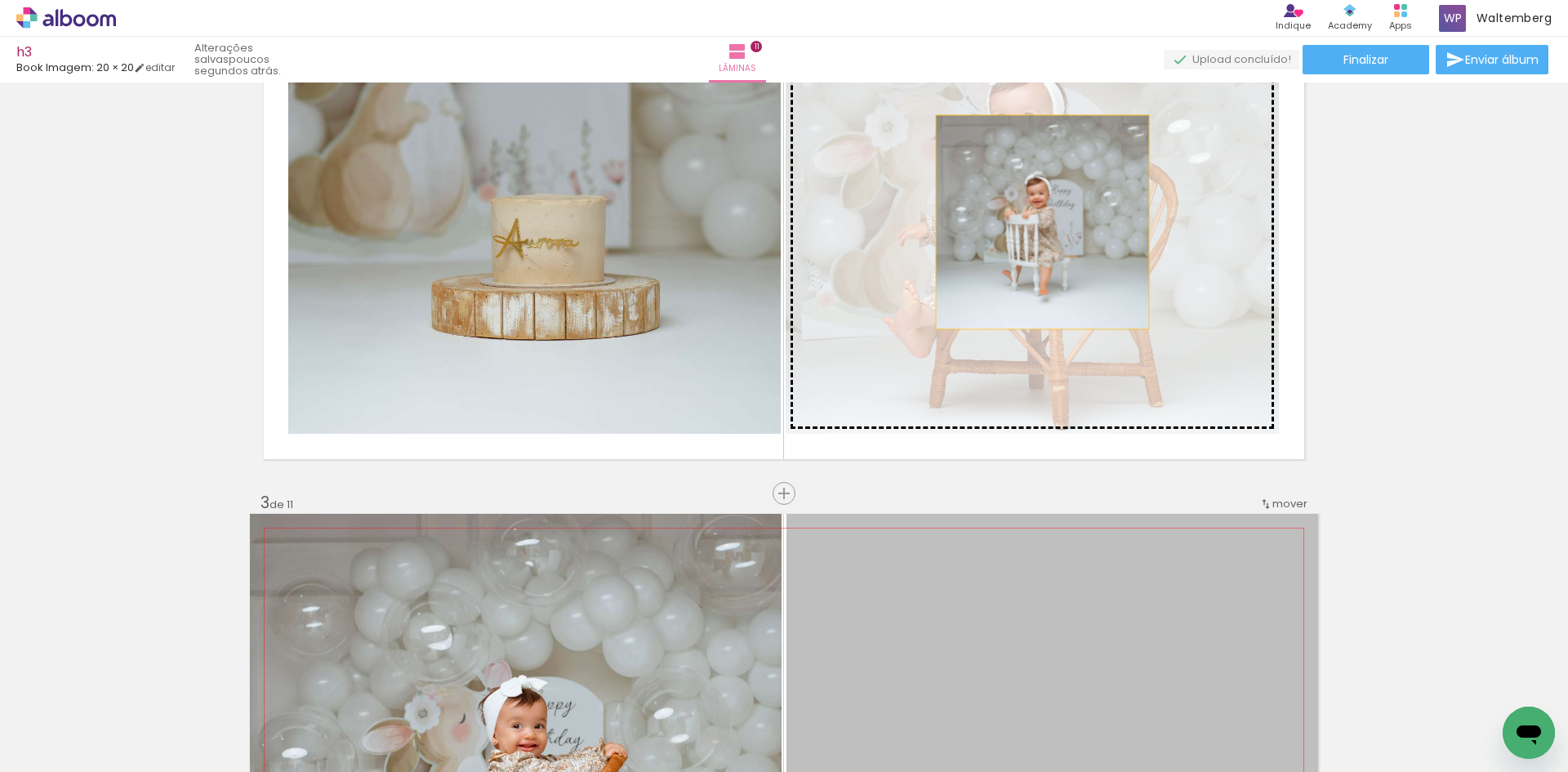
drag, startPoint x: 1094, startPoint y: 586, endPoint x: 1037, endPoint y: 222, distance: 368.4
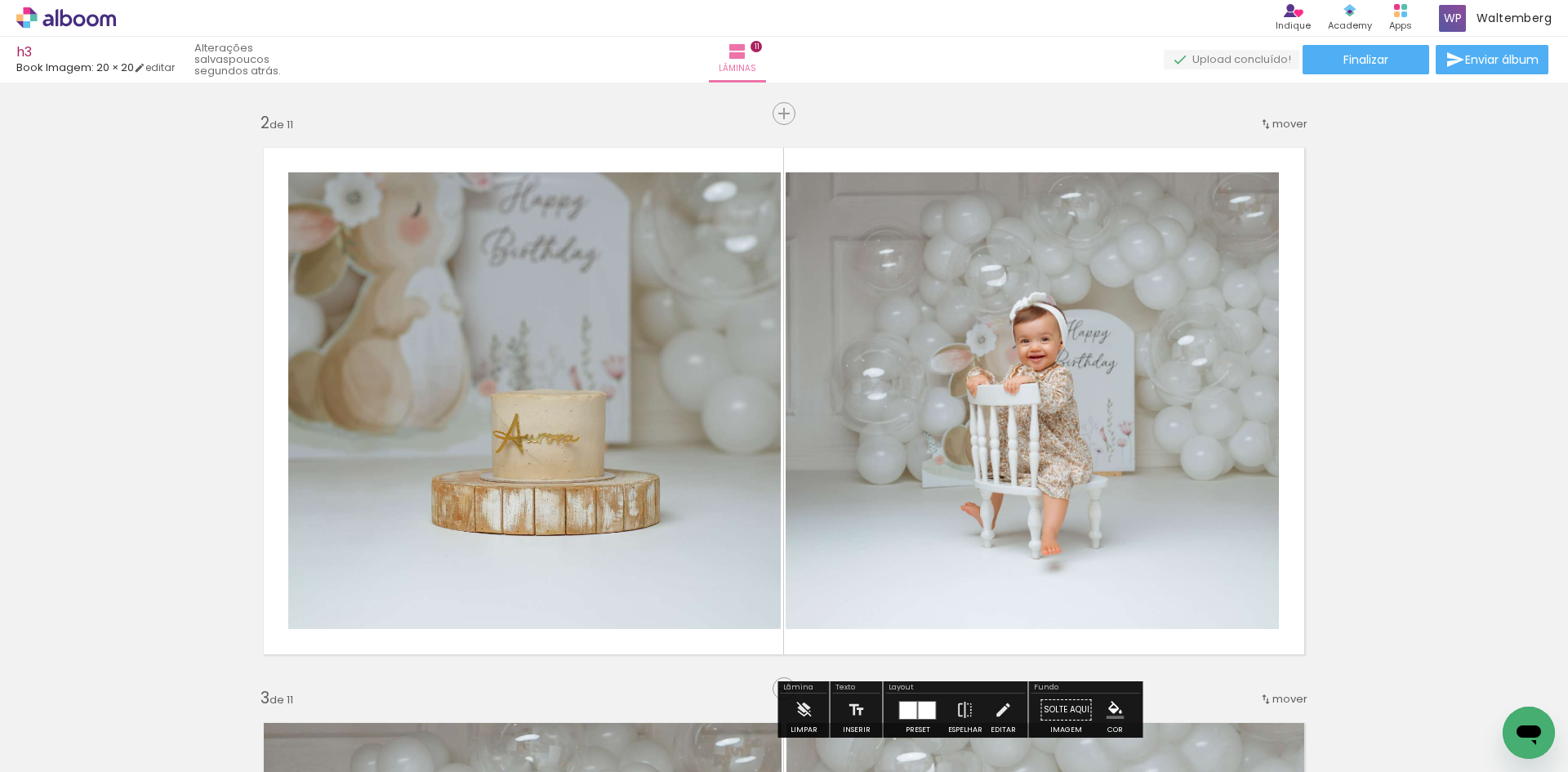
scroll to position [521, 0]
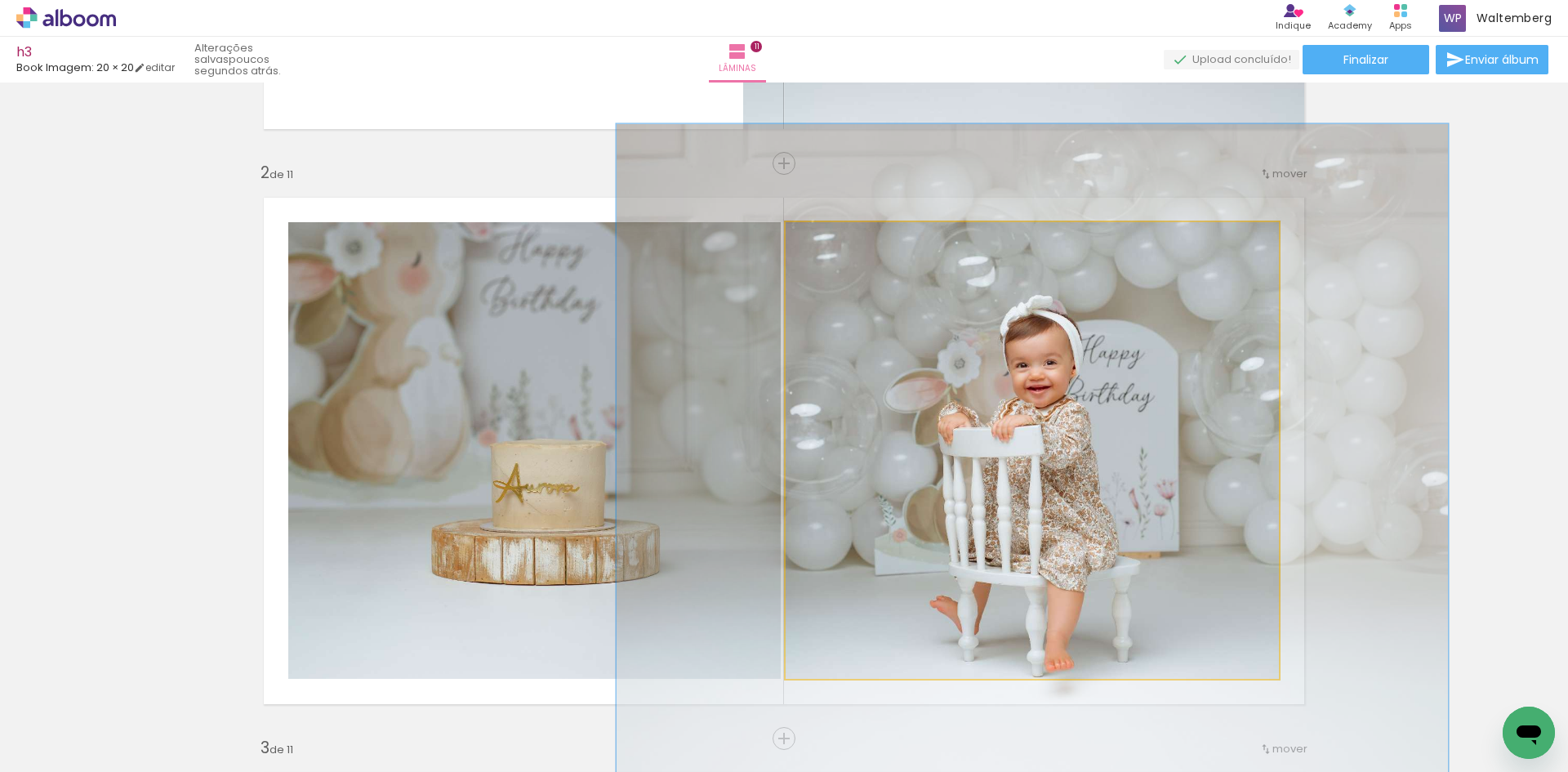
drag, startPoint x: 822, startPoint y: 242, endPoint x: 843, endPoint y: 243, distance: 21.0
type paper-slider "144"
click at [843, 243] on div at bounding box center [849, 239] width 15 height 15
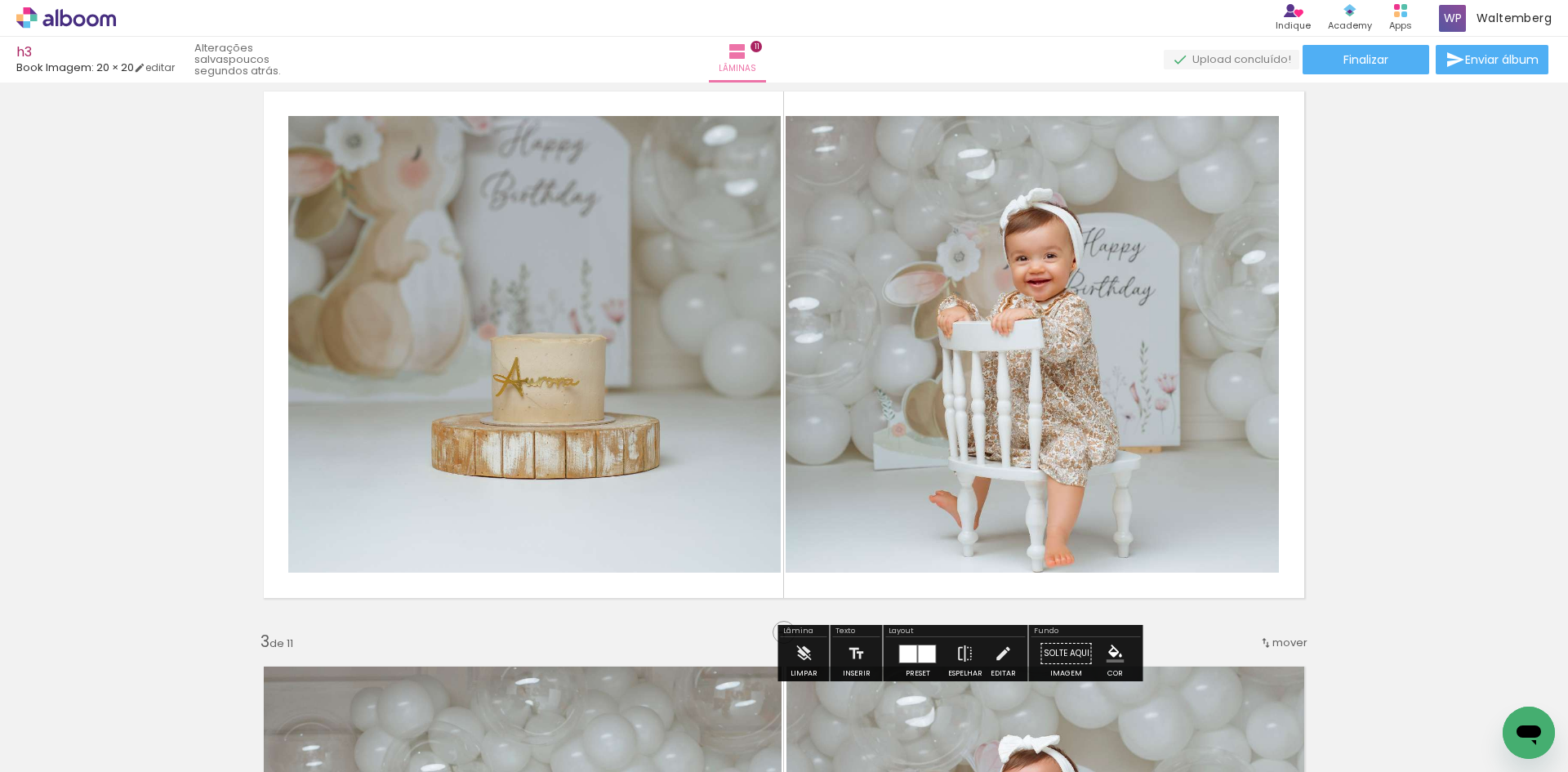
scroll to position [684, 0]
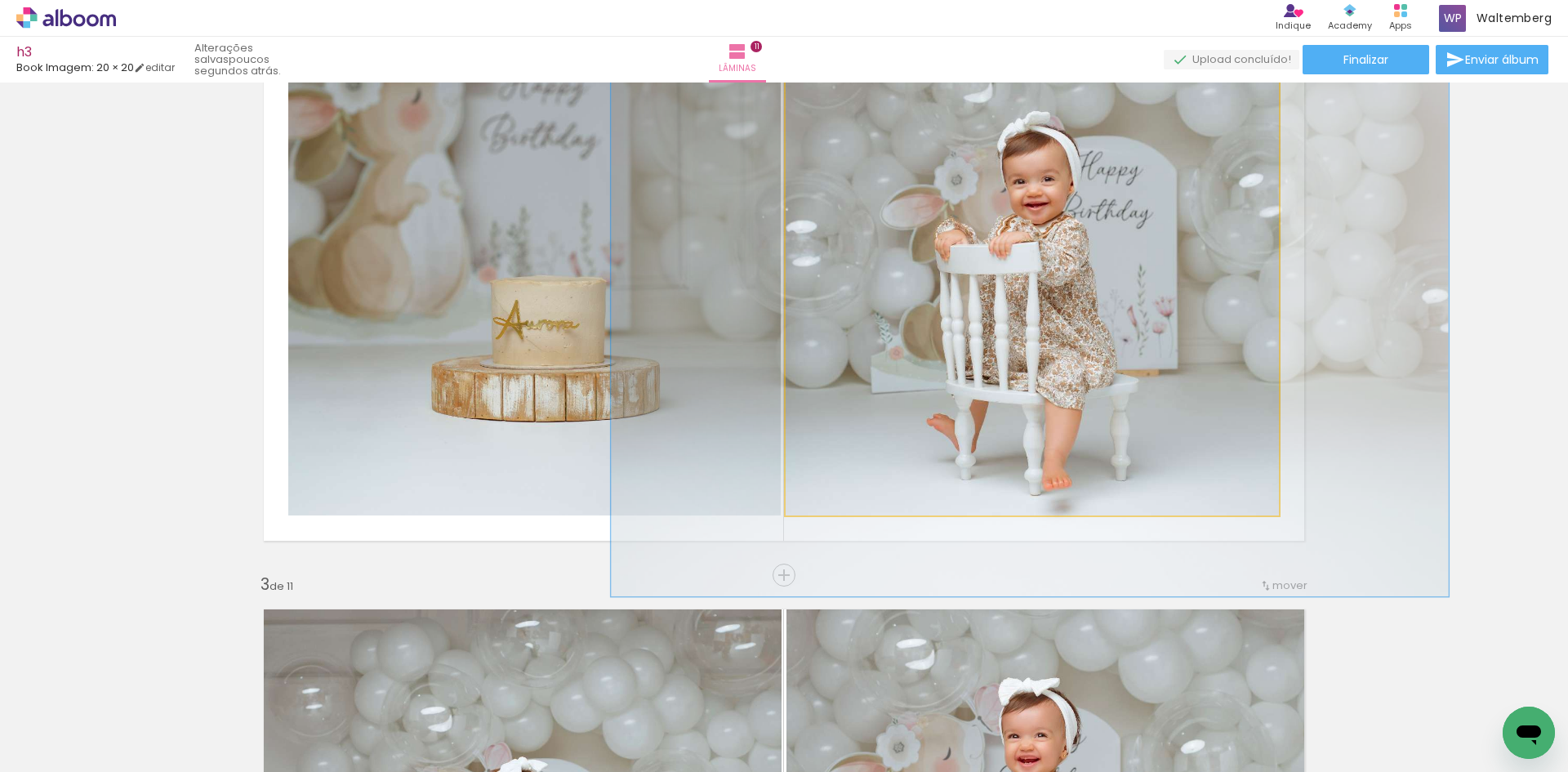
drag, startPoint x: 1134, startPoint y: 348, endPoint x: 1134, endPoint y: 334, distance: 14.0
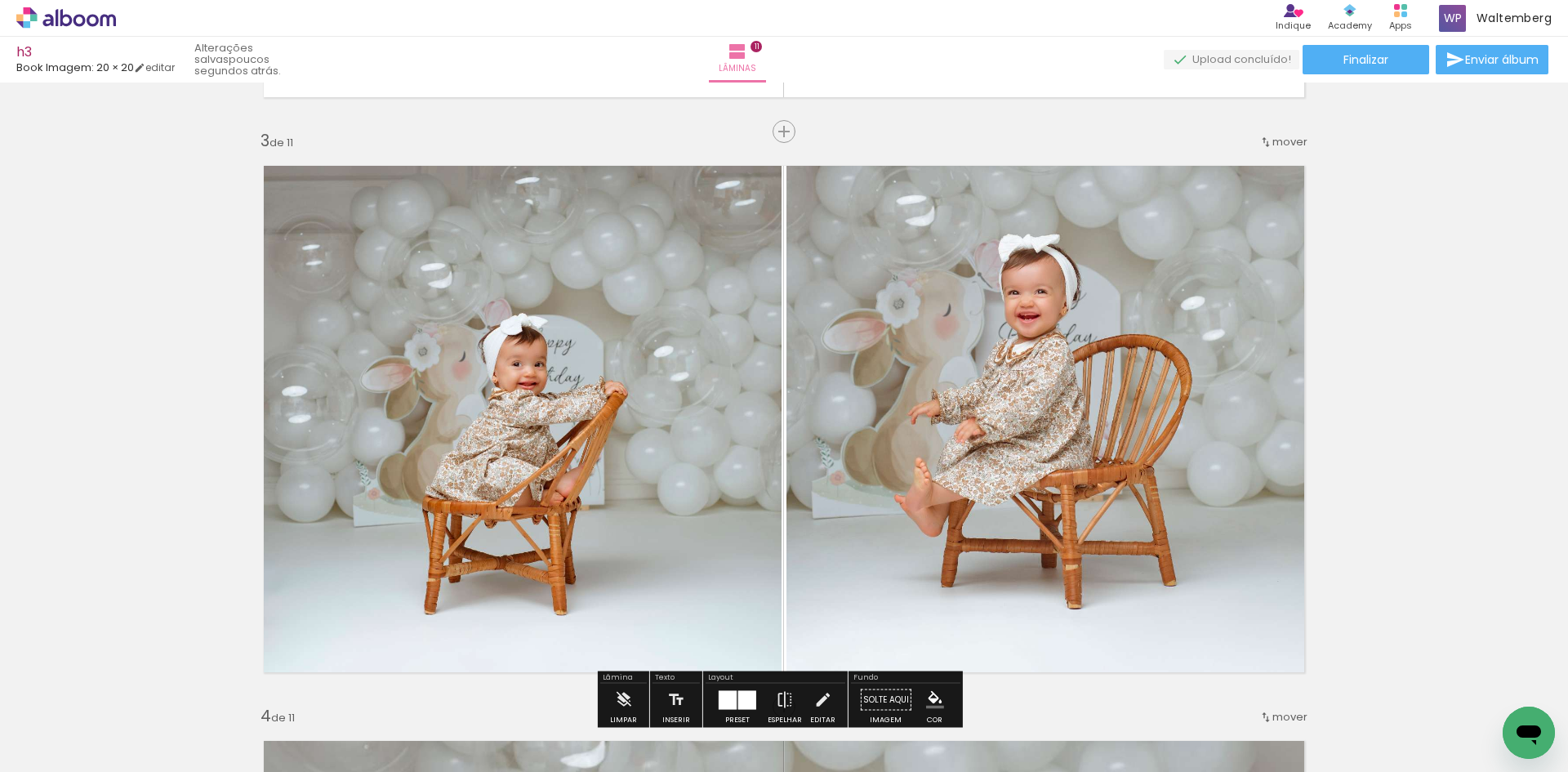
scroll to position [1093, 0]
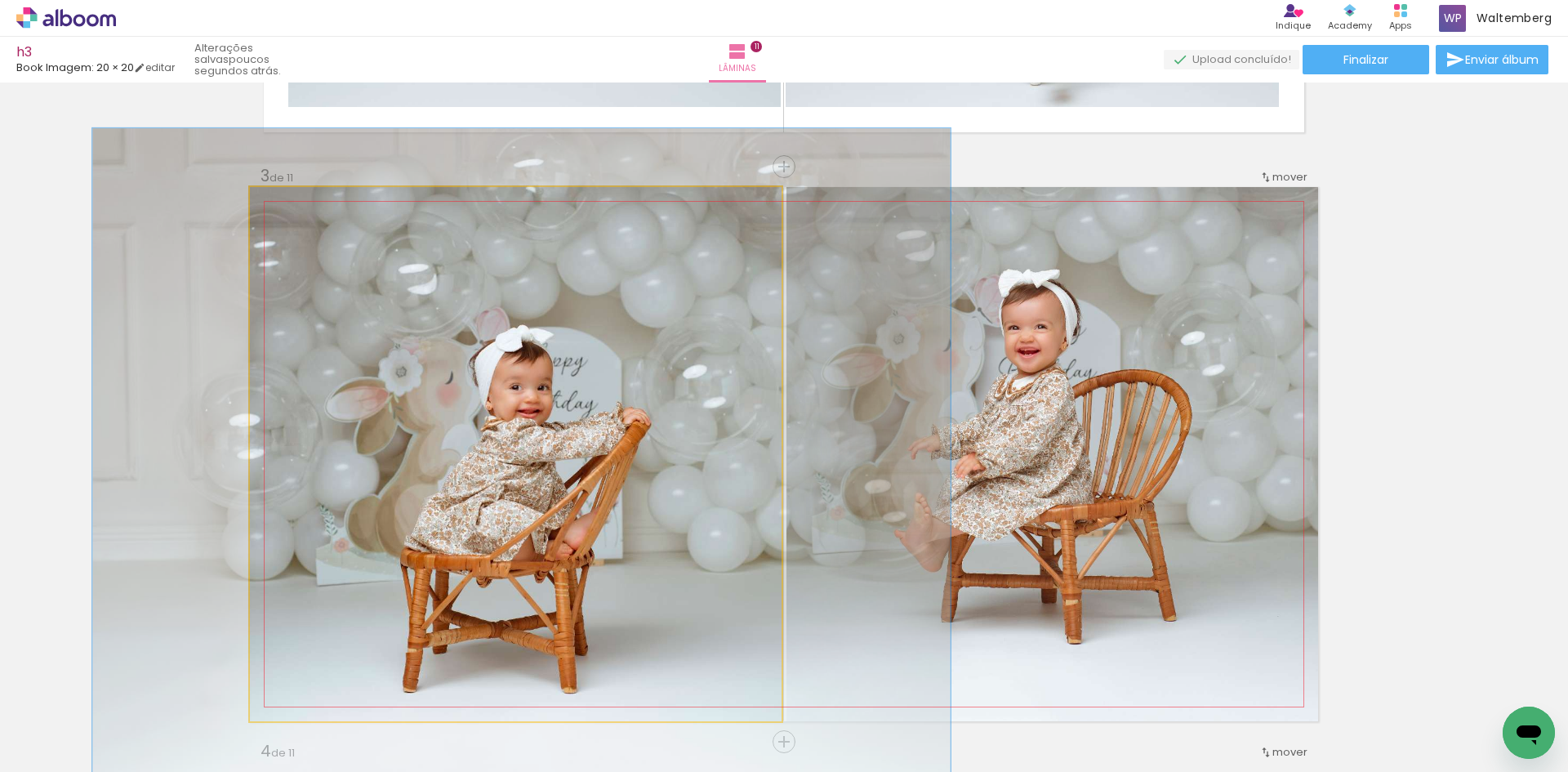
drag, startPoint x: 289, startPoint y: 204, endPoint x: 300, endPoint y: 211, distance: 13.0
type paper-slider "120"
click at [301, 211] on div at bounding box center [301, 204] width 26 height 26
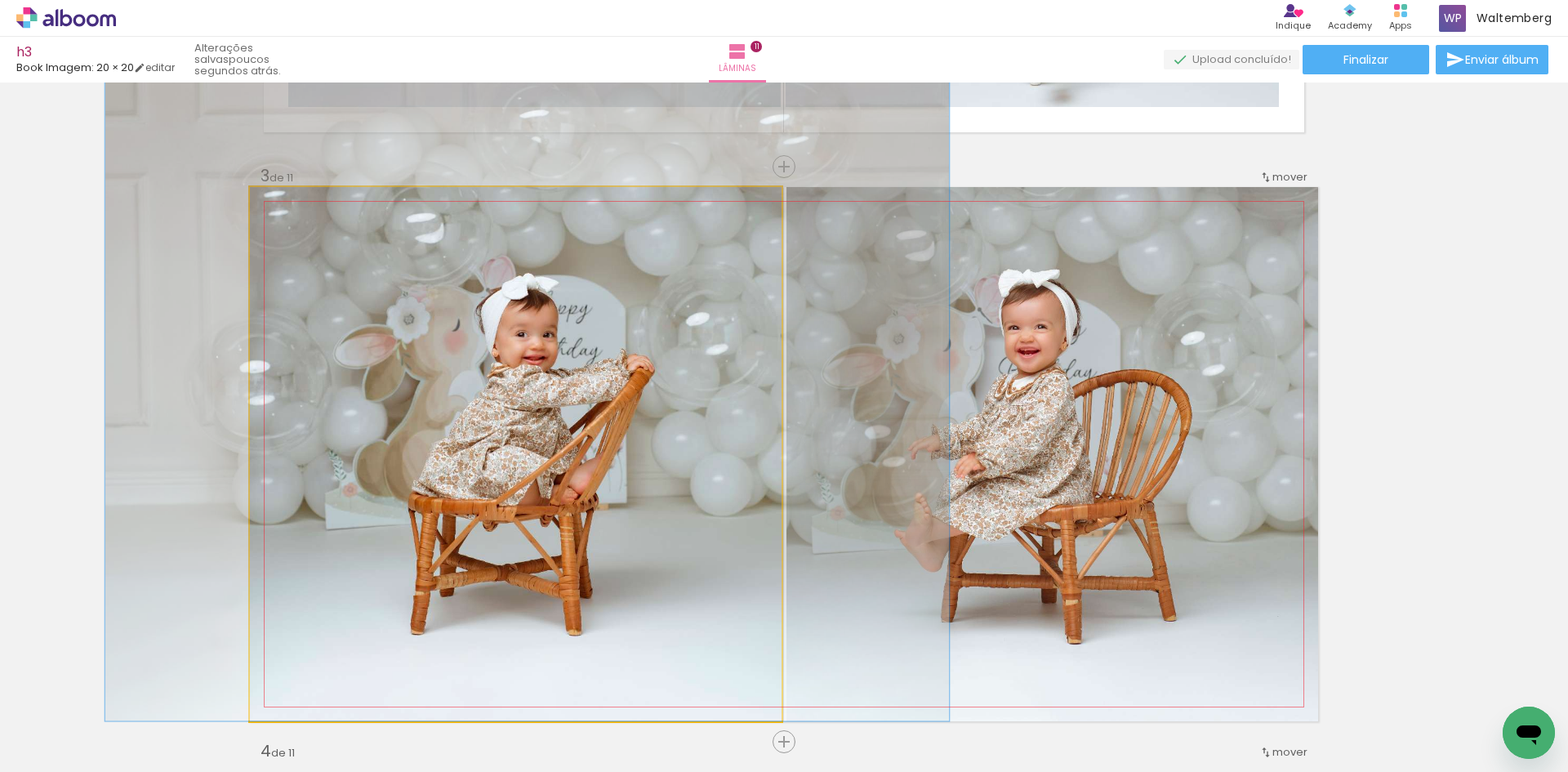
drag, startPoint x: 482, startPoint y: 375, endPoint x: 482, endPoint y: 318, distance: 57.0
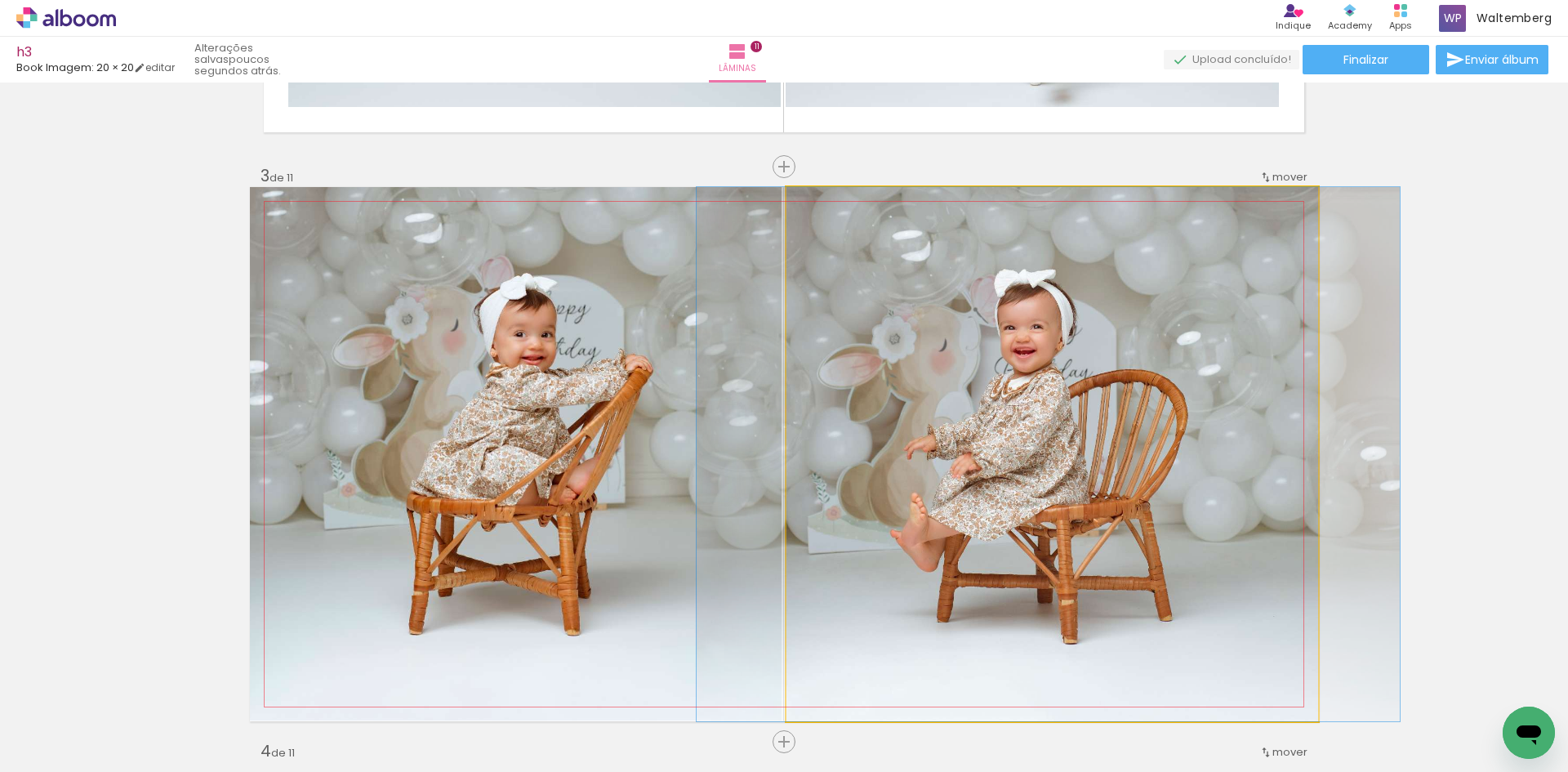
drag, startPoint x: 1129, startPoint y: 411, endPoint x: 1134, endPoint y: 440, distance: 29.4
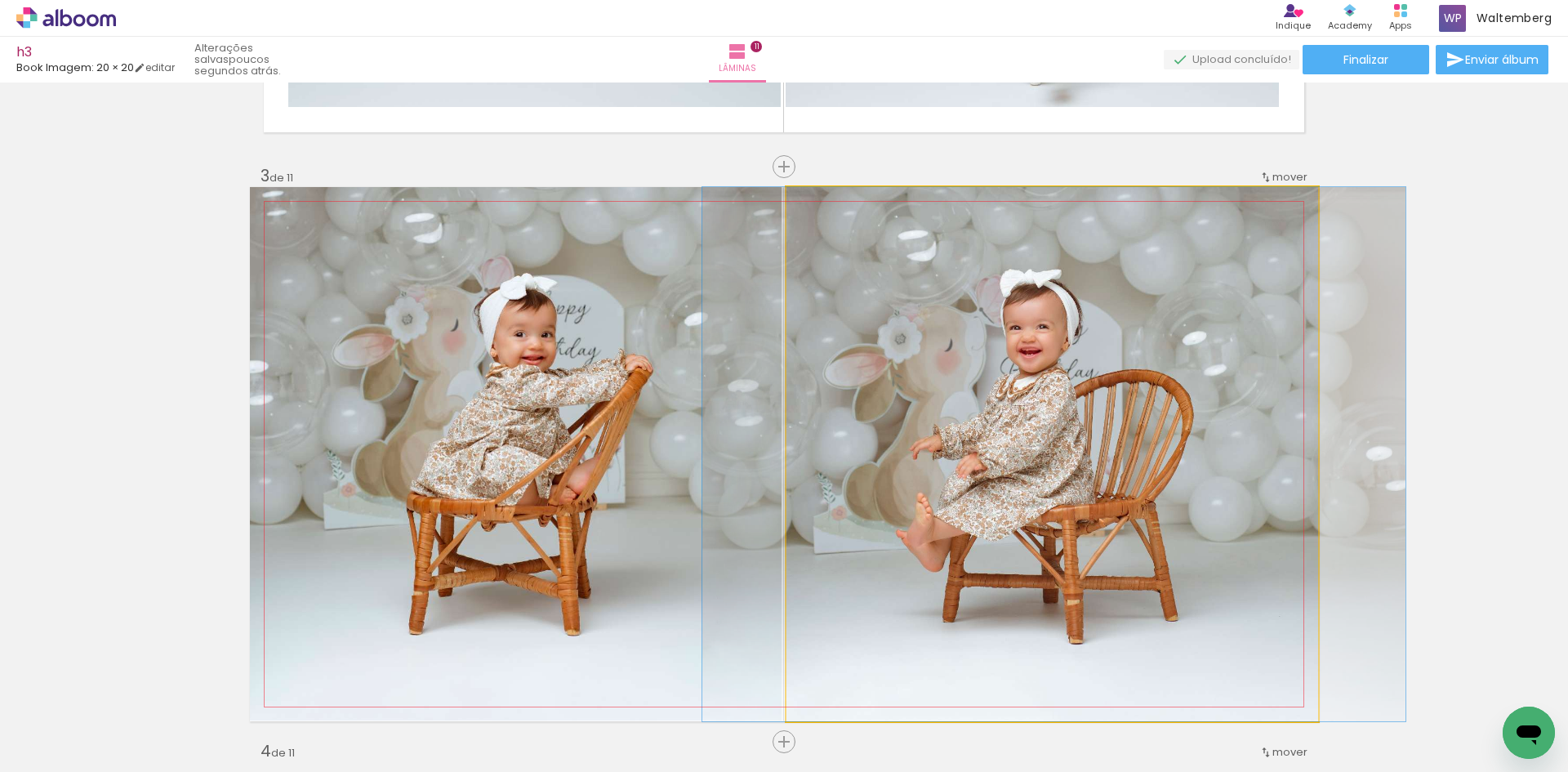
click at [825, 213] on div at bounding box center [825, 204] width 26 height 26
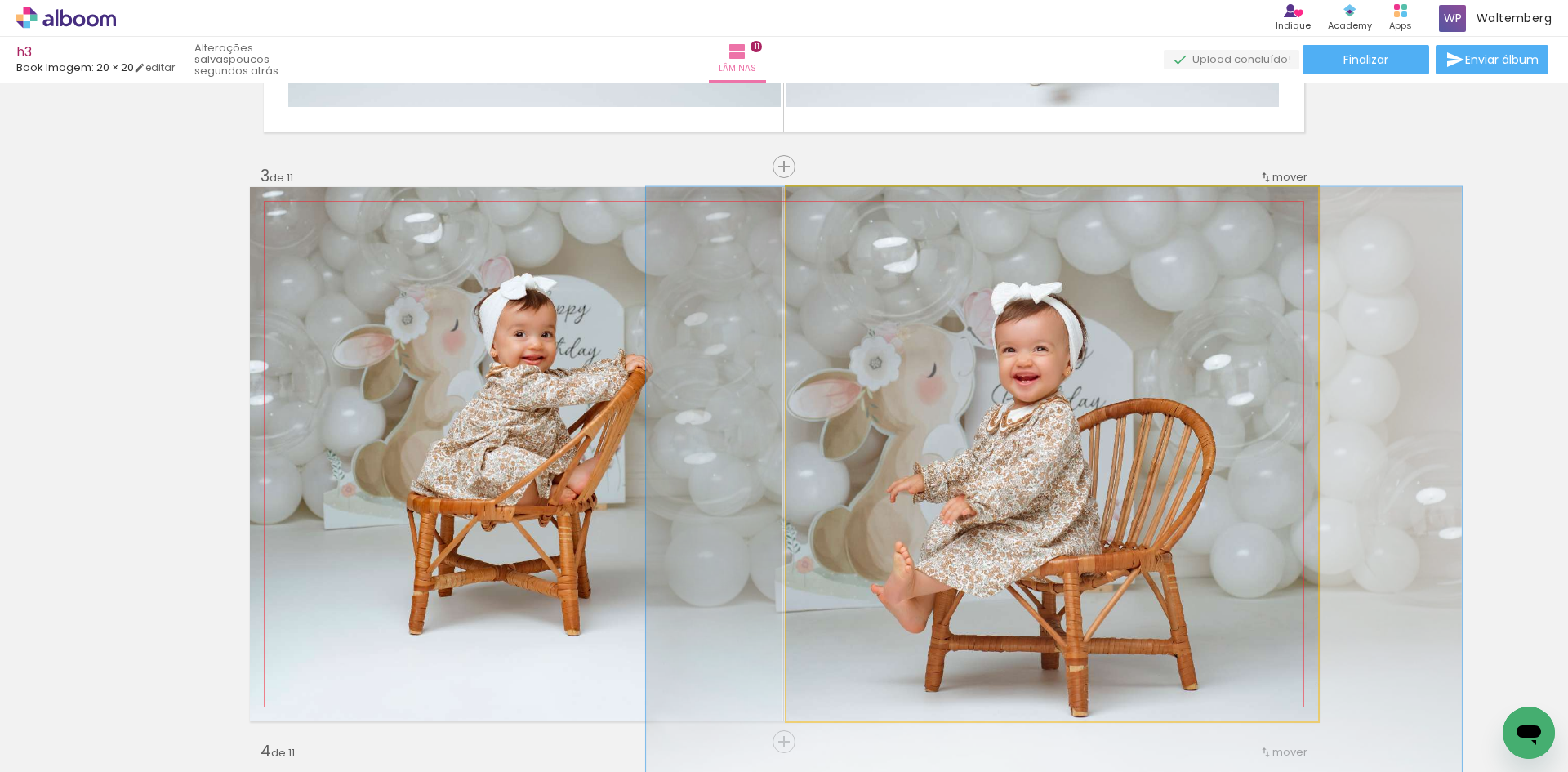
drag, startPoint x: 1047, startPoint y: 332, endPoint x: 1031, endPoint y: 387, distance: 57.3
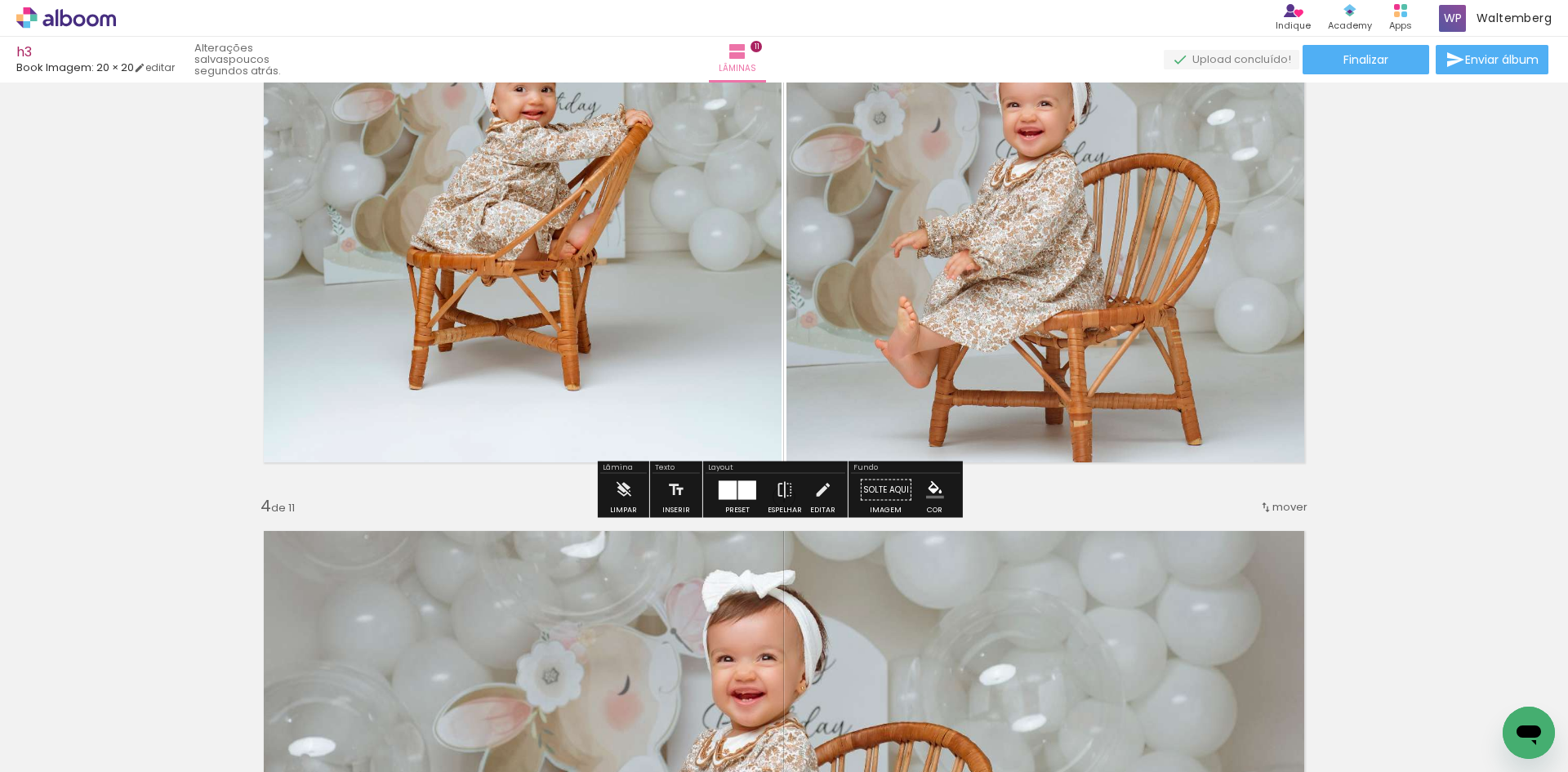
scroll to position [1175, 0]
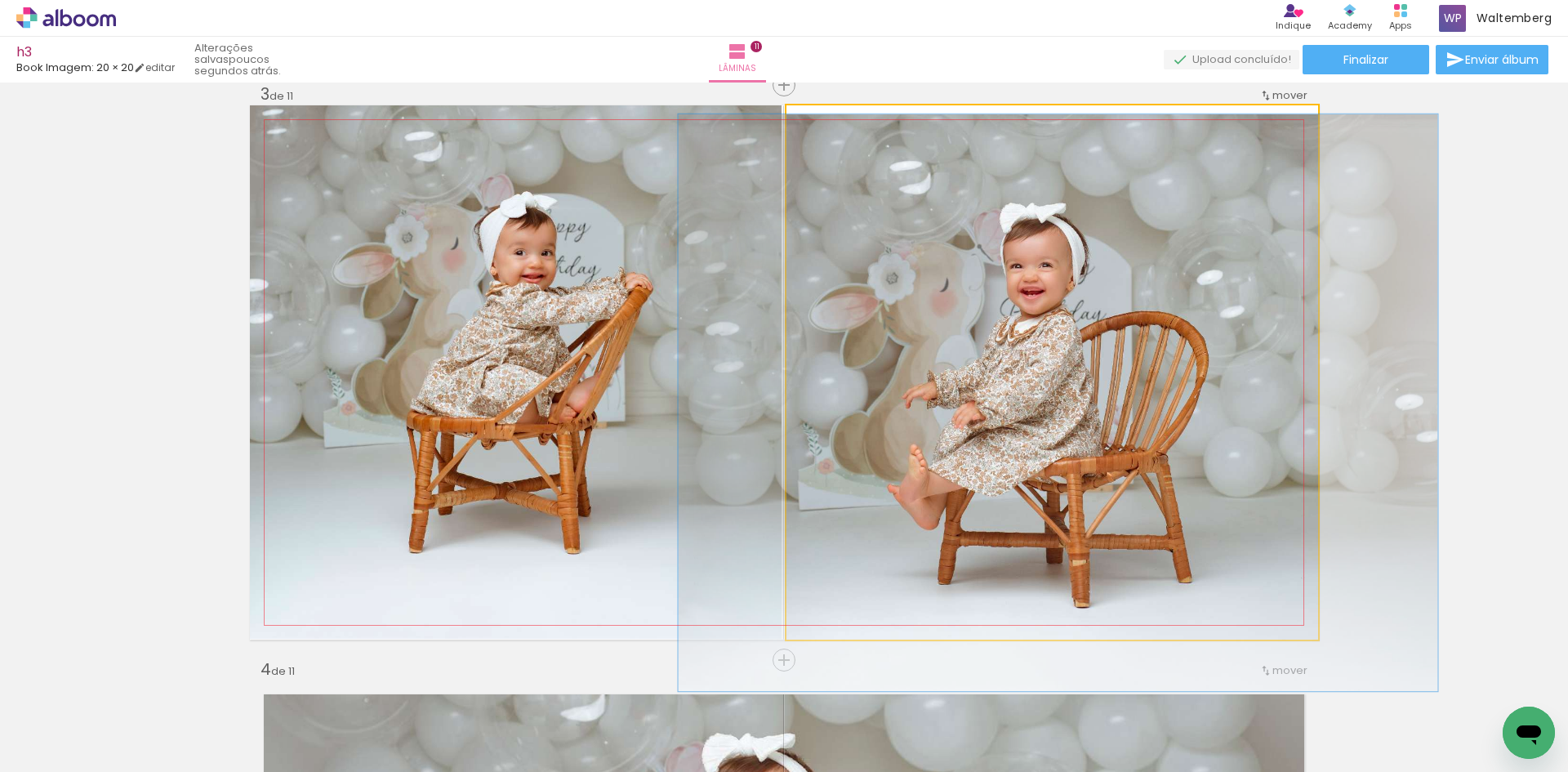
type paper-slider "110"
click at [828, 131] on div at bounding box center [830, 122] width 26 height 26
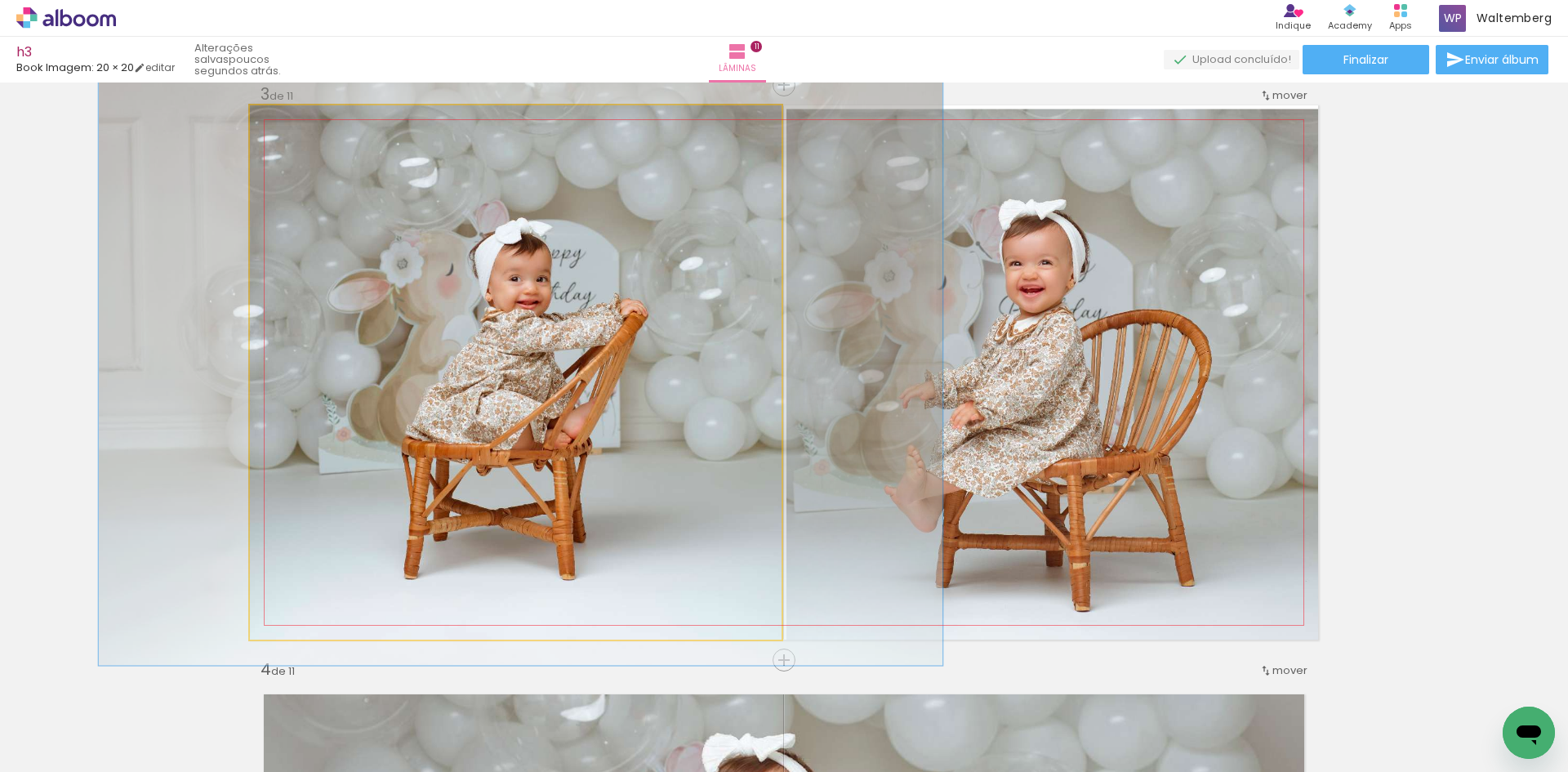
drag, startPoint x: 660, startPoint y: 215, endPoint x: 656, endPoint y: 242, distance: 27.3
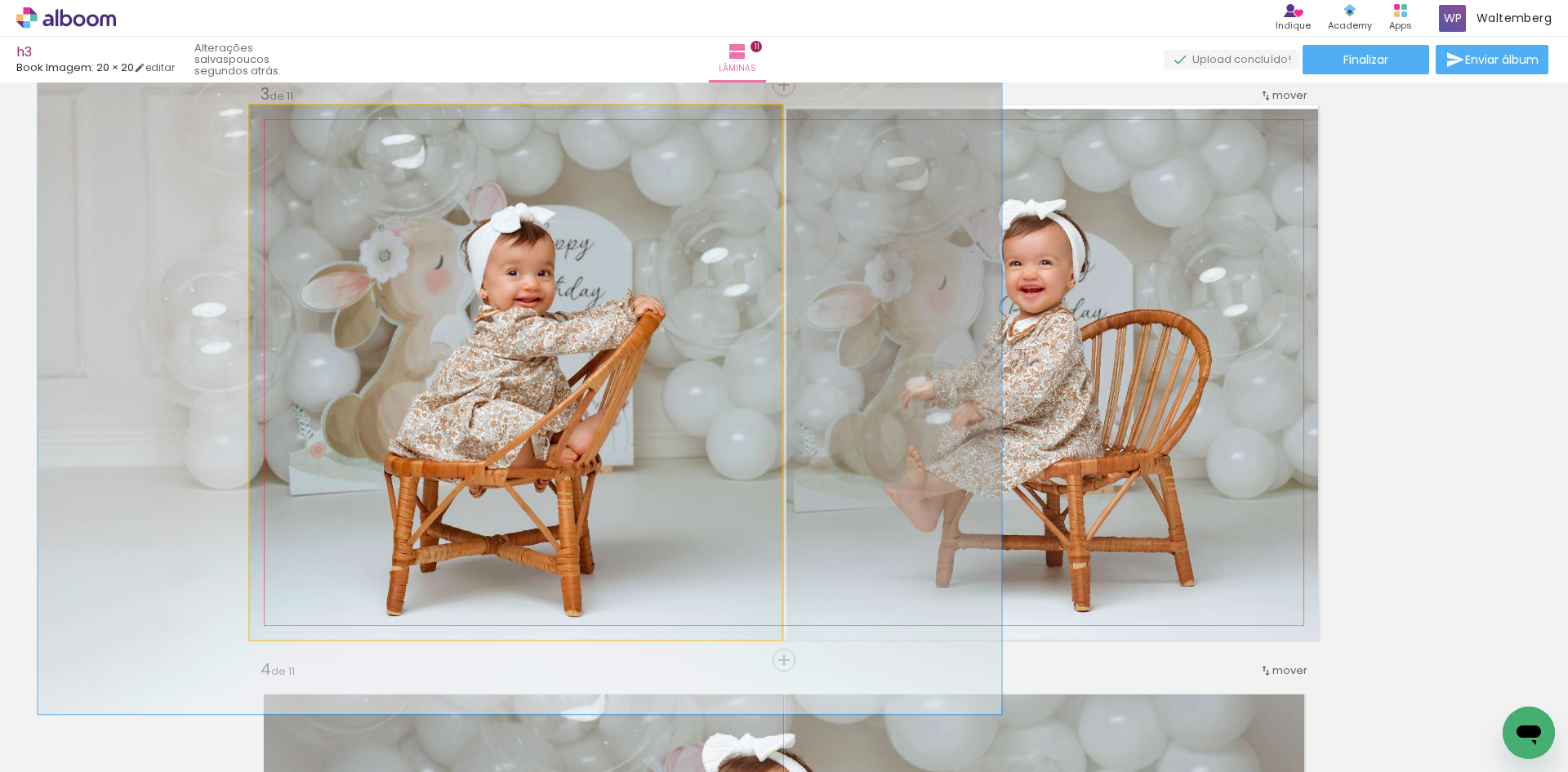
drag, startPoint x: 287, startPoint y: 119, endPoint x: 295, endPoint y: 122, distance: 8.5
type paper-slider "134"
click at [299, 122] on div at bounding box center [312, 122] width 26 height 26
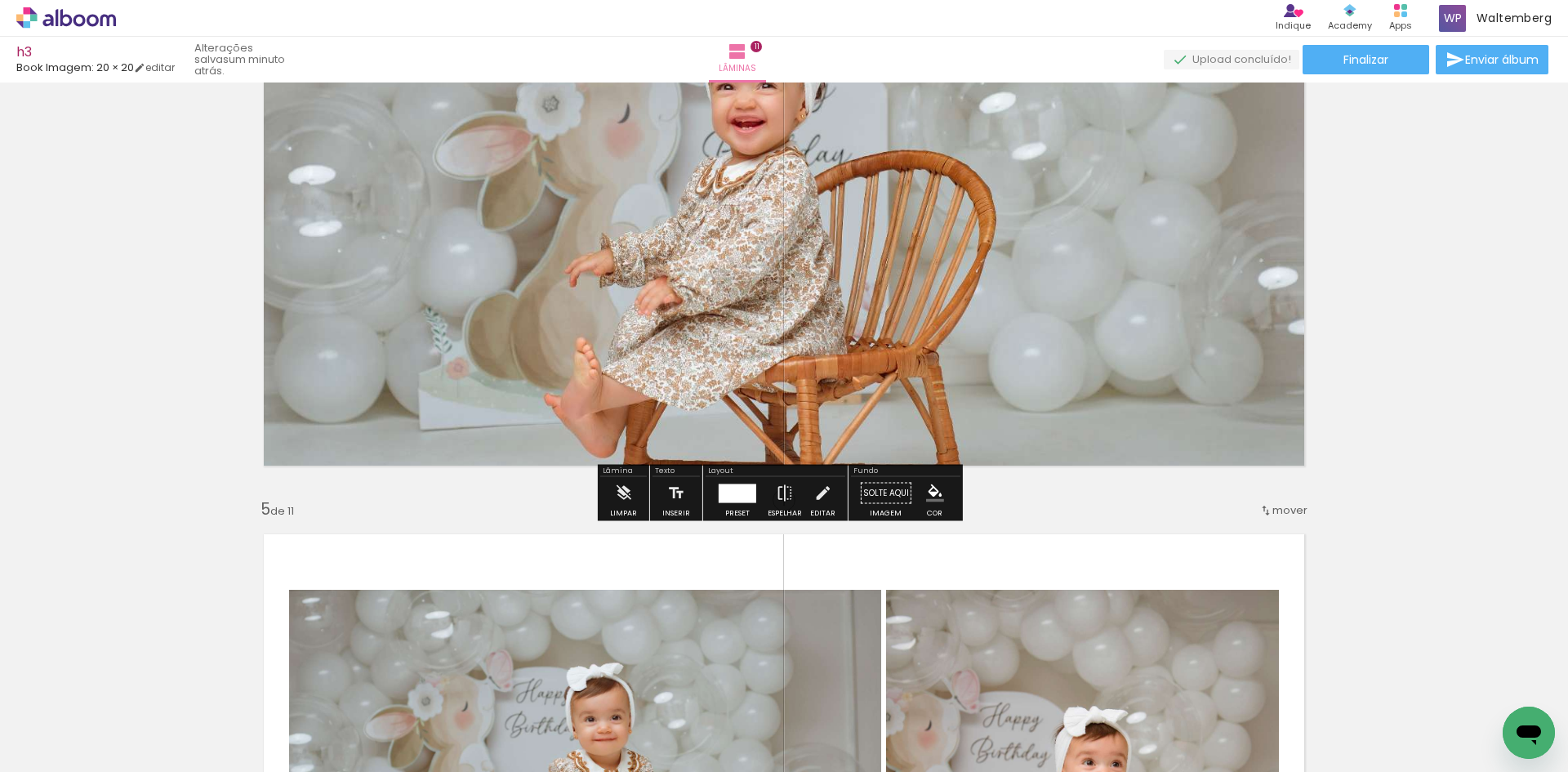
scroll to position [2153, 0]
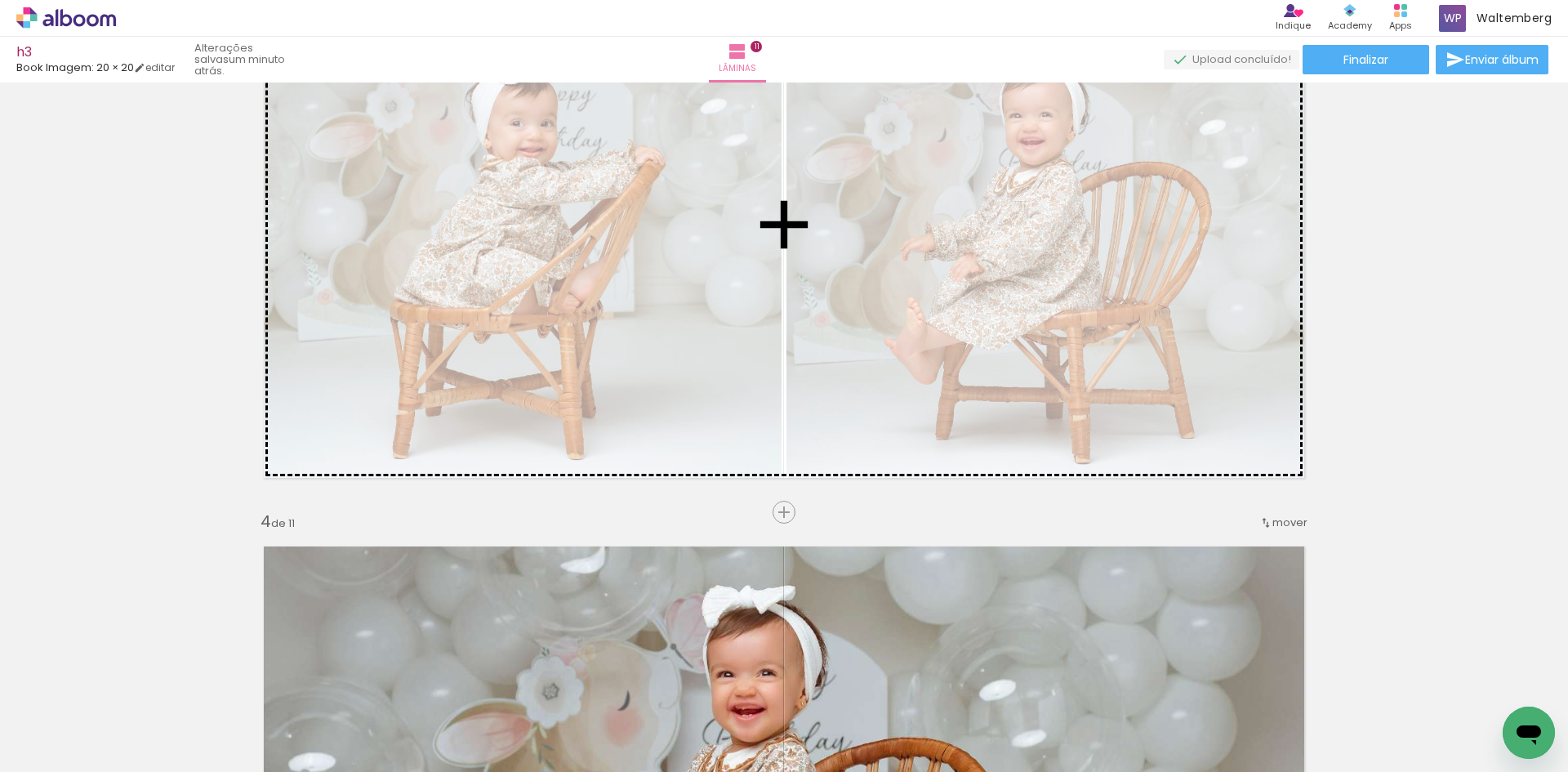
scroll to position [1256, 0]
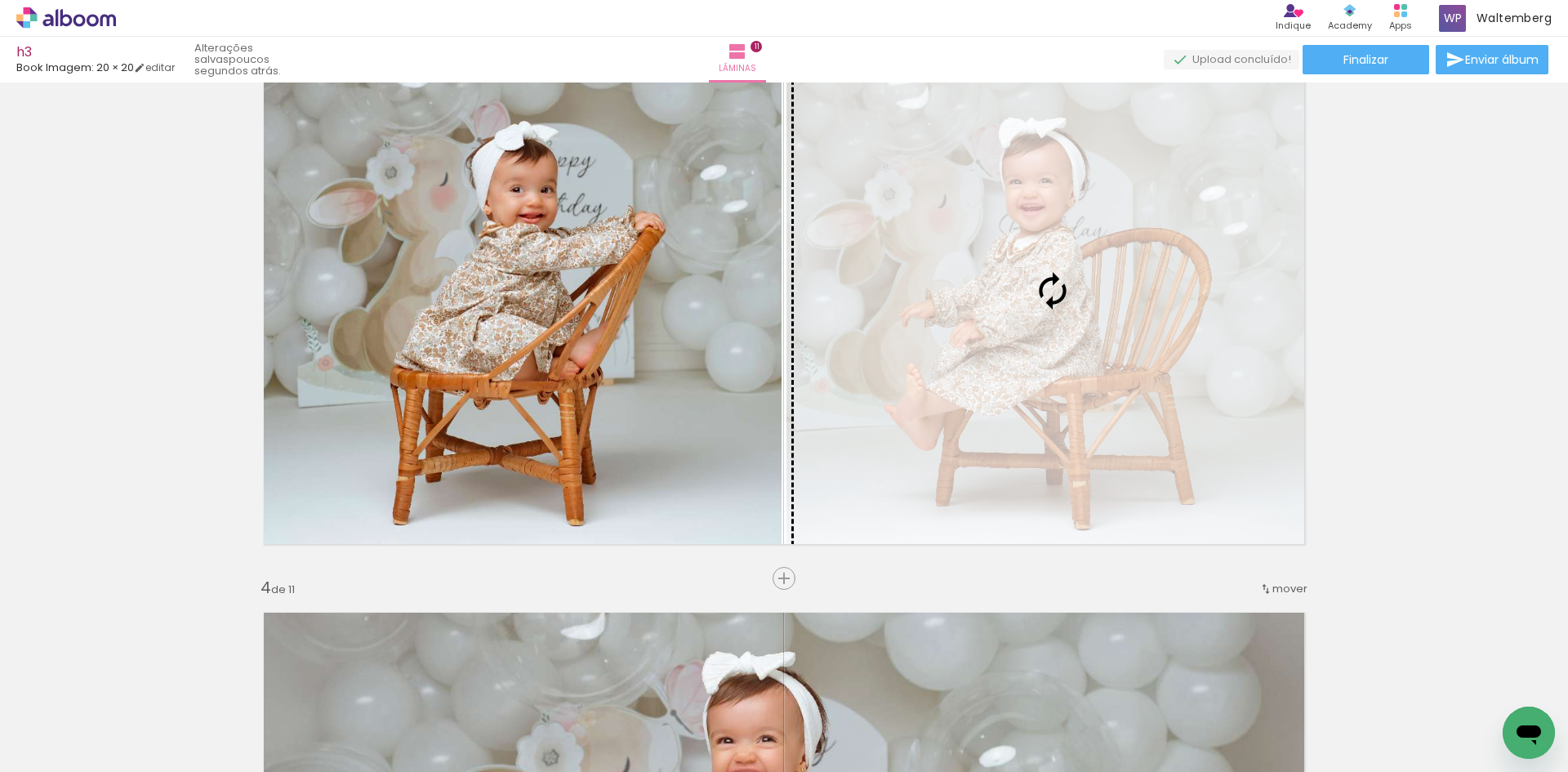
drag, startPoint x: 1087, startPoint y: 280, endPoint x: 1032, endPoint y: 229, distance: 75.0
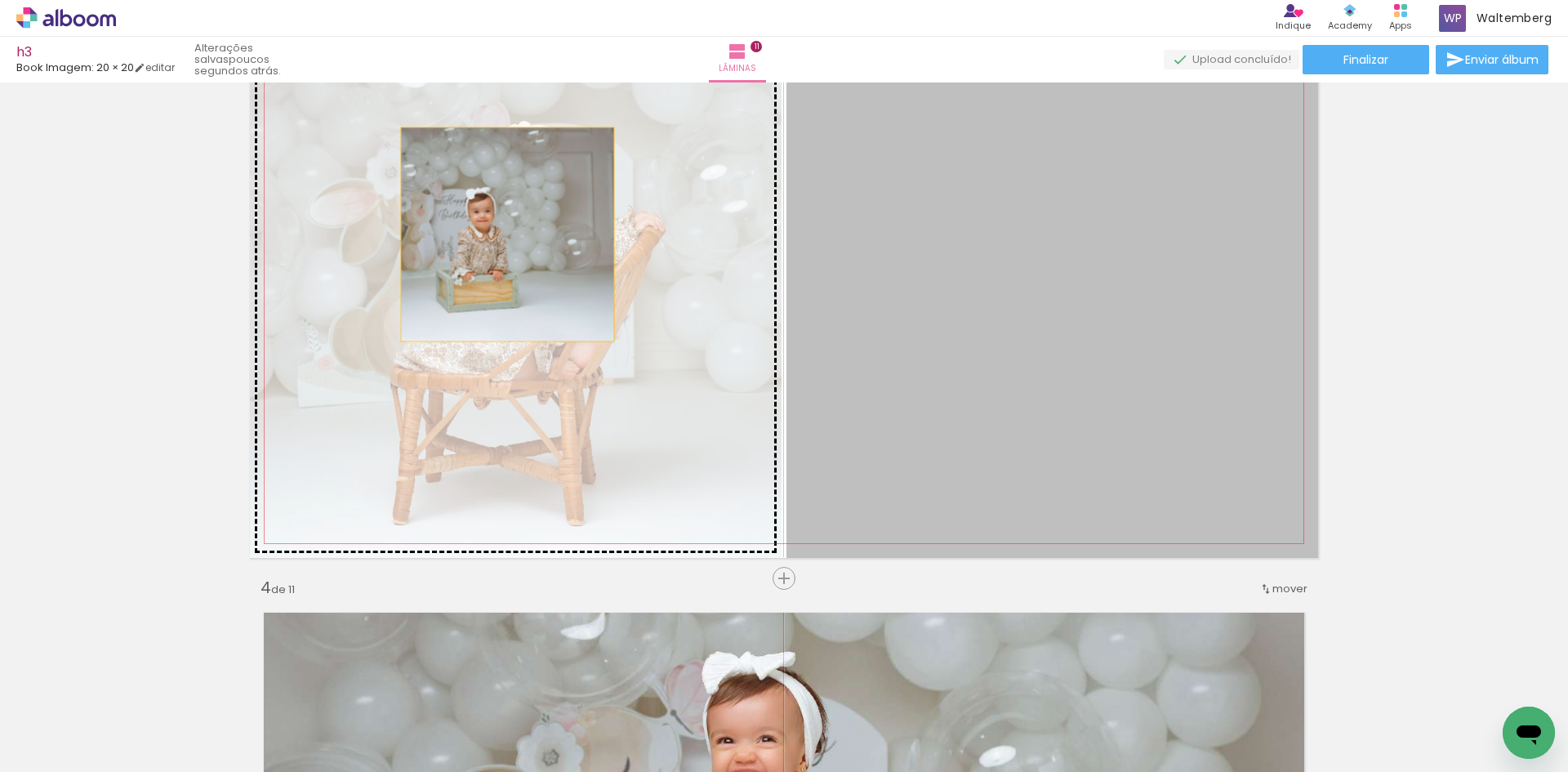
drag, startPoint x: 1065, startPoint y: 247, endPoint x: 485, endPoint y: 236, distance: 580.1
click at [0, 0] on slot at bounding box center [0, 0] width 0 height 0
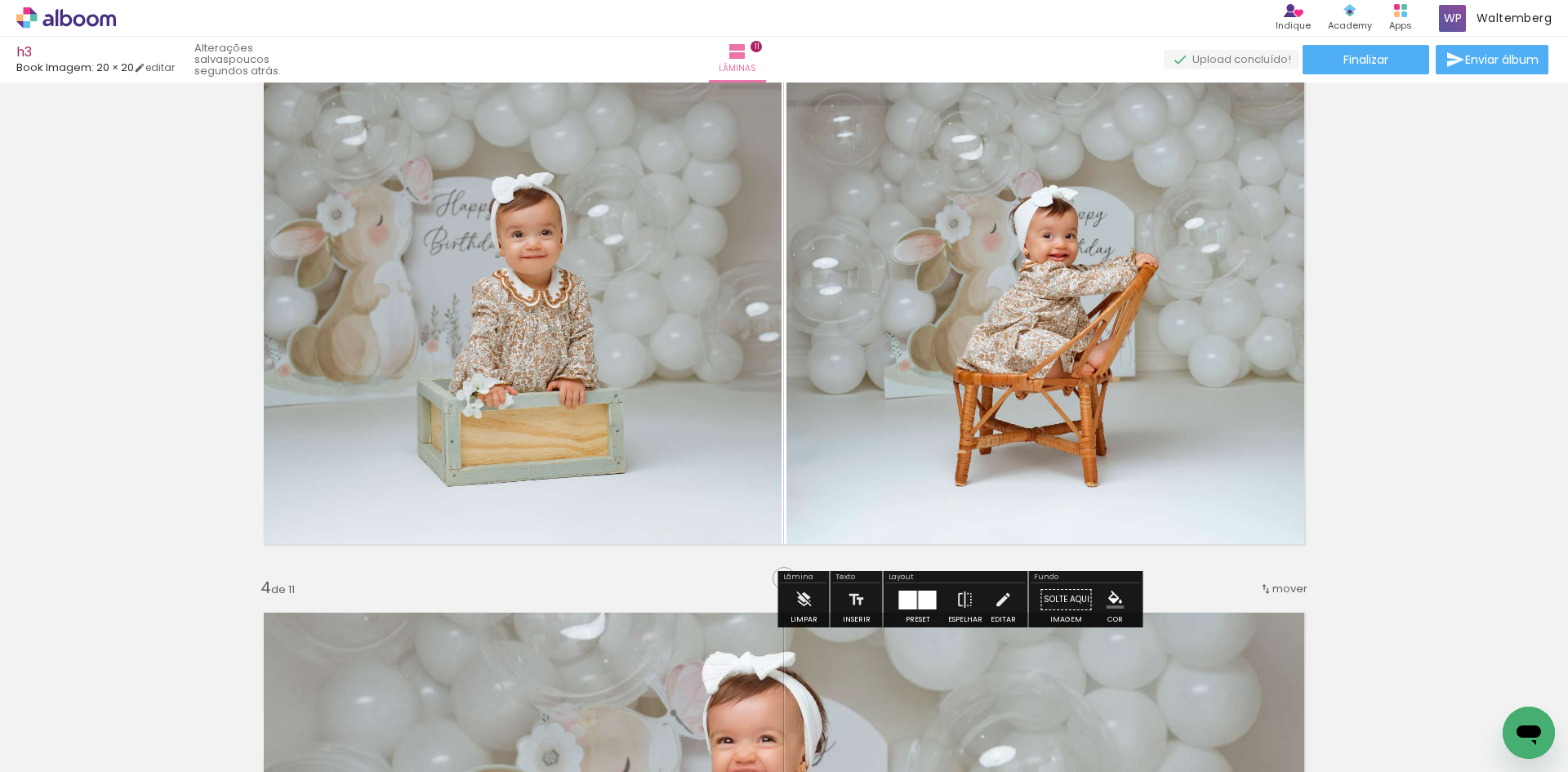
scroll to position [1093, 0]
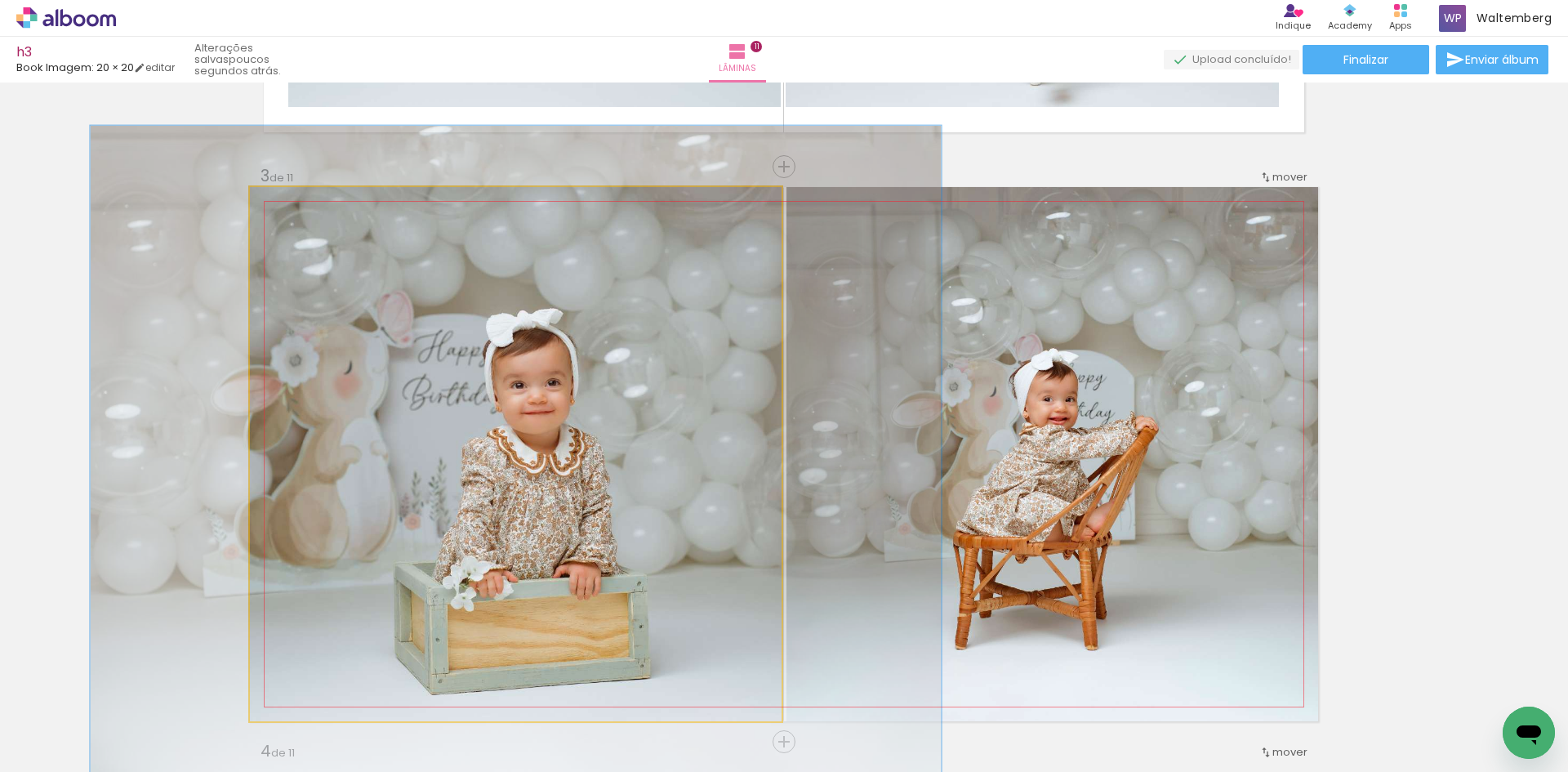
drag, startPoint x: 288, startPoint y: 201, endPoint x: 301, endPoint y: 207, distance: 14.3
type paper-slider "123"
click at [301, 207] on div at bounding box center [302, 204] width 26 height 26
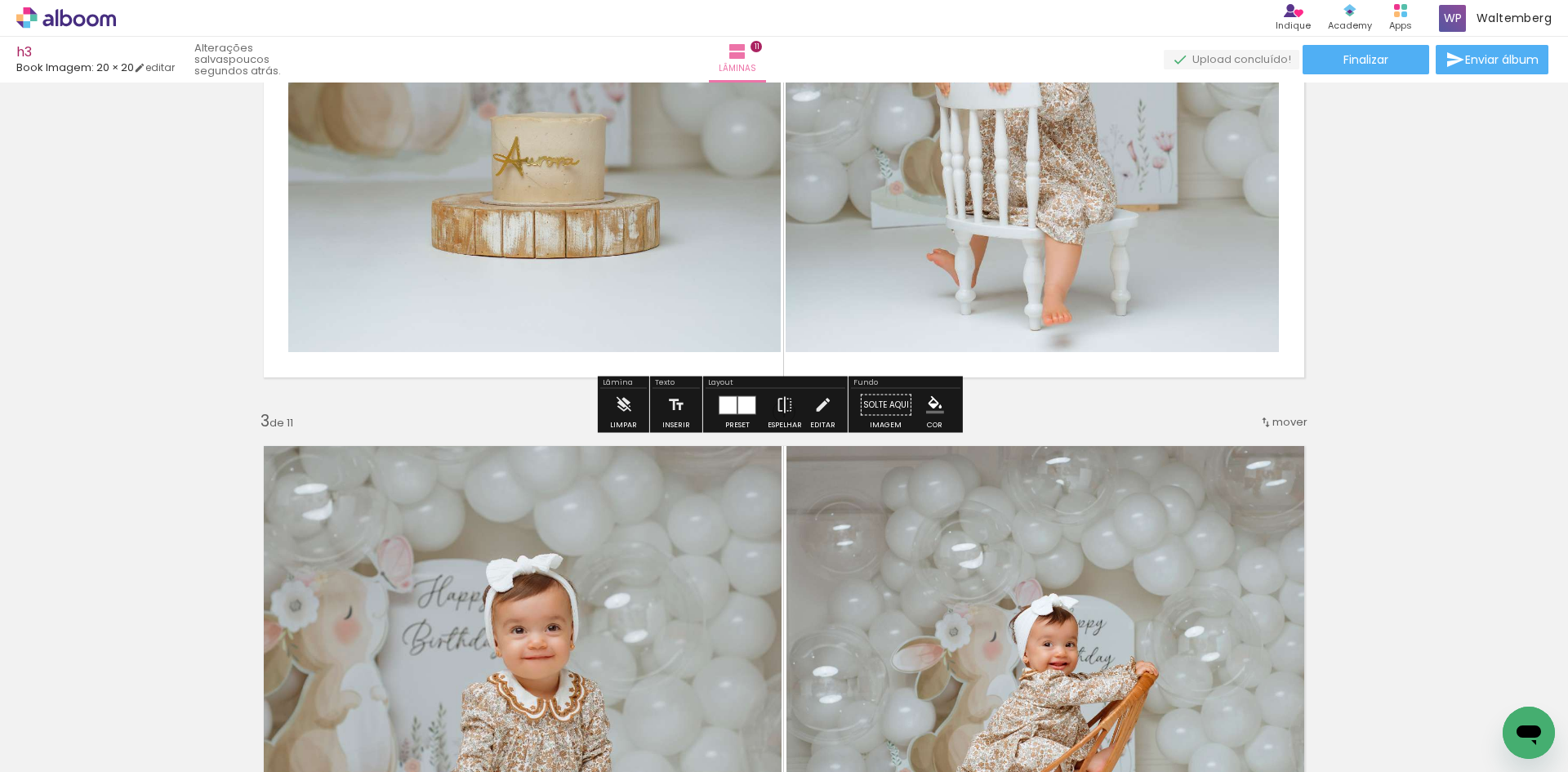
scroll to position [1175, 0]
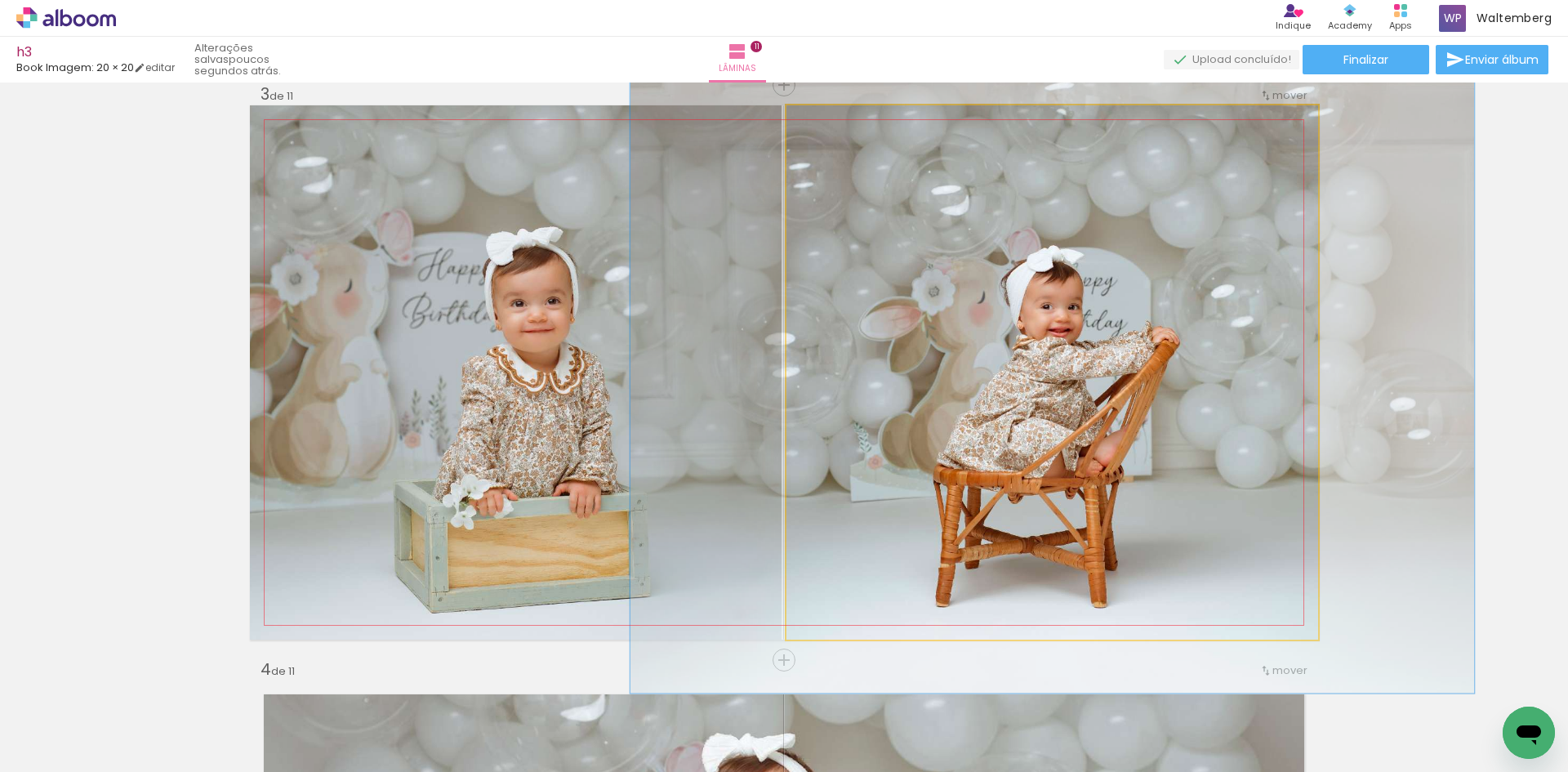
type paper-slider "120"
click at [825, 129] on div at bounding box center [836, 122] width 26 height 26
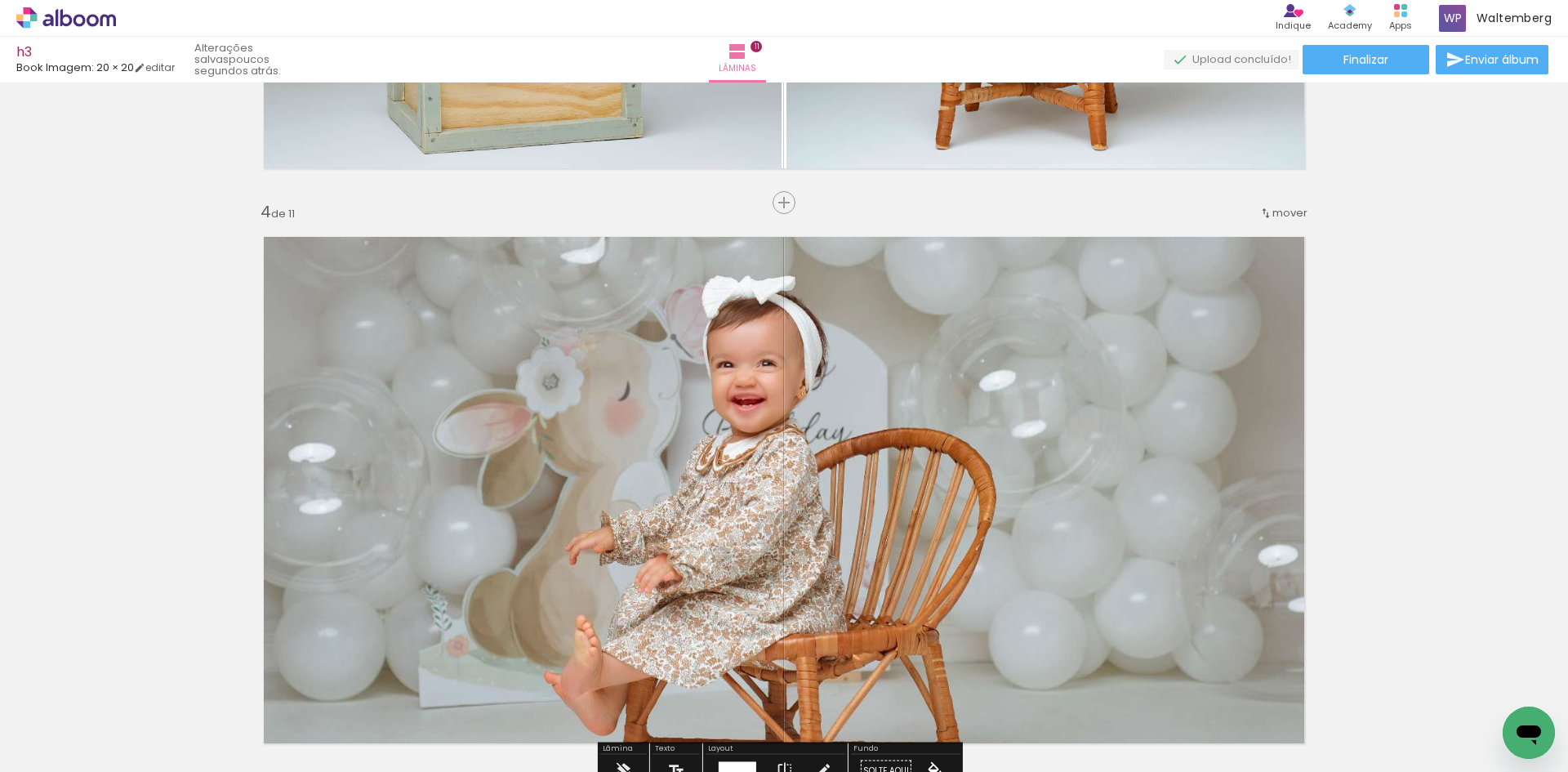
scroll to position [1664, 0]
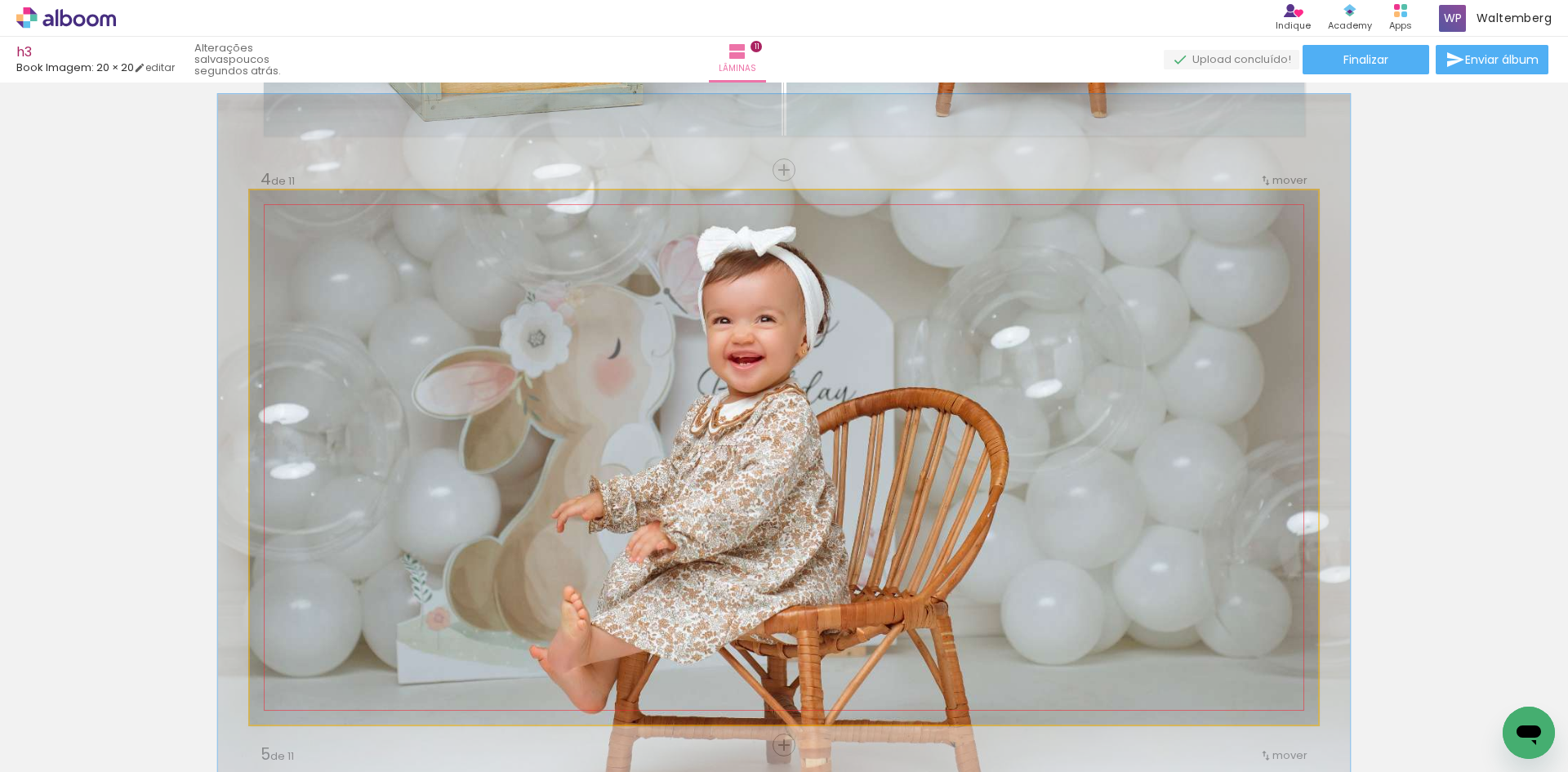
type paper-slider "106"
click at [280, 208] on div at bounding box center [292, 208] width 26 height 26
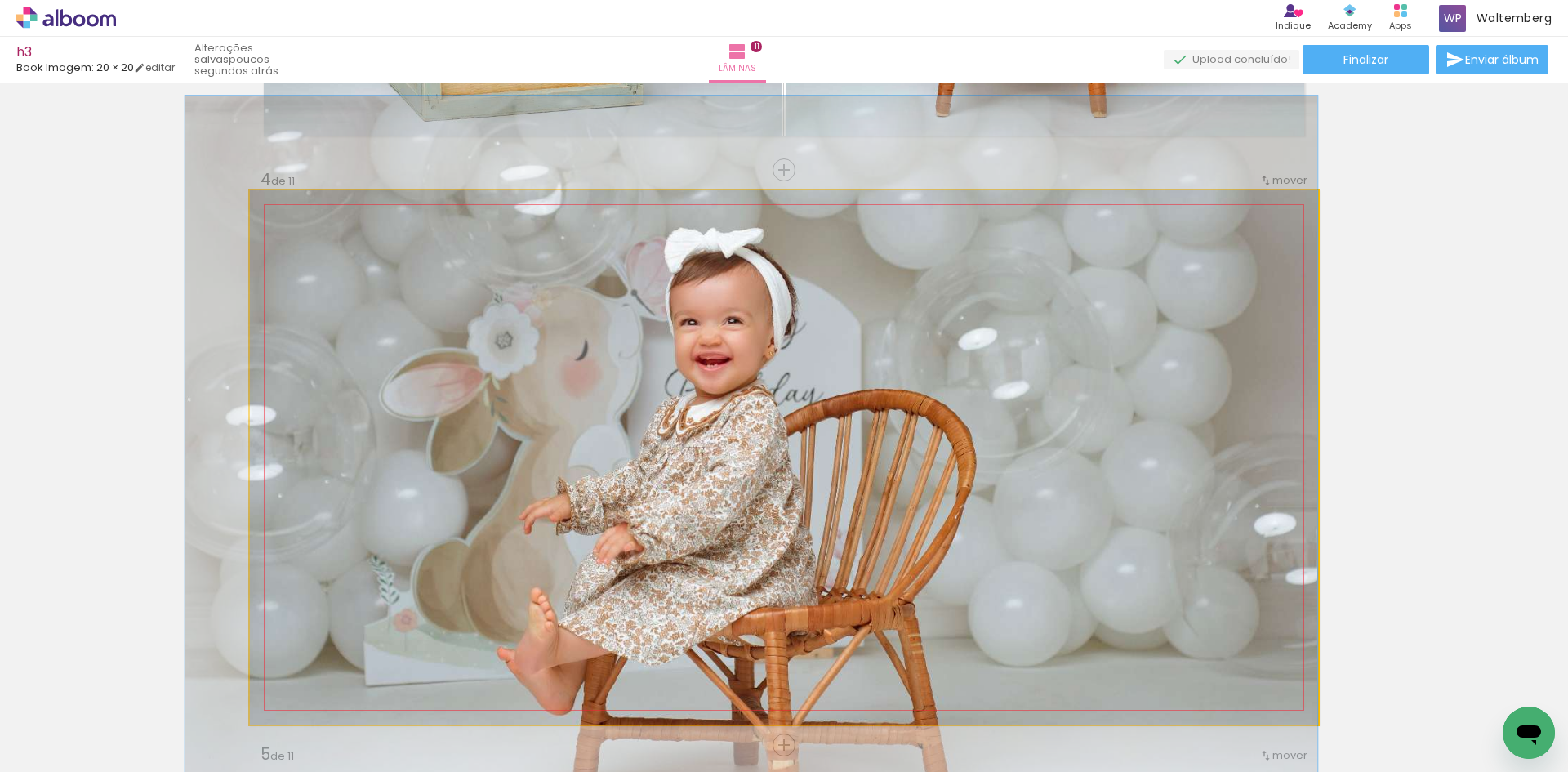
drag, startPoint x: 657, startPoint y: 333, endPoint x: 465, endPoint y: 335, distance: 192.0
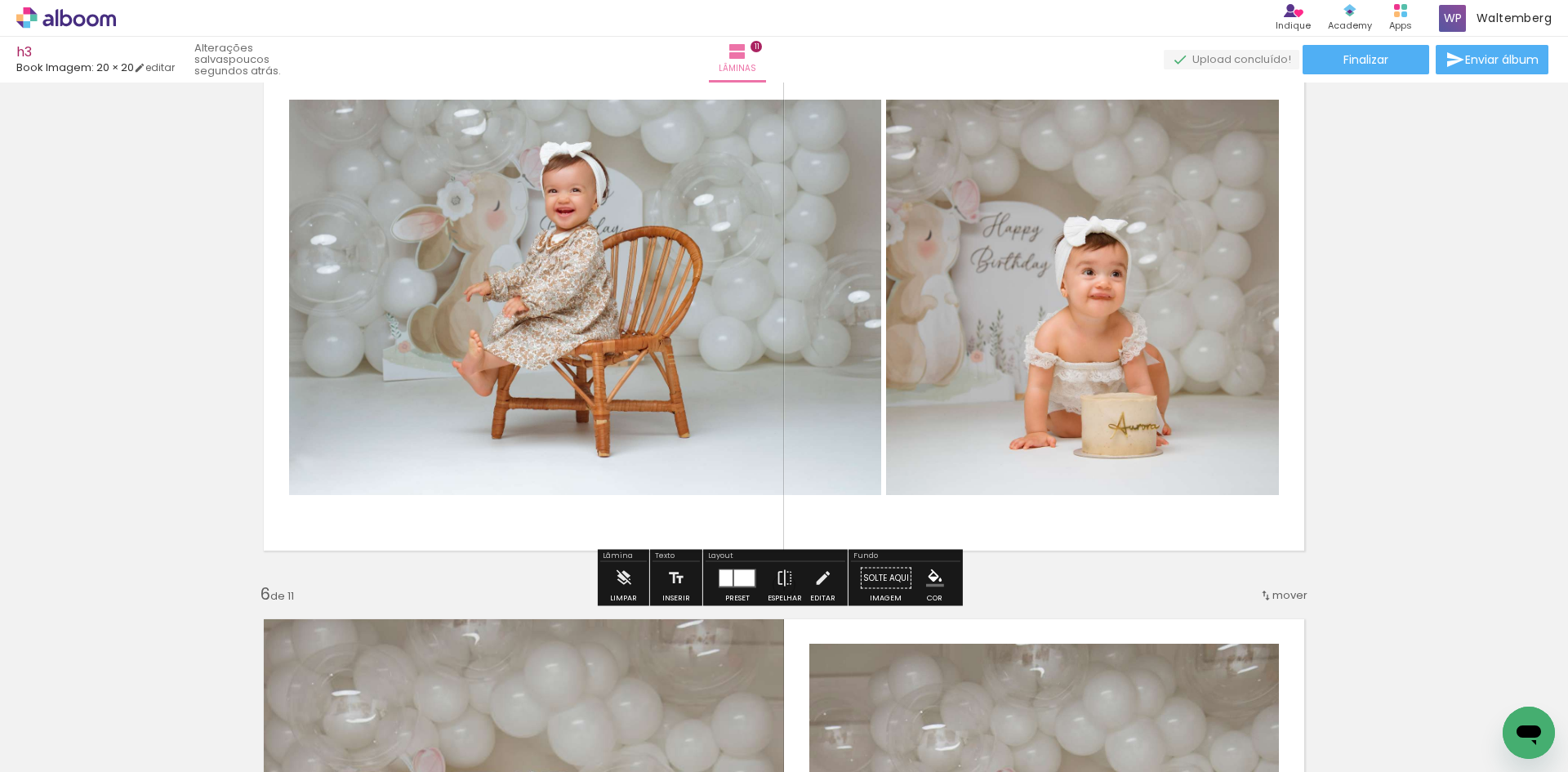
scroll to position [2318, 0]
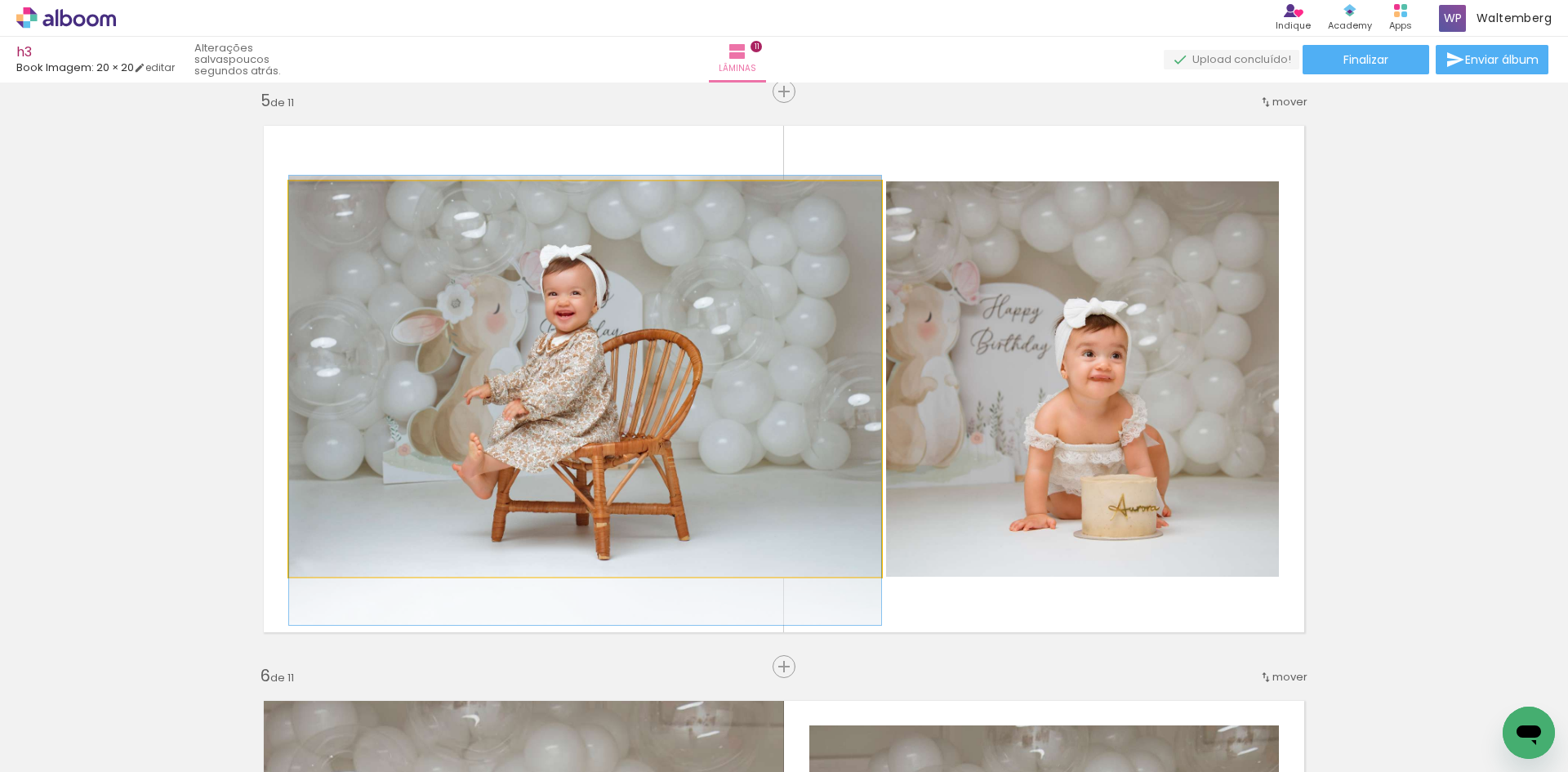
drag, startPoint x: 633, startPoint y: 350, endPoint x: 632, endPoint y: 370, distance: 20.0
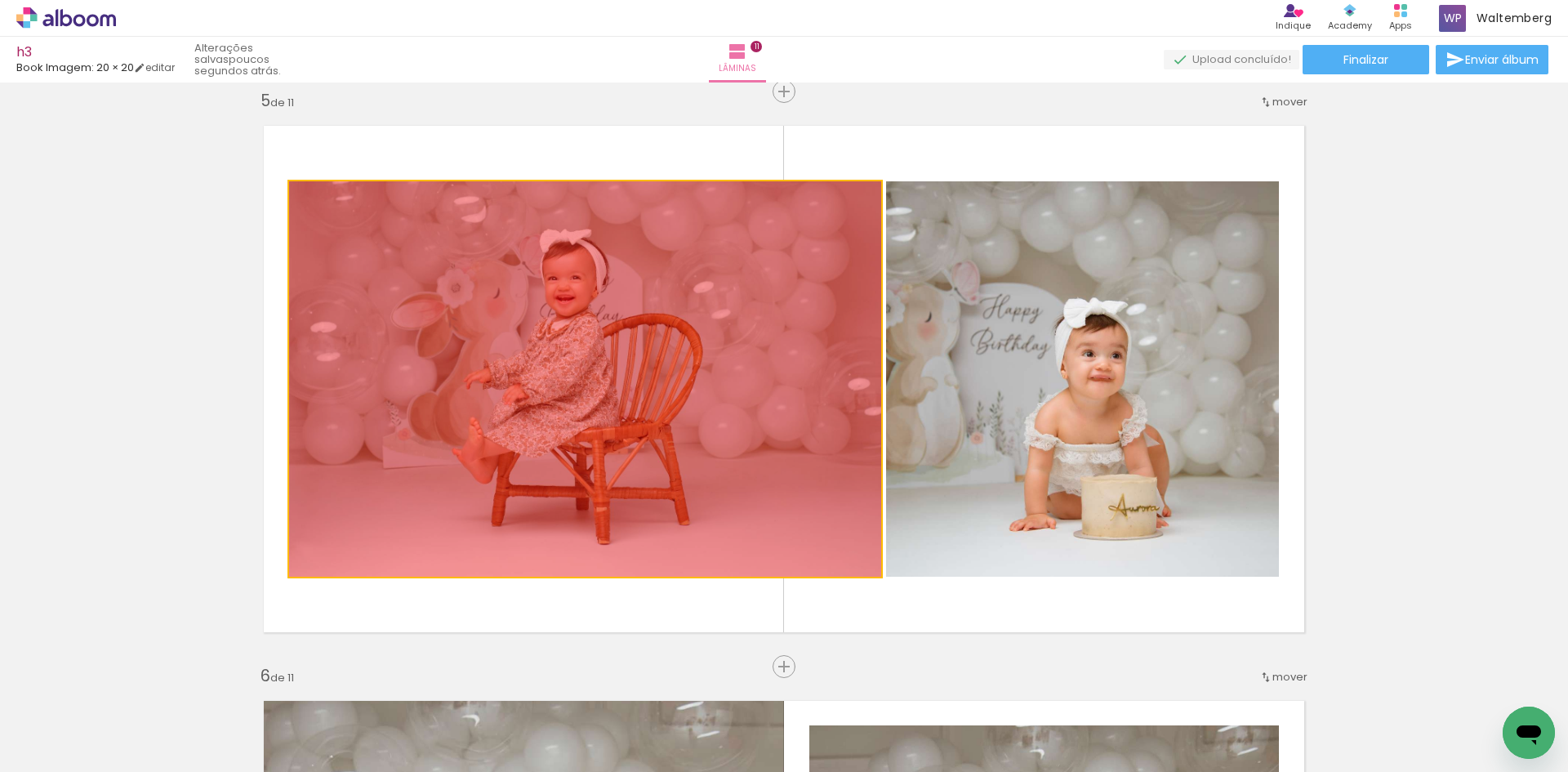
drag, startPoint x: 585, startPoint y: 360, endPoint x: 4, endPoint y: 338, distance: 581.4
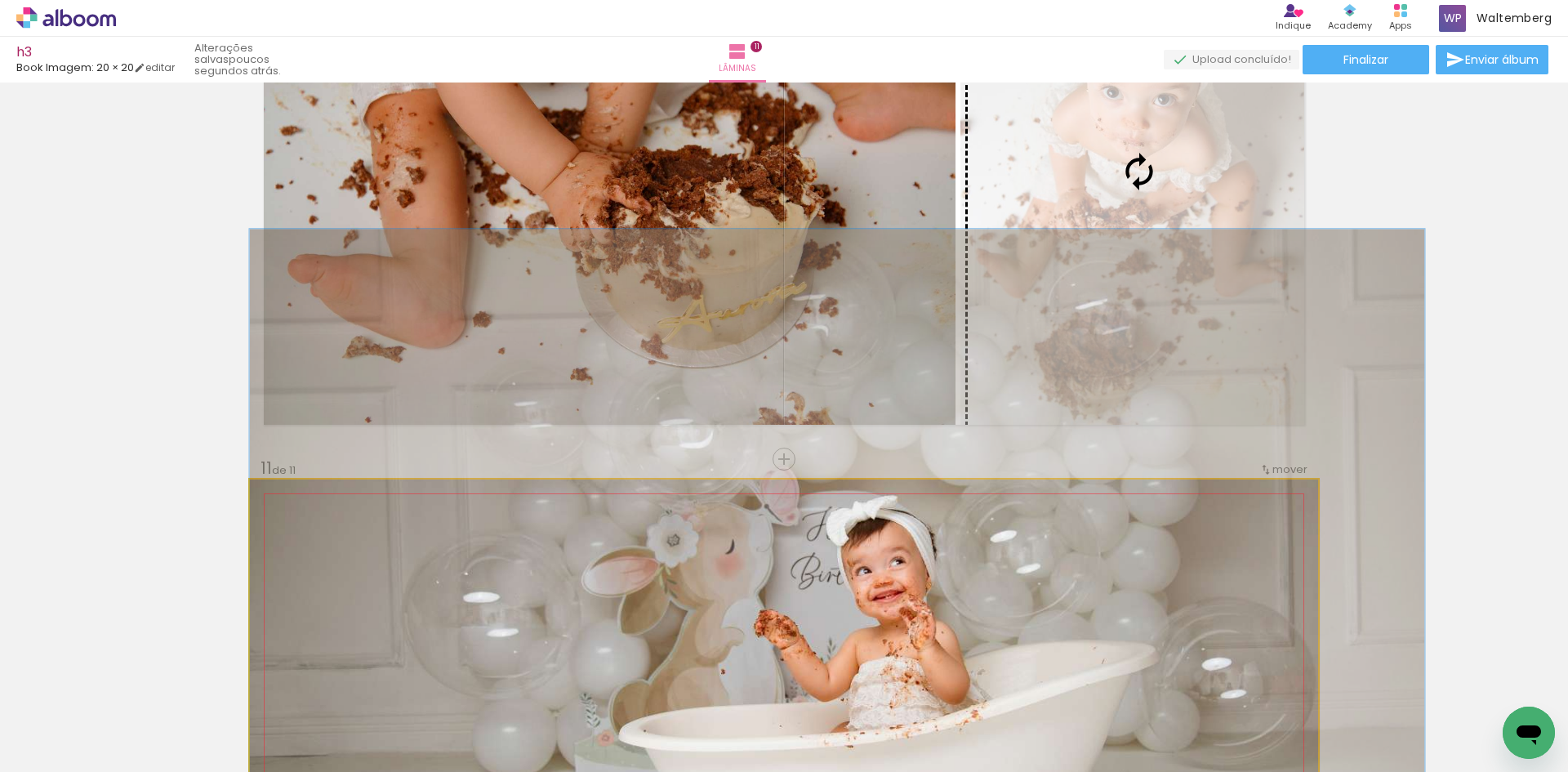
scroll to position [5408, 0]
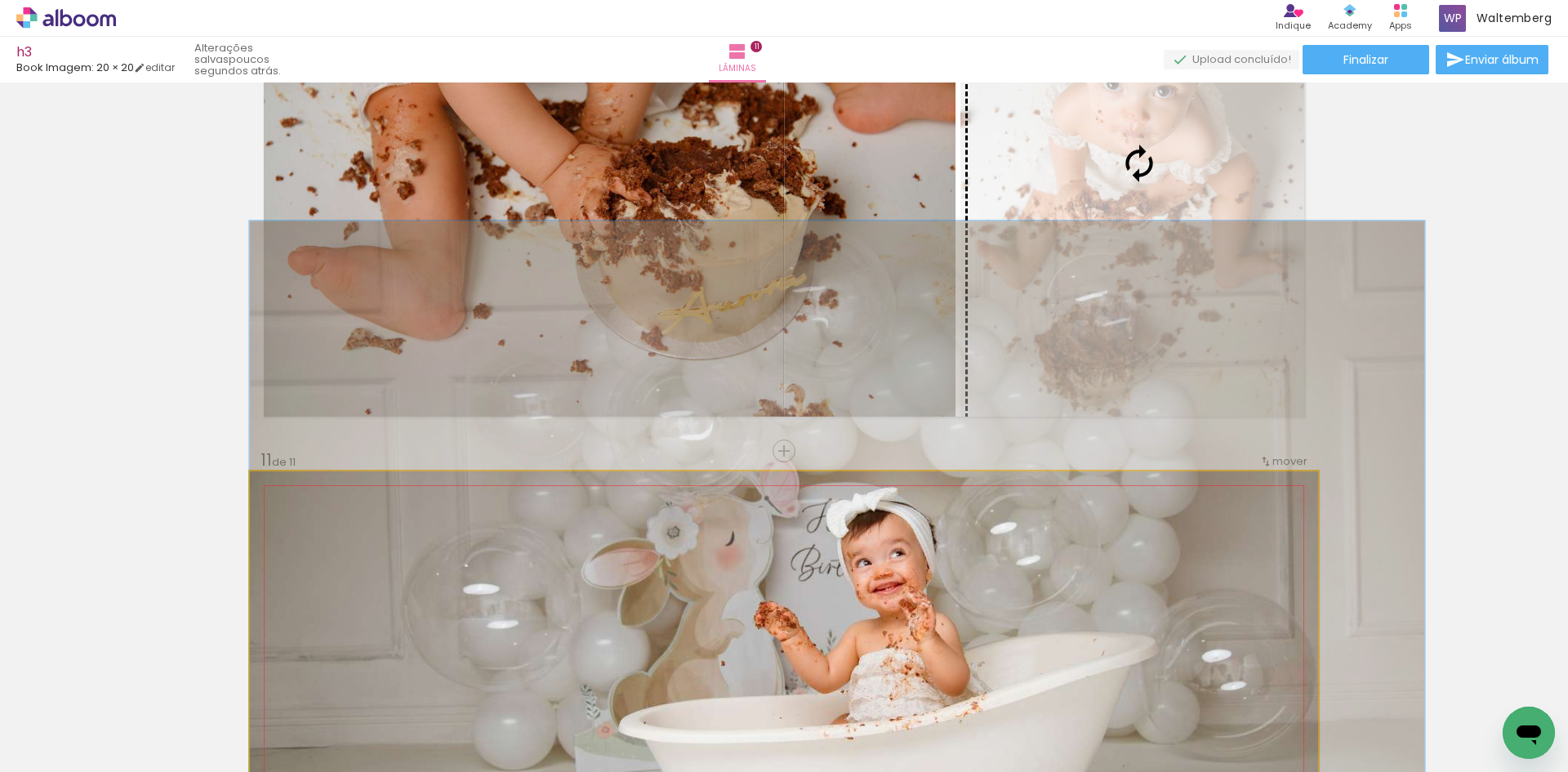
click at [1155, 600] on div at bounding box center [784, 738] width 1068 height 534
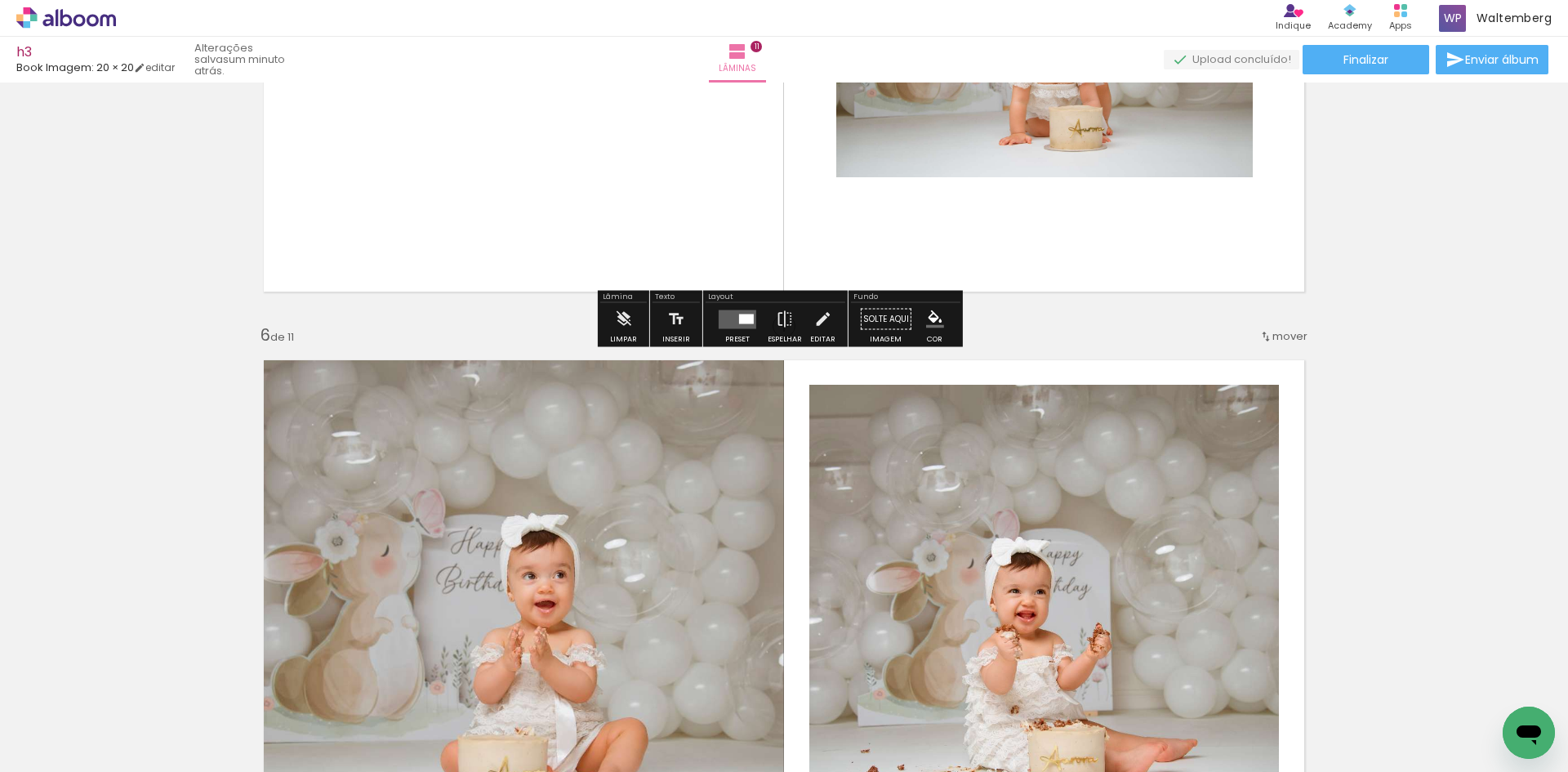
scroll to position [2695, 0]
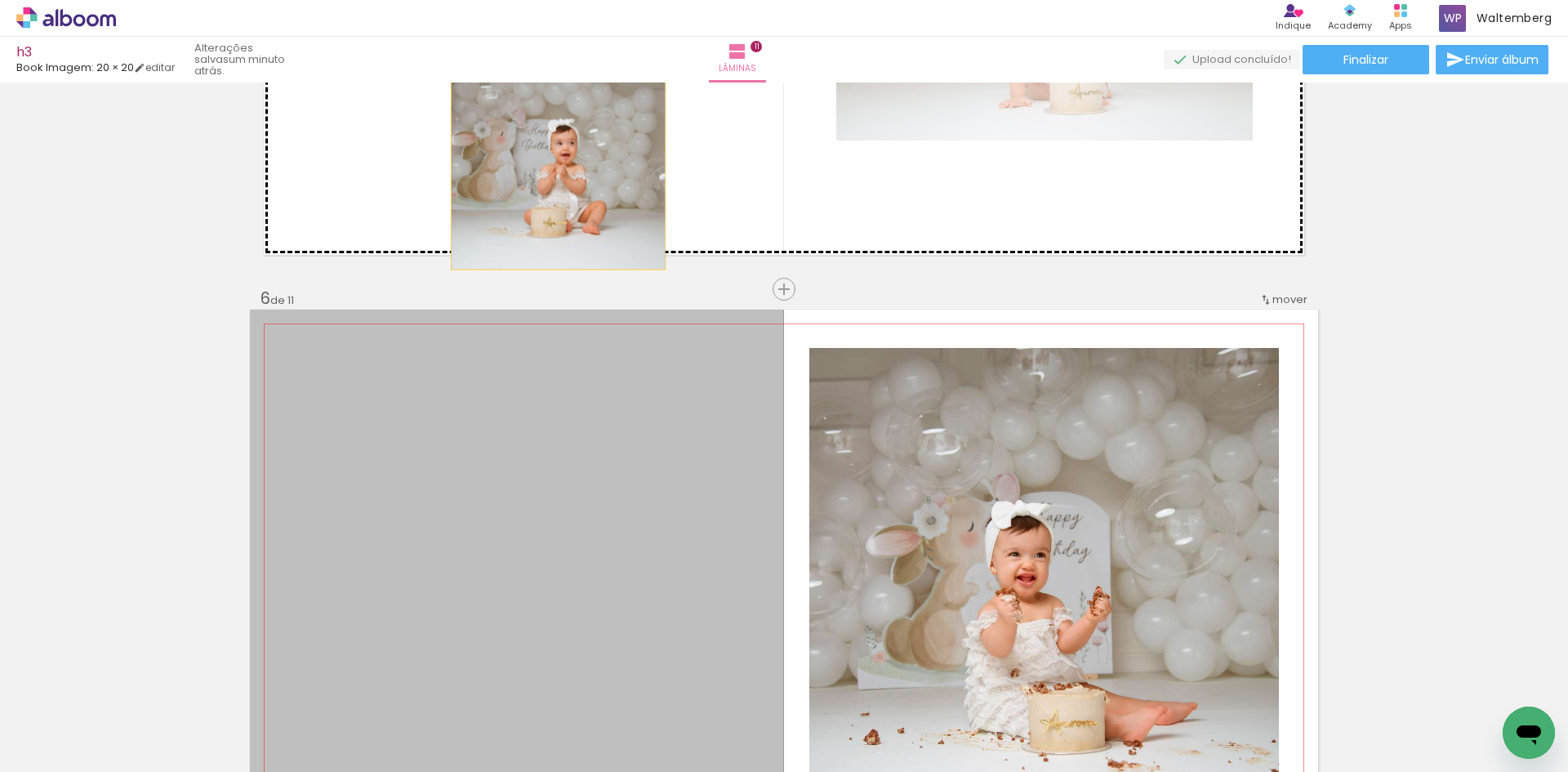
drag, startPoint x: 544, startPoint y: 276, endPoint x: 545, endPoint y: 141, distance: 135.0
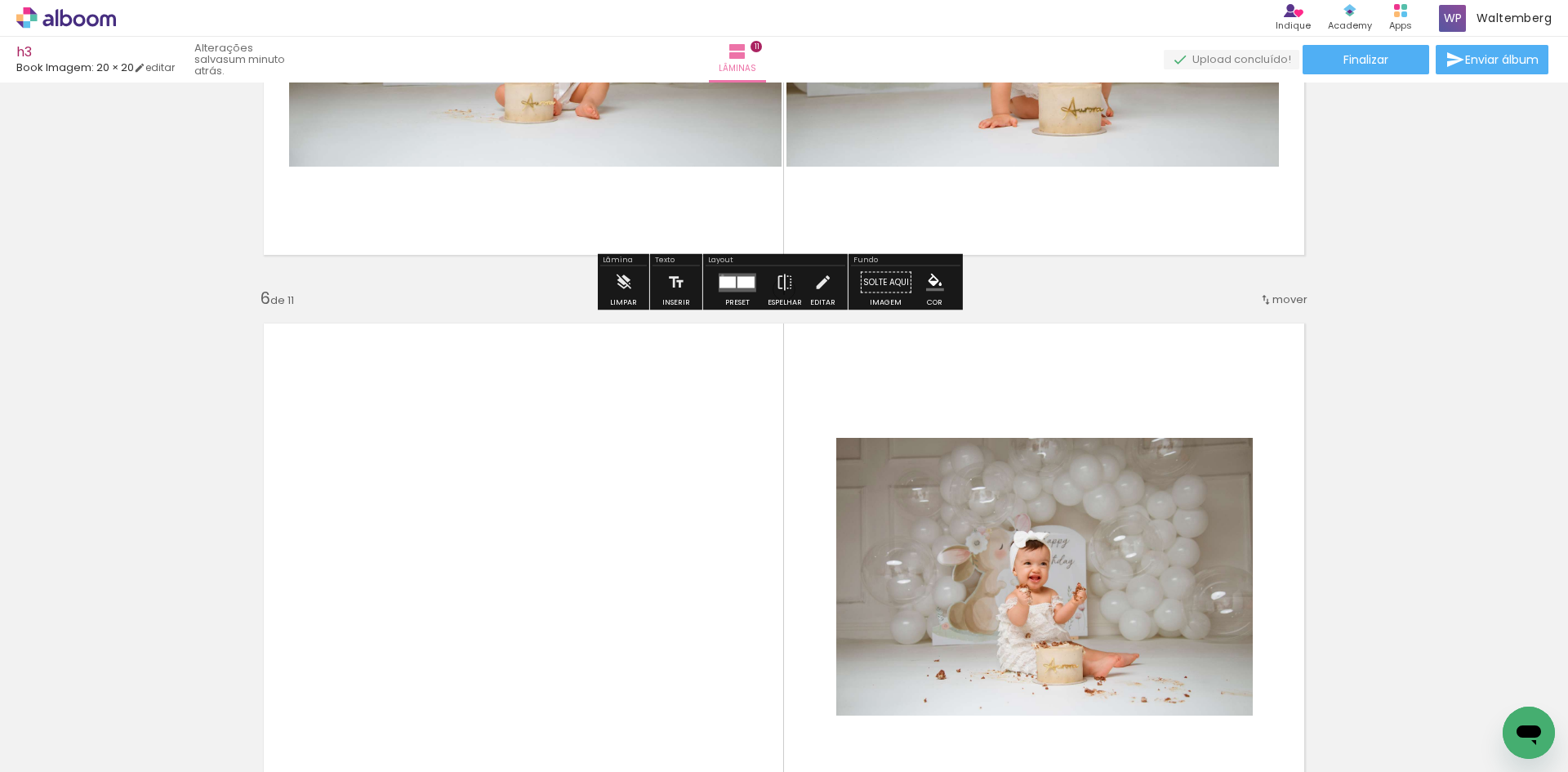
click at [721, 275] on quentale-layouter at bounding box center [737, 281] width 38 height 18
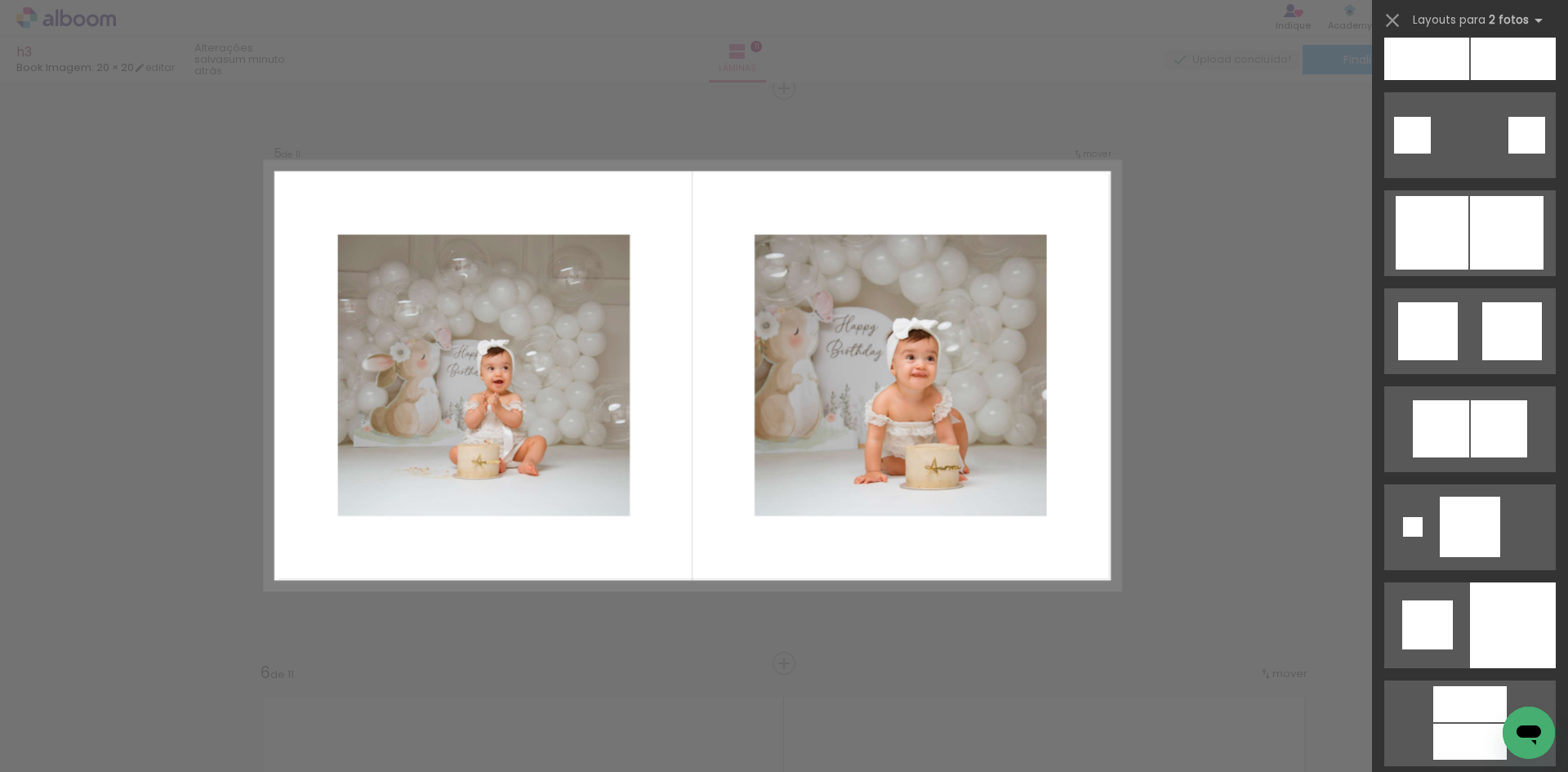
scroll to position [4247, 0]
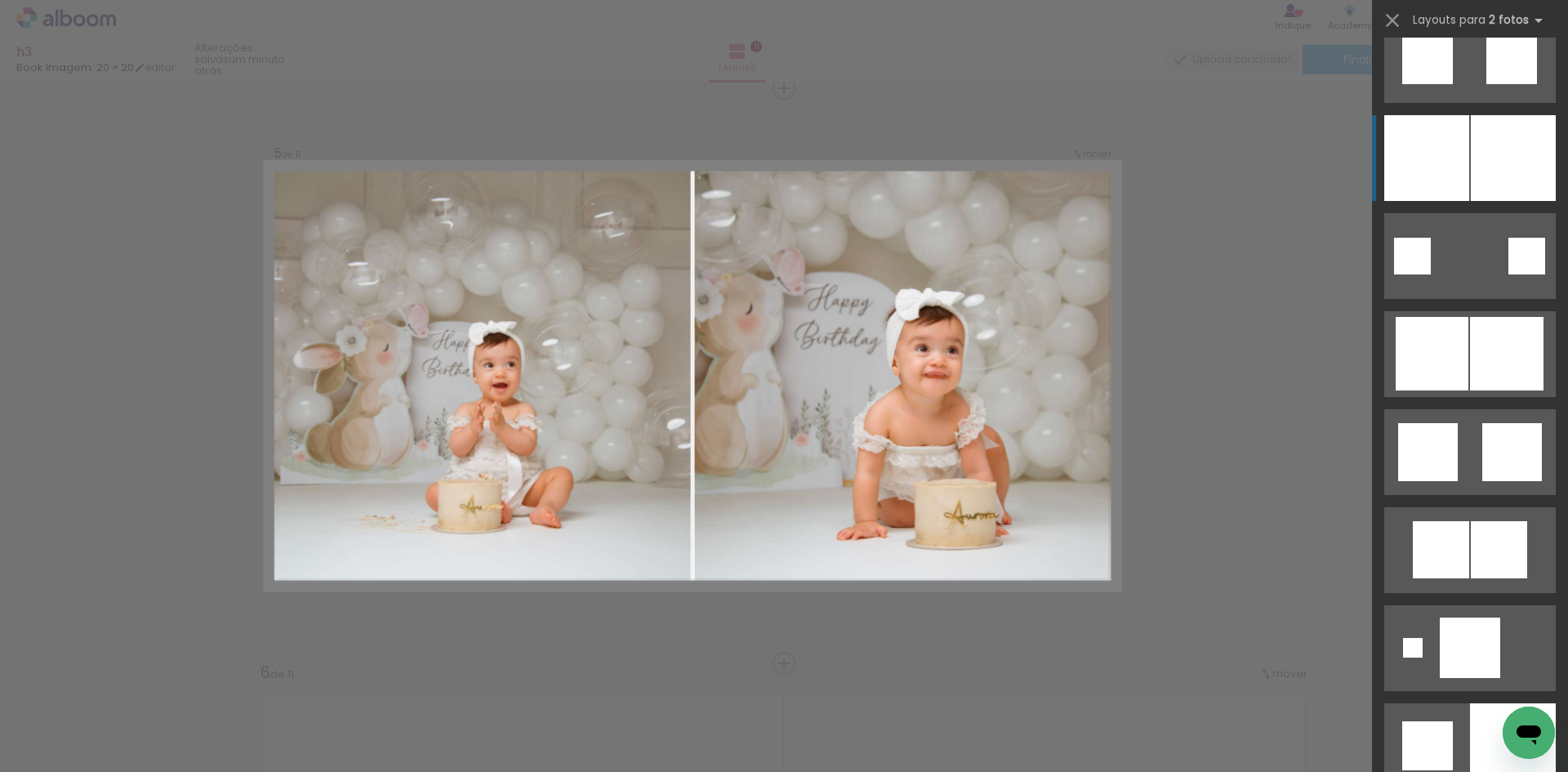
click at [1442, 165] on div at bounding box center [1426, 158] width 85 height 86
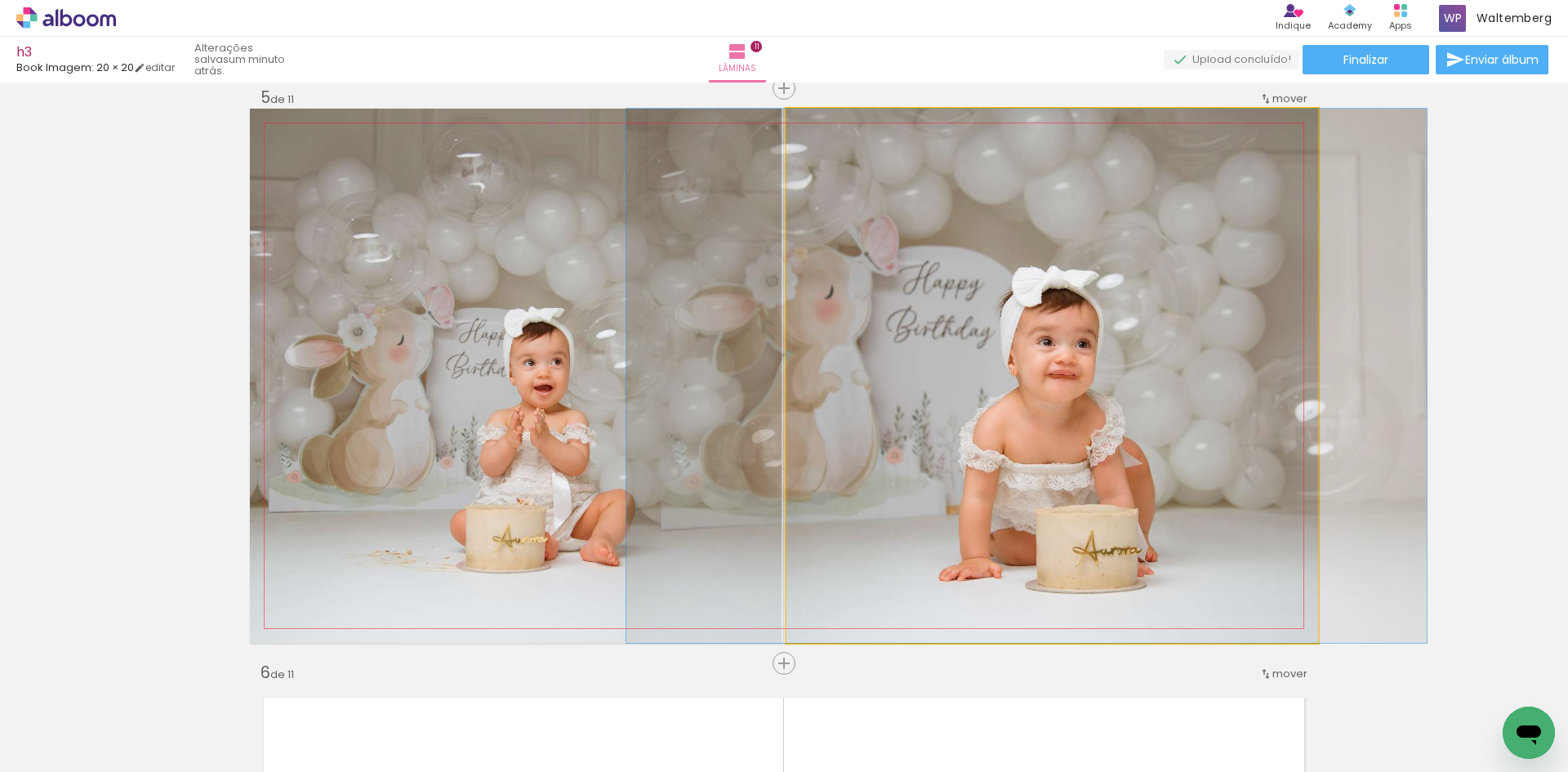
drag, startPoint x: 1005, startPoint y: 270, endPoint x: 980, endPoint y: 271, distance: 25.0
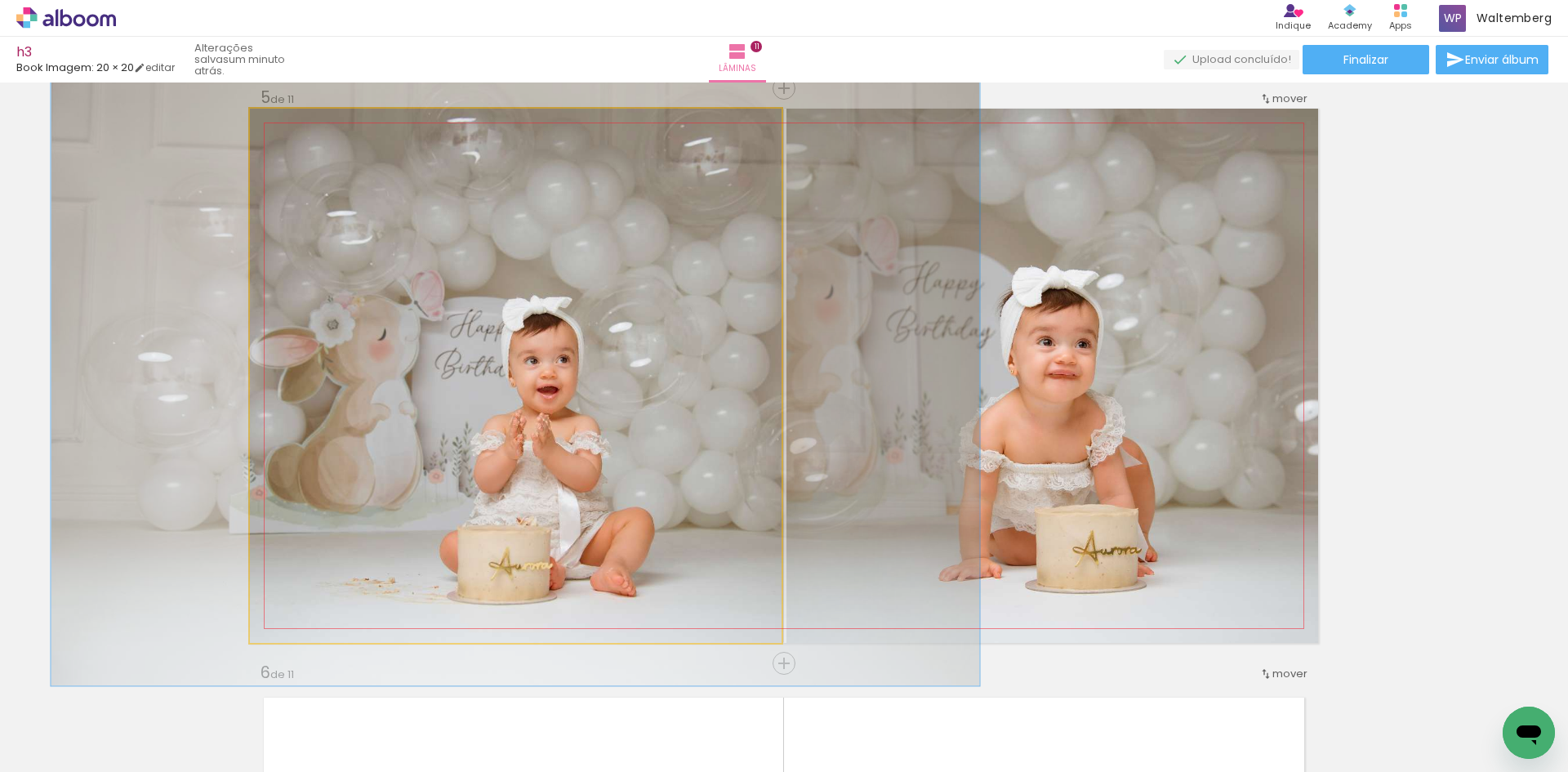
drag, startPoint x: 284, startPoint y: 126, endPoint x: 293, endPoint y: 127, distance: 9.1
click at [293, 127] on div at bounding box center [297, 126] width 15 height 15
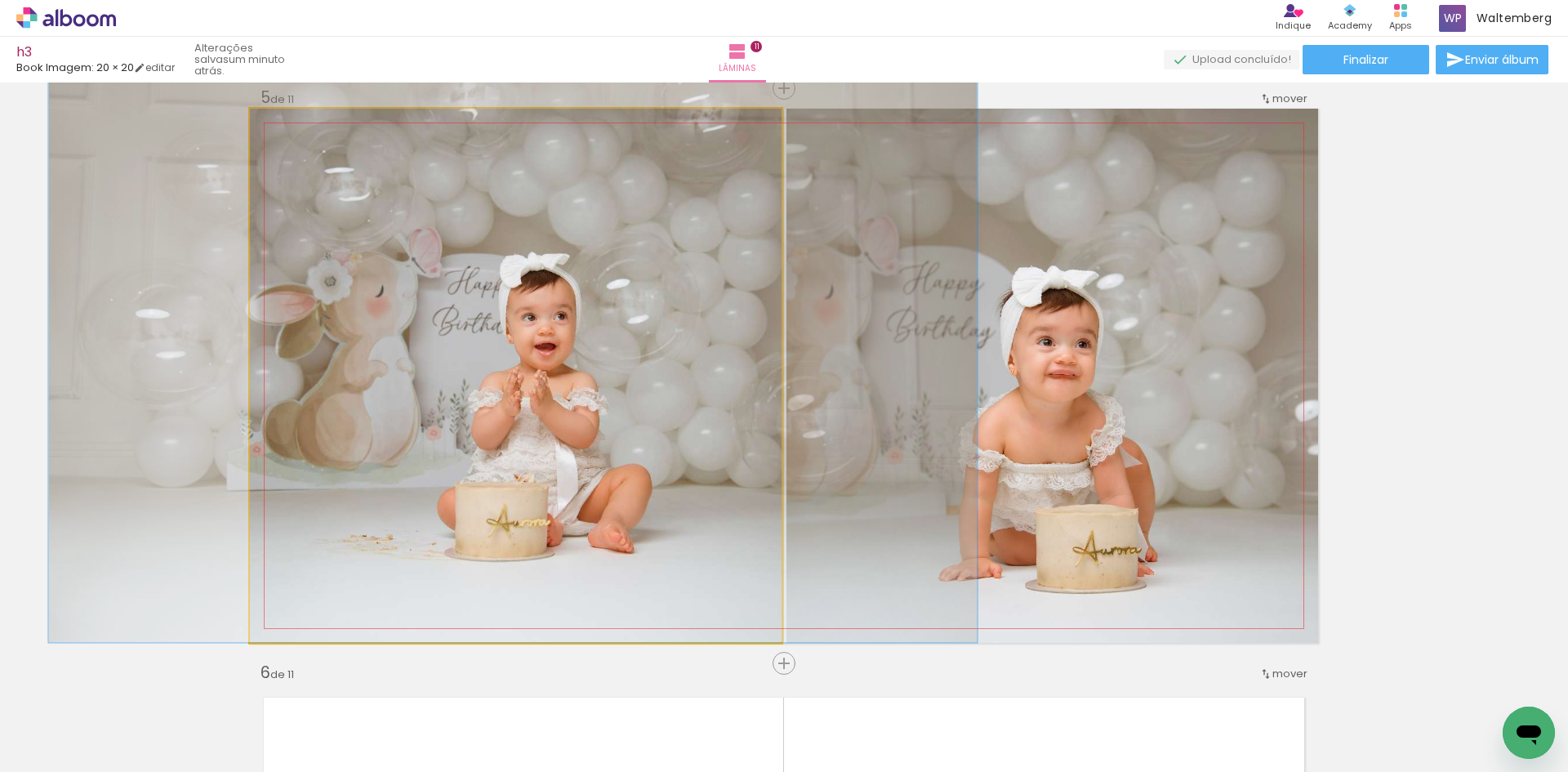
drag, startPoint x: 459, startPoint y: 335, endPoint x: 452, endPoint y: 296, distance: 39.6
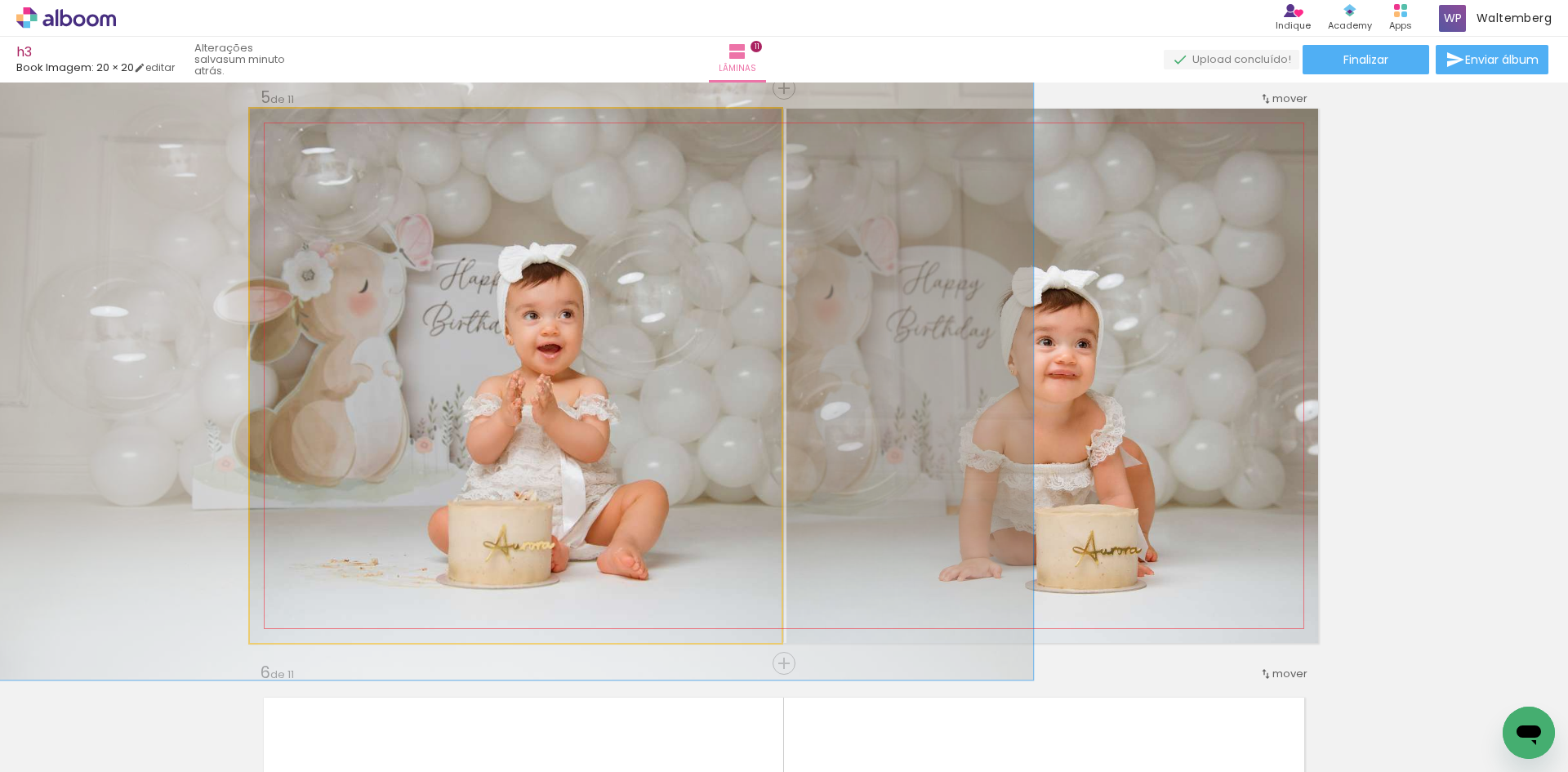
type paper-slider "130"
click at [299, 135] on div at bounding box center [307, 126] width 26 height 26
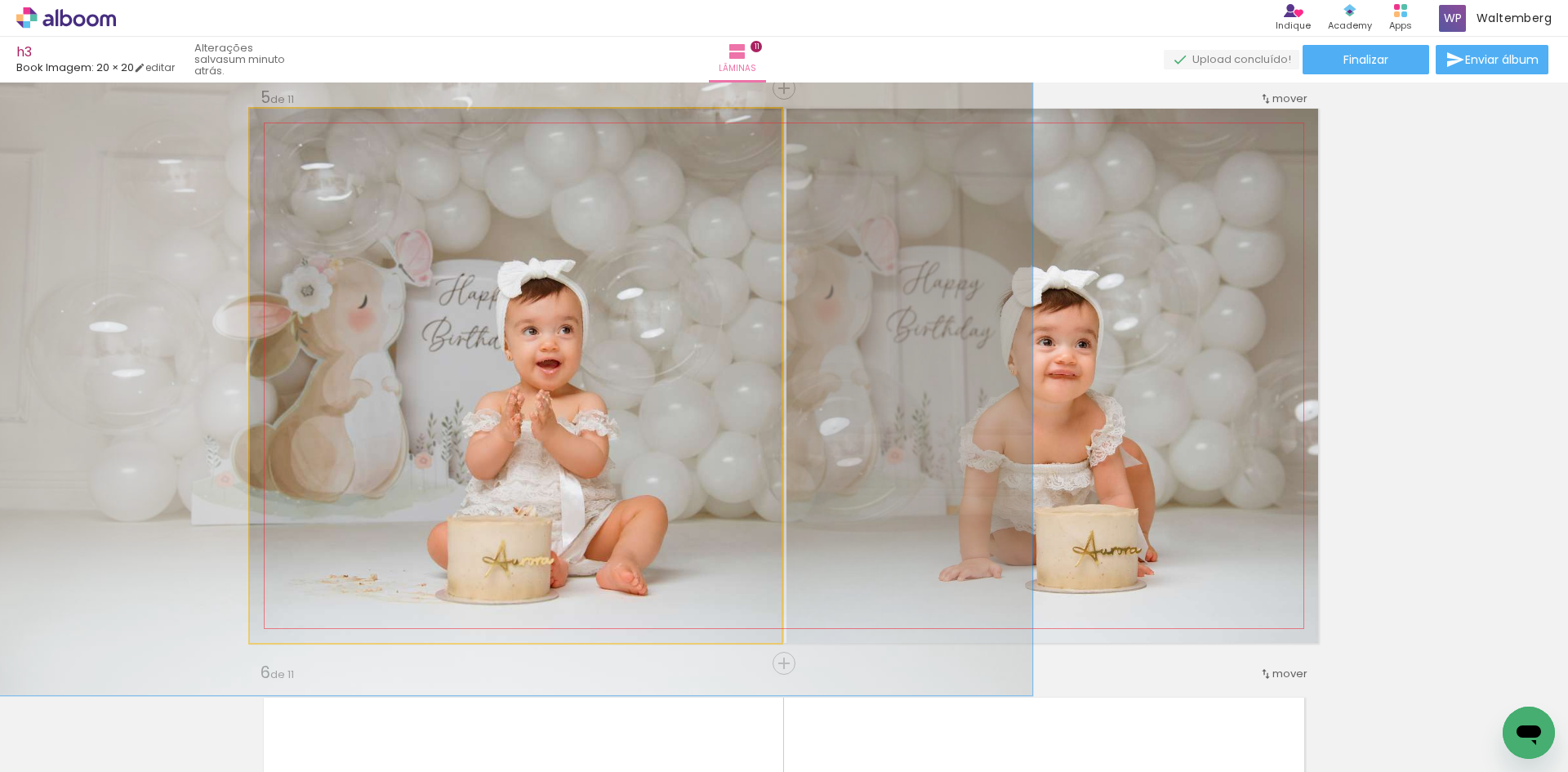
drag, startPoint x: 465, startPoint y: 255, endPoint x: 464, endPoint y: 266, distance: 11.0
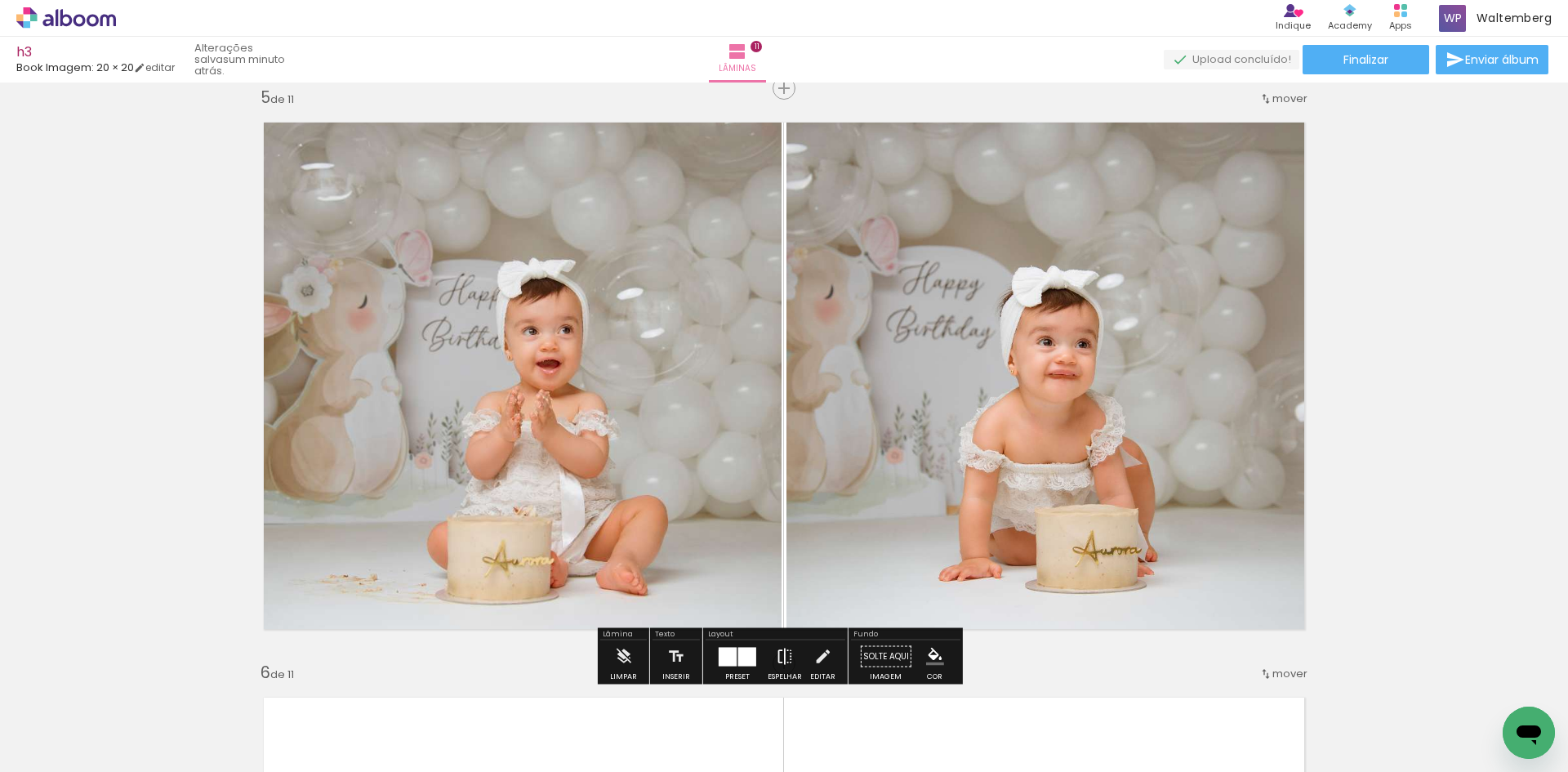
click at [780, 654] on iron-icon at bounding box center [784, 656] width 18 height 33
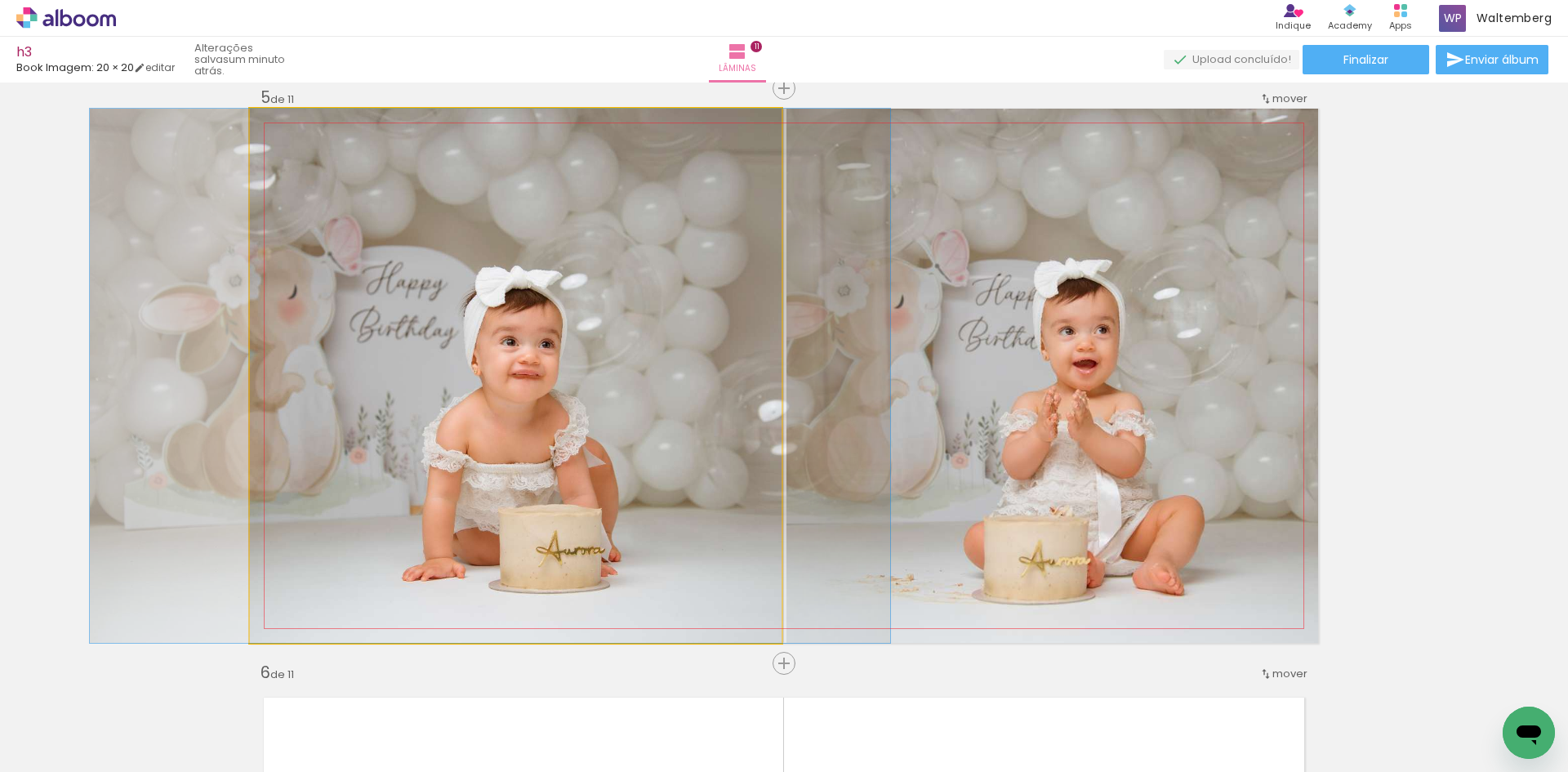
drag, startPoint x: 535, startPoint y: 404, endPoint x: 520, endPoint y: 404, distance: 15.0
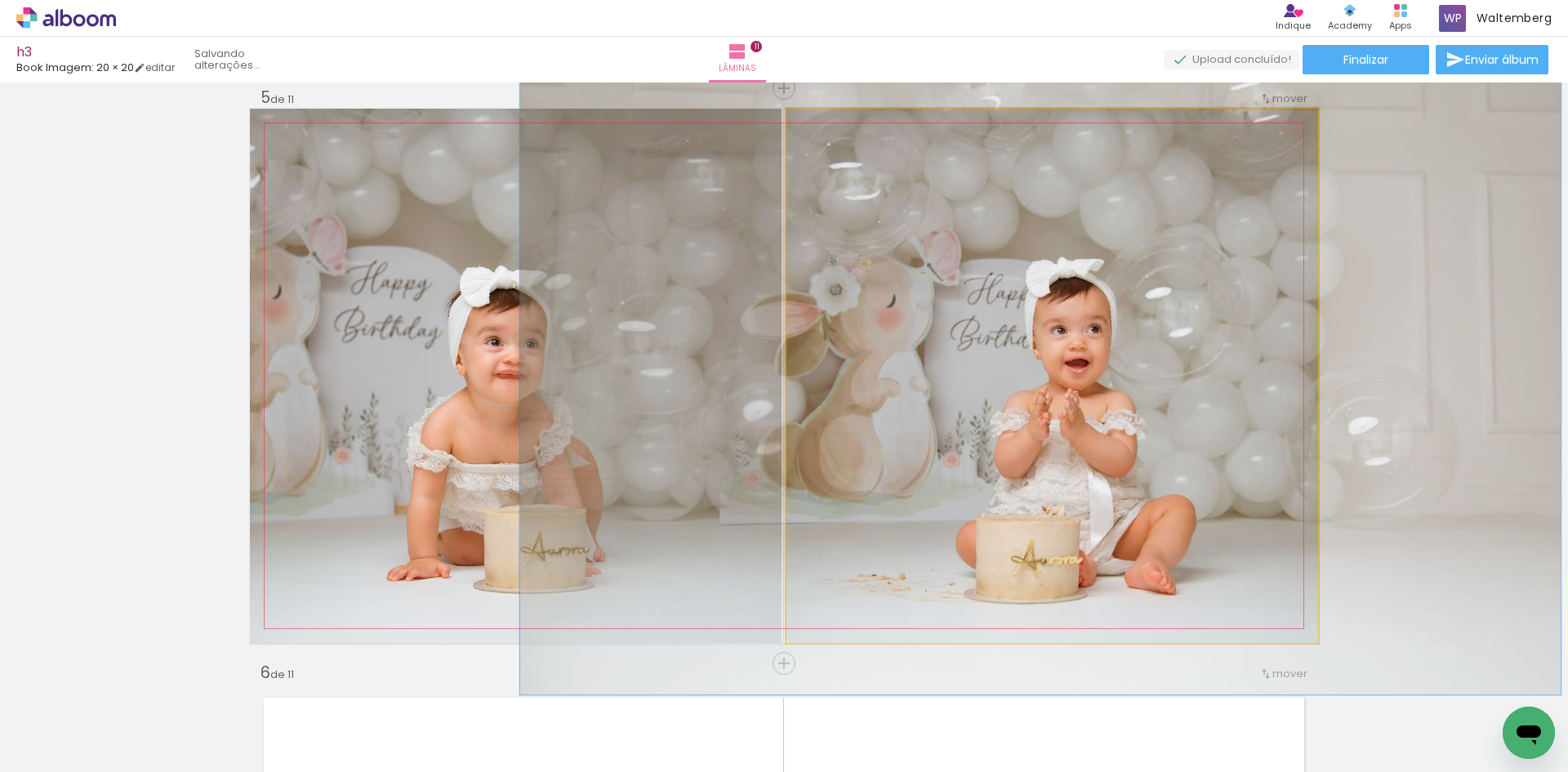
drag, startPoint x: 1083, startPoint y: 408, endPoint x: 1071, endPoint y: 408, distance: 12.0
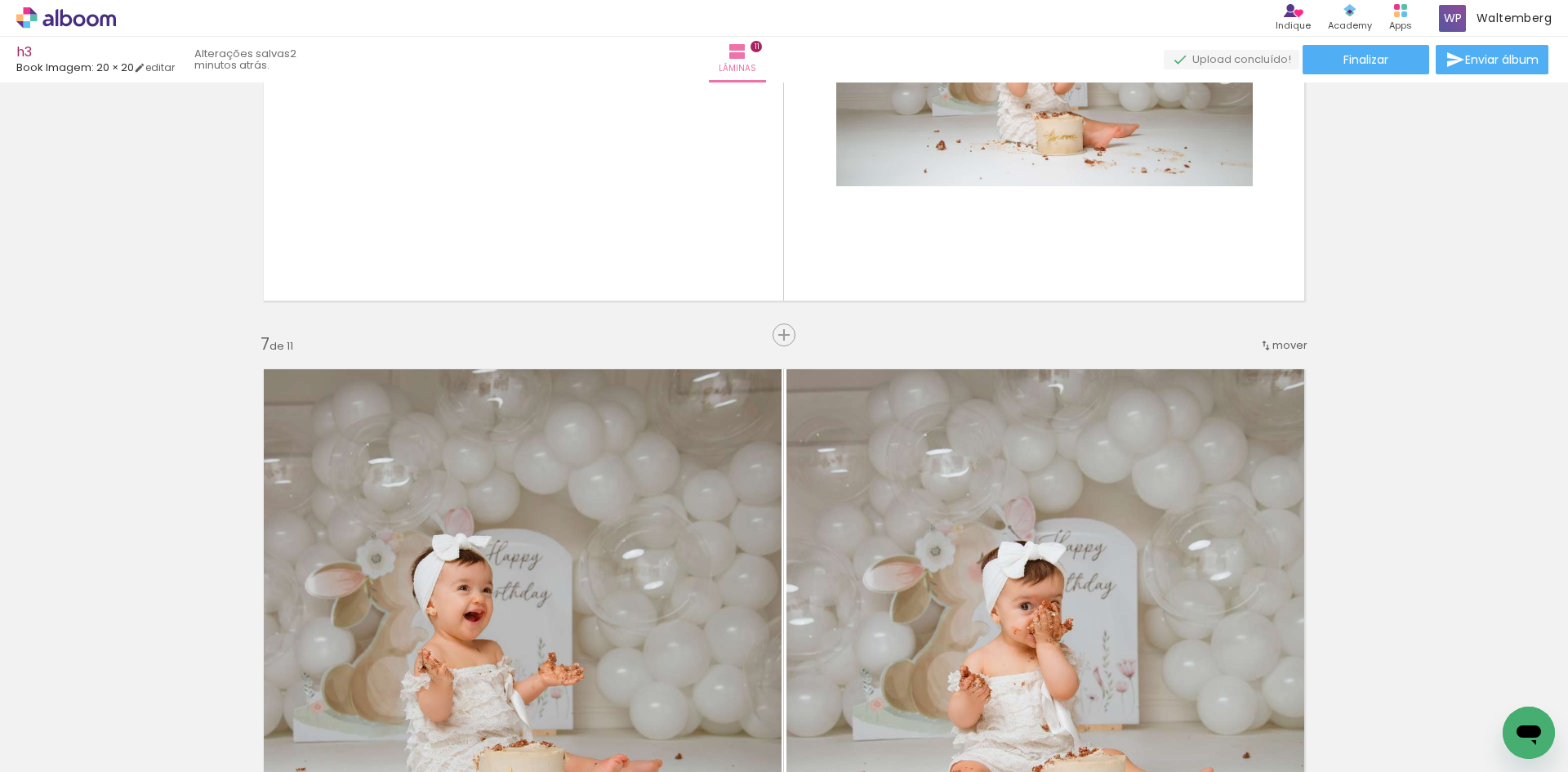
scroll to position [3220, 0]
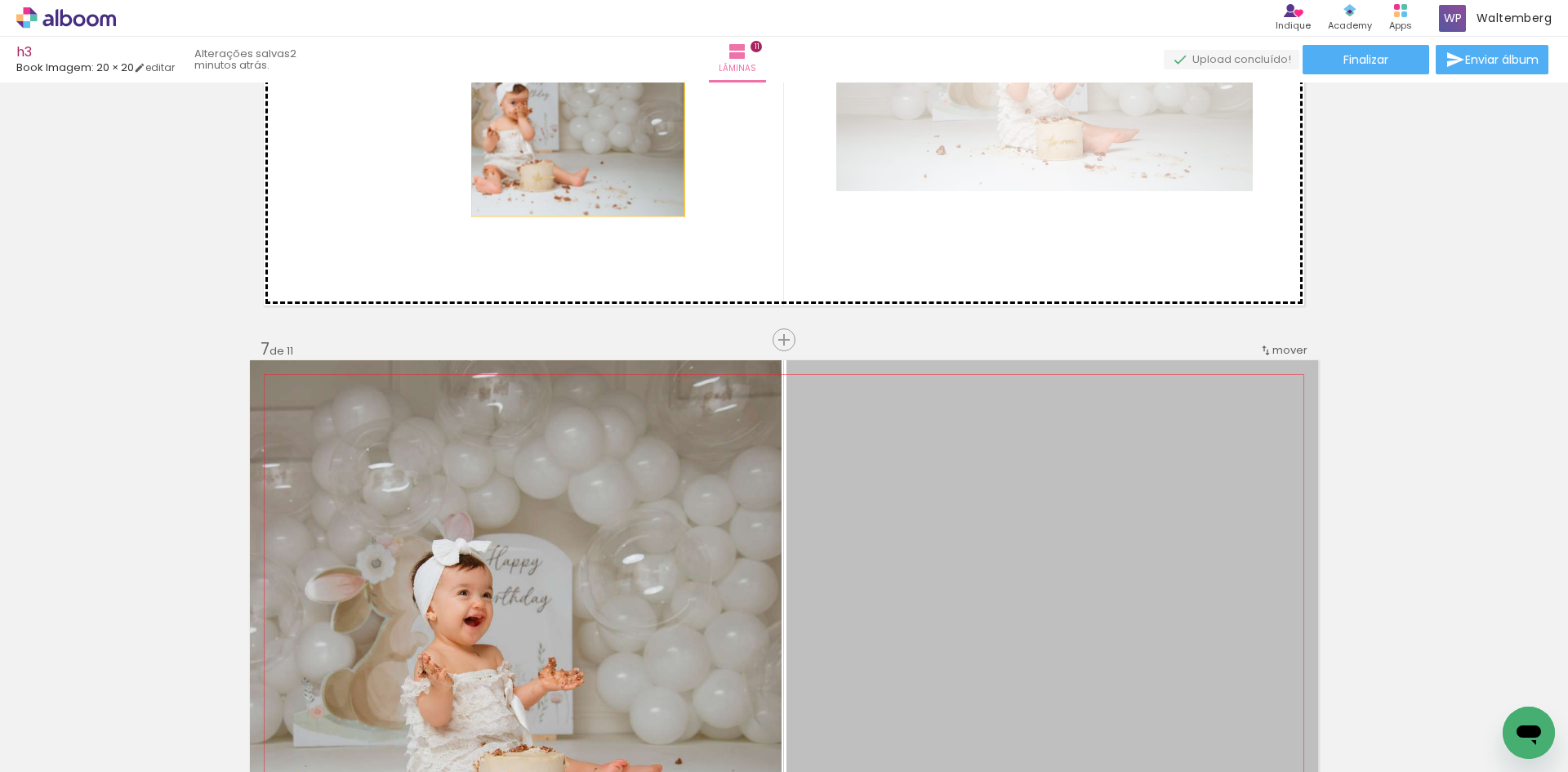
drag, startPoint x: 1042, startPoint y: 448, endPoint x: 570, endPoint y: 114, distance: 578.2
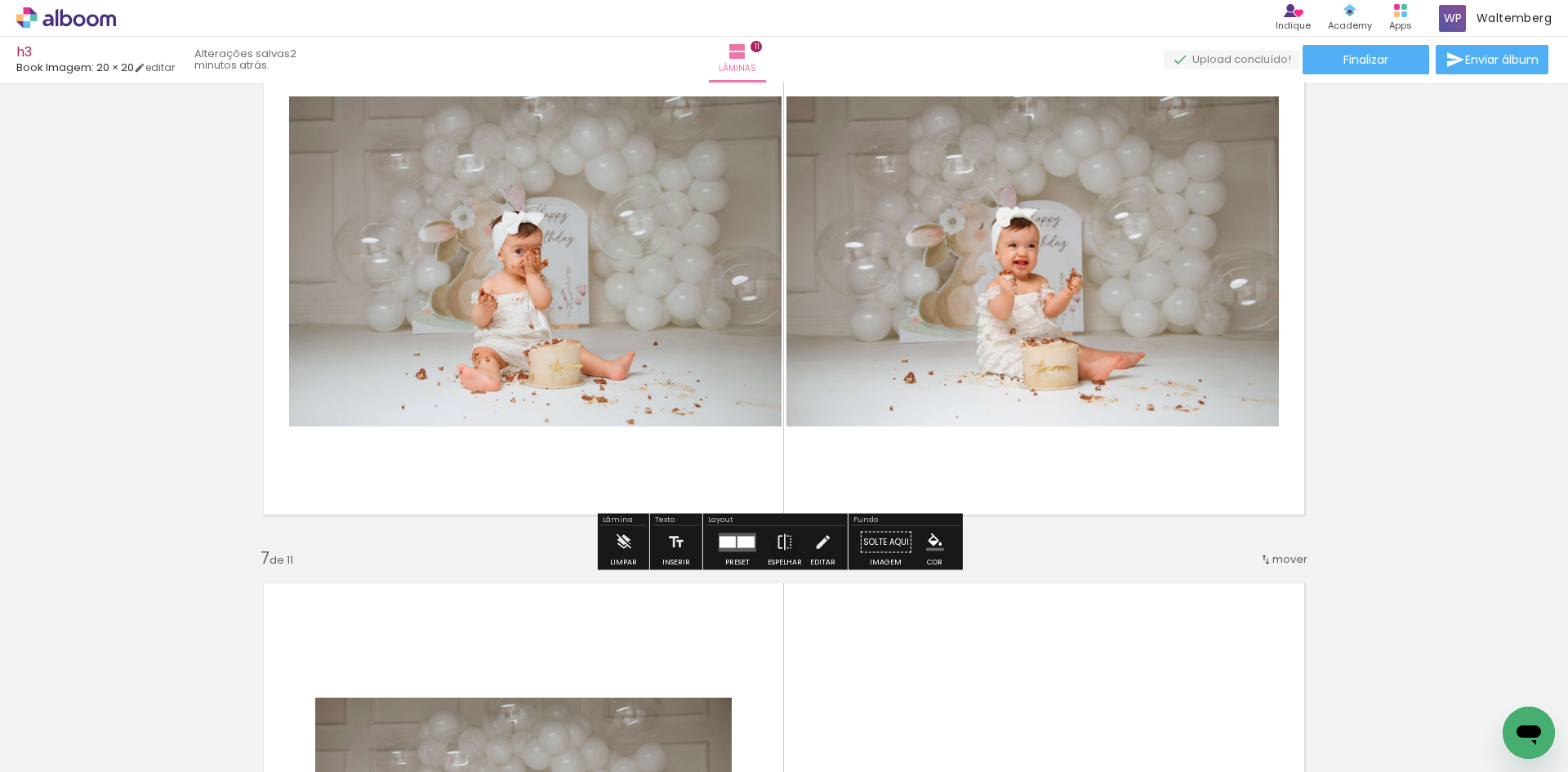
scroll to position [2975, 0]
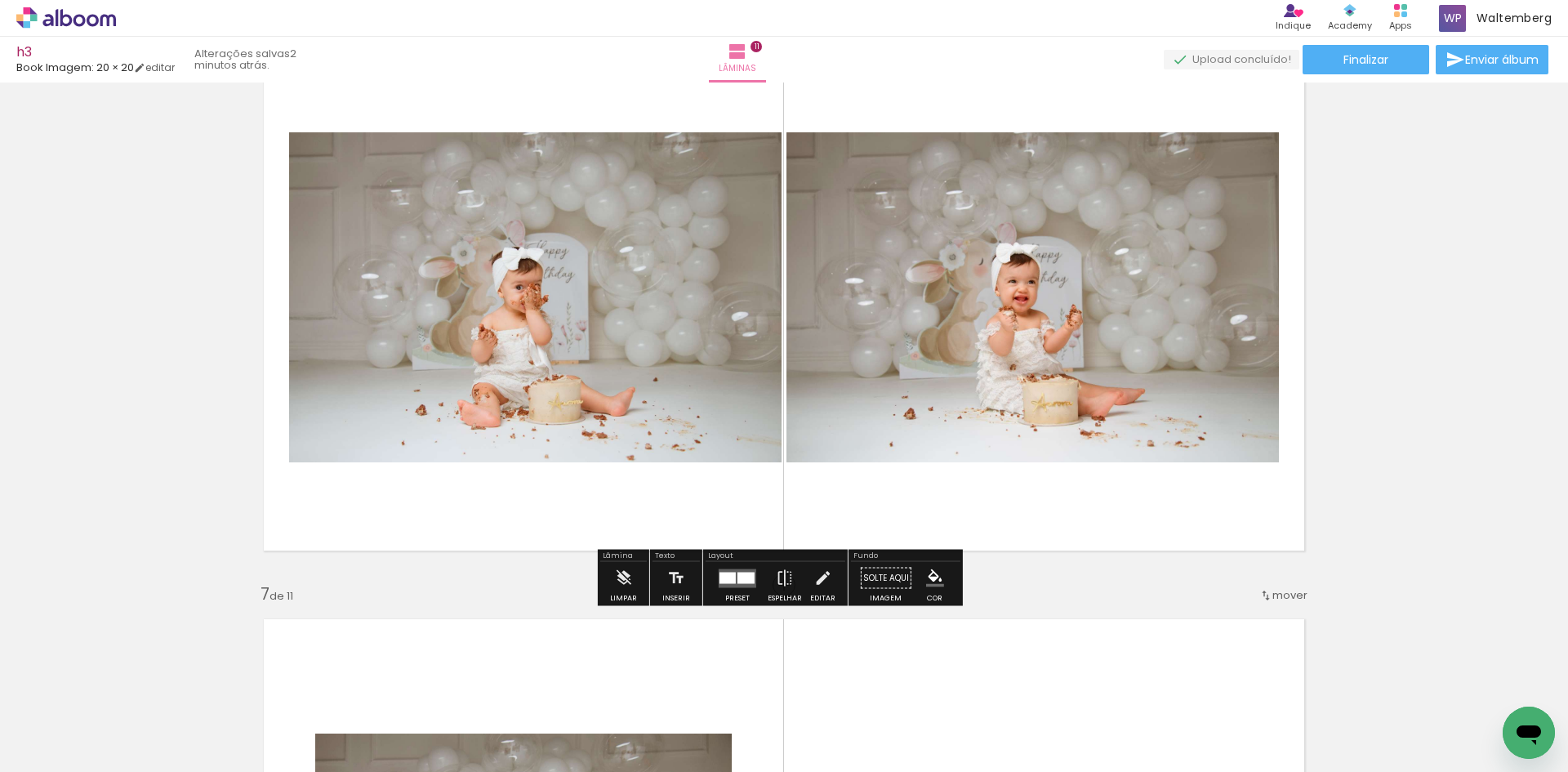
click at [723, 586] on quentale-layouter at bounding box center [737, 578] width 38 height 18
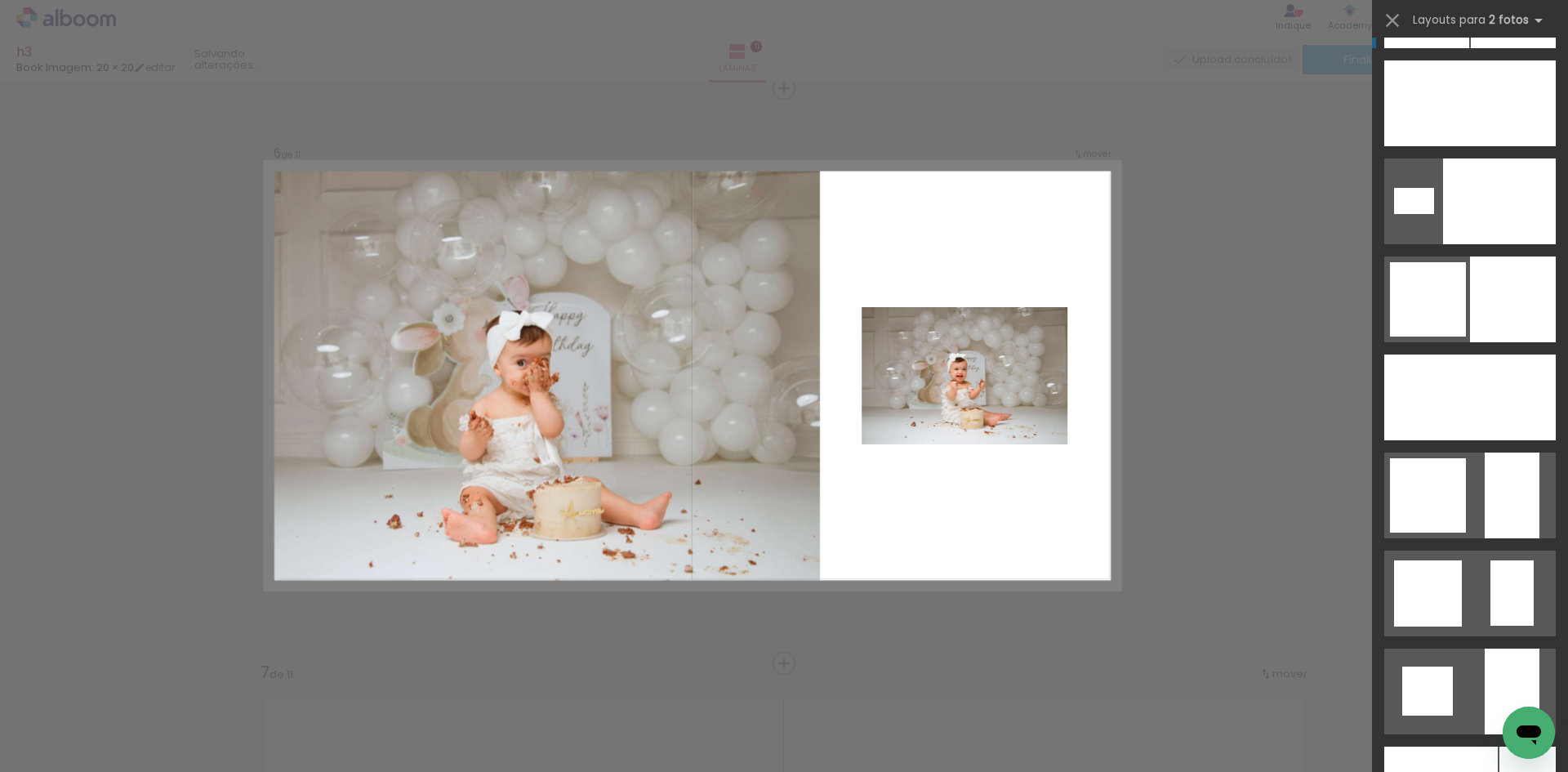
scroll to position [5309, 0]
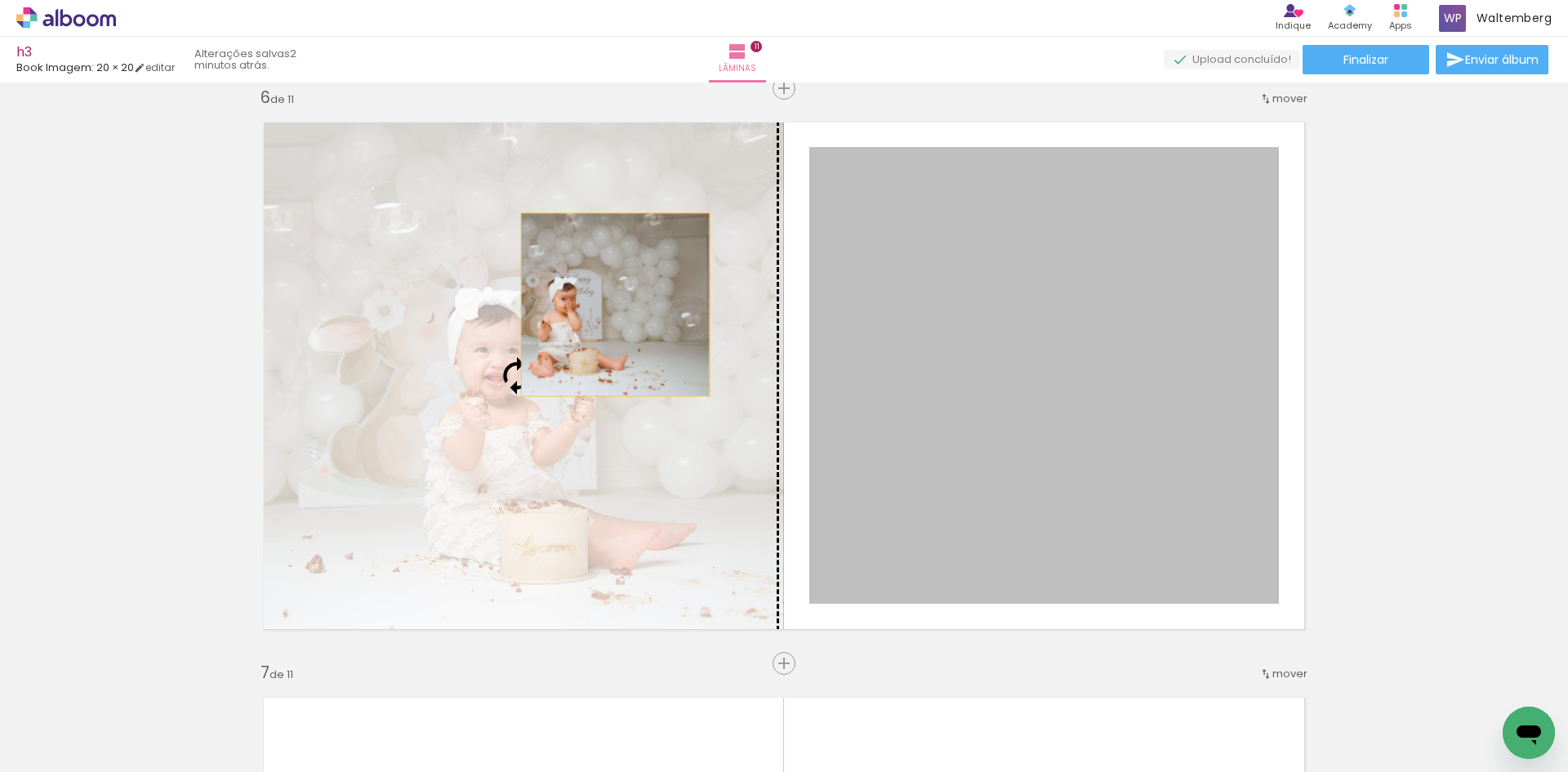
drag, startPoint x: 1023, startPoint y: 307, endPoint x: 596, endPoint y: 303, distance: 427.0
click at [0, 0] on slot at bounding box center [0, 0] width 0 height 0
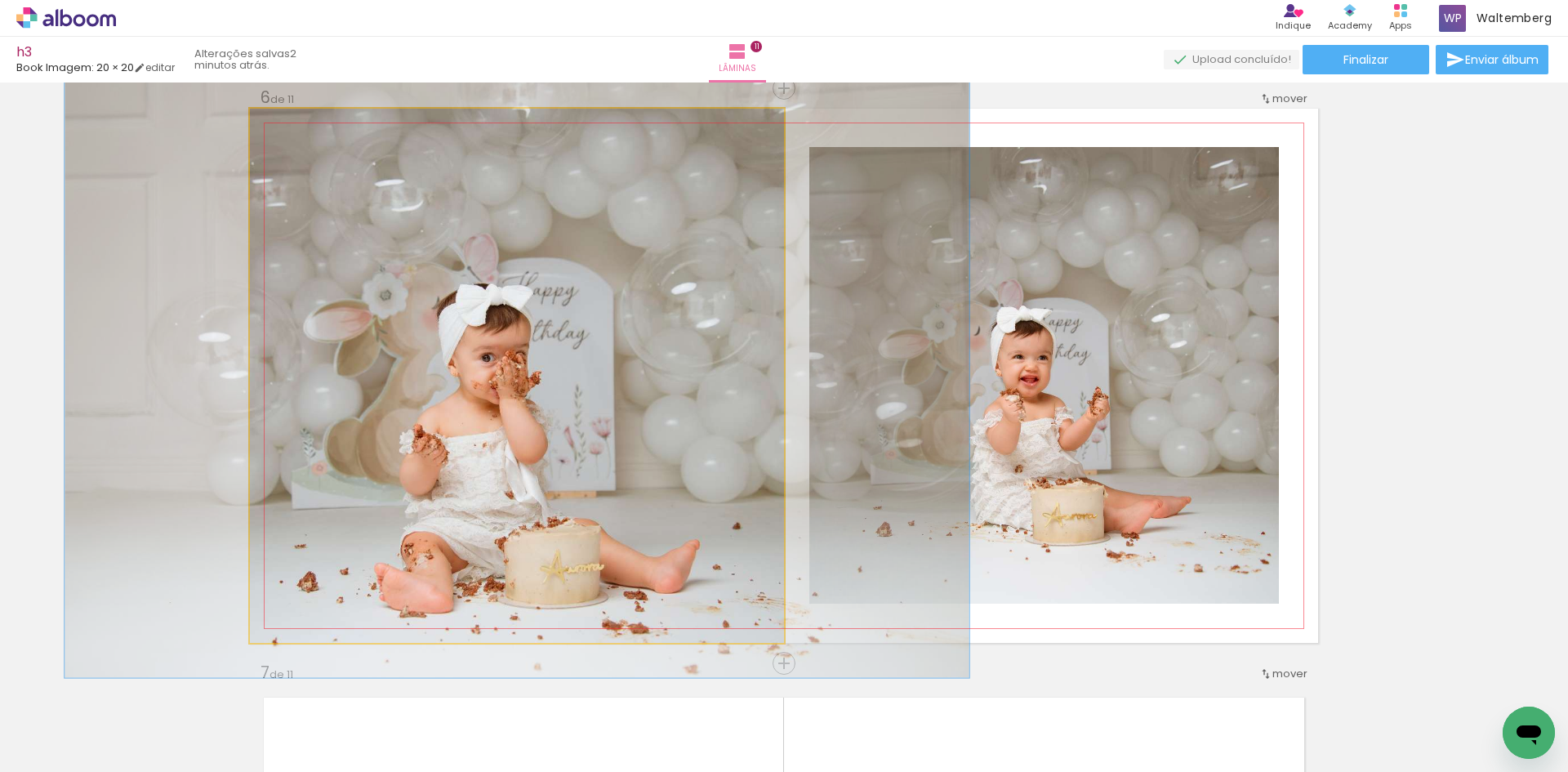
drag, startPoint x: 284, startPoint y: 127, endPoint x: 293, endPoint y: 128, distance: 9.1
type paper-slider "114"
click at [293, 128] on div at bounding box center [295, 126] width 15 height 15
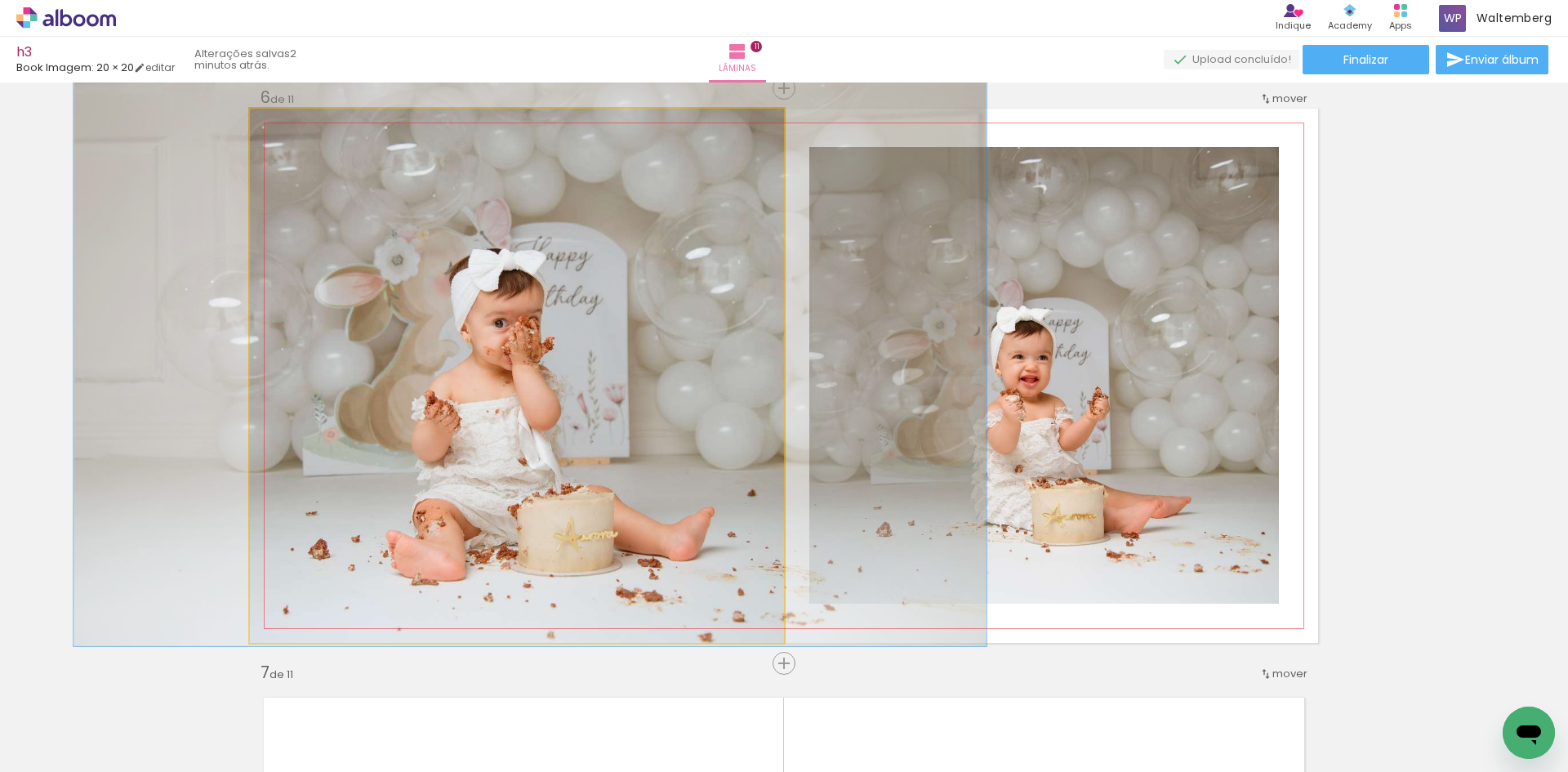
drag, startPoint x: 510, startPoint y: 315, endPoint x: 522, endPoint y: 280, distance: 37.0
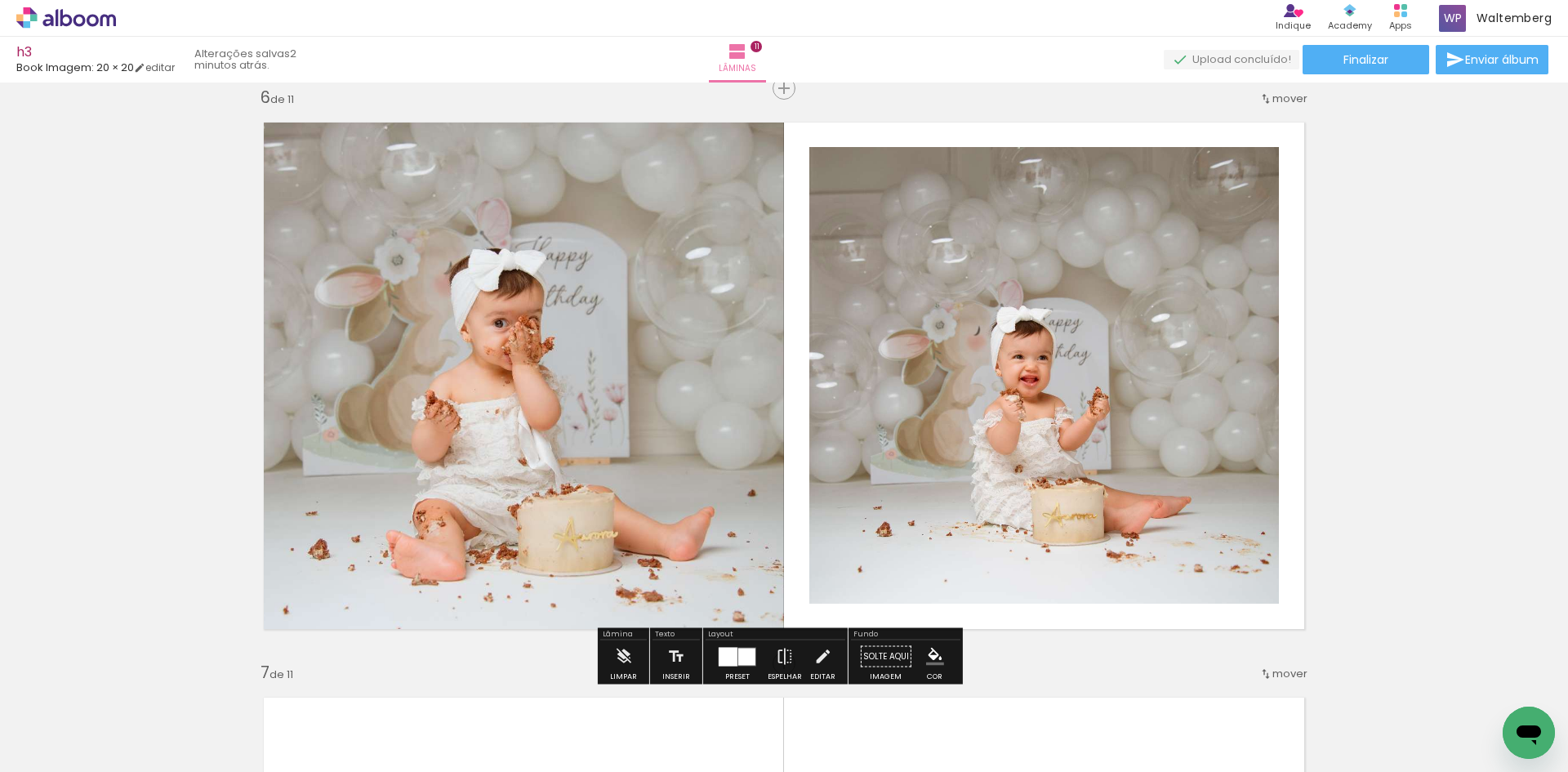
click at [585, 420] on quentale-photo at bounding box center [516, 375] width 534 height 534
click at [110, 388] on div "Inserir lâmina 1 de 11 Inserir lâmina 2 de 11 Inserir lâmina 3 de 11 Inserir lâ…" at bounding box center [784, 642] width 1568 height 6901
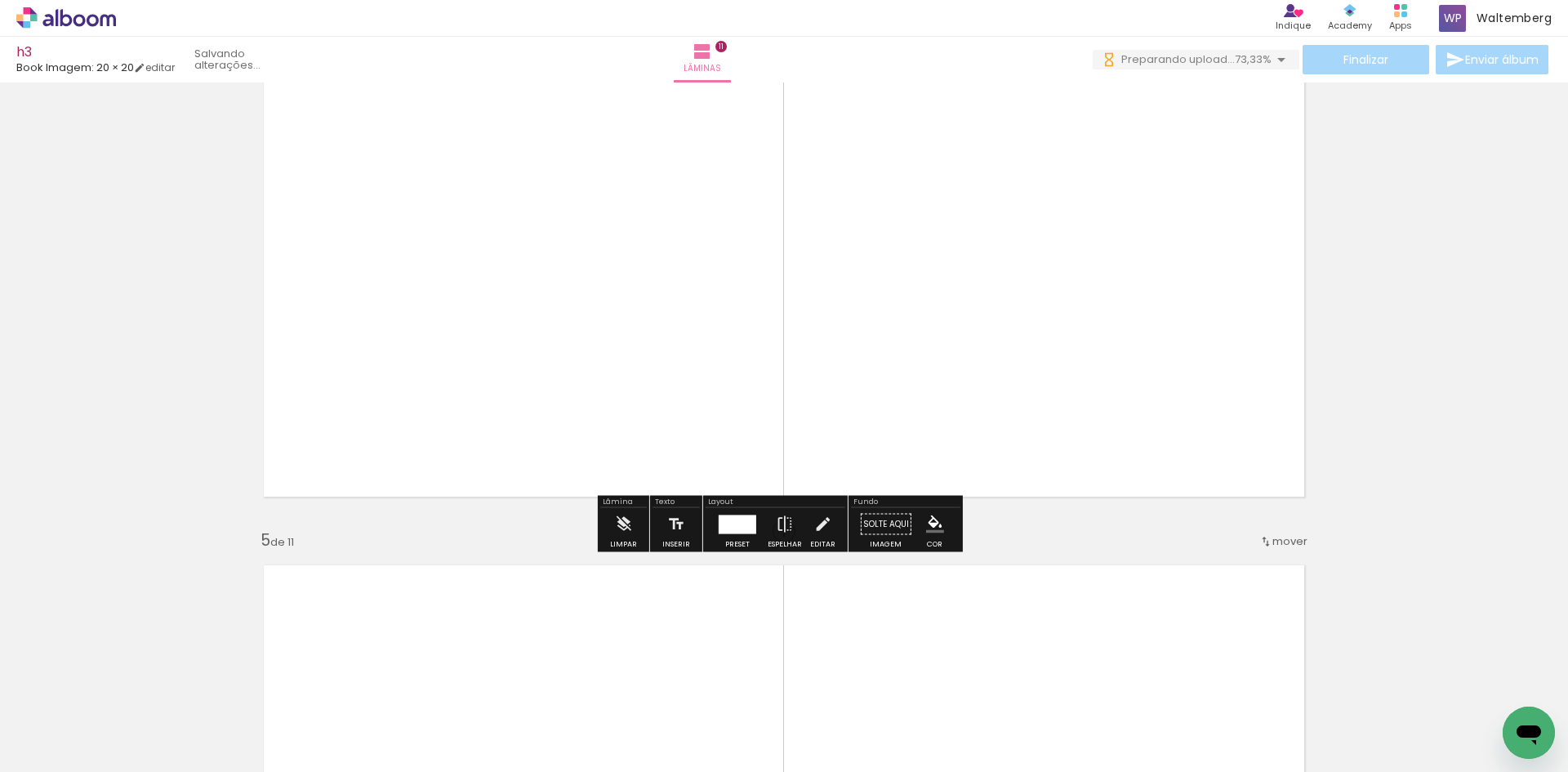
scroll to position [1470, 0]
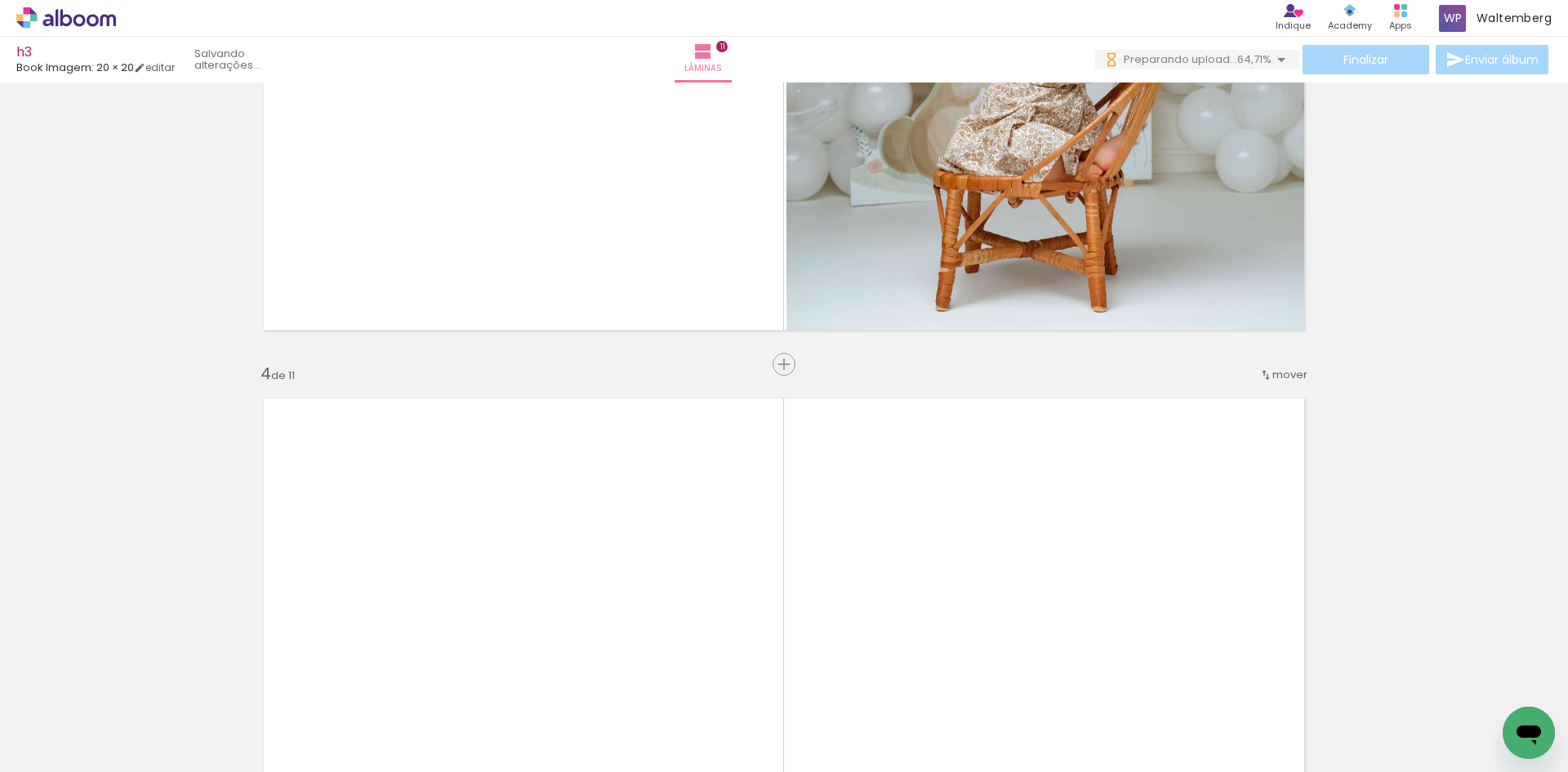
click at [971, 532] on quentale-photo at bounding box center [784, 652] width 1068 height 534
drag, startPoint x: 289, startPoint y: 404, endPoint x: 234, endPoint y: 401, distance: 55.1
type paper-slider "100"
click at [250, 401] on quentale-photo at bounding box center [784, 652] width 1068 height 534
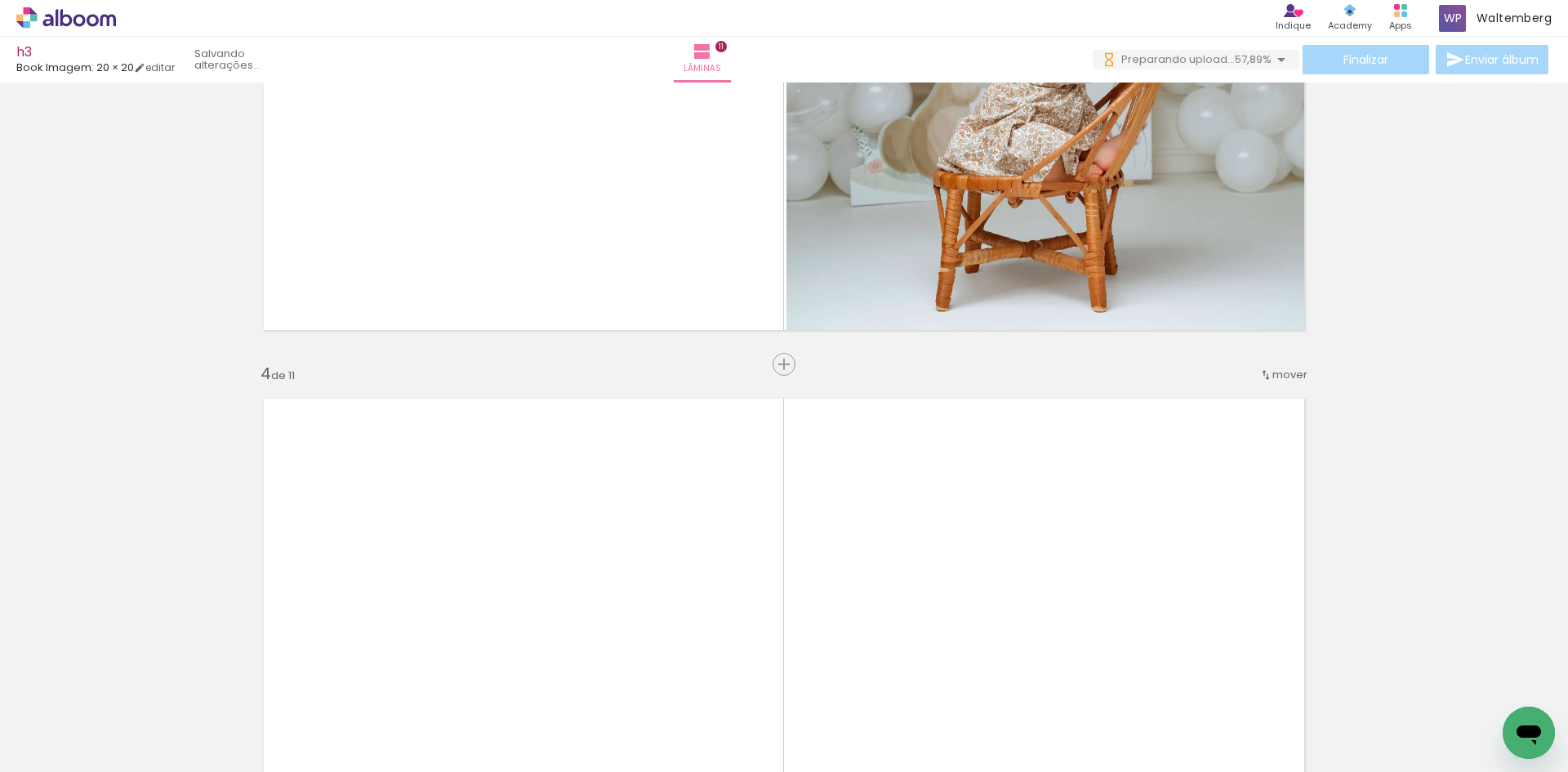
drag, startPoint x: 288, startPoint y: 398, endPoint x: 245, endPoint y: 398, distance: 43.0
click at [250, 398] on quentale-photo at bounding box center [784, 652] width 1068 height 534
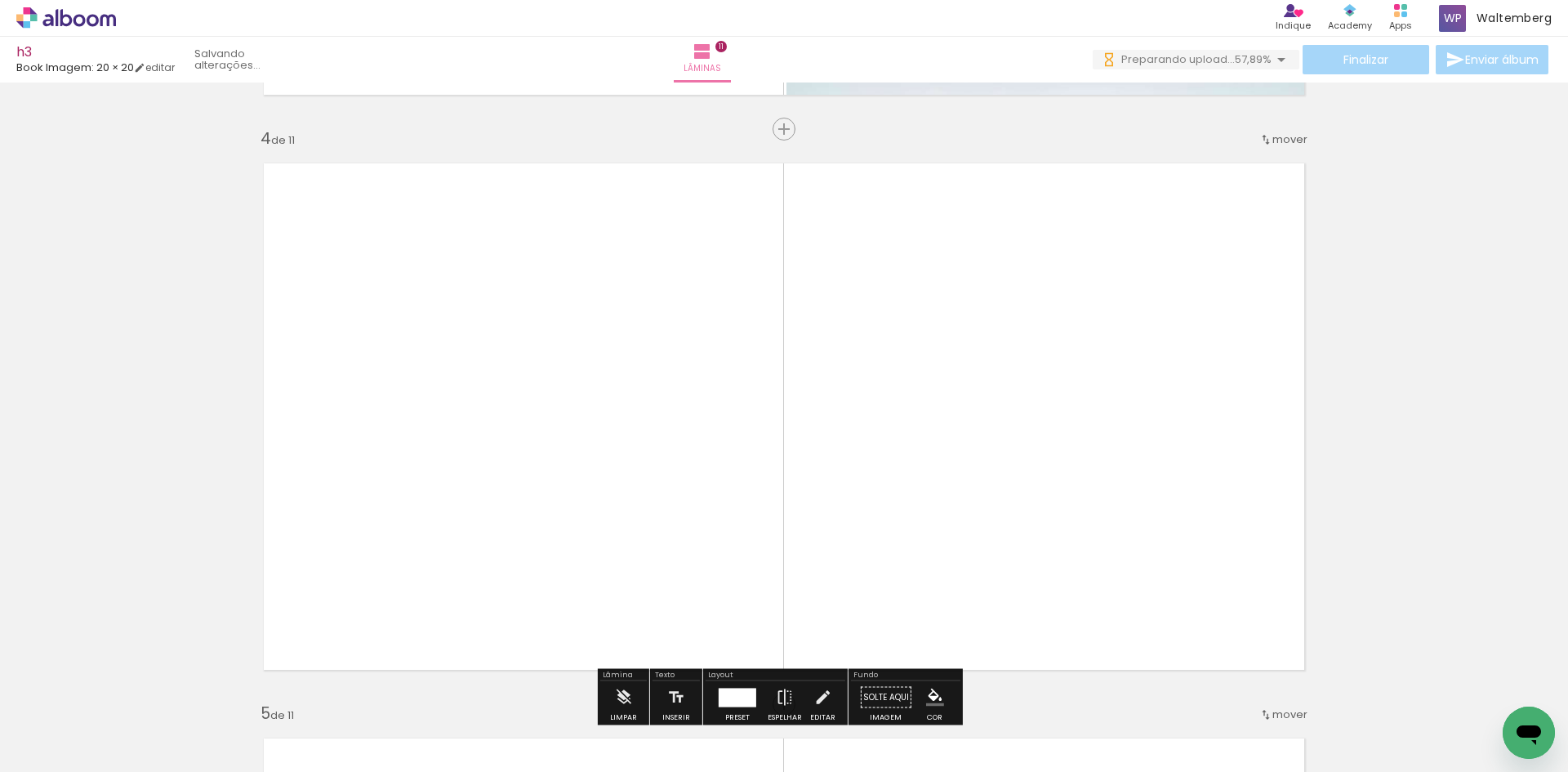
scroll to position [1878, 0]
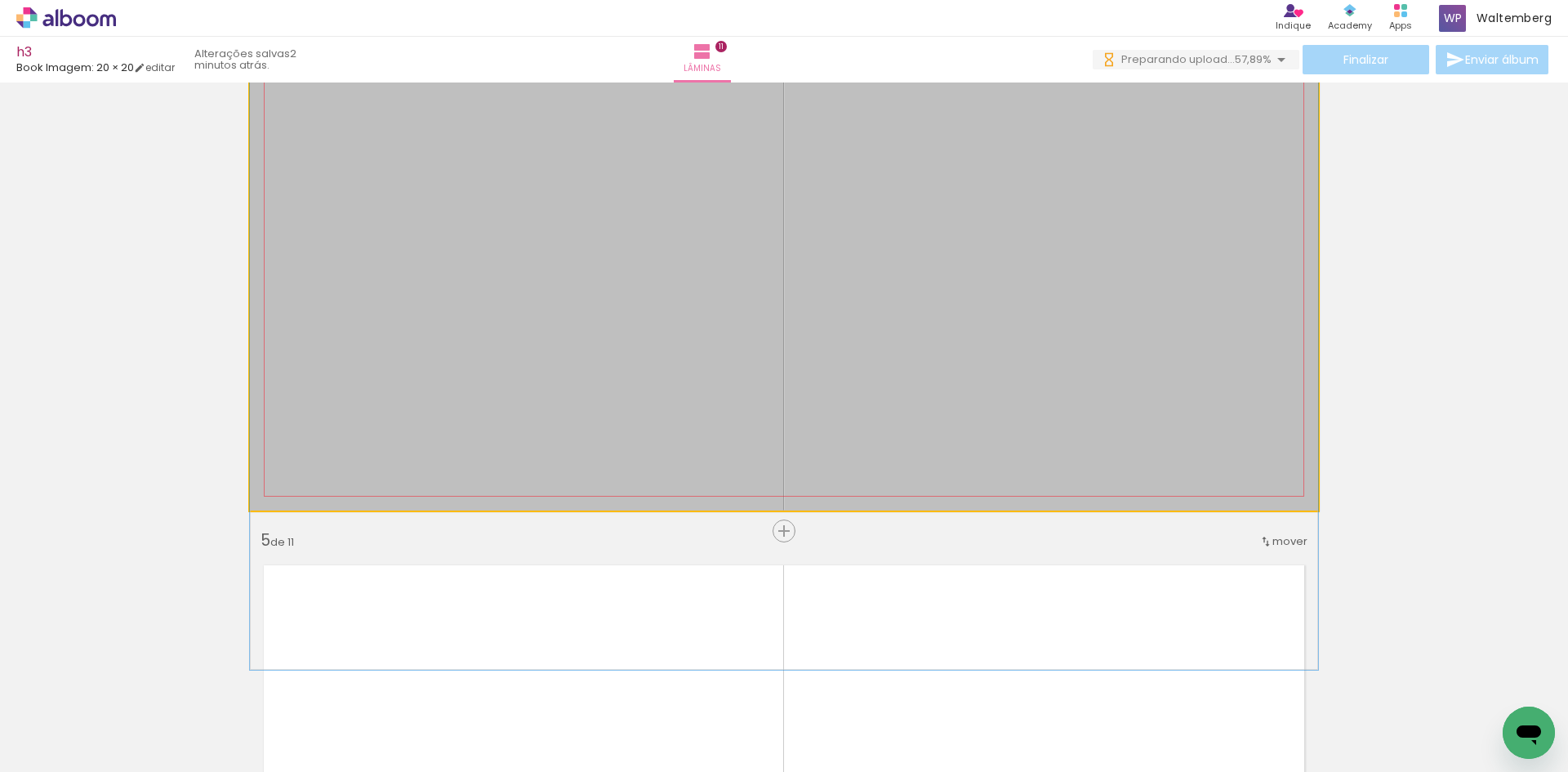
drag, startPoint x: 572, startPoint y: 349, endPoint x: 543, endPoint y: 310, distance: 48.6
drag, startPoint x: 669, startPoint y: 343, endPoint x: 660, endPoint y: 381, distance: 39.1
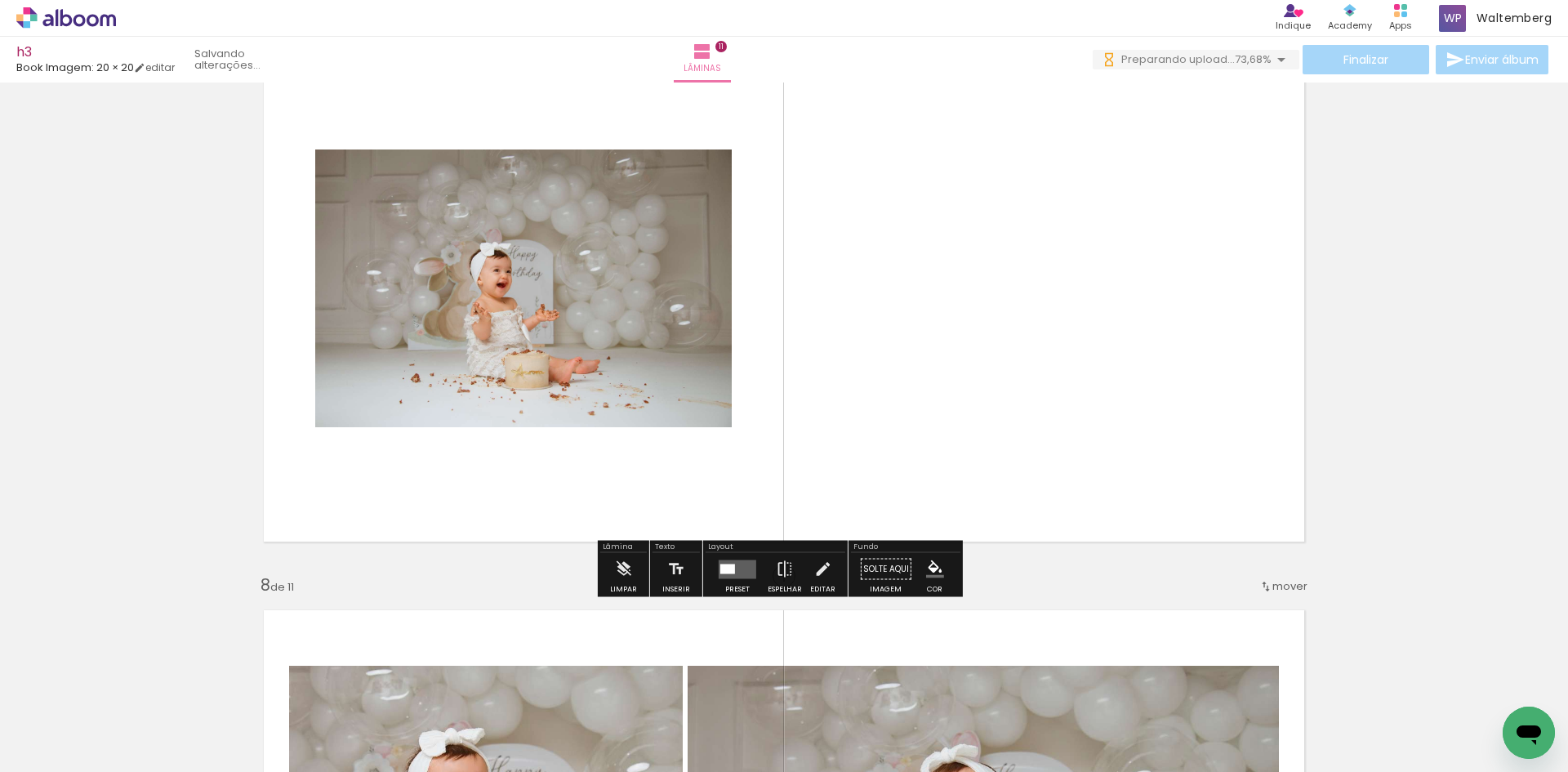
scroll to position [3839, 0]
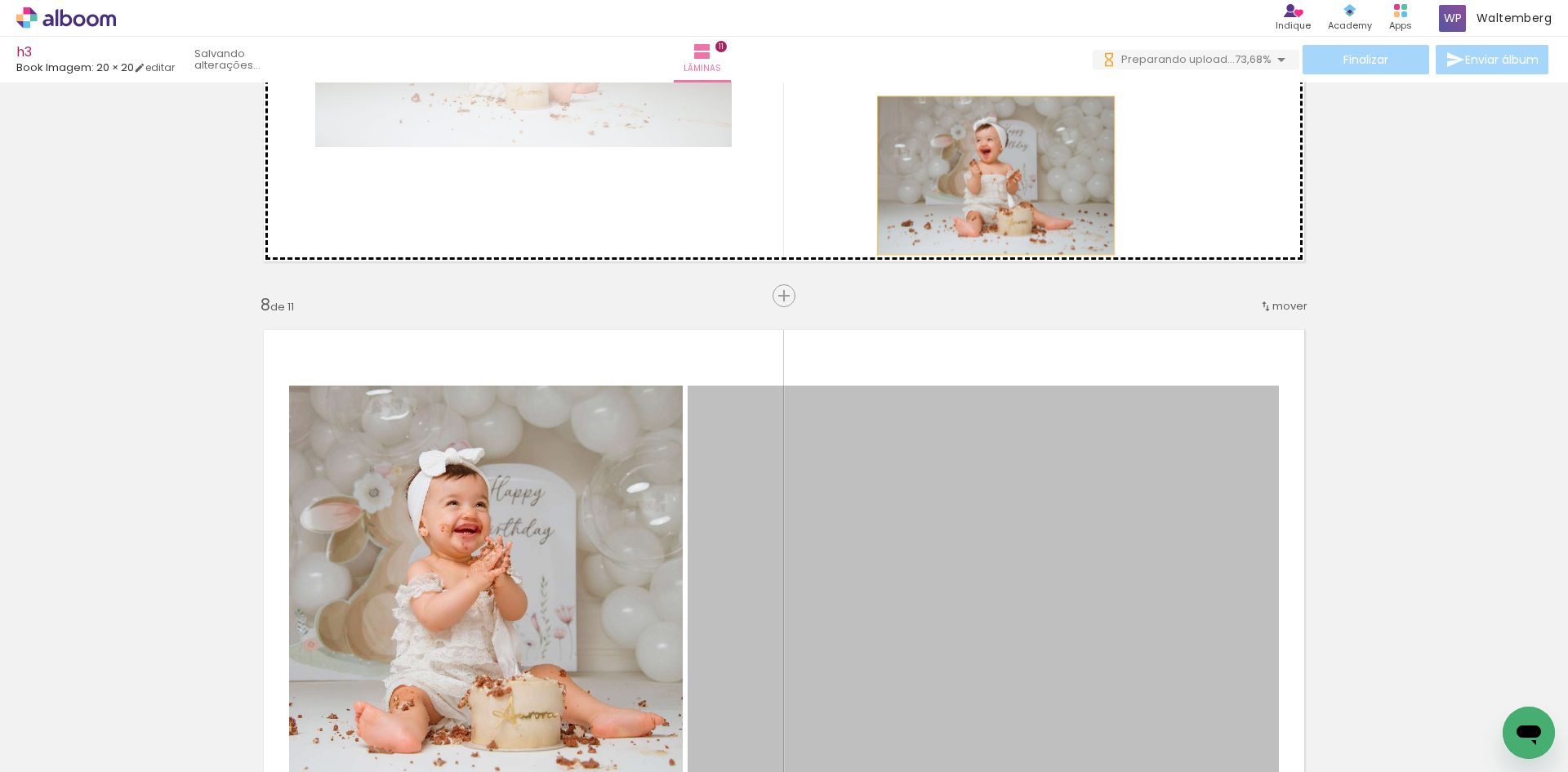
drag, startPoint x: 952, startPoint y: 489, endPoint x: 992, endPoint y: 152, distance: 339.4
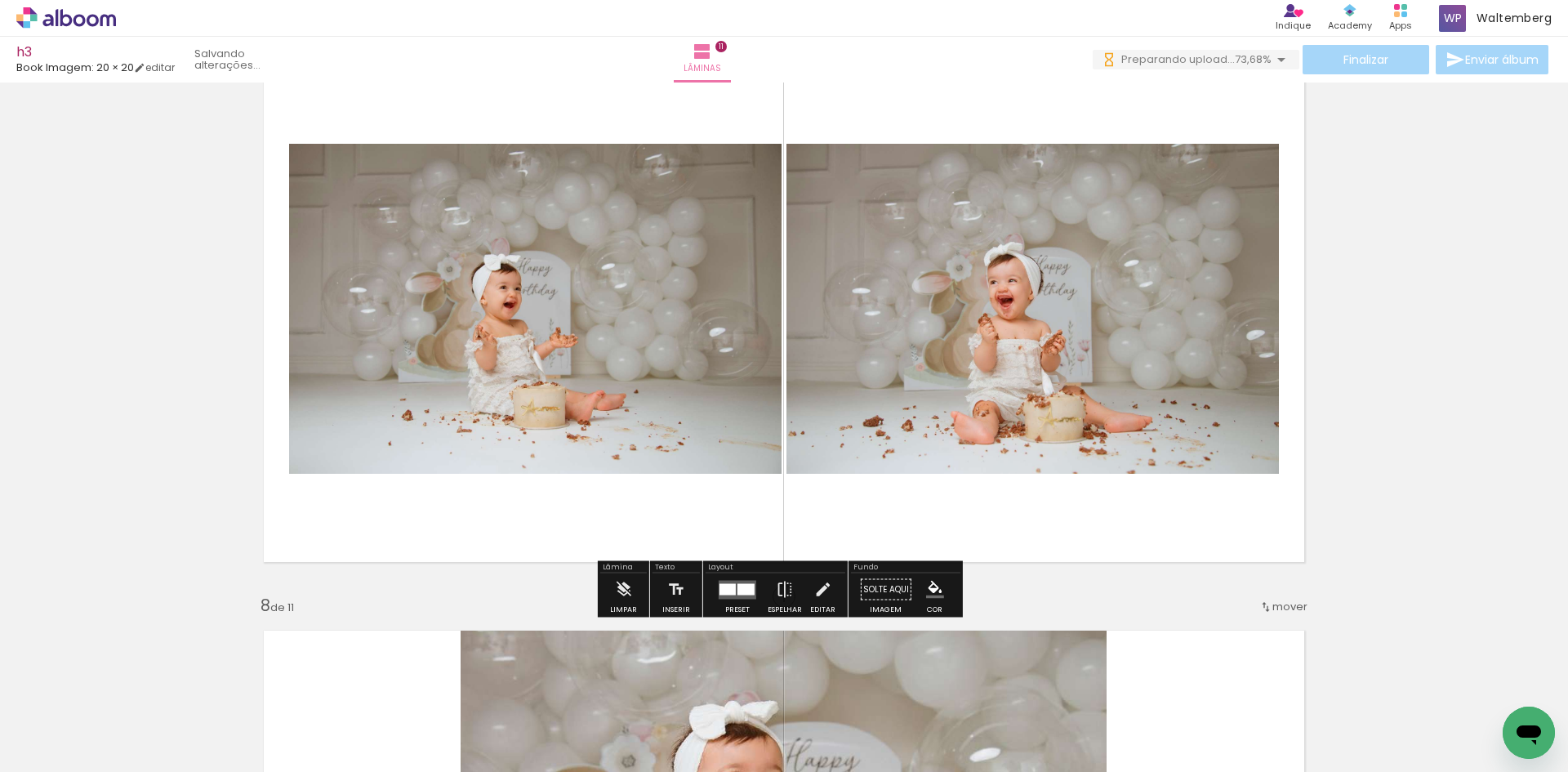
scroll to position [3512, 0]
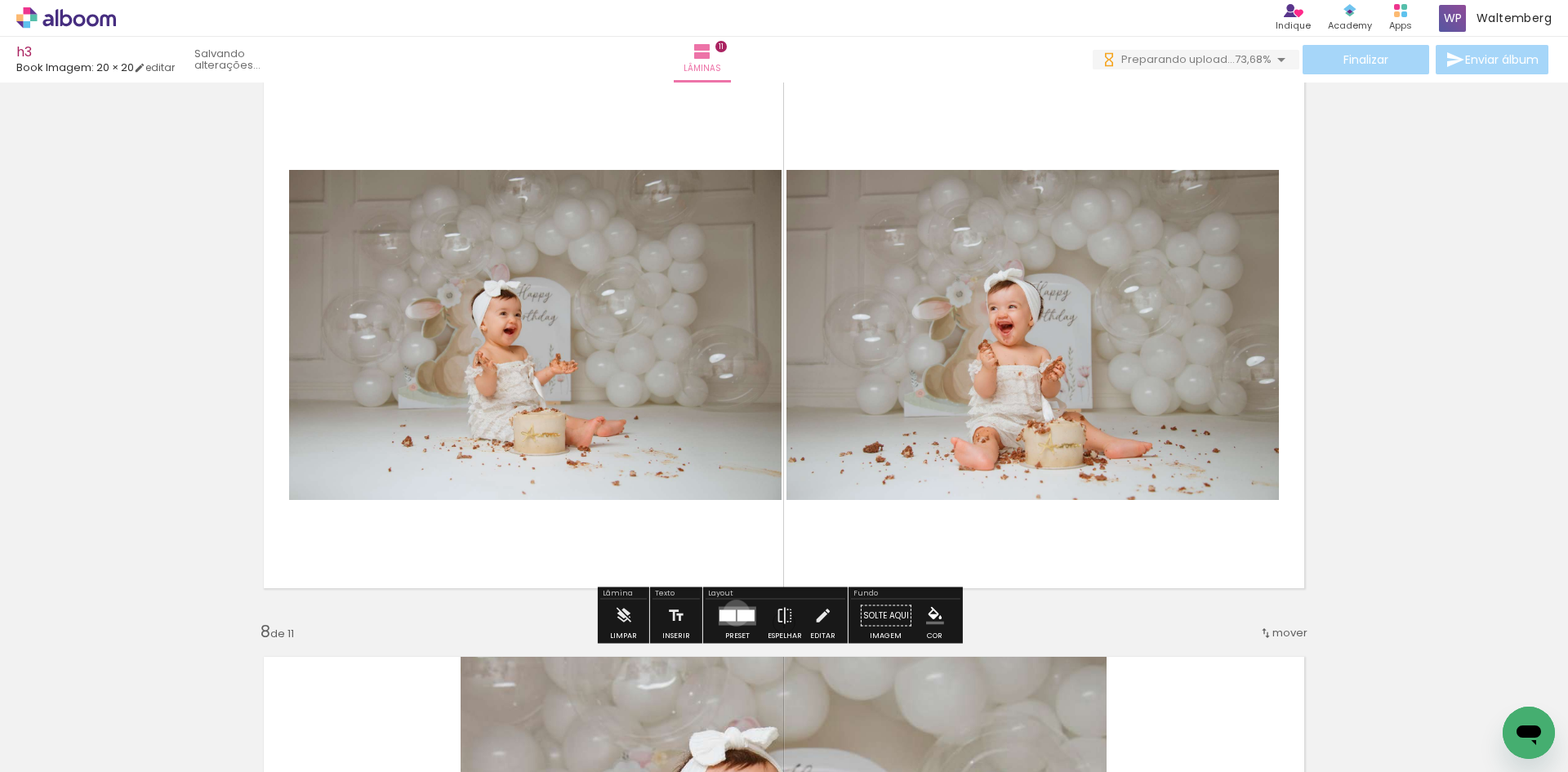
click at [732, 613] on quentale-layouter at bounding box center [737, 615] width 38 height 18
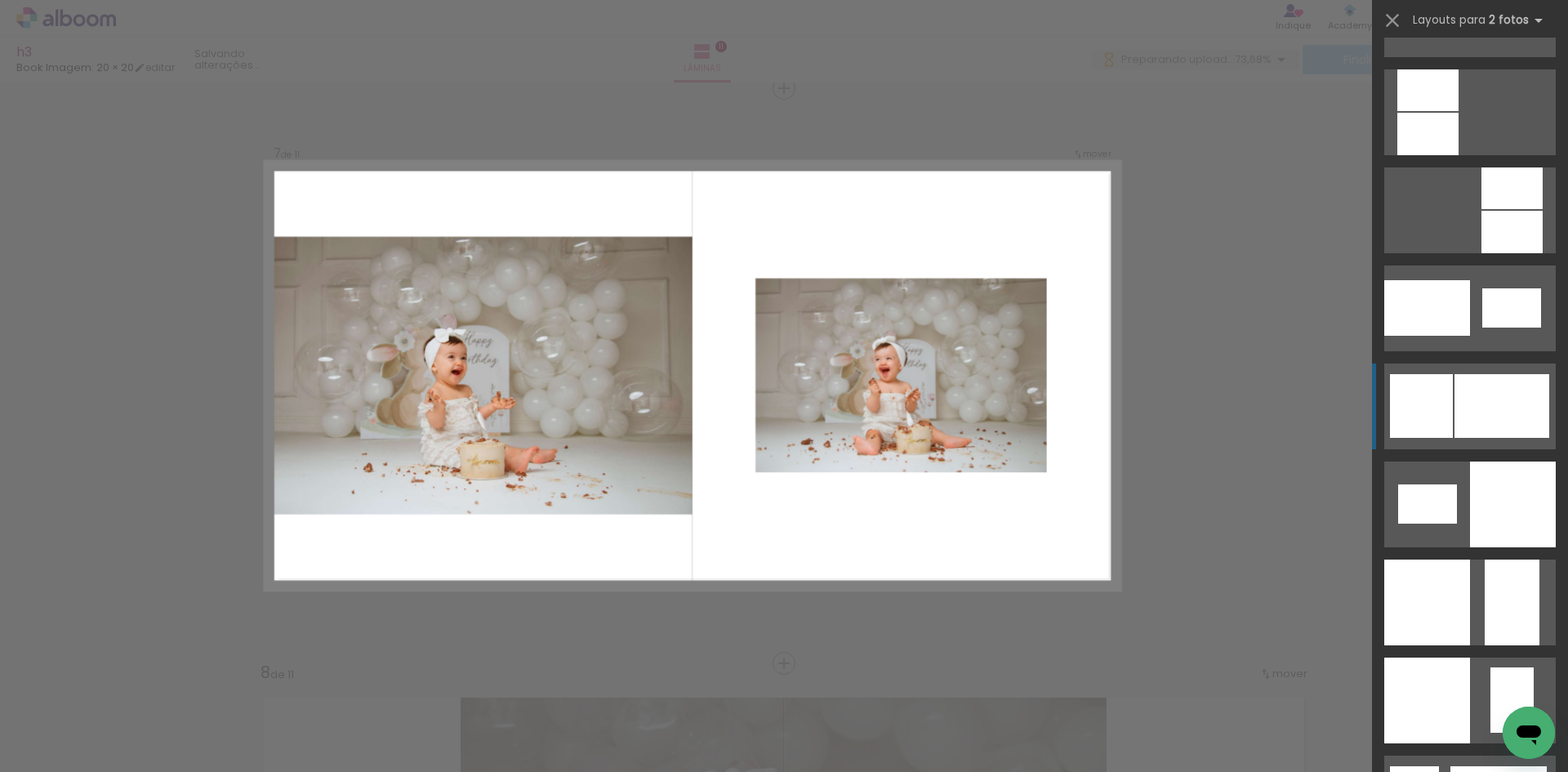
scroll to position [1960, 0]
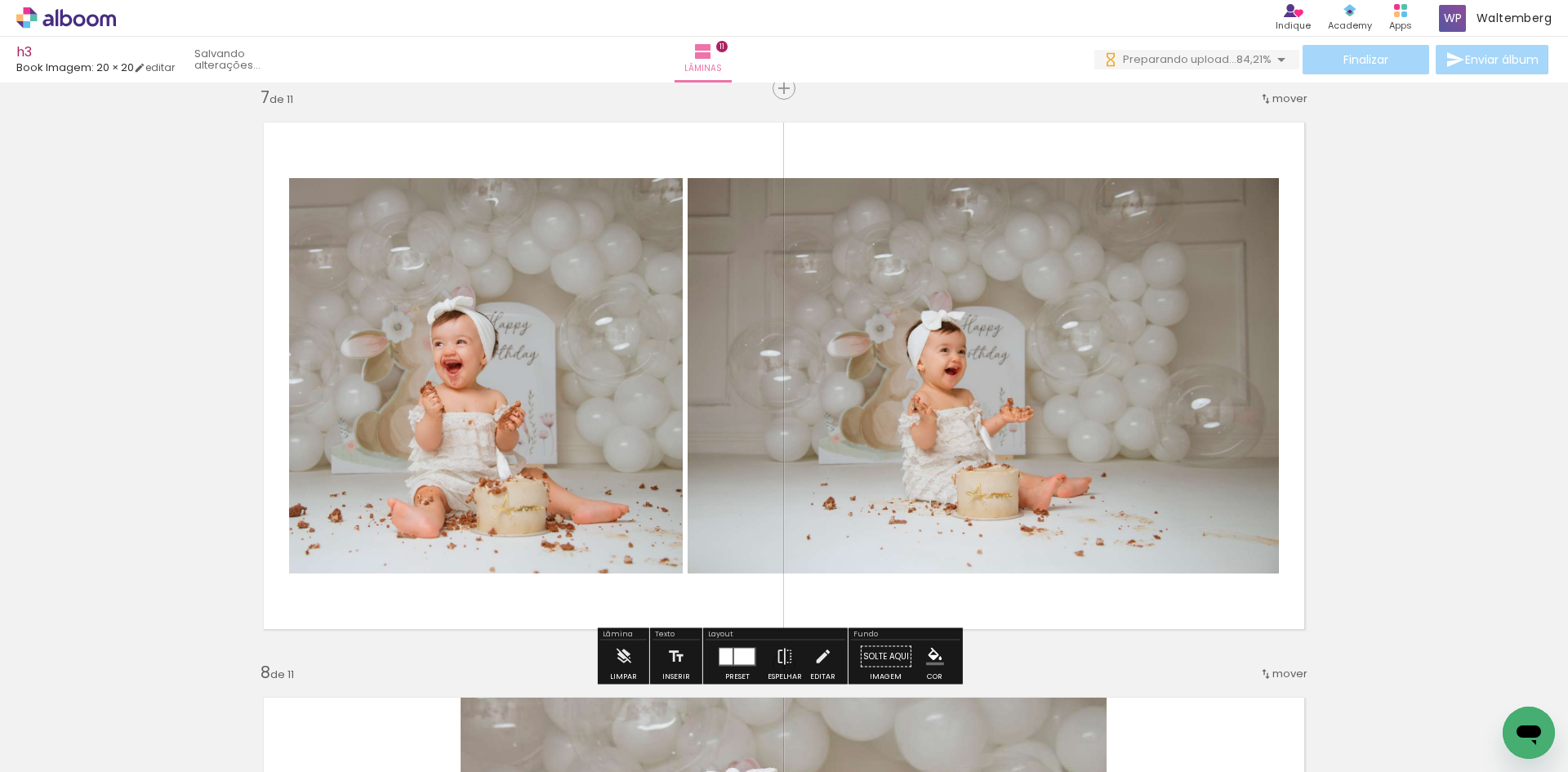
scroll to position [0, 309]
click at [782, 641] on iron-icon at bounding box center [784, 656] width 18 height 33
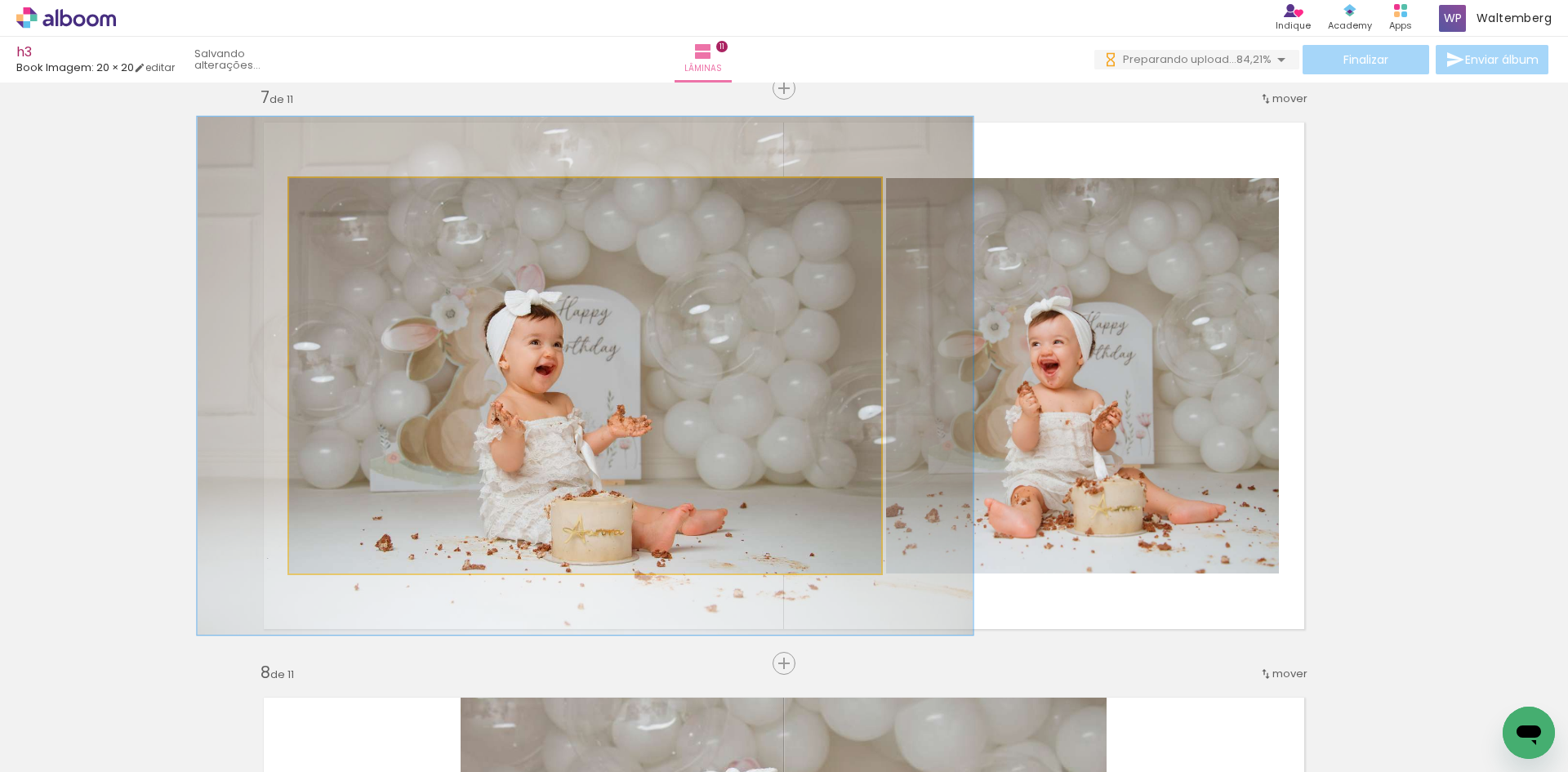
drag, startPoint x: 323, startPoint y: 192, endPoint x: 340, endPoint y: 198, distance: 18.0
type paper-slider "131"
click at [340, 198] on div at bounding box center [346, 195] width 15 height 15
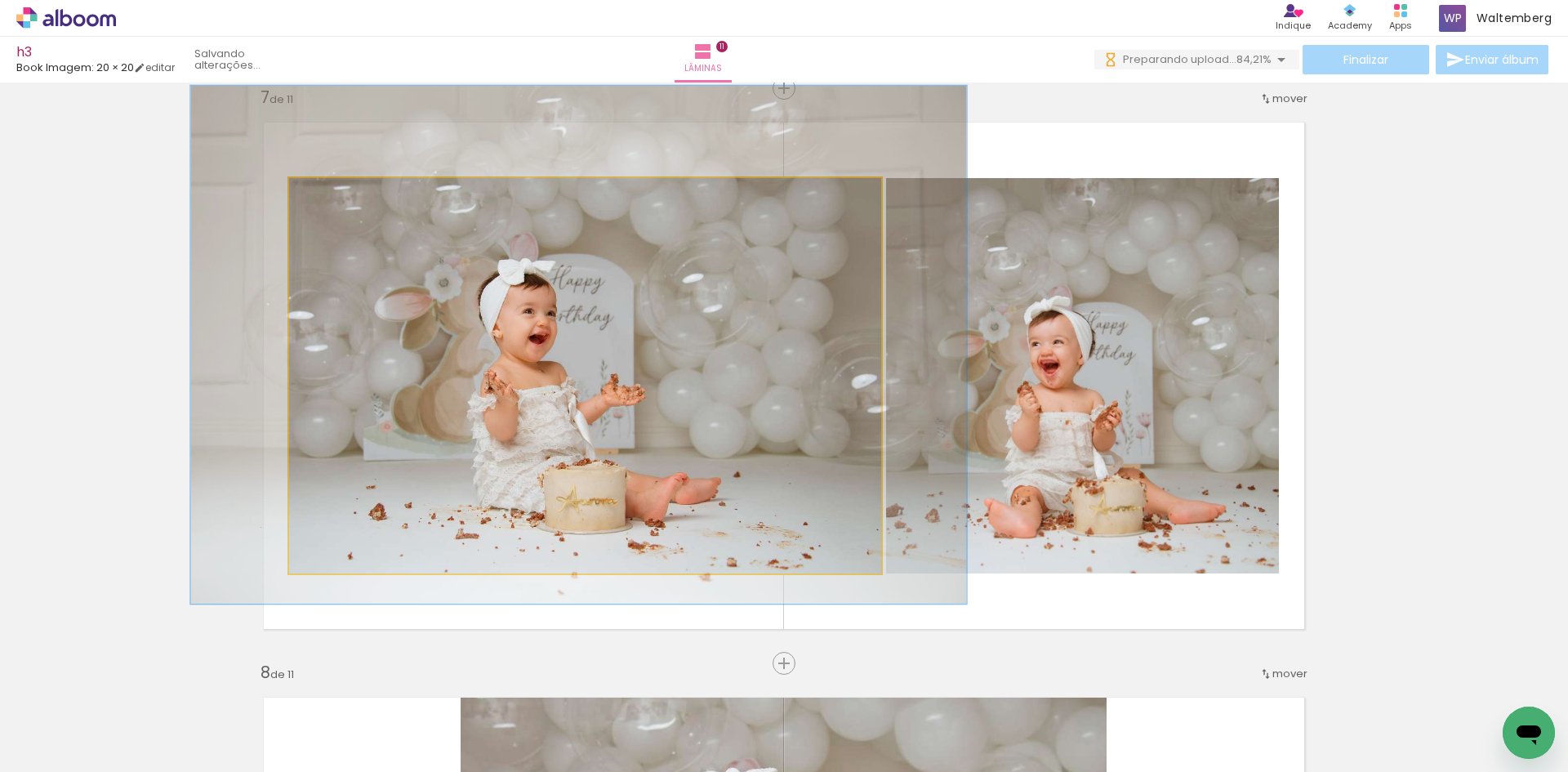
drag, startPoint x: 573, startPoint y: 329, endPoint x: 568, endPoint y: 298, distance: 31.4
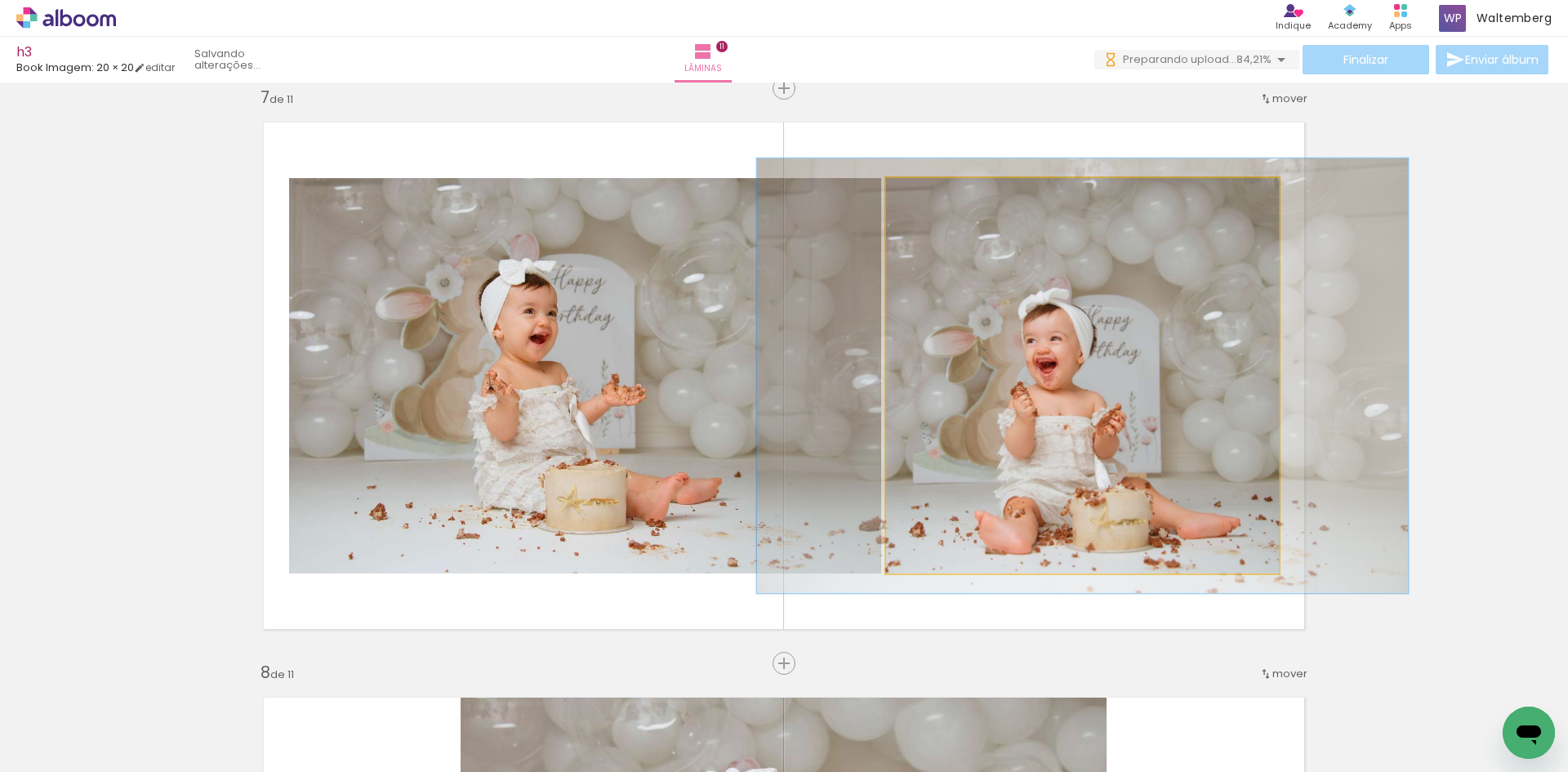
click at [925, 195] on div at bounding box center [930, 195] width 15 height 15
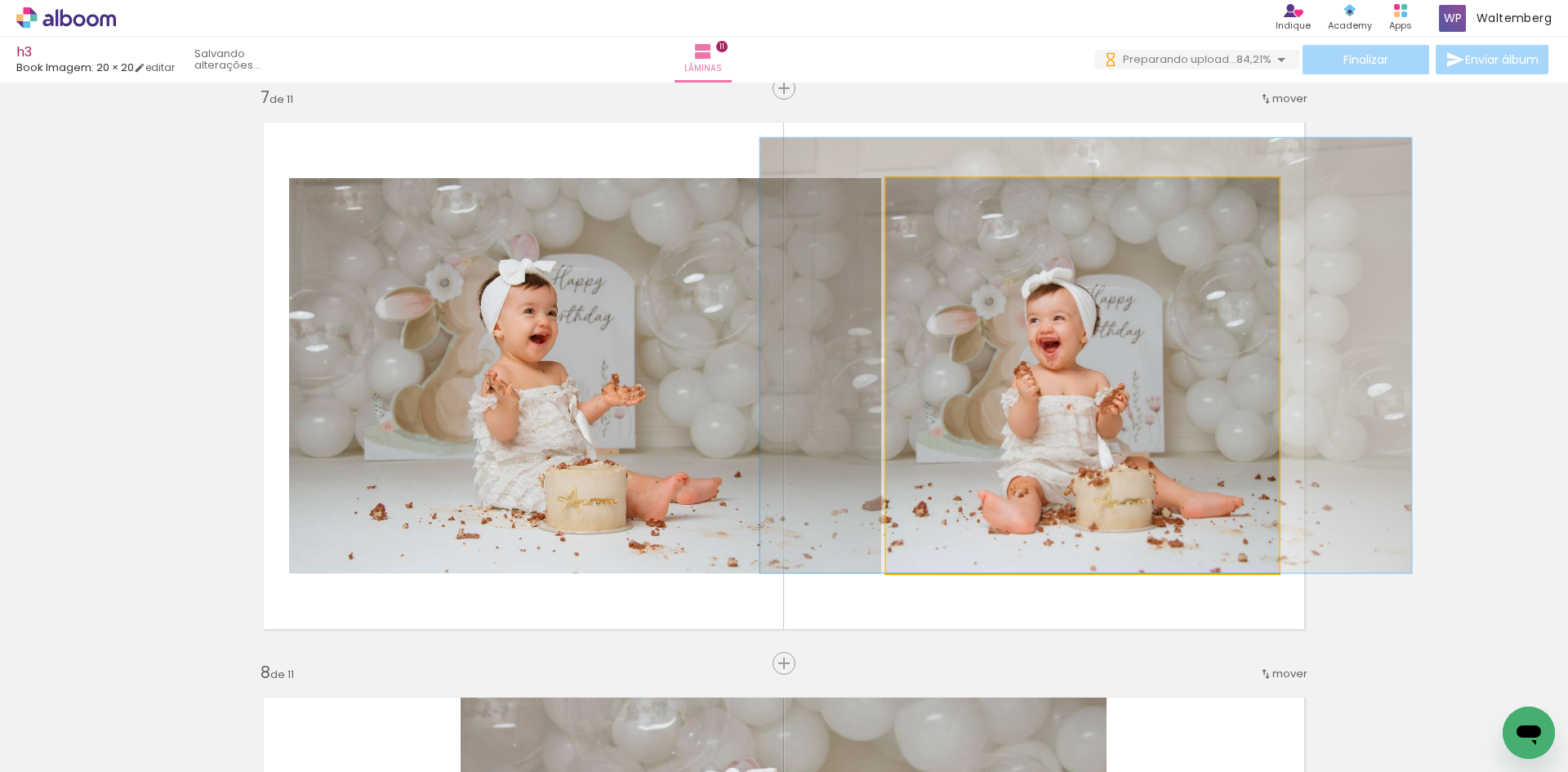
drag, startPoint x: 1072, startPoint y: 341, endPoint x: 1073, endPoint y: 326, distance: 15.0
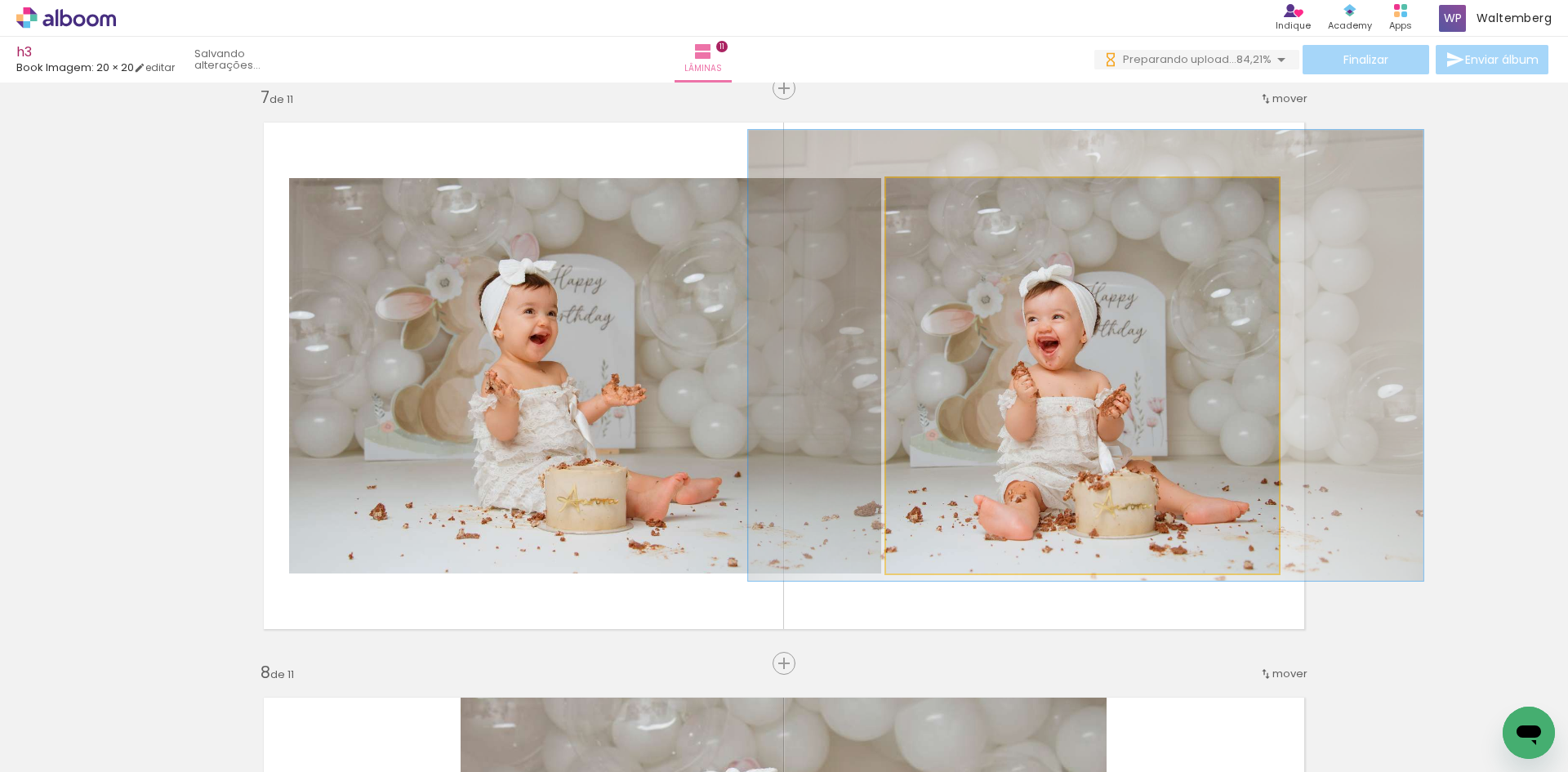
type paper-slider "114"
click at [937, 201] on div at bounding box center [934, 195] width 26 height 26
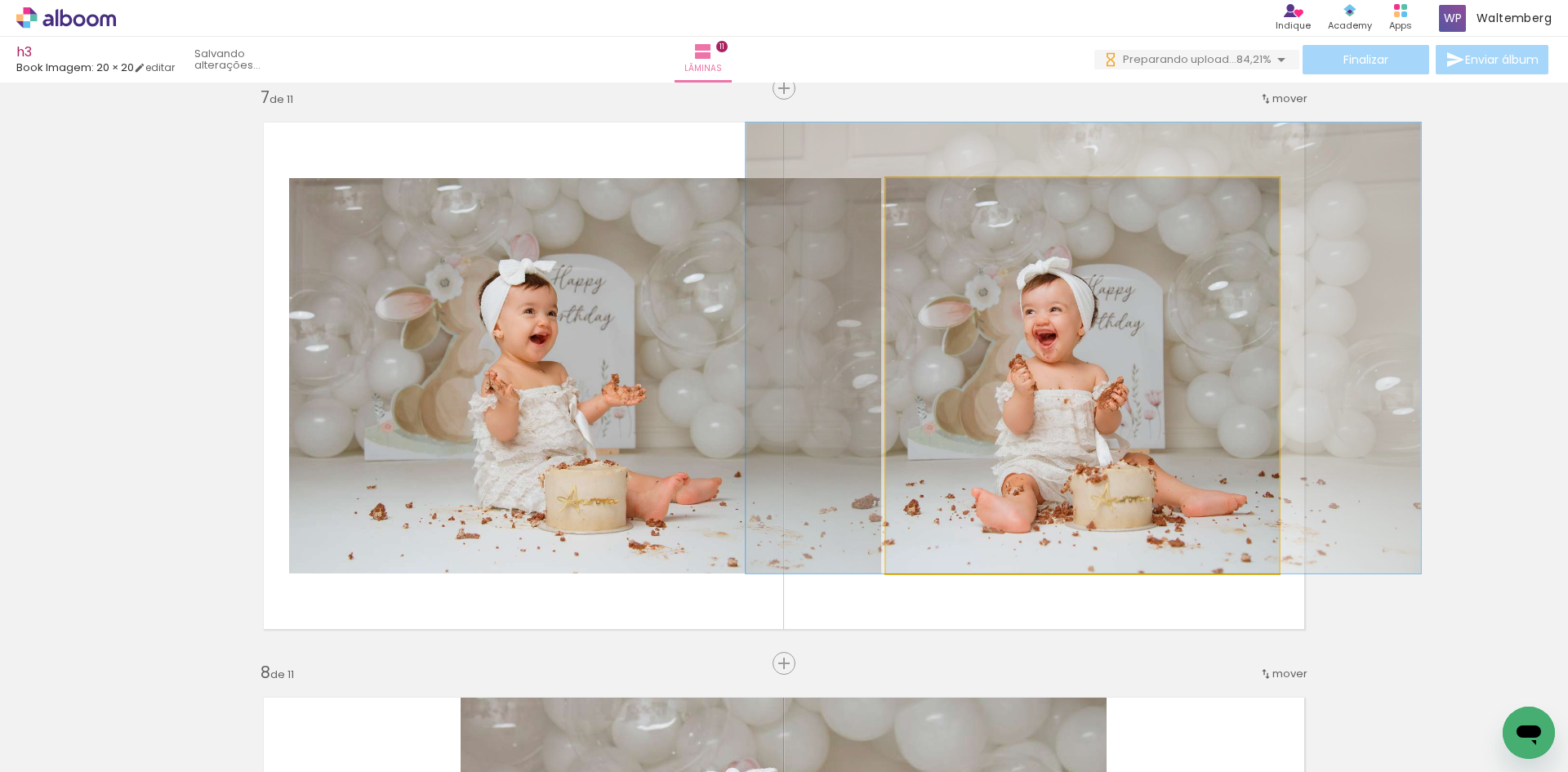
drag, startPoint x: 1077, startPoint y: 324, endPoint x: 1075, endPoint y: 310, distance: 14.1
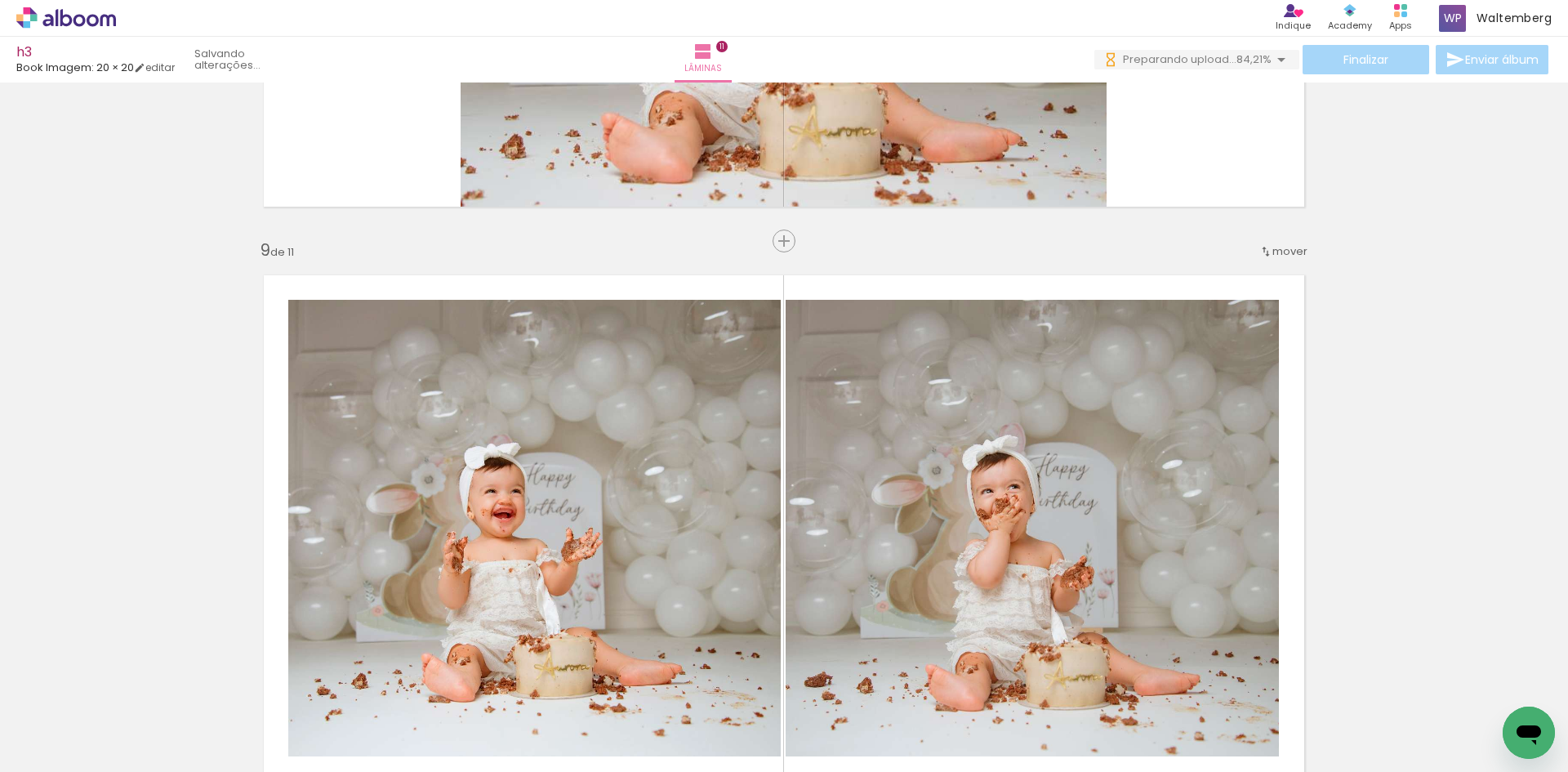
scroll to position [4451, 0]
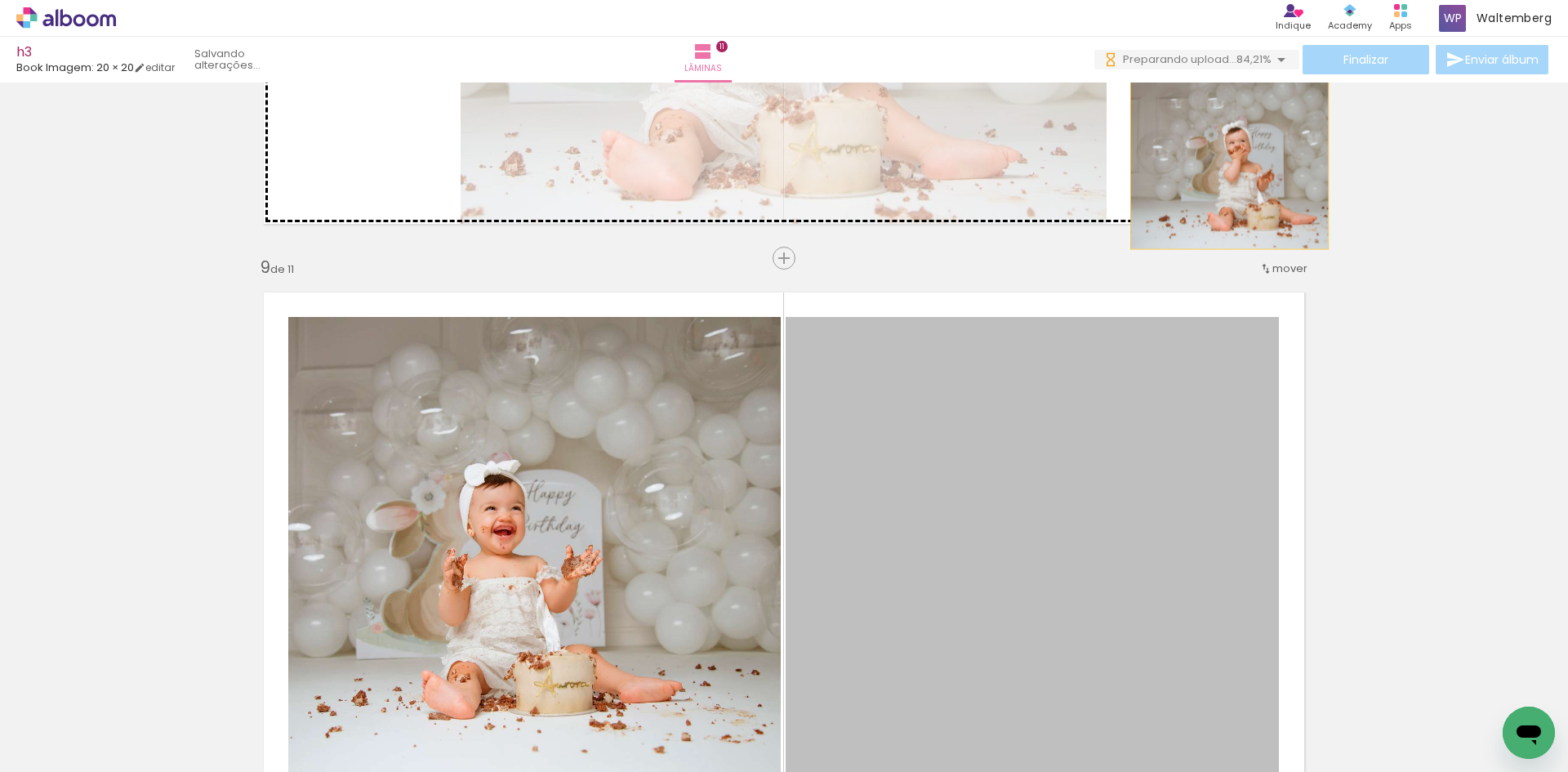
drag, startPoint x: 1141, startPoint y: 463, endPoint x: 1220, endPoint y: 159, distance: 314.1
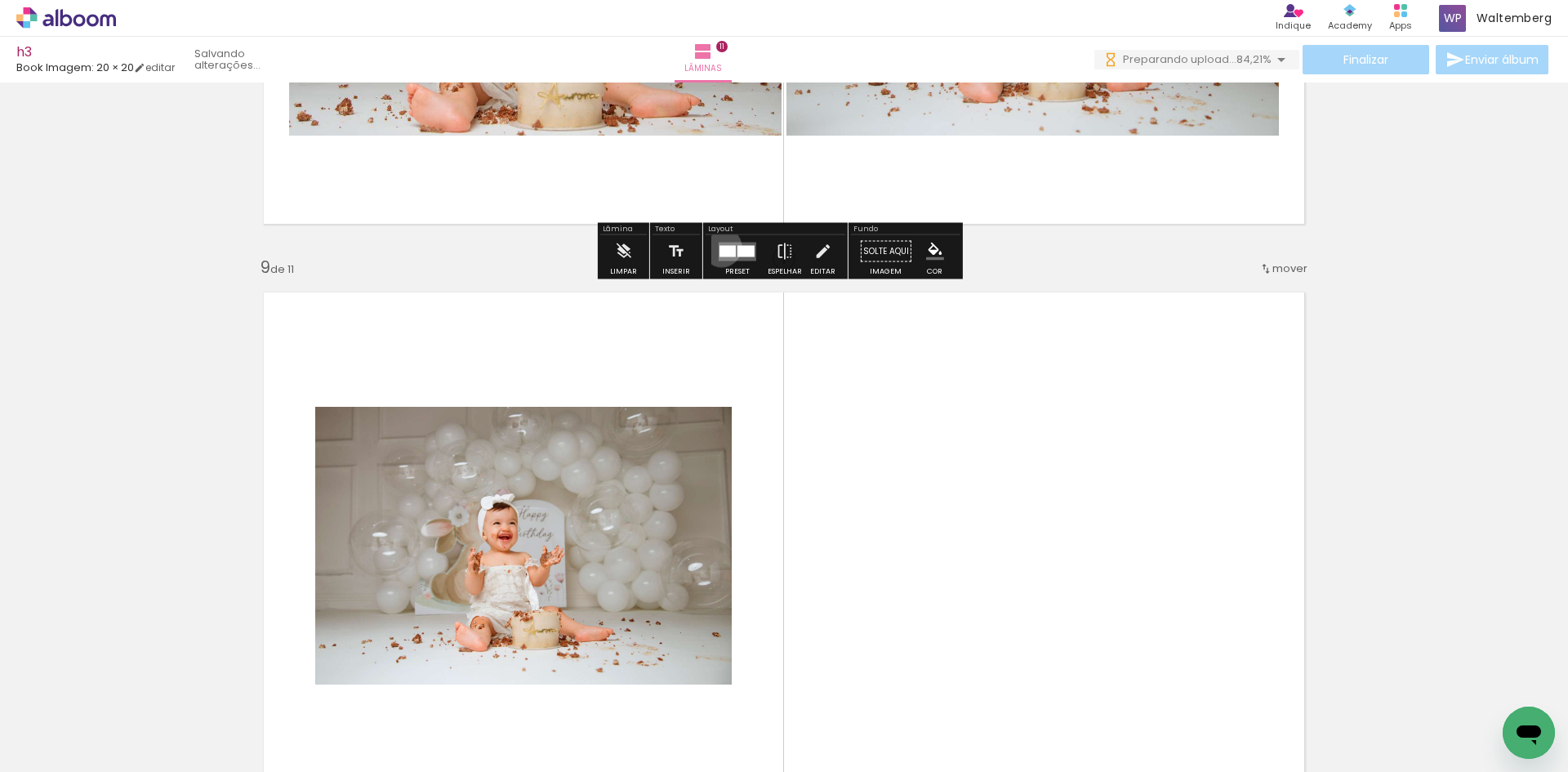
click at [719, 247] on div at bounding box center [727, 251] width 17 height 11
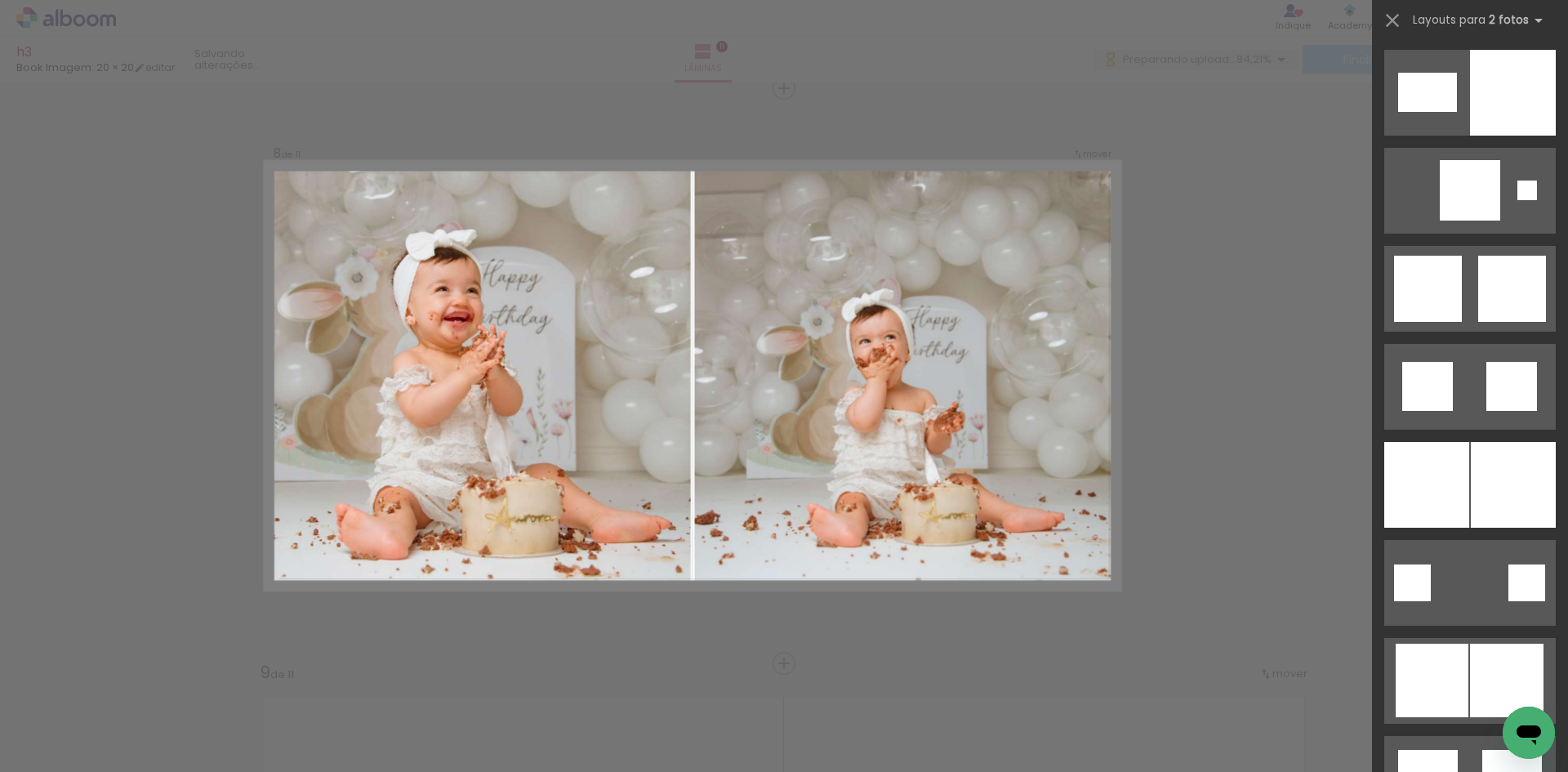
scroll to position [4329, 0]
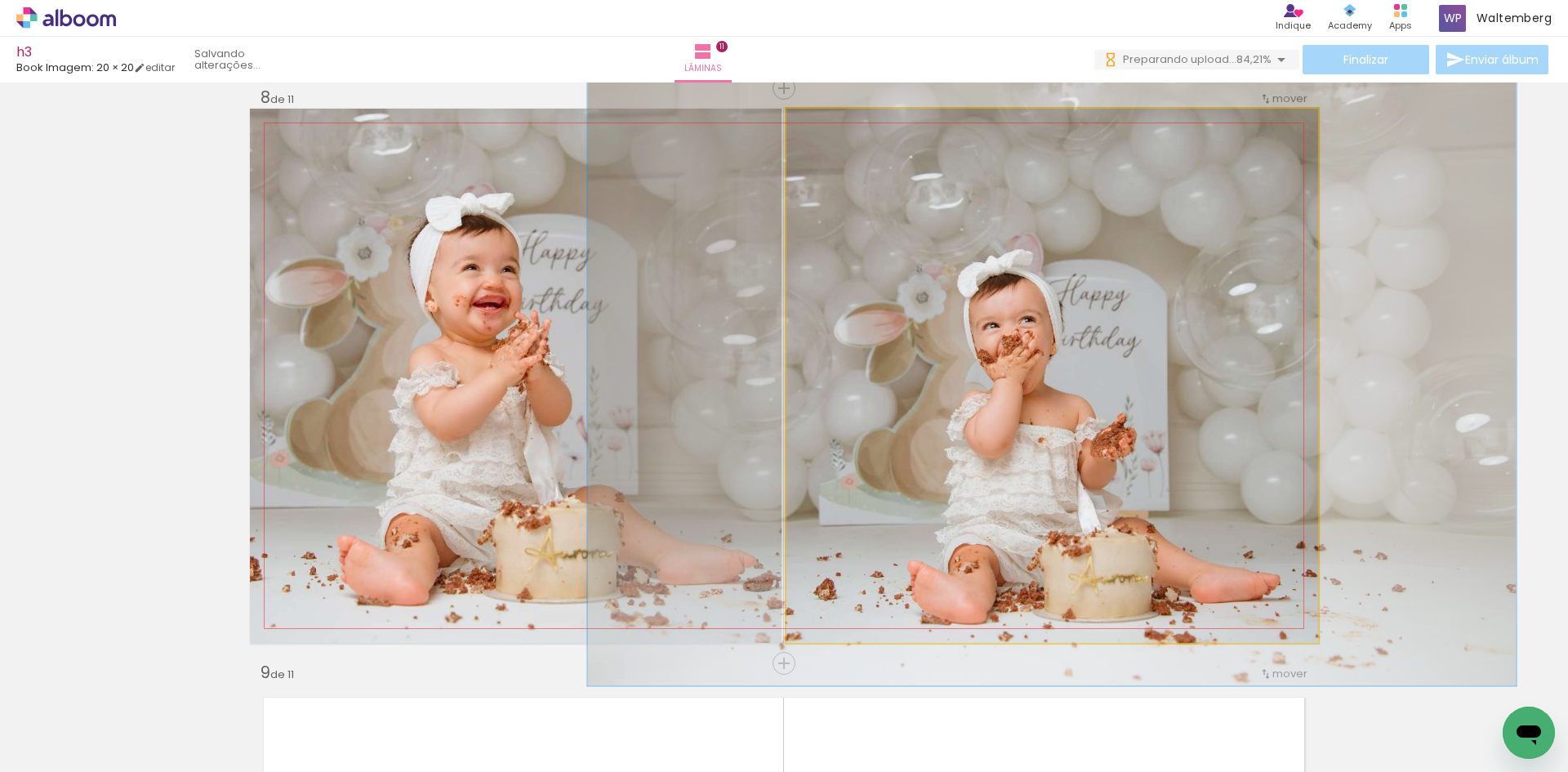
drag, startPoint x: 823, startPoint y: 128, endPoint x: 833, endPoint y: 128, distance: 10.0
type paper-slider "116"
click at [833, 128] on div at bounding box center [834, 126] width 15 height 15
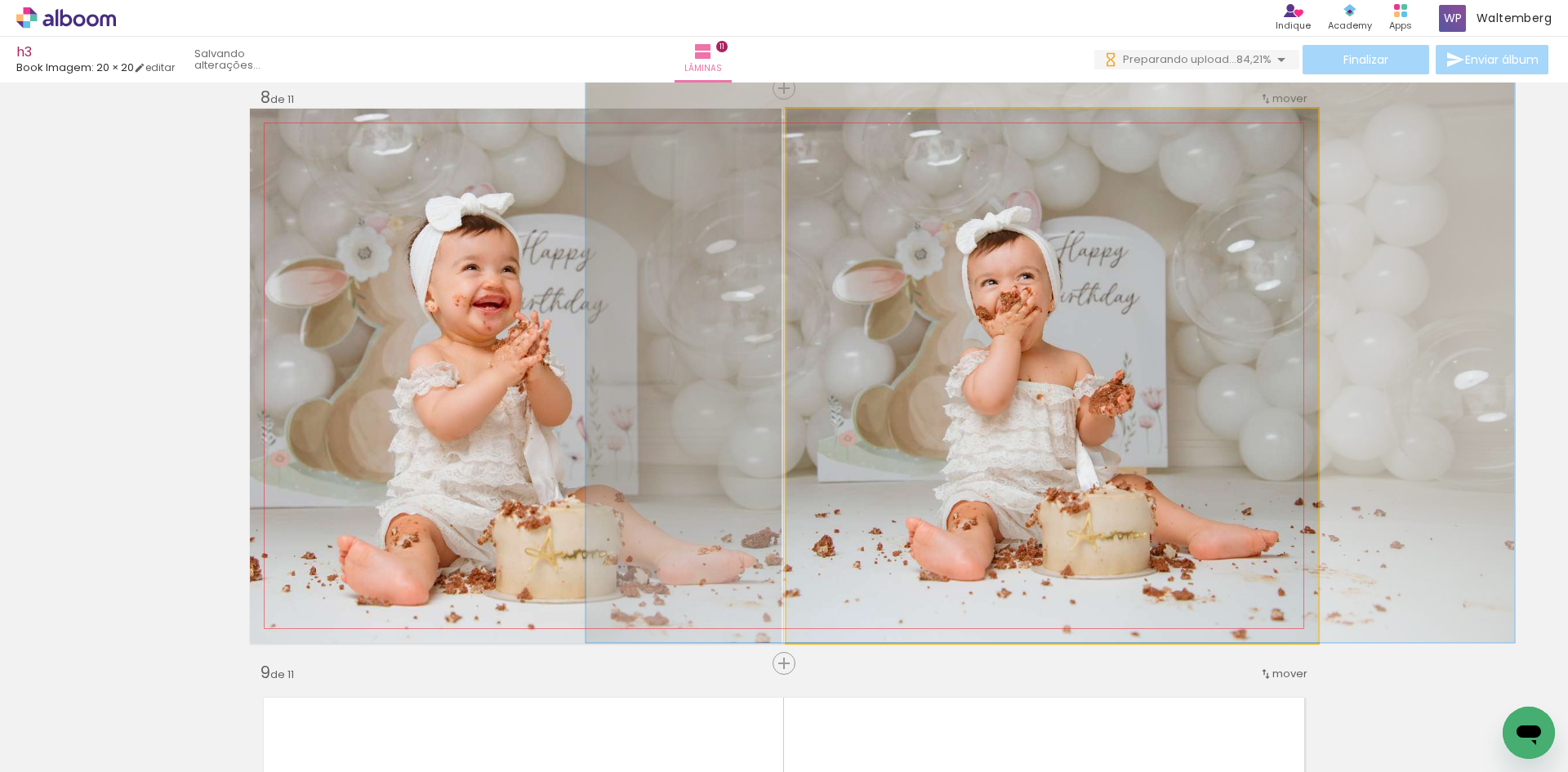
drag, startPoint x: 1084, startPoint y: 430, endPoint x: 1083, endPoint y: 353, distance: 77.0
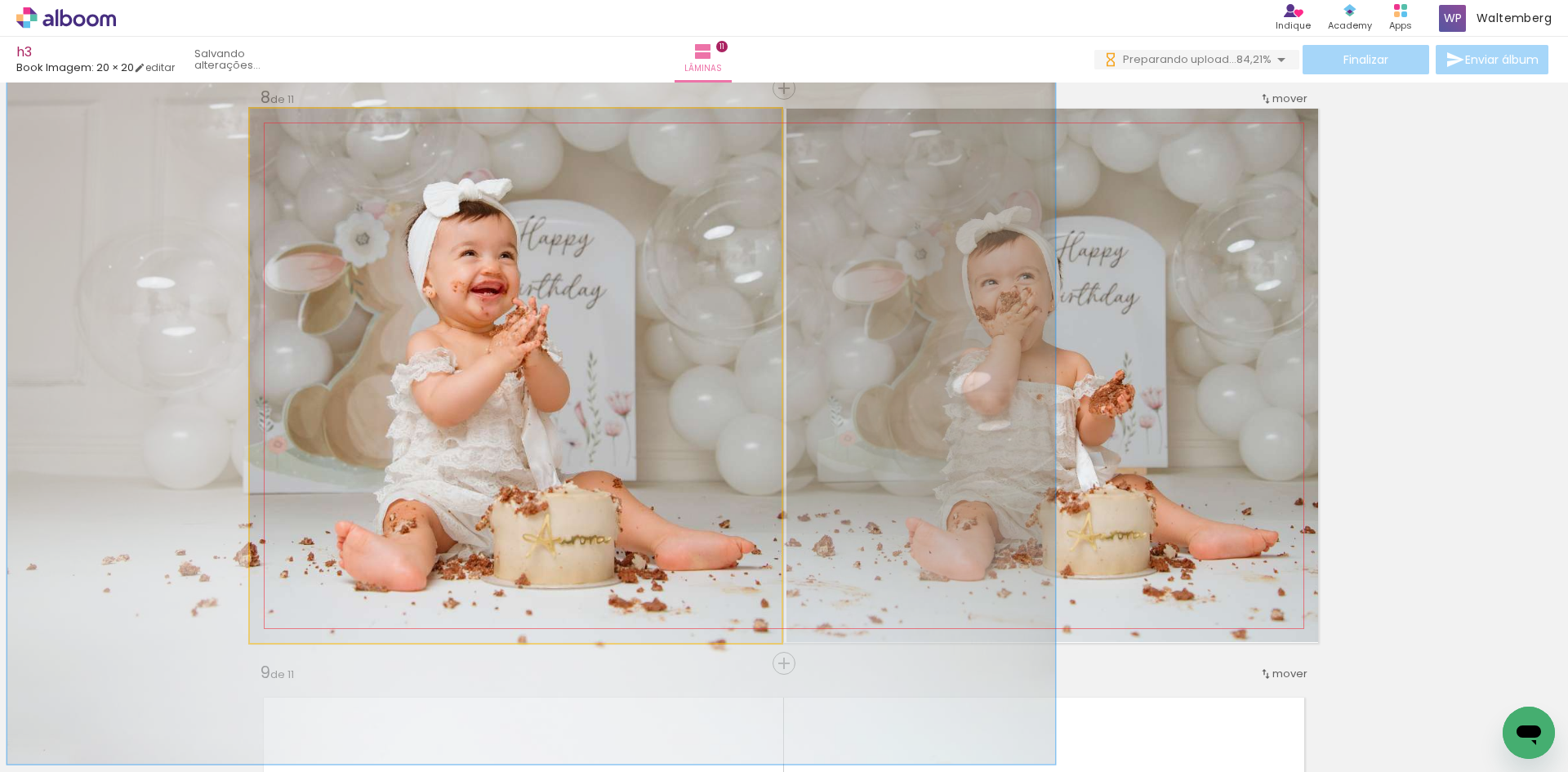
drag, startPoint x: 525, startPoint y: 382, endPoint x: 522, endPoint y: 374, distance: 8.5
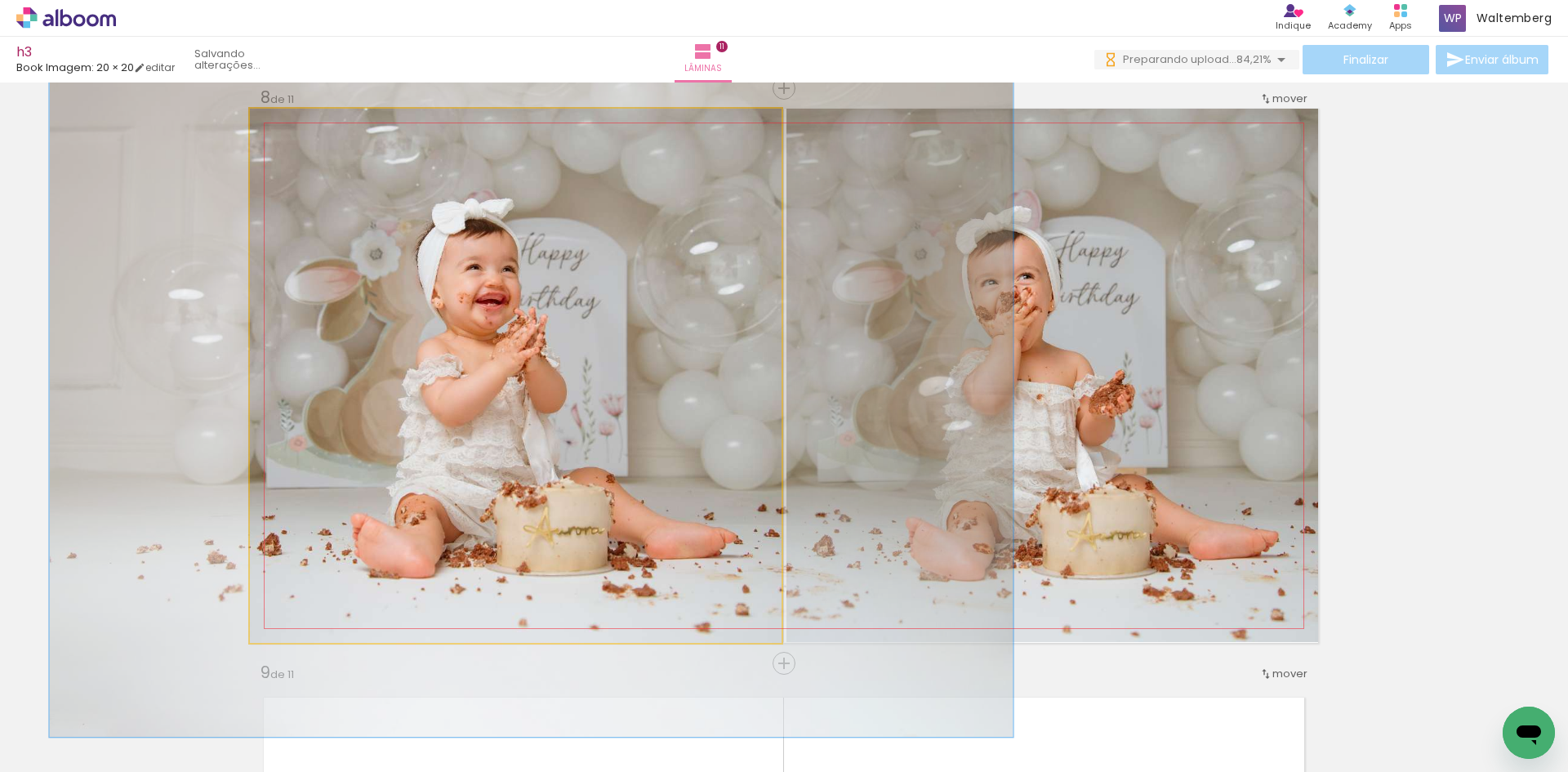
type paper-slider "137"
click at [309, 129] on div at bounding box center [311, 126] width 15 height 15
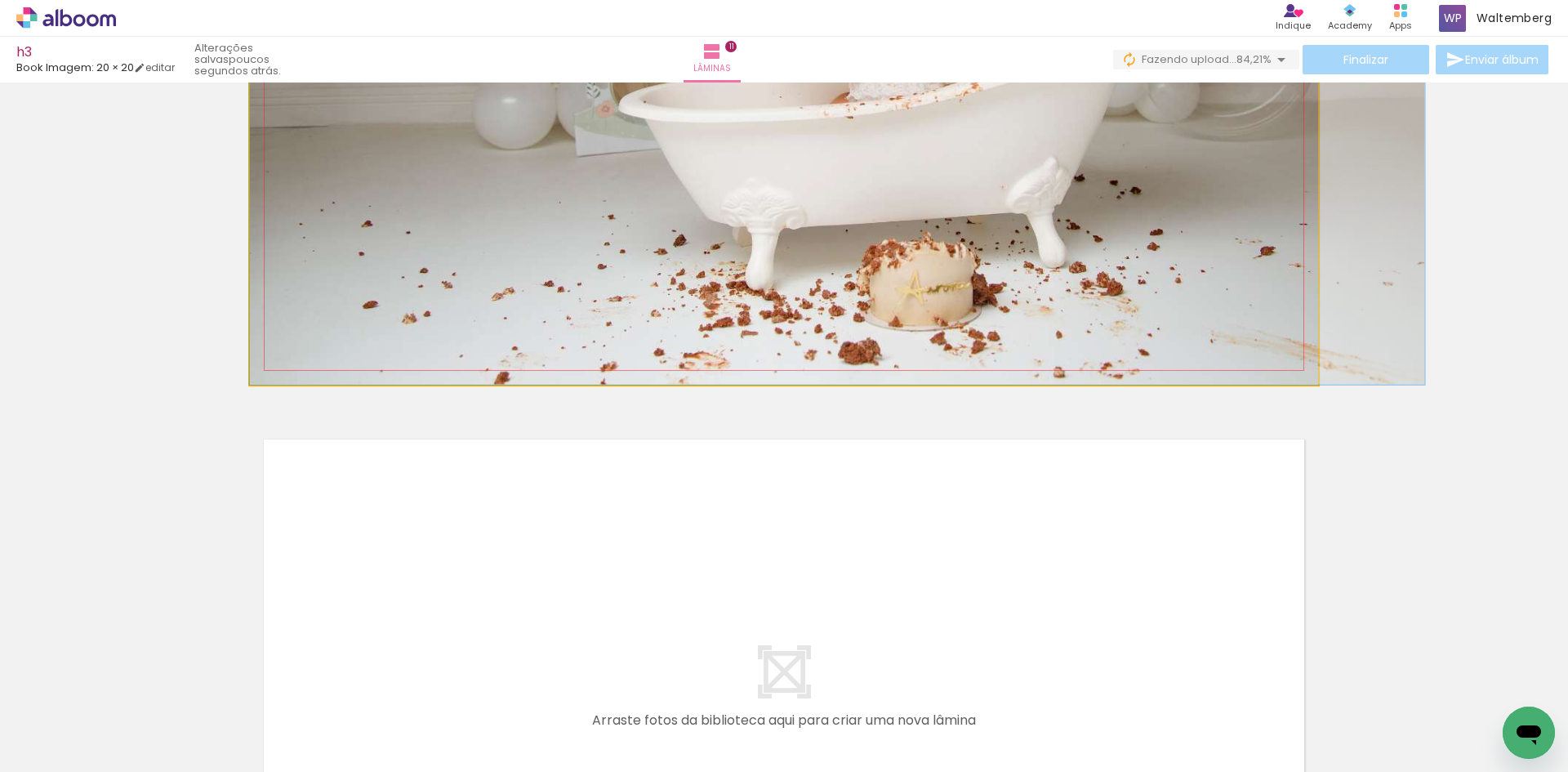
scroll to position [6005, 0]
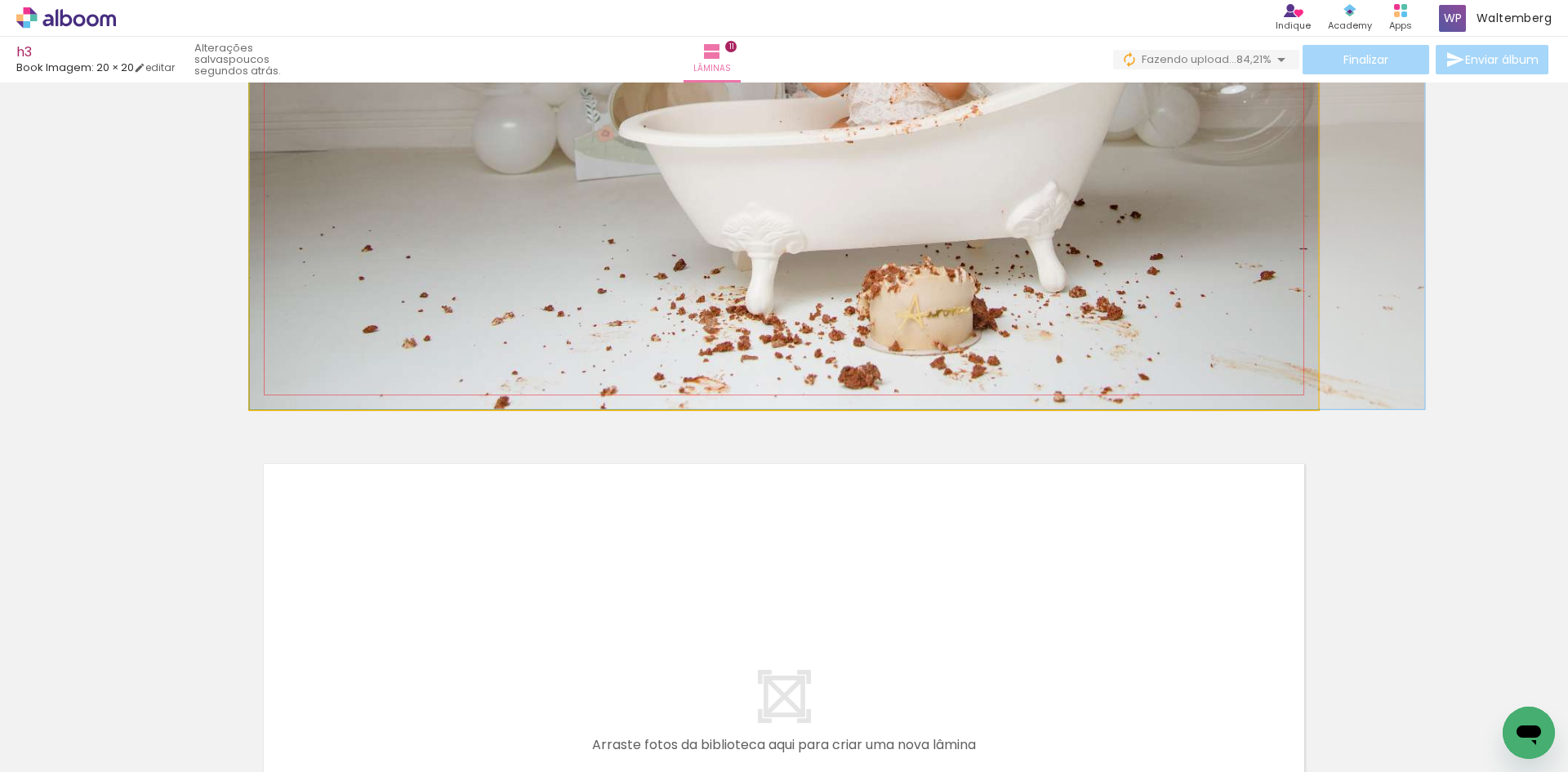
click at [967, 286] on img at bounding box center [837, 17] width 1176 height 784
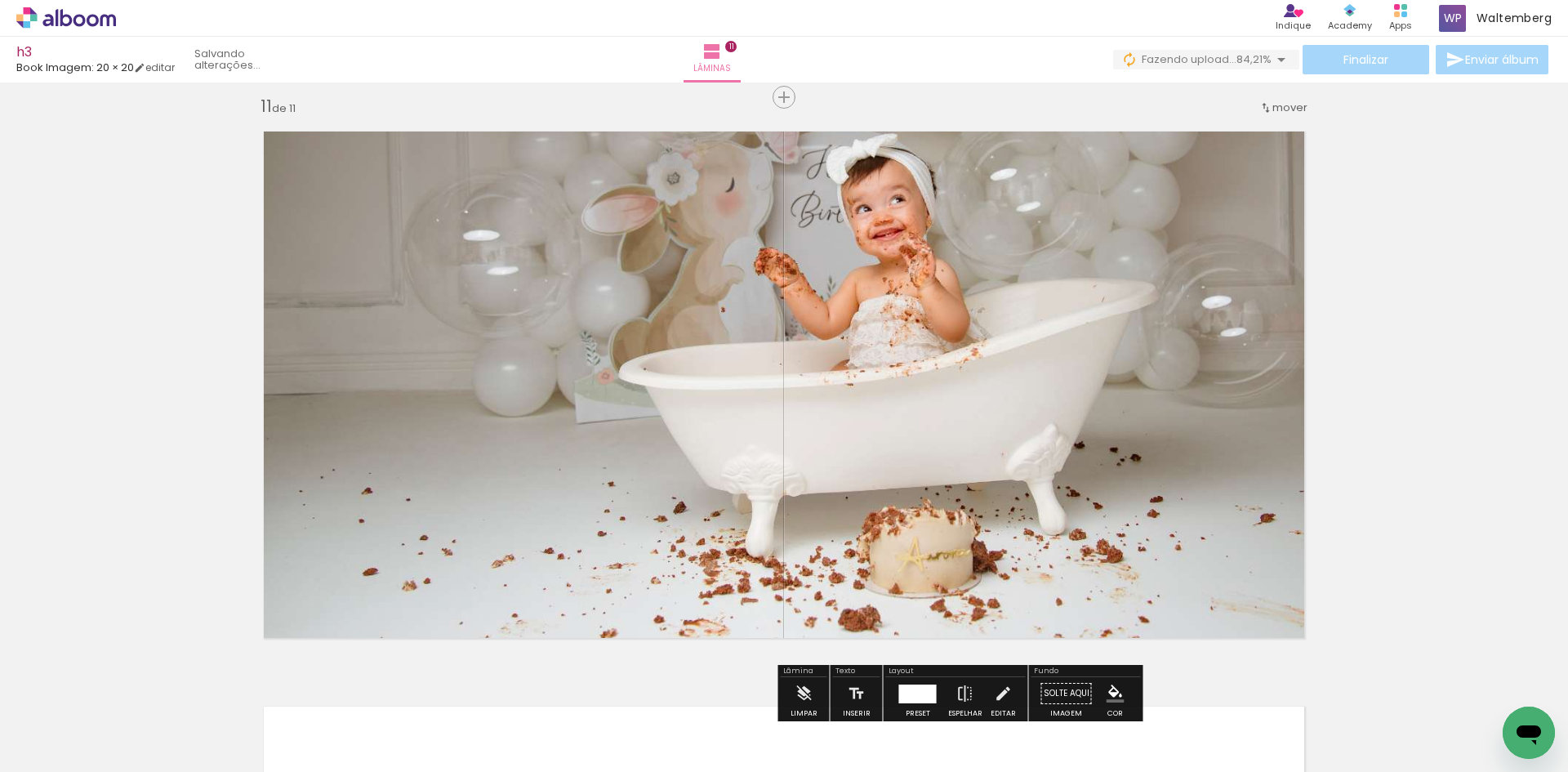
scroll to position [5760, 0]
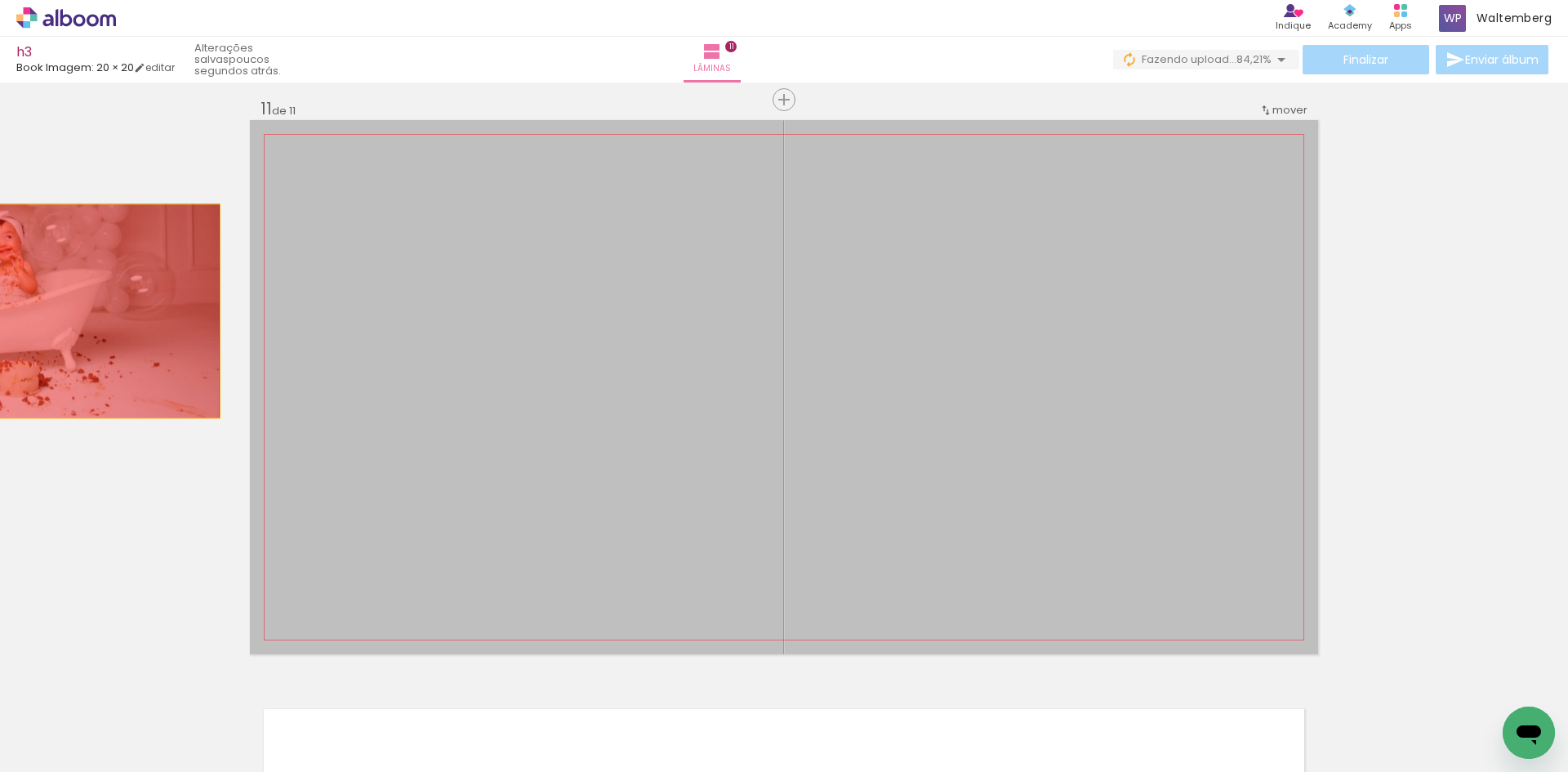
drag, startPoint x: 948, startPoint y: 385, endPoint x: 0, endPoint y: 321, distance: 950.2
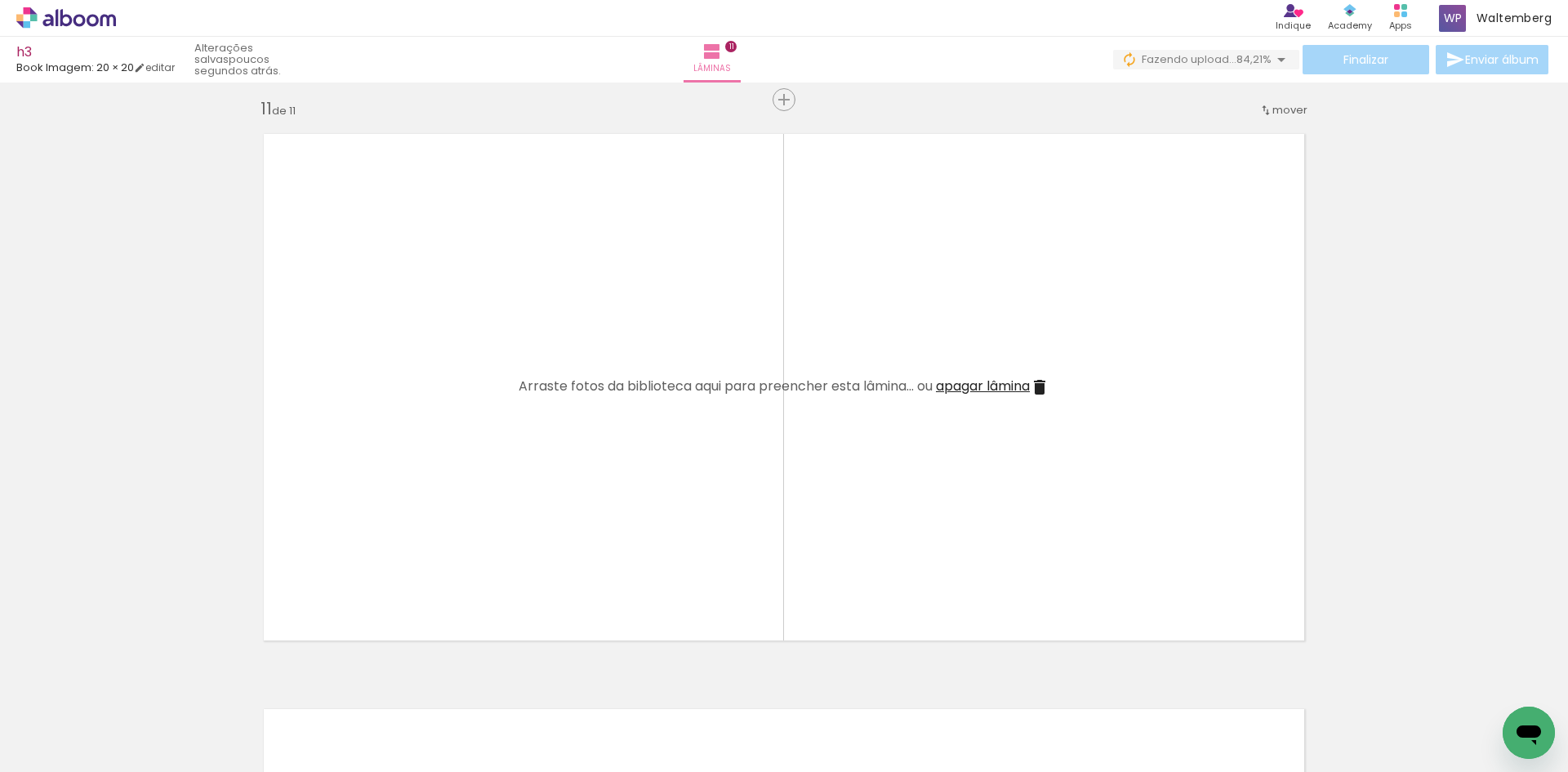
click at [992, 382] on span "apagar lâmina" at bounding box center [983, 385] width 94 height 18
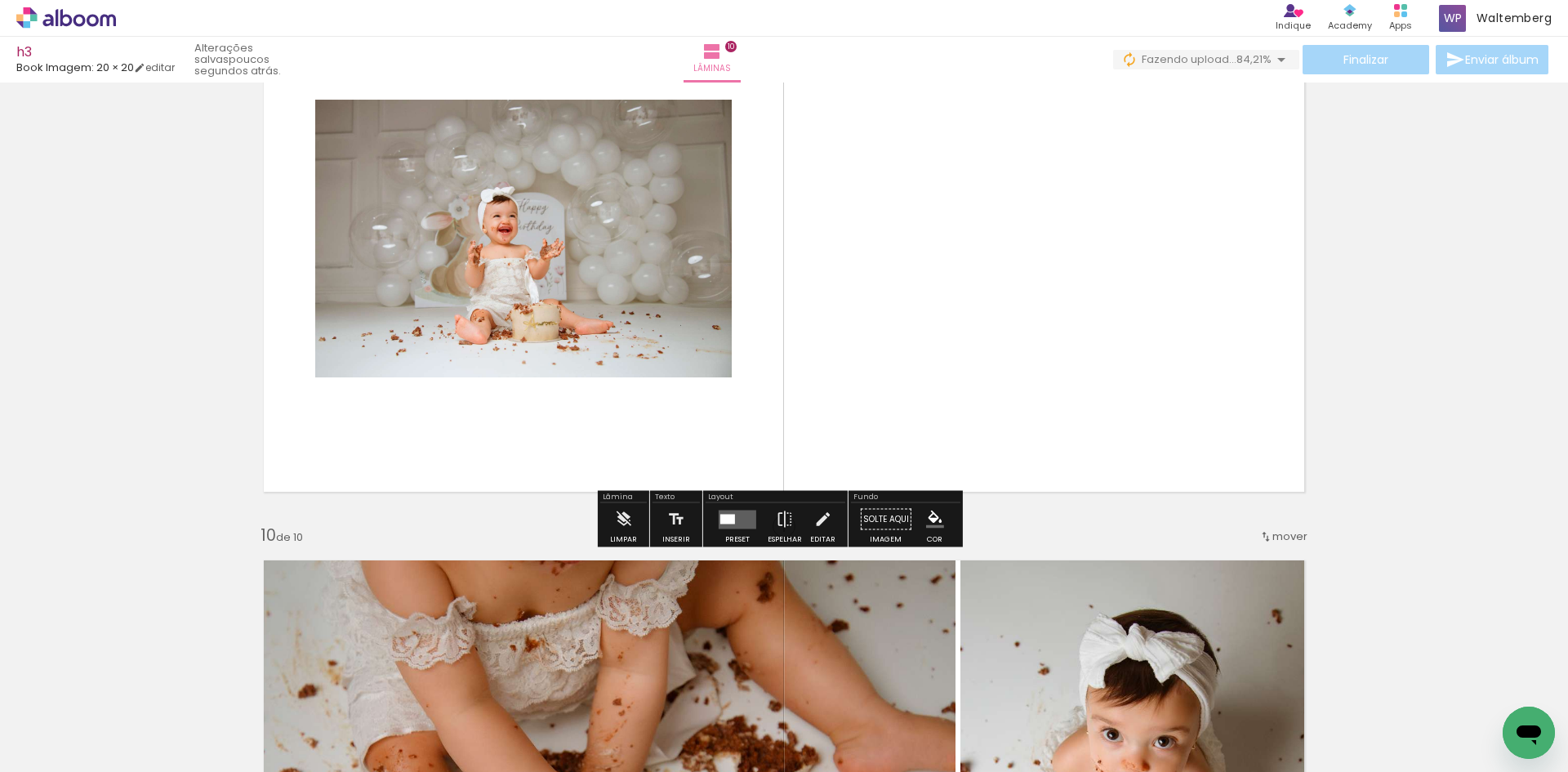
scroll to position [4694, 0]
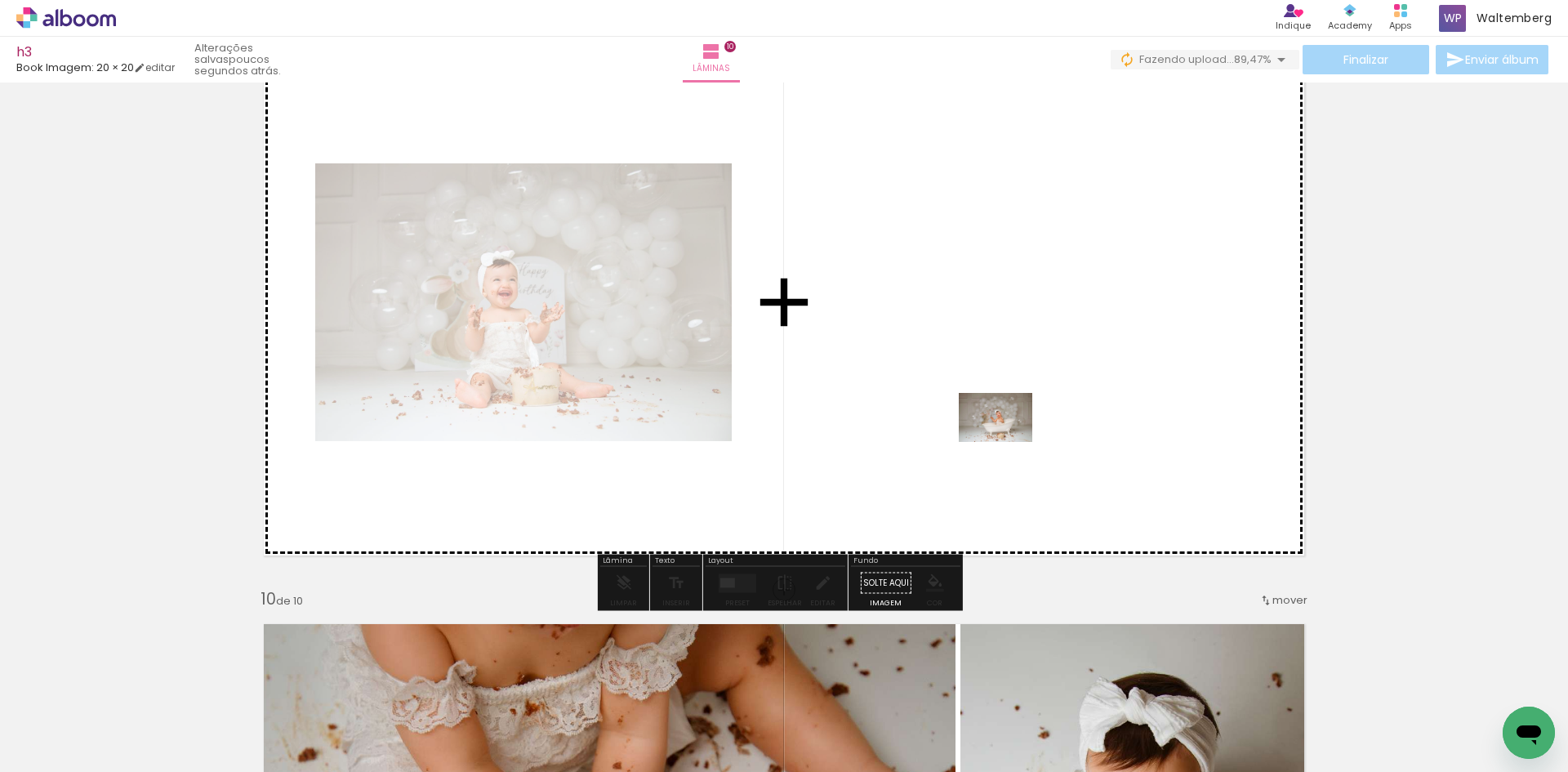
drag, startPoint x: 1430, startPoint y: 720, endPoint x: 1020, endPoint y: 430, distance: 502.2
click at [1020, 430] on quentale-workspace at bounding box center [784, 386] width 1568 height 772
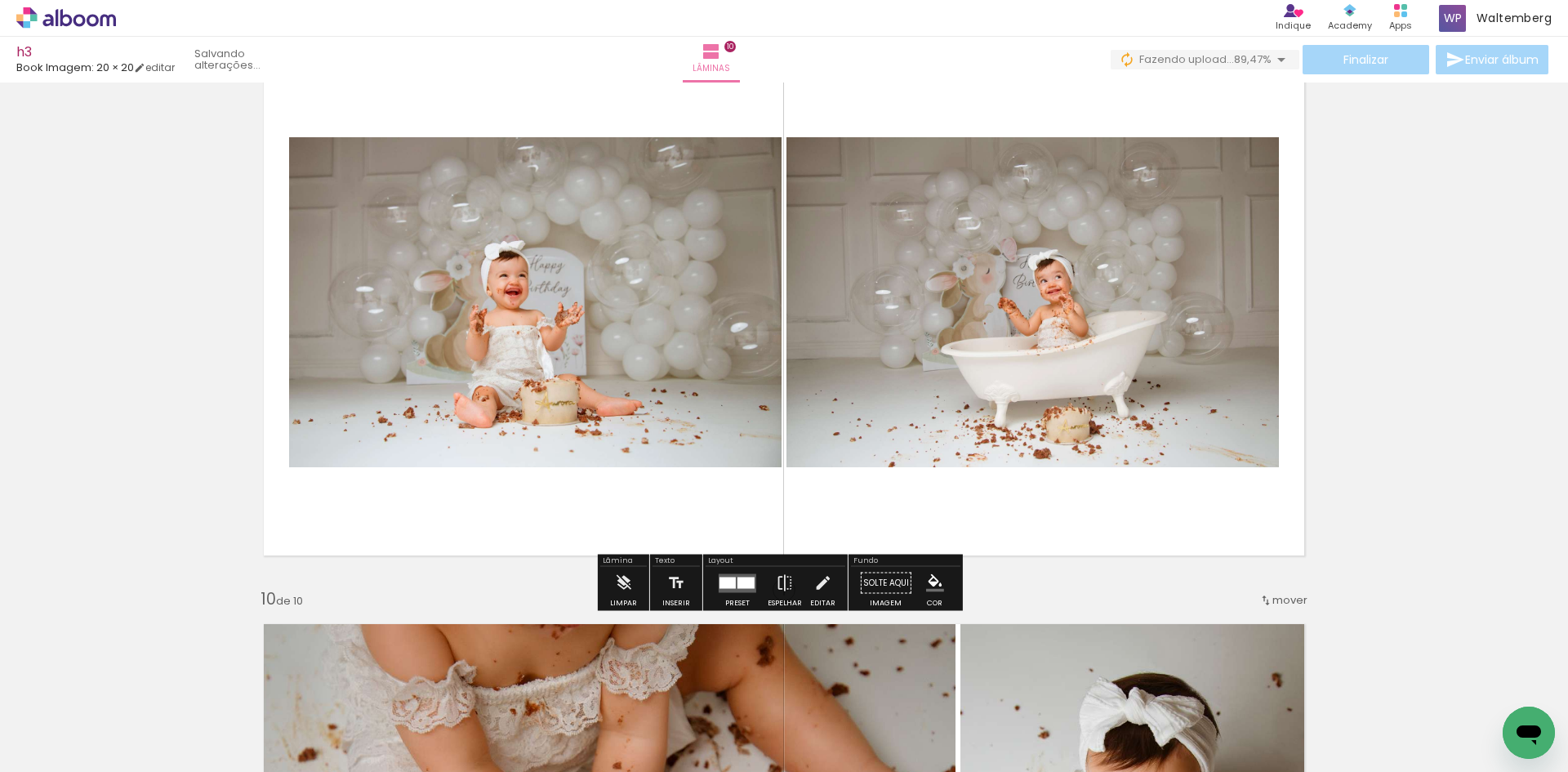
click at [730, 580] on div at bounding box center [727, 582] width 17 height 11
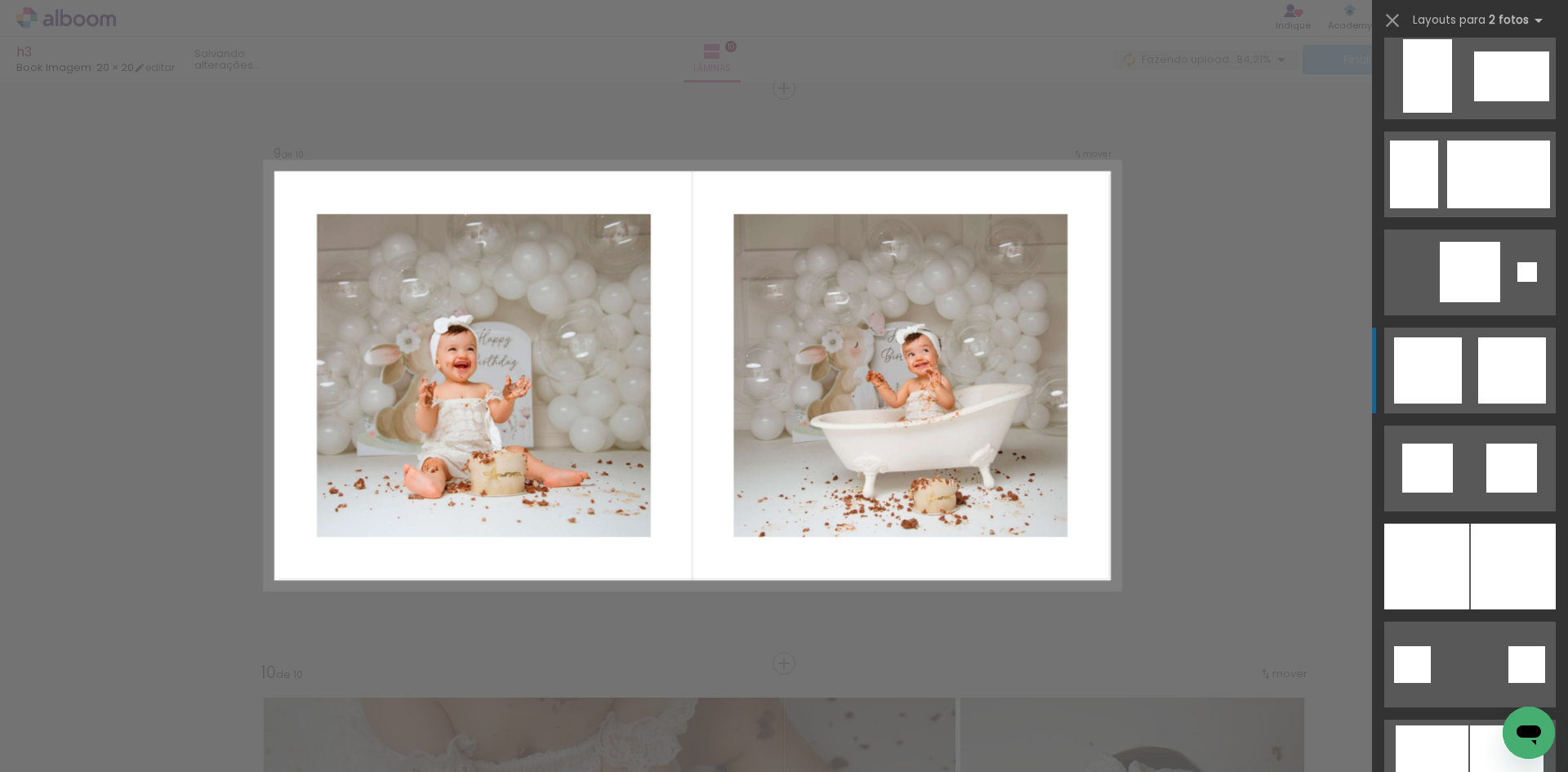
scroll to position [4002, 0]
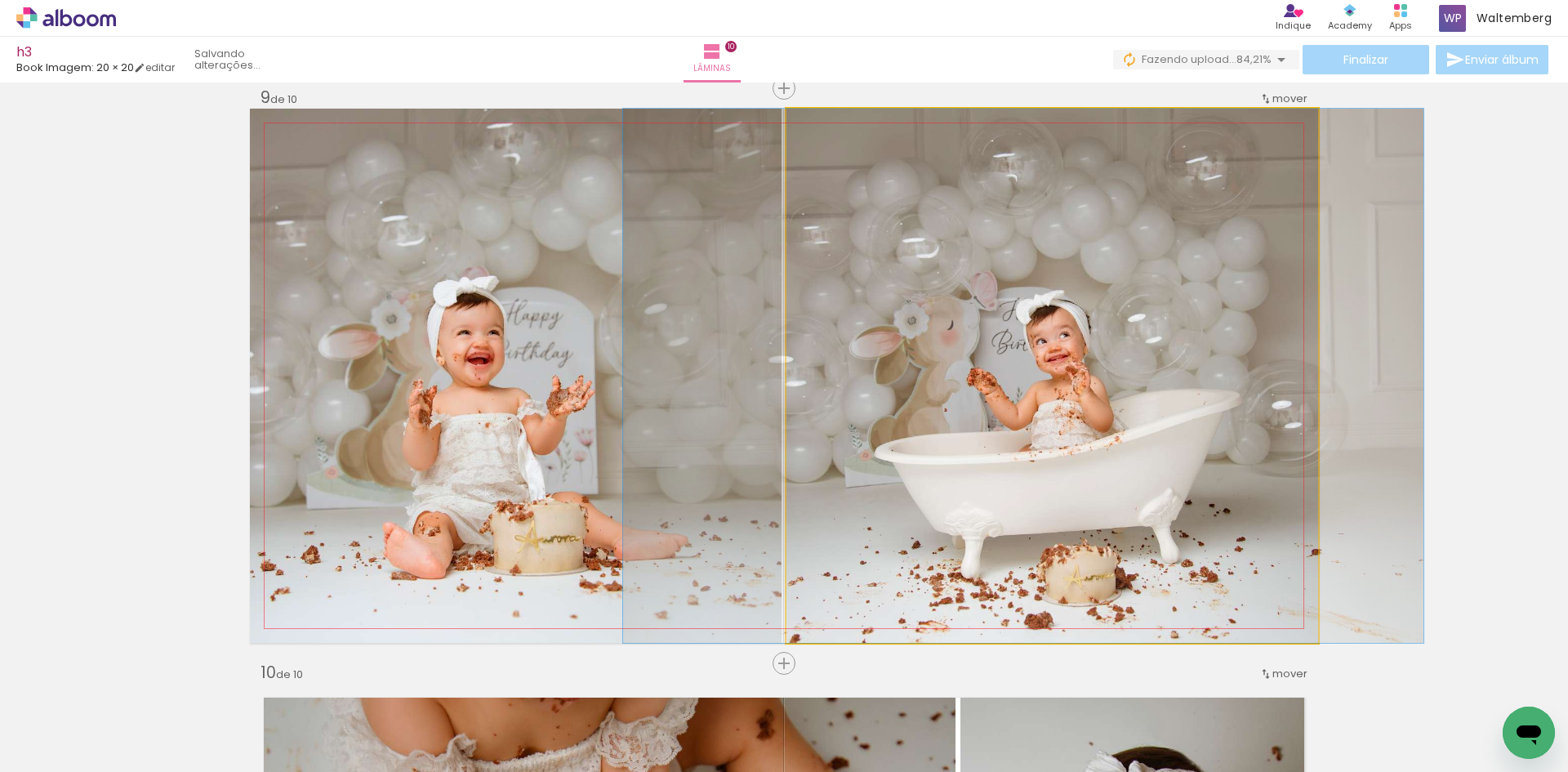
drag, startPoint x: 1073, startPoint y: 385, endPoint x: 1044, endPoint y: 375, distance: 30.7
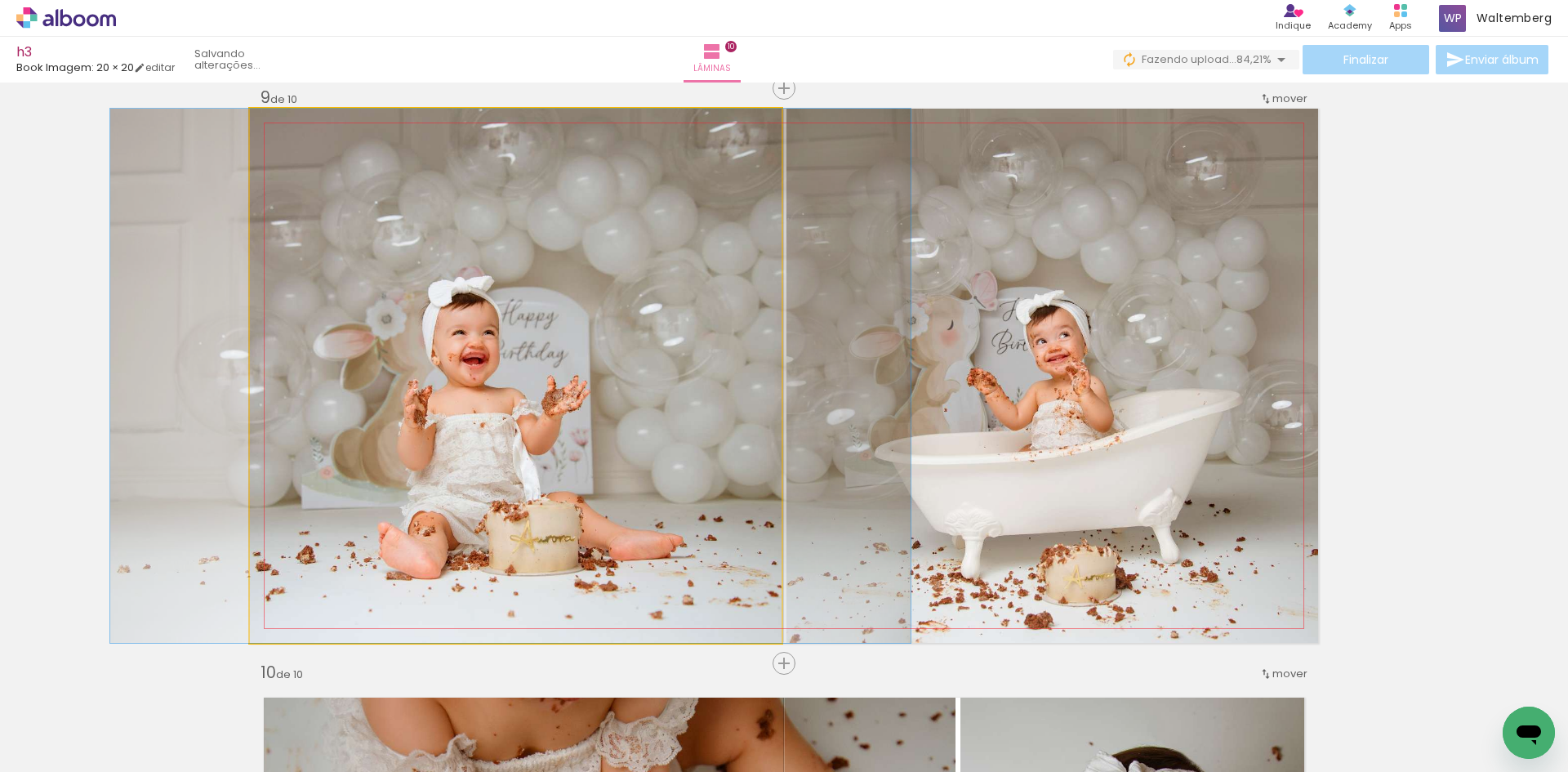
drag, startPoint x: 562, startPoint y: 313, endPoint x: 557, endPoint y: 341, distance: 28.4
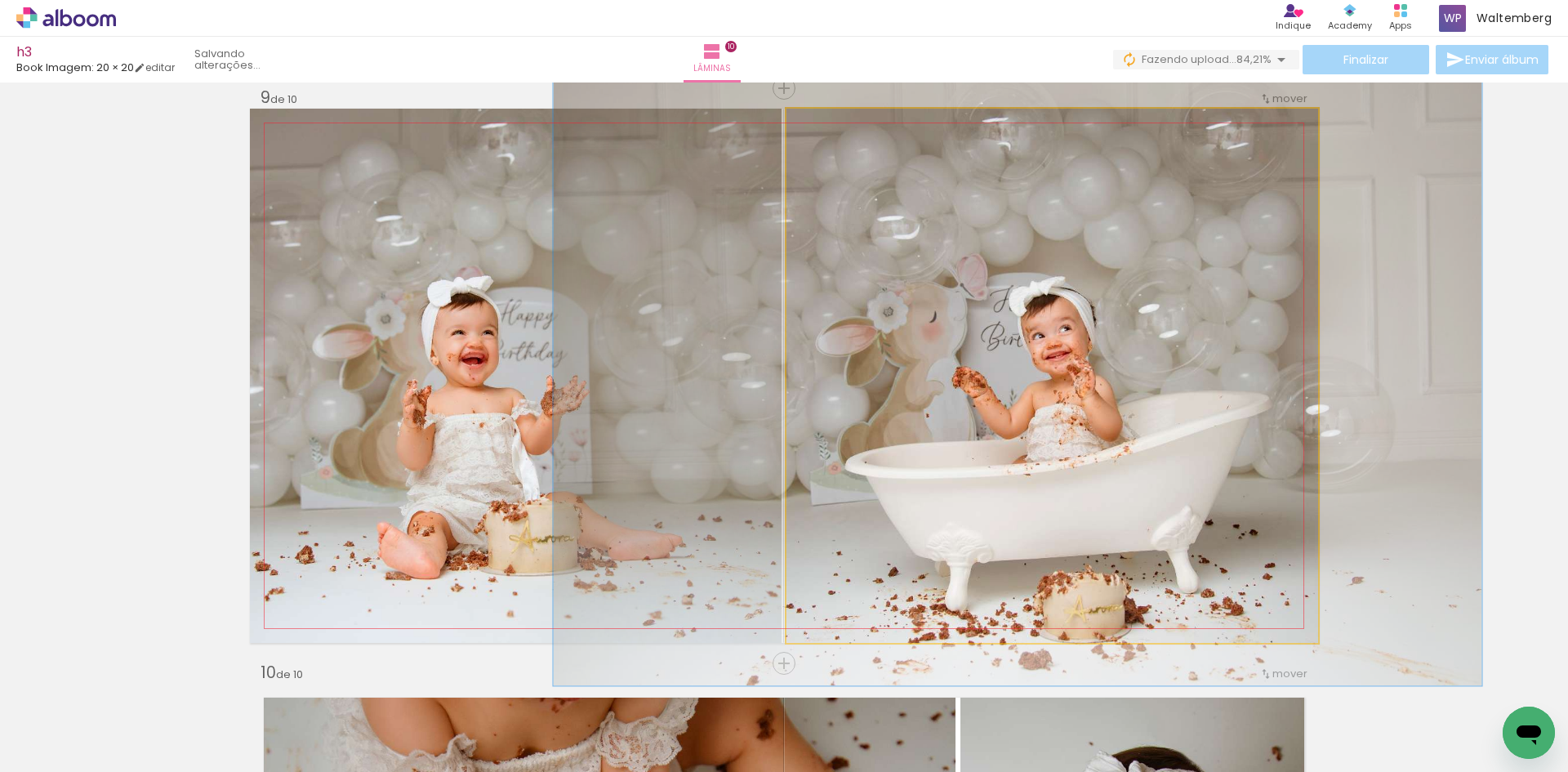
drag, startPoint x: 824, startPoint y: 132, endPoint x: 833, endPoint y: 132, distance: 9.0
type paper-slider "116"
click at [833, 132] on div at bounding box center [835, 126] width 26 height 26
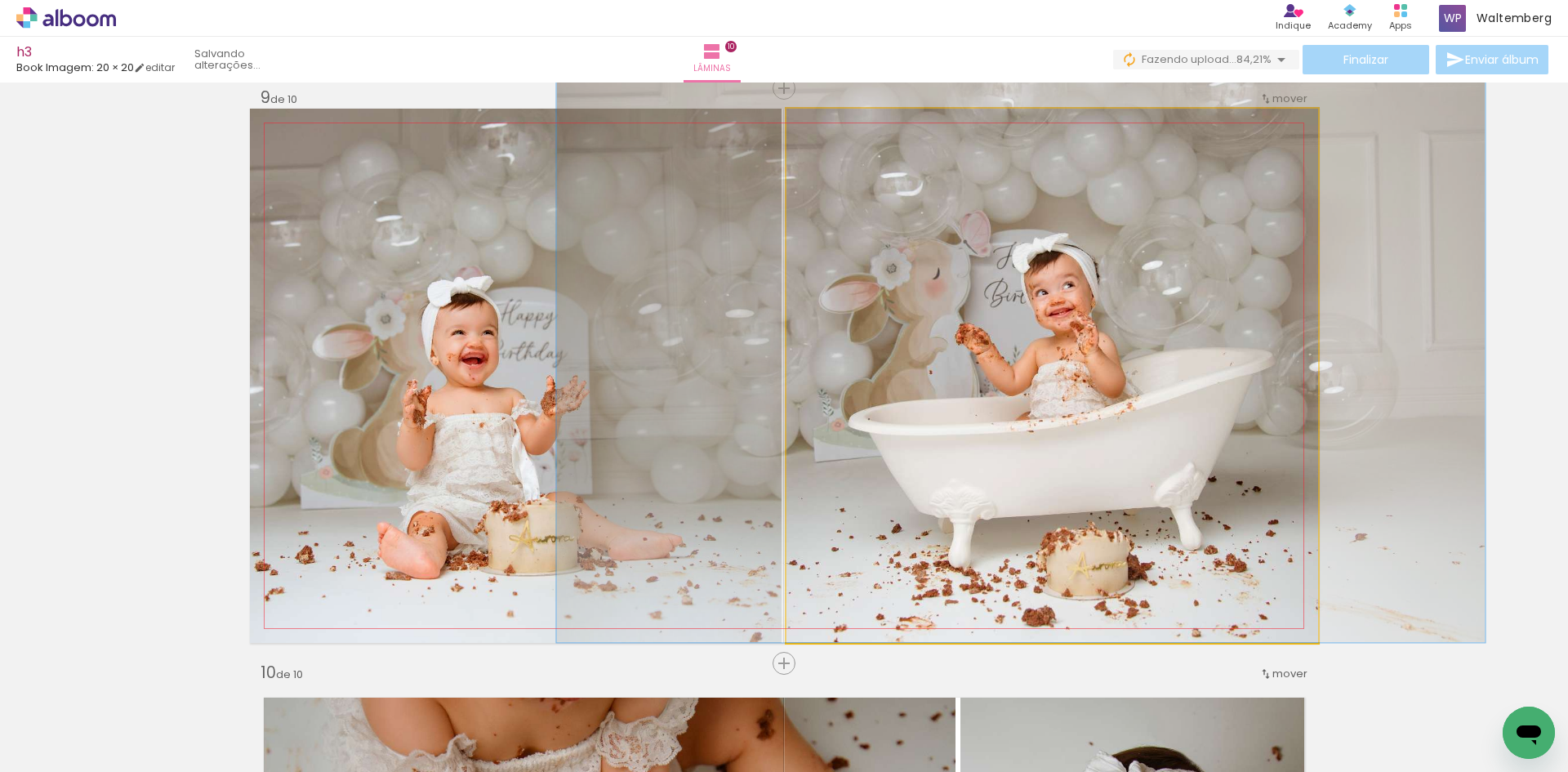
drag, startPoint x: 1074, startPoint y: 381, endPoint x: 1076, endPoint y: 336, distance: 45.0
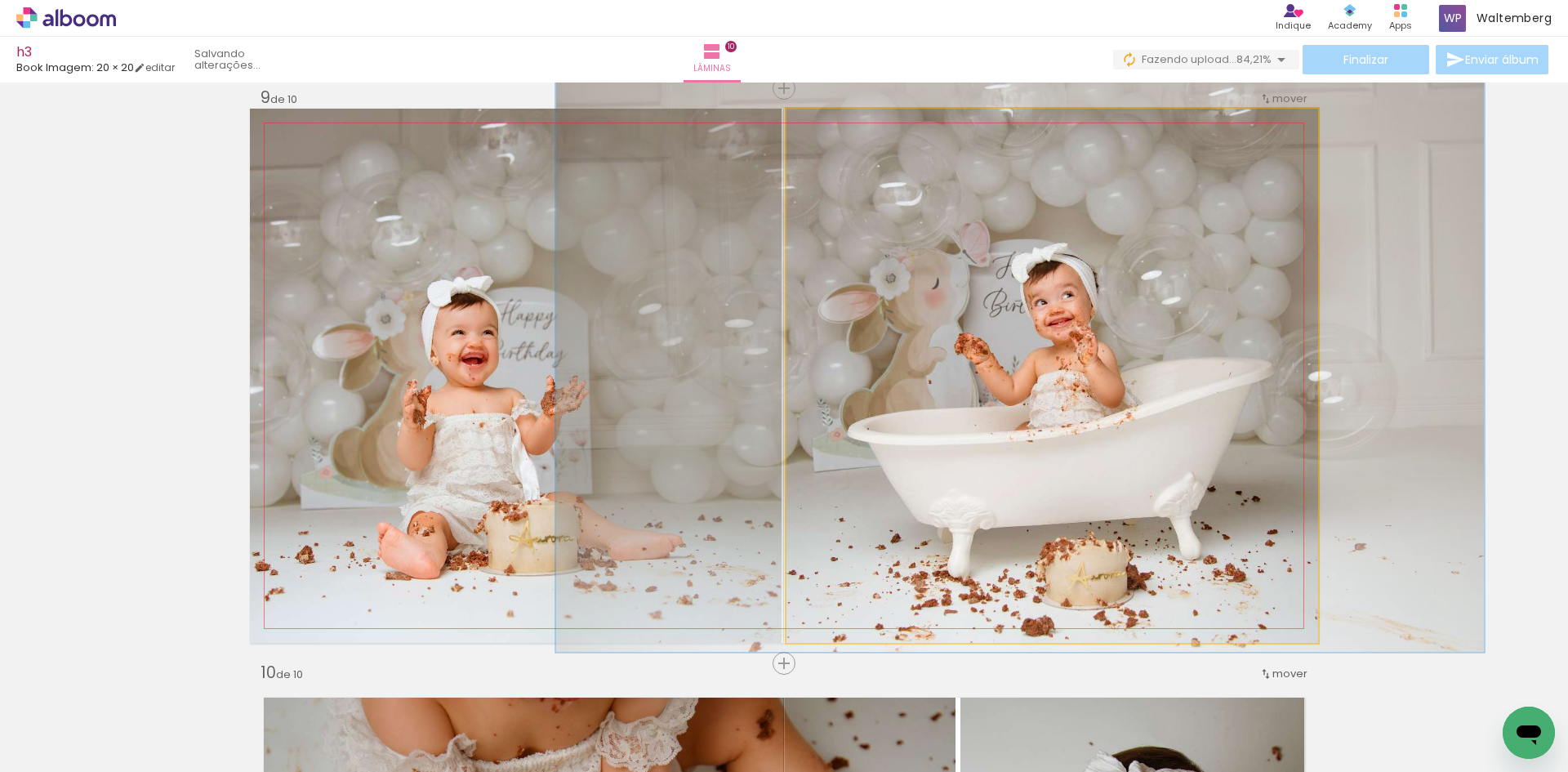
drag, startPoint x: 1075, startPoint y: 340, endPoint x: 1068, endPoint y: 361, distance: 22.1
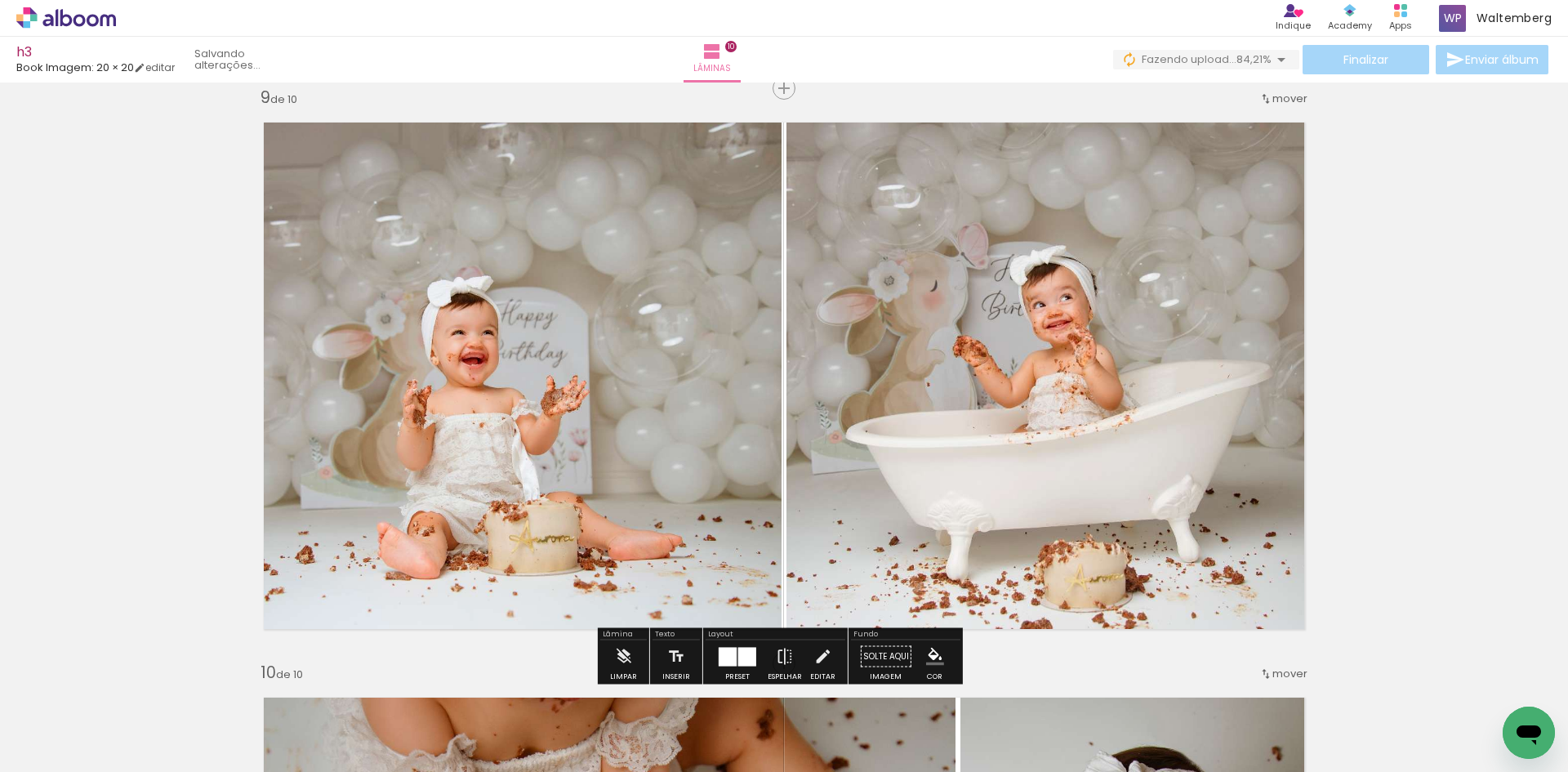
click at [1209, 397] on quentale-photo at bounding box center [1053, 375] width 532 height 534
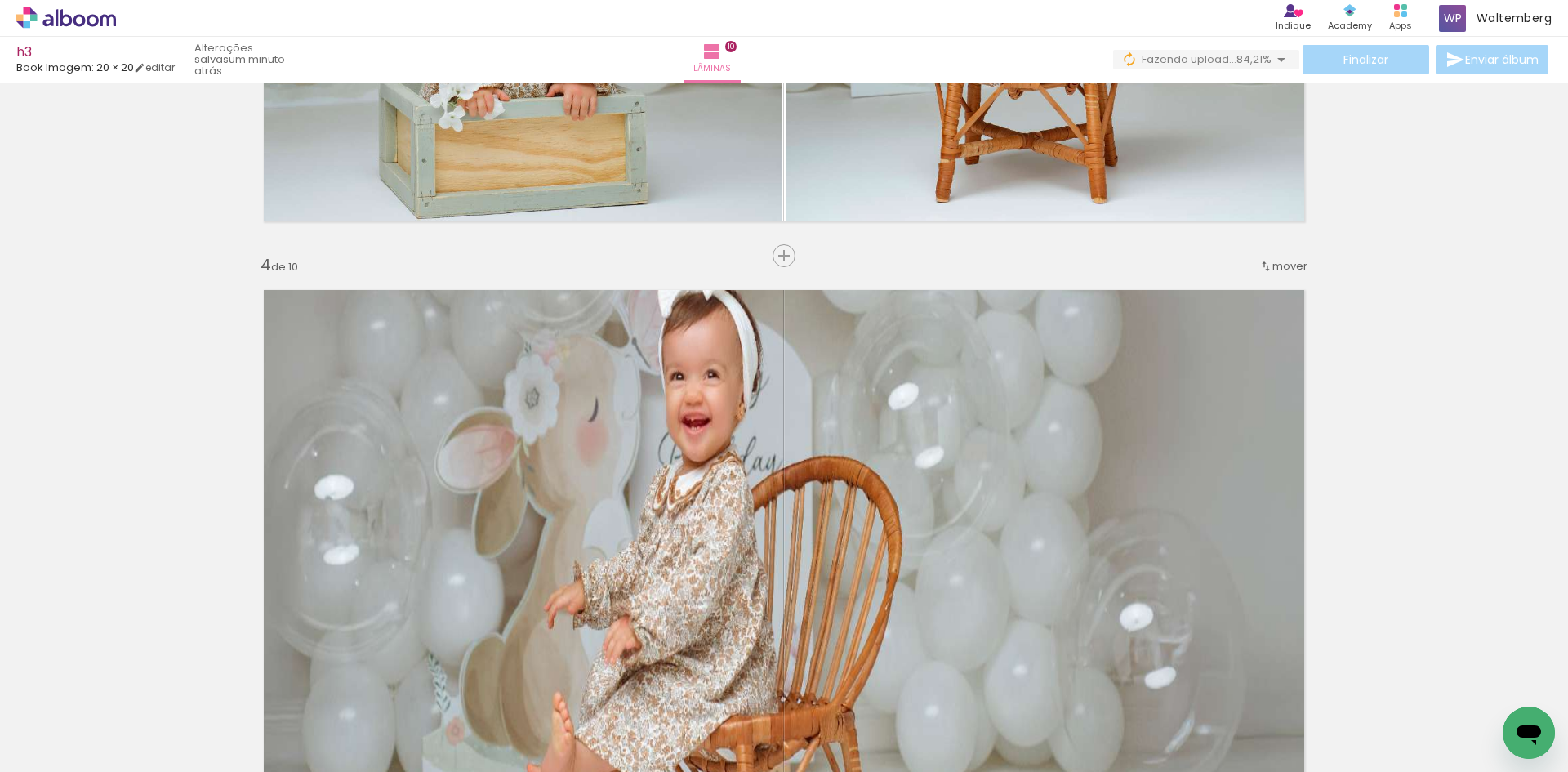
scroll to position [1811, 0]
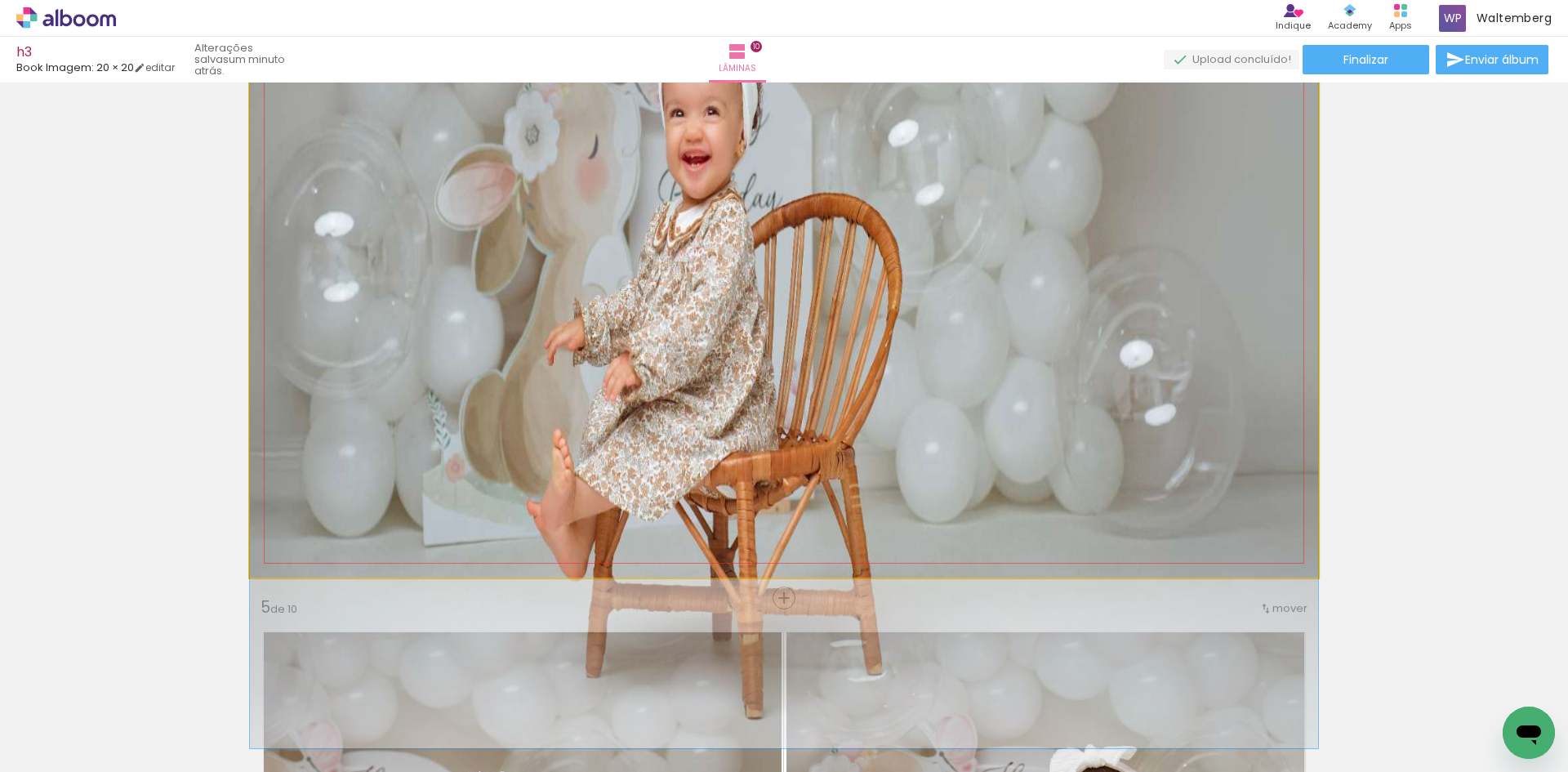
drag, startPoint x: 910, startPoint y: 298, endPoint x: 733, endPoint y: 259, distance: 181.2
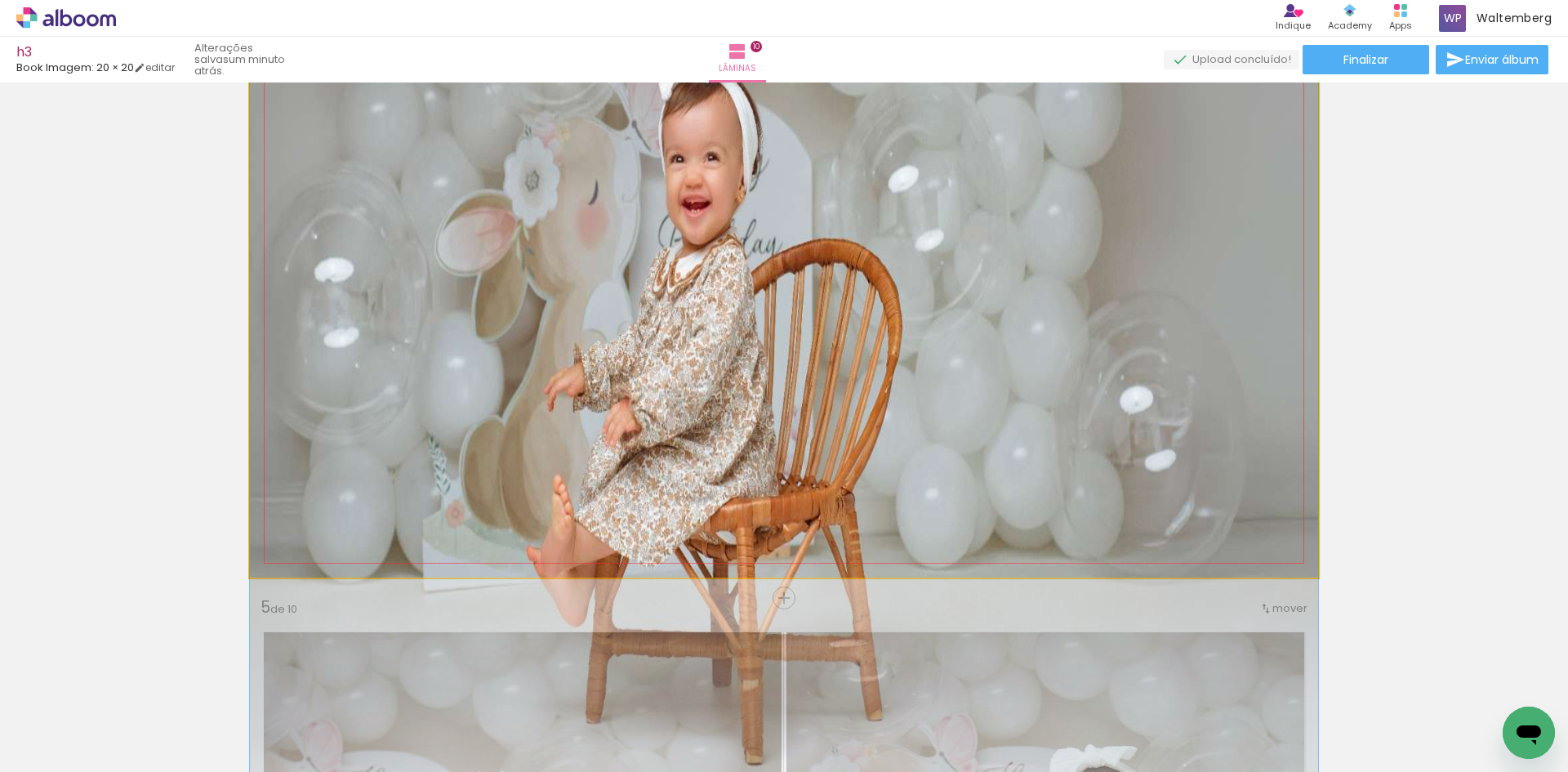
drag, startPoint x: 807, startPoint y: 284, endPoint x: 778, endPoint y: 332, distance: 56.1
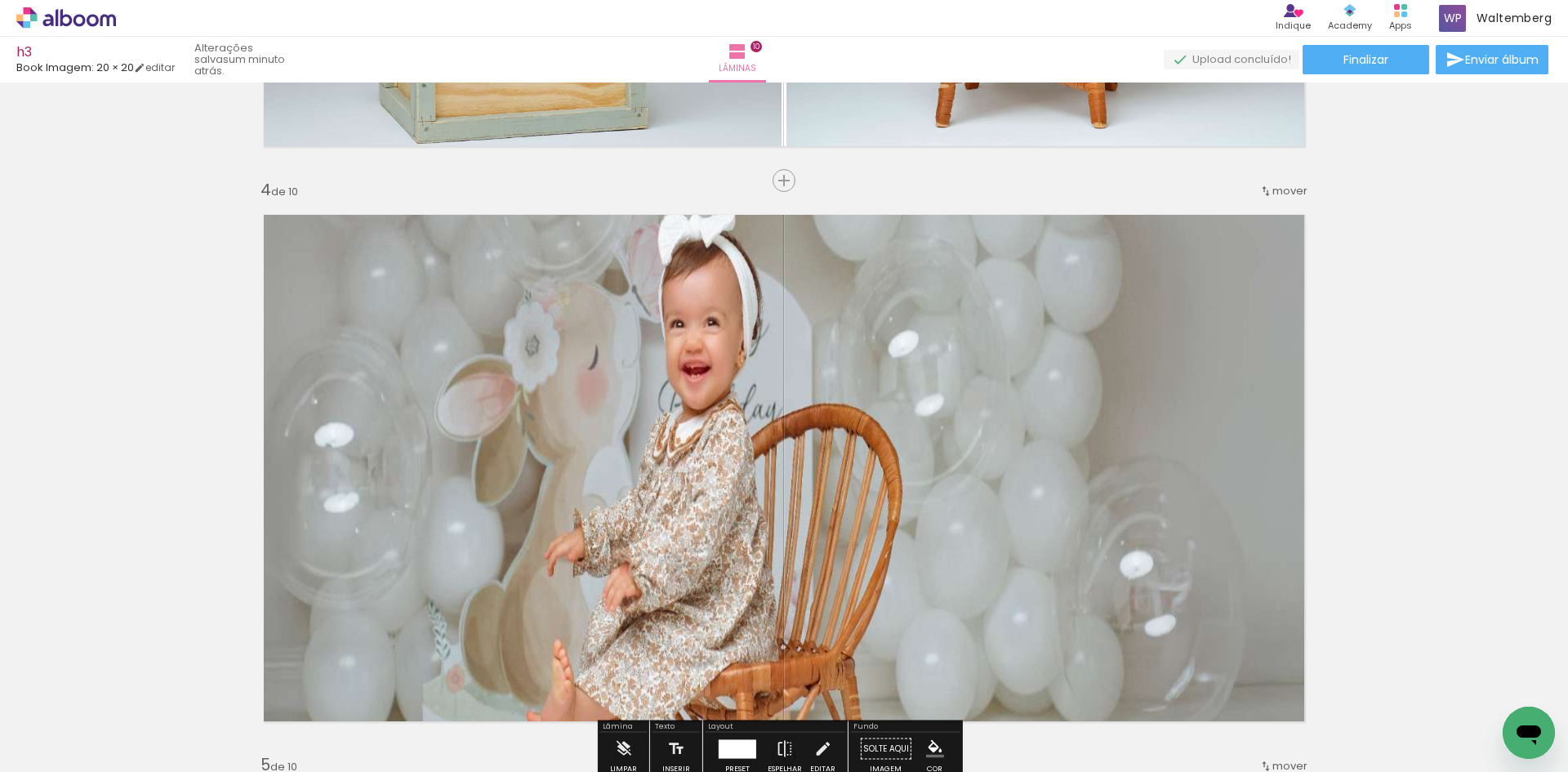
scroll to position [1567, 0]
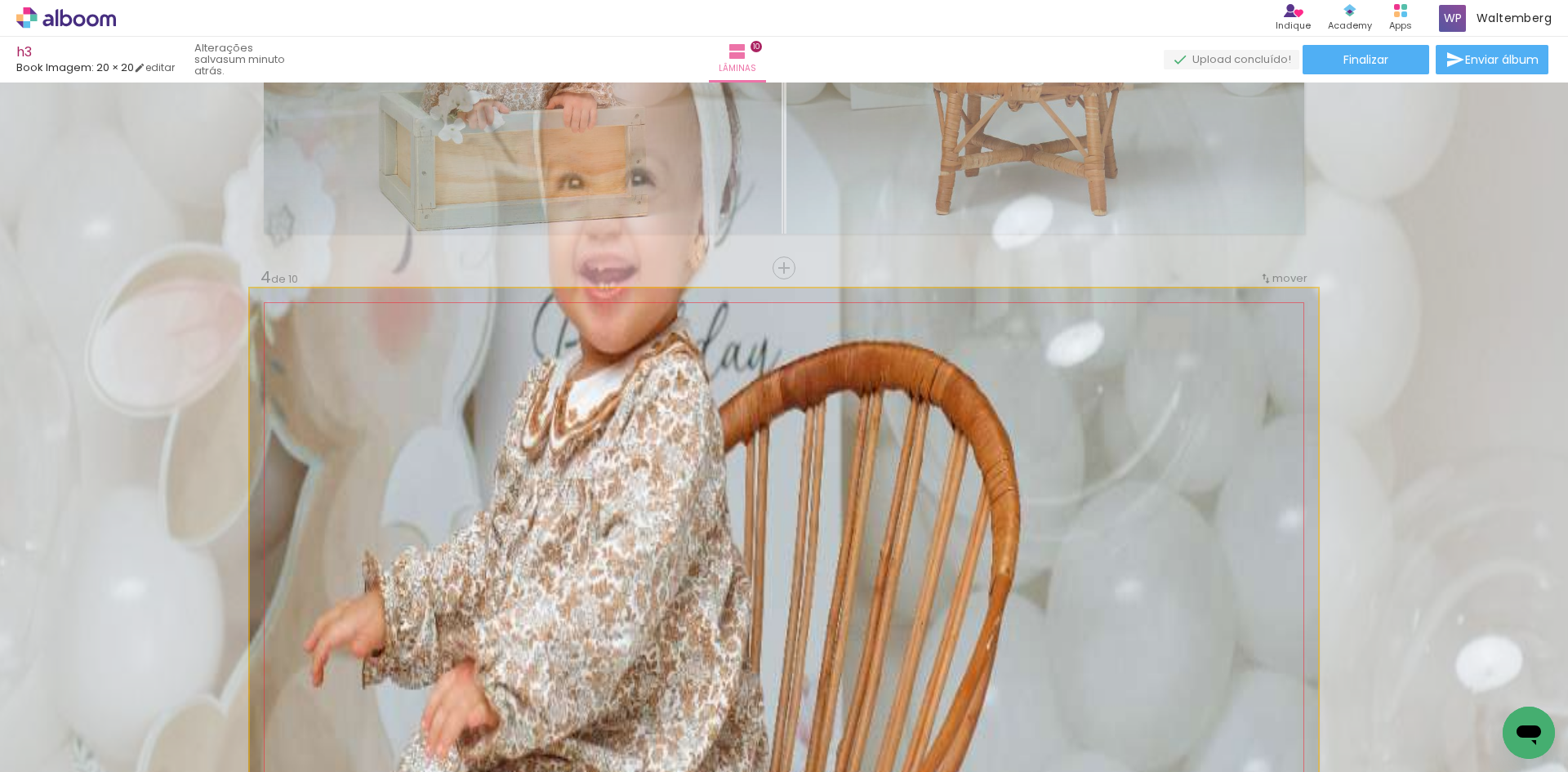
drag, startPoint x: 281, startPoint y: 308, endPoint x: 449, endPoint y: 291, distance: 168.9
click at [424, 293] on quentale-photo at bounding box center [784, 555] width 1068 height 534
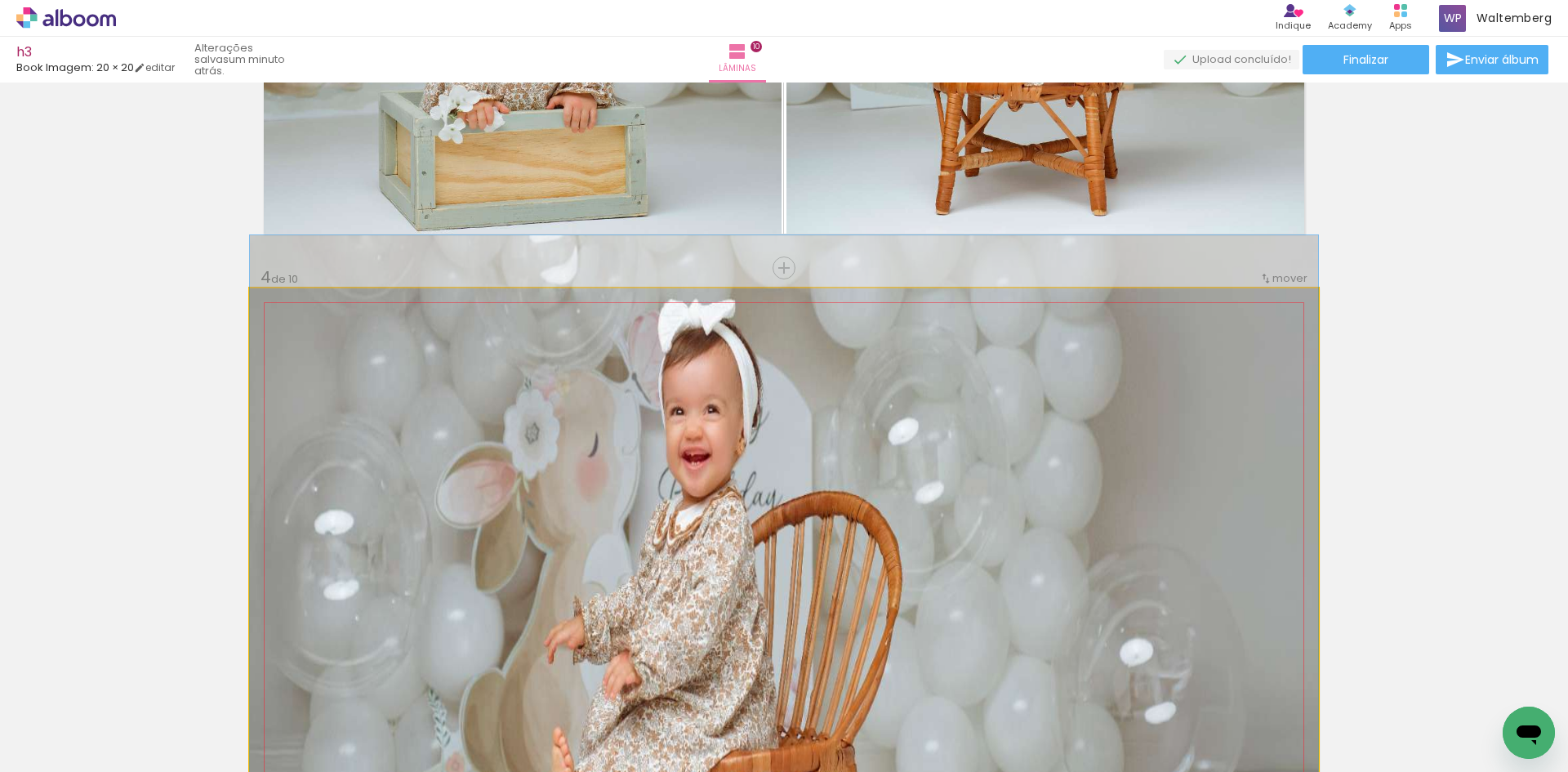
drag, startPoint x: 332, startPoint y: 304, endPoint x: 0, endPoint y: 293, distance: 332.2
type paper-slider "100"
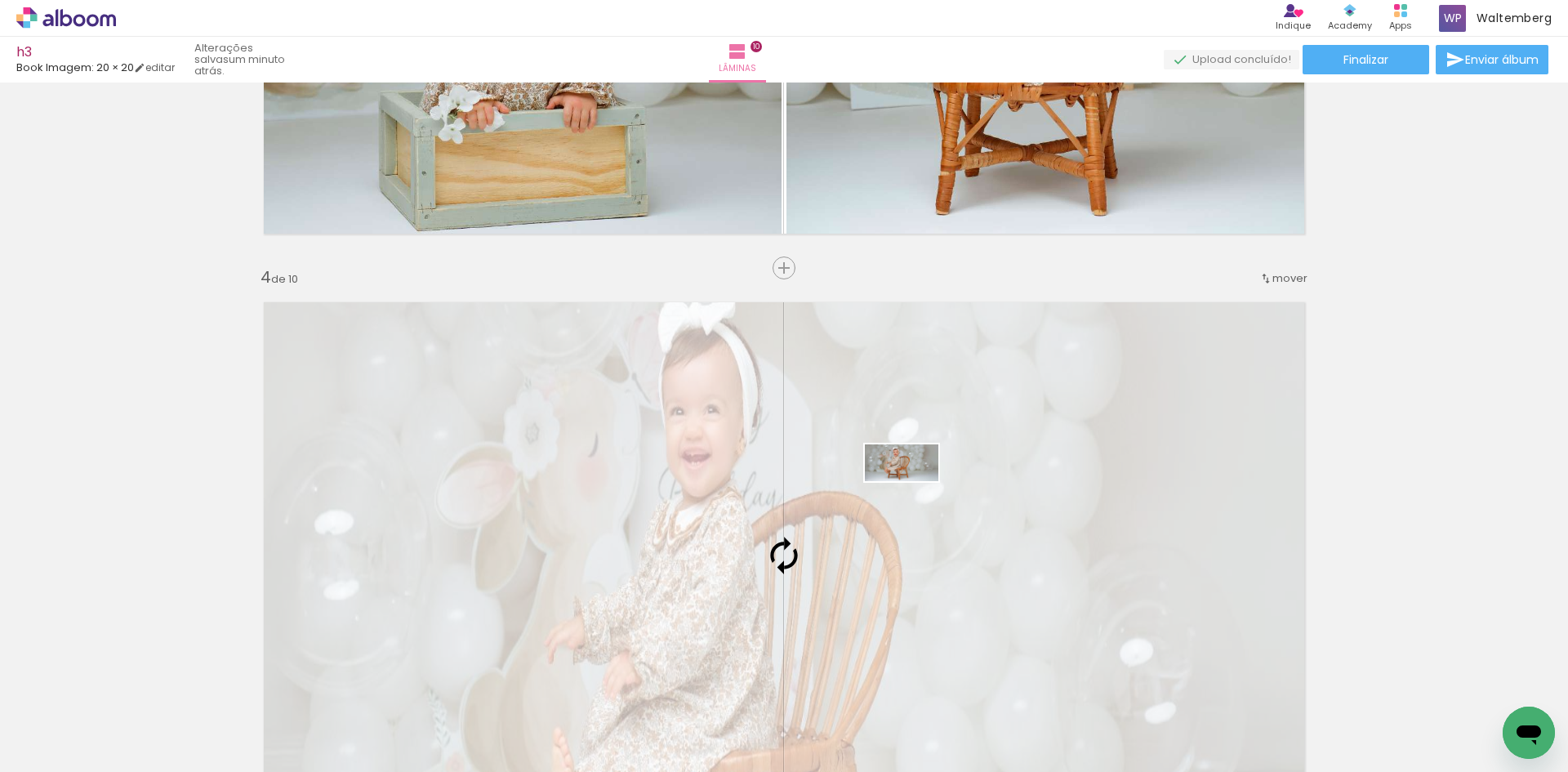
drag, startPoint x: 1487, startPoint y: 722, endPoint x: 914, endPoint y: 493, distance: 617.1
click at [914, 493] on quentale-workspace at bounding box center [784, 386] width 1568 height 772
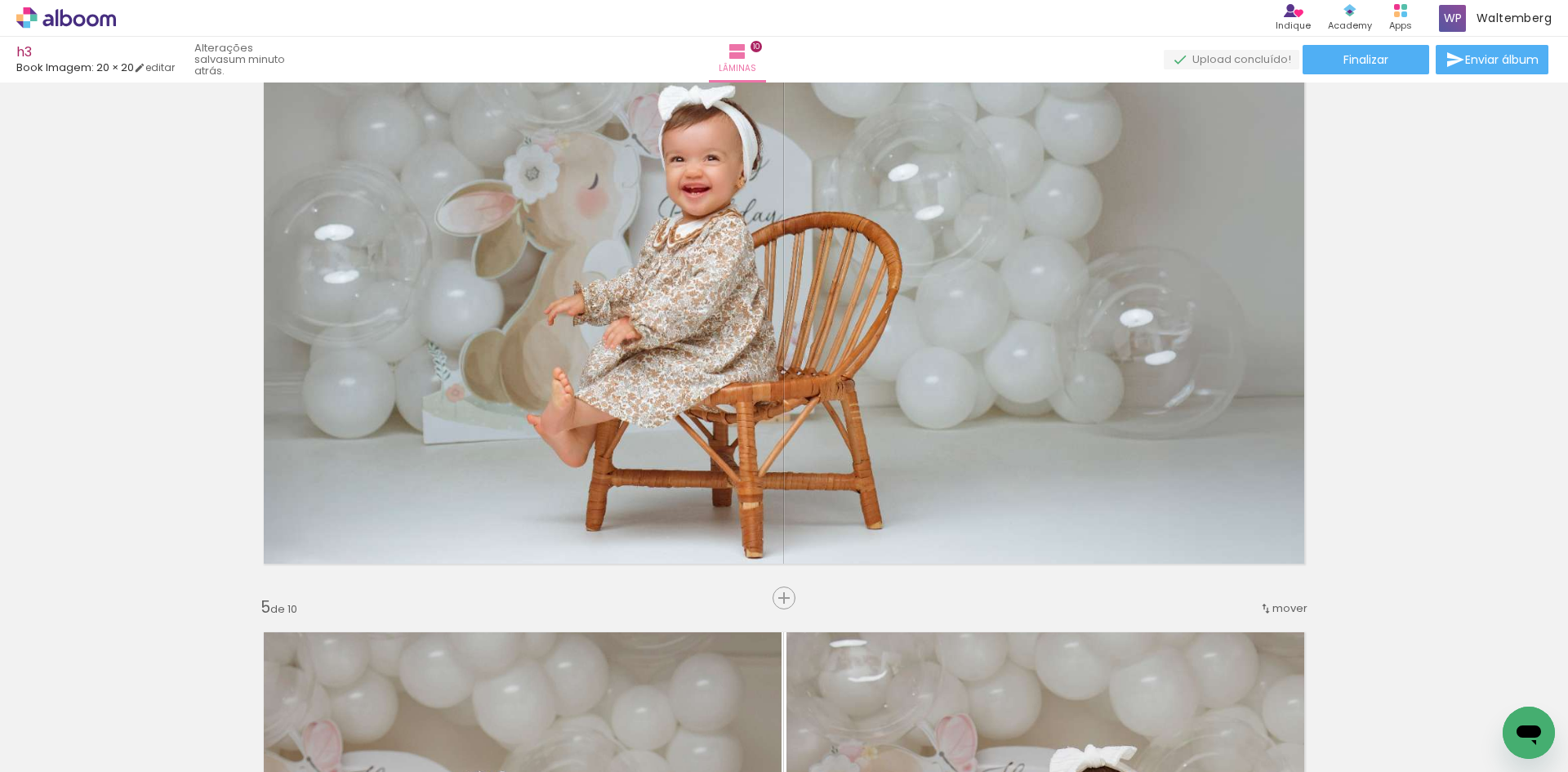
scroll to position [0, 0]
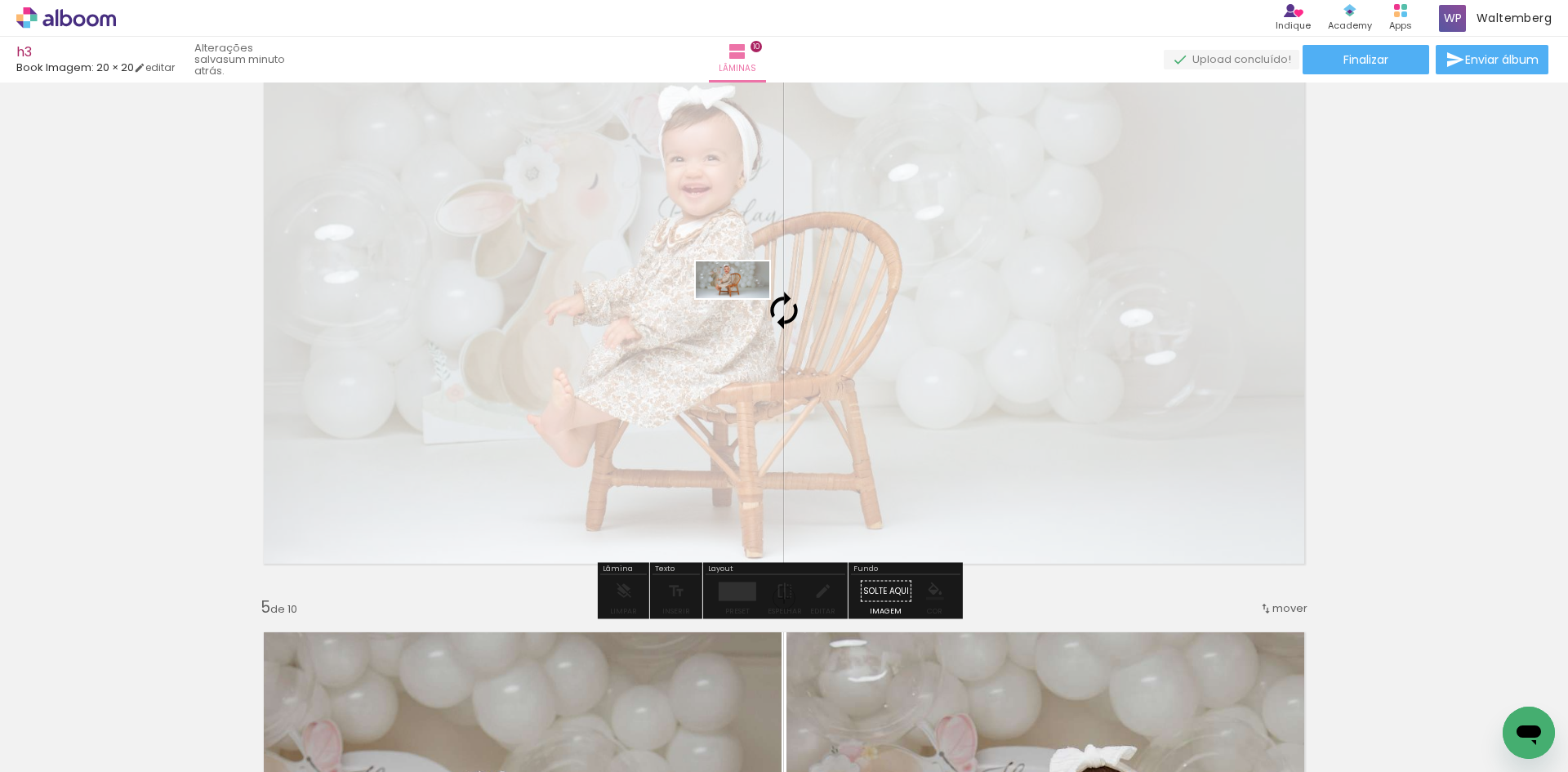
drag, startPoint x: 273, startPoint y: 706, endPoint x: 745, endPoint y: 310, distance: 616.1
click at [745, 310] on quentale-workspace at bounding box center [784, 386] width 1568 height 772
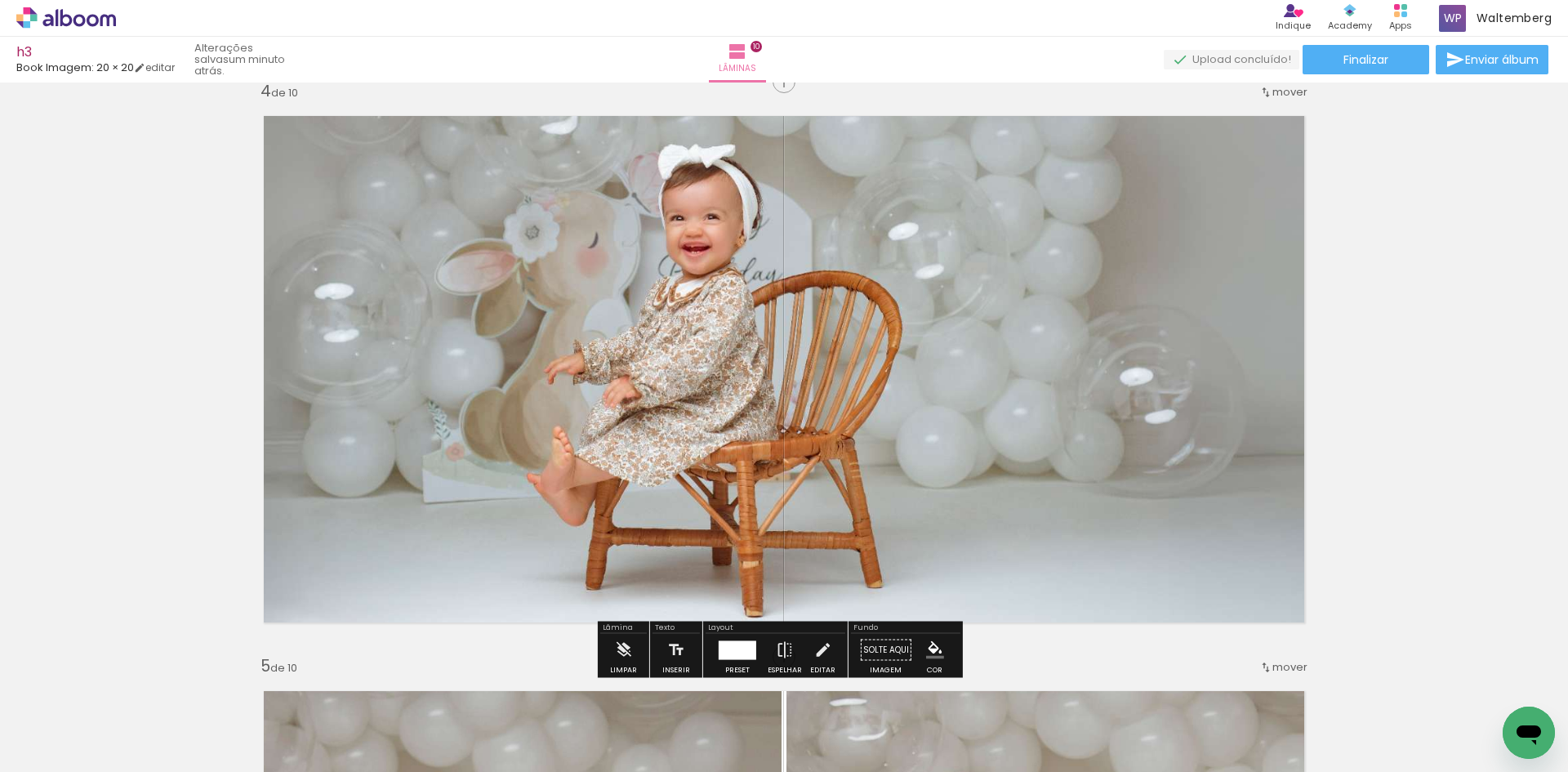
scroll to position [1811, 0]
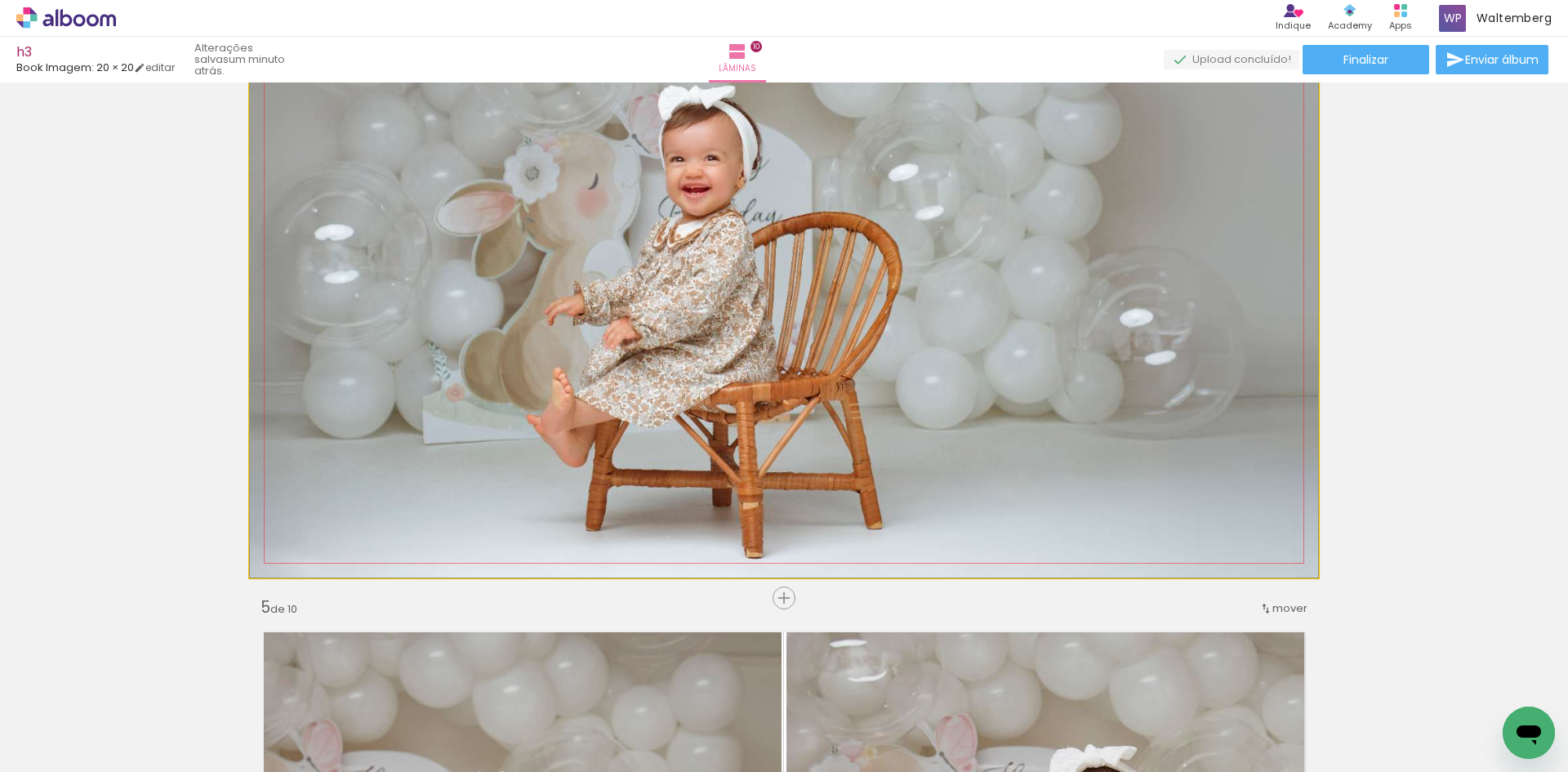
drag, startPoint x: 746, startPoint y: 320, endPoint x: 746, endPoint y: 330, distance: 10.0
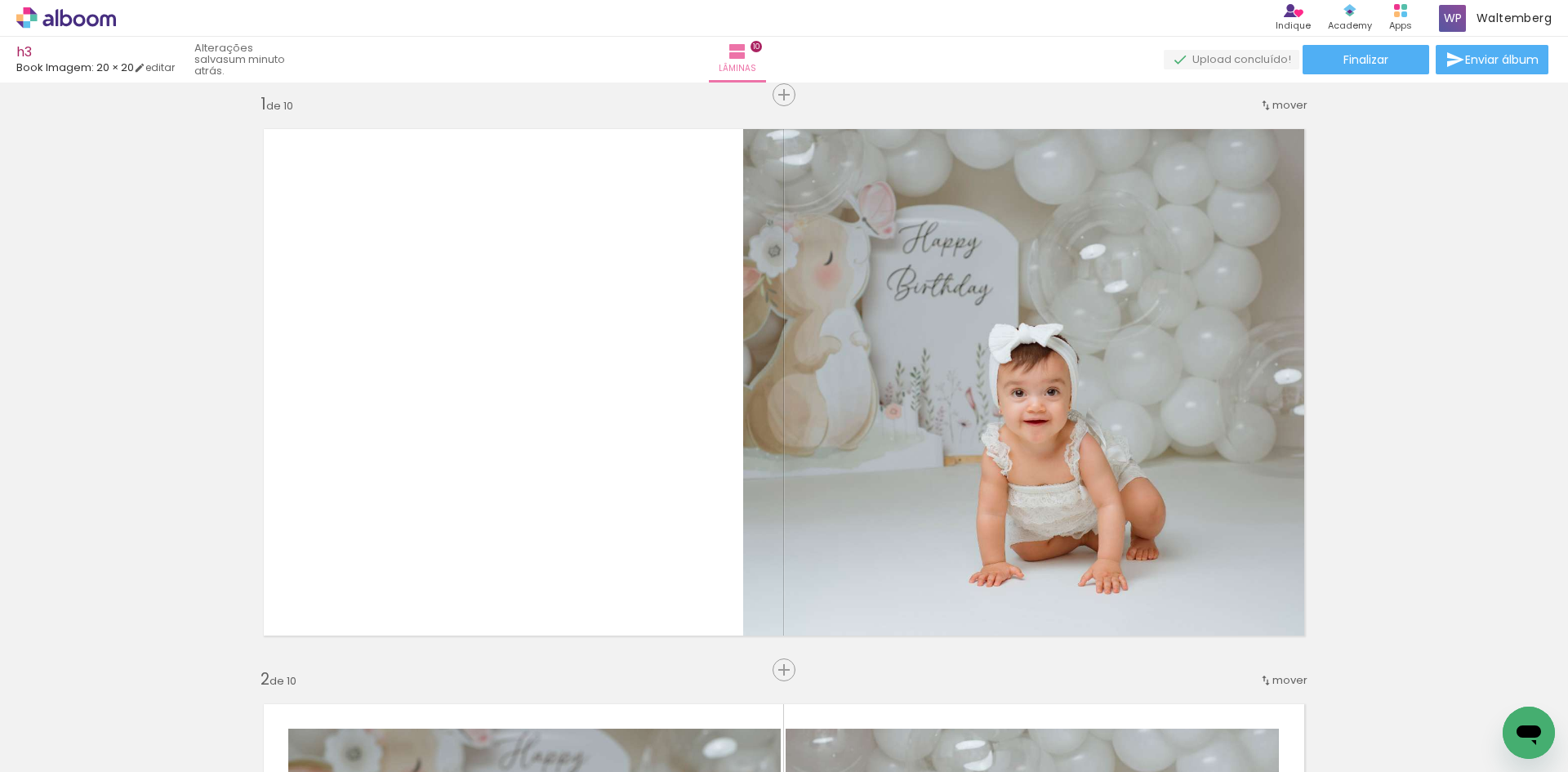
scroll to position [0, 0]
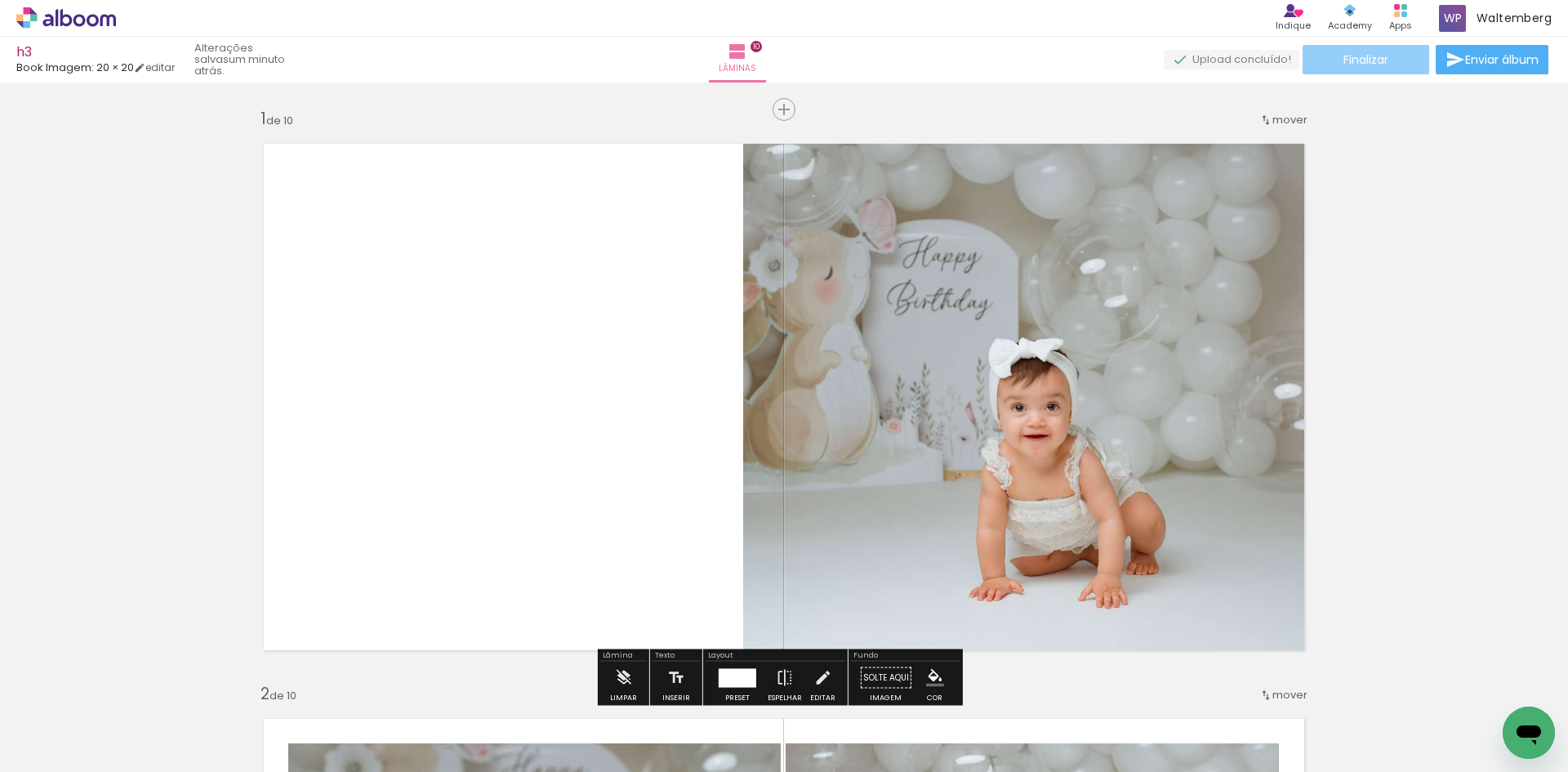
click at [1382, 54] on span "Finalizar" at bounding box center [1366, 59] width 45 height 11
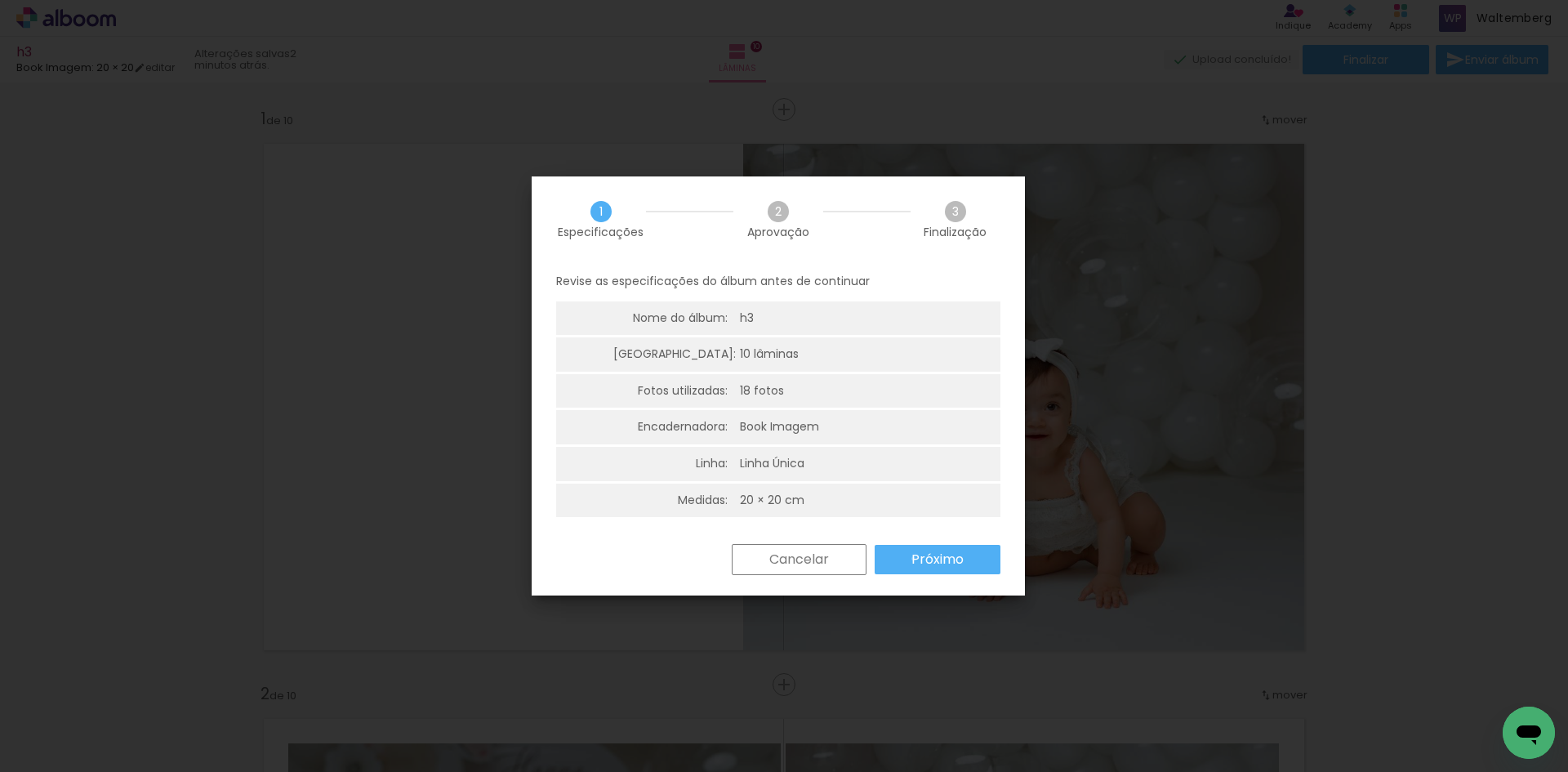
click at [0, 0] on slot "Próximo" at bounding box center [0, 0] width 0 height 0
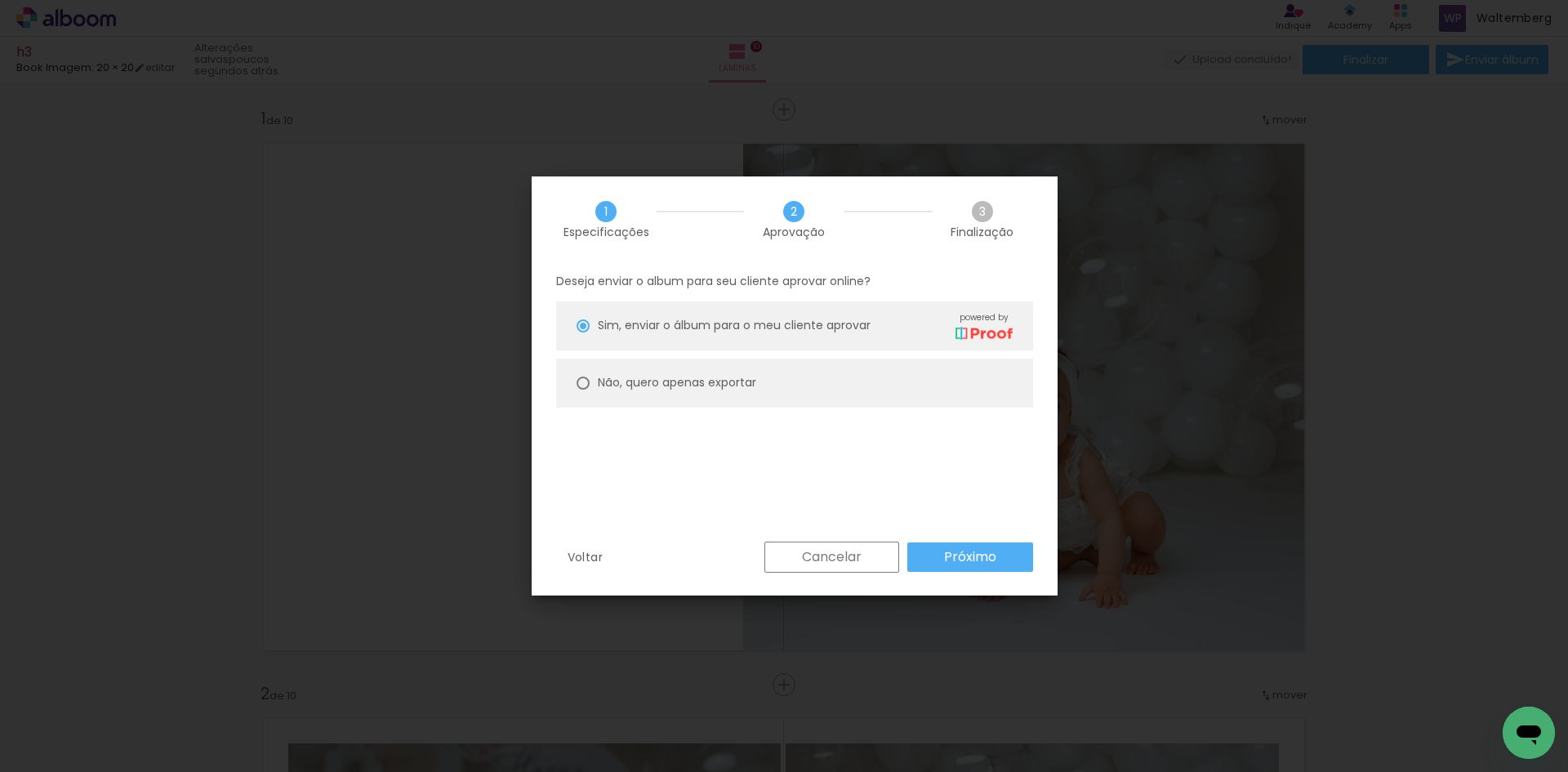
click at [693, 398] on paper-radio-button "Não, quero apenas exportar" at bounding box center [795, 383] width 477 height 49
type paper-radio-button "on"
click at [0, 0] on slot "Próximo" at bounding box center [0, 0] width 0 height 0
type input "Alta, 300 DPI"
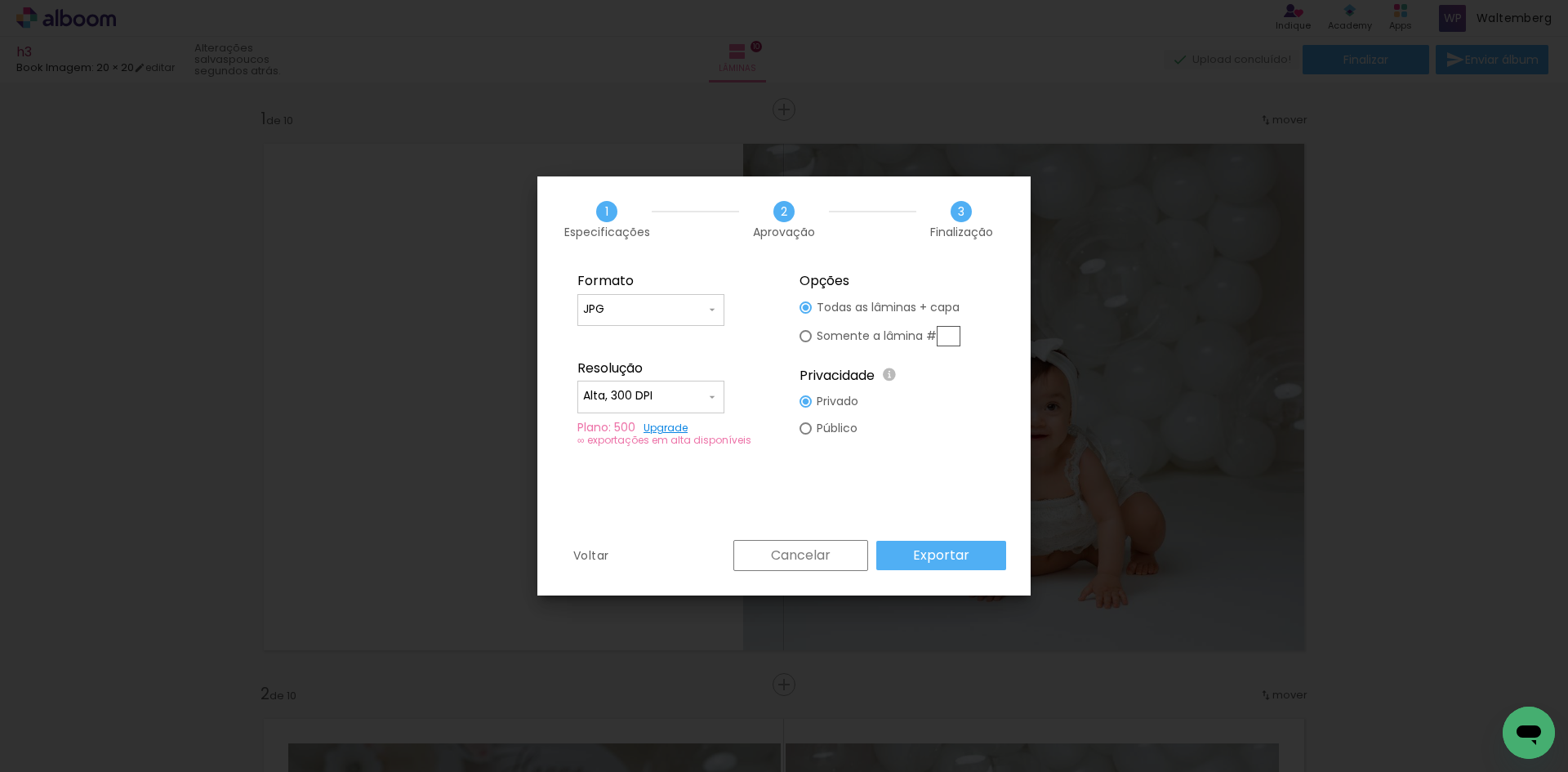
click at [0, 0] on slot "Exportar" at bounding box center [0, 0] width 0 height 0
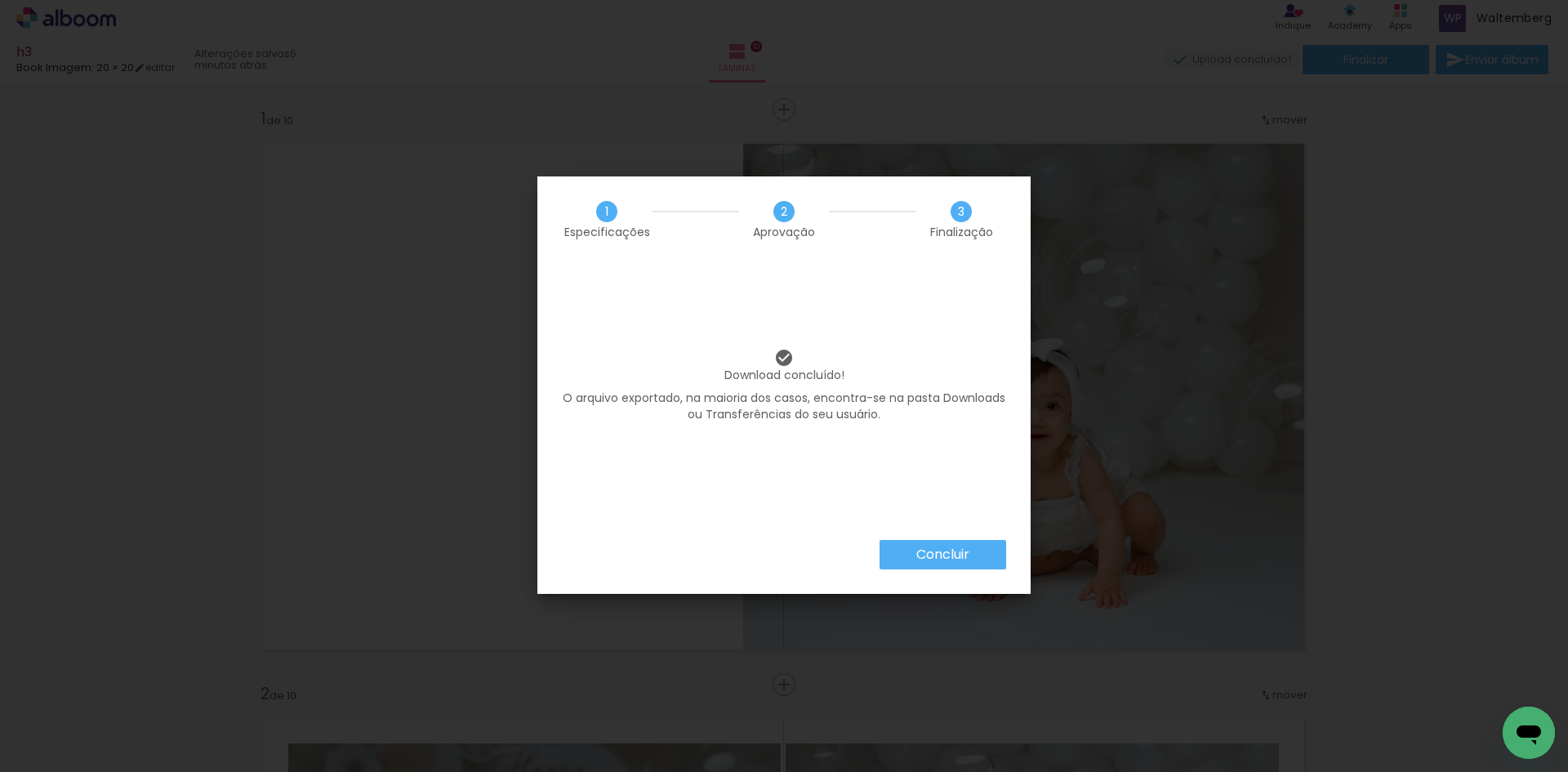
click at [0, 0] on slot "Concluir" at bounding box center [0, 0] width 0 height 0
